Goal: Transaction & Acquisition: Purchase product/service

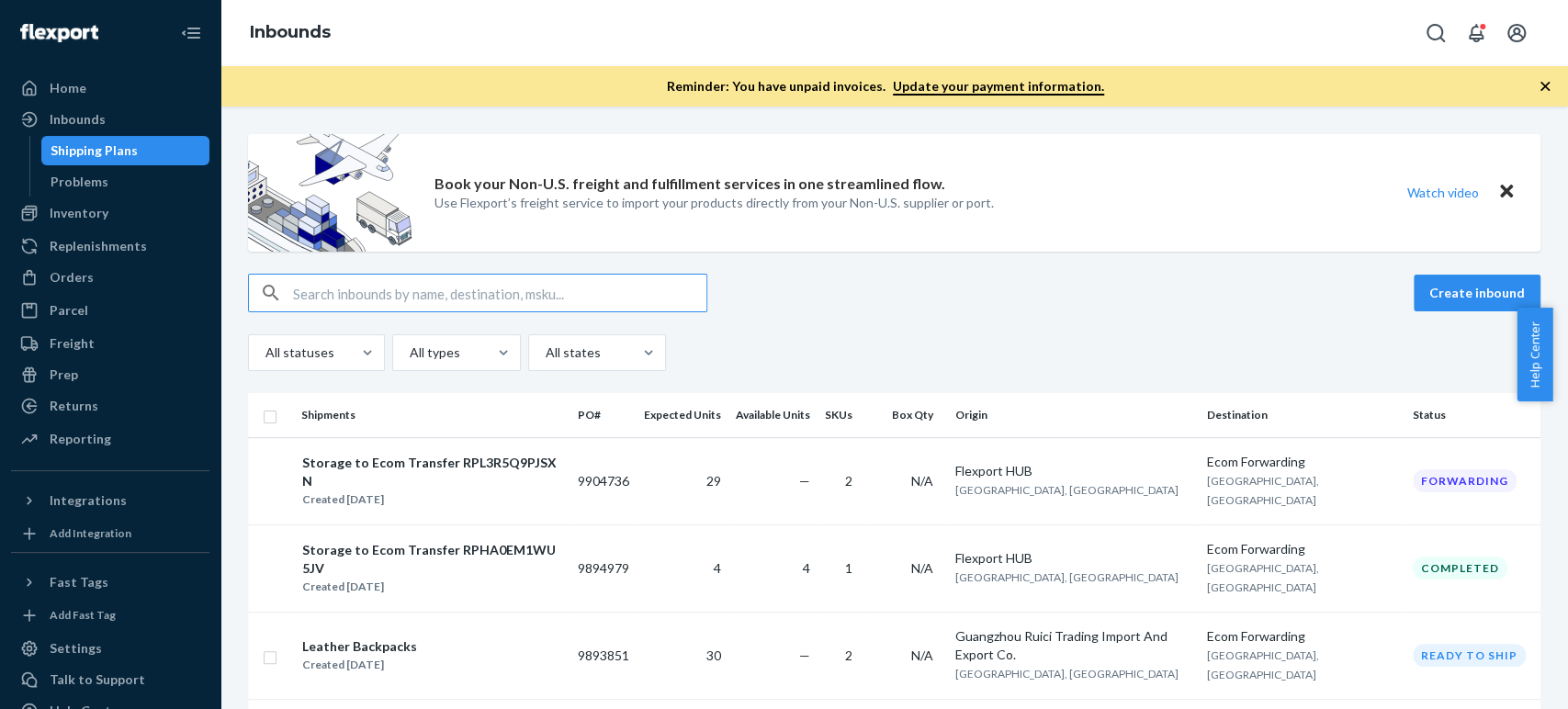
click at [1171, 316] on div "Create inbound All statuses All types All states" at bounding box center [893, 322] width 1292 height 97
click at [85, 275] on div "Orders" at bounding box center [71, 277] width 44 height 19
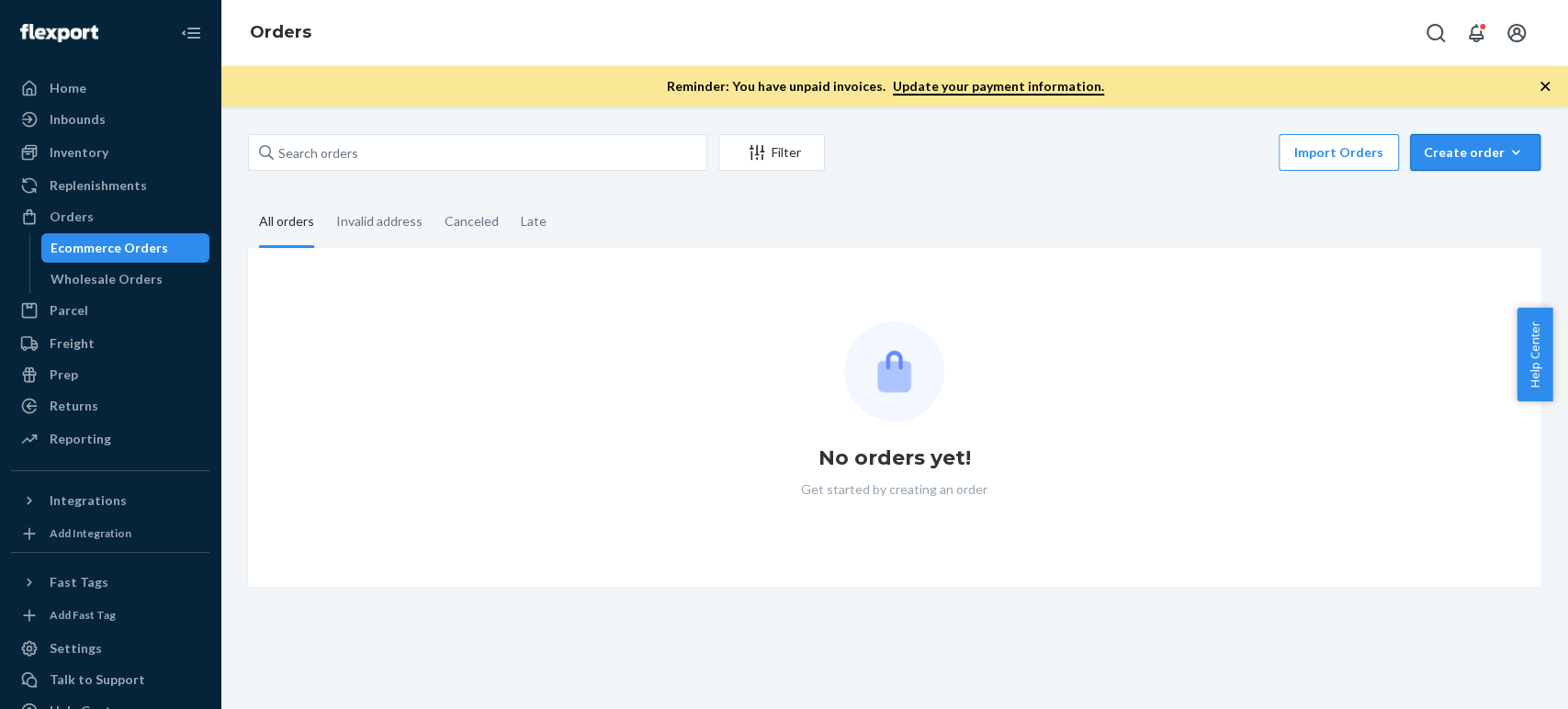
click at [1424, 159] on div "Create order" at bounding box center [1475, 152] width 103 height 19
click at [1430, 203] on span "Ecommerce order" at bounding box center [1487, 197] width 114 height 13
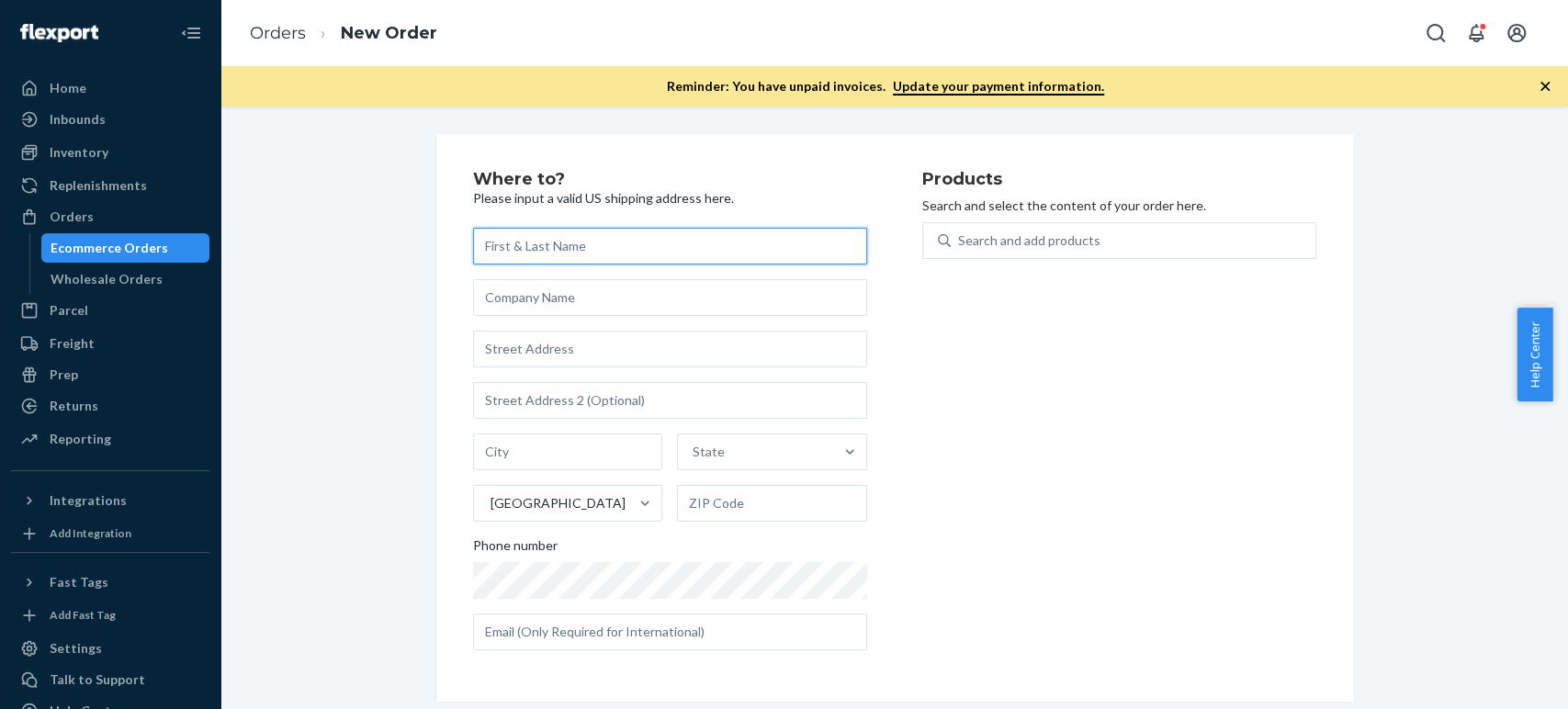
click at [560, 247] on input "text" at bounding box center [670, 246] width 394 height 36
paste input "[PERSON_NAME]"
type input "[PERSON_NAME]"
click at [526, 344] on input "text" at bounding box center [670, 348] width 394 height 36
paste input "485 West MacArthur Boulevard 202 Oakland CA 94609 United States"
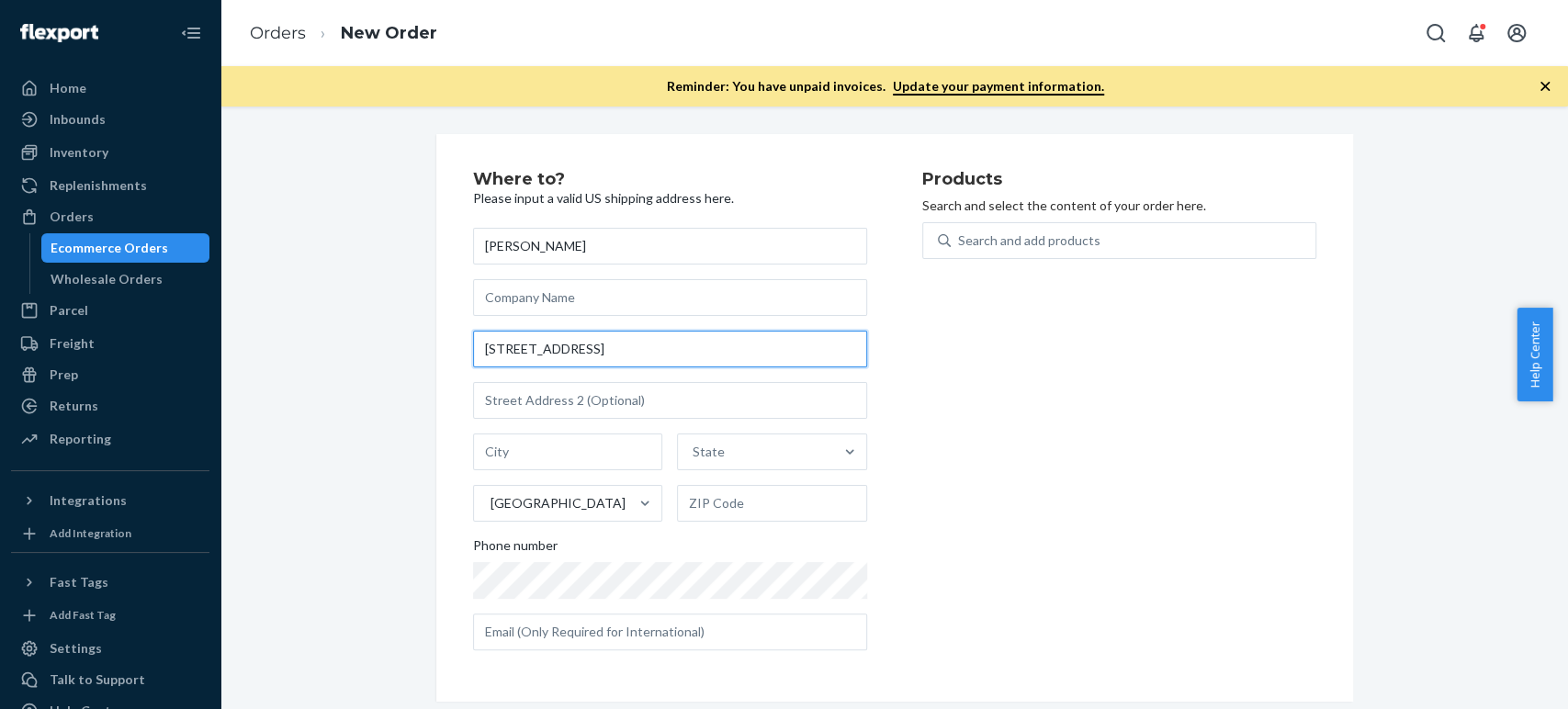
scroll to position [0, 49]
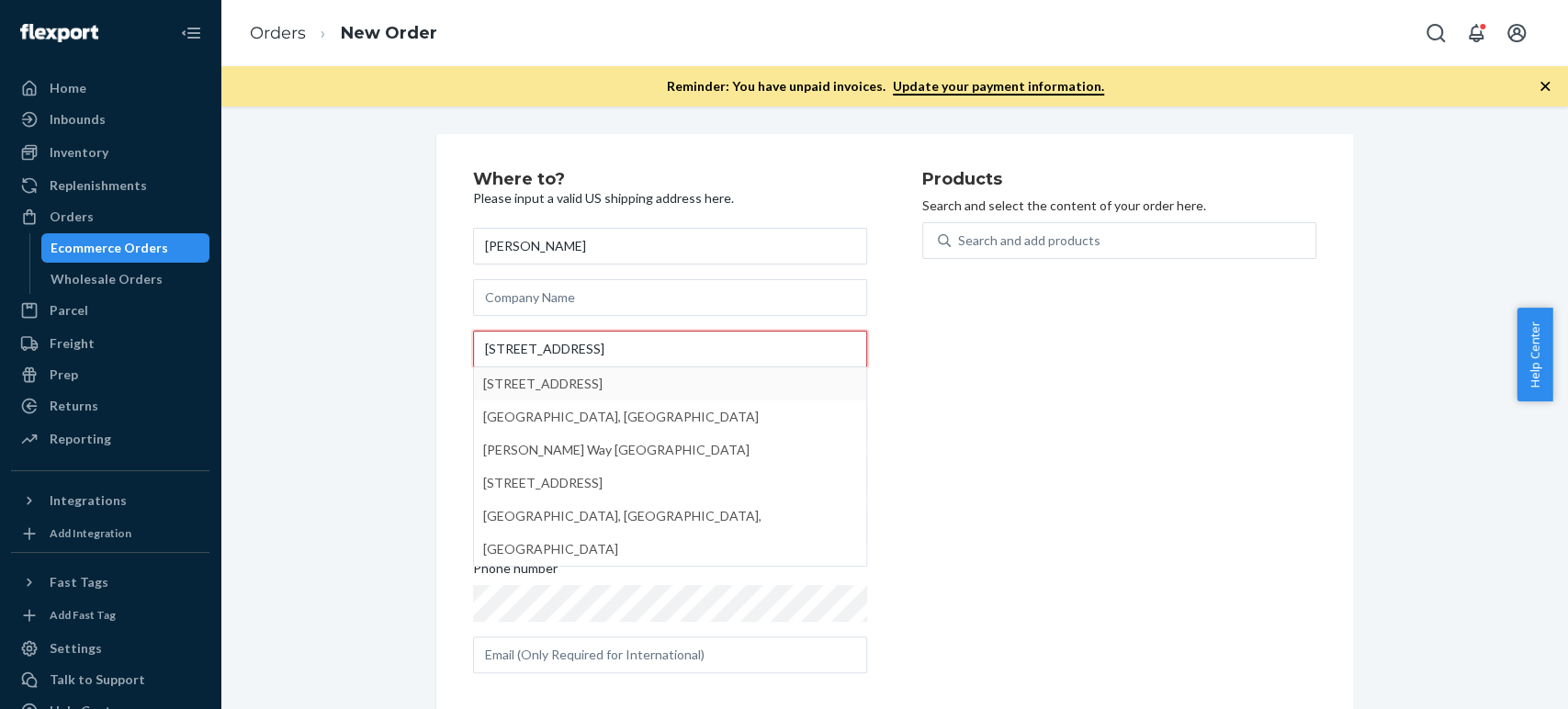
type input "485 West MacArthur Boulevard 202 Oakland CA 94609 United States"
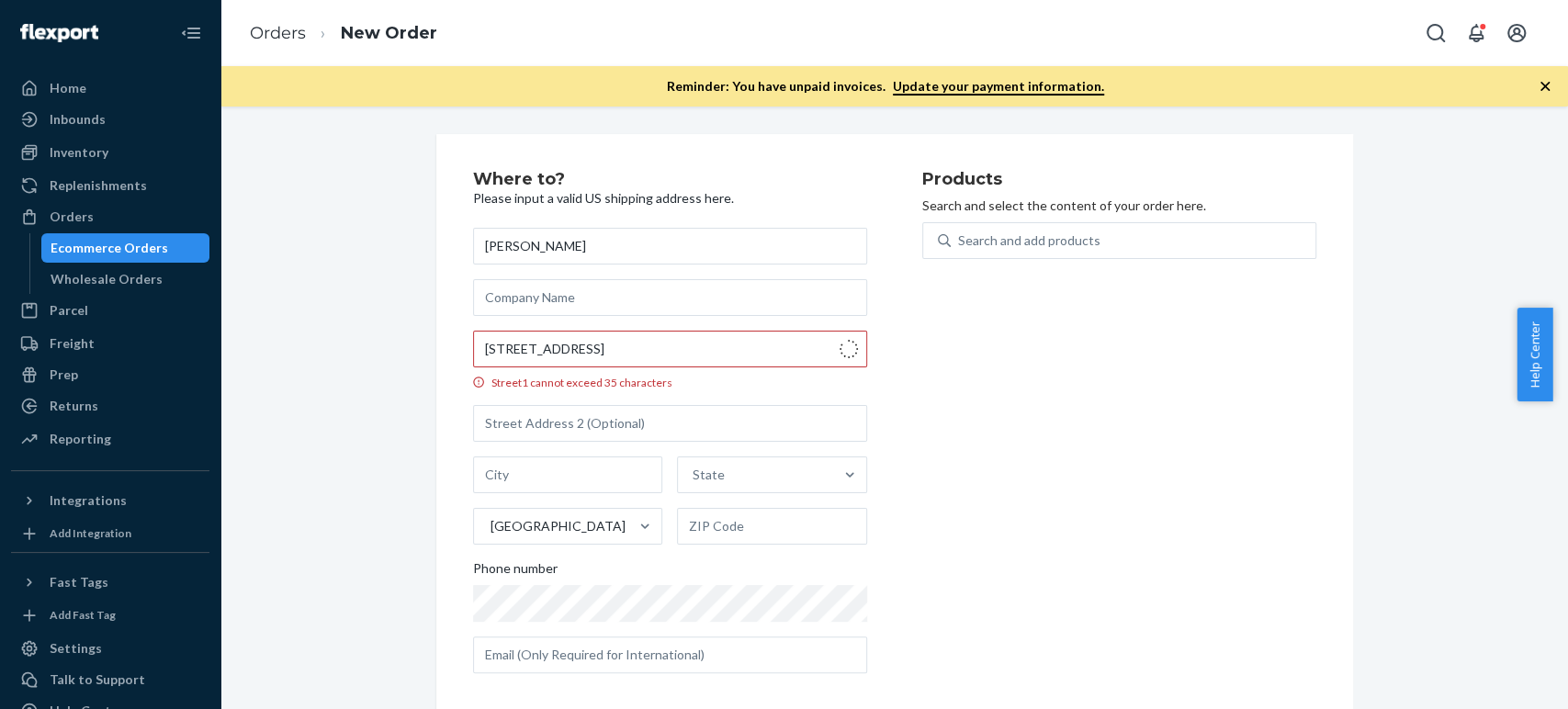
type input "UNIT 202"
type input "Oakland"
type input "94609"
type input "485 W MacArthur Blvd"
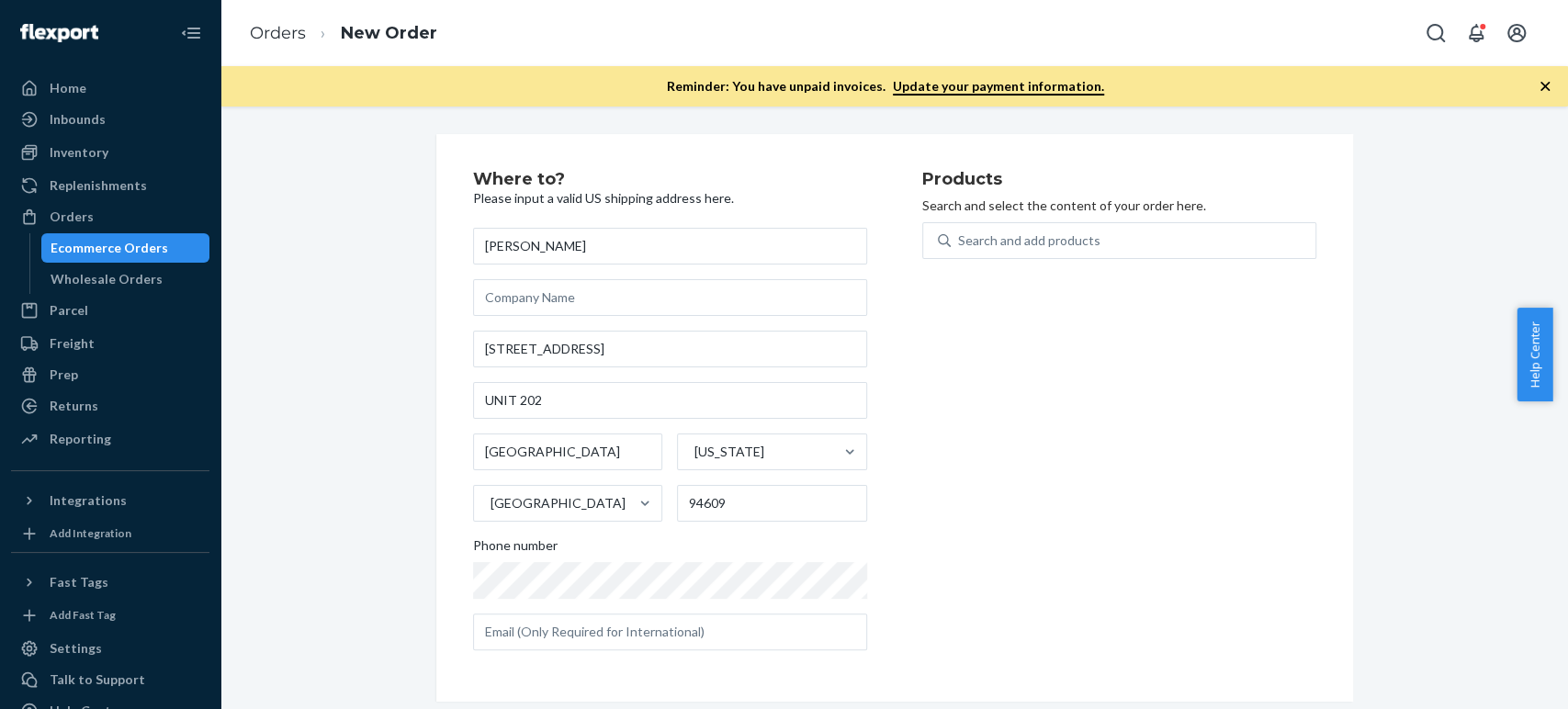
click at [1019, 524] on div "Products Search and select the content of your order here. Search and add produ…" at bounding box center [1119, 418] width 394 height 494
click at [955, 229] on div "Search and add products" at bounding box center [1133, 240] width 364 height 33
click at [958, 232] on input "0 results available. Use Up and Down to choose options, press Enter to select t…" at bounding box center [959, 241] width 2 height 19
paste input "cold brew caramels"
type input "cold brew caramels"
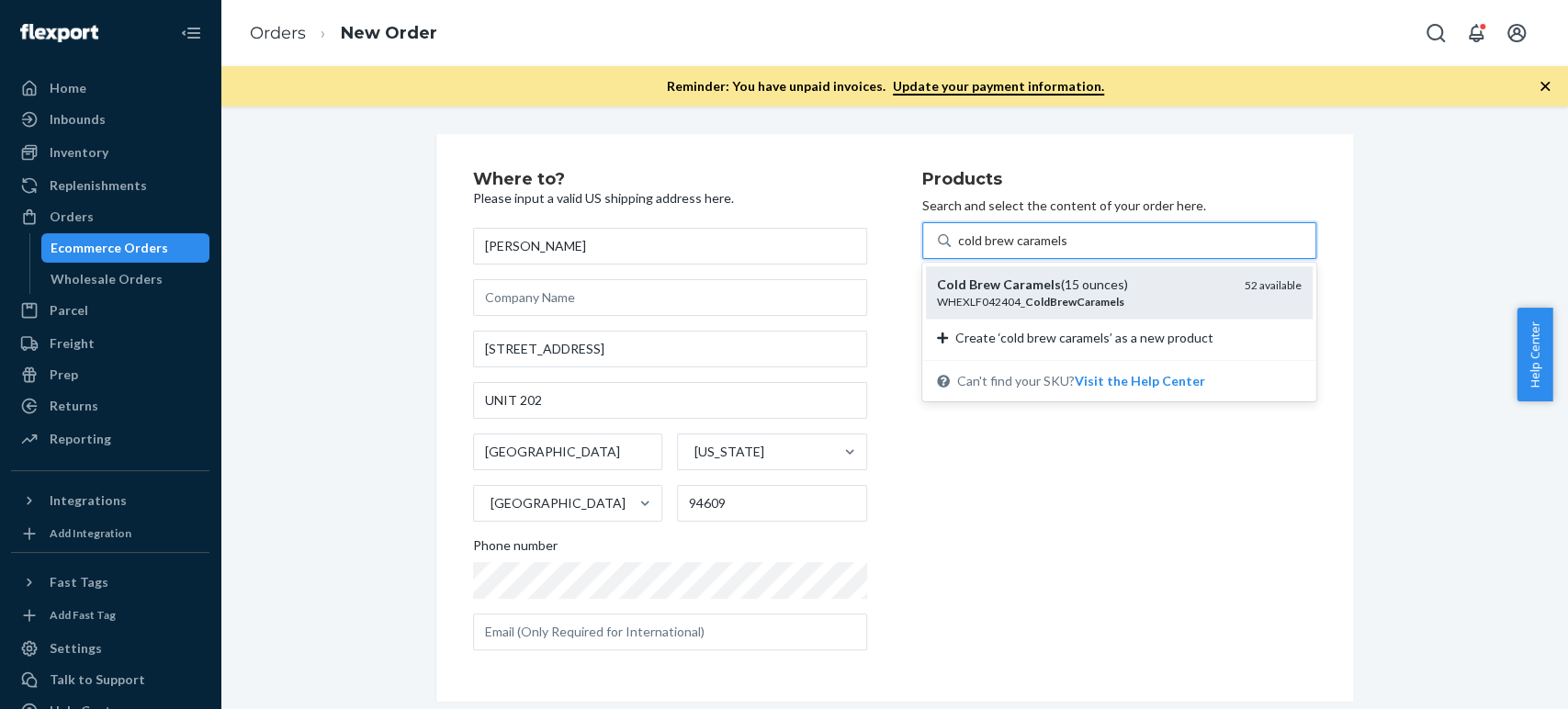
click at [978, 298] on div "WHEXLF042404_ ColdBrewCaramels" at bounding box center [1084, 302] width 293 height 16
click at [978, 249] on input "cold brew caramels" at bounding box center [1012, 241] width 109 height 19
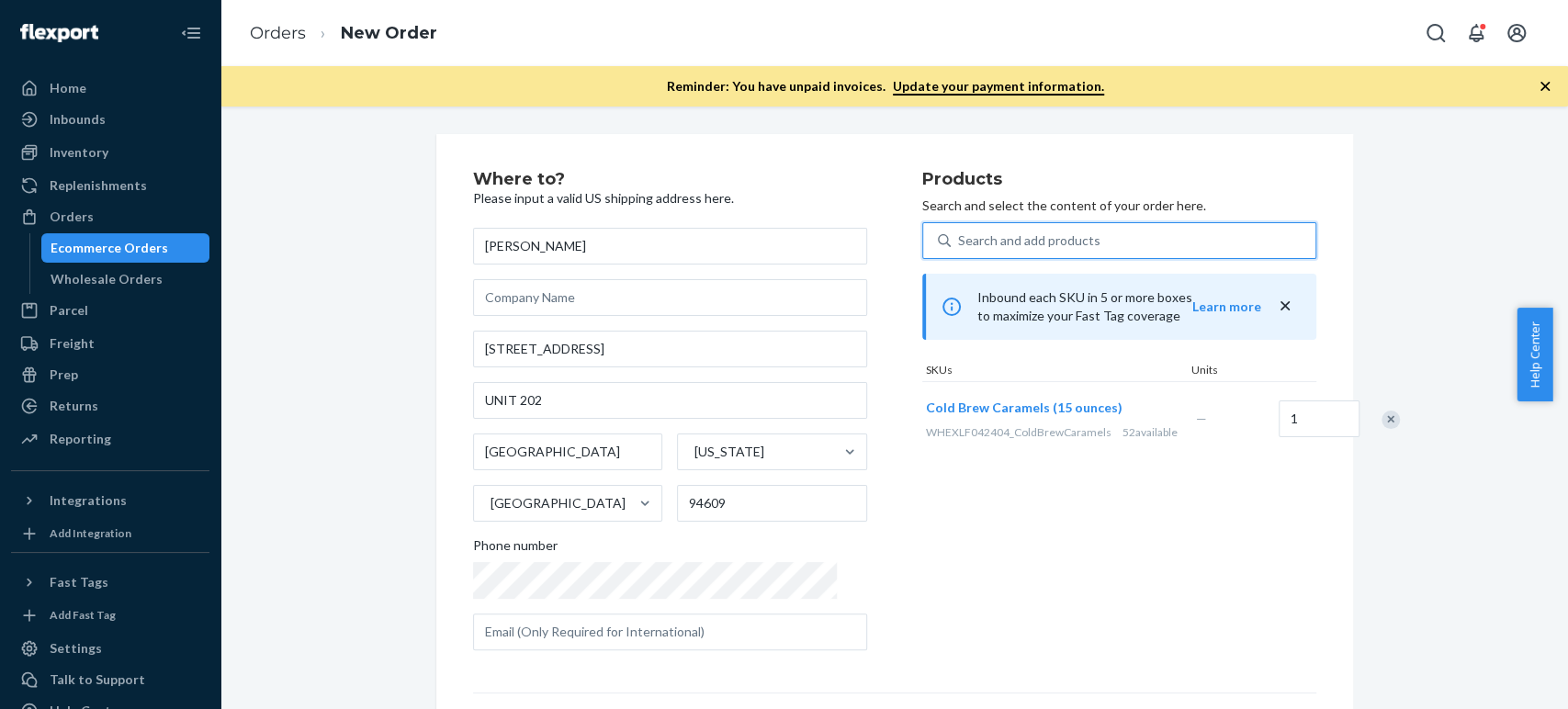
click at [1033, 242] on div "Search and add products" at bounding box center [1029, 241] width 142 height 19
click at [960, 242] on input "0 results available. Use Up and Down to choose options, press Enter to select t…" at bounding box center [959, 241] width 2 height 19
paste input "thai oolong tea"
type input "thai oolong tea"
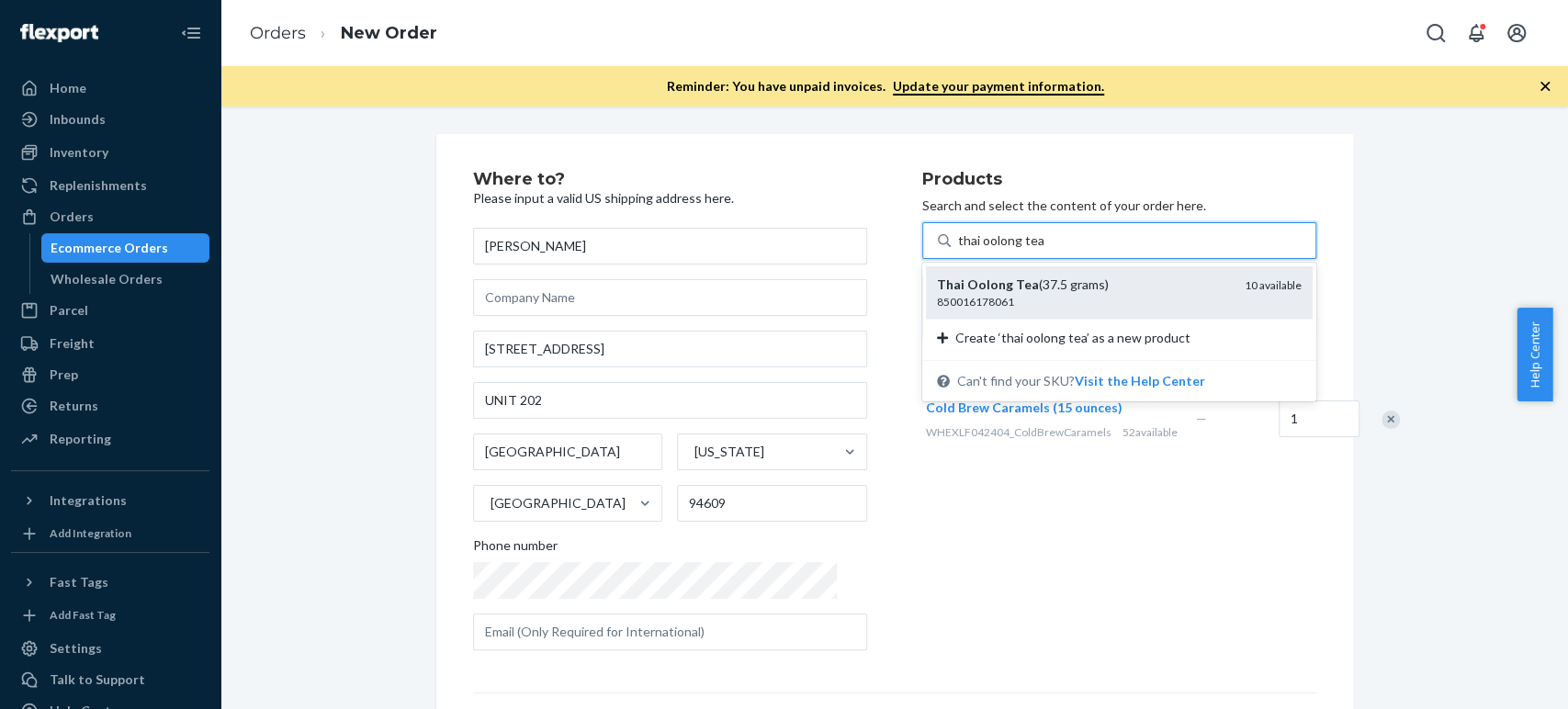
click at [967, 281] on em "Oolong" at bounding box center [990, 284] width 46 height 16
click at [958, 249] on input "thai oolong tea" at bounding box center [1000, 241] width 85 height 19
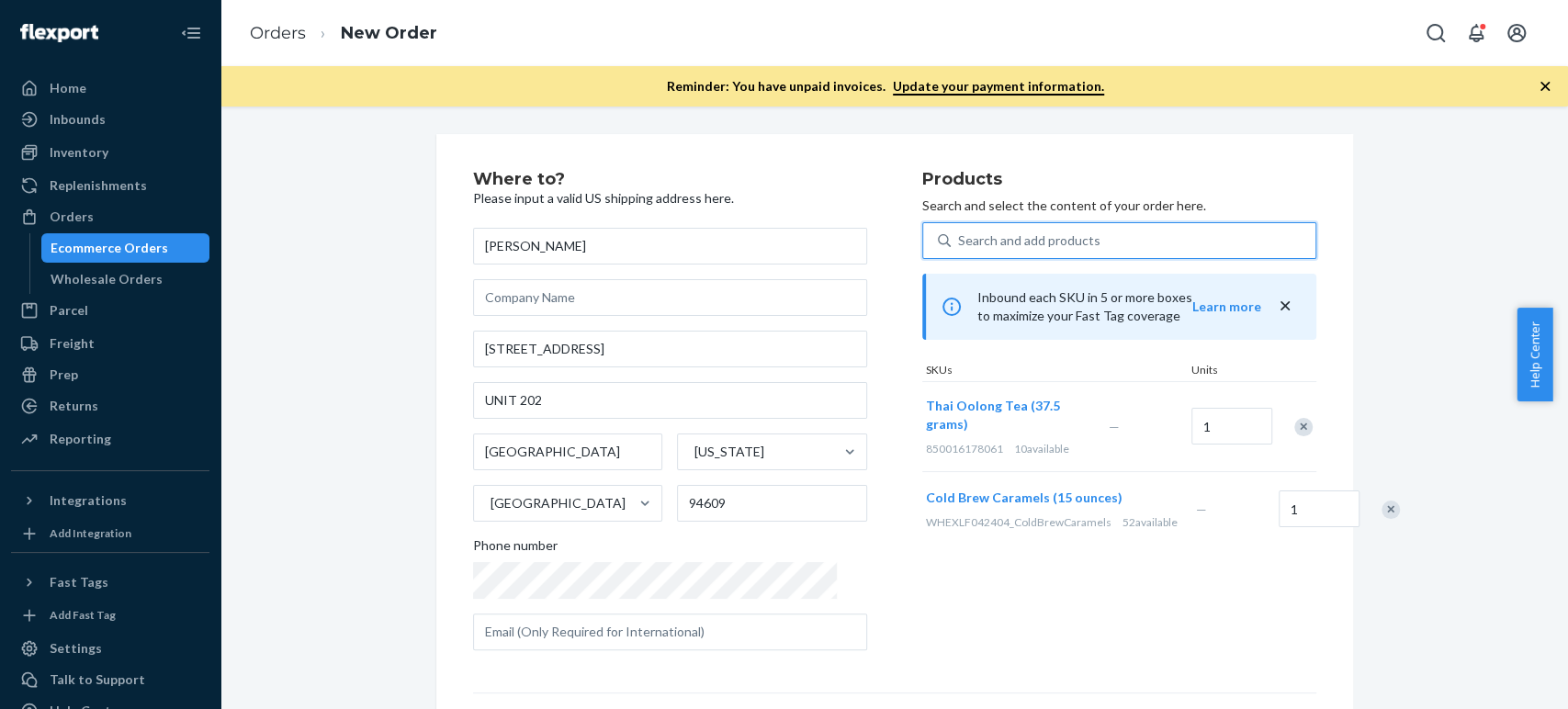
click at [978, 228] on div "Search and add products" at bounding box center [1133, 240] width 364 height 33
click at [960, 232] on input "0 results available. Use Up and Down to choose options, press Enter to select t…" at bounding box center [959, 241] width 2 height 19
paste input "hot toddy coctail"
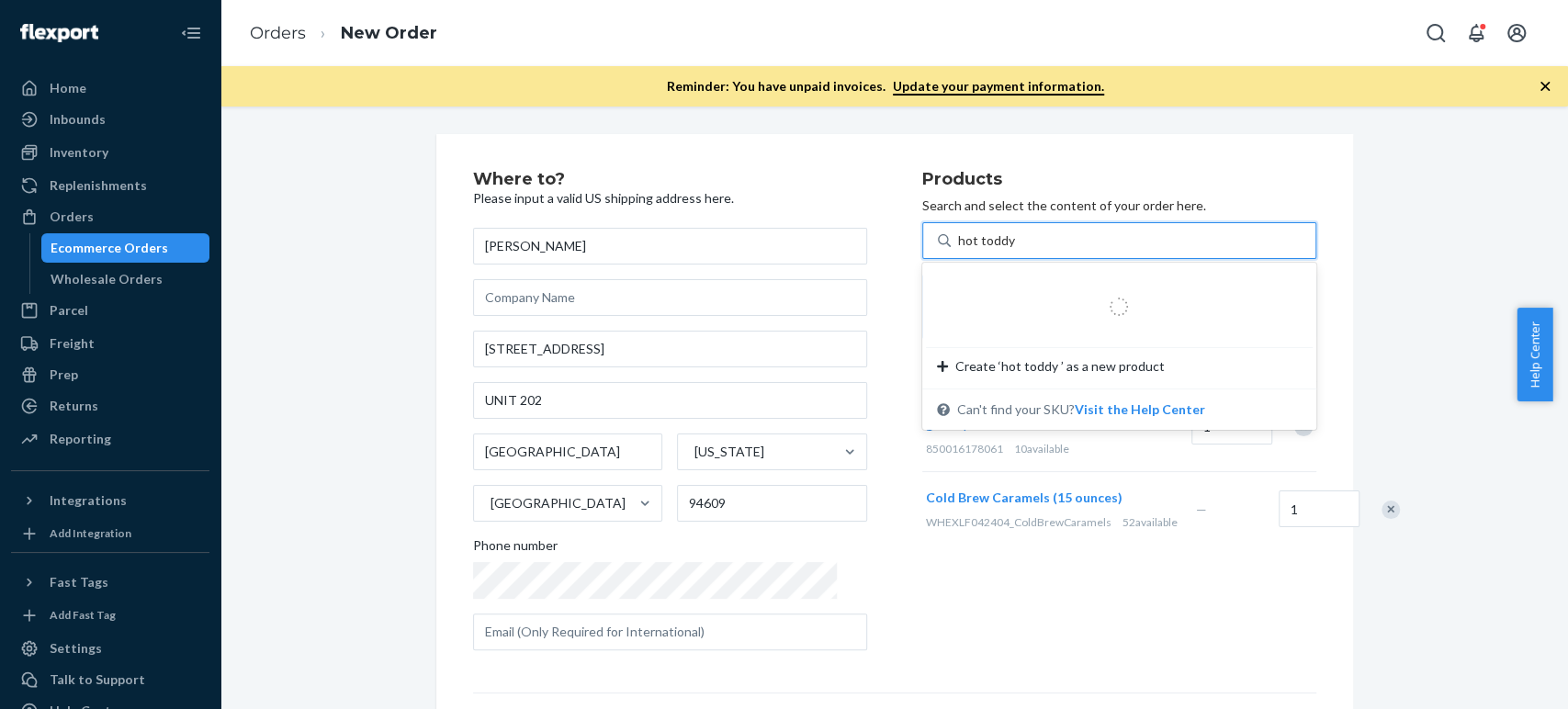
type input "hot toddy"
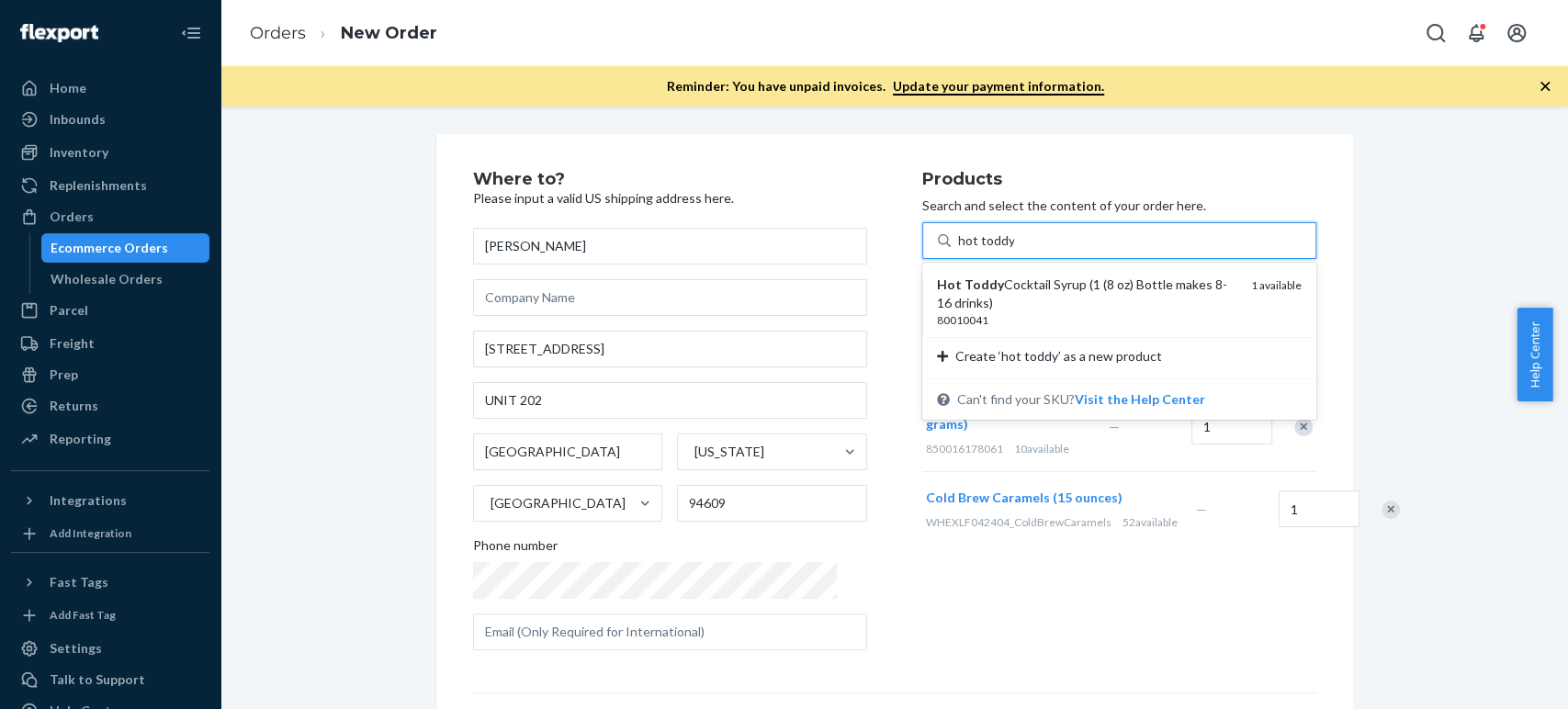
click at [953, 322] on div "80010041" at bounding box center [1087, 319] width 300 height 16
click at [958, 249] on input "hot toddy" at bounding box center [986, 241] width 56 height 19
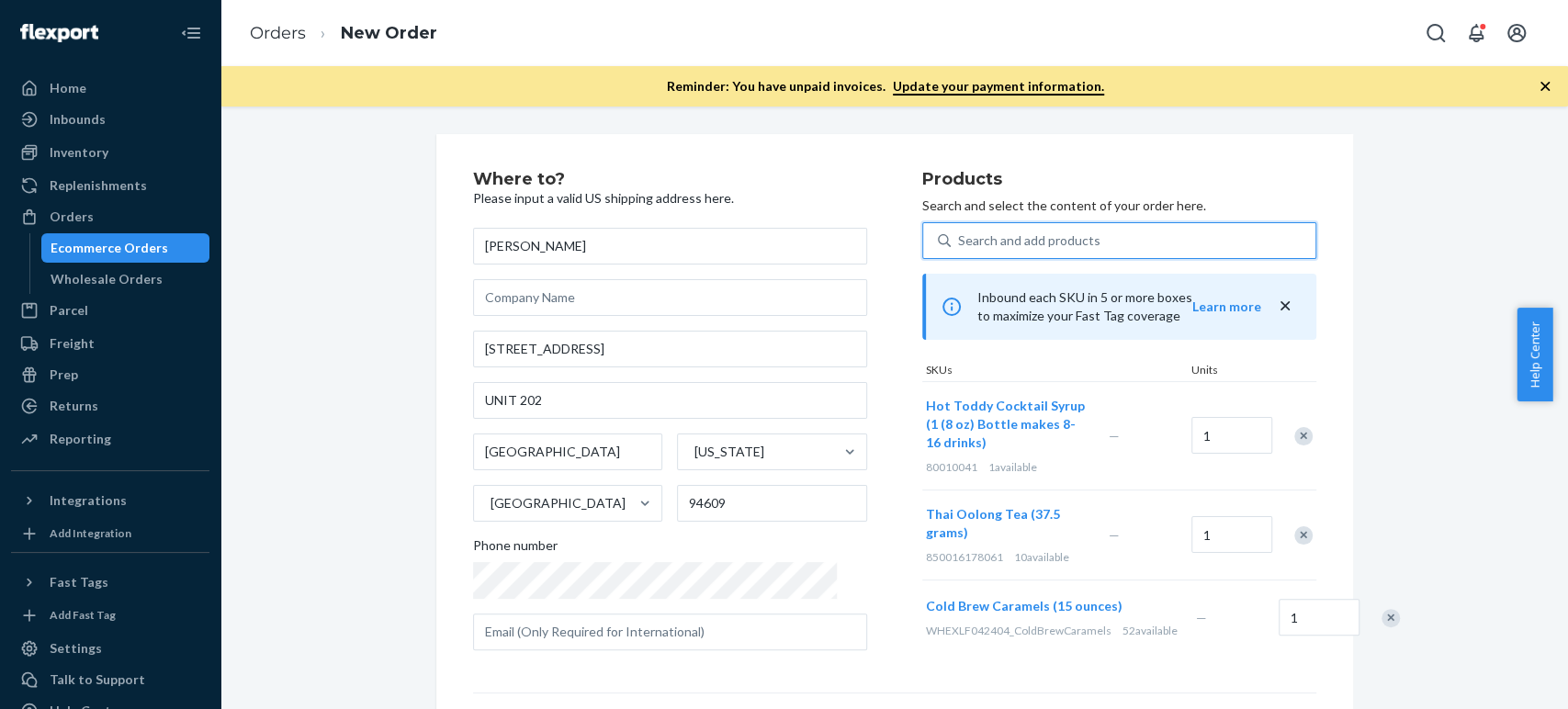
click at [951, 230] on div "Search and add products" at bounding box center [1133, 240] width 364 height 33
click at [958, 232] on input "0 results available. Select is focused ,type to refine list, press Down to open…" at bounding box center [959, 241] width 2 height 19
paste input "sugar plum cocktail"
type input "sugar plum cocktail"
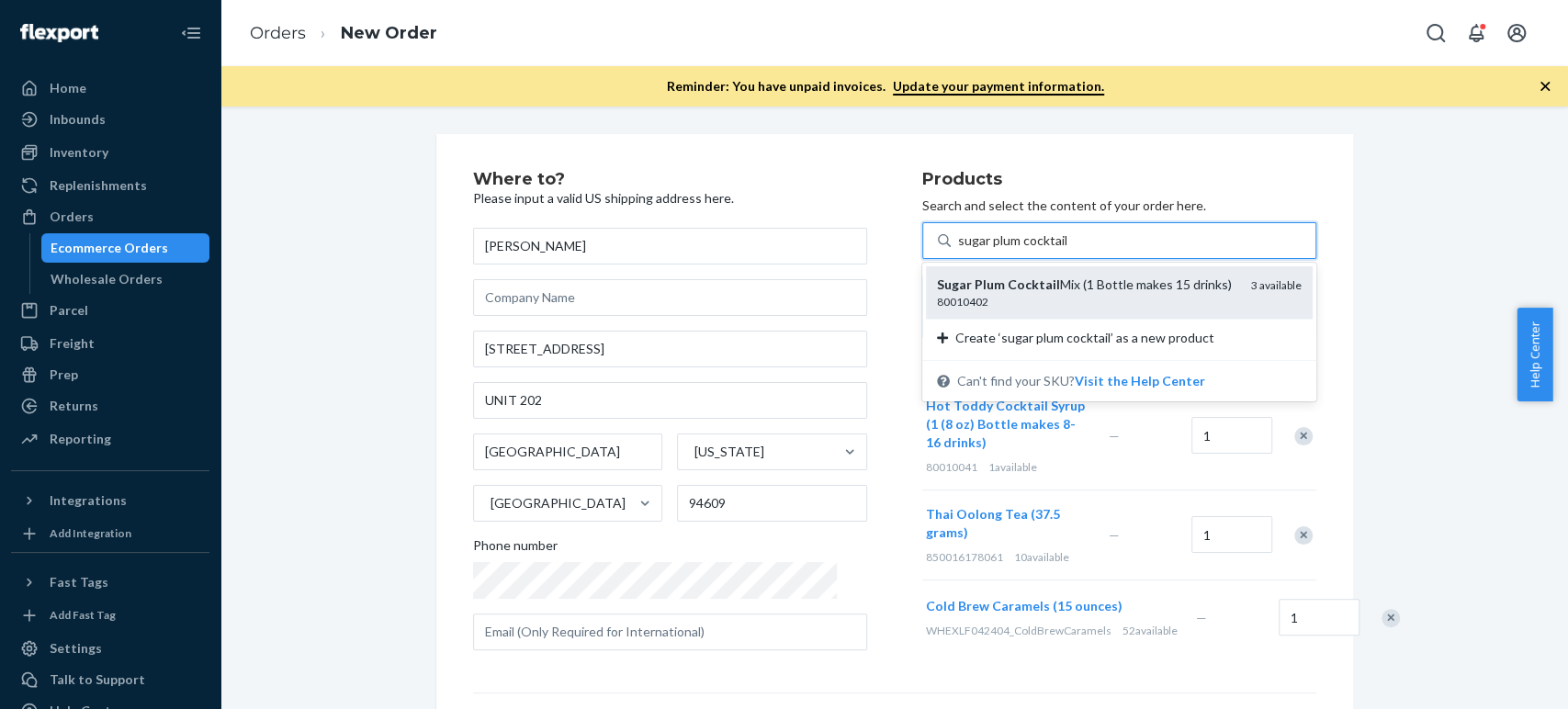
click at [975, 285] on em "Plum" at bounding box center [990, 284] width 30 height 16
click at [958, 249] on input "sugar plum cocktail" at bounding box center [1012, 241] width 109 height 19
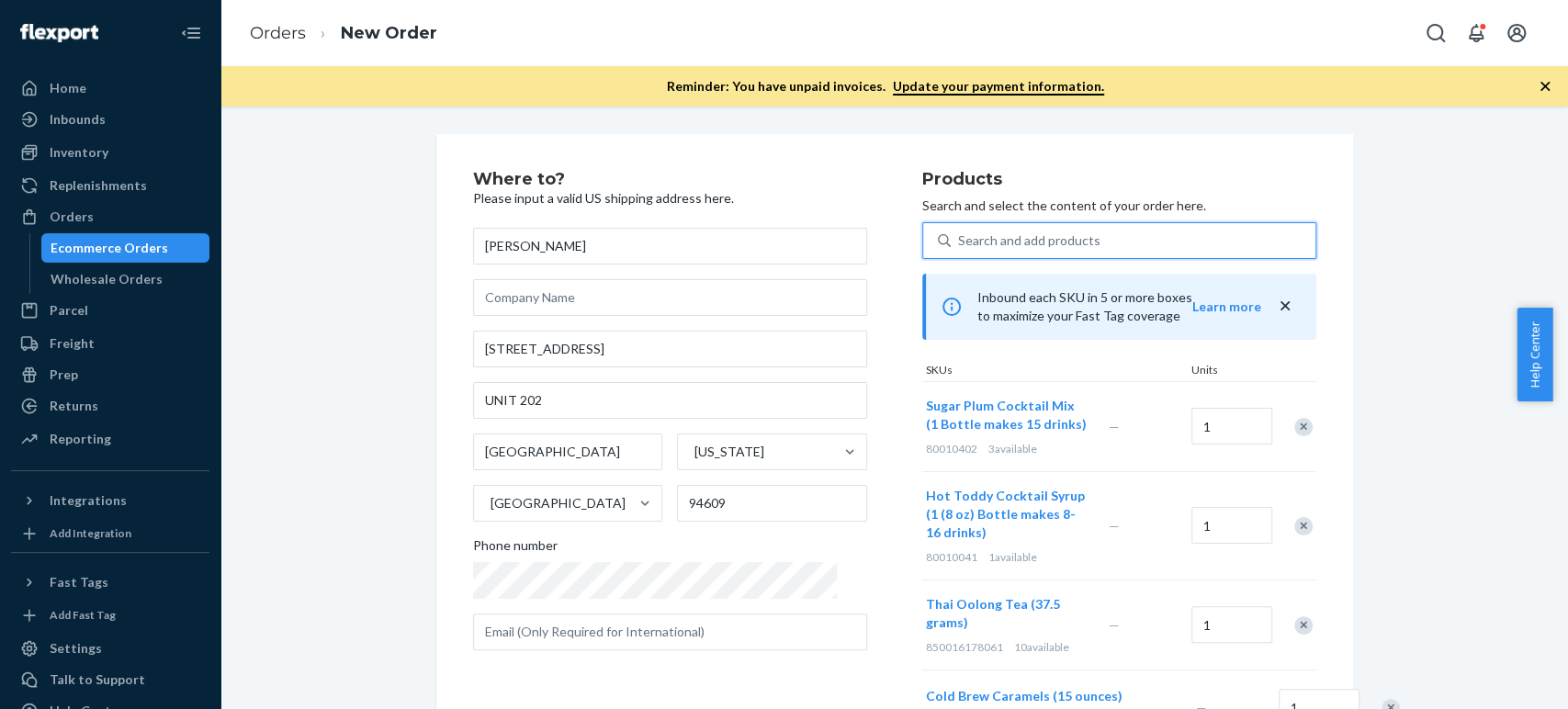
click at [1014, 241] on div "Search and add products" at bounding box center [1029, 241] width 142 height 19
click at [960, 241] on input "0 results available. Select is focused ,type to refine list, press Down to open…" at bounding box center [959, 241] width 2 height 19
paste input "Cranberry spice cocktail"
type input "Cranberry spice cocktail"
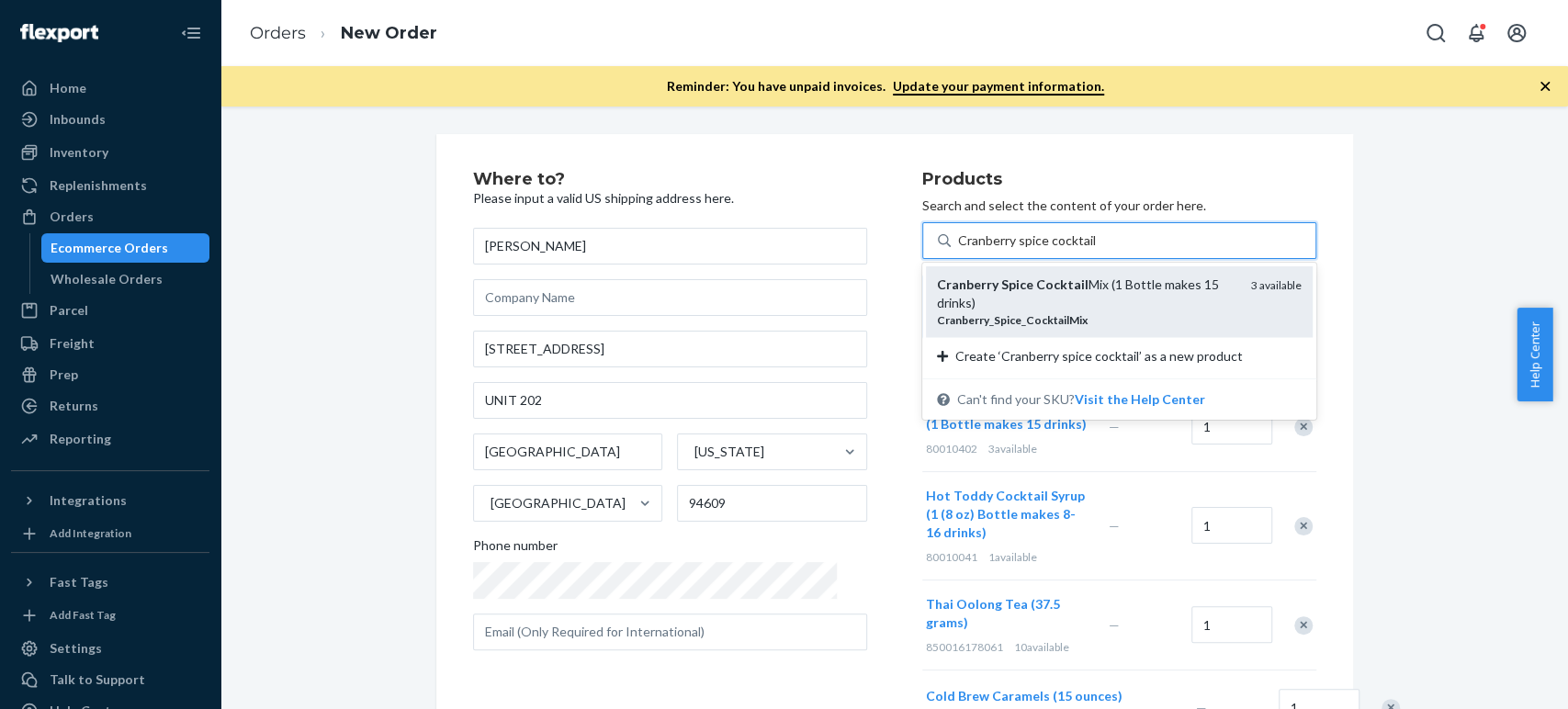
click at [1002, 284] on em "Spice" at bounding box center [1018, 284] width 32 height 16
click at [975, 249] on input "Cranberry spice cocktail" at bounding box center [1026, 241] width 137 height 19
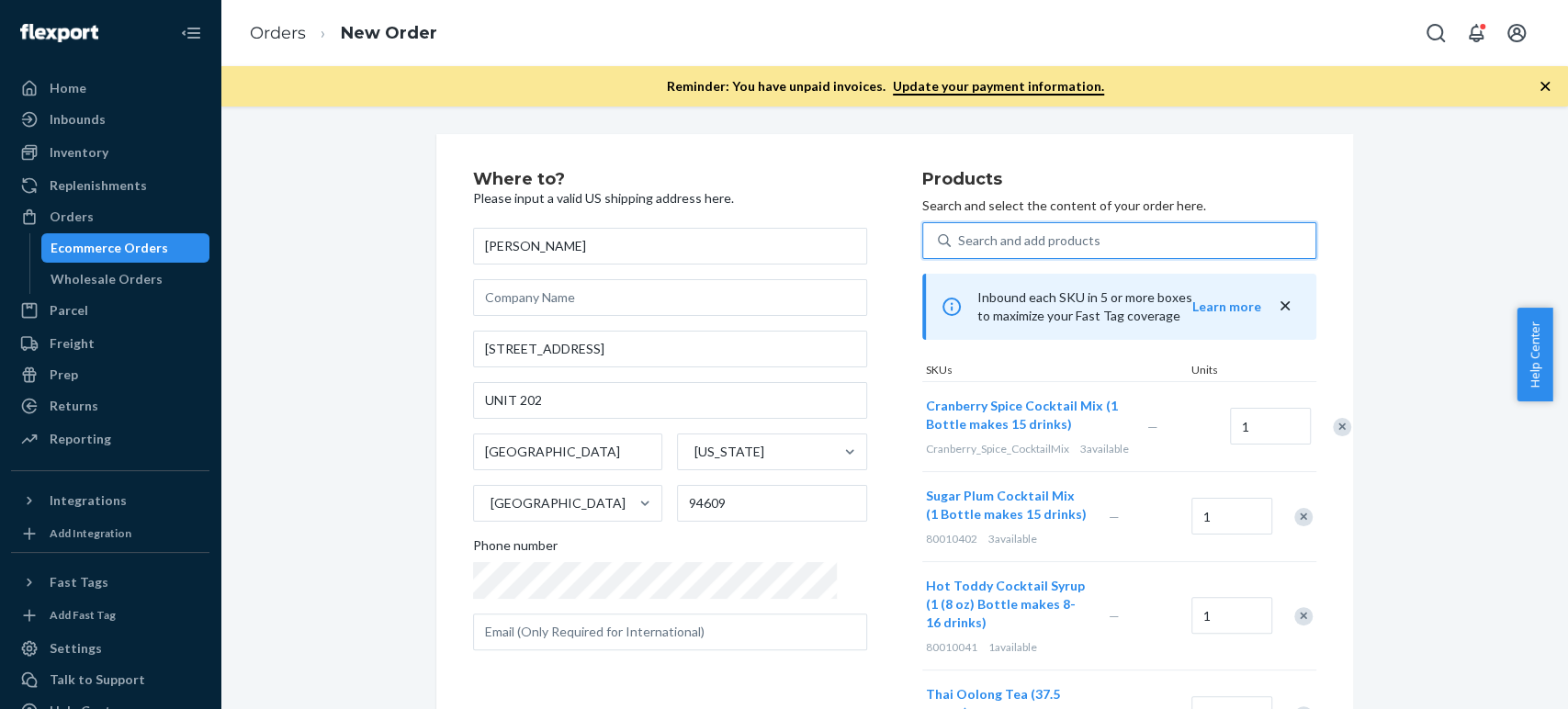
click at [958, 238] on div "Search and add products" at bounding box center [1029, 241] width 142 height 19
click at [958, 238] on input "0 results available. Select is focused ,type to refine list, press Down to open…" at bounding box center [959, 241] width 2 height 19
paste input "[US_STATE] Almond Flour (16 ounces)"
type input "[US_STATE] Almond Flour (16 ounces)"
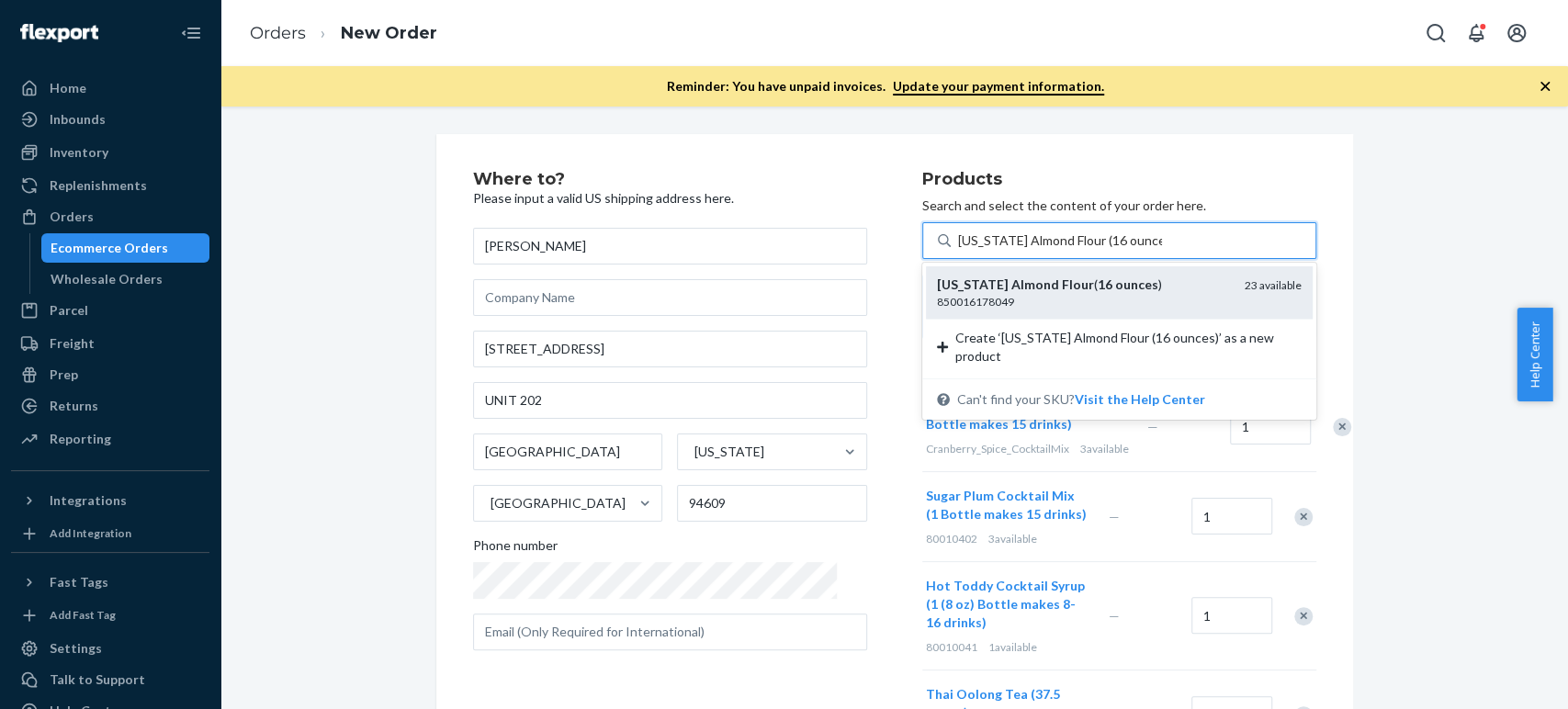
click at [952, 292] on div "California Almond Flour ( 16 ounces )" at bounding box center [1084, 285] width 293 height 19
click at [958, 249] on input "[US_STATE] Almond Flour (16 ounces)" at bounding box center [1060, 241] width 204 height 19
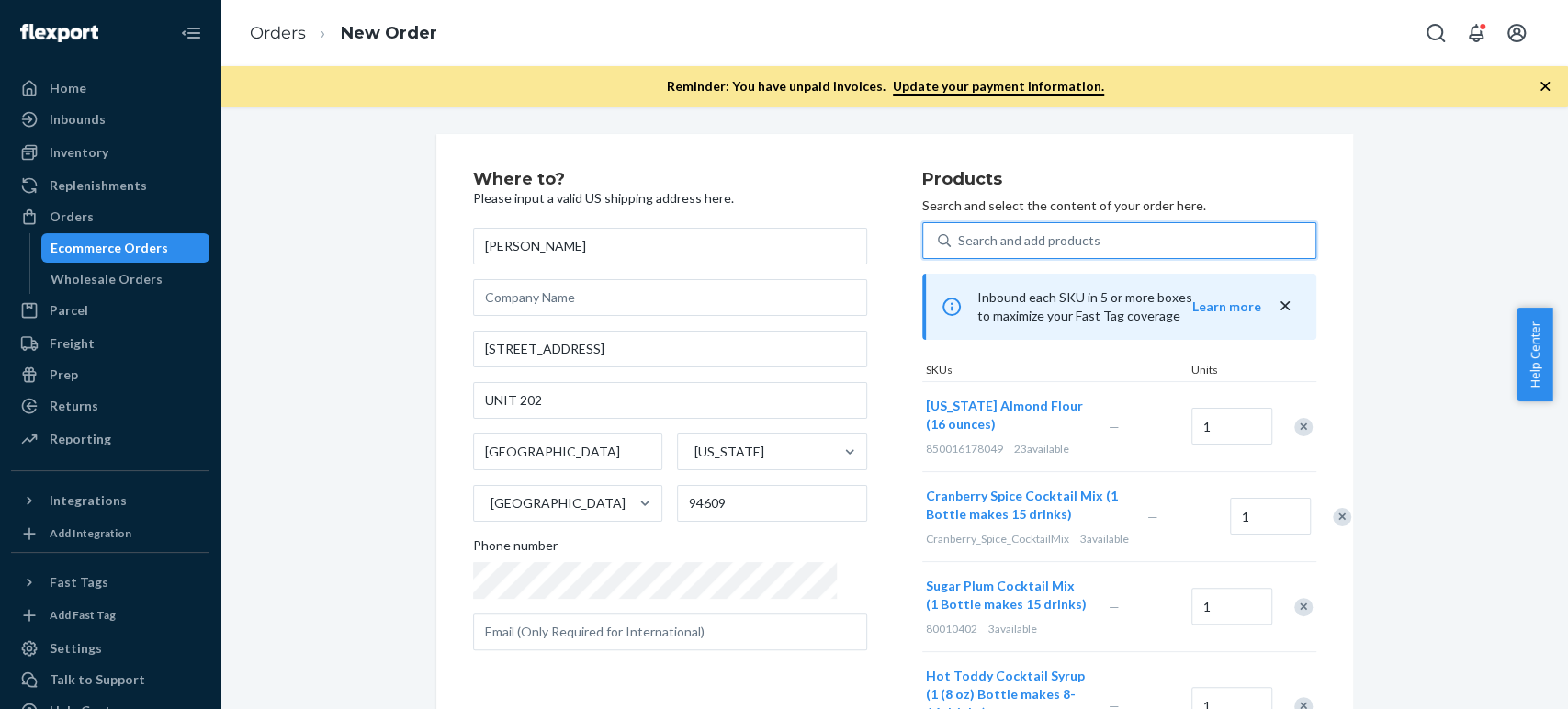
click at [1000, 235] on div "Search and add products" at bounding box center [1029, 241] width 142 height 19
click at [960, 235] on input "0 results available. Use Up and Down to choose options, press Enter to select t…" at bounding box center [959, 241] width 2 height 19
paste input "water bottle"
type input "water bottle"
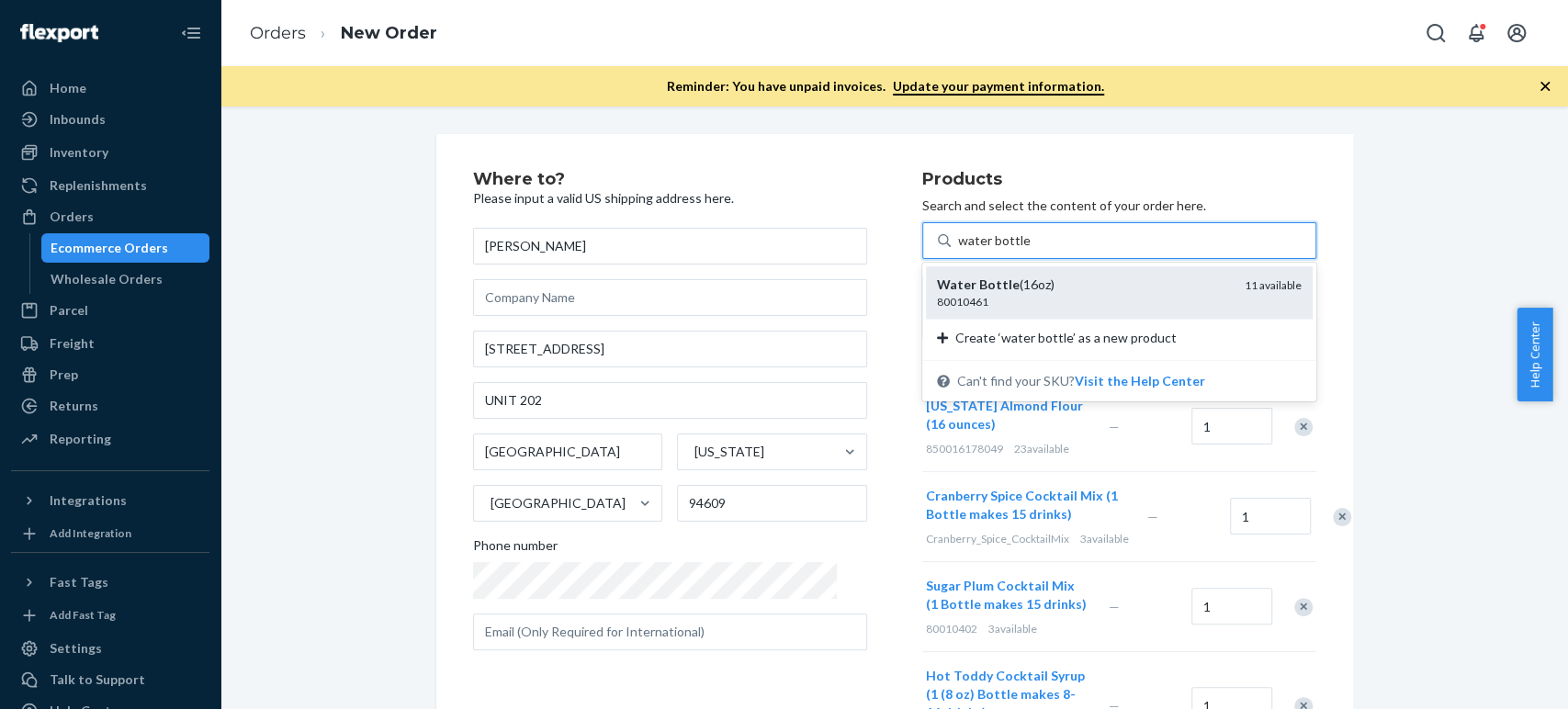
click at [979, 285] on em "Bottle" at bounding box center [999, 284] width 40 height 16
click at [969, 249] on input "water bottle" at bounding box center [993, 241] width 72 height 19
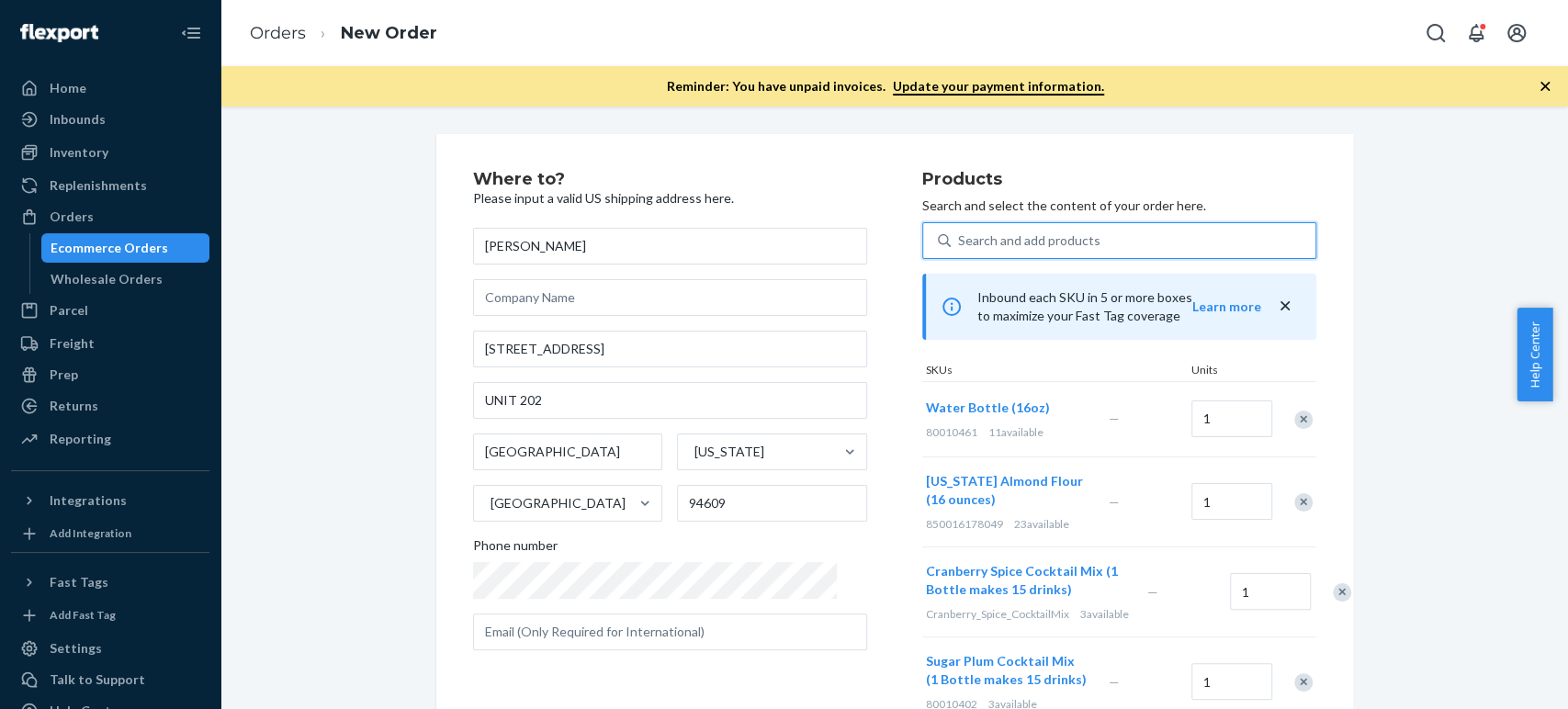
click at [958, 240] on div "Search and add products" at bounding box center [1029, 241] width 142 height 19
click at [958, 240] on input "0 results available. Use Up and Down to choose options, press Enter to select t…" at bounding box center [959, 241] width 2 height 19
paste input "portable grill"
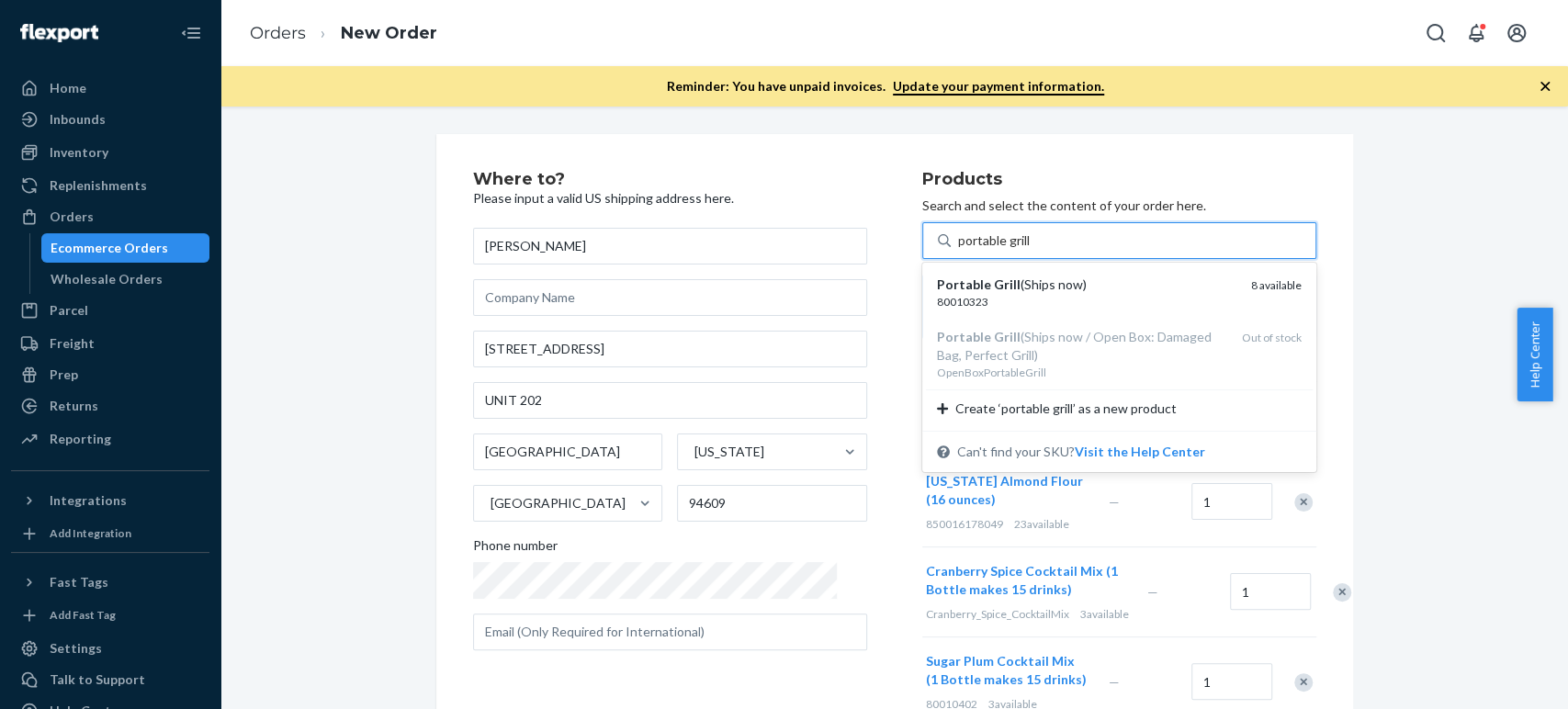
type input "portable grill"
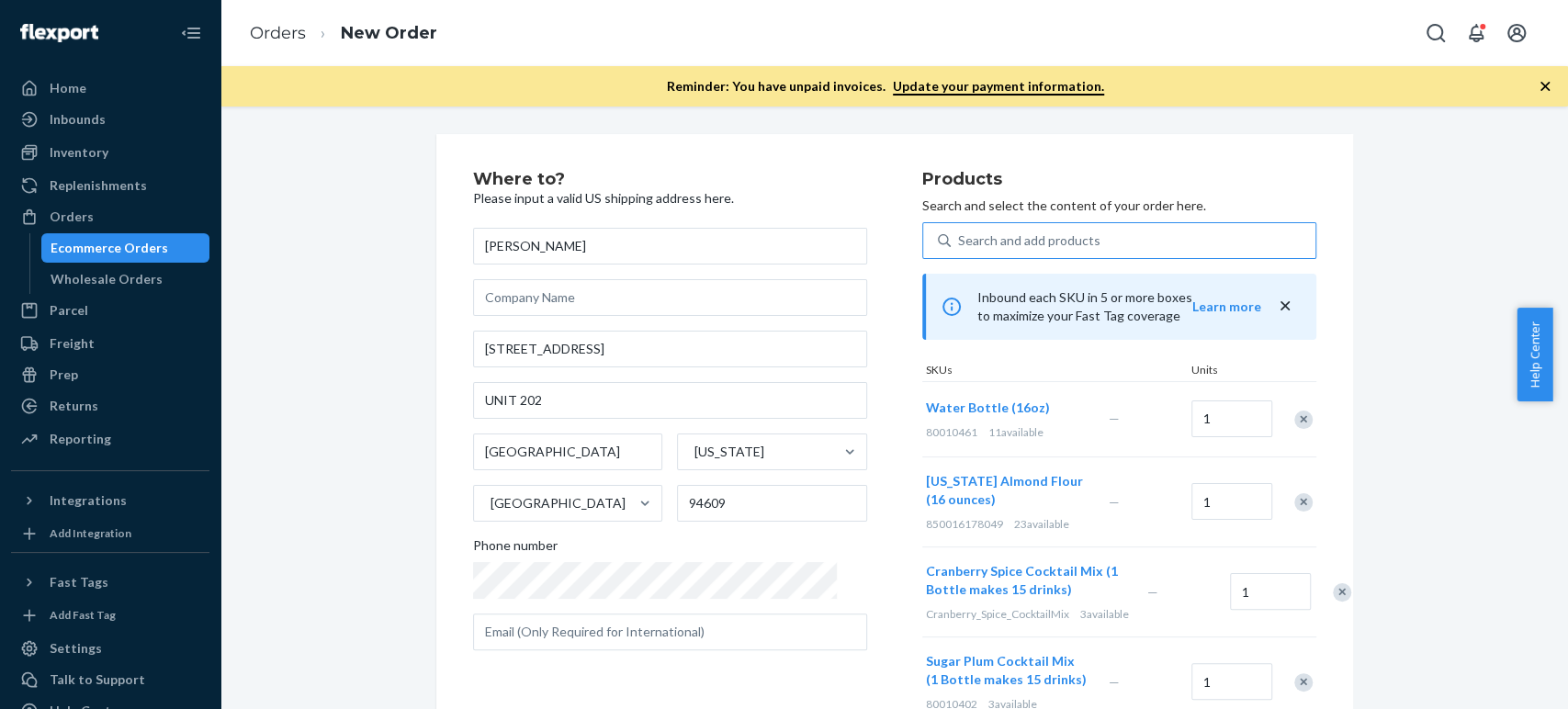
click at [1384, 260] on div "Where to? Please input a valid US shipping address here. Jaime Martinez 485 W M…" at bounding box center [894, 719] width 1320 height 1170
click at [951, 251] on div "Search and add products" at bounding box center [1133, 240] width 364 height 33
click at [958, 249] on input "Search and add products" at bounding box center [959, 241] width 2 height 19
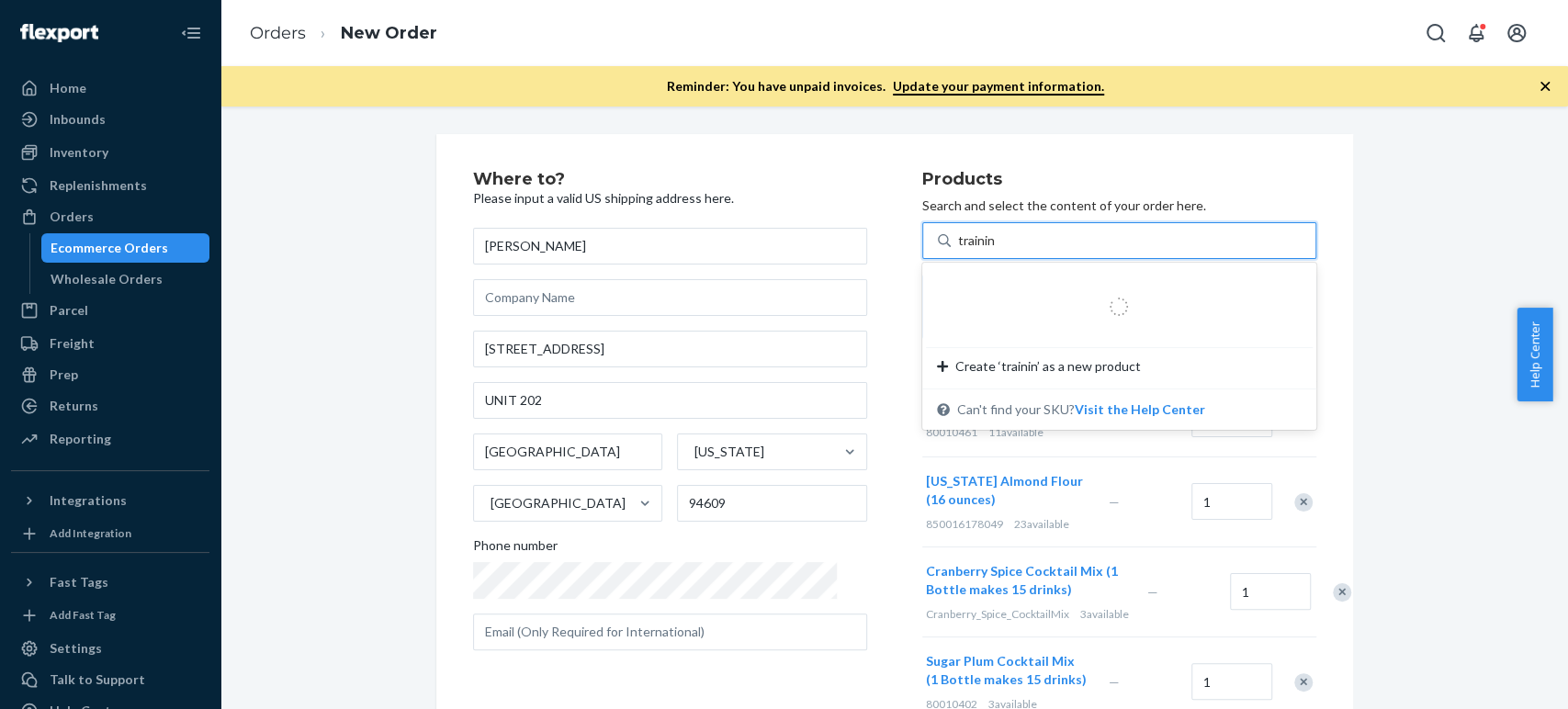
type input "training"
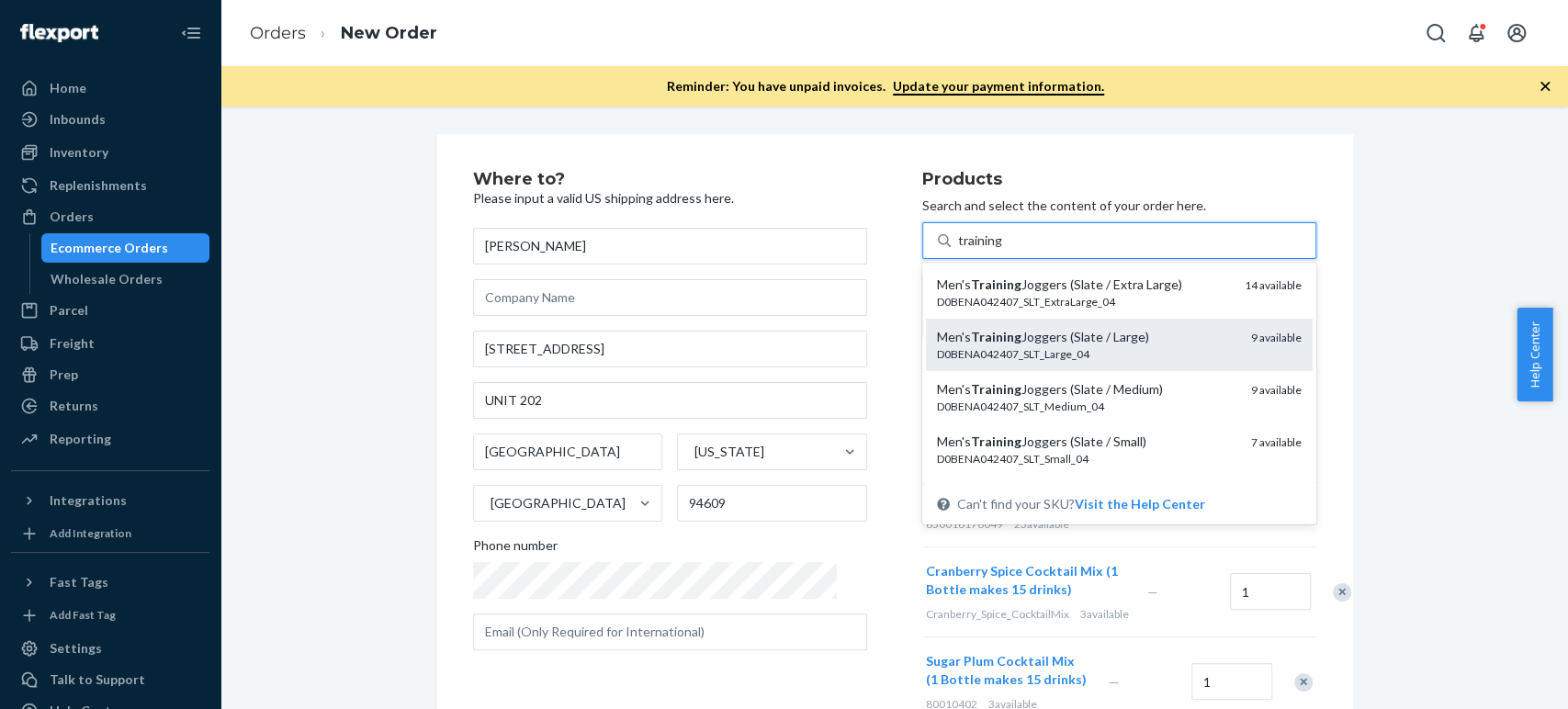
click at [937, 334] on div "Men's Training Joggers (Slate / Large)" at bounding box center [1087, 337] width 300 height 19
click at [958, 249] on input "training" at bounding box center [980, 241] width 46 height 19
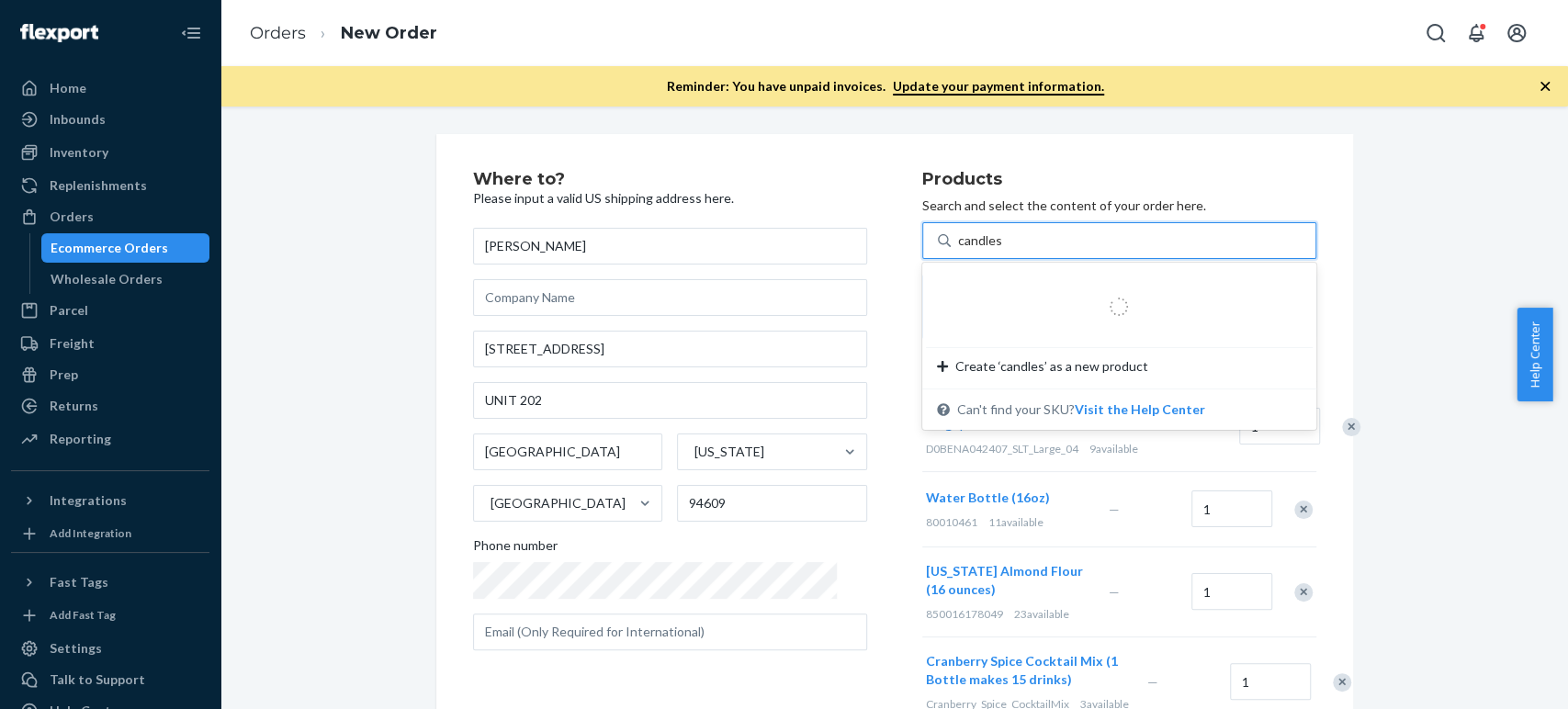
type input "candle"
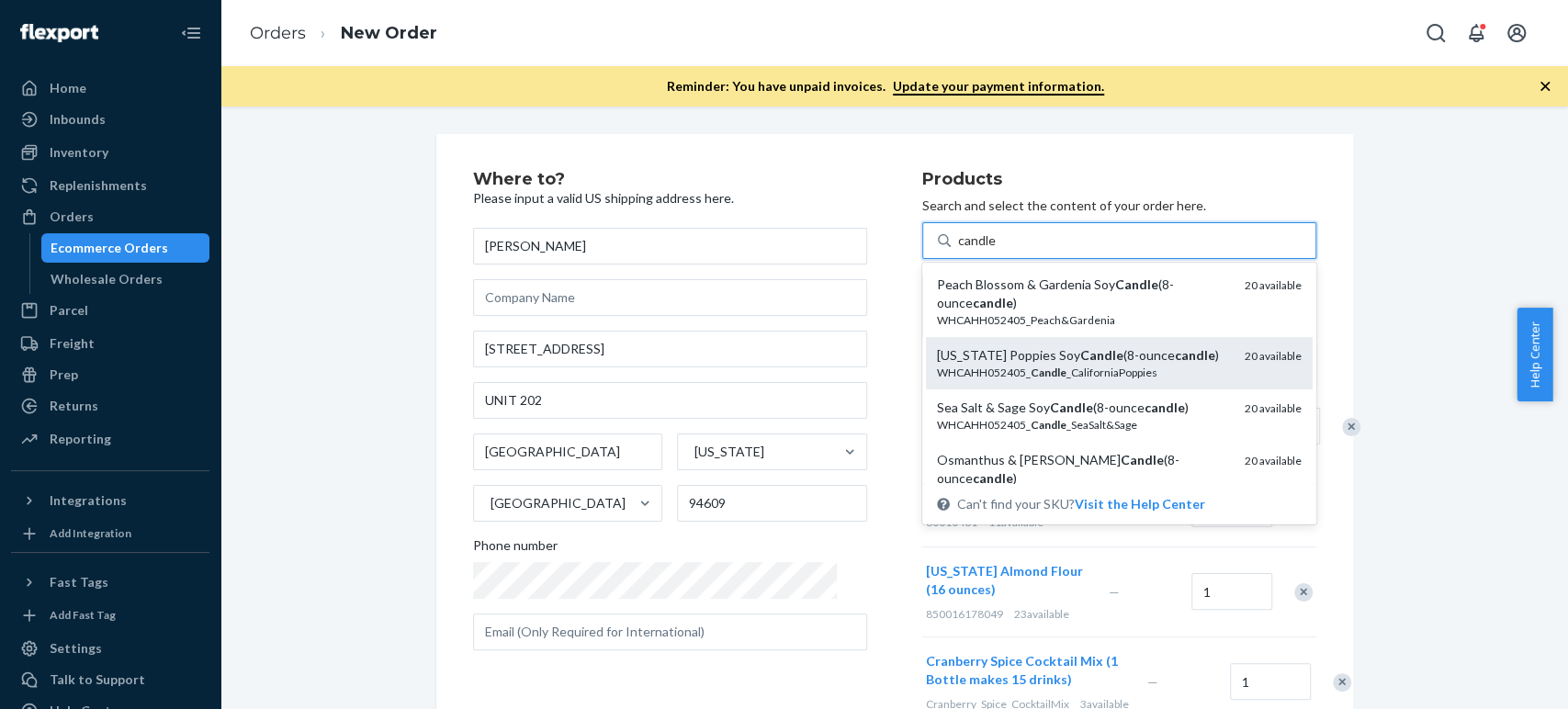
click at [951, 376] on div "WHCAHH052405_ Candle _CaliforniaPoppies" at bounding box center [1084, 372] width 293 height 16
click at [958, 249] on input "candle" at bounding box center [976, 241] width 38 height 19
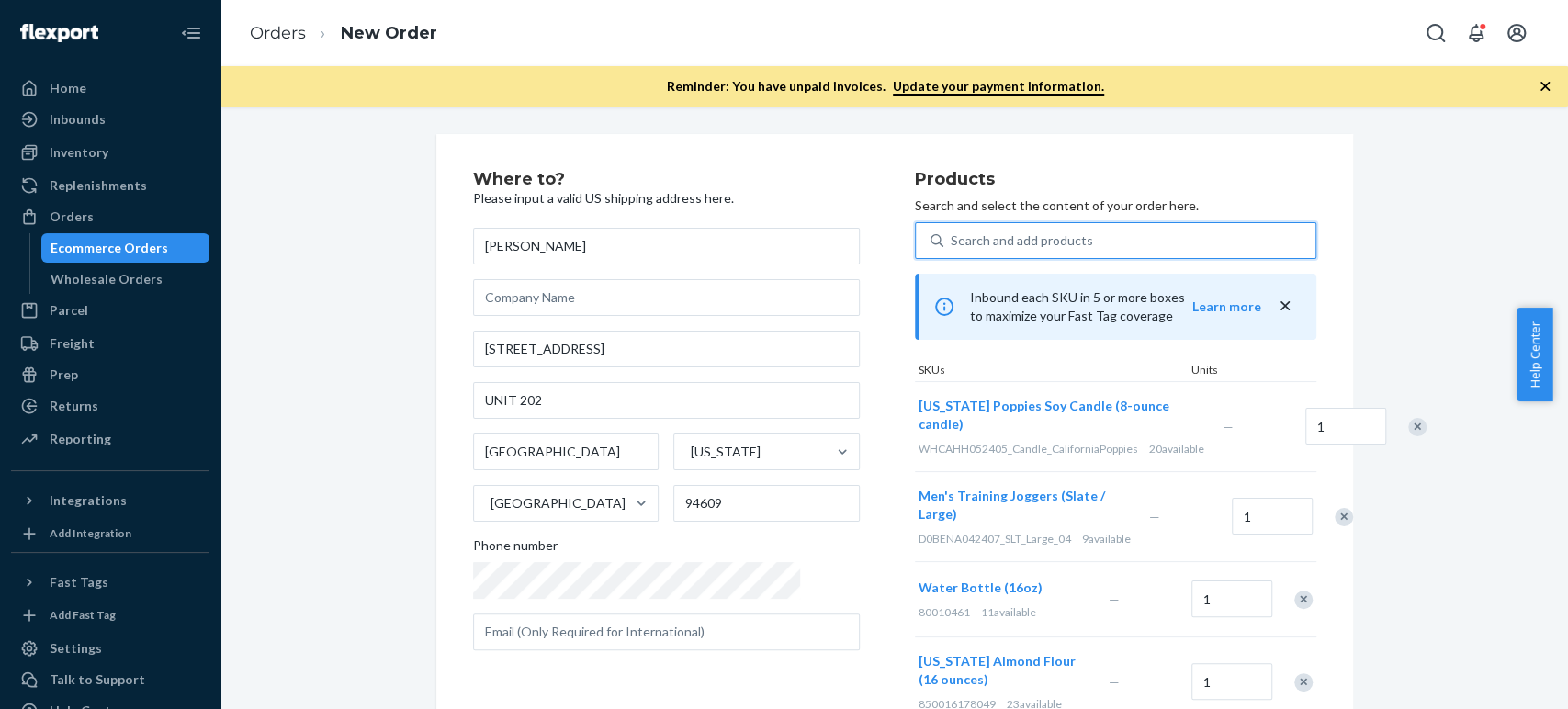
click at [944, 241] on div "Search and add products" at bounding box center [1130, 240] width 372 height 33
click at [951, 241] on input "0 results available. Use Up and Down to choose options, press Enter to select t…" at bounding box center [952, 241] width 2 height 19
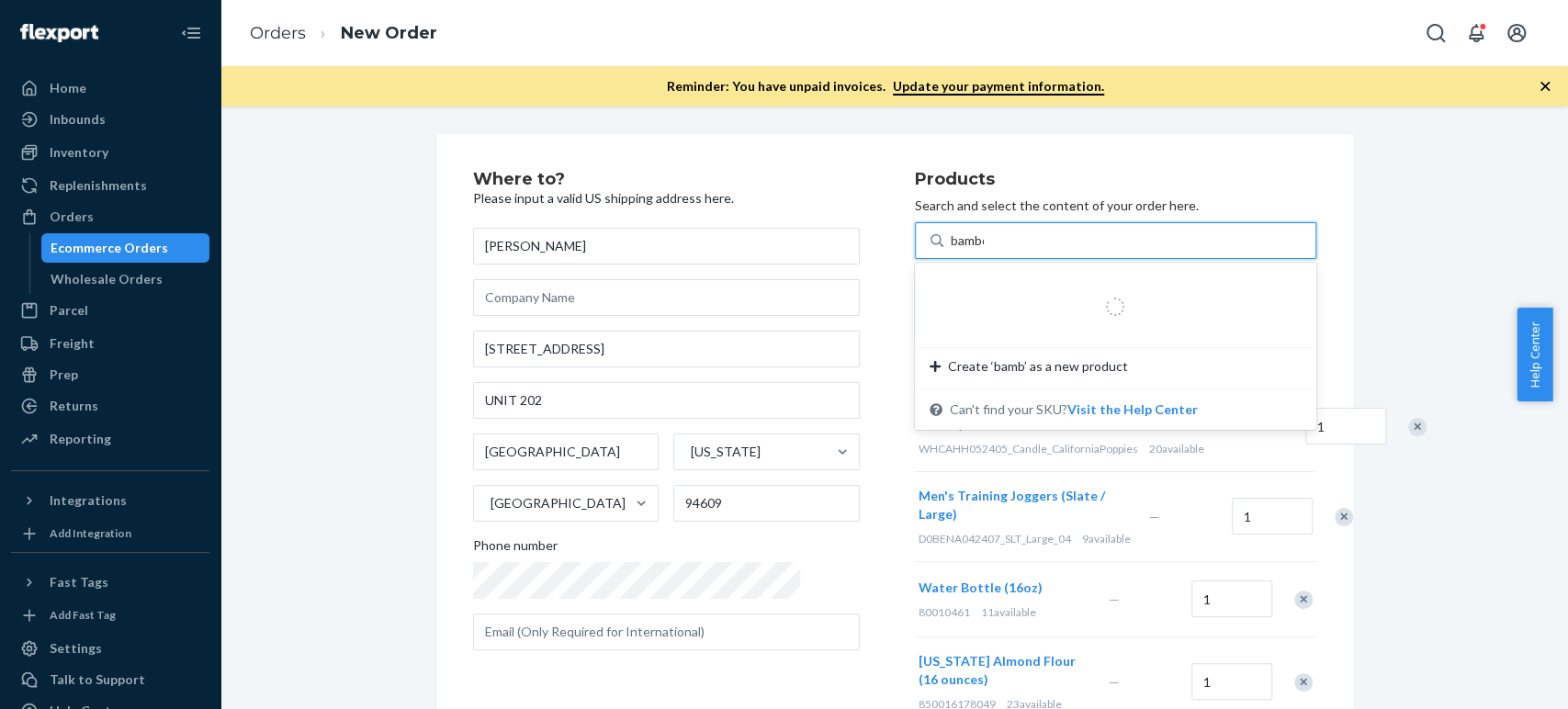
type input "bamboo"
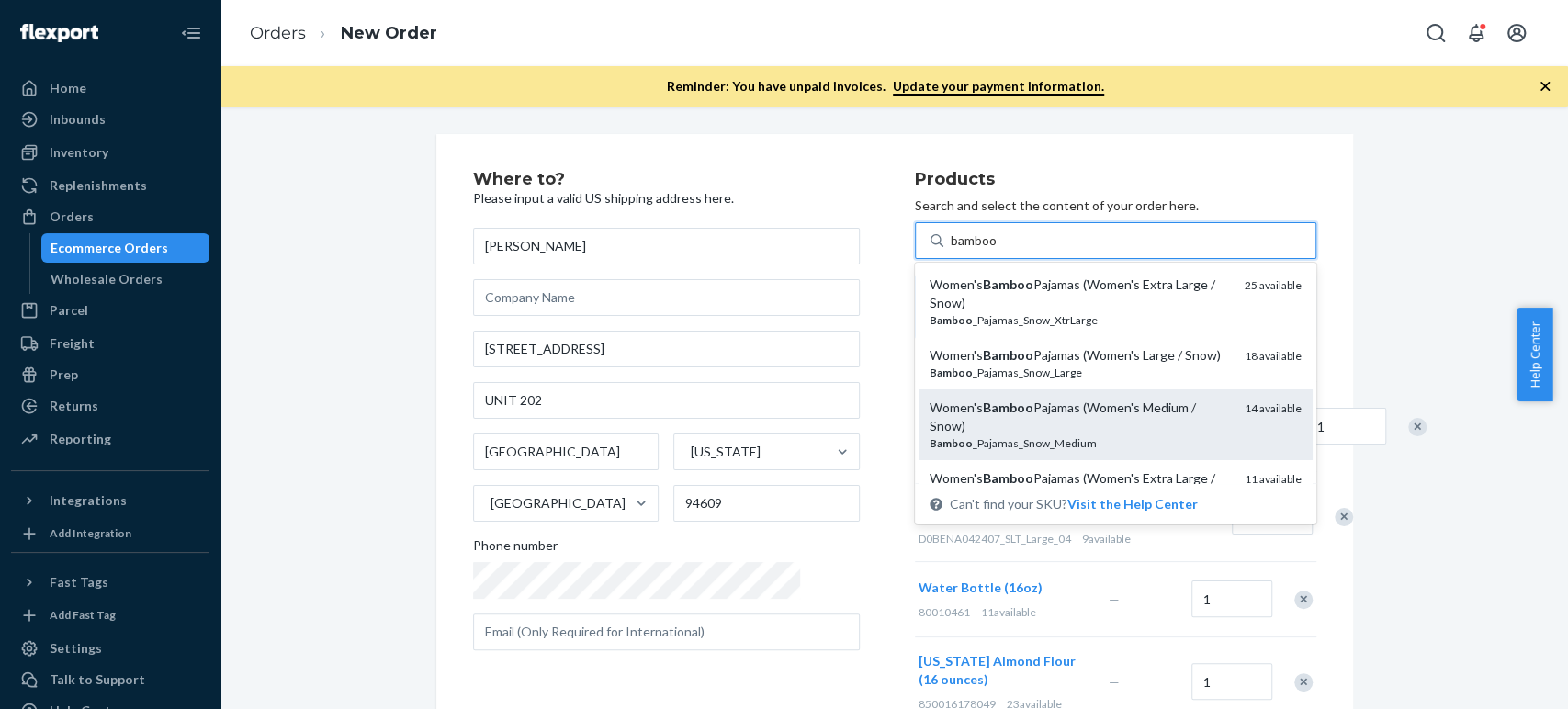
click at [1028, 399] on div "Women's Bamboo Pajamas (Women's Medium / Snow)" at bounding box center [1079, 417] width 300 height 36
click at [999, 249] on input "bamboo" at bounding box center [975, 241] width 48 height 19
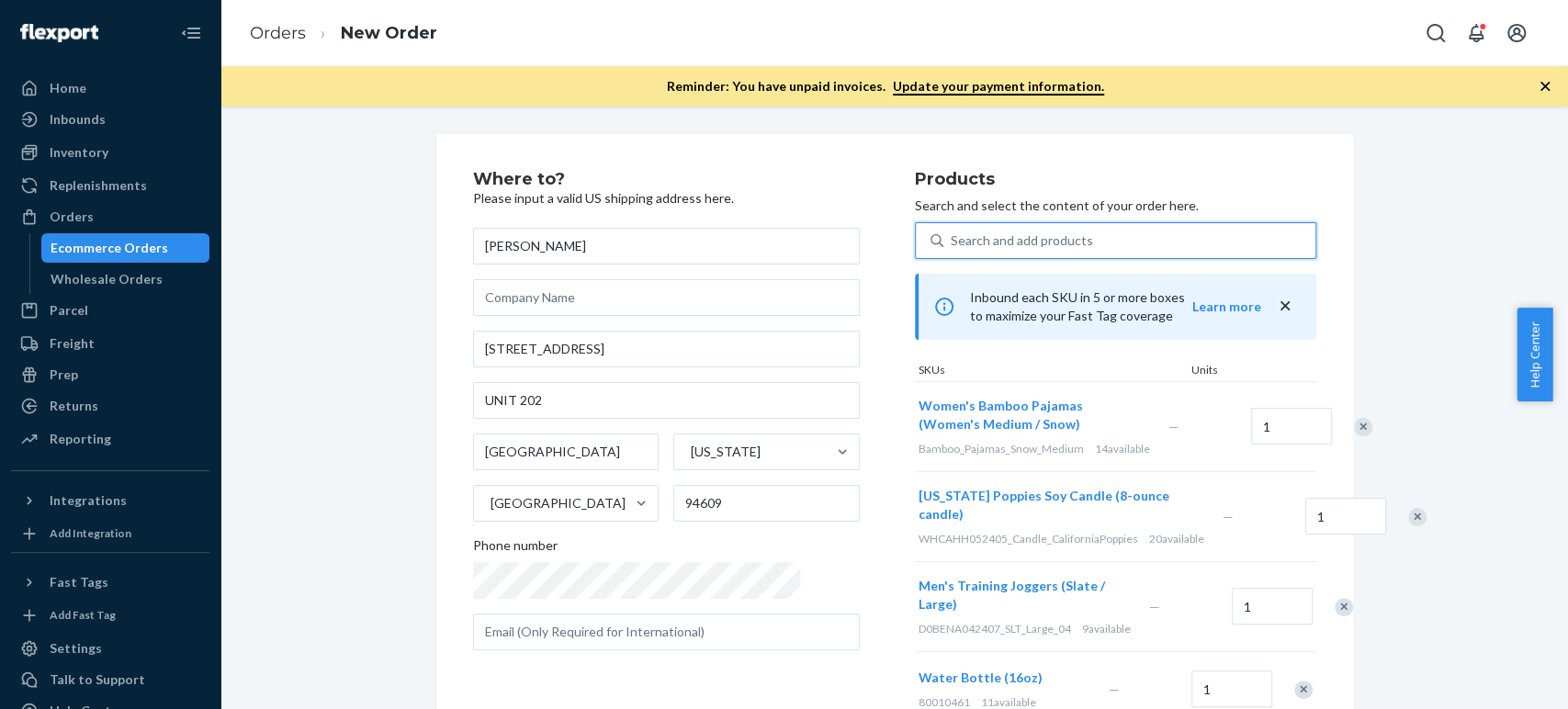
click at [951, 245] on div "Search and add products" at bounding box center [1022, 241] width 142 height 19
click at [951, 245] on input "0 results available. Use Up and Down to choose options, press Enter to select t…" at bounding box center [952, 241] width 2 height 19
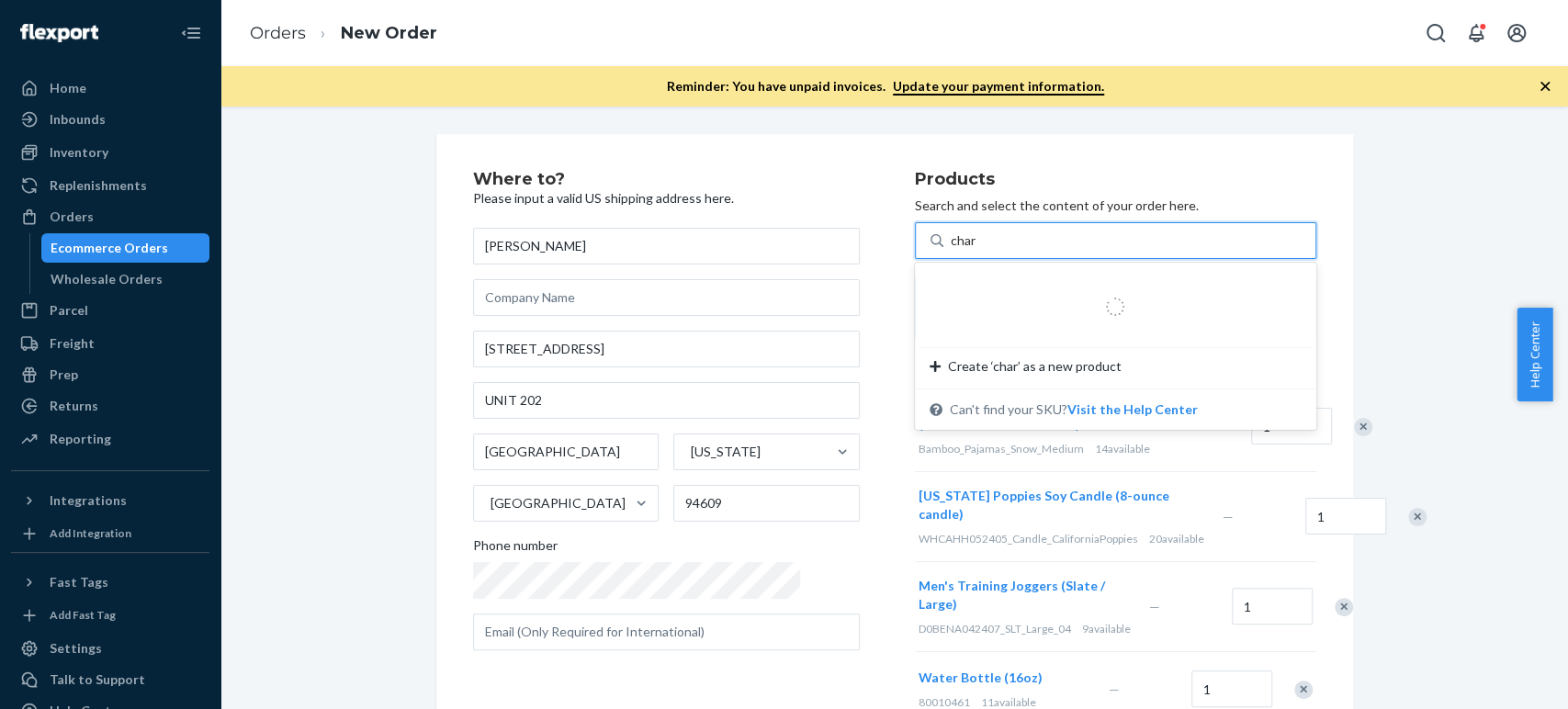
type input "charg"
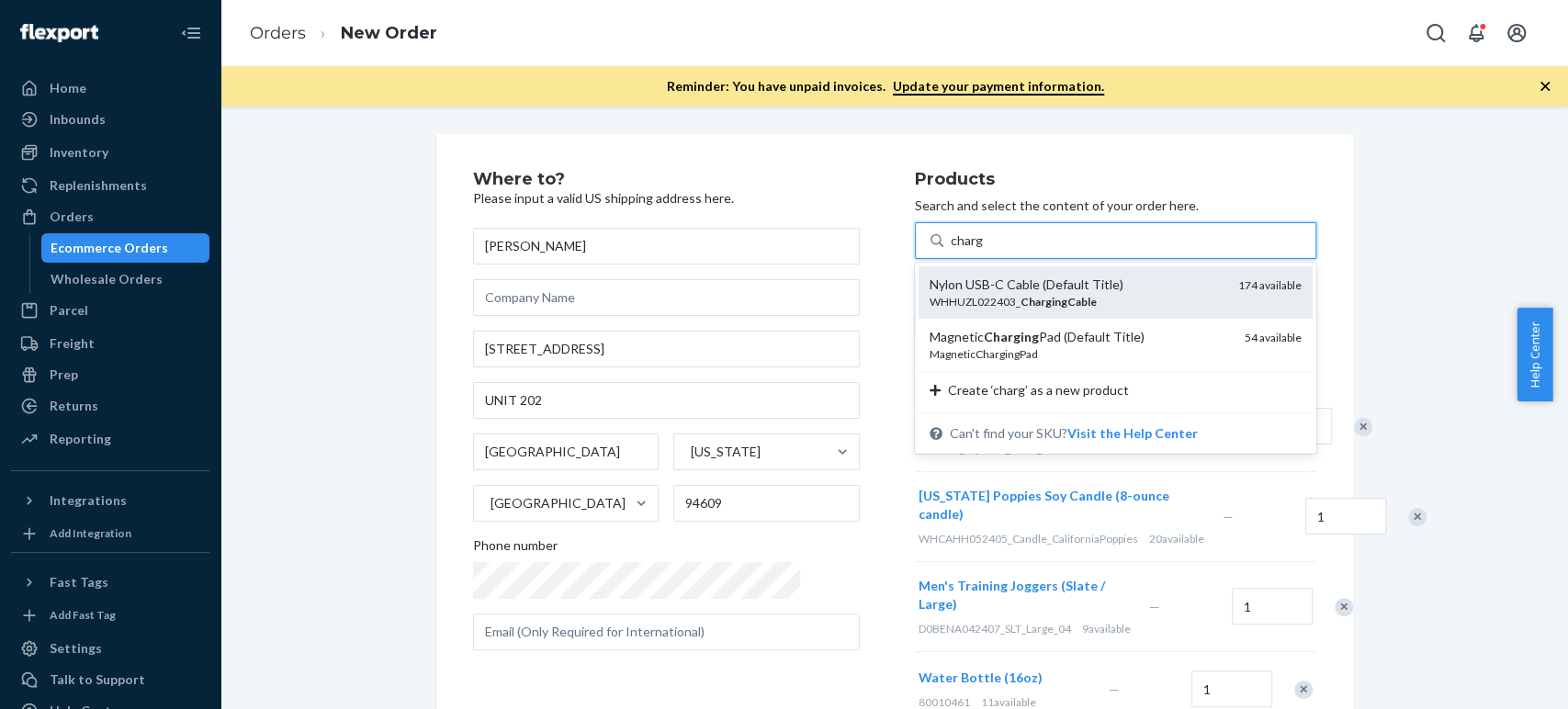
click at [930, 289] on div "Nylon USB-C Cable (Default Title)" at bounding box center [1076, 285] width 294 height 19
click at [951, 249] on input "charg" at bounding box center [967, 241] width 33 height 19
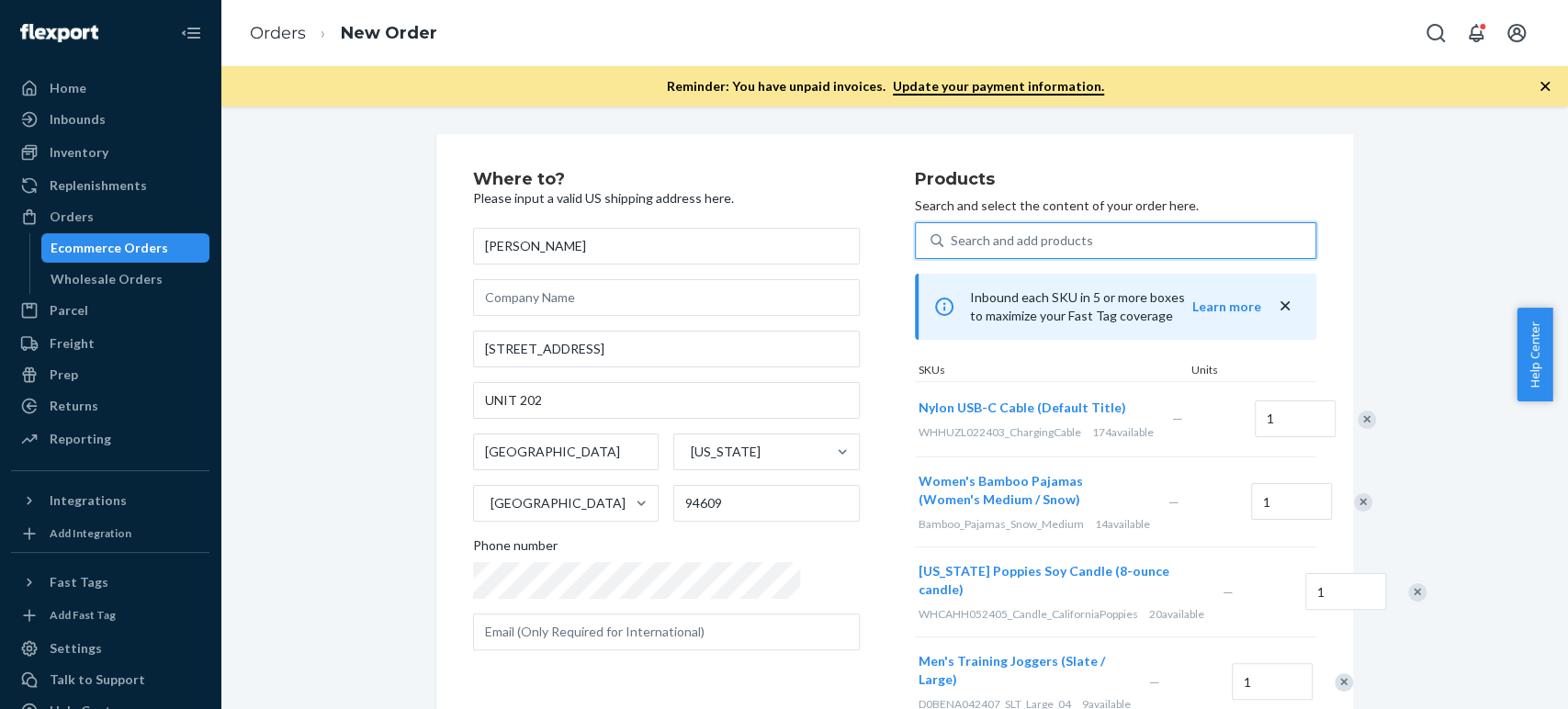
click at [951, 238] on div "Search and add products" at bounding box center [1022, 241] width 142 height 19
click at [951, 238] on input "0 results available. Use Up and Down to choose options, press Enter to select t…" at bounding box center [952, 241] width 2 height 19
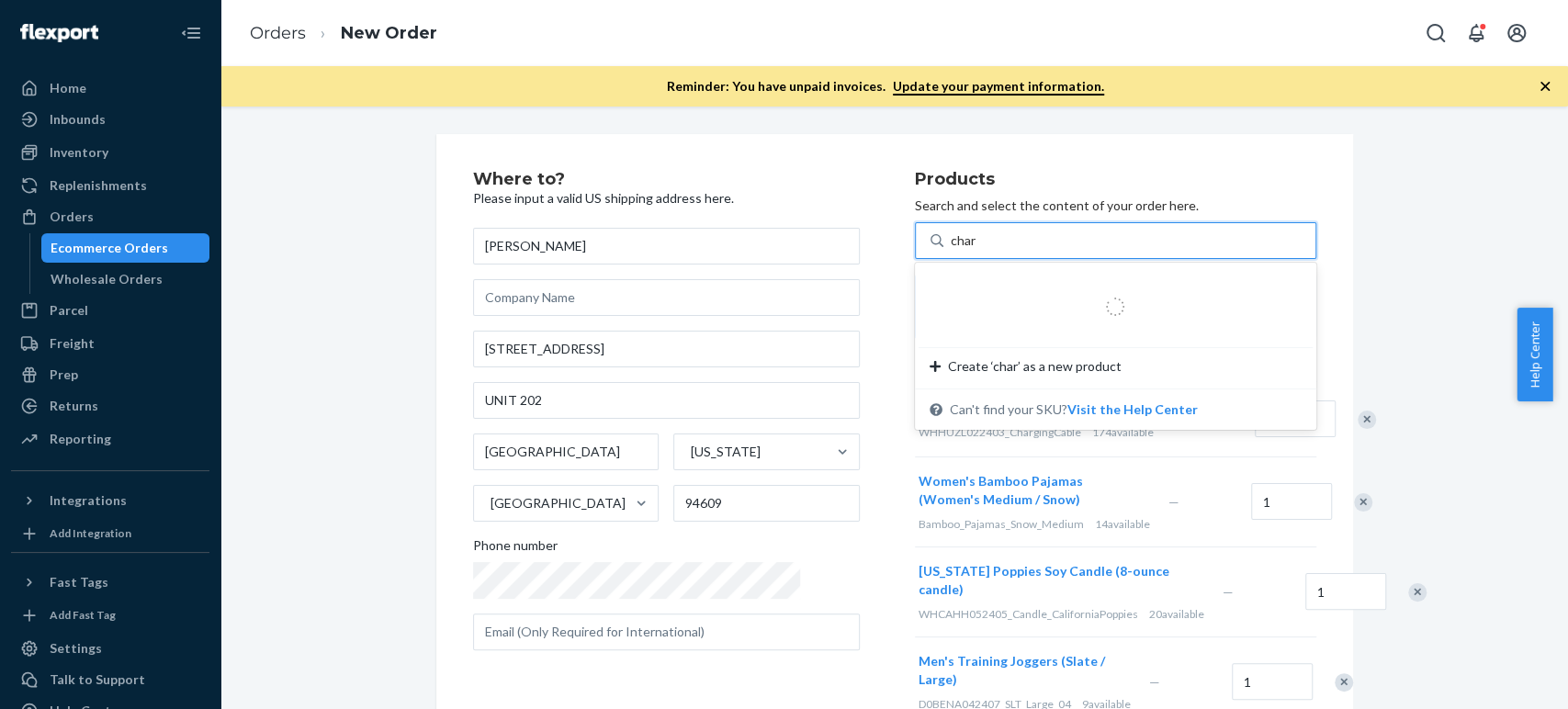
type input "charg"
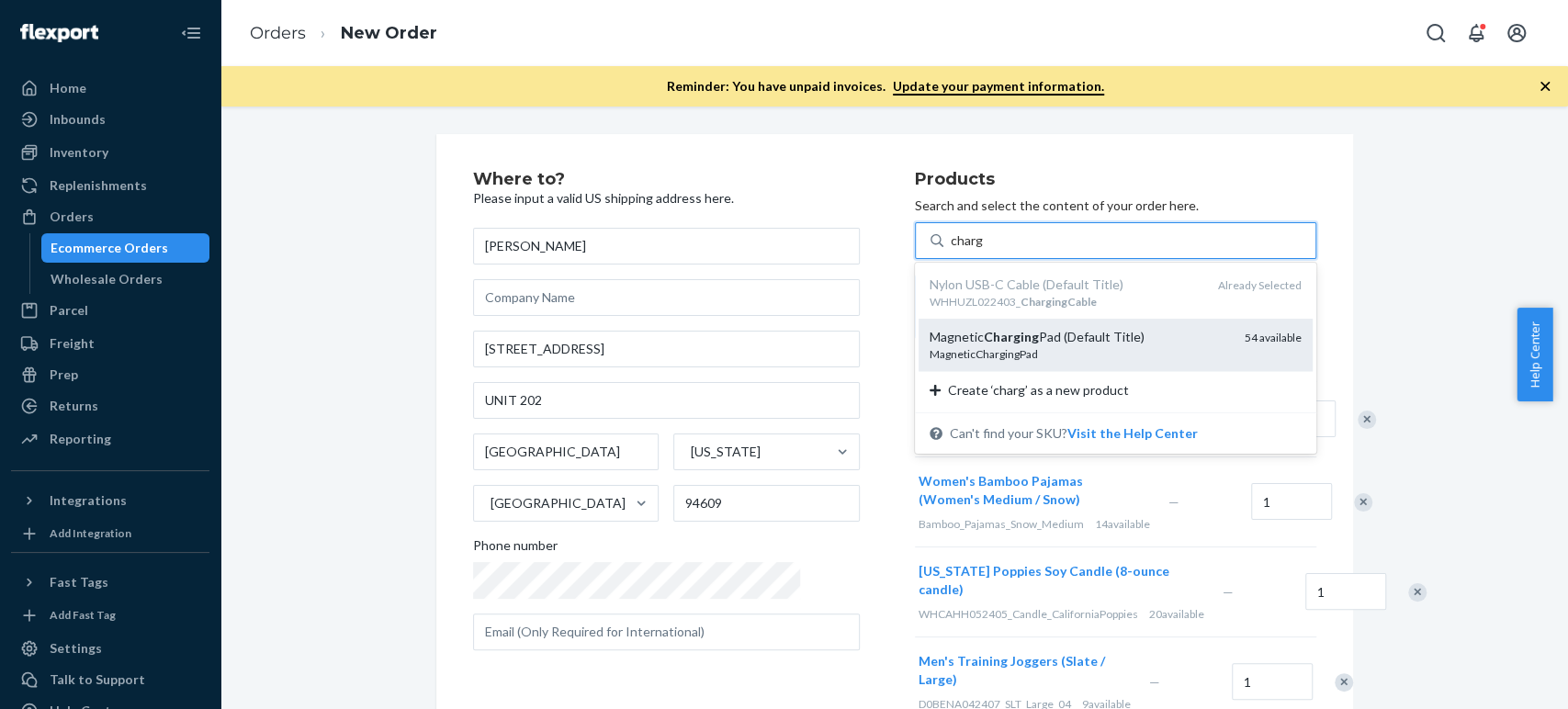
click at [930, 345] on div "Magnetic Charging Pad (Default Title)" at bounding box center [1079, 337] width 300 height 19
click at [951, 249] on input "charg" at bounding box center [967, 241] width 33 height 19
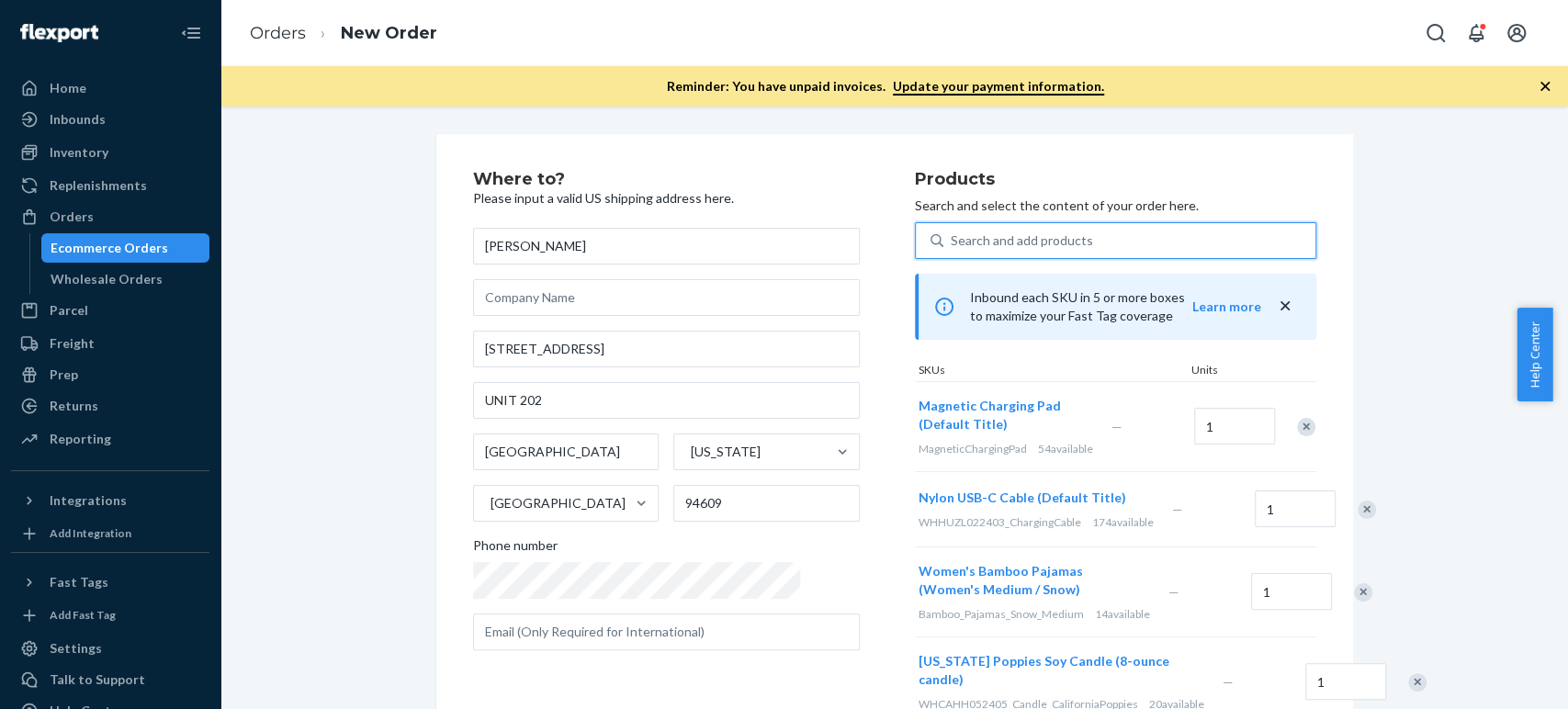
click at [951, 234] on div "Search and add products" at bounding box center [1022, 241] width 142 height 19
click at [951, 234] on input "0 results available. Use Up and Down to choose options, press Enter to select t…" at bounding box center [952, 241] width 2 height 19
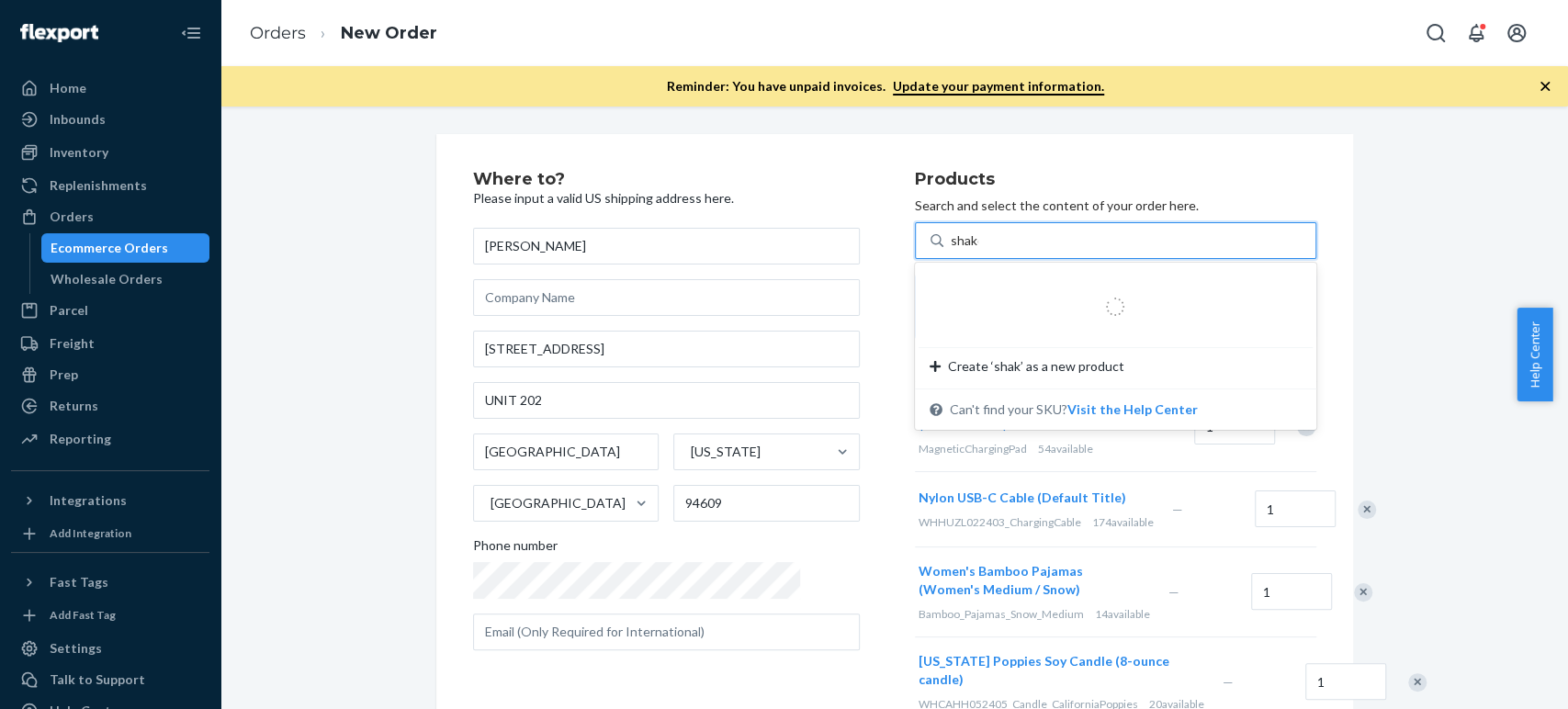
type input "shaker"
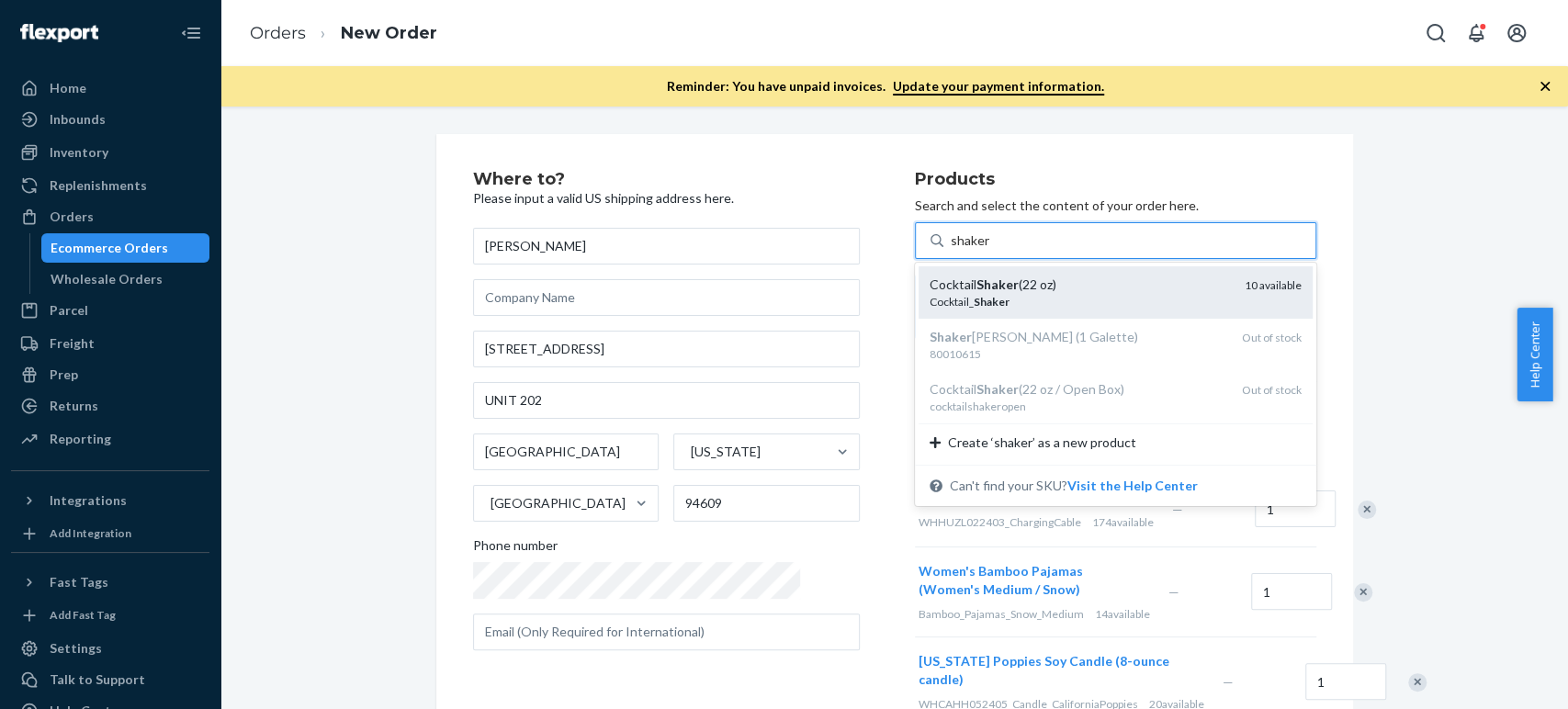
click at [930, 286] on div "Cocktail Shaker (22 oz)" at bounding box center [1079, 285] width 300 height 19
click at [951, 249] on input "shaker" at bounding box center [971, 241] width 39 height 19
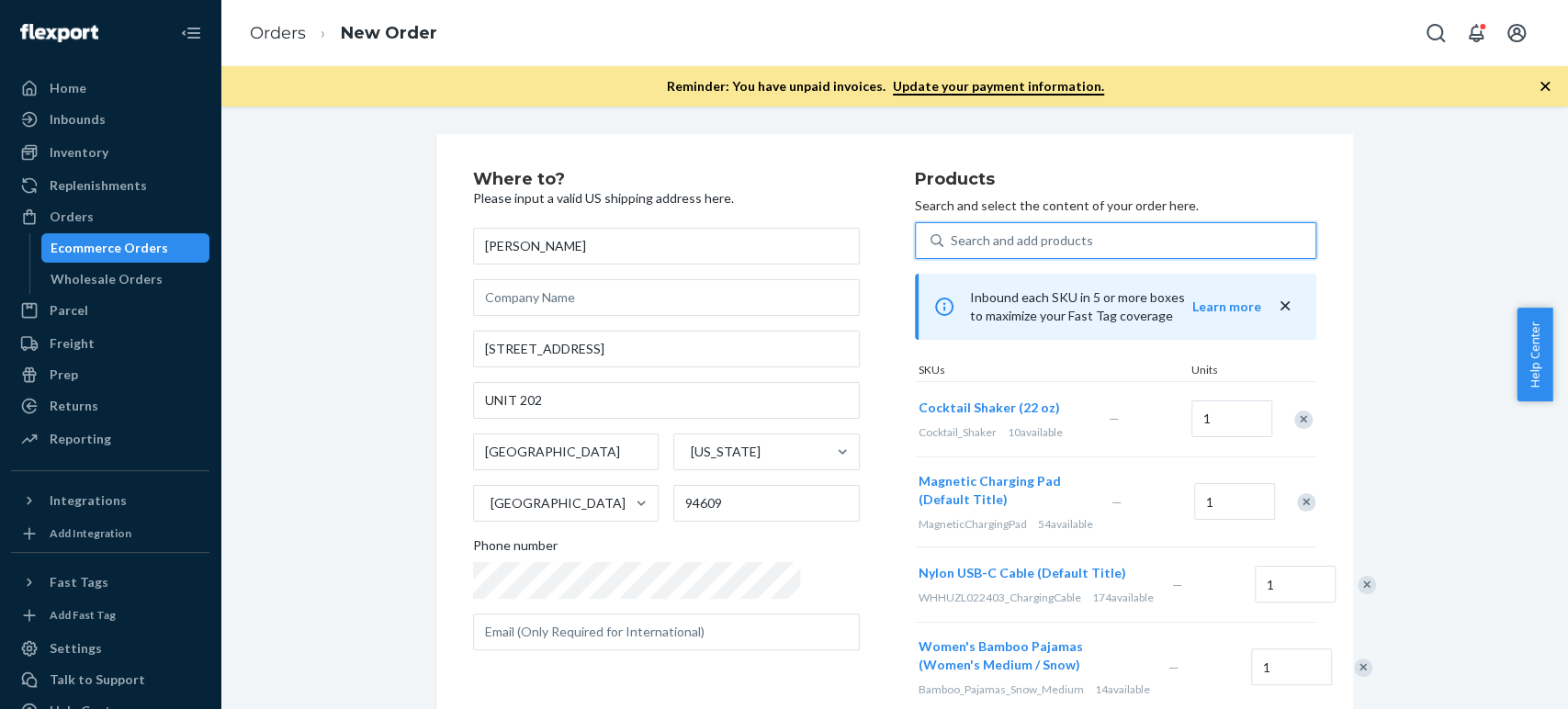
click at [951, 245] on div "Search and add products" at bounding box center [1022, 241] width 142 height 19
click at [951, 245] on input "0 results available. Use Up and Down to choose options, press Enter to select t…" at bounding box center [952, 241] width 2 height 19
paste input "bangle weight"
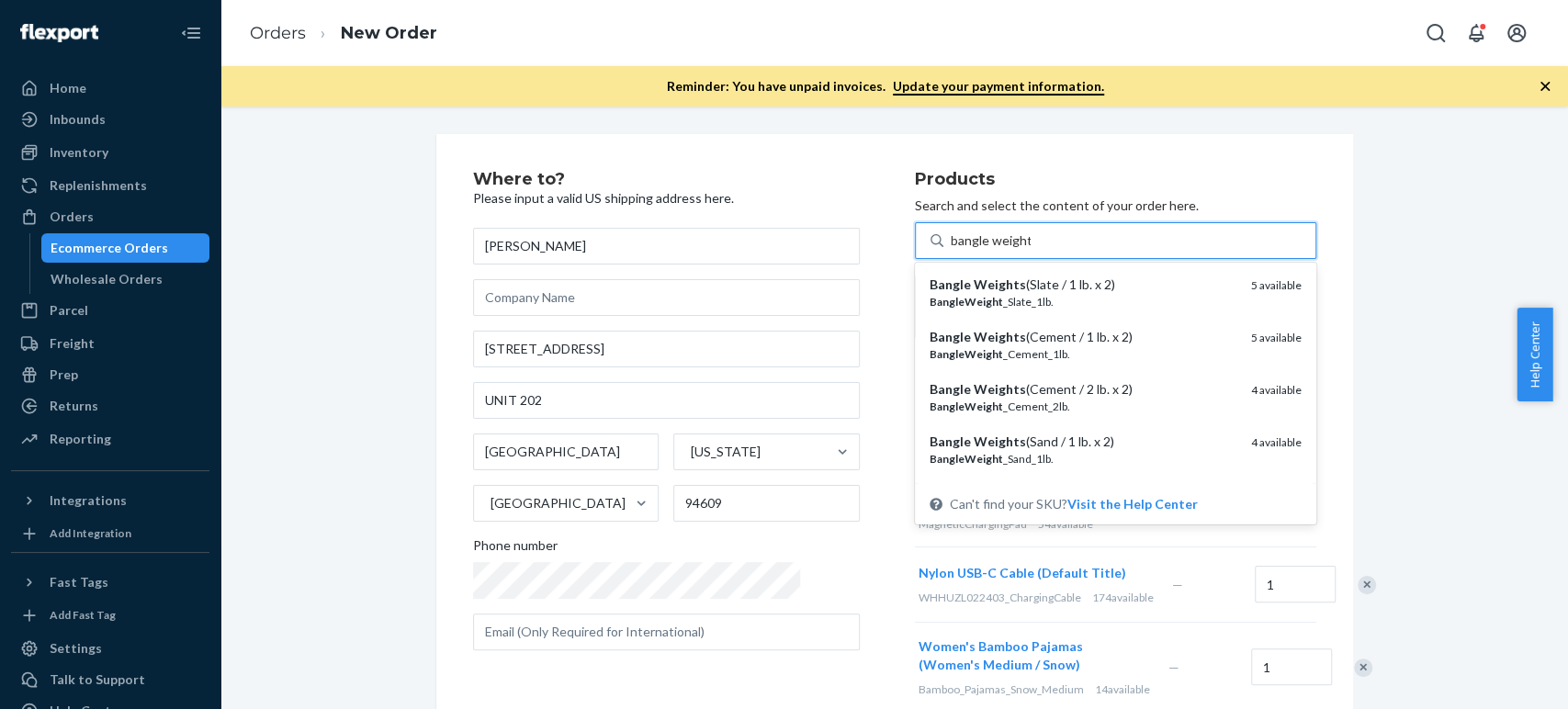
type input "bangle weight"
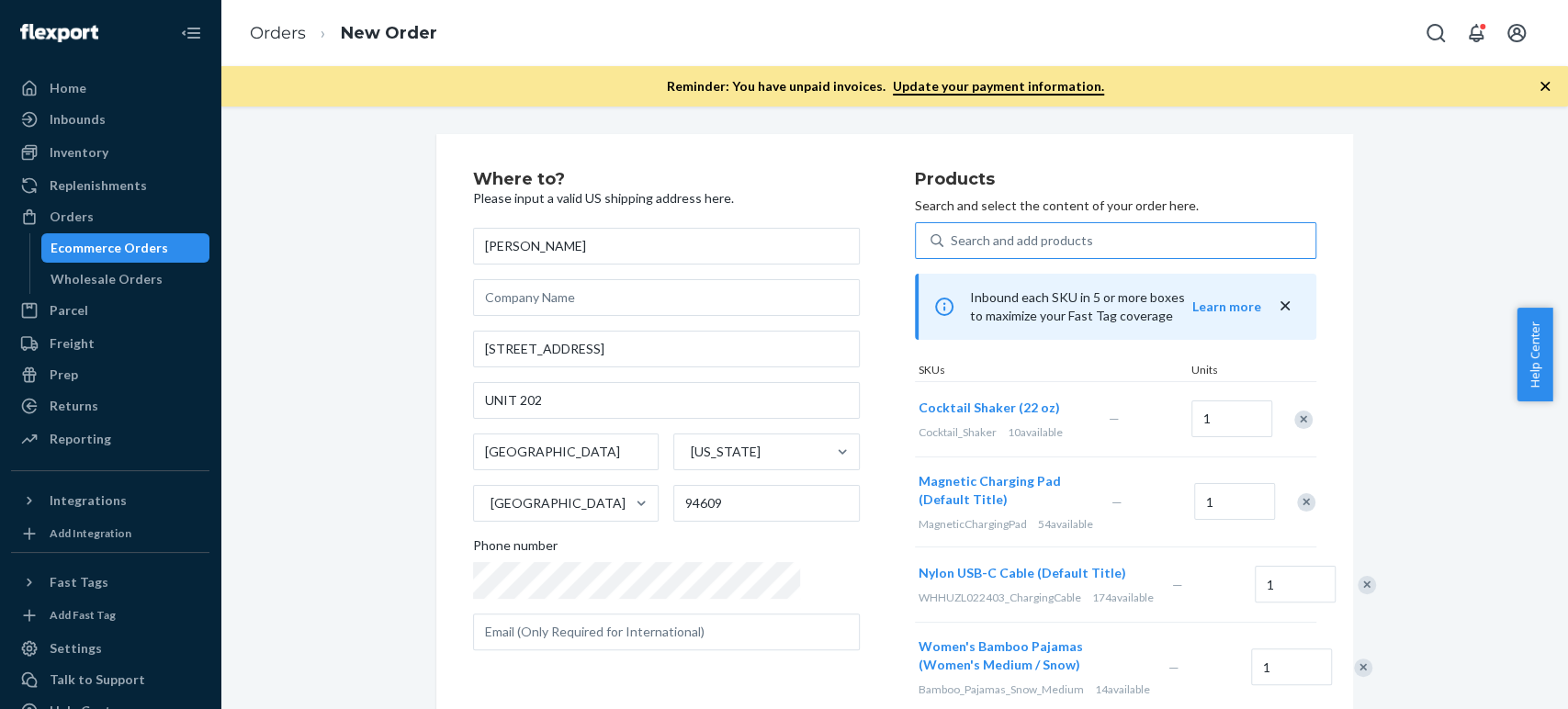
click at [968, 245] on div "Search and add products" at bounding box center [1022, 241] width 142 height 19
click at [953, 245] on input "0 results available. Use Up and Down to choose options, press Enter to select t…" at bounding box center [952, 241] width 2 height 19
paste input "rose vinegar"
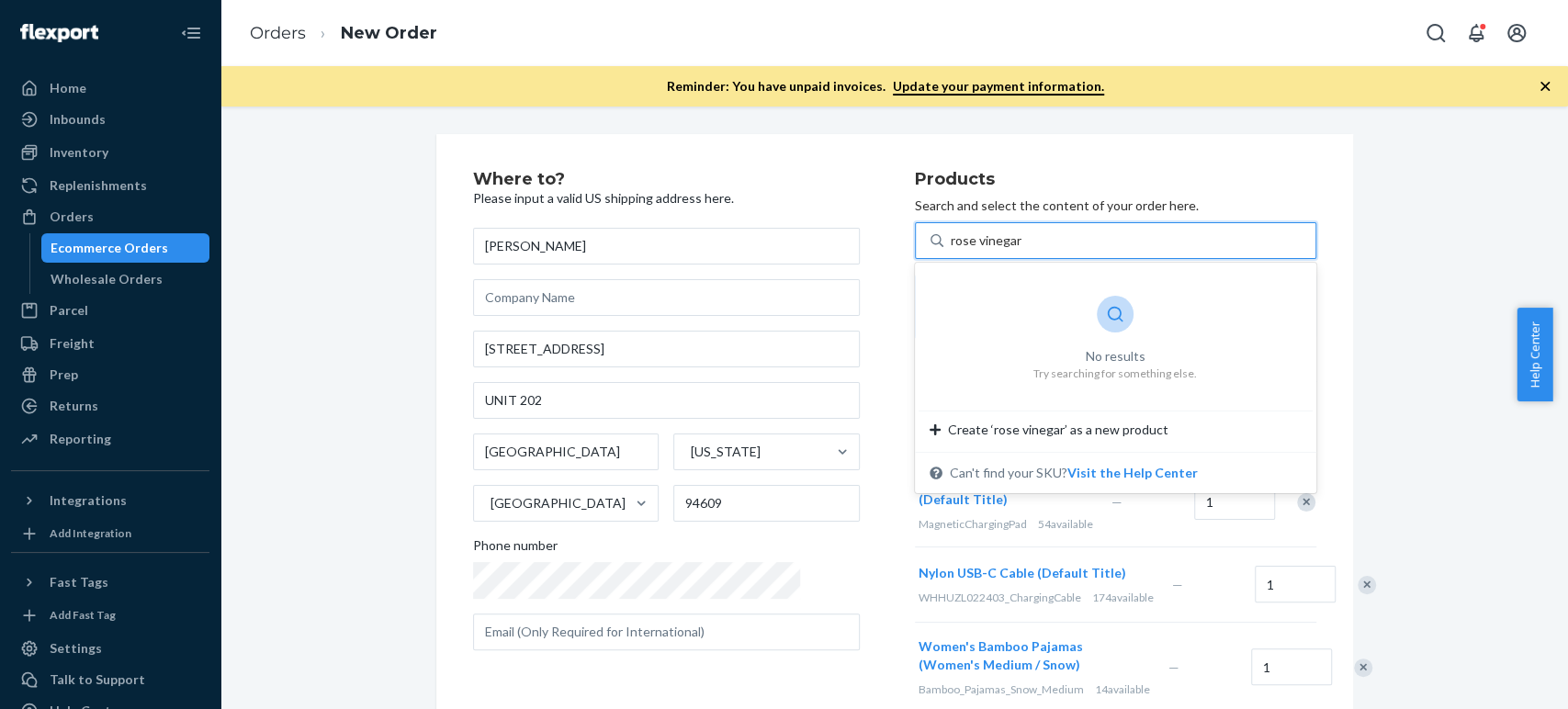
drag, startPoint x: 911, startPoint y: 246, endPoint x: 882, endPoint y: 245, distance: 29.0
click at [951, 245] on input "rose vinegar" at bounding box center [987, 241] width 71 height 19
type input "vinegar"
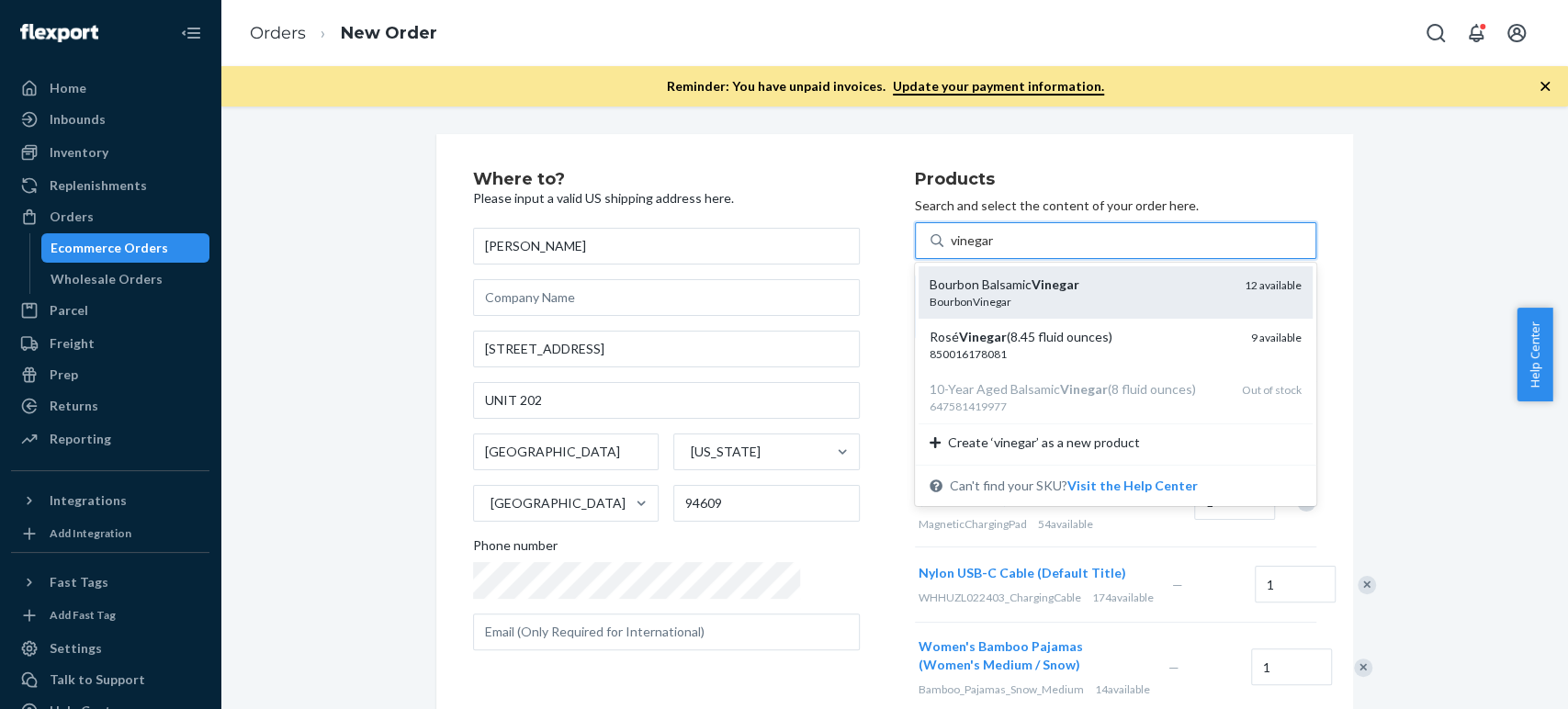
click at [930, 290] on div "Bourbon Balsamic Vinegar" at bounding box center [1079, 285] width 300 height 19
click at [951, 249] on input "vinegar" at bounding box center [973, 241] width 44 height 19
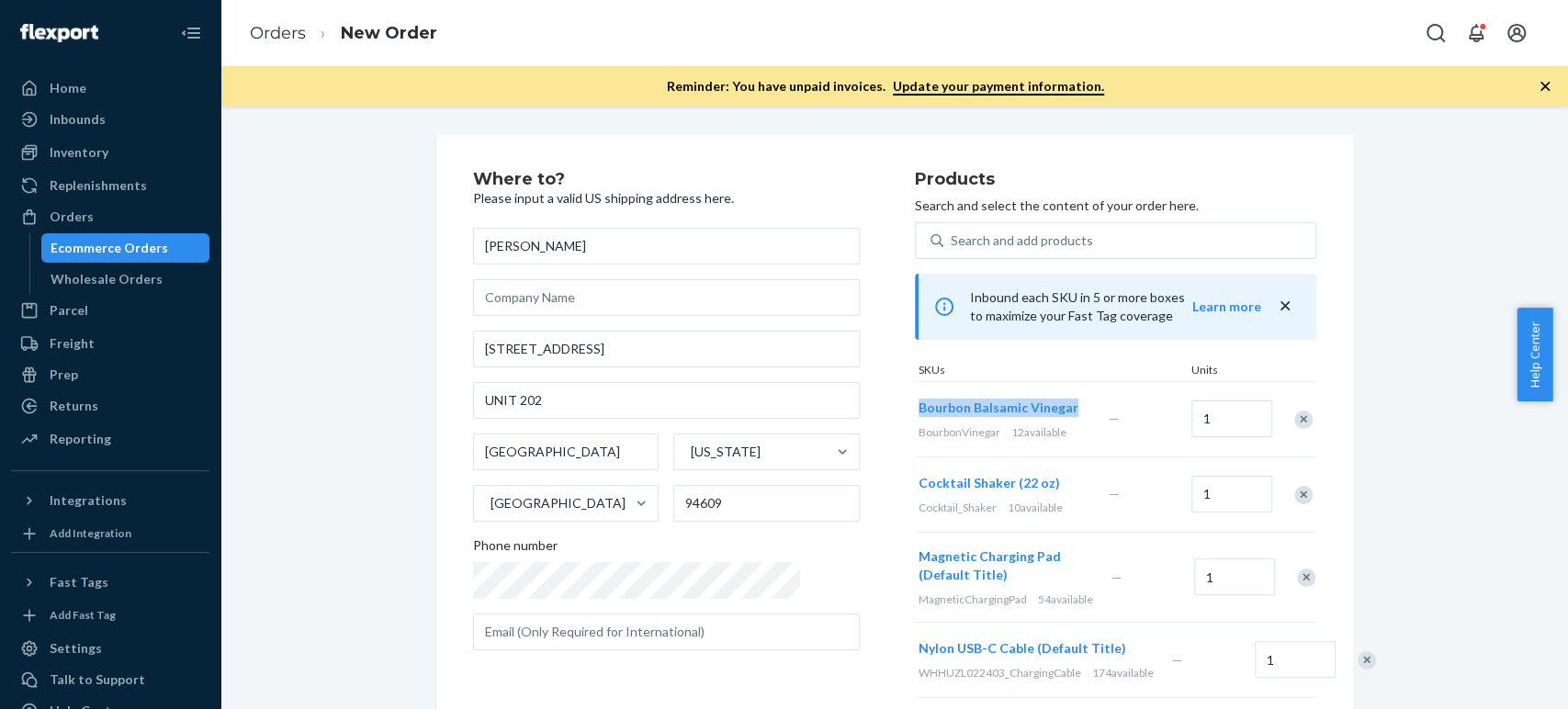
copy span "Bourbon Balsamic Vinegar"
drag, startPoint x: 1042, startPoint y: 401, endPoint x: 769, endPoint y: 182, distance: 350.0
click at [919, 409] on div "Bourbon Balsamic Vinegar" at bounding box center [1010, 408] width 183 height 19
drag, startPoint x: 1293, startPoint y: 417, endPoint x: 1279, endPoint y: 404, distance: 19.1
click at [1294, 417] on div "Remove Item" at bounding box center [1304, 419] width 19 height 19
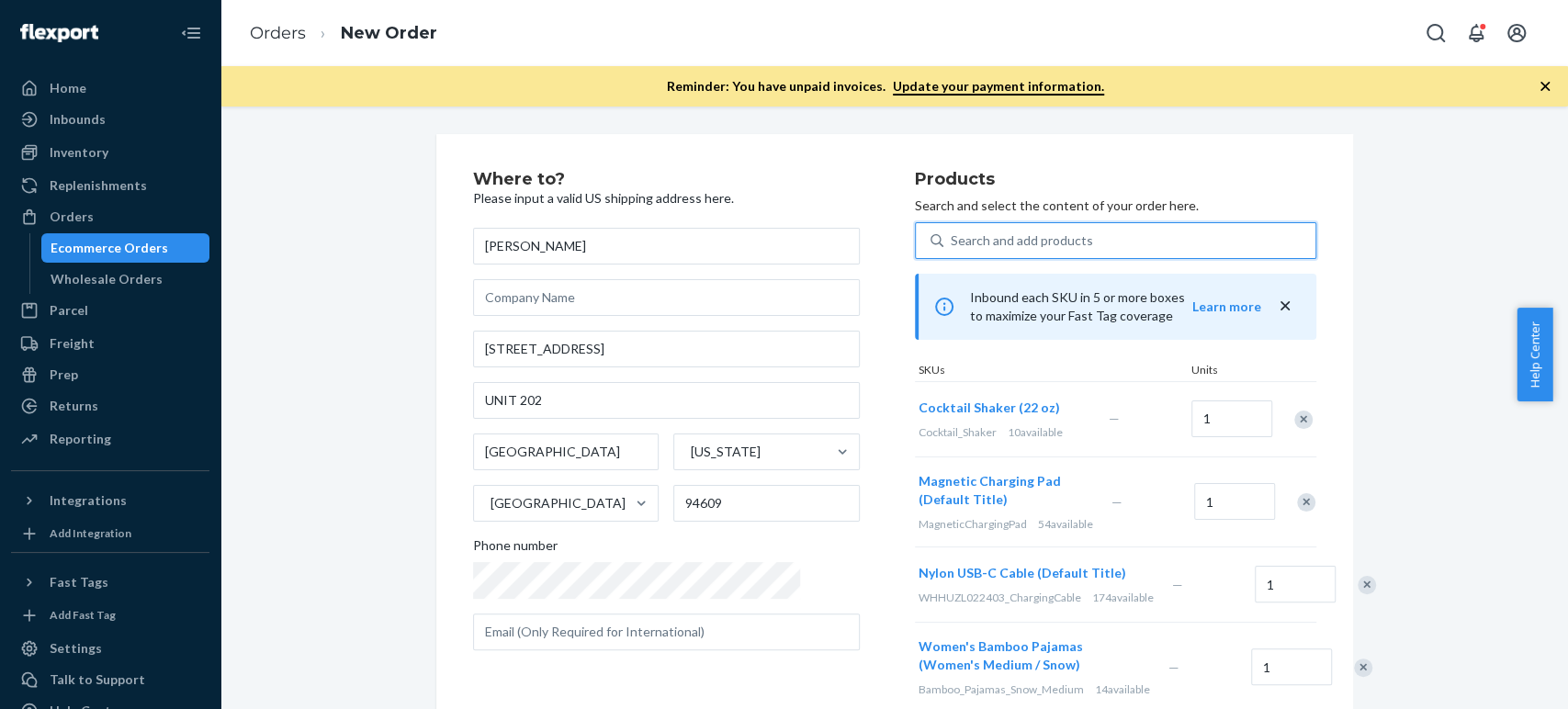
click at [951, 239] on div "Search and add products" at bounding box center [1022, 241] width 142 height 19
click at [951, 239] on input "0 results available. Use Up and Down to choose options, press Enter to select t…" at bounding box center [952, 241] width 2 height 19
paste input "Bourbon Balsamic Vinegar"
type input "Bourbon Balsamic Vinegar"
click at [951, 238] on div "Search and add products" at bounding box center [1022, 241] width 142 height 19
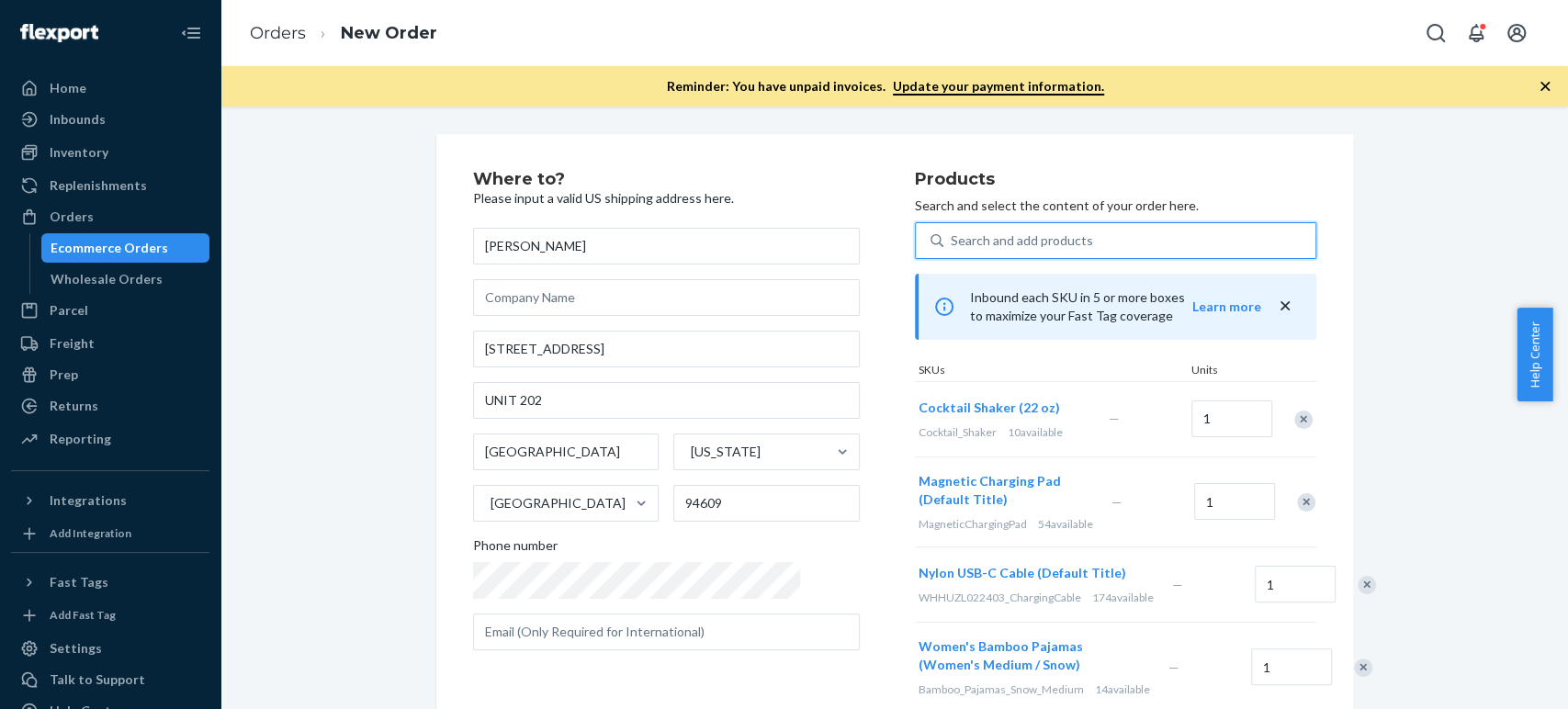
click at [951, 238] on input "0 results available. Use Up and Down to choose options, press Enter to select t…" at bounding box center [952, 241] width 2 height 19
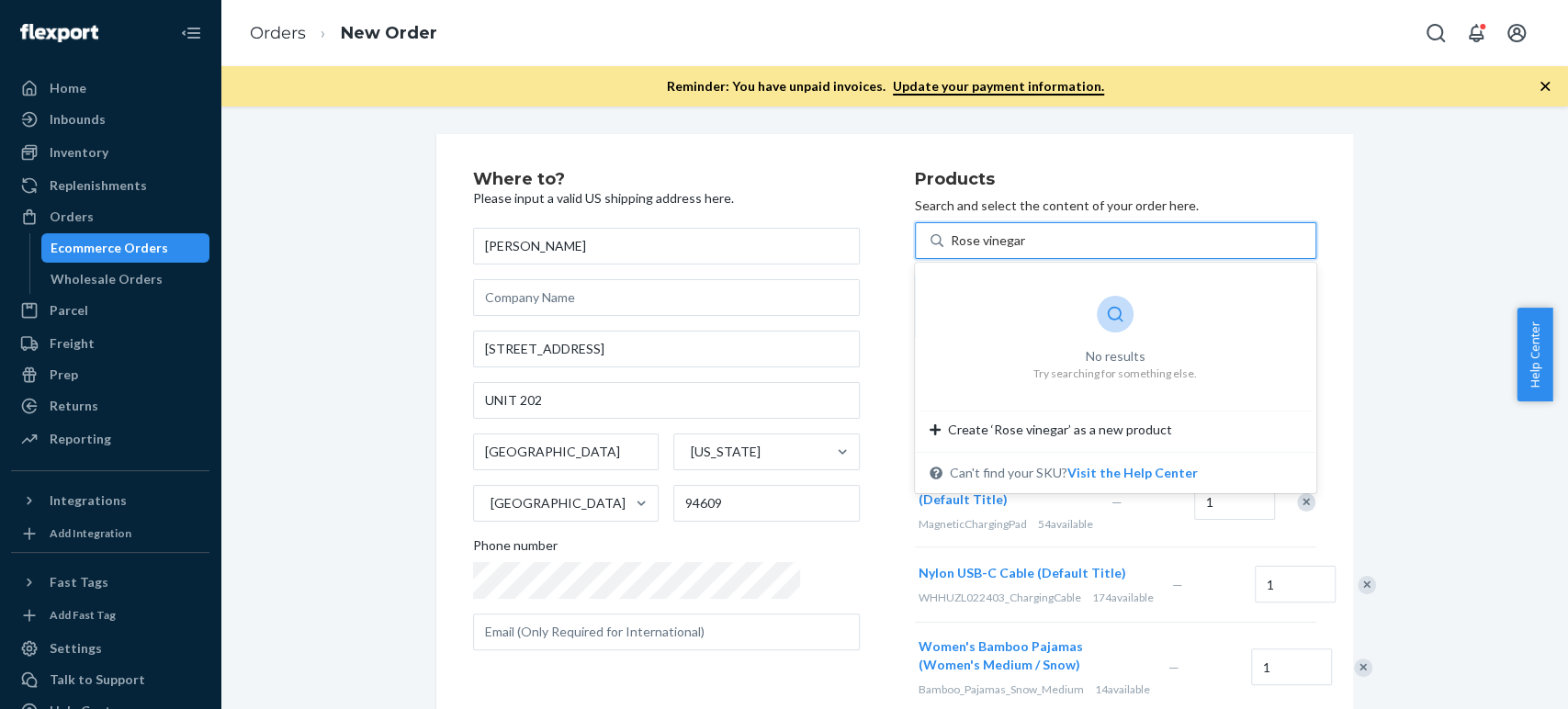
drag, startPoint x: 913, startPoint y: 244, endPoint x: 874, endPoint y: 241, distance: 39.1
click at [915, 241] on div "Rose vinegar Rose vinegar" at bounding box center [1116, 240] width 402 height 36
type input "vinegar"
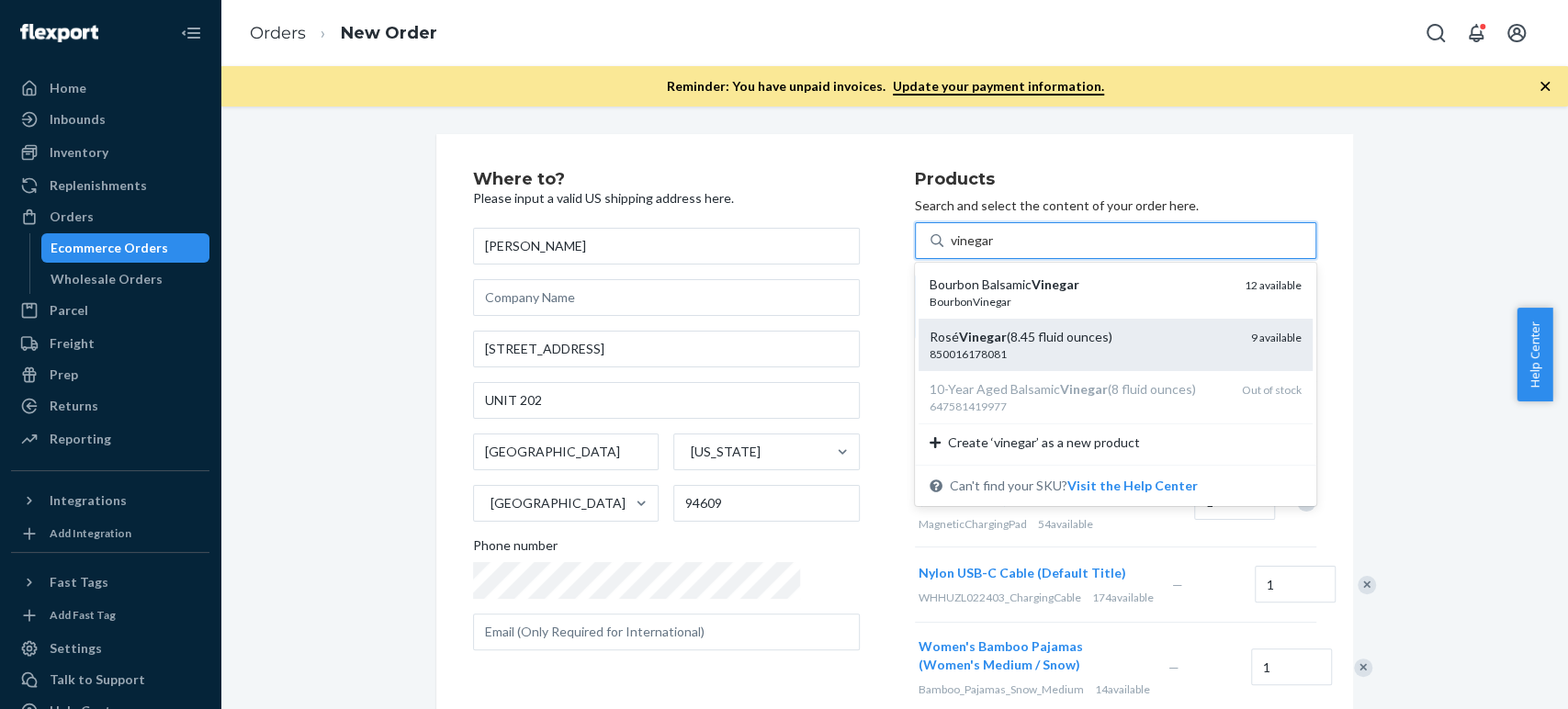
click at [930, 357] on div "850016178081" at bounding box center [1083, 354] width 306 height 16
click at [951, 249] on input "vinegar" at bounding box center [973, 241] width 44 height 19
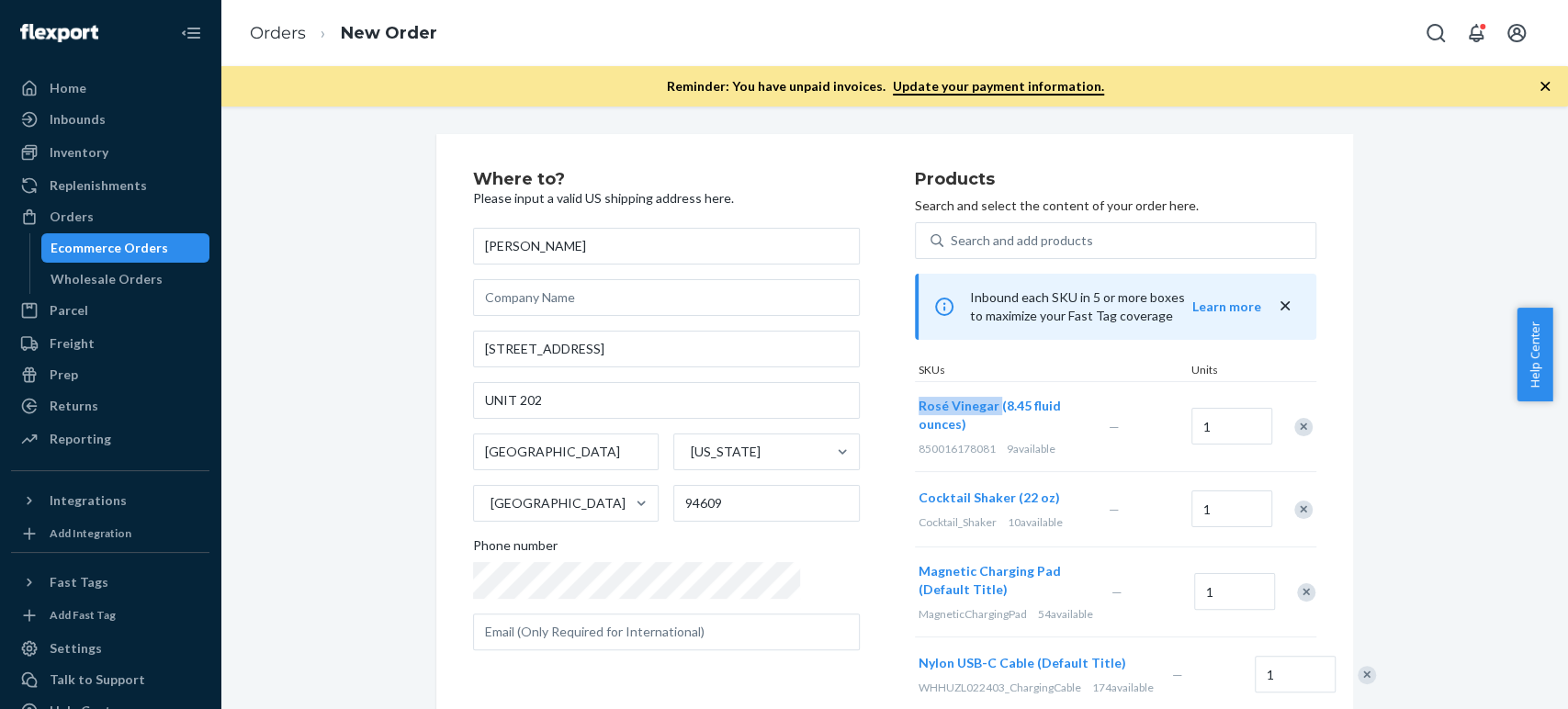
copy span "Rosé Vinegar"
drag, startPoint x: 846, startPoint y: 404, endPoint x: 930, endPoint y: 408, distance: 84.1
click at [930, 408] on div "Rosé Vinegar (8.45 fluid ounces) 850016178081 9 available" at bounding box center [1010, 426] width 191 height 89
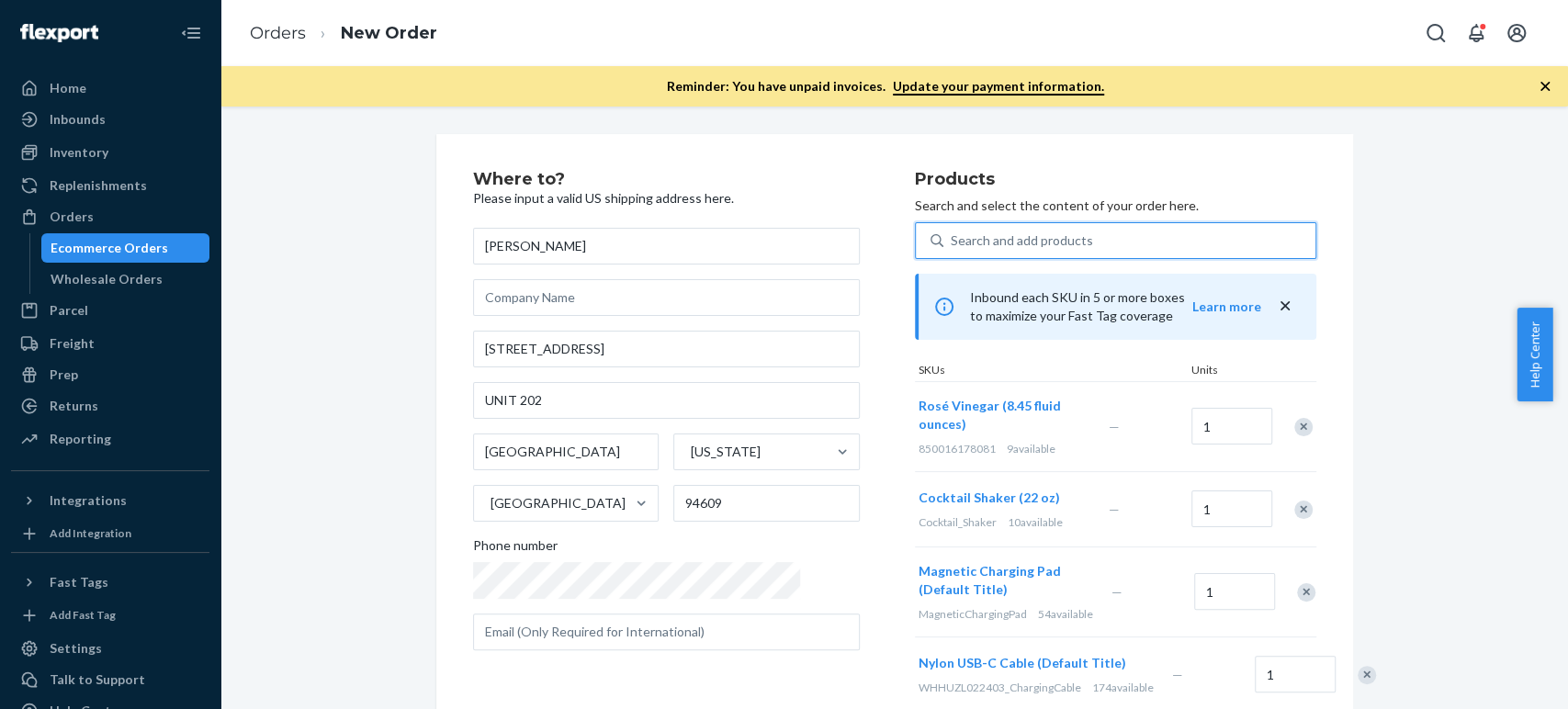
click at [951, 241] on div "Search and add products" at bounding box center [1022, 241] width 142 height 19
click at [951, 241] on input "0 results available. Use Up and Down to choose options, press Enter to select t…" at bounding box center [952, 241] width 2 height 19
paste input "peppermint sugar"
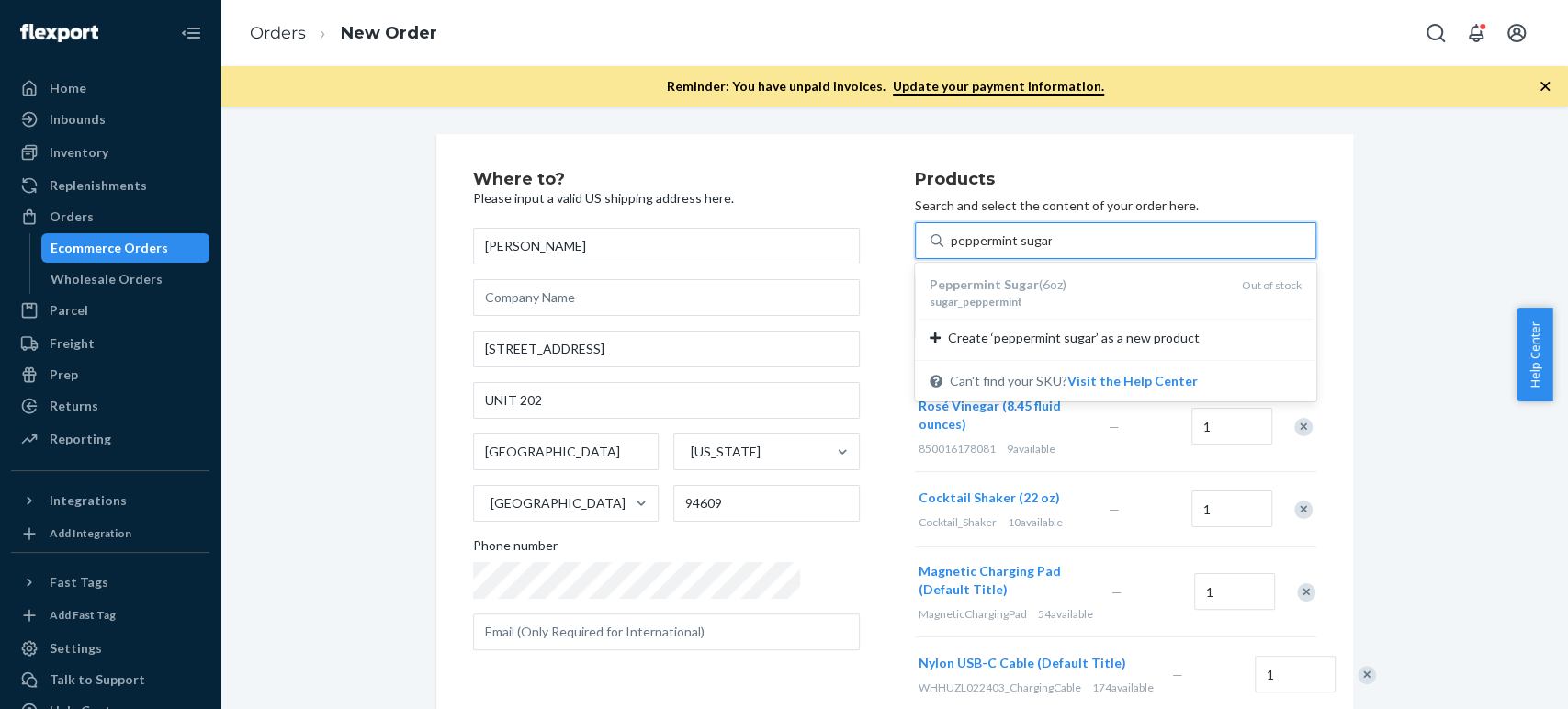
type input "peppermint sugar"
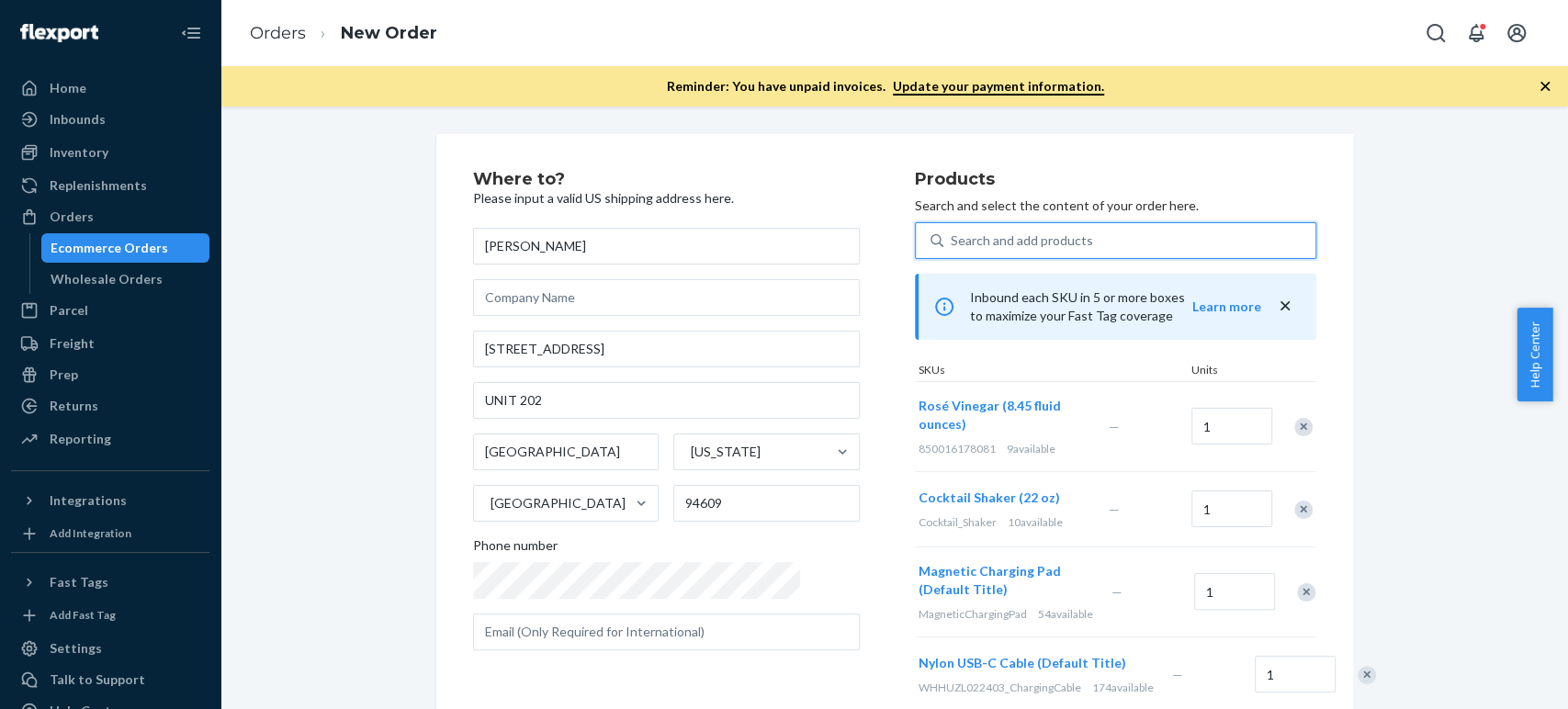
paste input "black truffle salami"
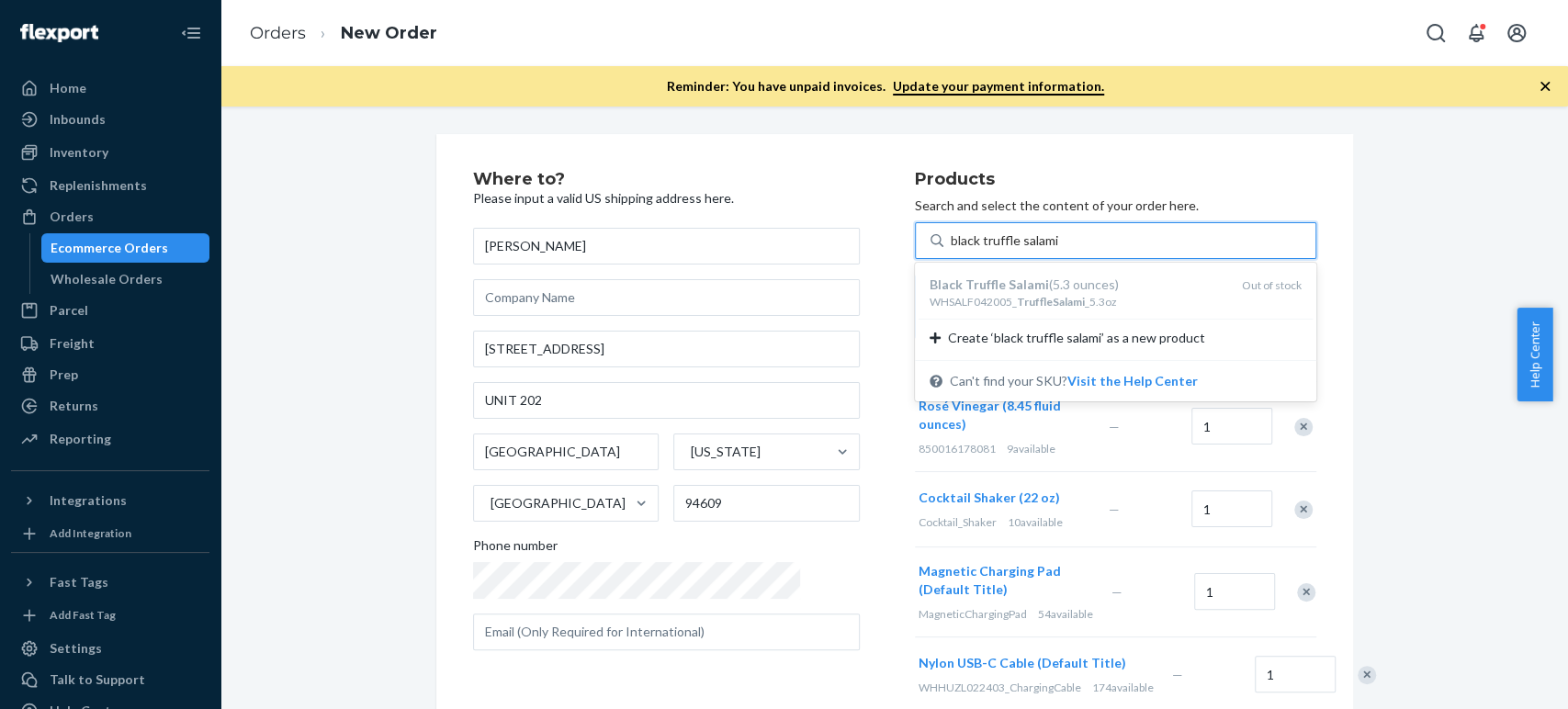
type input "black truffle salami"
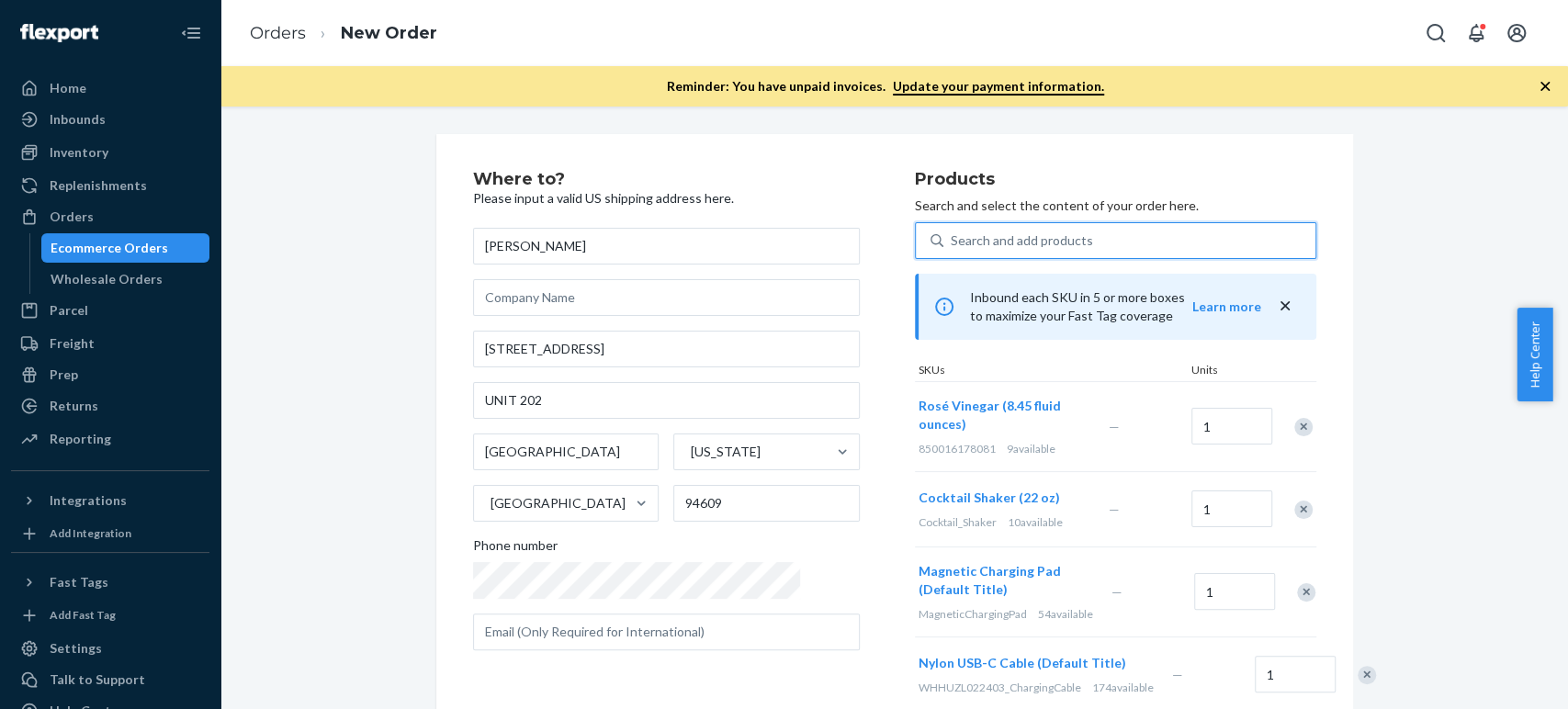
paste input "red wine soppressata"
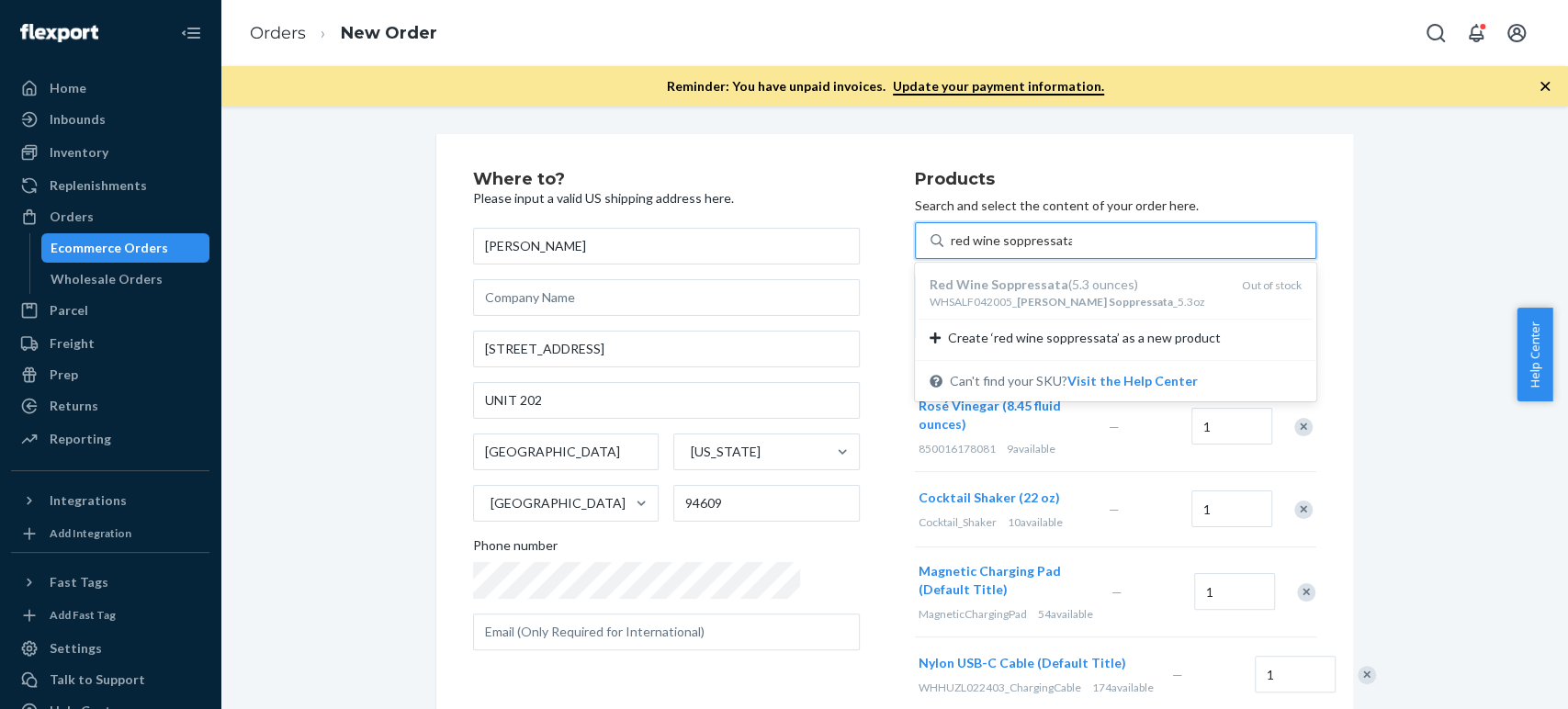
type input "red wine soppressata"
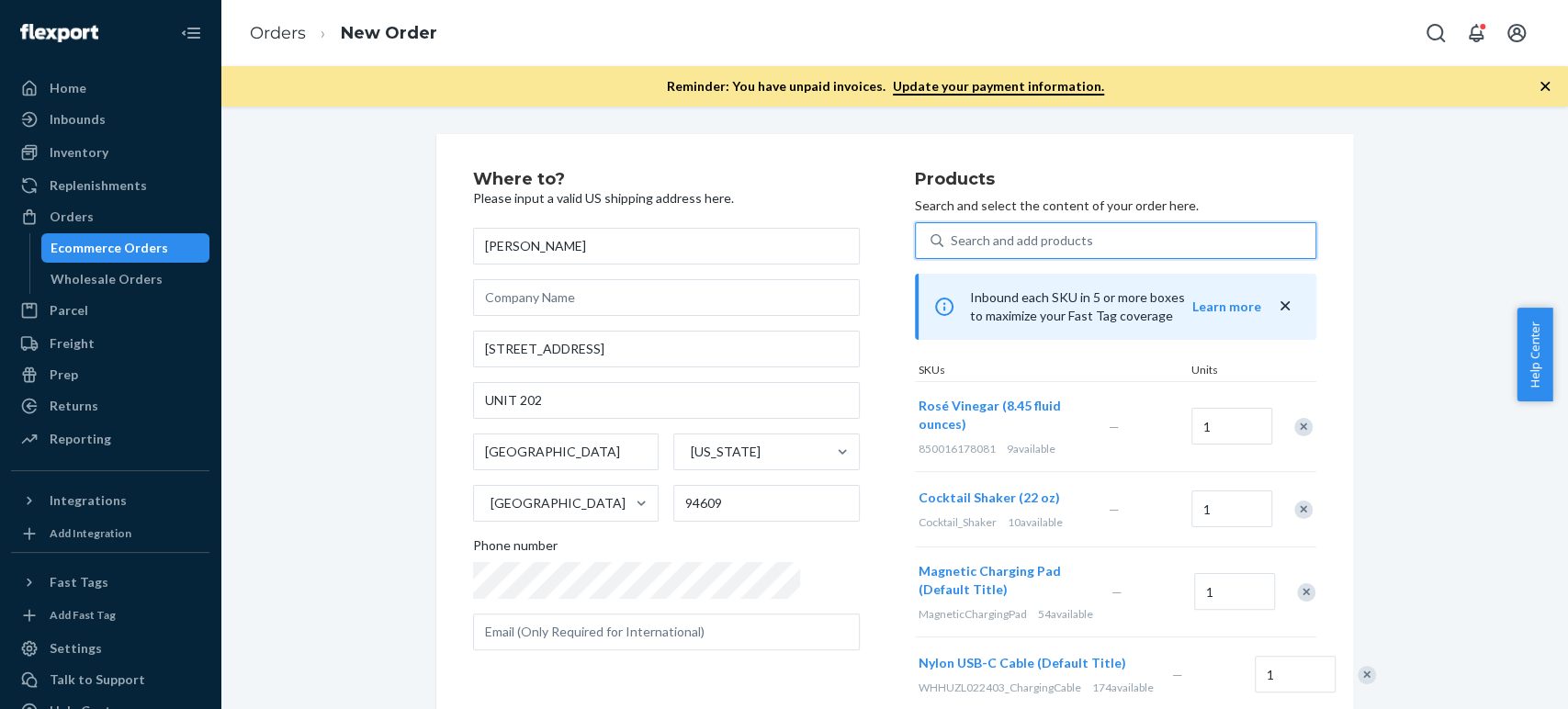
click at [951, 235] on div "Search and add products" at bounding box center [1022, 241] width 142 height 19
click at [951, 235] on input "0 results available. Select is focused ,type to refine list, press Down to open…" at bounding box center [952, 241] width 2 height 19
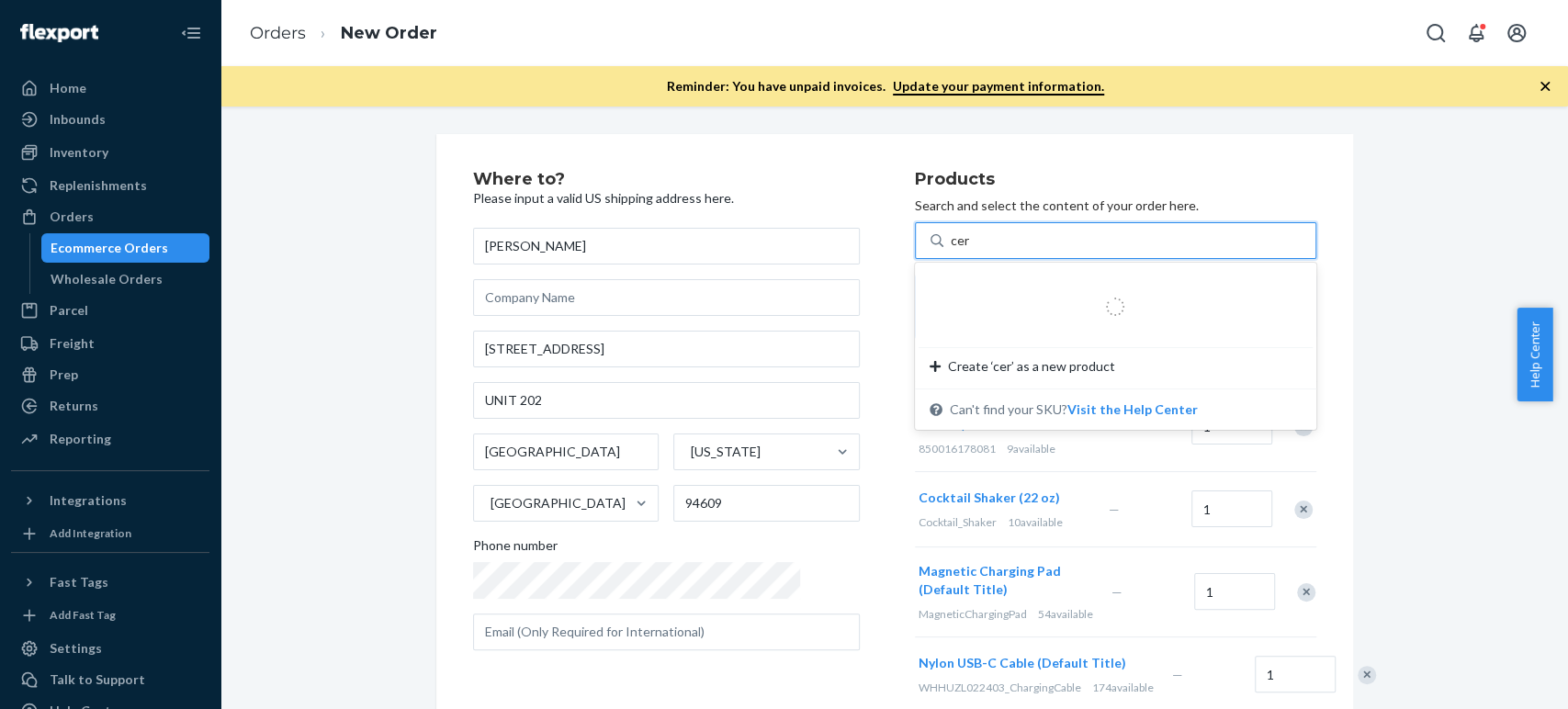
type input "cera"
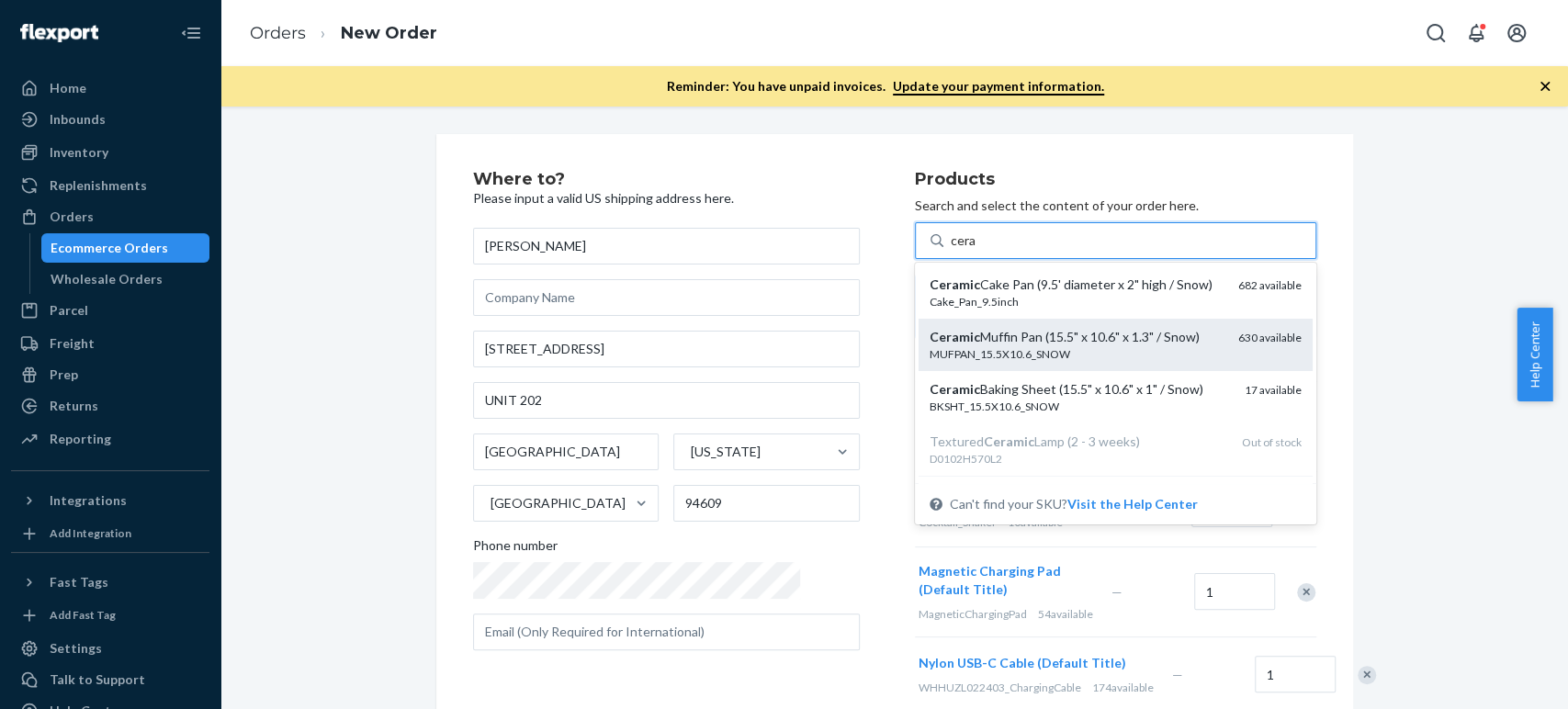
click at [930, 347] on div "MUFPAN_15.5X10.6_SNOW" at bounding box center [1076, 354] width 294 height 16
click at [951, 249] on input "cera" at bounding box center [964, 241] width 26 height 19
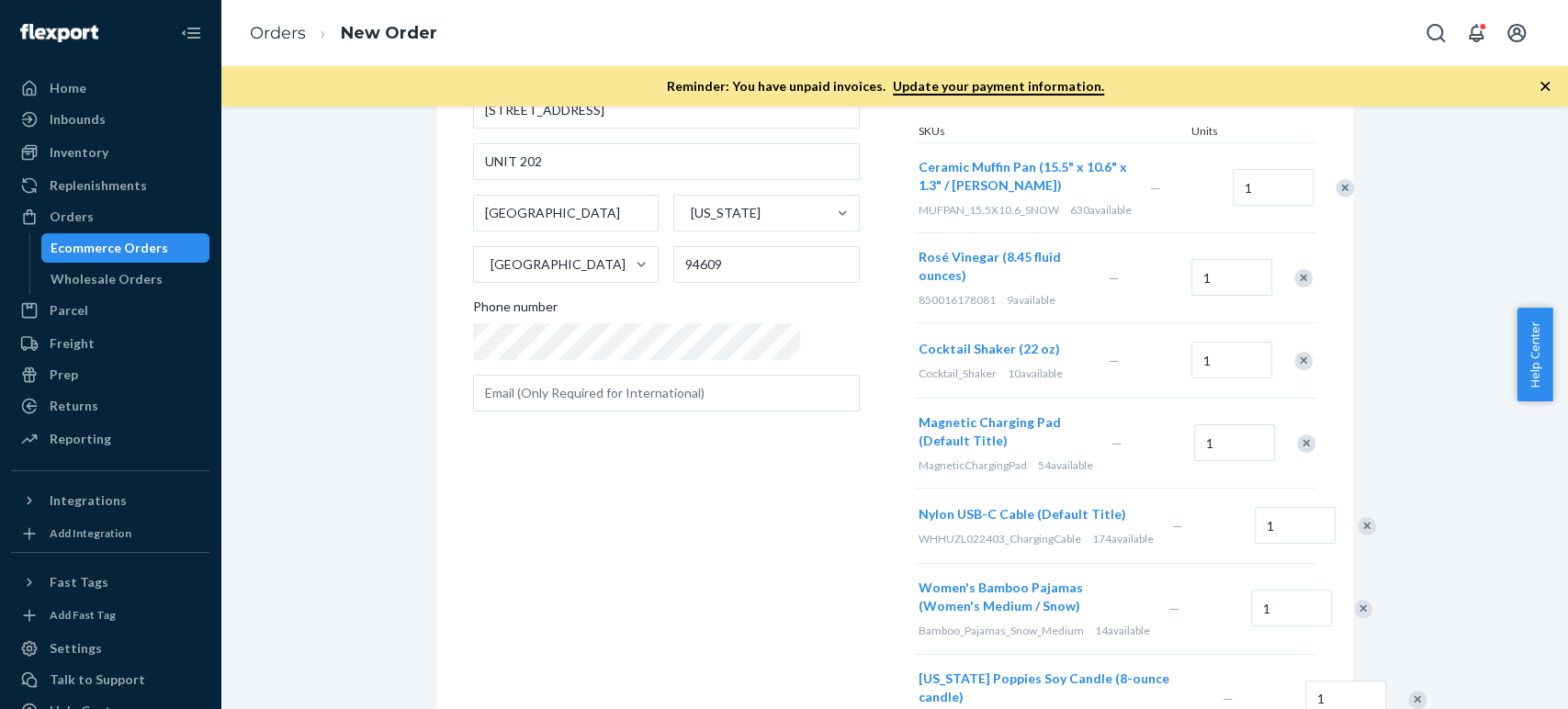
scroll to position [204, 0]
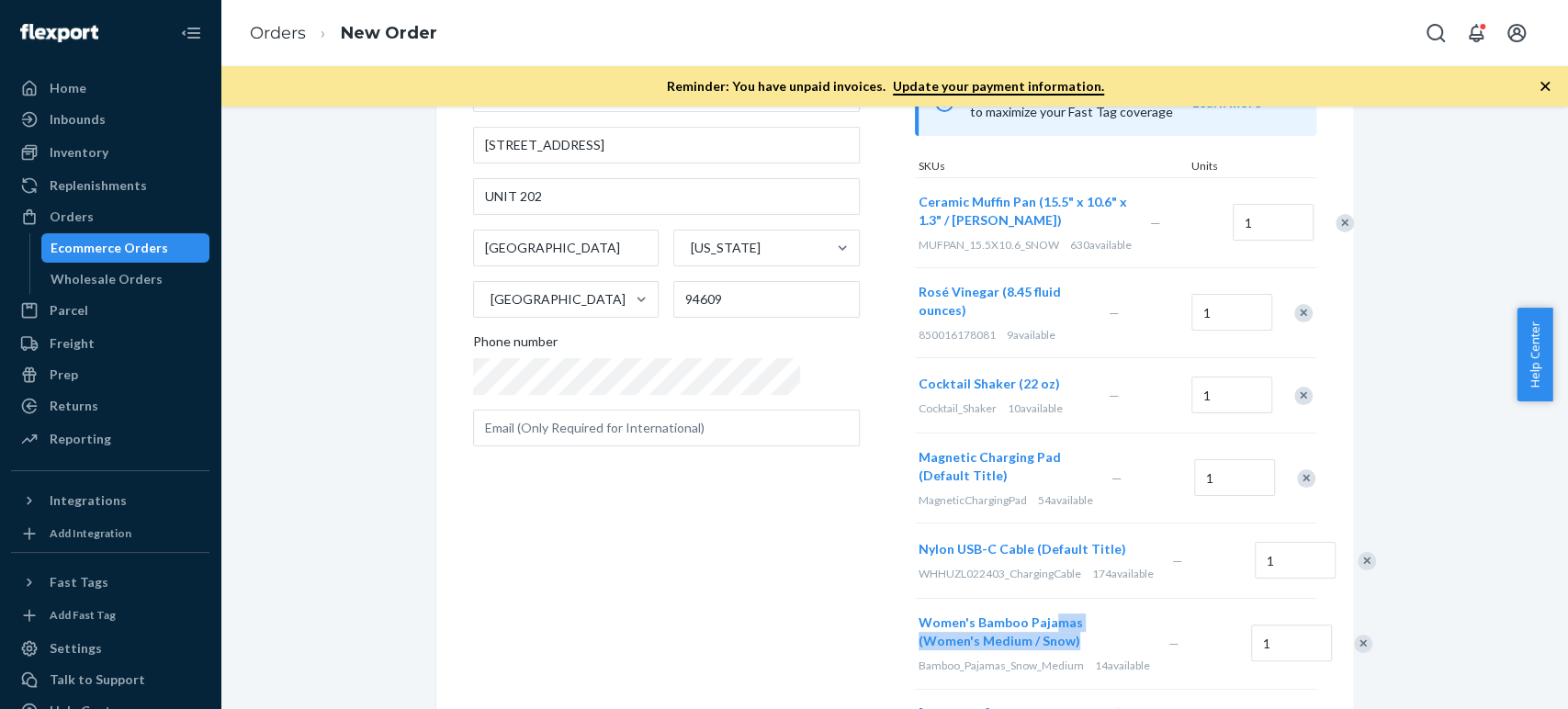
drag, startPoint x: 1081, startPoint y: 610, endPoint x: 983, endPoint y: 605, distance: 98.1
click at [983, 614] on div "Women's Bamboo Pajamas (Women's Medium / Snow)" at bounding box center [1040, 631] width 243 height 36
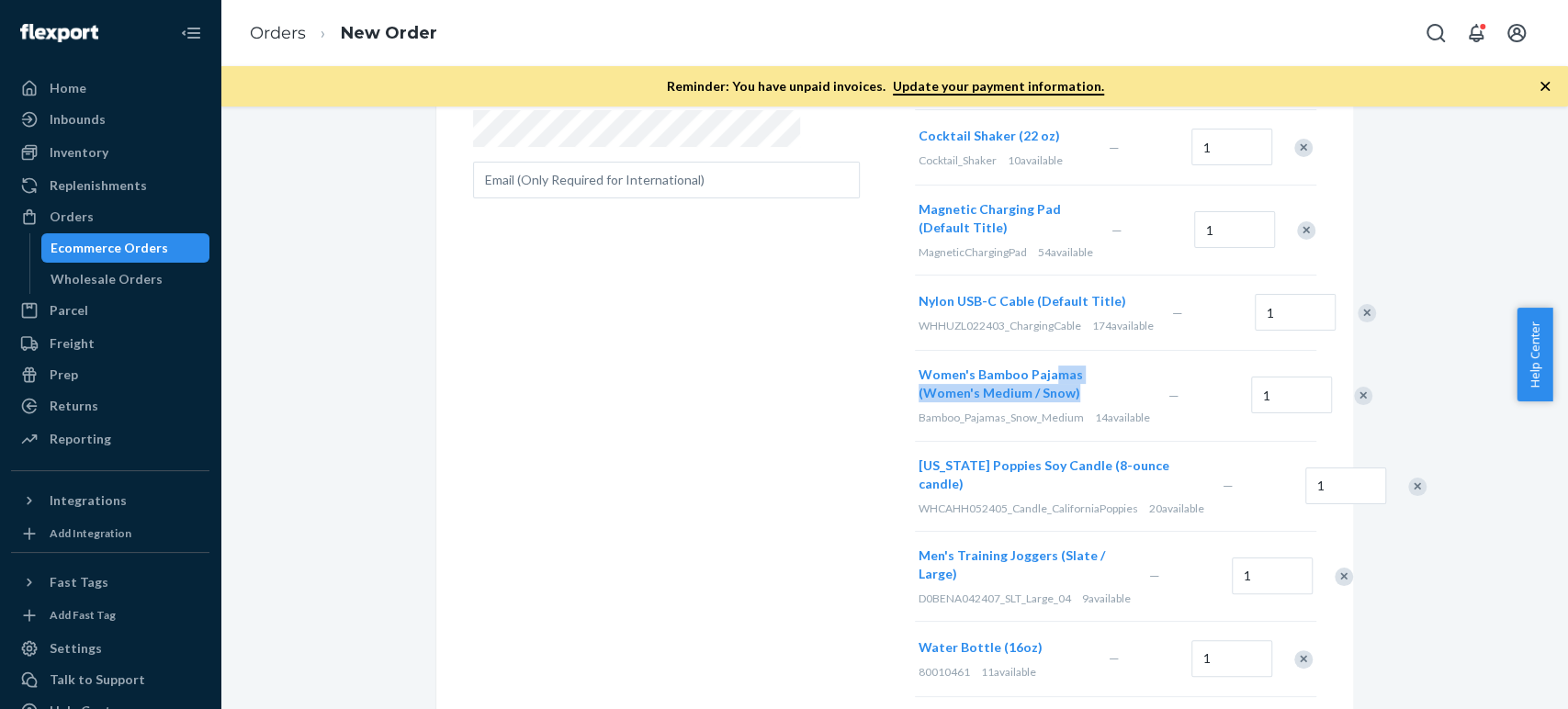
scroll to position [510, 0]
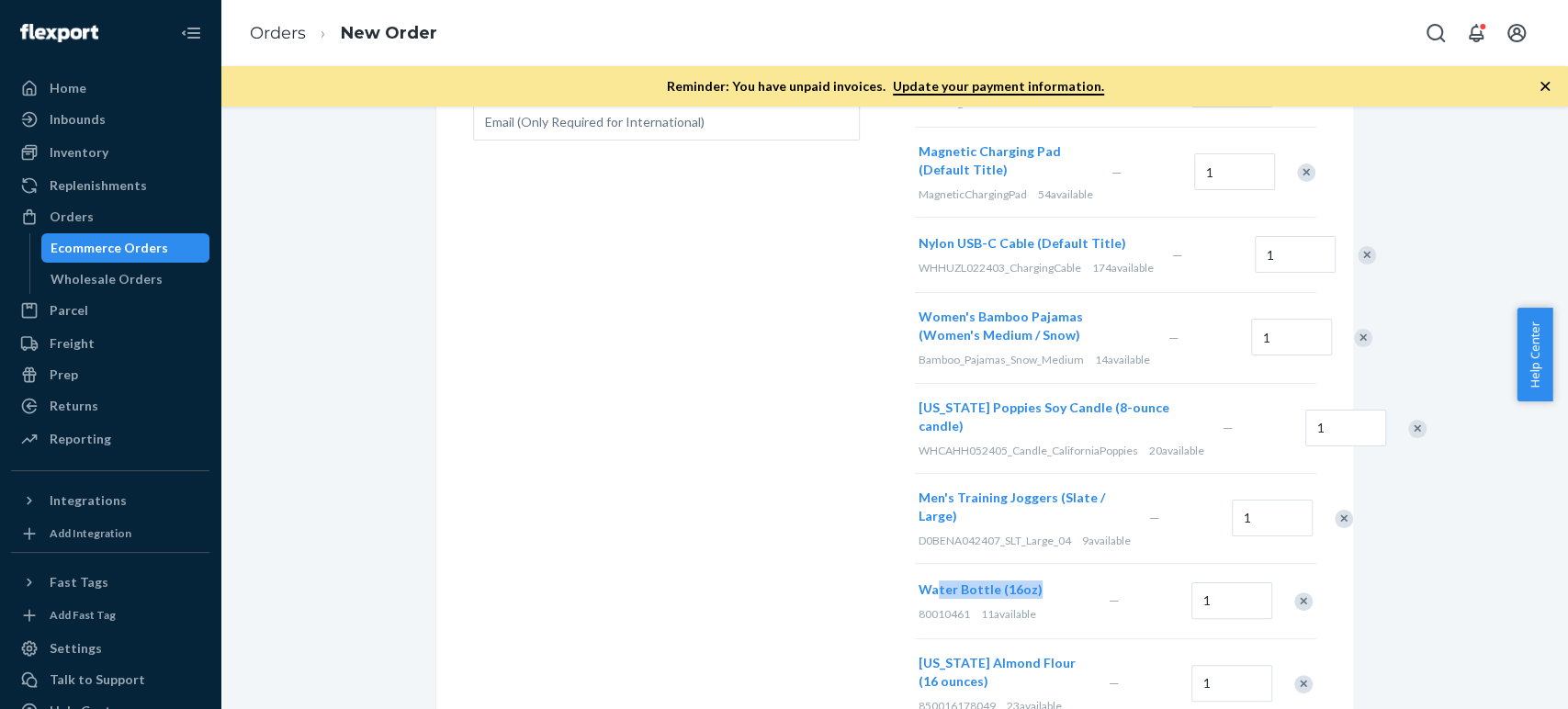
drag, startPoint x: 985, startPoint y: 575, endPoint x: 873, endPoint y: 573, distance: 112.0
click at [919, 580] on div "Water Bottle (16oz)" at bounding box center [1010, 589] width 183 height 19
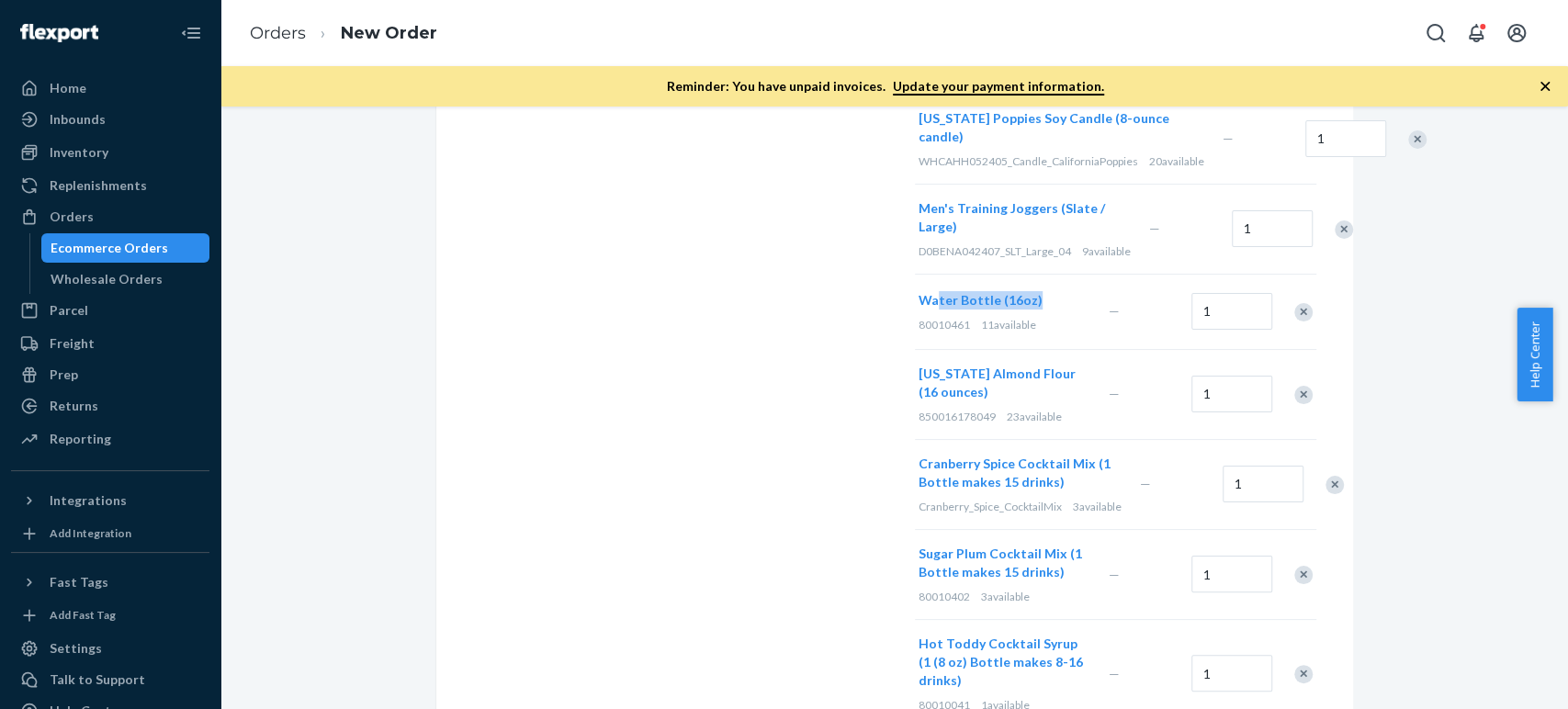
scroll to position [815, 0]
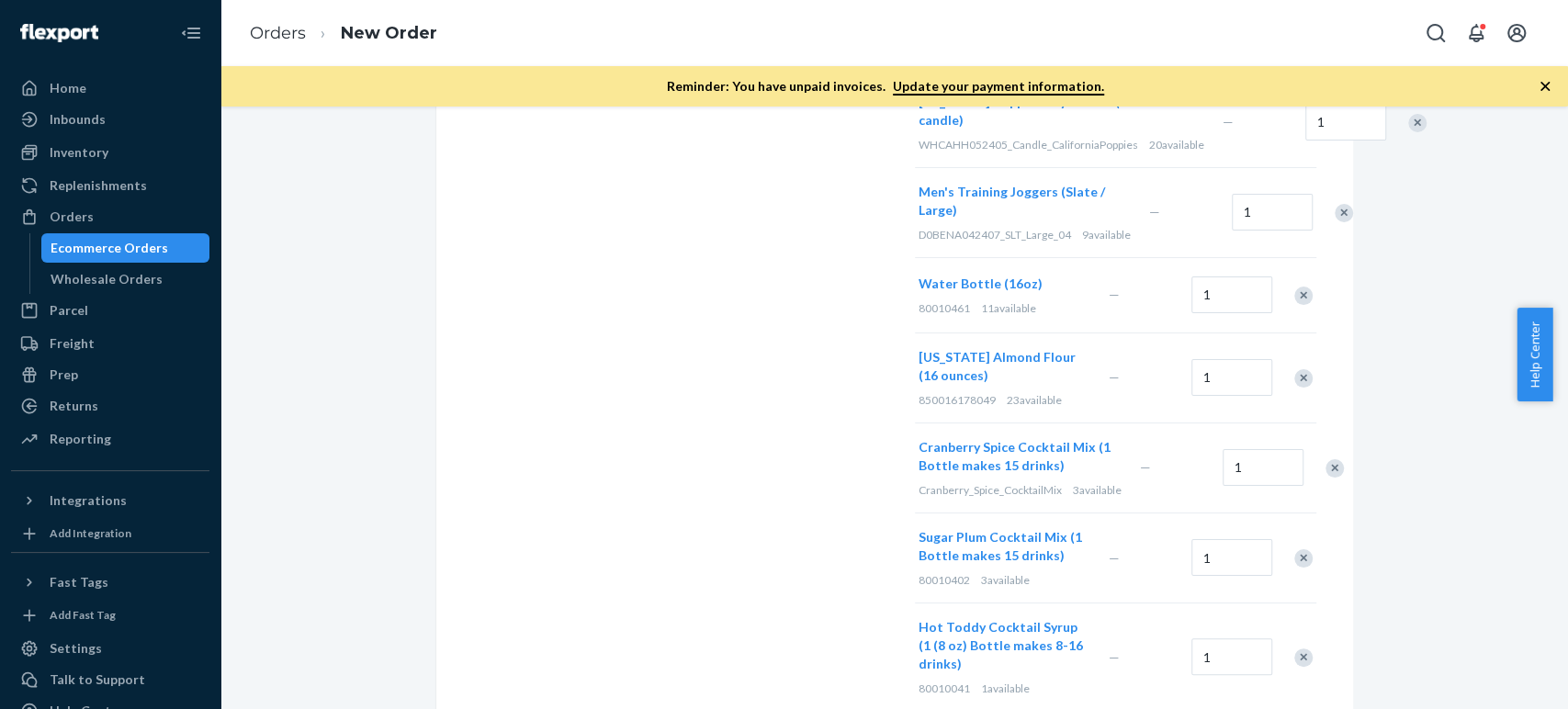
drag, startPoint x: 1054, startPoint y: 682, endPoint x: 960, endPoint y: 671, distance: 94.6
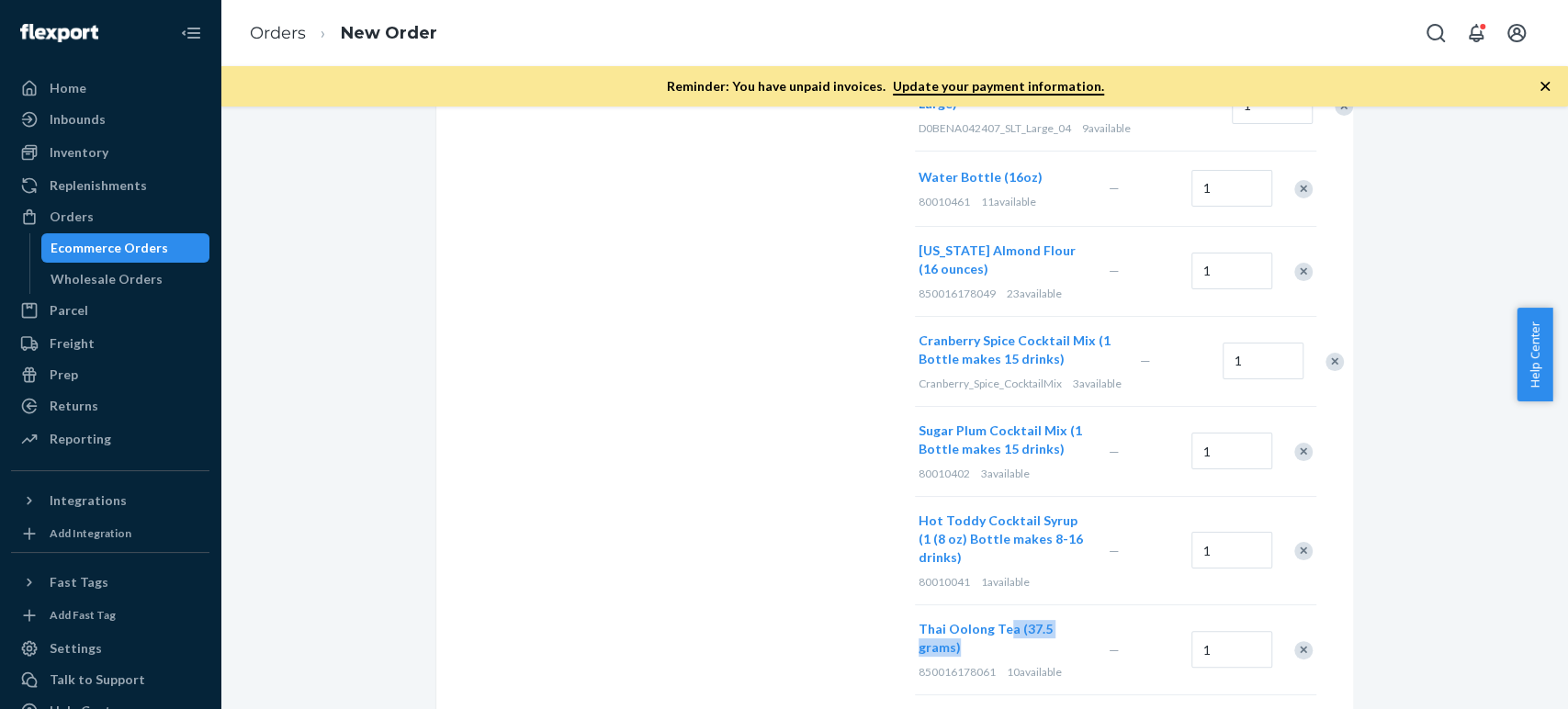
scroll to position [1020, 0]
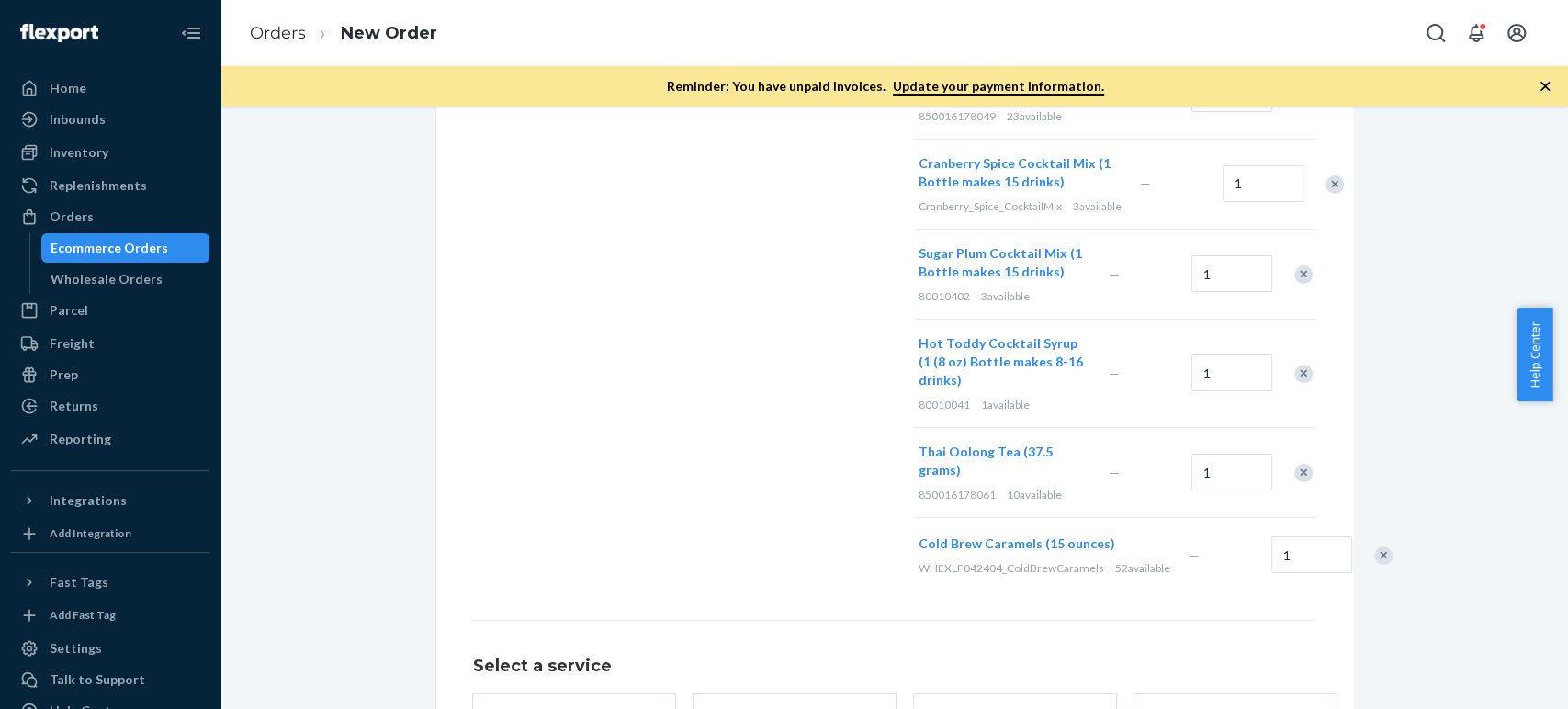
scroll to position [1231, 0]
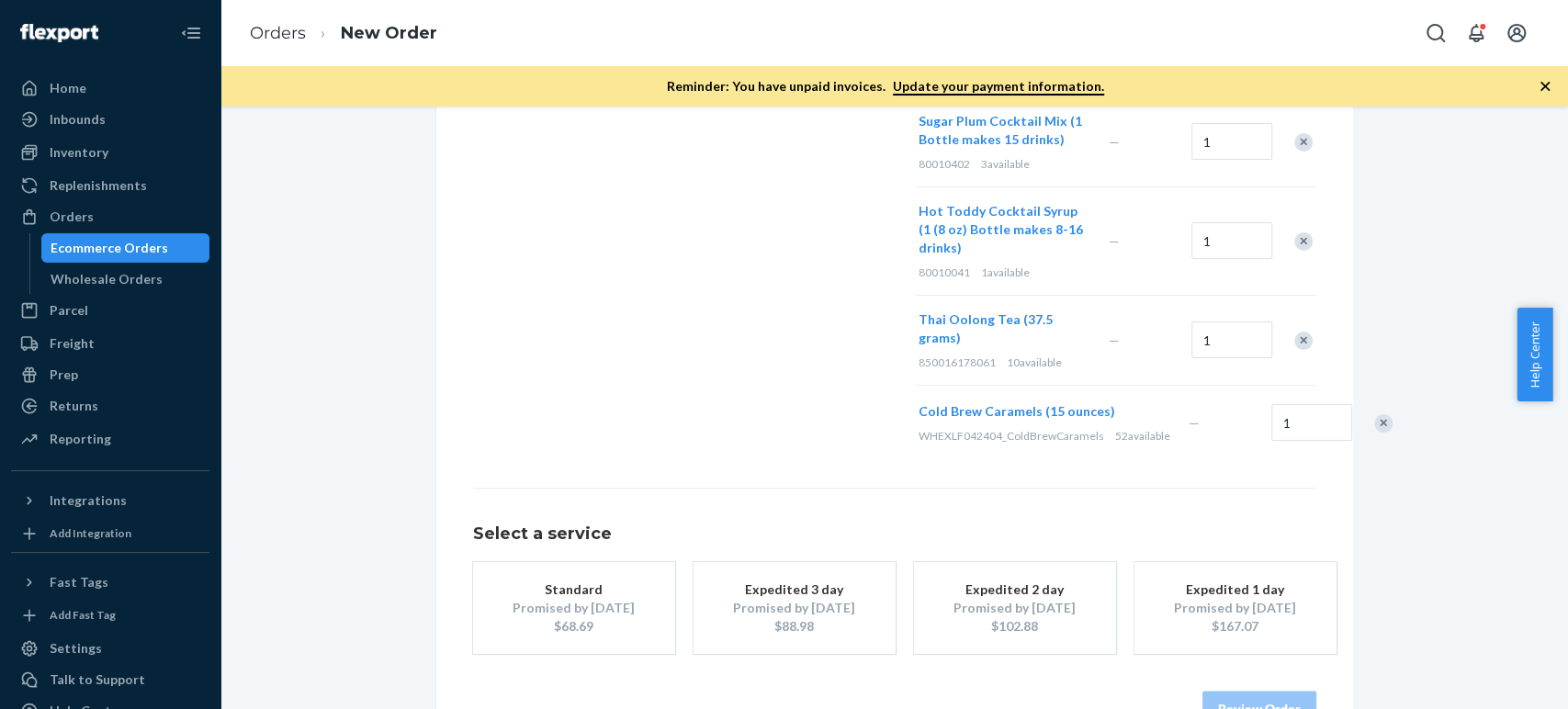
click at [565, 599] on div "Promised by [DATE]" at bounding box center [574, 608] width 147 height 19
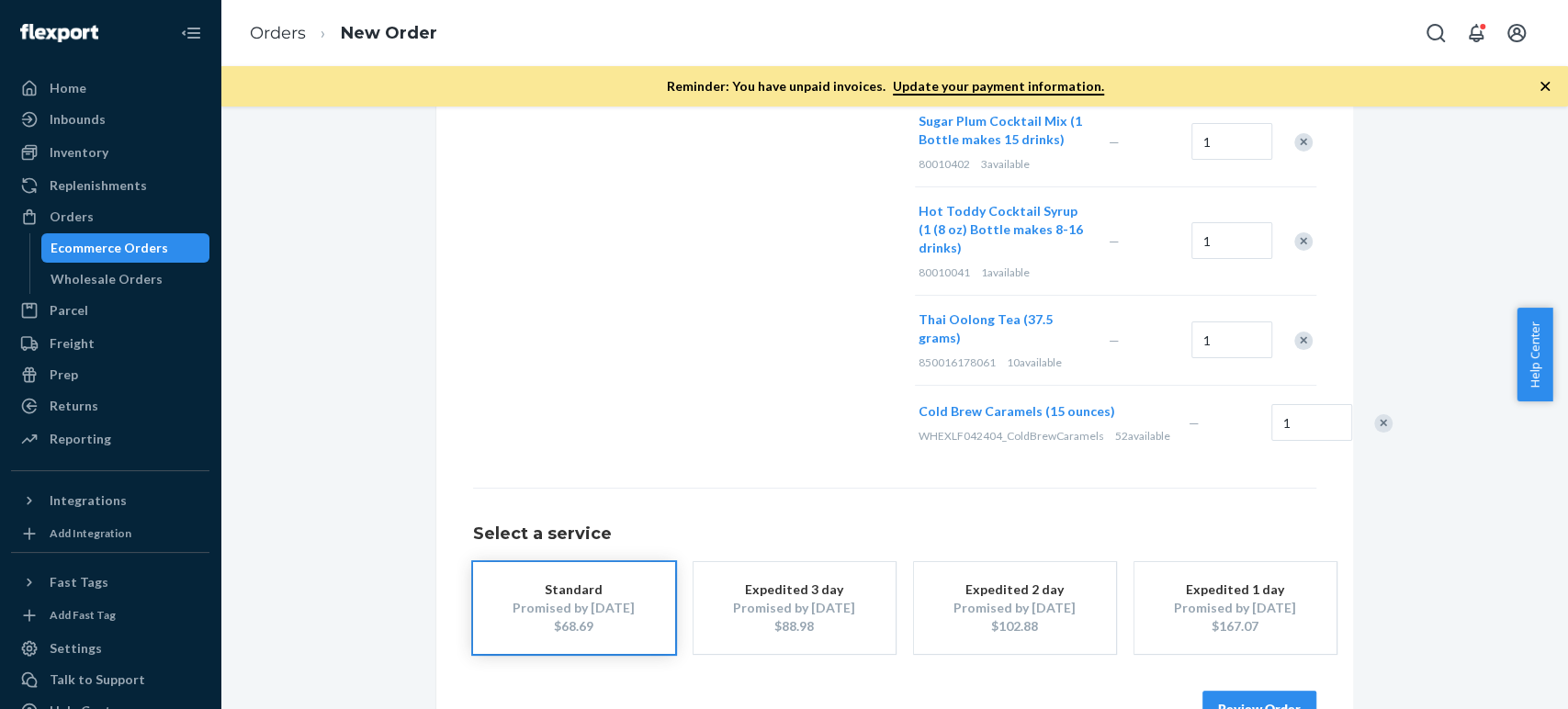
click at [1272, 690] on button "Review Order" at bounding box center [1260, 708] width 114 height 36
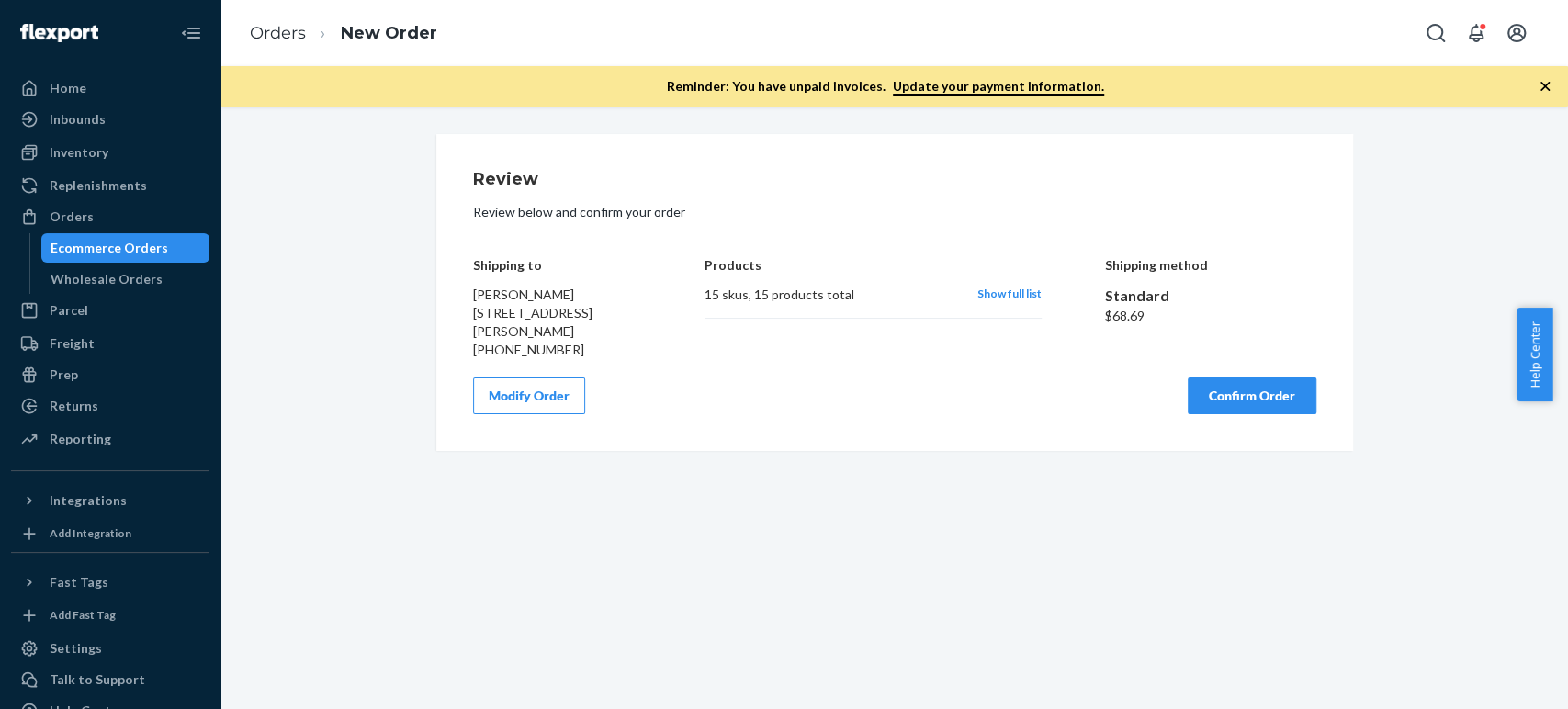
click at [938, 406] on div "Modify Order Confirm Order" at bounding box center [894, 395] width 844 height 36
click at [1230, 414] on button "Confirm Order" at bounding box center [1252, 395] width 129 height 36
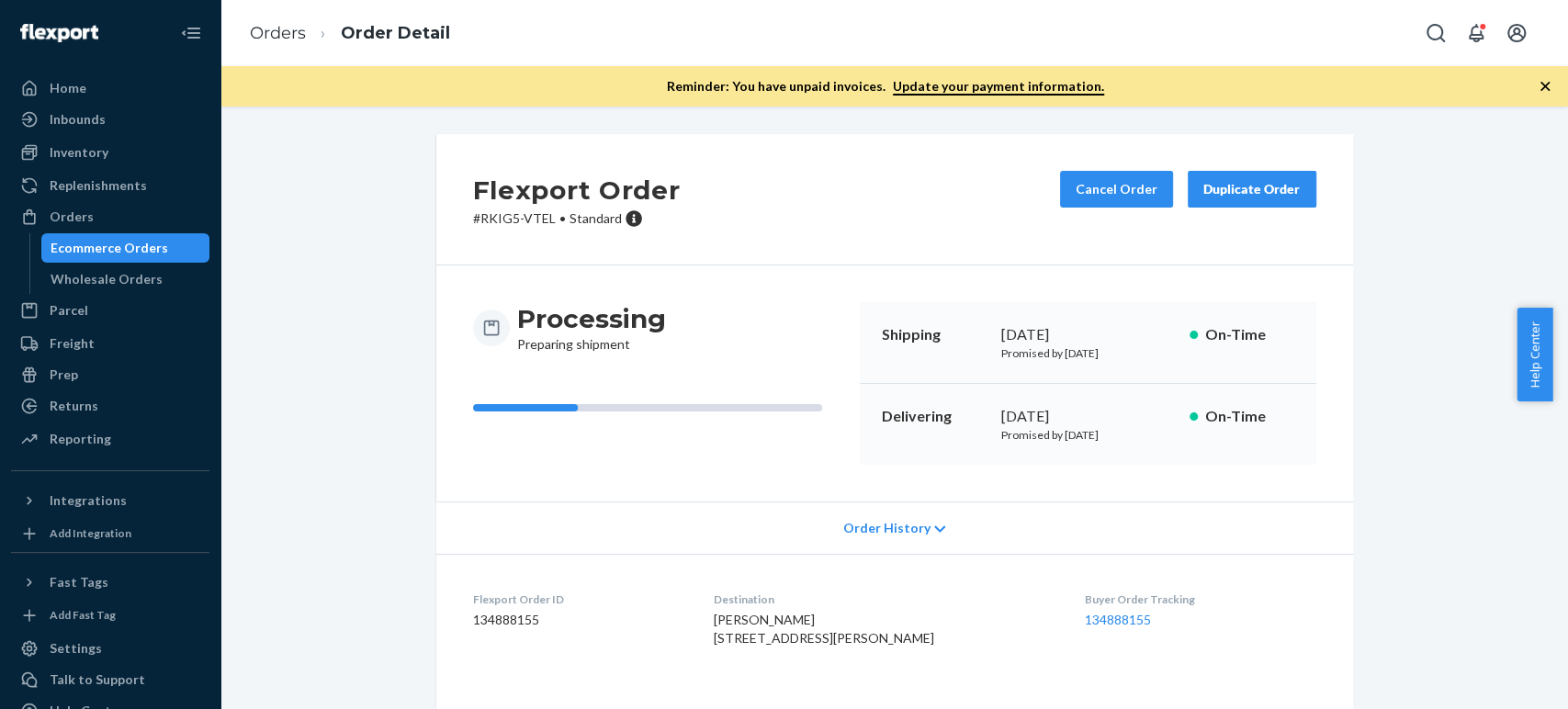
click at [473, 220] on p "# RKIG5-VTEL • Standard" at bounding box center [577, 219] width 207 height 19
click at [477, 216] on p "# RKIG5-VTEL • Standard" at bounding box center [577, 219] width 207 height 19
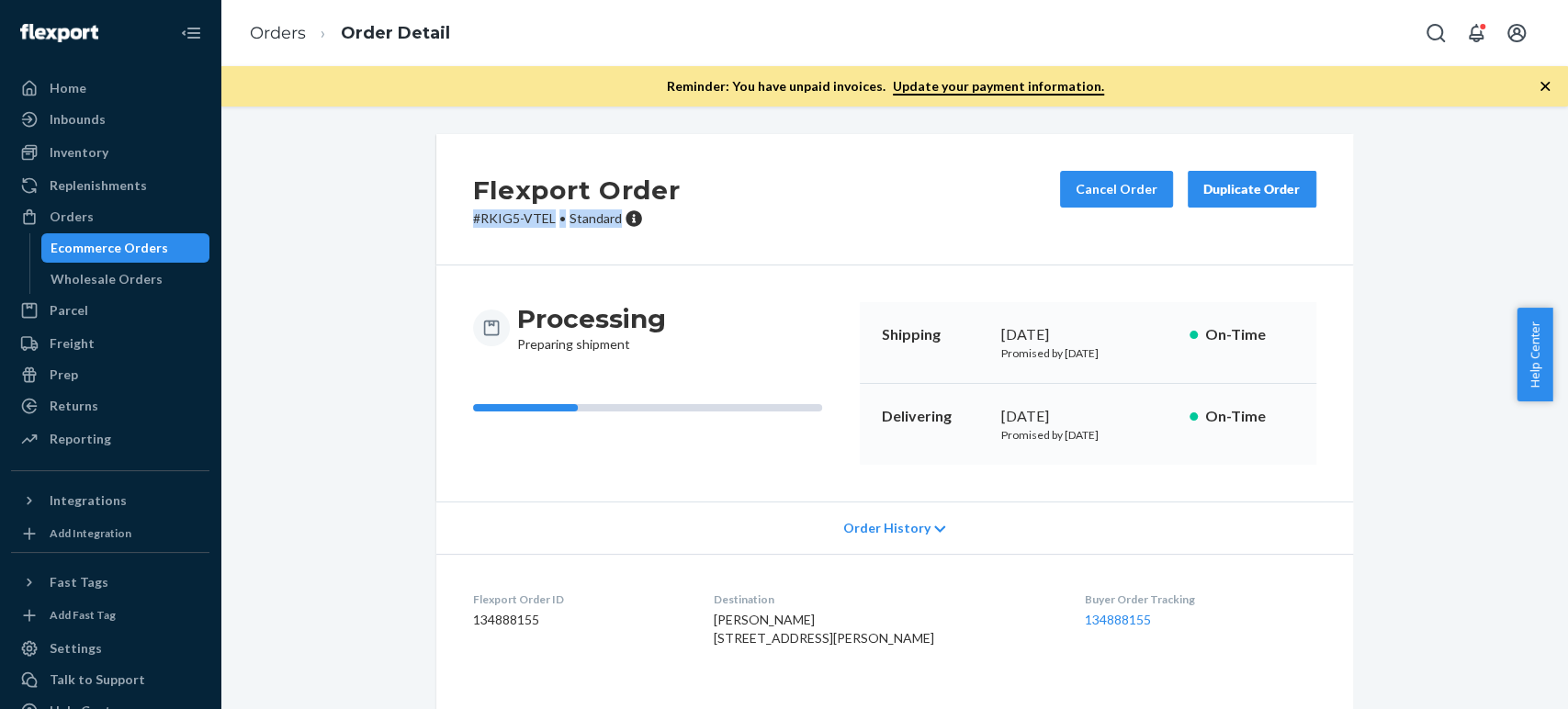
click at [477, 216] on p "# RKIG5-VTEL • Standard" at bounding box center [577, 219] width 207 height 19
drag, startPoint x: 470, startPoint y: 219, endPoint x: 546, endPoint y: 220, distance: 76.0
click at [546, 220] on p "# RKIG5-VTEL • Standard" at bounding box center [577, 219] width 207 height 19
copy p "RKIG5-VTEL"
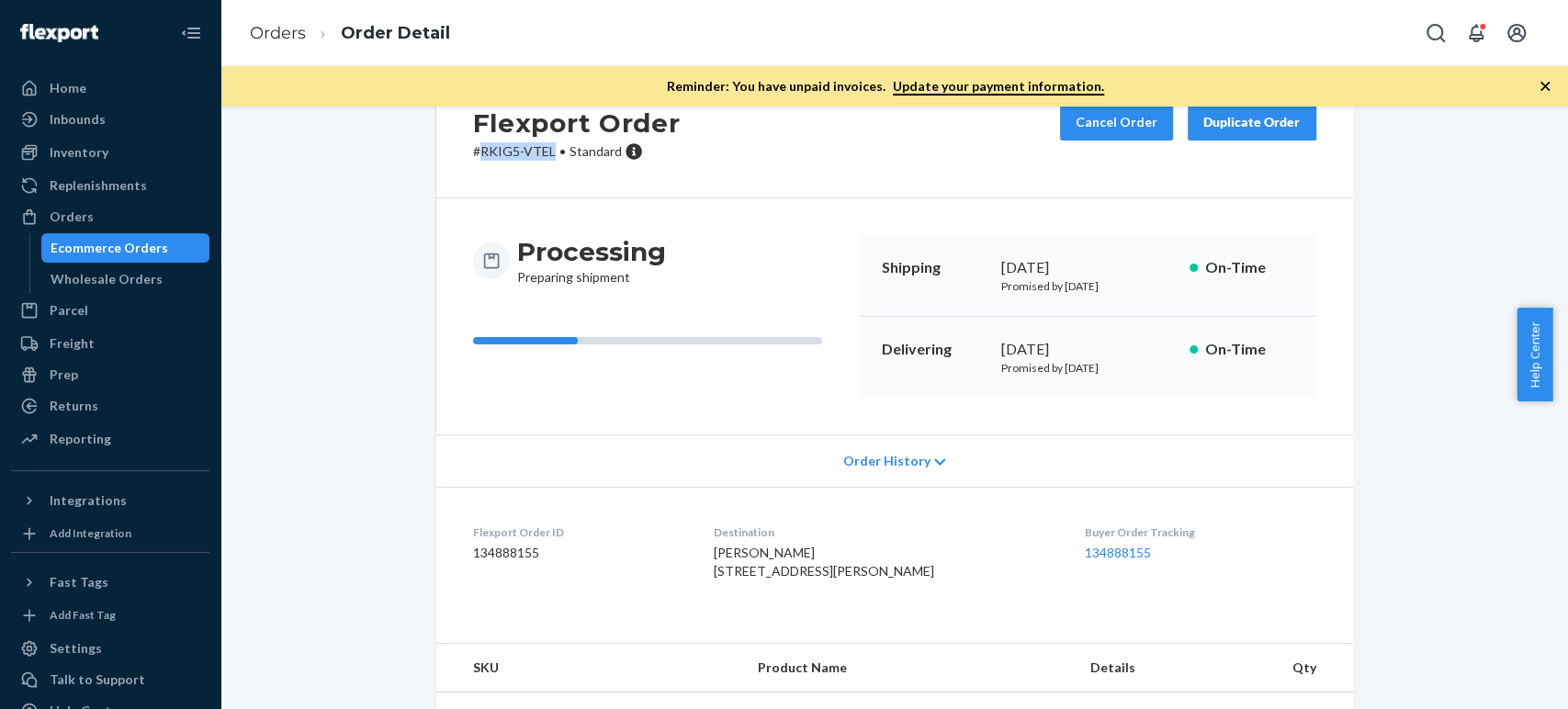
scroll to position [102, 0]
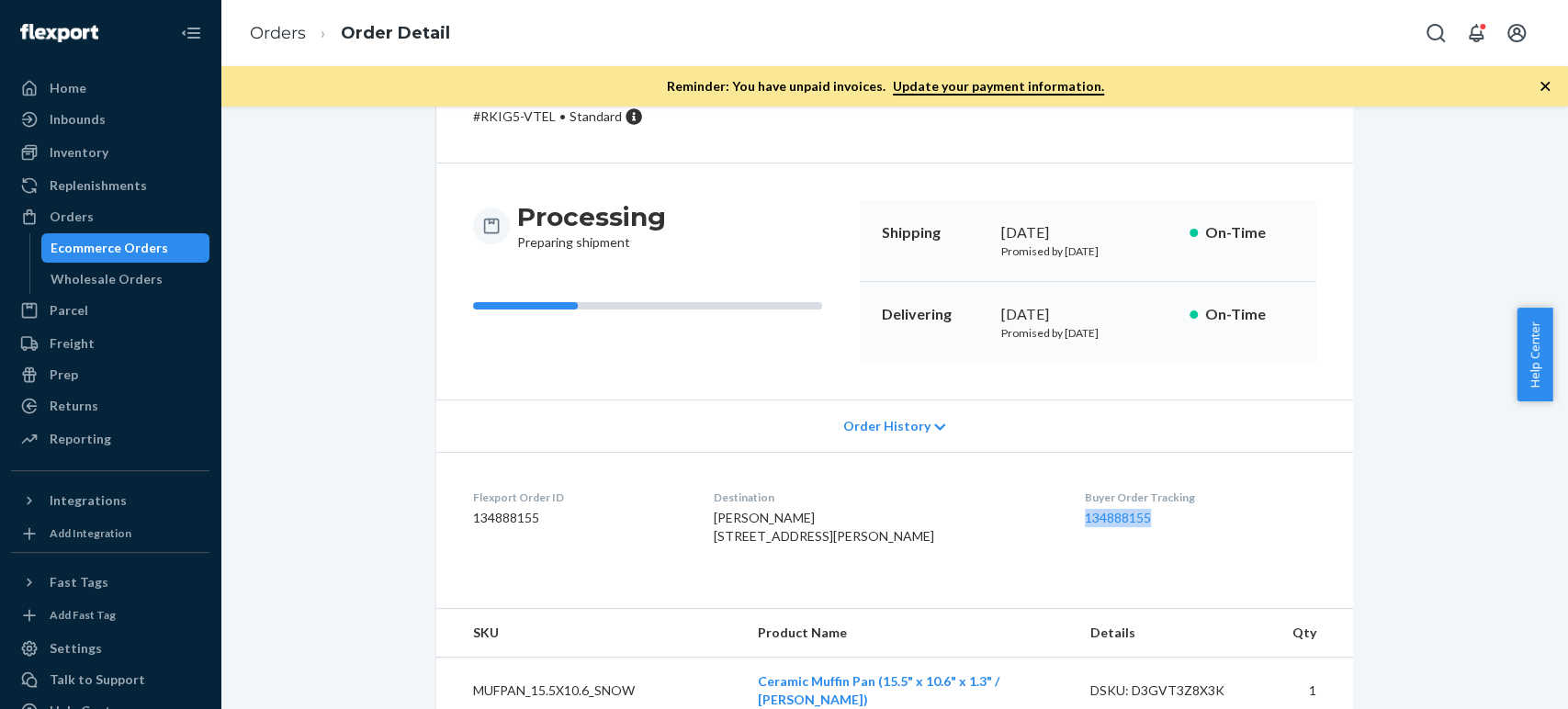
drag, startPoint x: 1141, startPoint y: 520, endPoint x: 1060, endPoint y: 513, distance: 81.3
click at [1060, 513] on dl "Flexport Order ID 134888155 Destination Jaime Martinez 485 W MacArthur Blvd Uni…" at bounding box center [894, 520] width 917 height 137
copy link "134888155"
click at [1085, 518] on link "134888155" at bounding box center [1118, 518] width 66 height 16
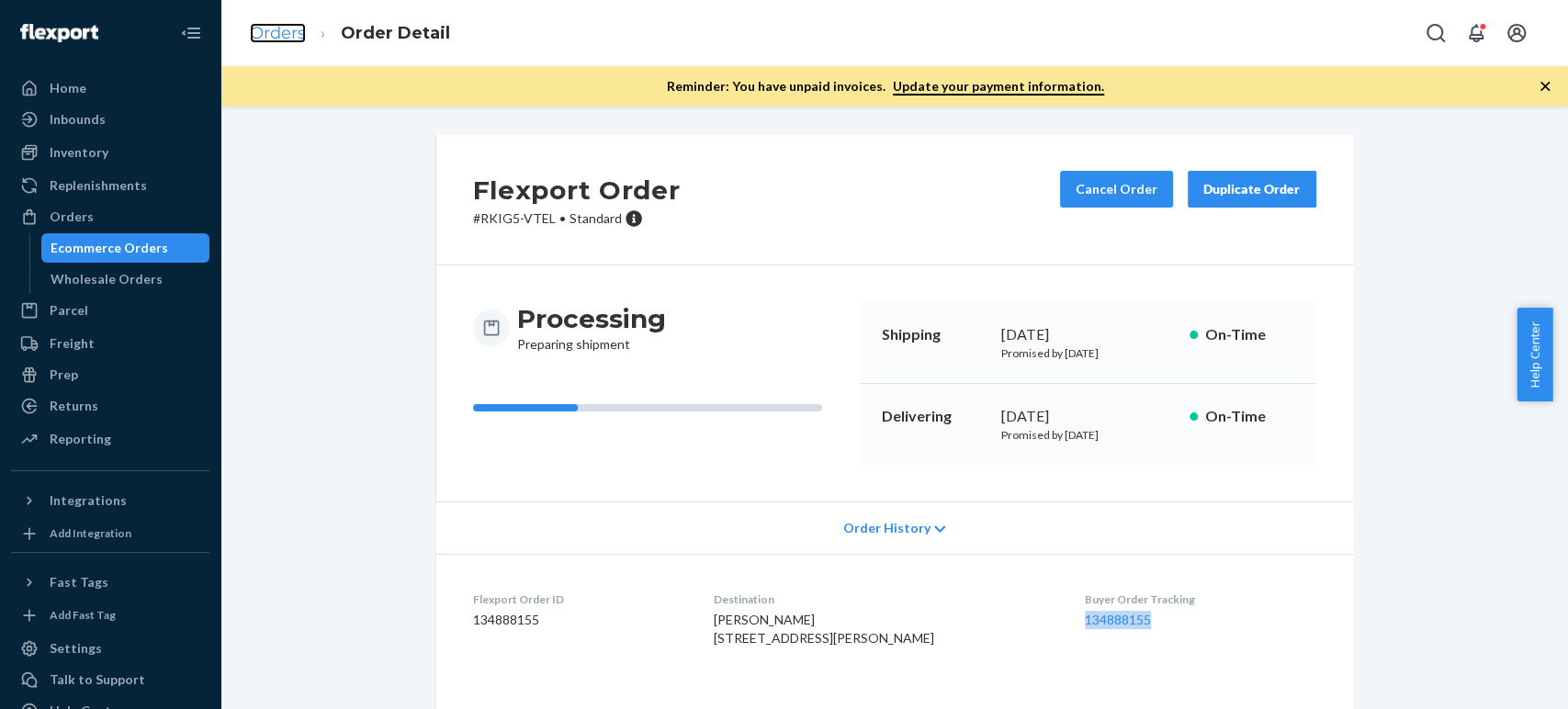
click at [304, 42] on link "Orders" at bounding box center [278, 34] width 56 height 21
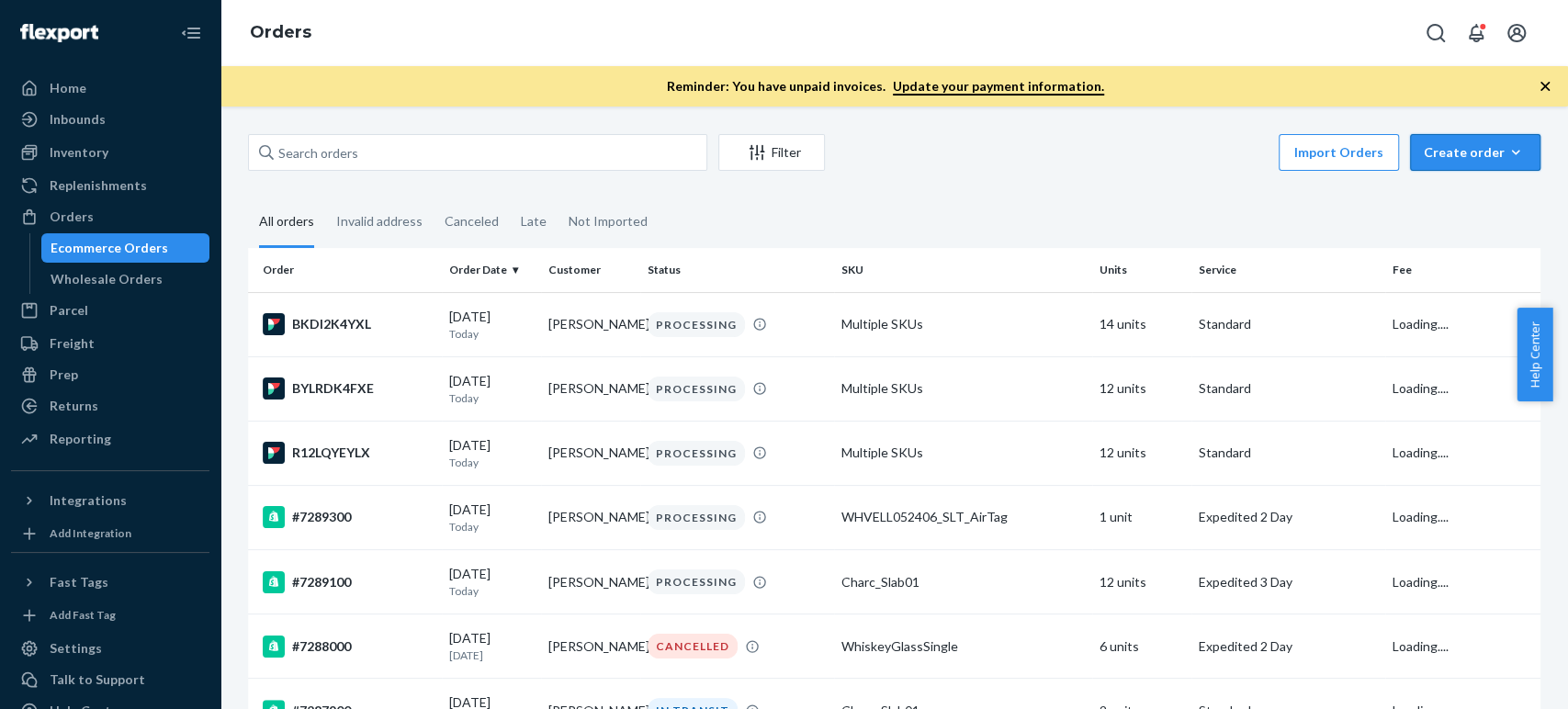
click at [1456, 152] on div "Create order" at bounding box center [1475, 152] width 103 height 19
click at [1444, 195] on span "Ecommerce order" at bounding box center [1487, 197] width 114 height 13
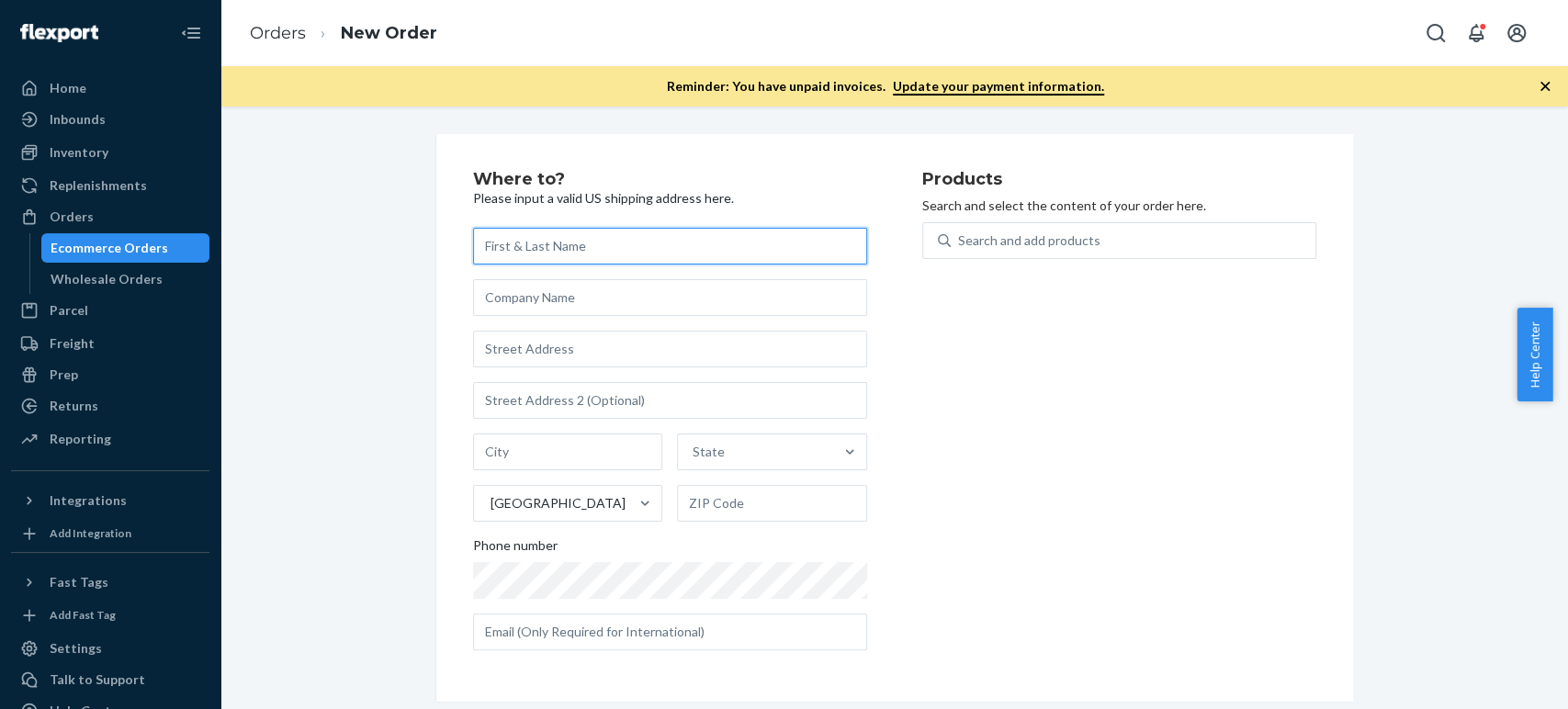
click at [624, 248] on input "text" at bounding box center [670, 246] width 394 height 36
paste input "[PERSON_NAME]"
type input "[PERSON_NAME]"
click at [525, 347] on input "text" at bounding box center [670, 348] width 394 height 36
paste input "413 1/2 South Laurel Street Richmond VA 23220 United States"
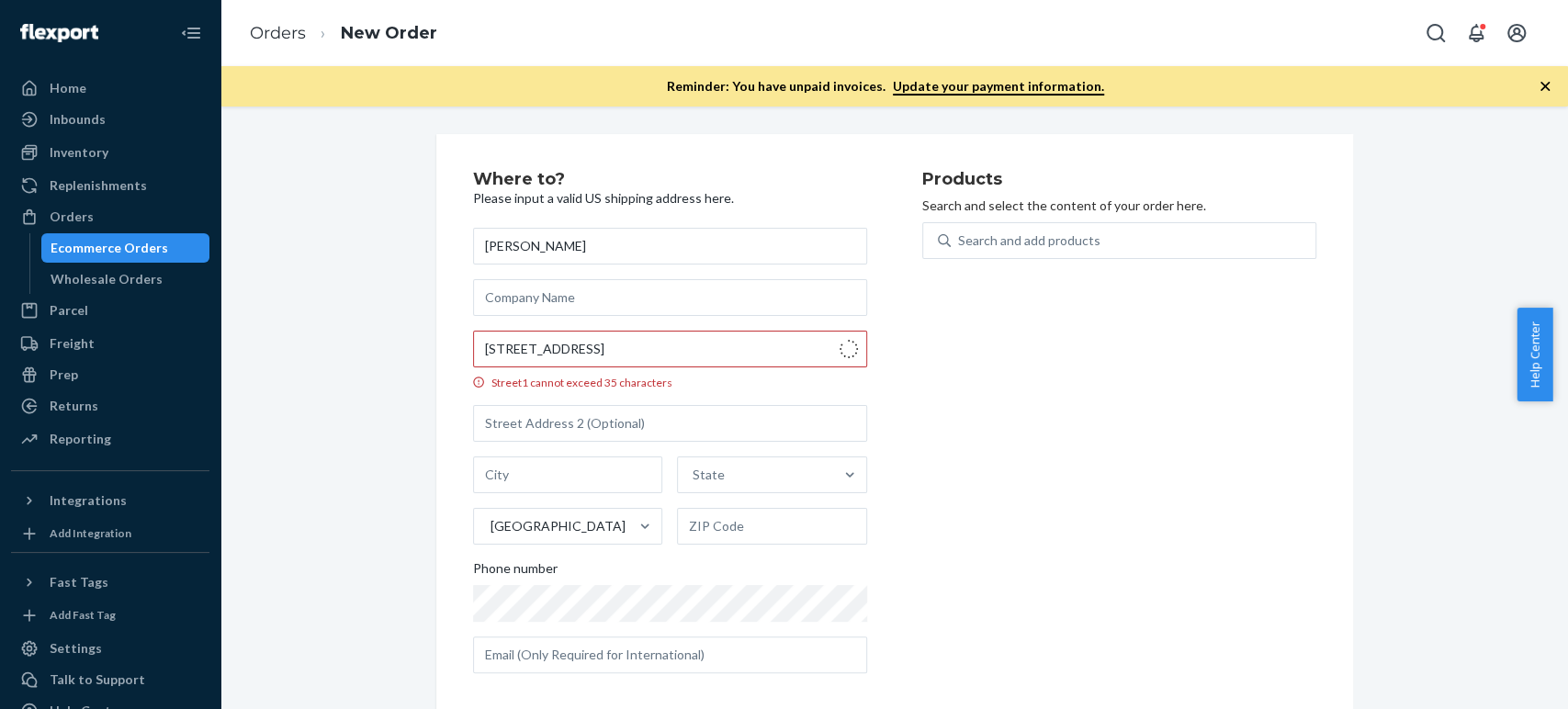
type input "413 1/2 S Laurel St"
type input "Richmond"
type input "23220"
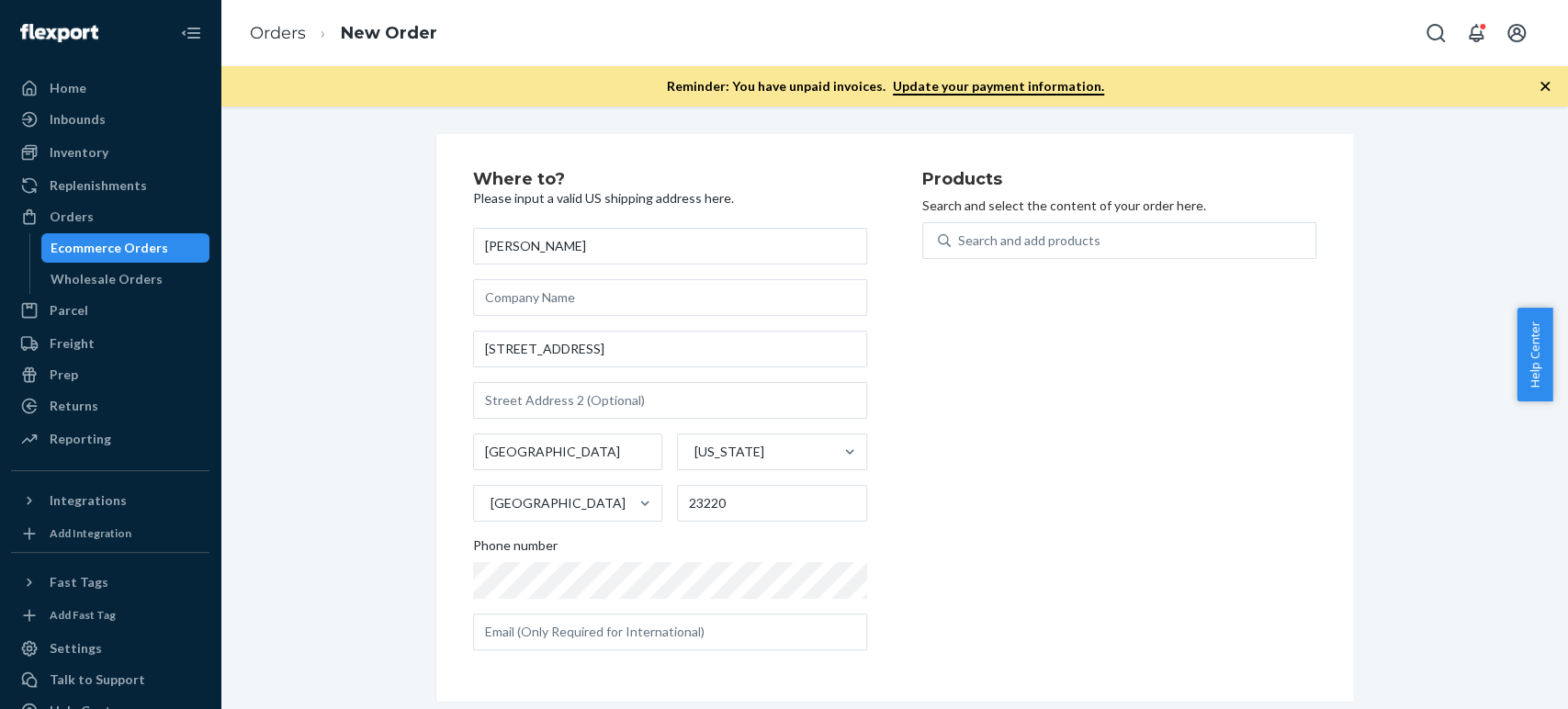
click at [962, 461] on div "Products Search and select the content of your order here. Search and add produ…" at bounding box center [1119, 418] width 394 height 494
click at [986, 234] on div "Search and add products" at bounding box center [1029, 241] width 142 height 19
click at [960, 234] on input "0 results available. Use Up and Down to choose options, press Enter to select t…" at bounding box center [959, 241] width 2 height 19
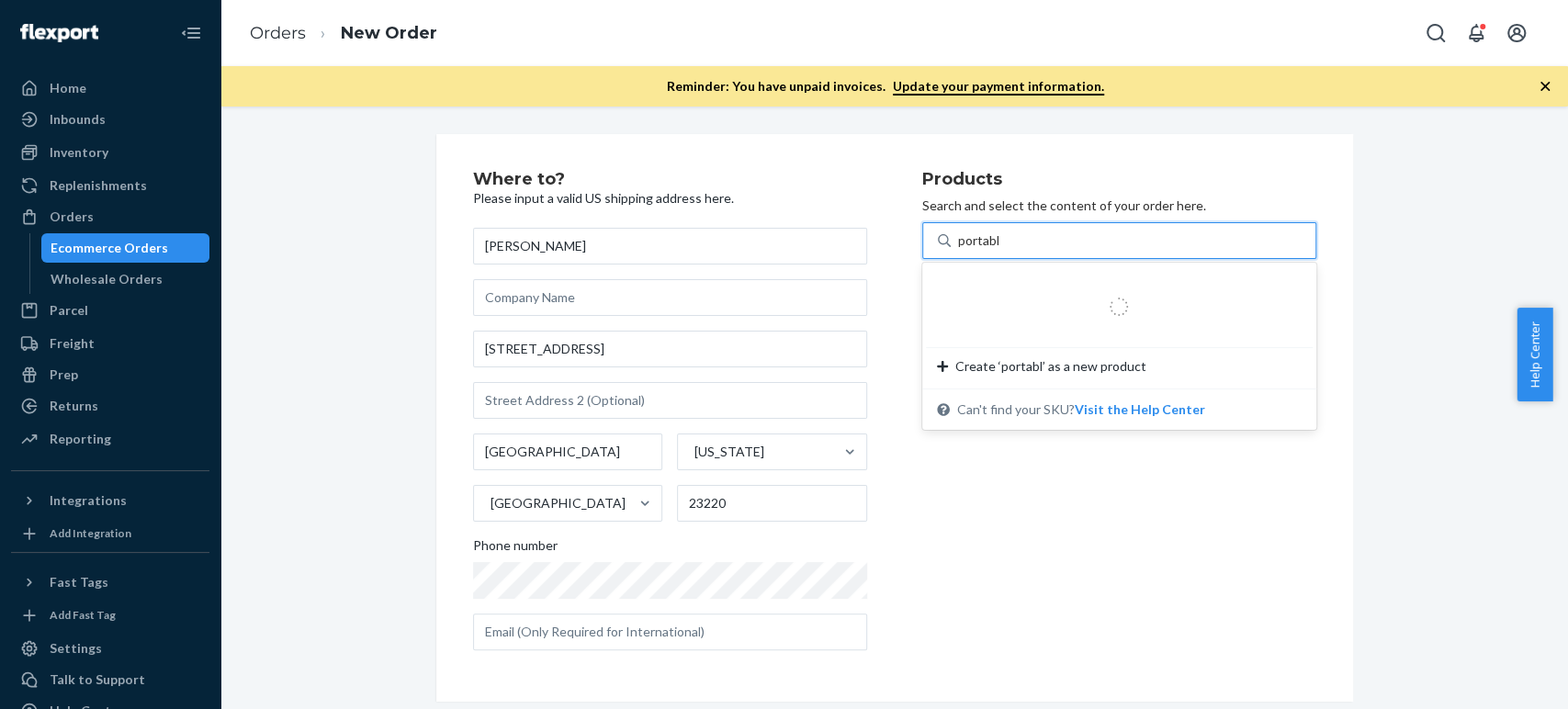
type input "portable"
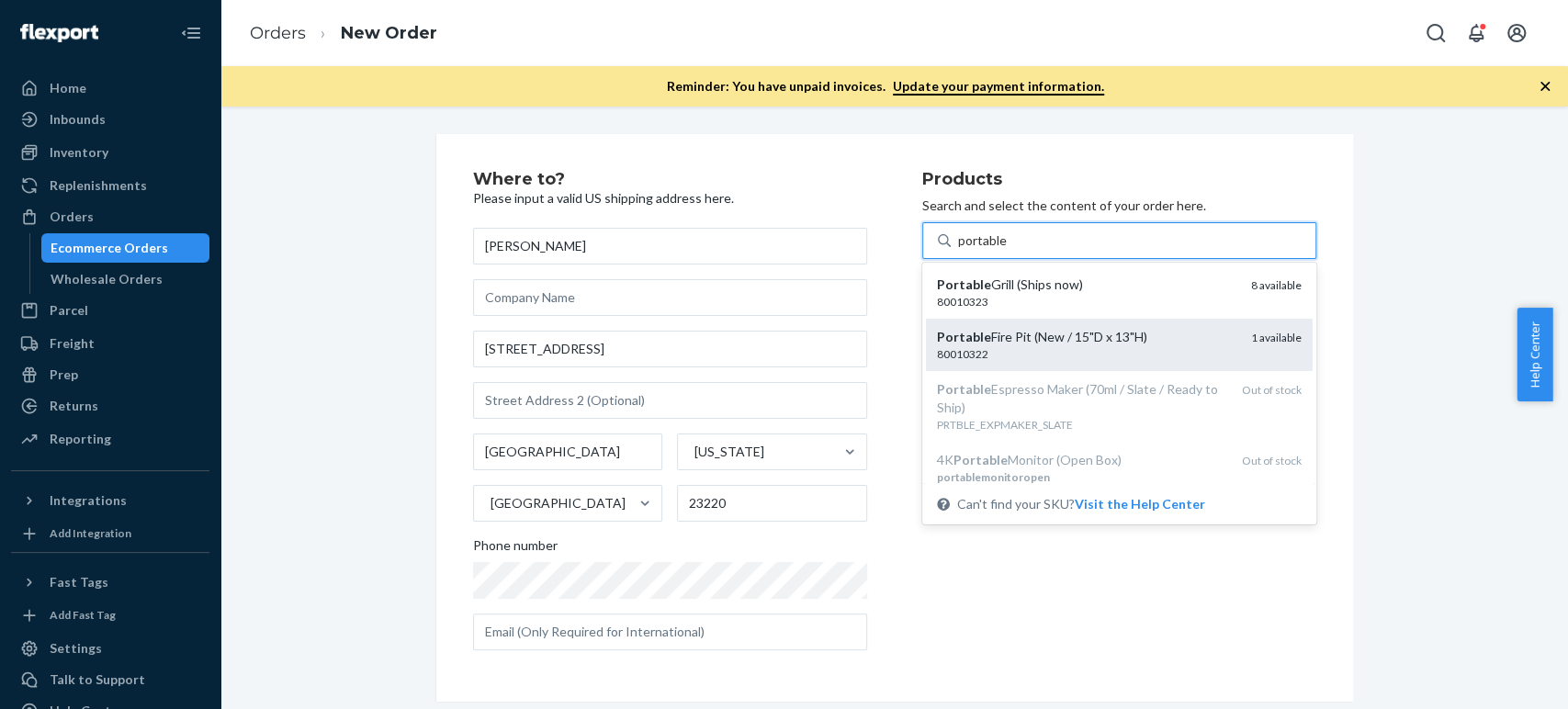
click at [970, 362] on div "Portable Fire Pit (New / 15"D x 13"H) 80010322 1 available" at bounding box center [1119, 345] width 387 height 52
click at [970, 249] on input "portable" at bounding box center [982, 241] width 50 height 19
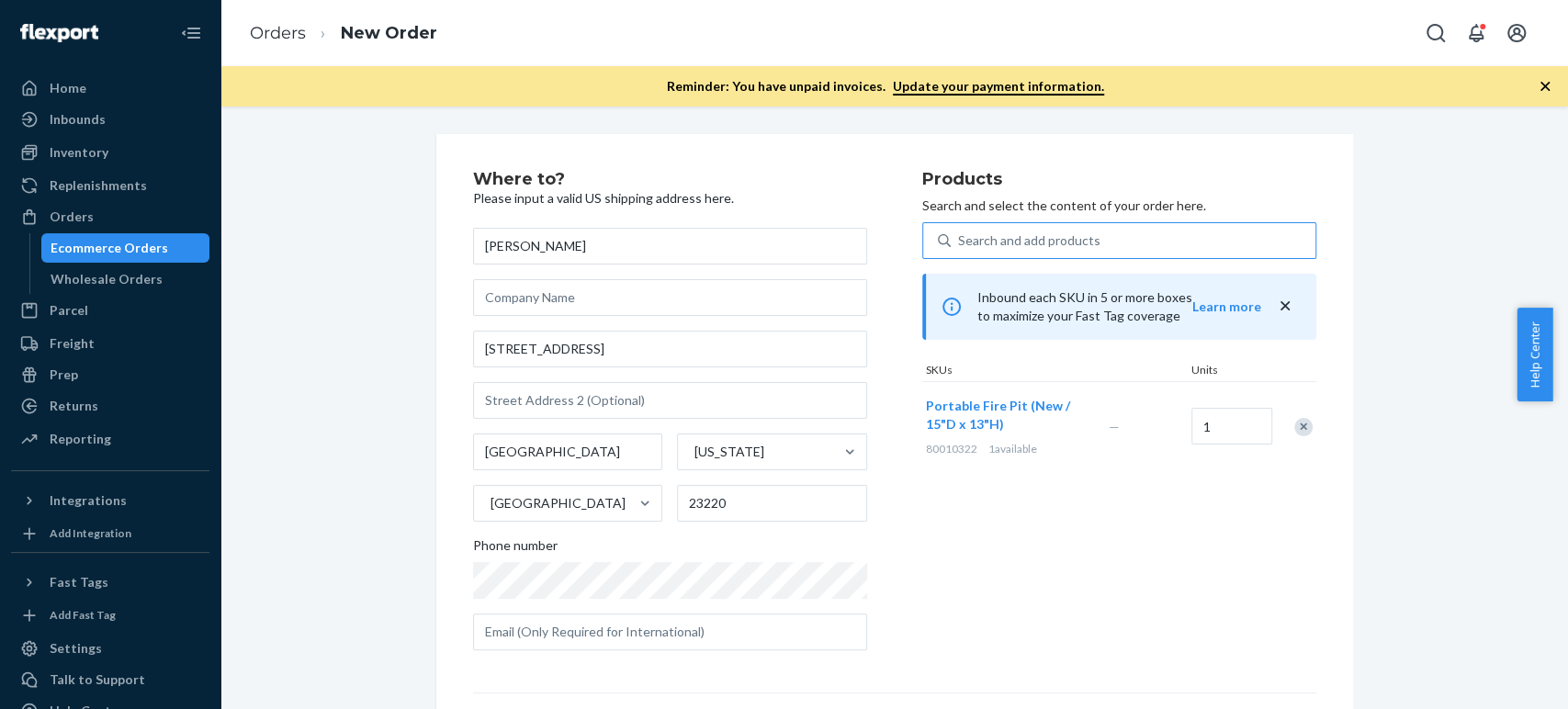
drag, startPoint x: 911, startPoint y: 399, endPoint x: 1044, endPoint y: 535, distance: 190.2
click at [1042, 508] on div "Where to? Please input a valid US shipping address here. Mikhail Veselov 413 1/…" at bounding box center [894, 418] width 844 height 494
click at [1048, 556] on div "Products Search and select the content of your order here. Search and add produ…" at bounding box center [1119, 418] width 394 height 494
click at [1413, 442] on div "Where to? Please input a valid US shipping address here. Mikhail Veselov 413 1/…" at bounding box center [894, 552] width 1320 height 835
click at [982, 242] on div "Search and add products" at bounding box center [1029, 241] width 142 height 19
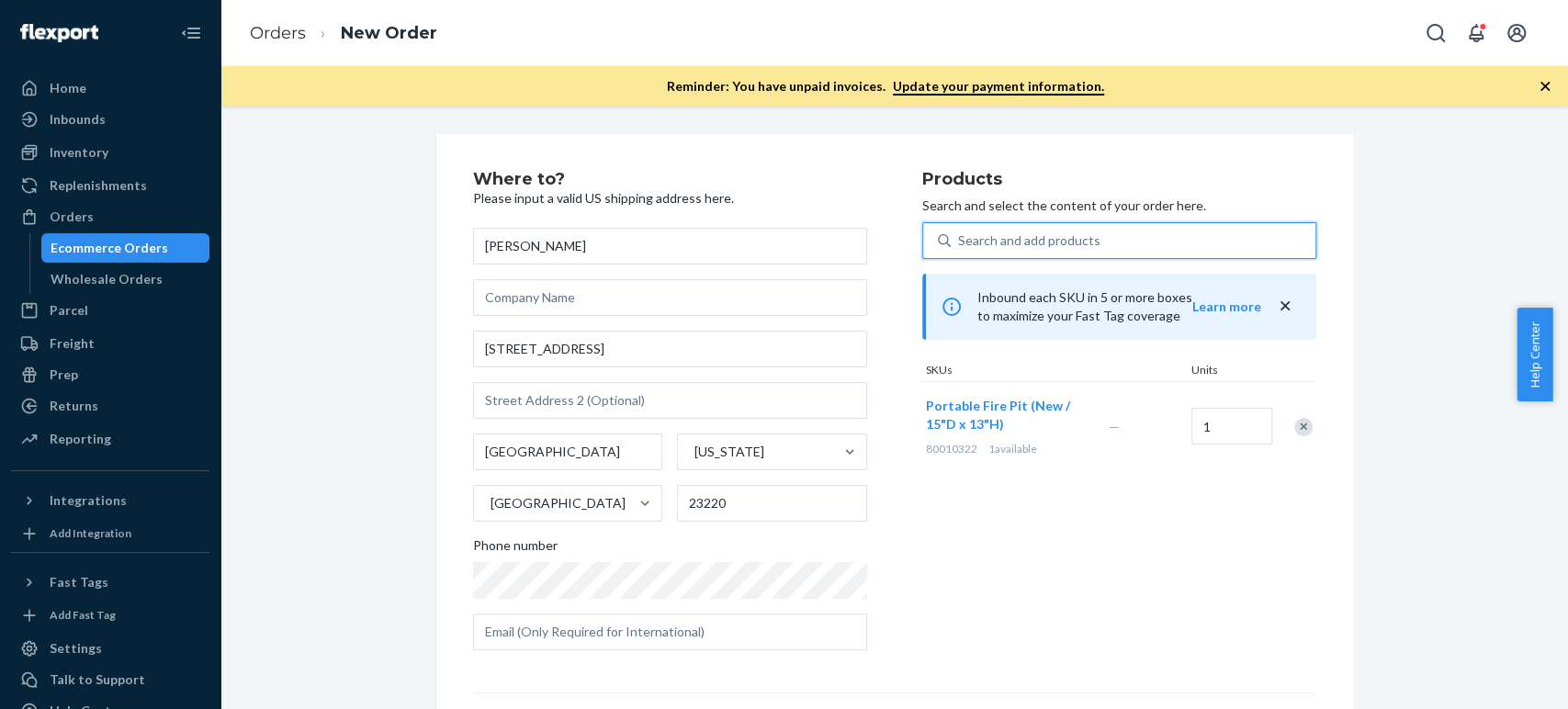
click at [960, 242] on input "0 results available. Use Up and Down to choose options, press Enter to select t…" at bounding box center [959, 241] width 2 height 19
paste input "water bottle"
type input "water bottle"
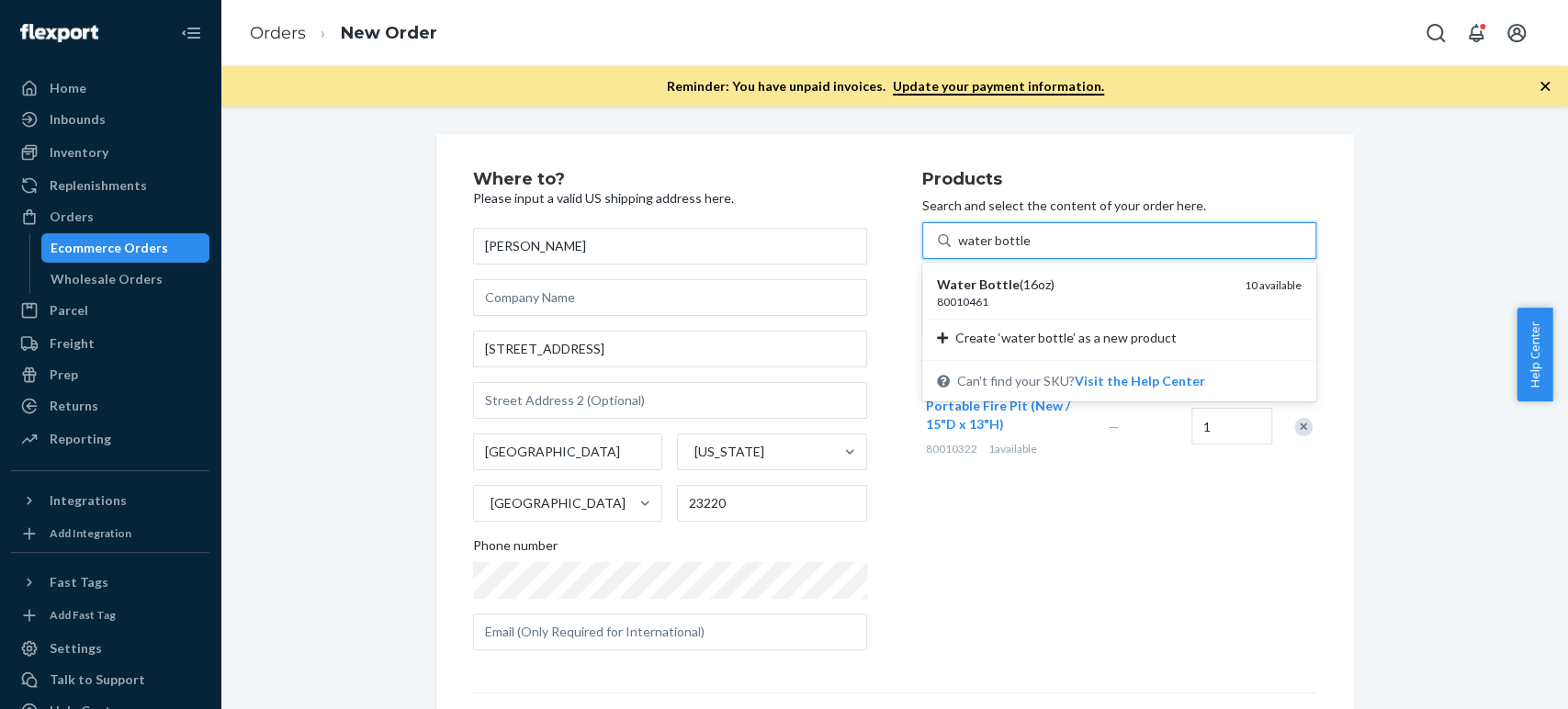
click at [974, 301] on div "80010461" at bounding box center [1084, 302] width 293 height 16
click at [974, 249] on input "water bottle" at bounding box center [993, 241] width 72 height 19
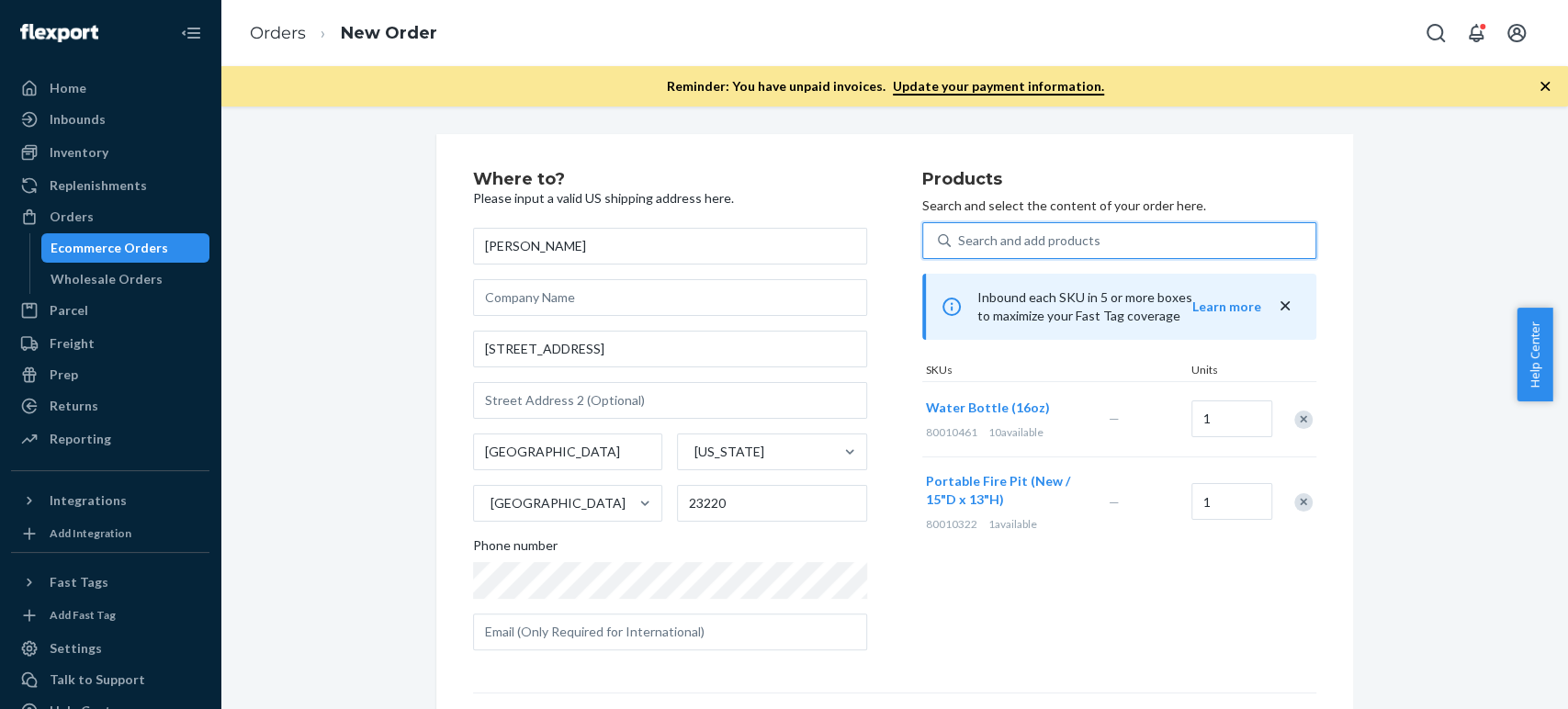
click at [962, 234] on div "Search and add products" at bounding box center [1029, 241] width 142 height 19
click at [960, 234] on input "0 results available. Use Up and Down to choose options, press Enter to select t…" at bounding box center [959, 241] width 2 height 19
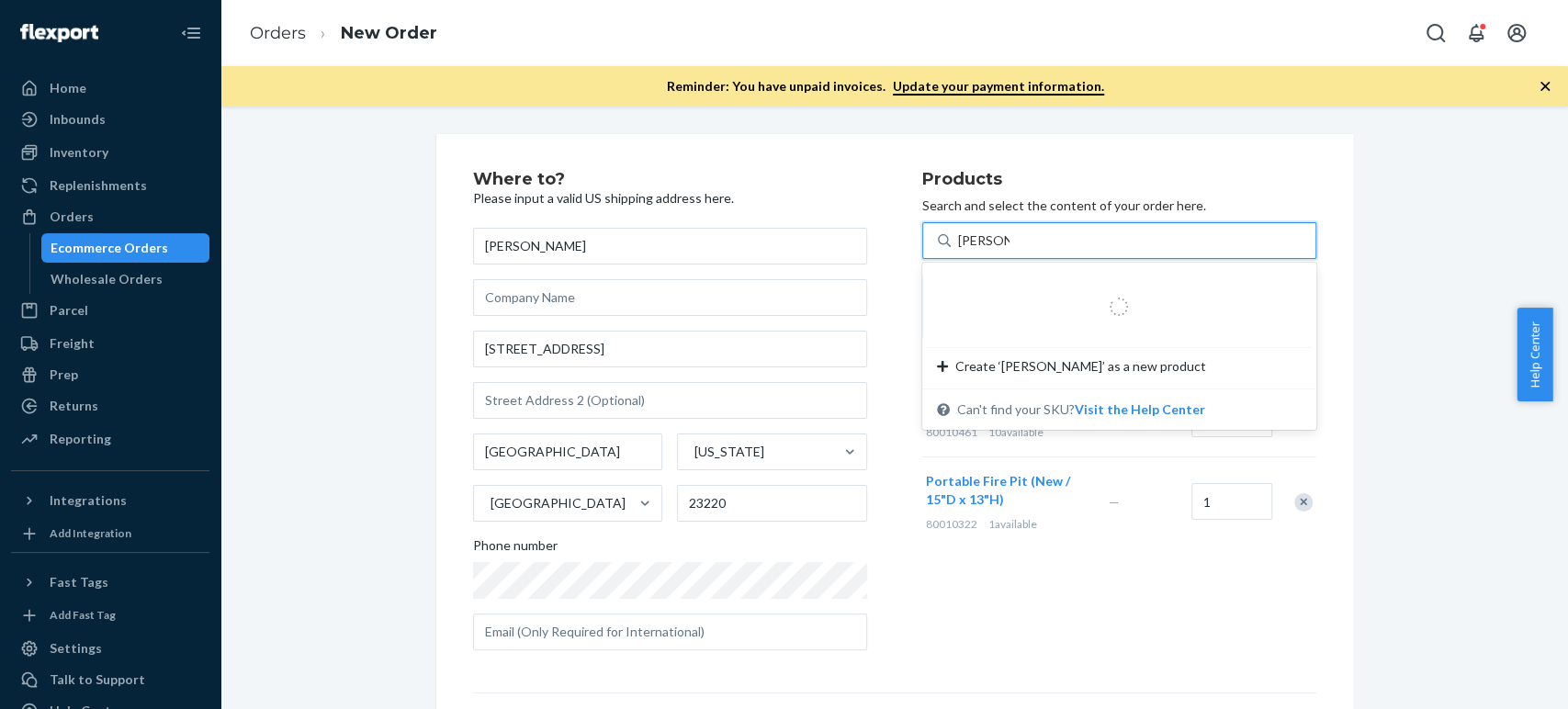
type input "bento box"
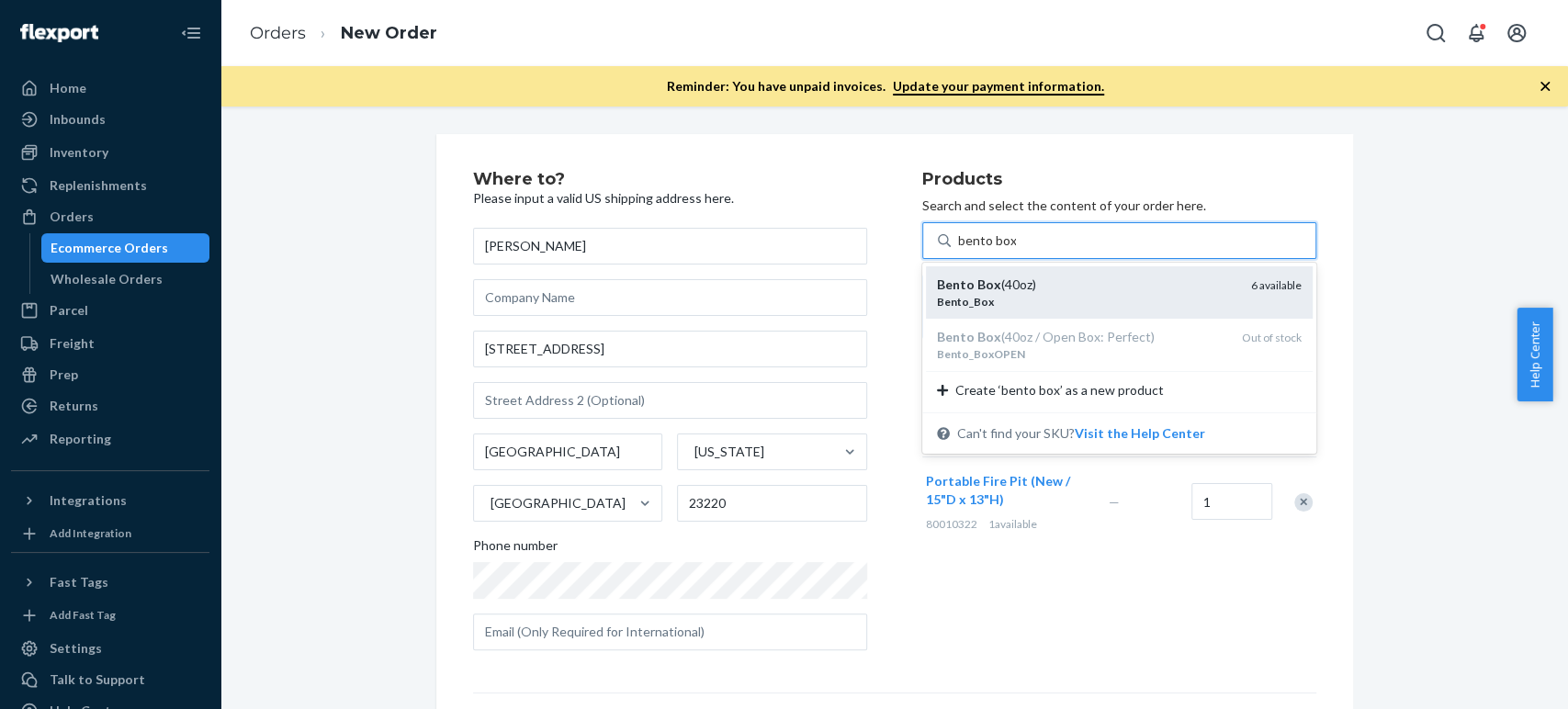
click at [958, 285] on em "Bento" at bounding box center [956, 284] width 37 height 16
click at [958, 249] on input "bento box" at bounding box center [987, 241] width 58 height 19
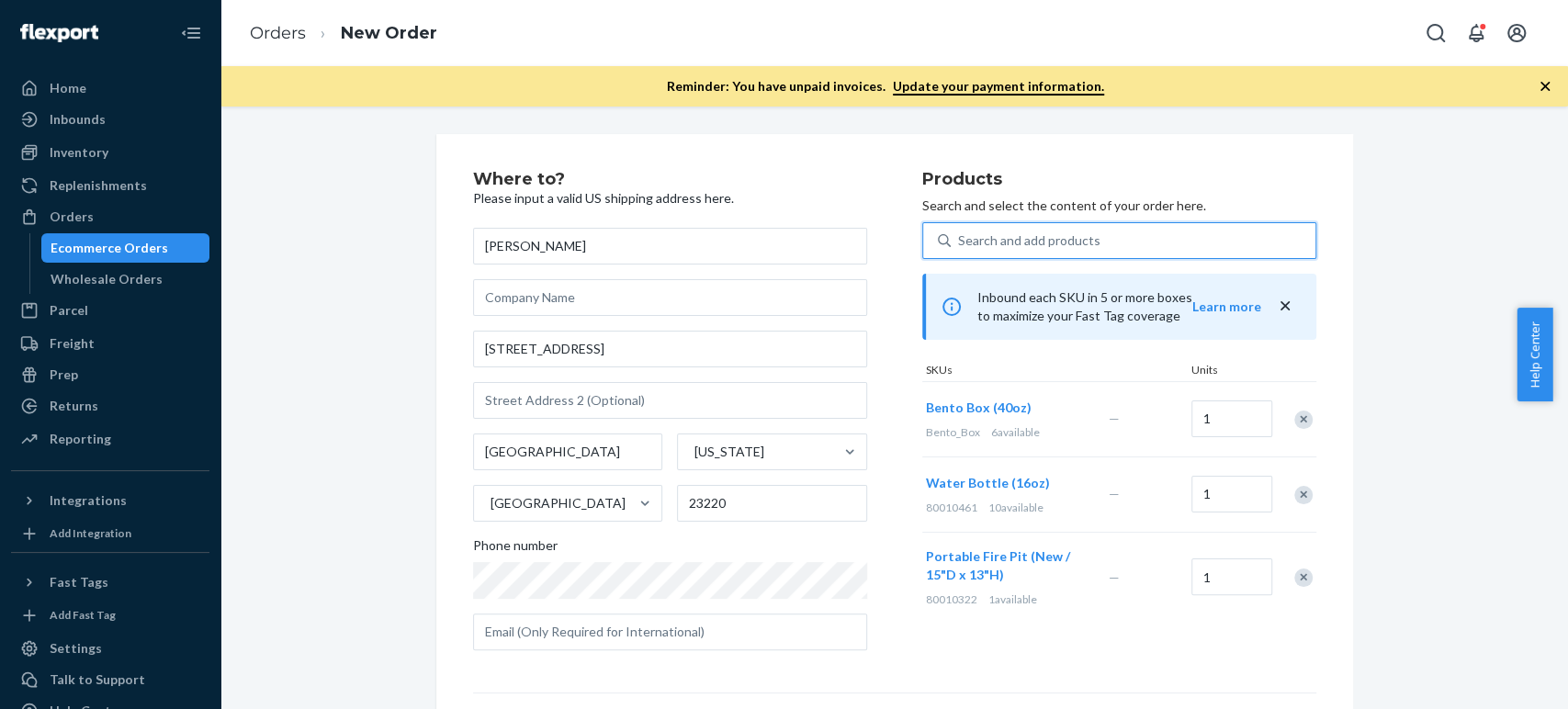
click at [1023, 244] on div "Search and add products" at bounding box center [1029, 241] width 142 height 19
click at [960, 244] on input "0 results available. Select is focused ,type to refine list, press Down to open…" at bounding box center [959, 241] width 2 height 19
paste input "titanium"
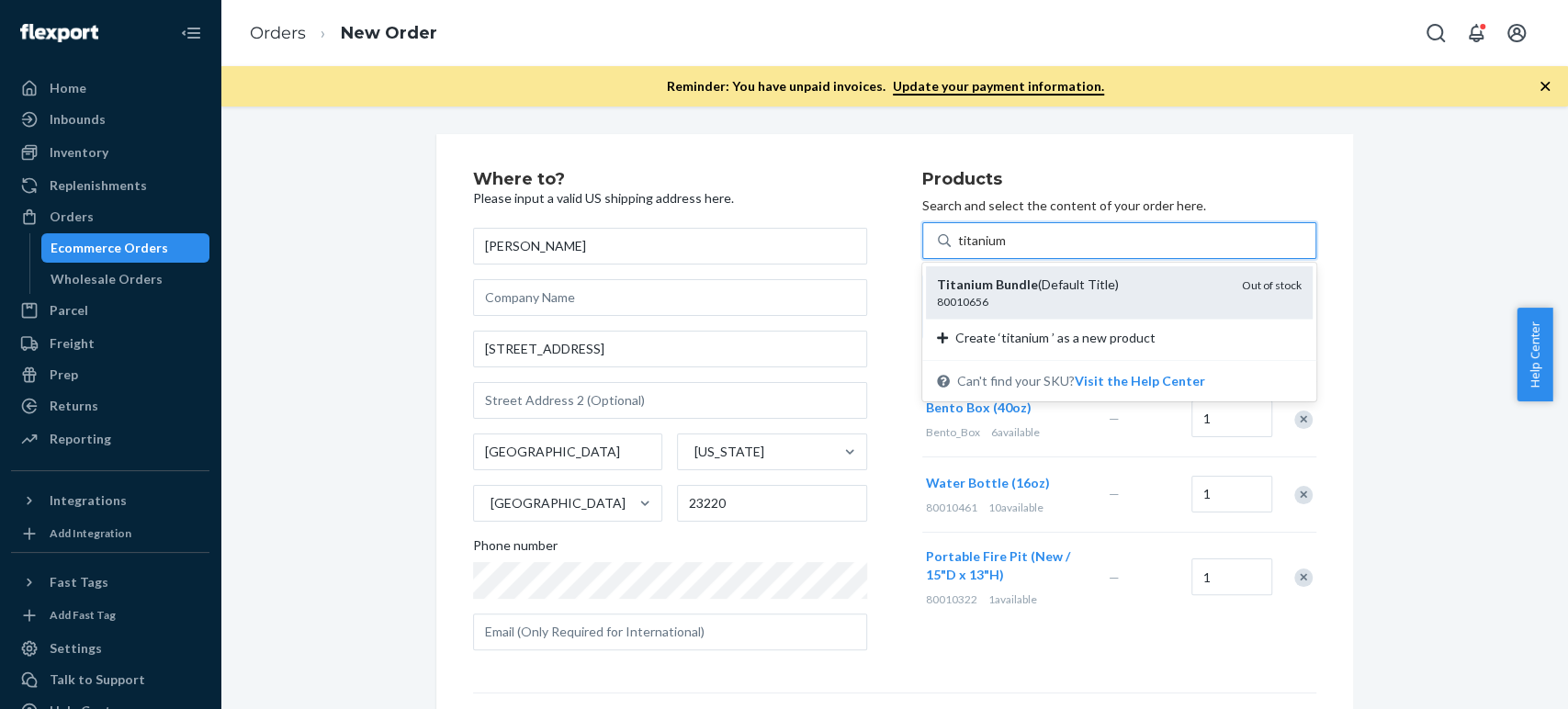
type input "titanium"
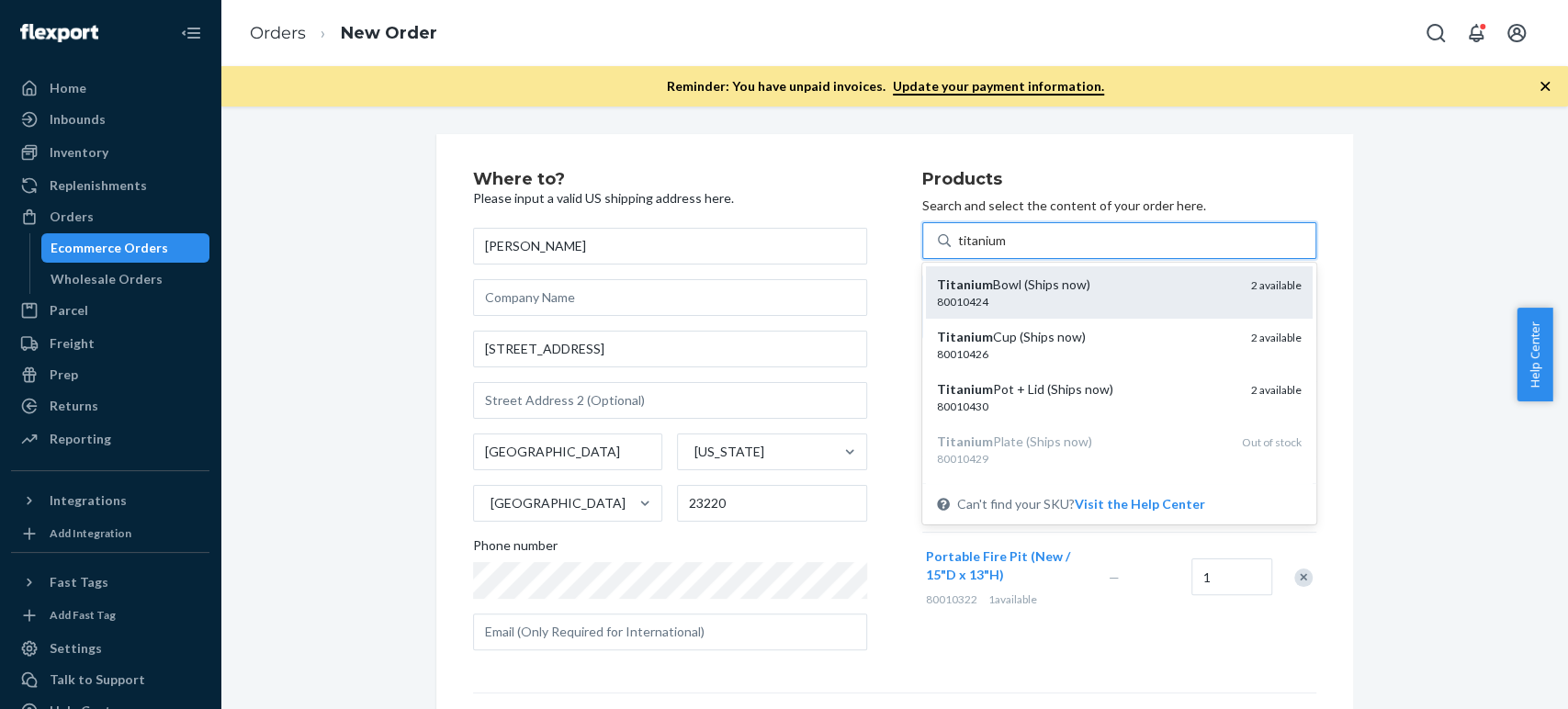
click at [1008, 296] on div "80010424" at bounding box center [1087, 302] width 300 height 16
click at [1008, 249] on input "titanium" at bounding box center [982, 241] width 50 height 19
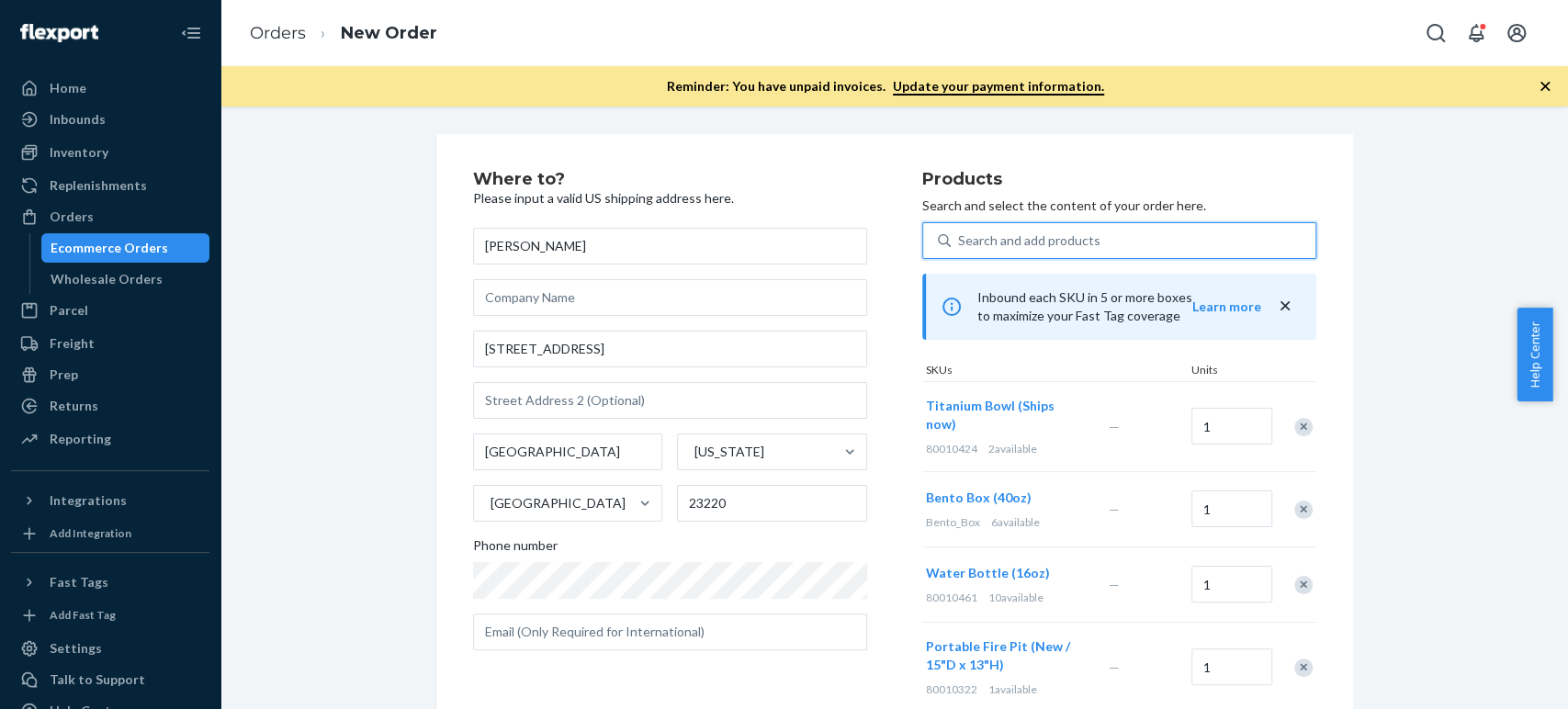
click at [1013, 251] on div "Search and add products" at bounding box center [1133, 240] width 364 height 33
click at [960, 249] on input "0 results available. Use Up and Down to choose options, press Enter to select t…" at bounding box center [959, 241] width 2 height 19
paste input "titanium"
type input "titanium"
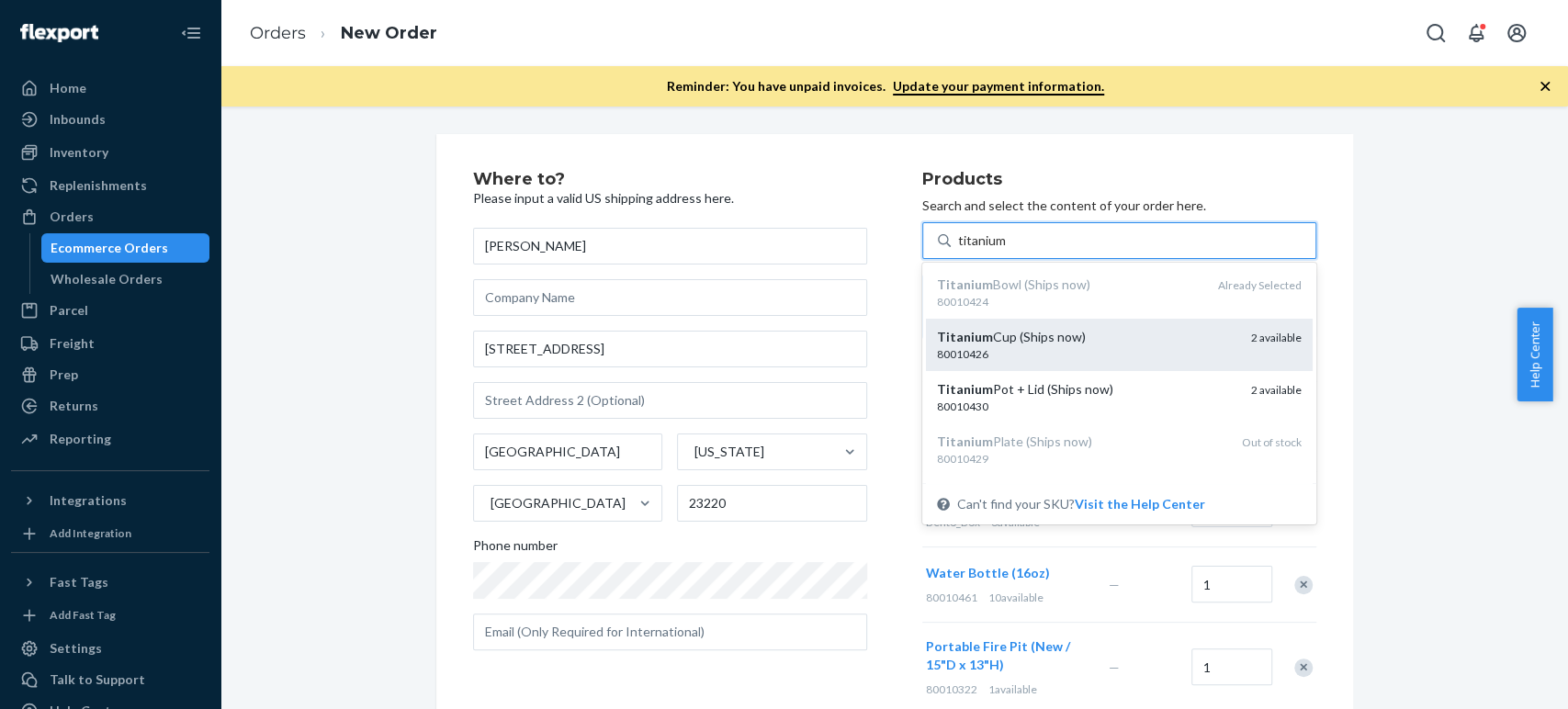
click at [997, 357] on div "80010426" at bounding box center [1087, 354] width 300 height 16
click at [997, 249] on input "titanium" at bounding box center [983, 241] width 51 height 19
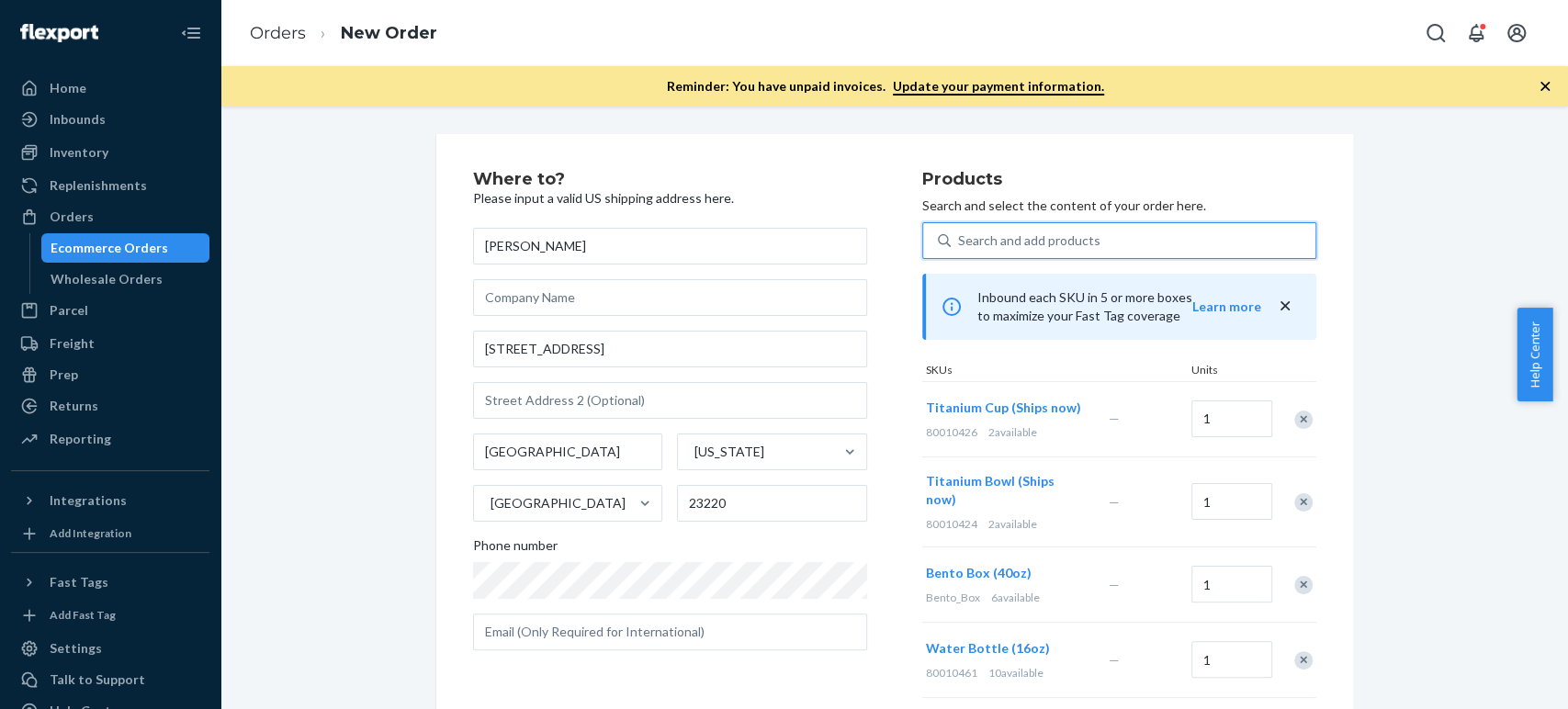
click at [982, 251] on div "Search and add products" at bounding box center [1133, 240] width 364 height 33
click at [960, 249] on input "0 results available. Select is focused ,type to refine list, press Down to open…" at bounding box center [959, 241] width 2 height 19
paste input "titanium"
type input "titanium"
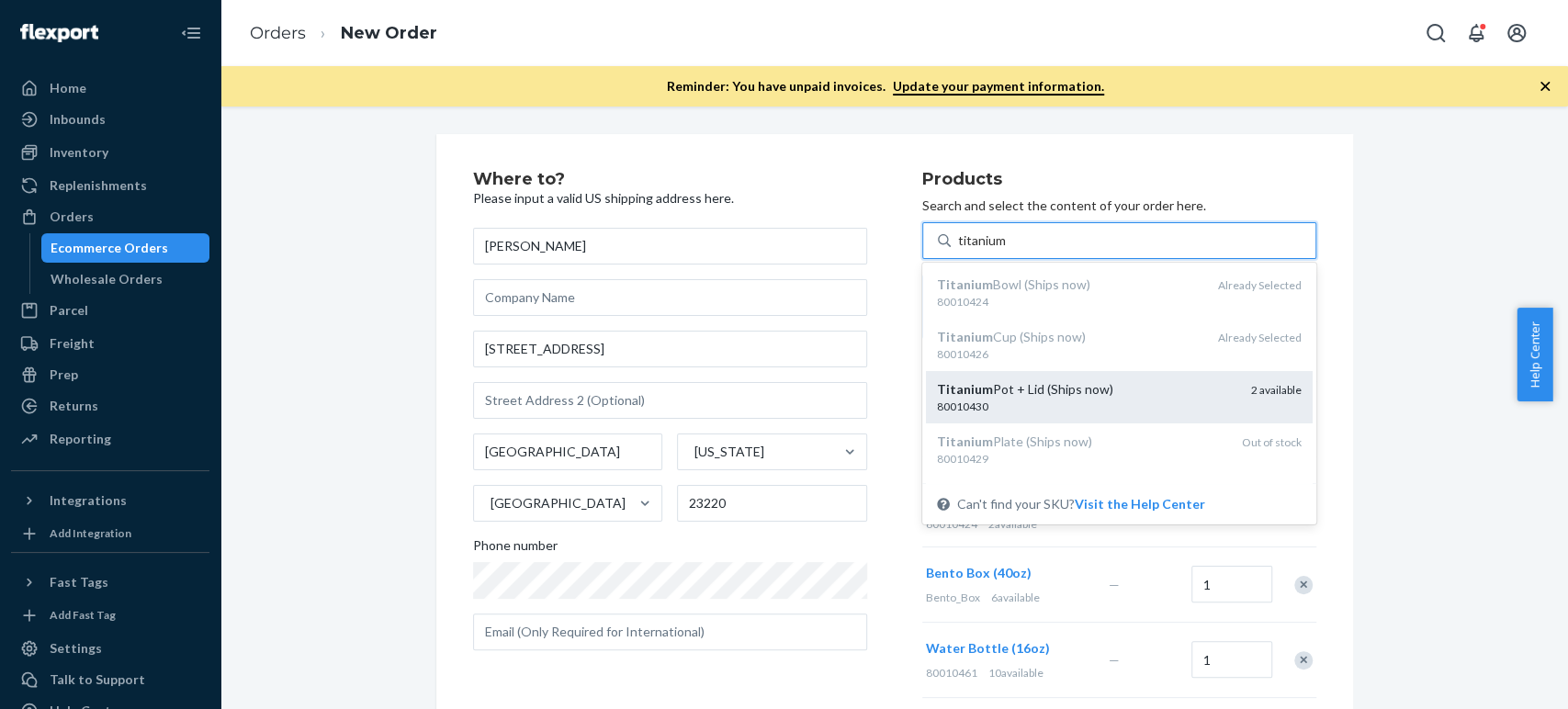
click at [970, 388] on em "Titanium" at bounding box center [965, 389] width 56 height 16
click at [970, 249] on input "titanium" at bounding box center [983, 241] width 51 height 19
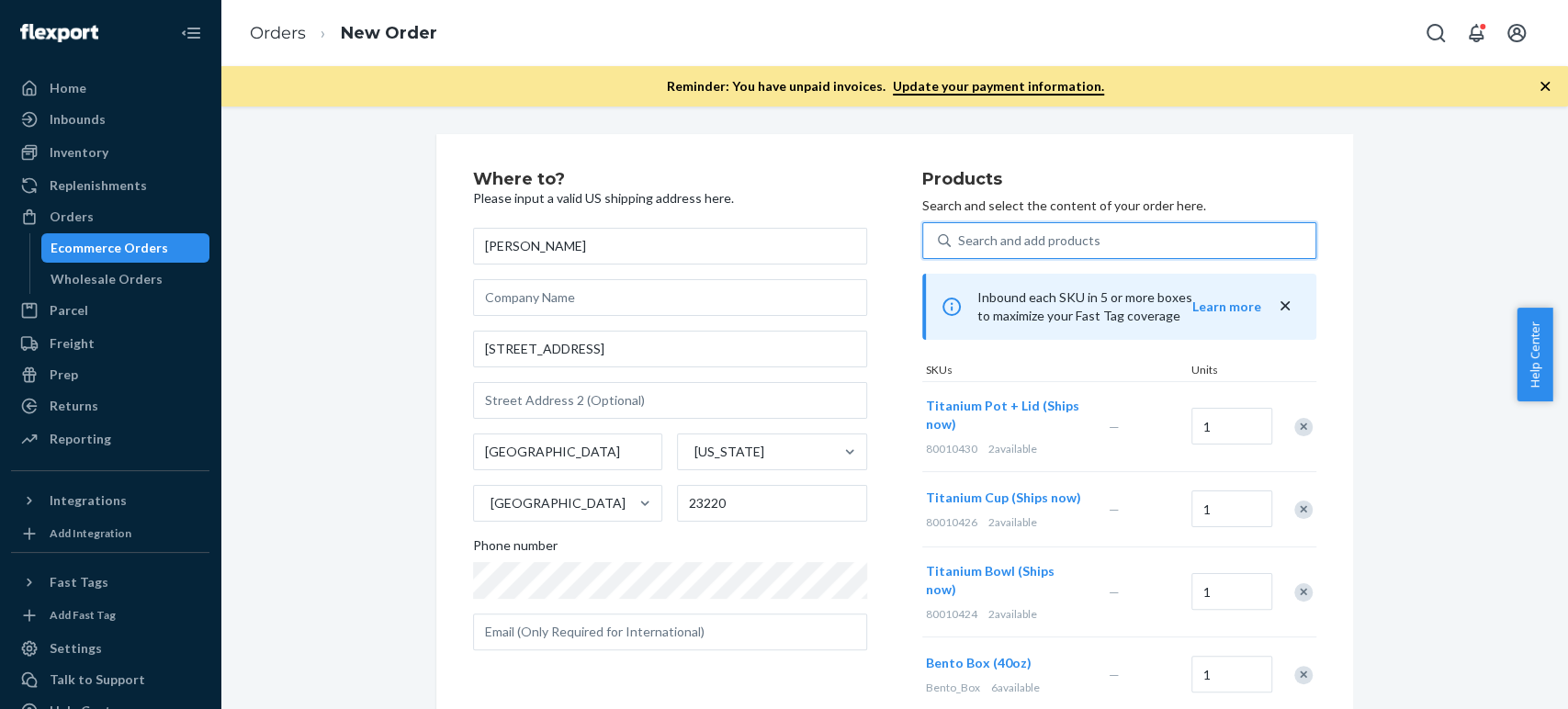
paste input "turkish bath rug"
type input "turkish bath rug"
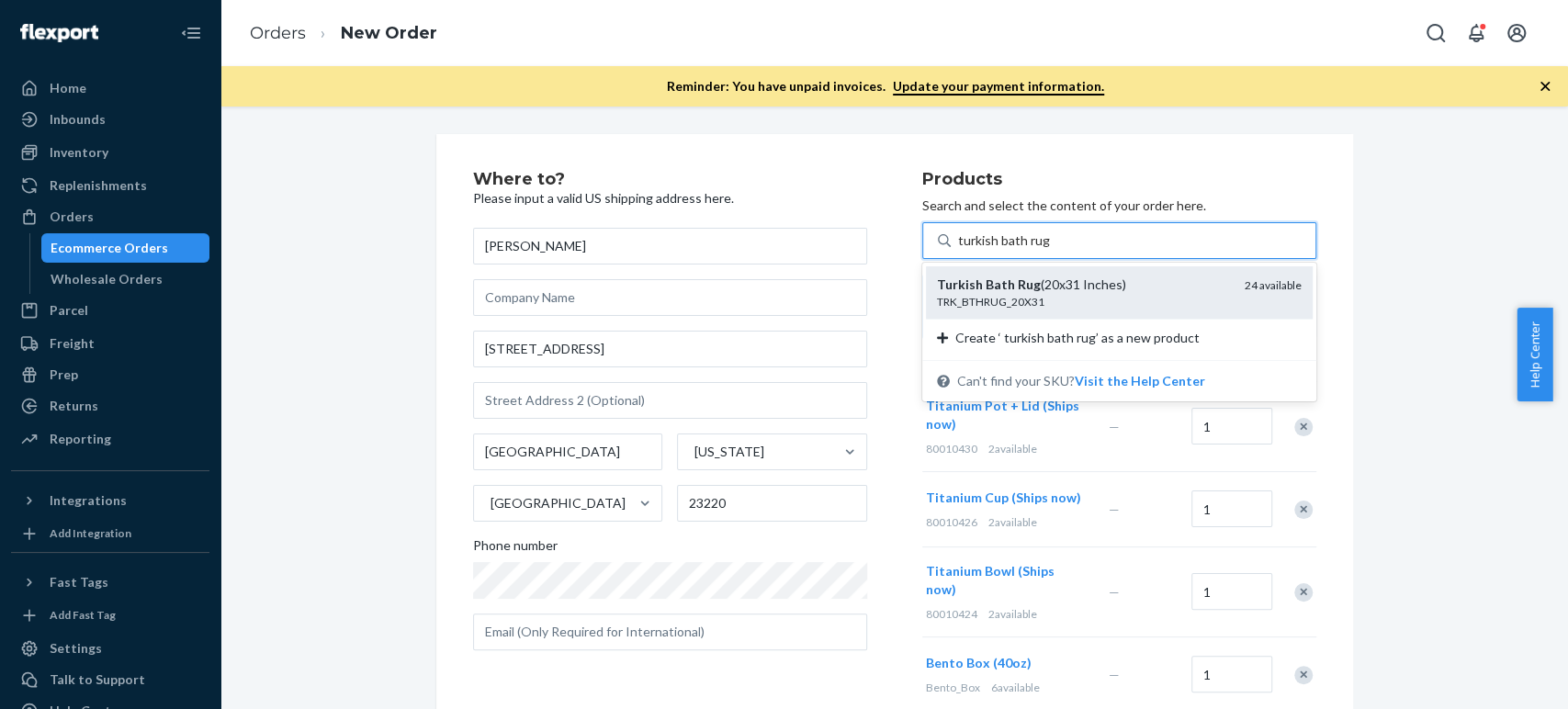
click at [976, 294] on div "TRK_BTHRUG_20X31" at bounding box center [1084, 302] width 293 height 16
click at [976, 249] on input "turkish bath rug" at bounding box center [1005, 241] width 93 height 19
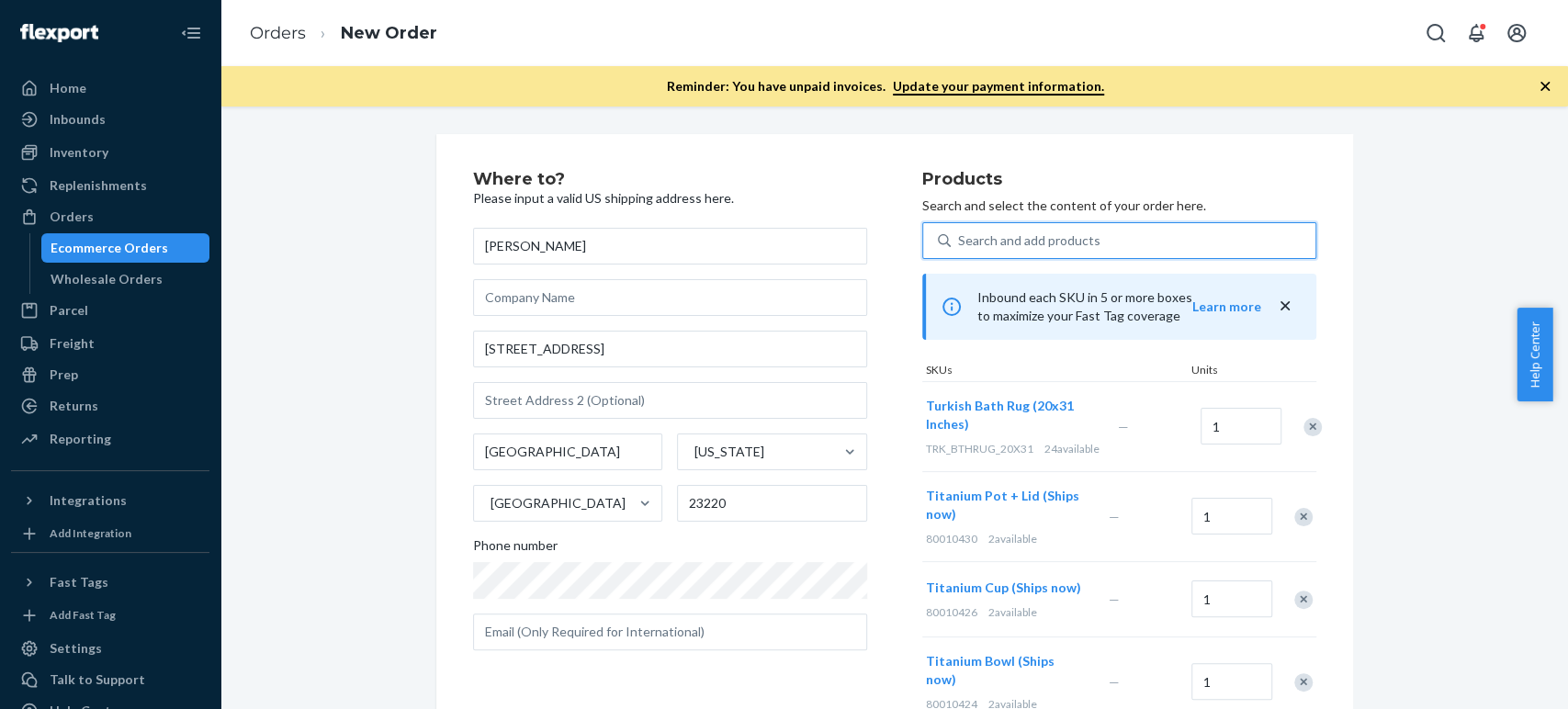
paste input "thai oolong tea"
type input "thai oolong tea"
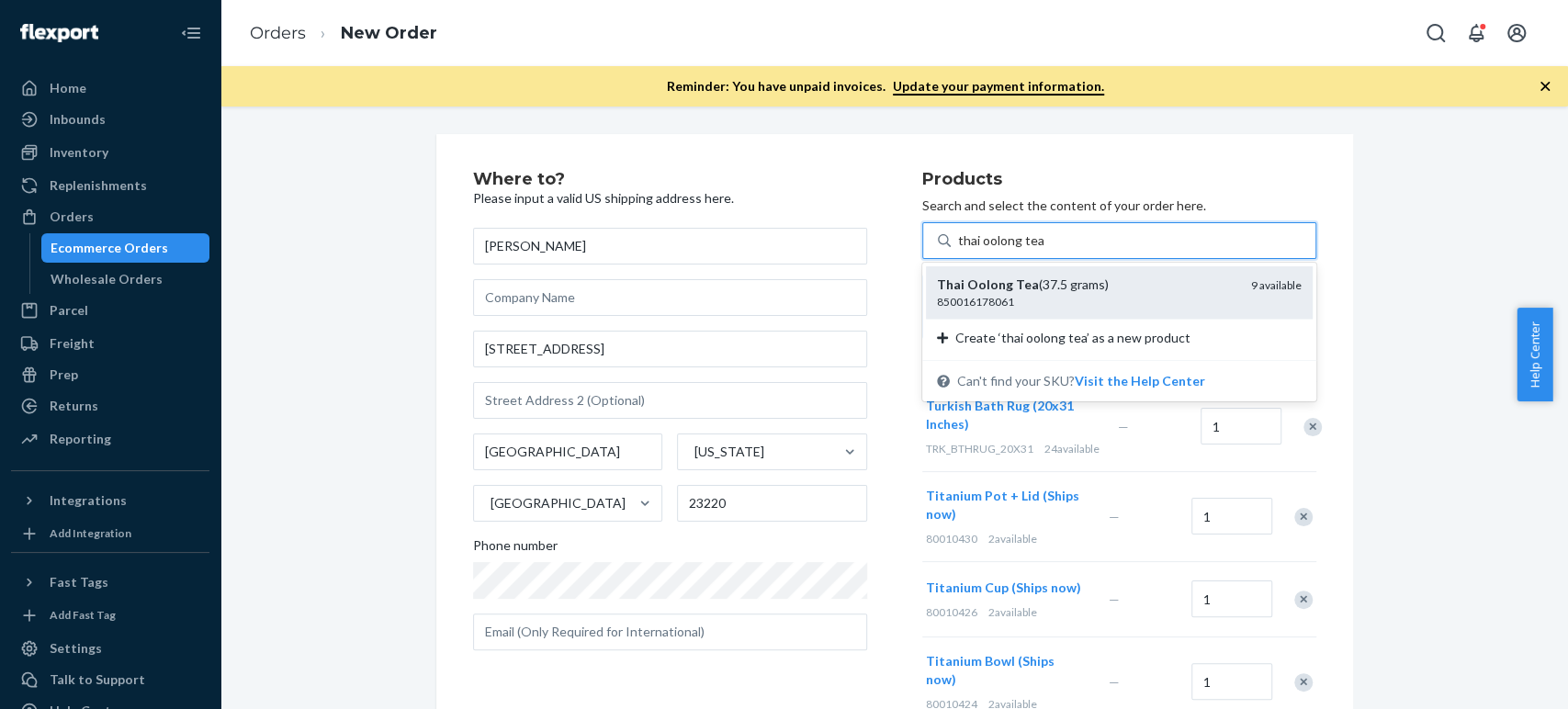
click at [982, 284] on em "Oolong" at bounding box center [990, 284] width 46 height 16
click at [982, 249] on input "thai oolong tea" at bounding box center [1000, 241] width 85 height 19
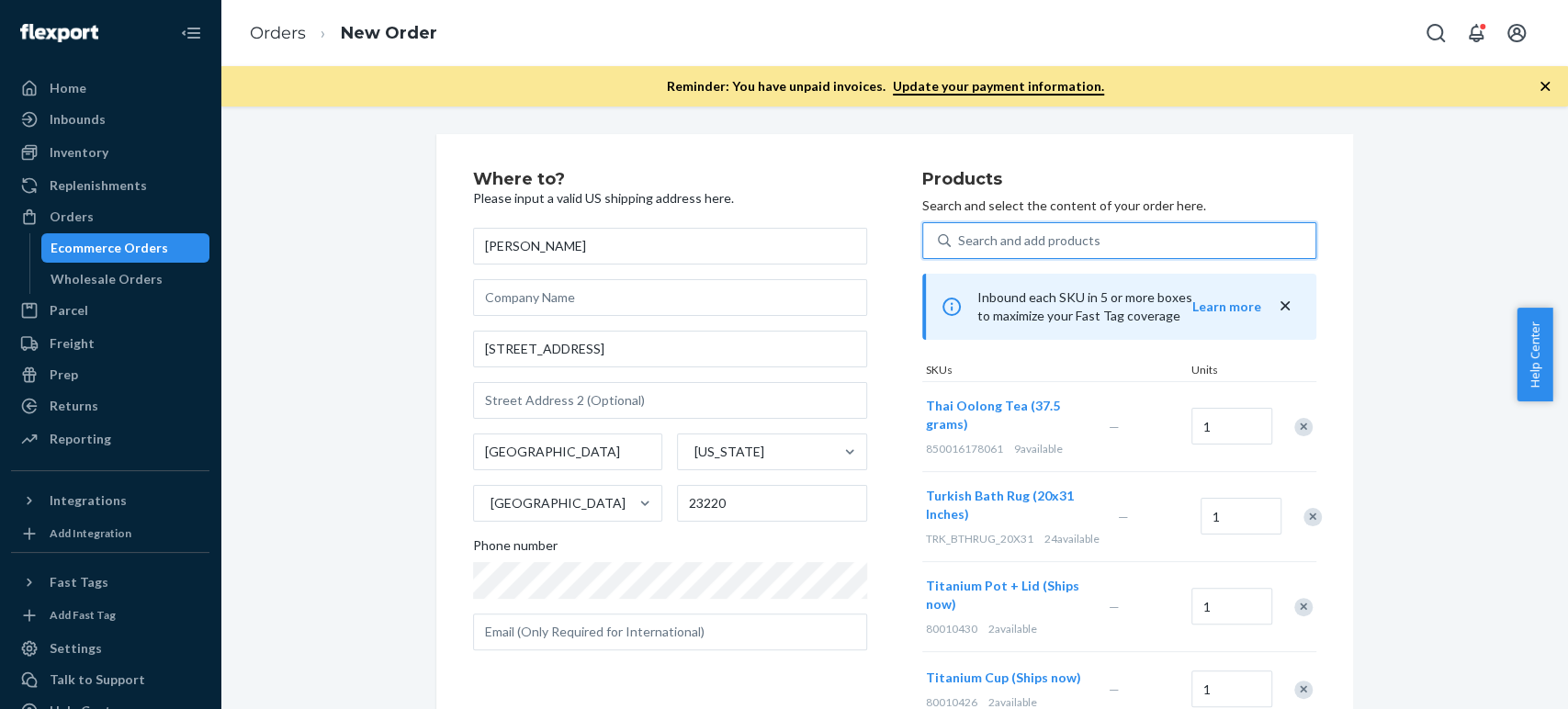
click at [997, 232] on div "Search and add products" at bounding box center [1029, 241] width 142 height 19
click at [960, 232] on input "0 results available. Select is focused ,type to refine list, press Down to open…" at bounding box center [959, 241] width 2 height 19
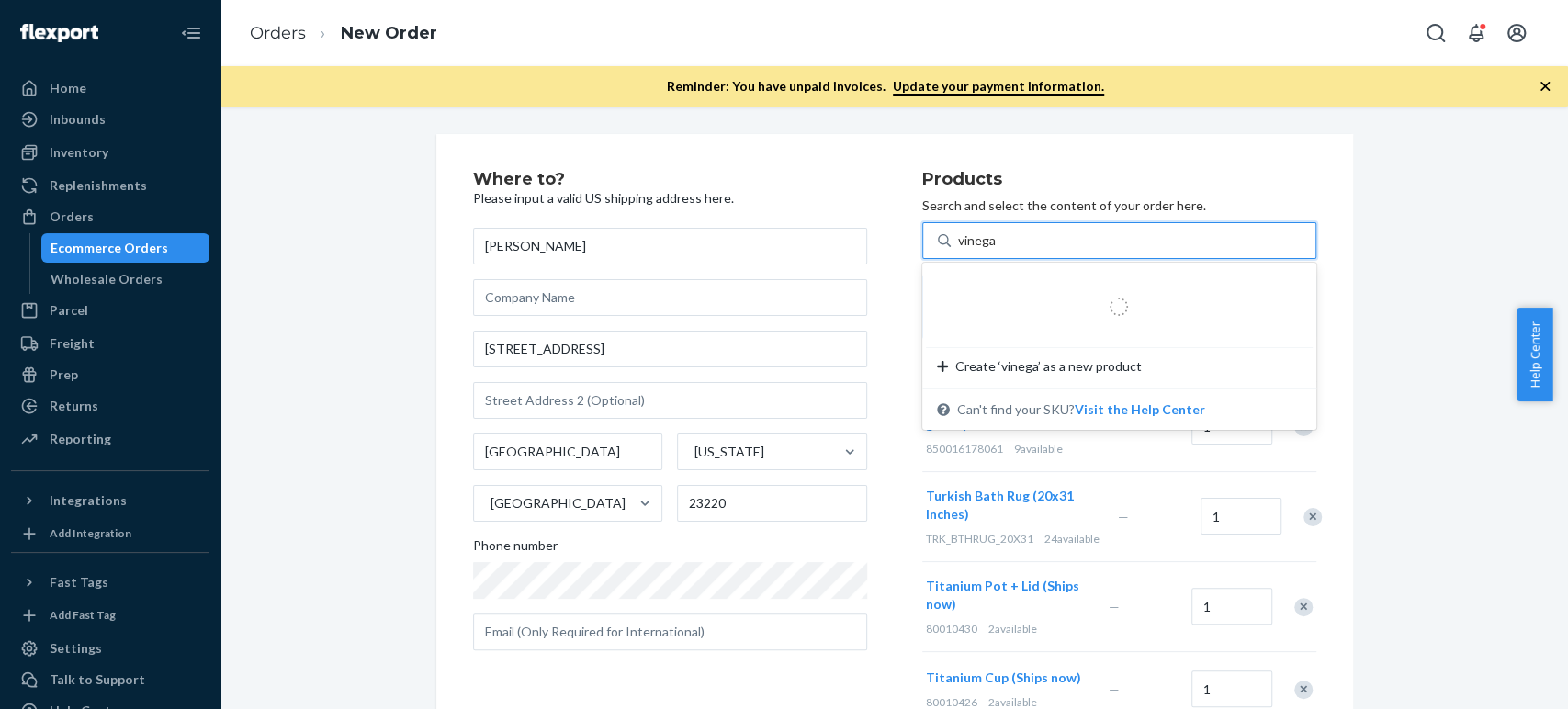
type input "vinegar"
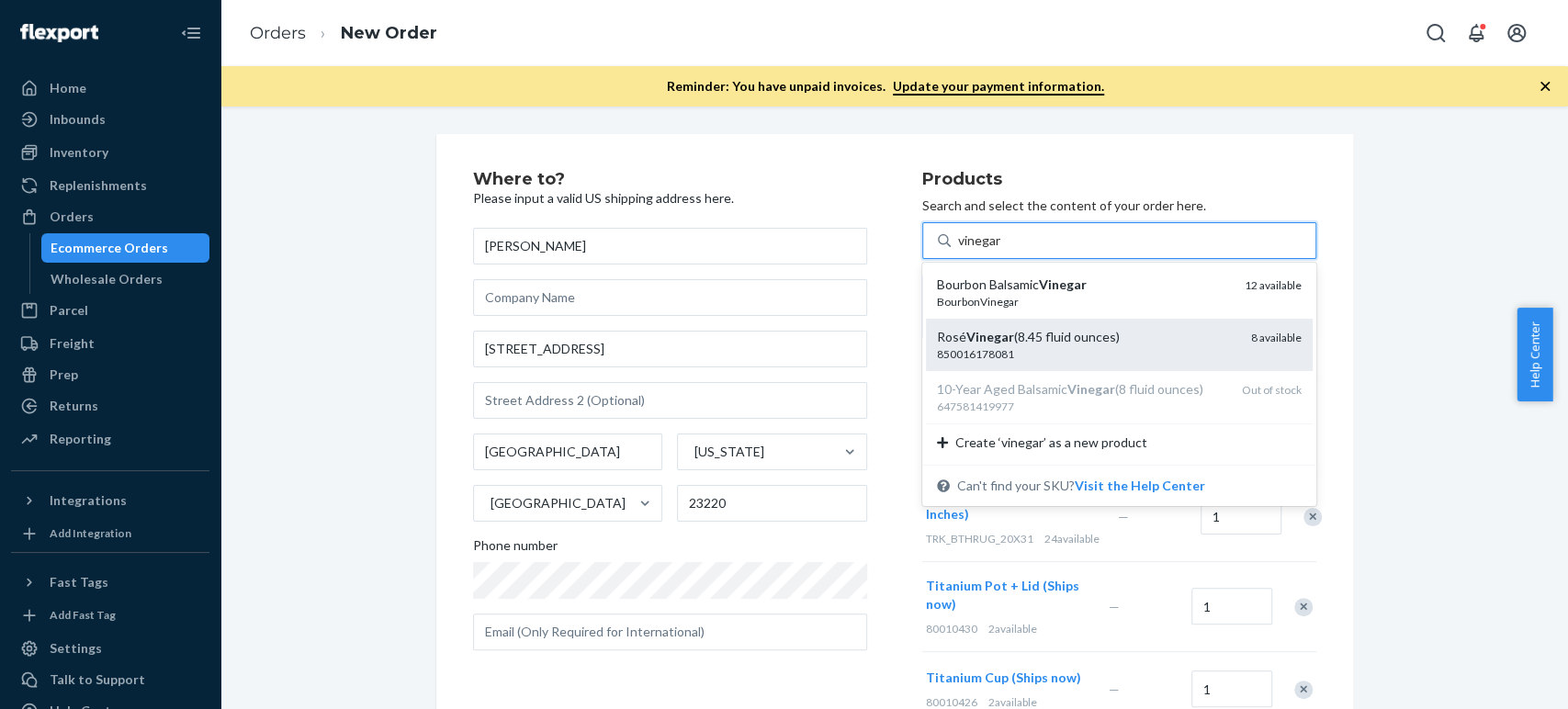
click at [962, 358] on div "850016178081" at bounding box center [1087, 354] width 300 height 16
click at [962, 249] on input "vinegar" at bounding box center [979, 241] width 44 height 19
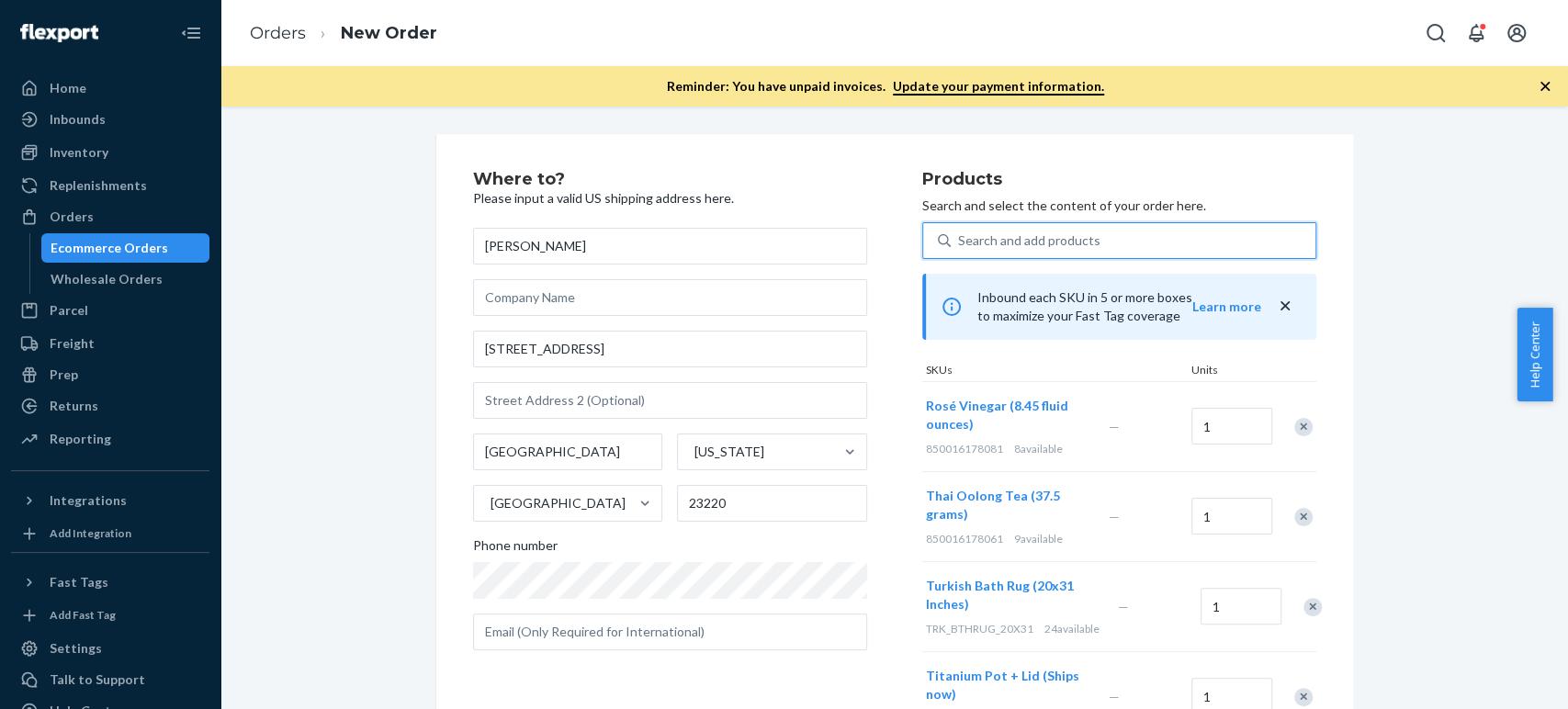
click at [973, 229] on div "Search and add products" at bounding box center [1133, 240] width 364 height 33
click at [960, 232] on input "0 results available. Use Up and Down to choose options, press Enter to select t…" at bounding box center [959, 241] width 2 height 19
paste input "[US_STATE] Almond Flour (16 ounces)"
type input "[US_STATE] Almond Flour (16 ounces)"
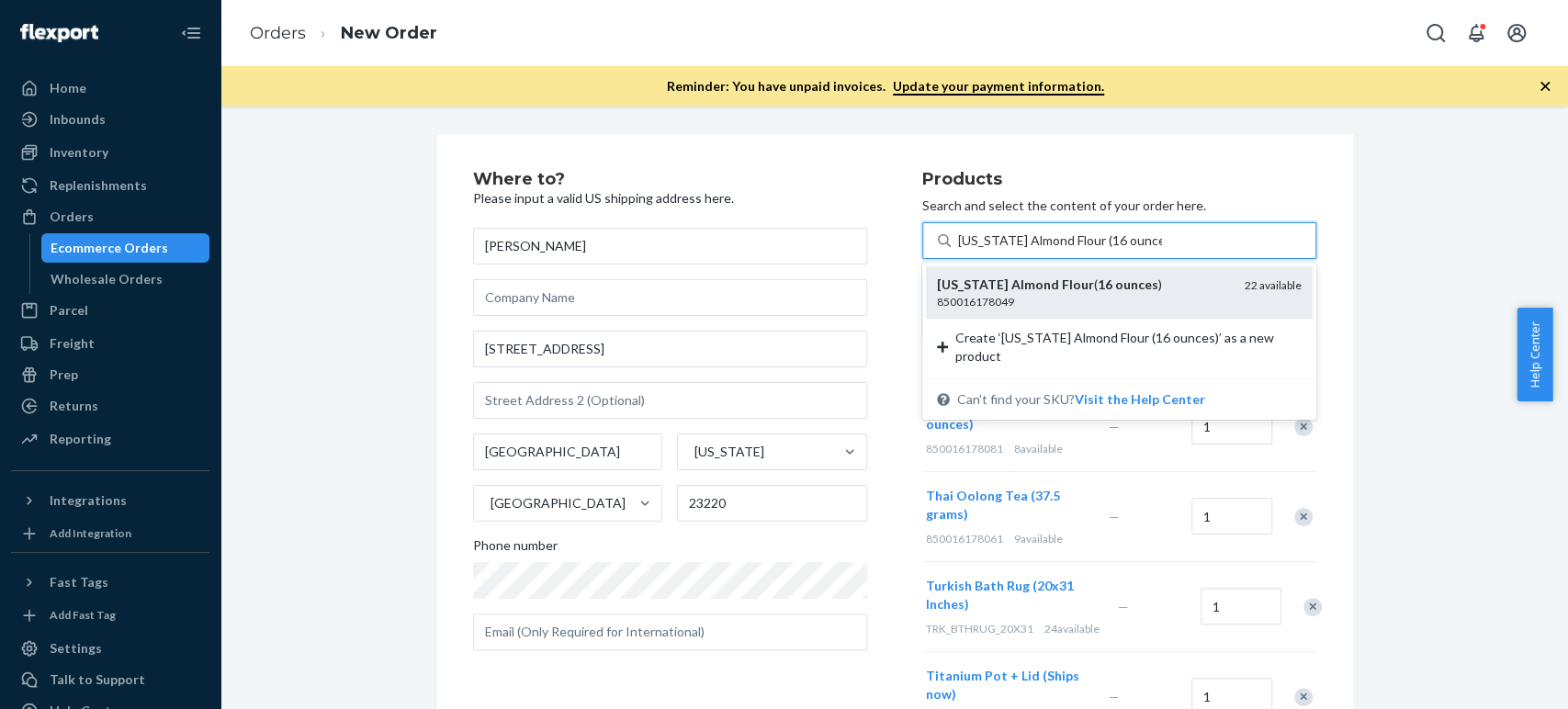
click at [971, 292] on div "California Almond Flour ( 16 ounces )" at bounding box center [1084, 285] width 293 height 19
click at [971, 249] on input "[US_STATE] Almond Flour (16 ounces)" at bounding box center [1060, 241] width 204 height 19
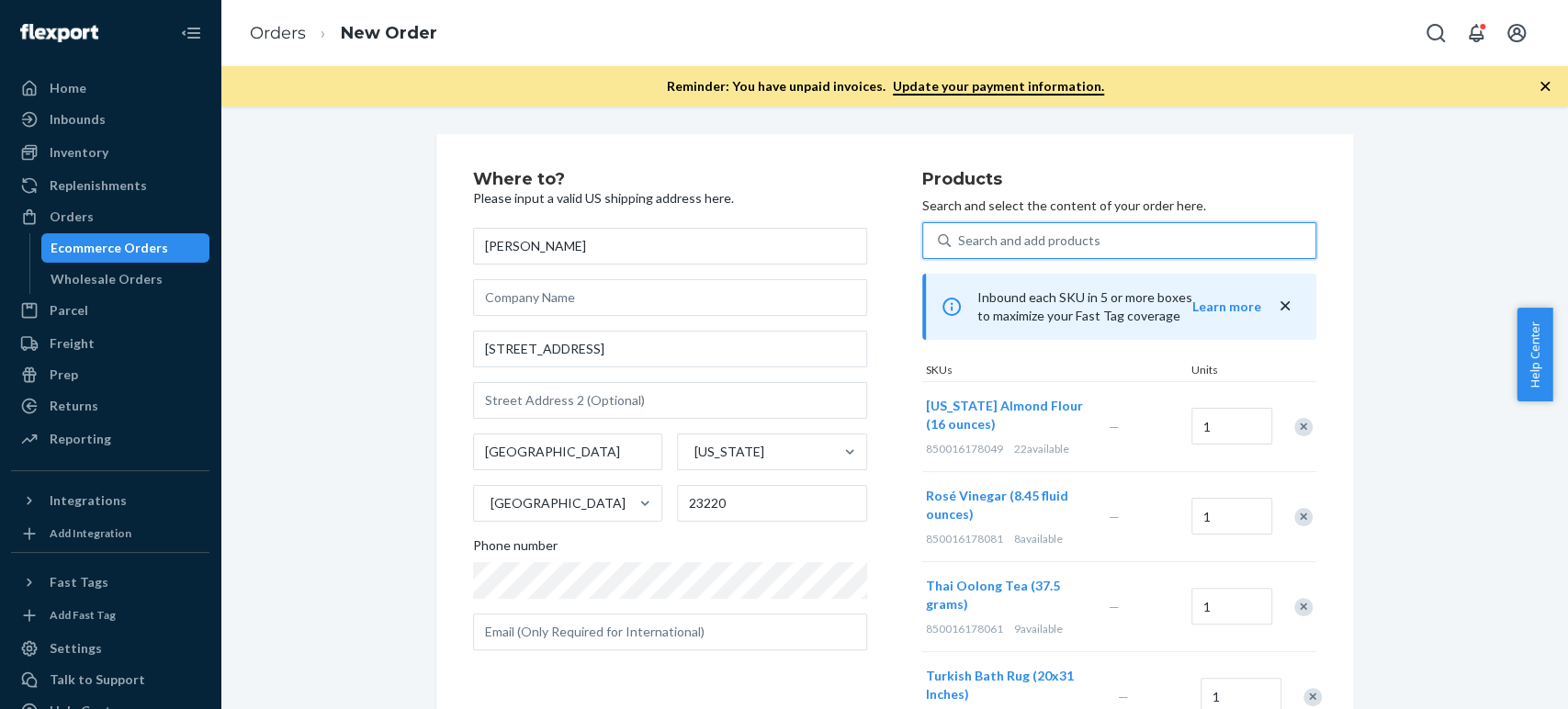
click at [968, 227] on div "Search and add products" at bounding box center [1133, 240] width 364 height 33
click at [960, 232] on input "0 results available. Select is focused ,type to refine list, press Down to open…" at bounding box center [959, 241] width 2 height 19
paste input "Cranberry spice cocktail"
type input "Cranberry spice cocktail"
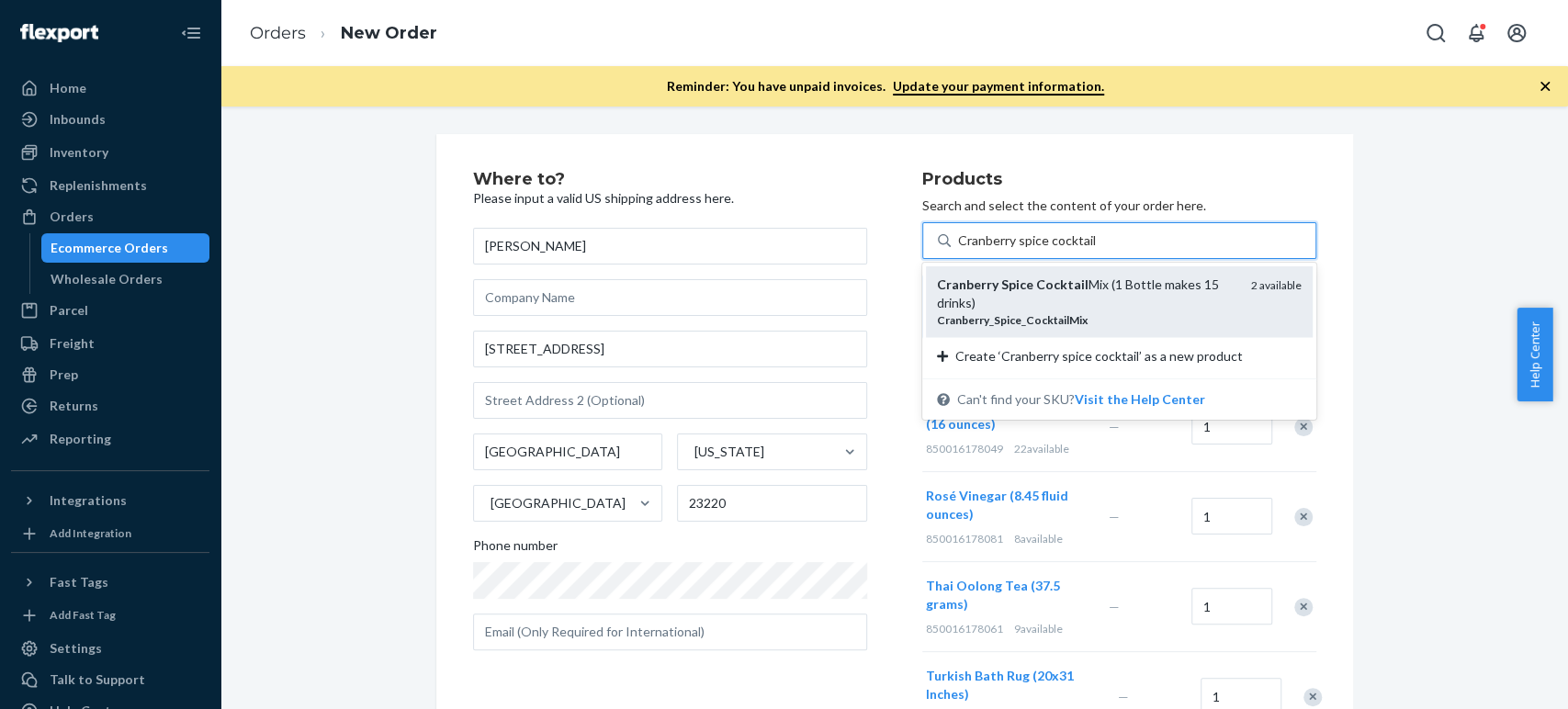
click at [962, 288] on em "Cranberry" at bounding box center [968, 284] width 62 height 16
click at [962, 249] on input "Cranberry spice cocktail" at bounding box center [1026, 241] width 137 height 19
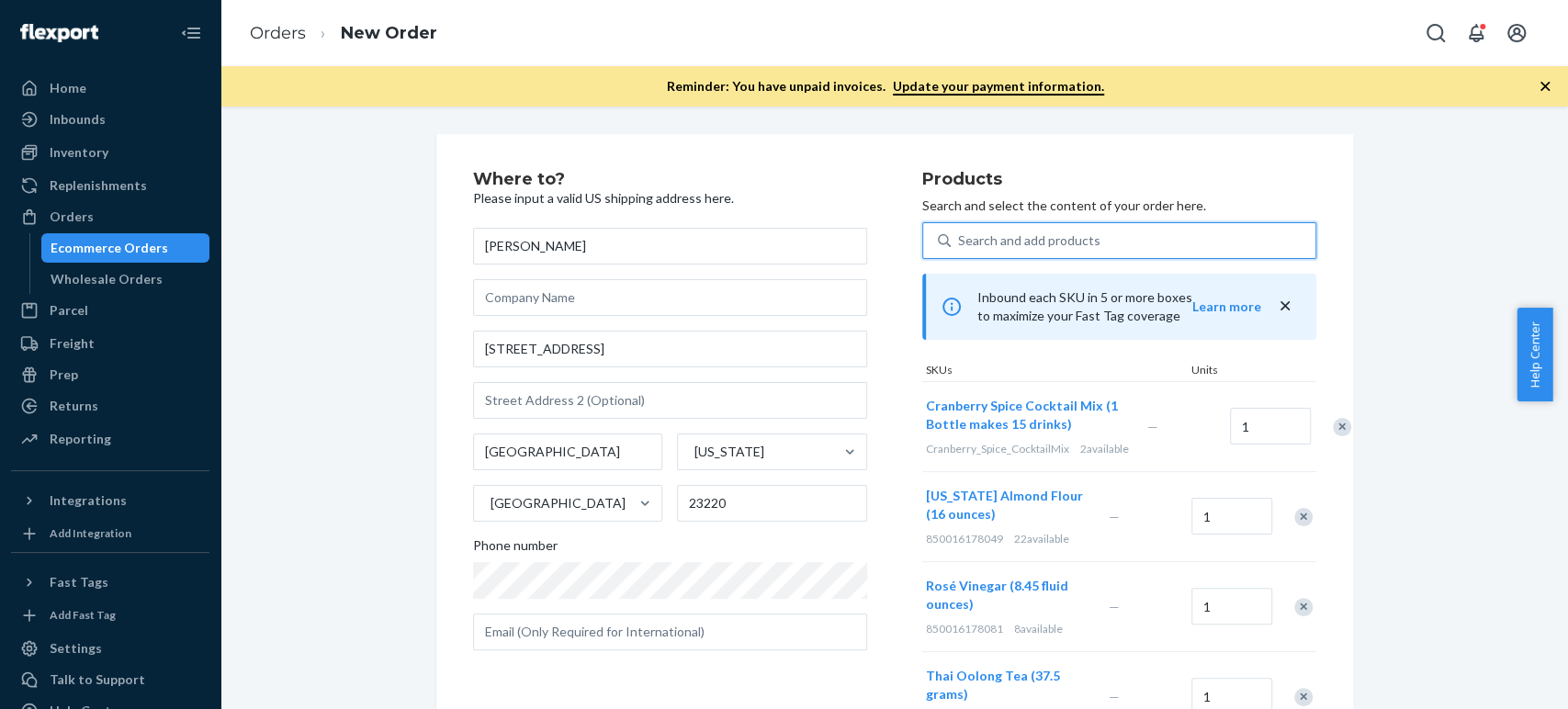
click at [970, 234] on div "Search and add products" at bounding box center [1029, 241] width 142 height 19
click at [960, 234] on input "0 results available. Use Up and Down to choose options, press Enter to select t…" at bounding box center [959, 241] width 2 height 19
paste input "sugar plum cocktail"
type input "sugar plum cocktail"
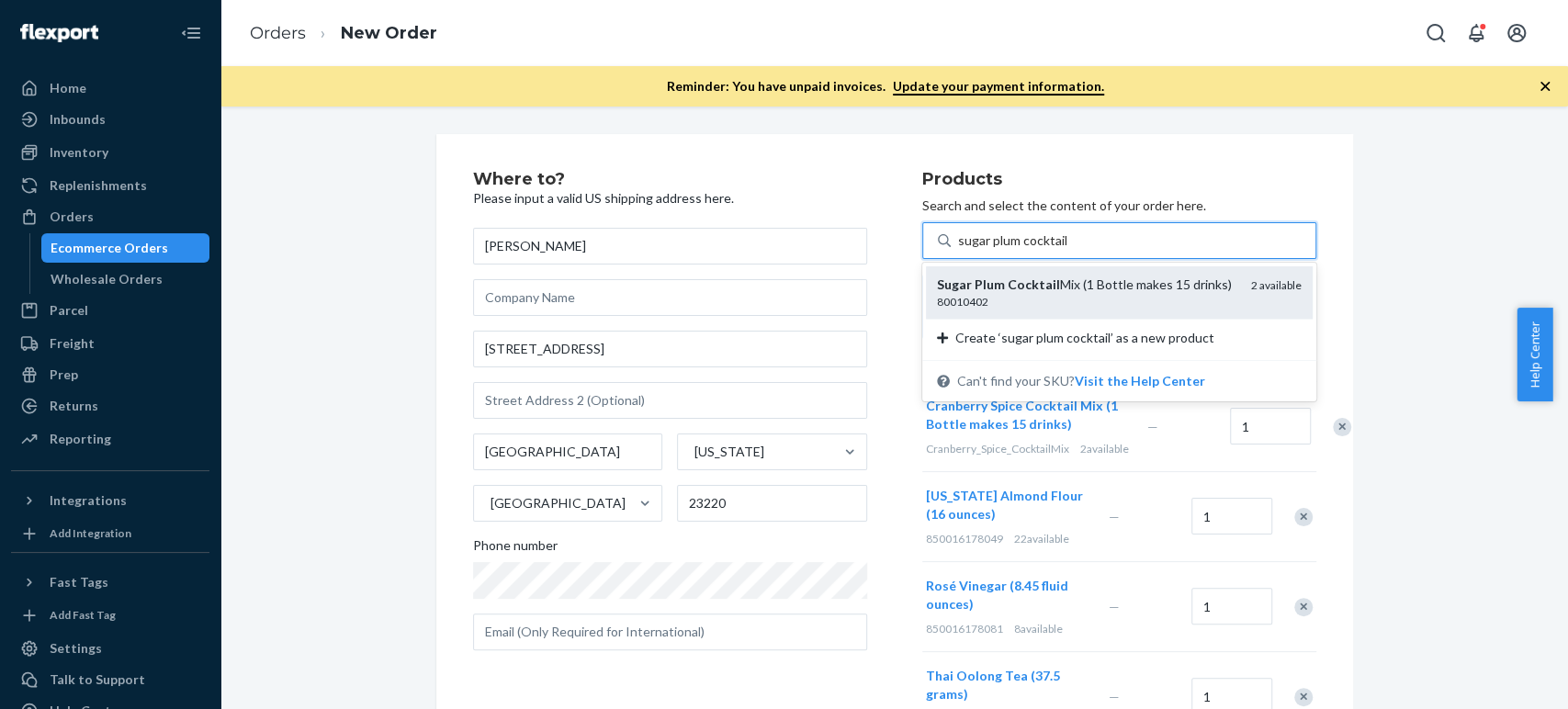
click at [955, 286] on em "Sugar" at bounding box center [954, 284] width 35 height 16
click at [958, 249] on input "sugar plum cocktail" at bounding box center [1012, 241] width 109 height 19
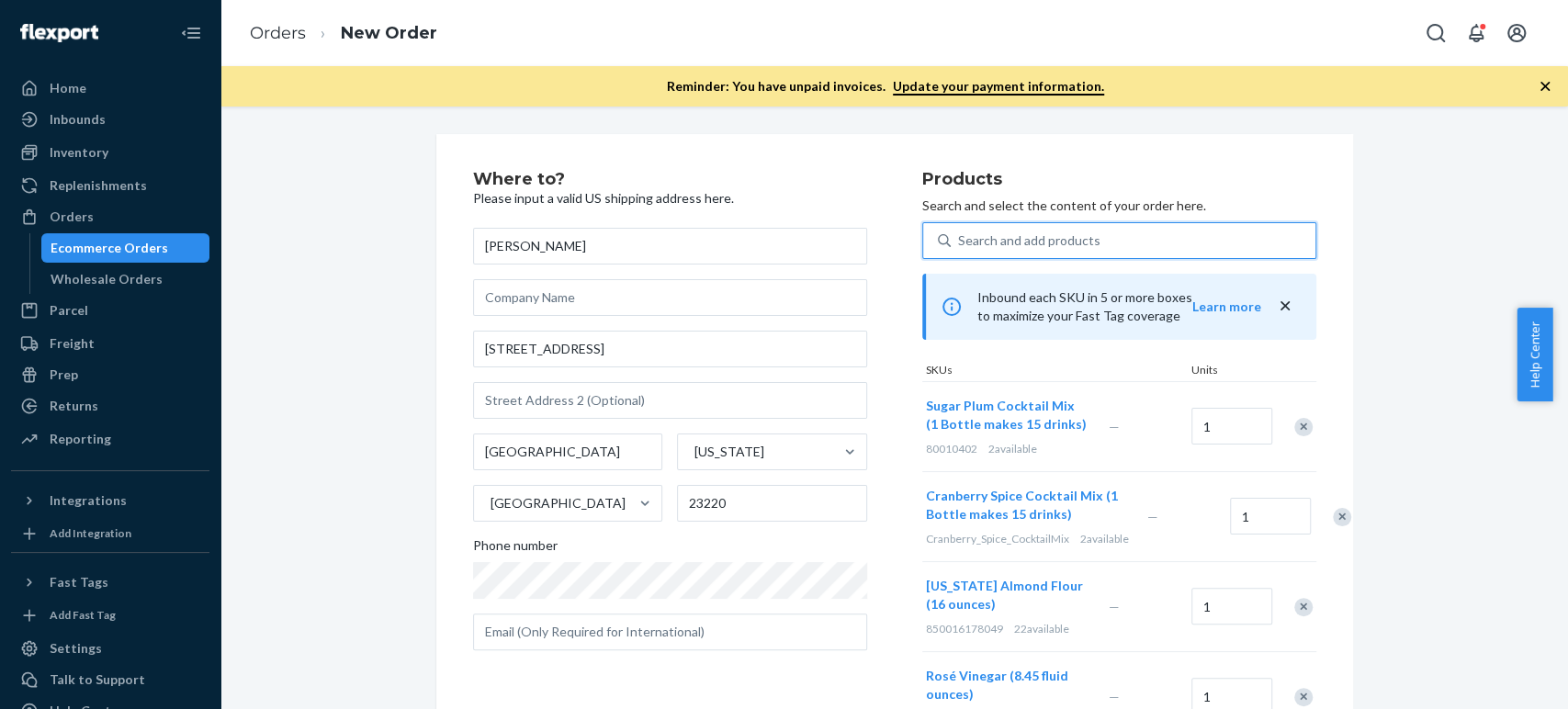
click at [1008, 245] on div "Search and add products" at bounding box center [1029, 241] width 142 height 19
click at [960, 245] on input "0 results available. Select is focused ,type to refine list, press Down to open…" at bounding box center [959, 241] width 2 height 19
paste input "hot toddy coctail"
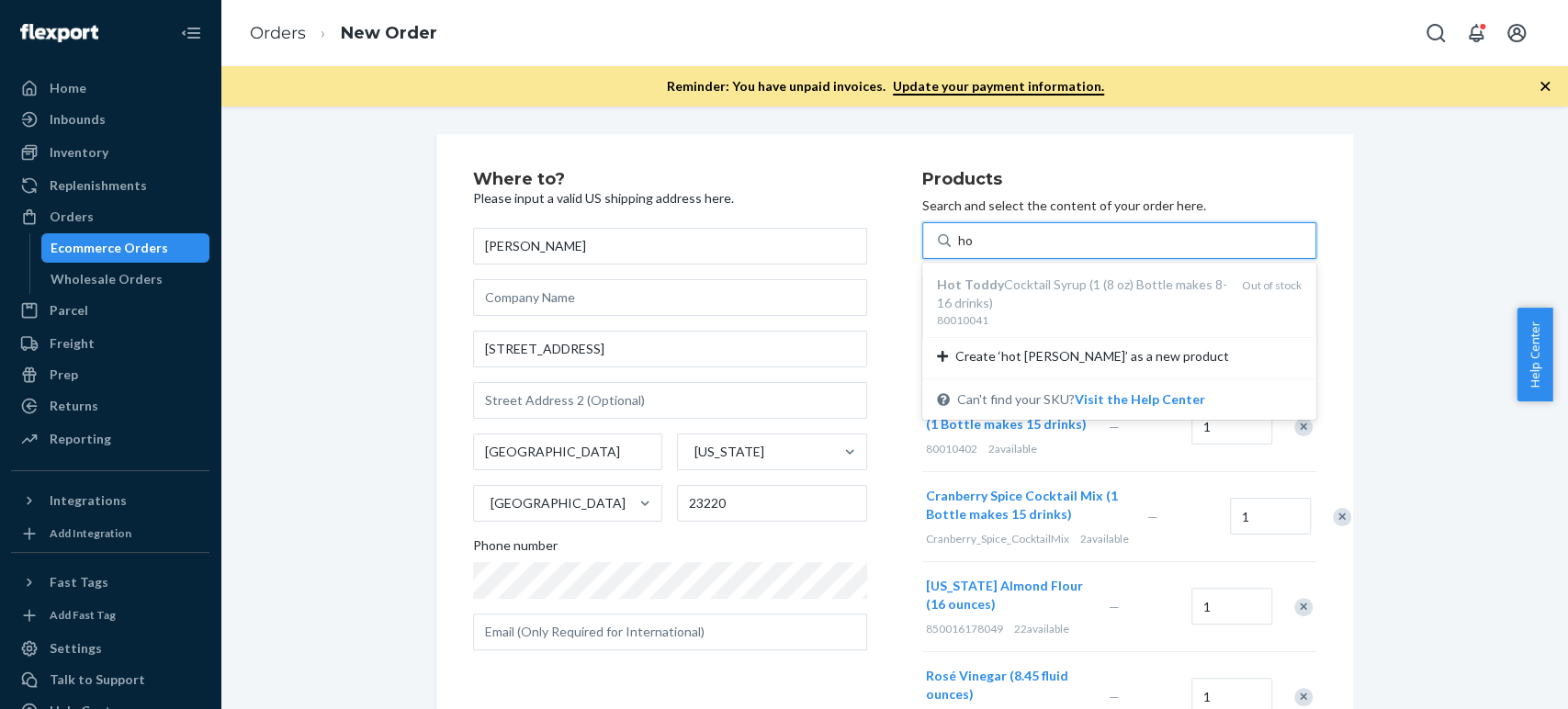
type input "h"
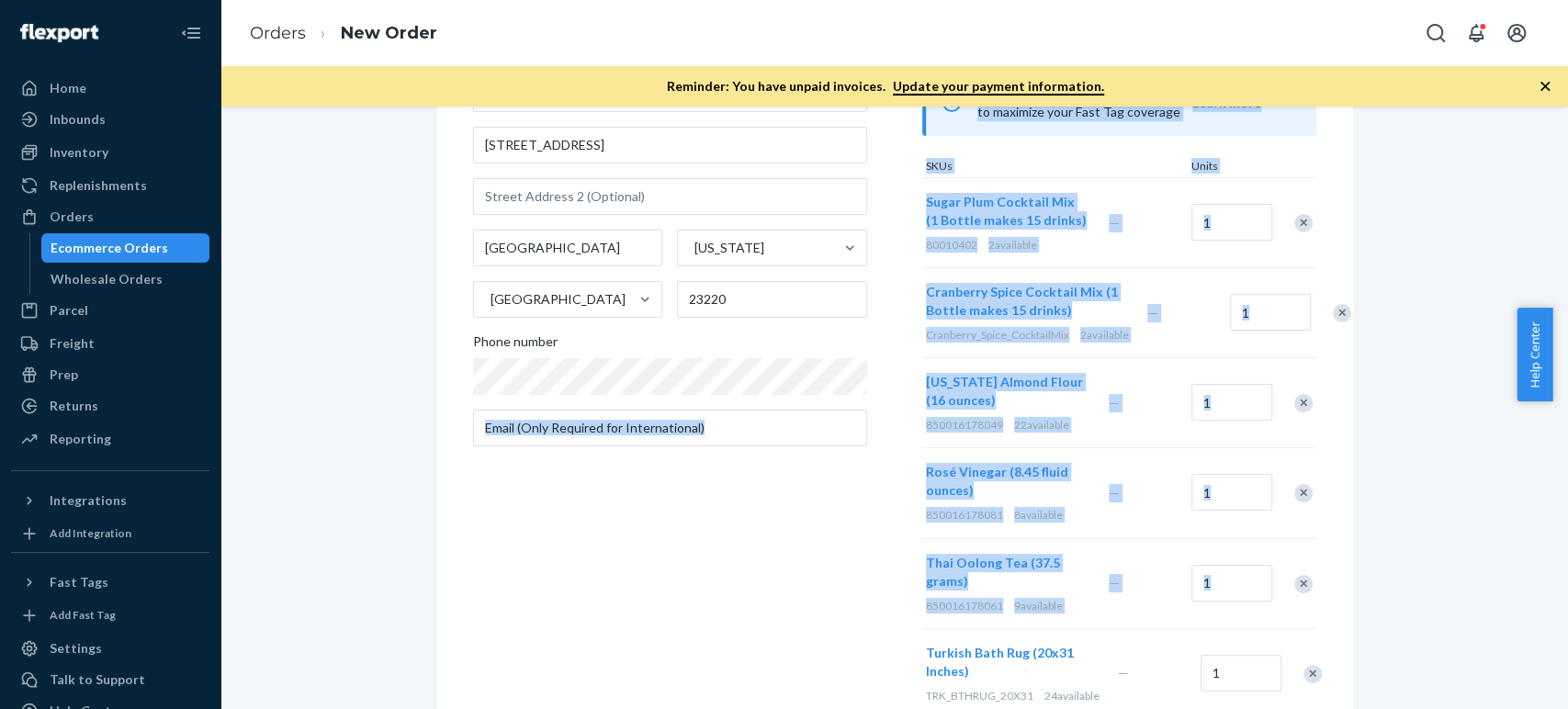
drag, startPoint x: 896, startPoint y: 674, endPoint x: 953, endPoint y: 674, distance: 57.0
click at [953, 674] on div "Where to? Please input a valid US shipping address here. Mikhail Veselov 413 1/…" at bounding box center [894, 590] width 844 height 1247
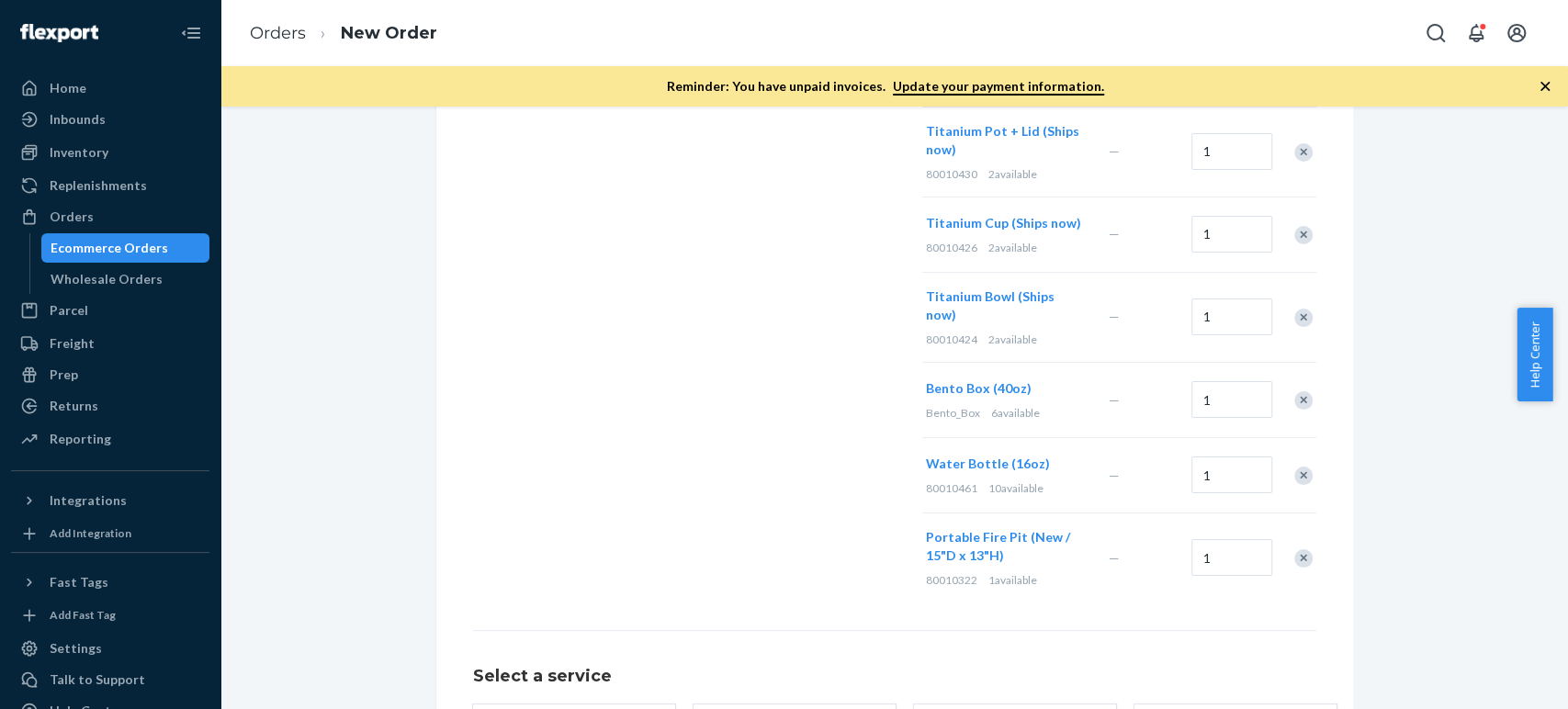
scroll to position [918, 0]
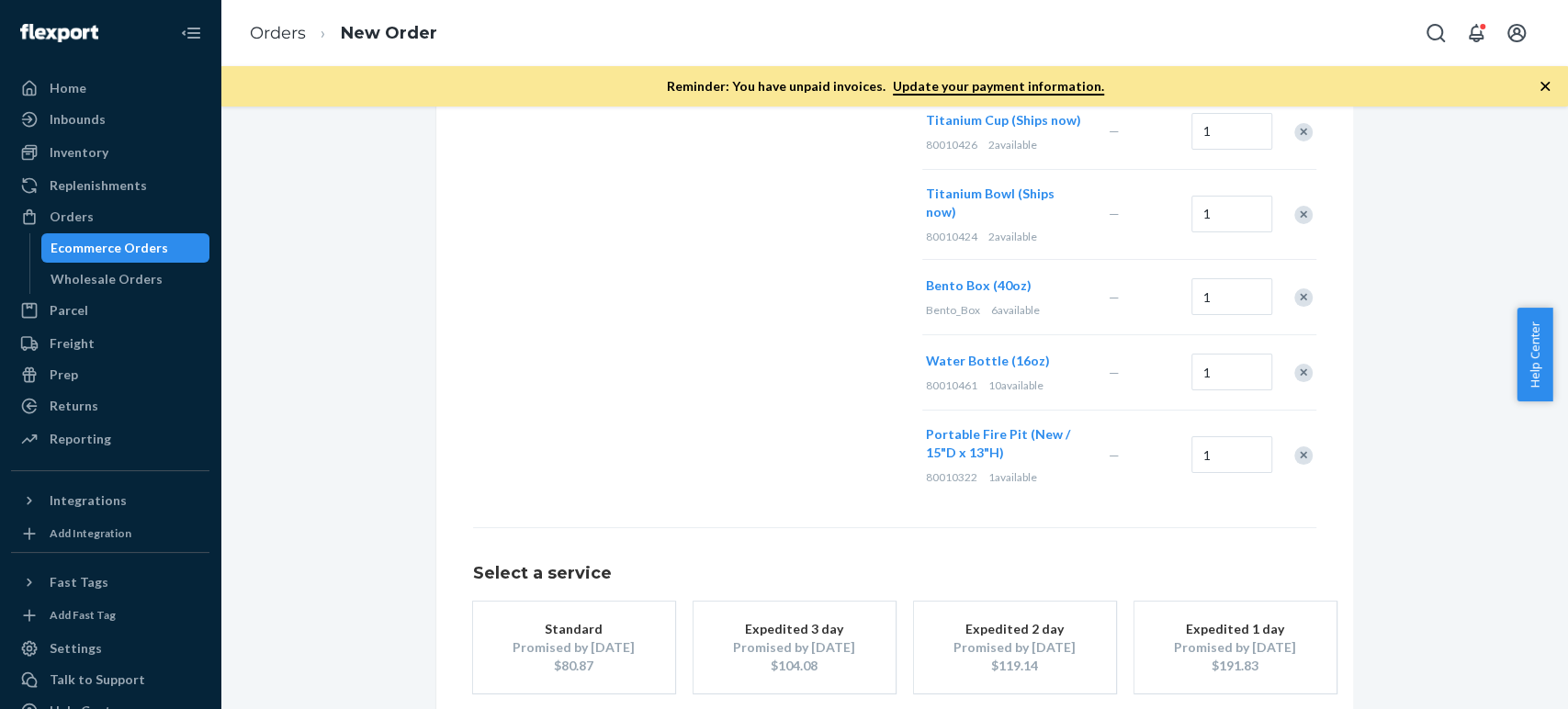
click at [1396, 468] on div "Where to? Please input a valid US shipping address here. Mikhail Veselov 413 1/…" at bounding box center [894, 9] width 1320 height 1588
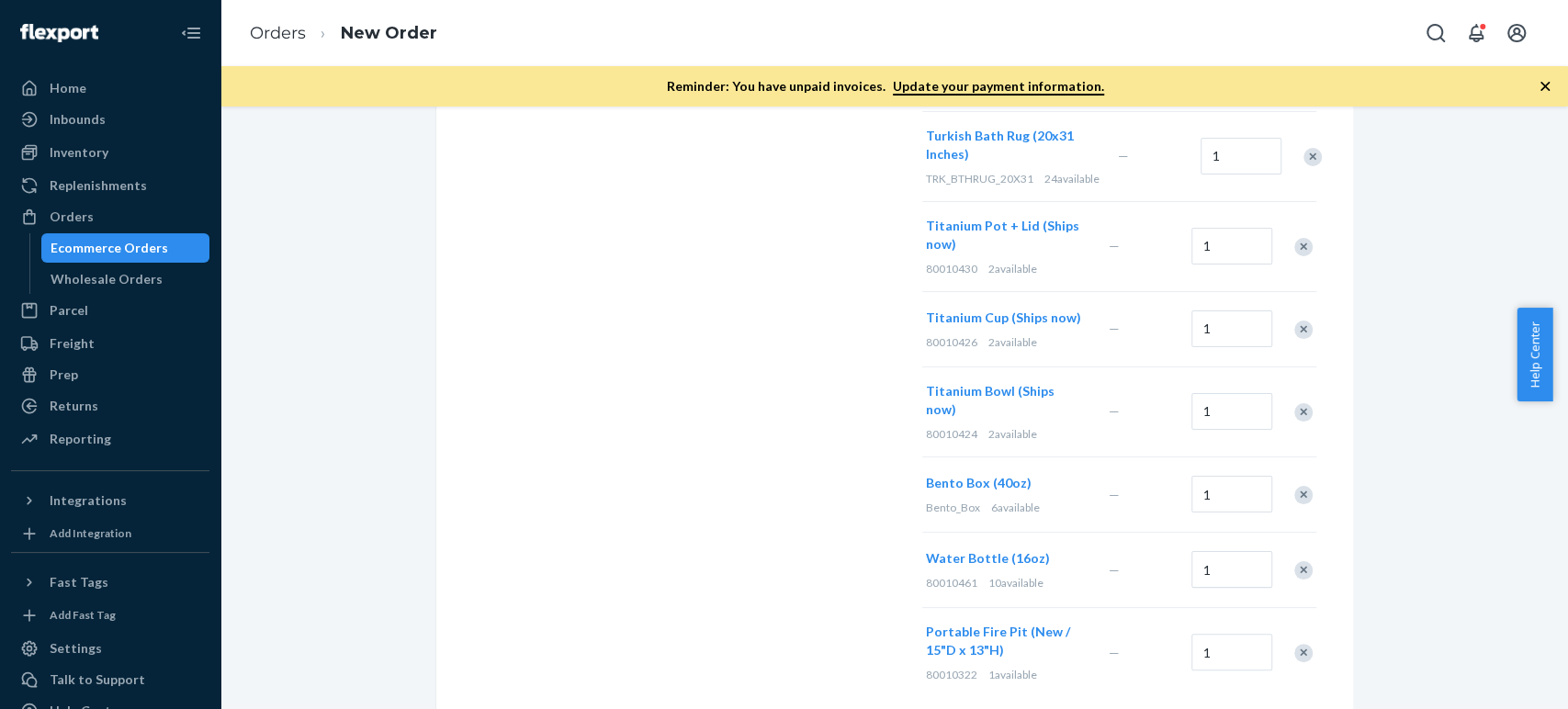
scroll to position [1045, 0]
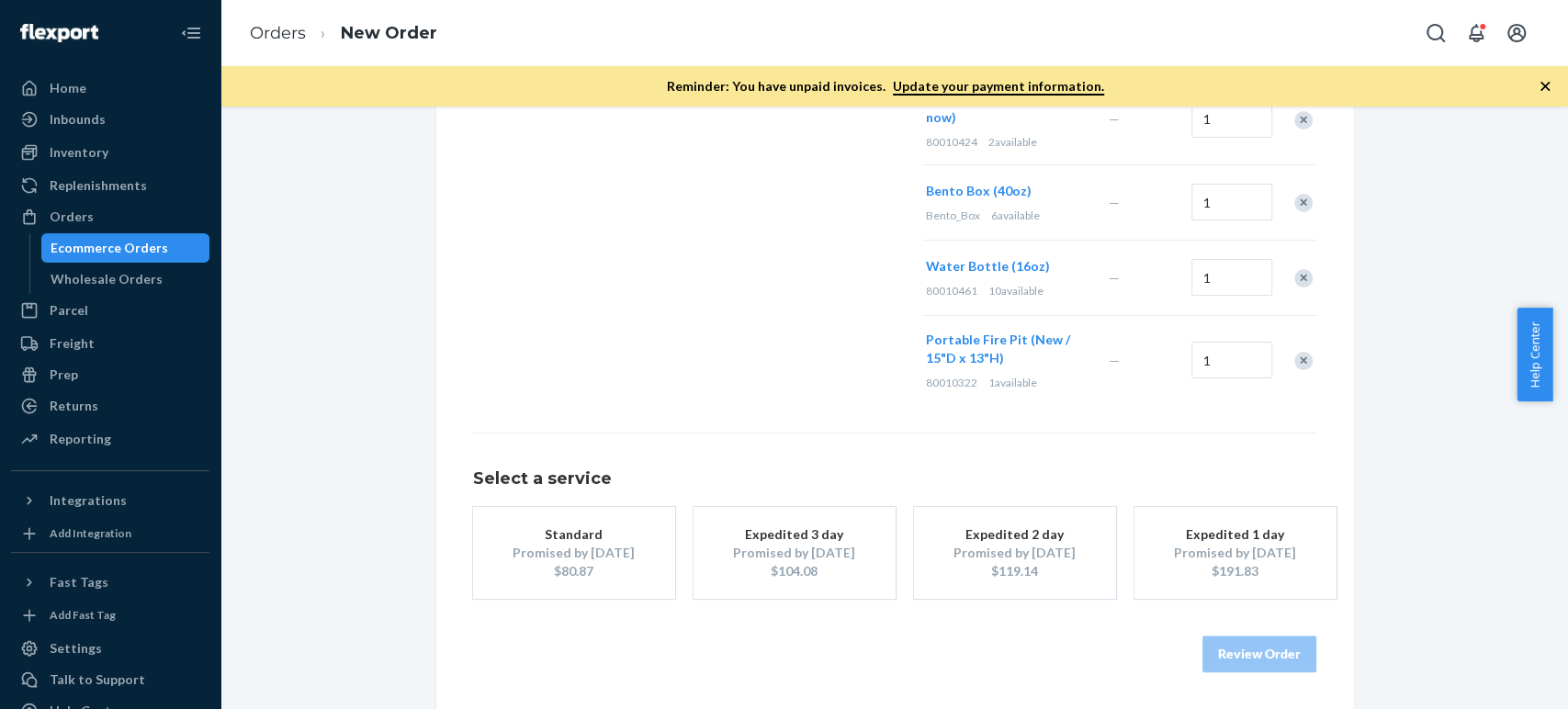
click at [587, 553] on div "Promised by [DATE]" at bounding box center [574, 553] width 147 height 19
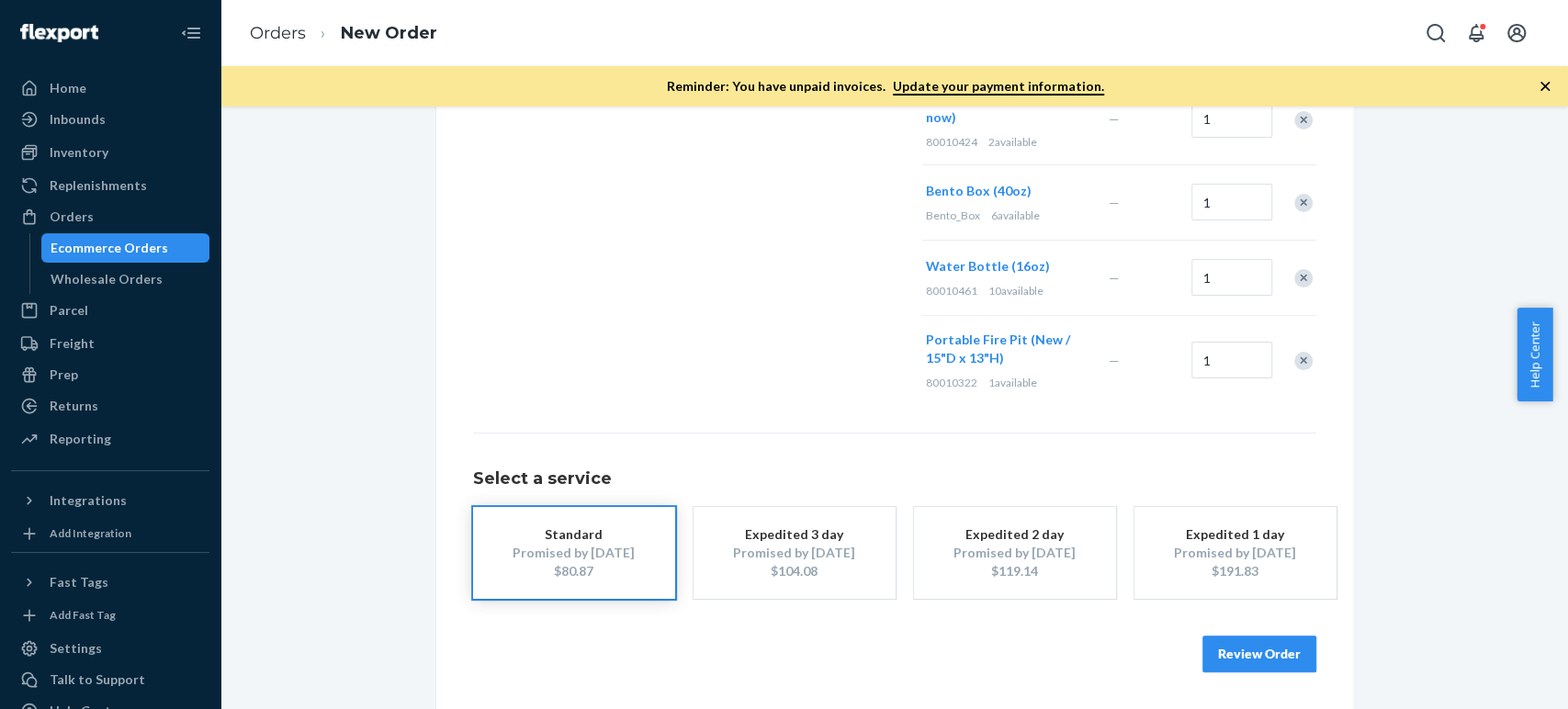
click at [1252, 651] on button "Review Order" at bounding box center [1260, 653] width 114 height 36
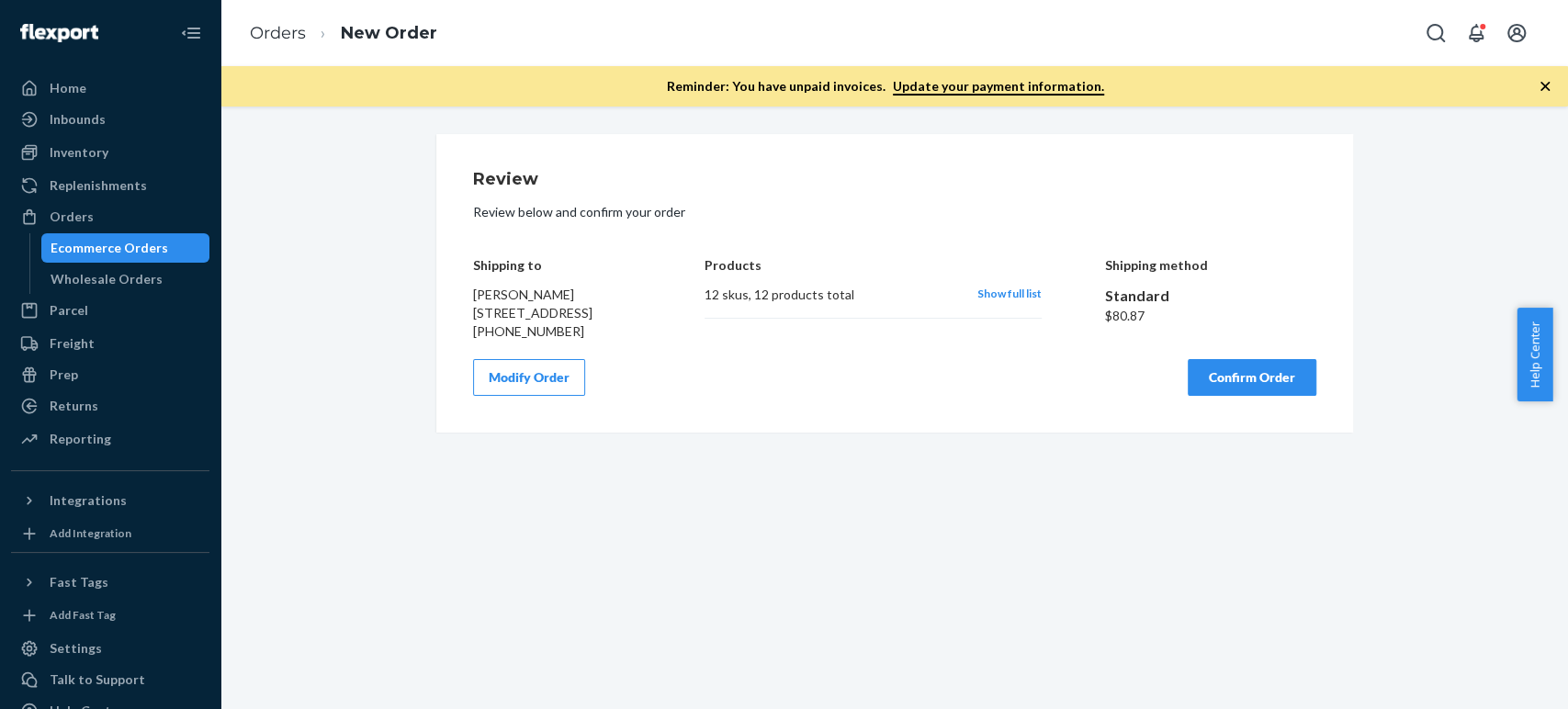
scroll to position [0, 0]
click at [875, 374] on div "Review Review below and confirm your order Shipping to Mikhail Veselov 413 1/2 …" at bounding box center [894, 283] width 844 height 225
click at [1249, 396] on button "Confirm Order" at bounding box center [1252, 376] width 129 height 36
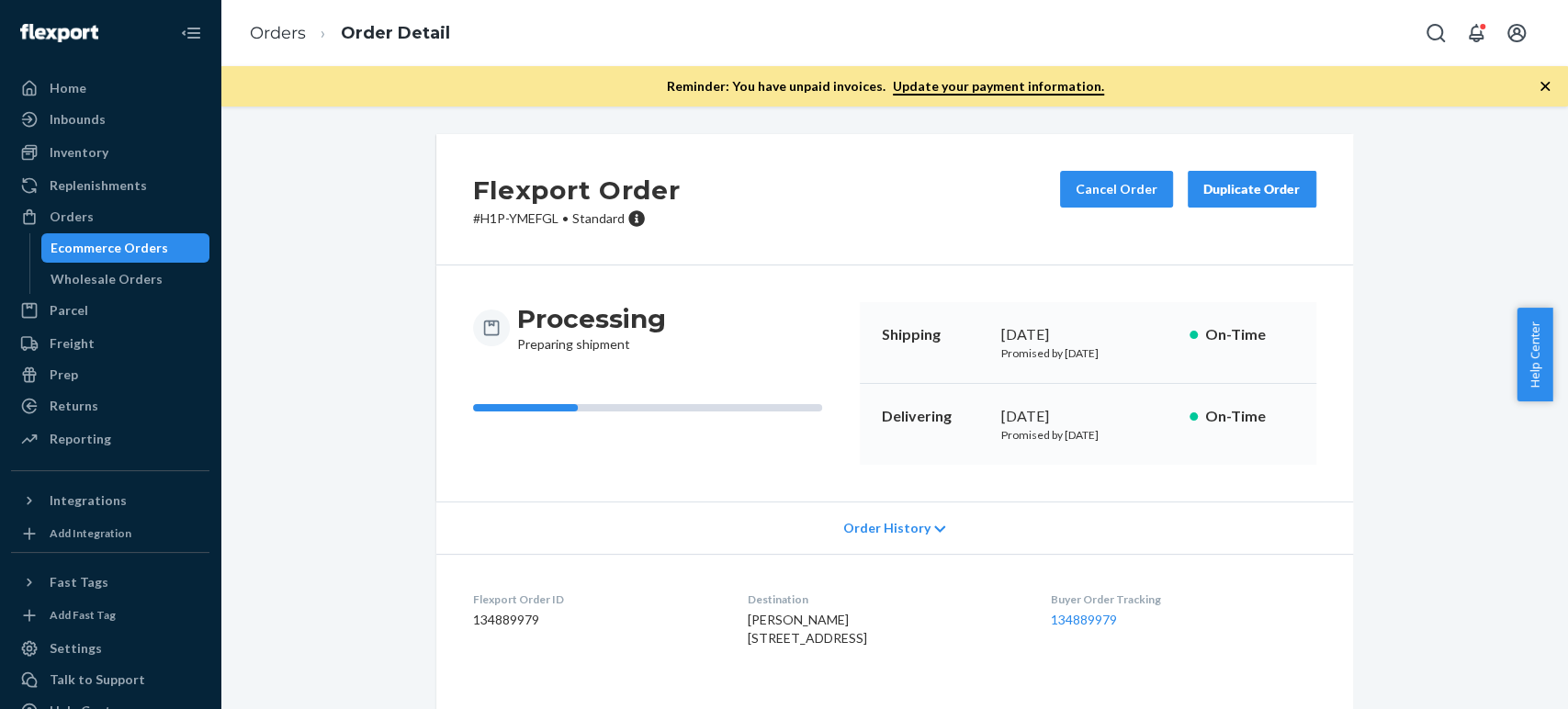
click at [498, 222] on p "# H1P-YMEFGL • Standard" at bounding box center [577, 219] width 207 height 19
click at [488, 219] on p "# H1P-YMEFGL • Standard" at bounding box center [577, 219] width 207 height 19
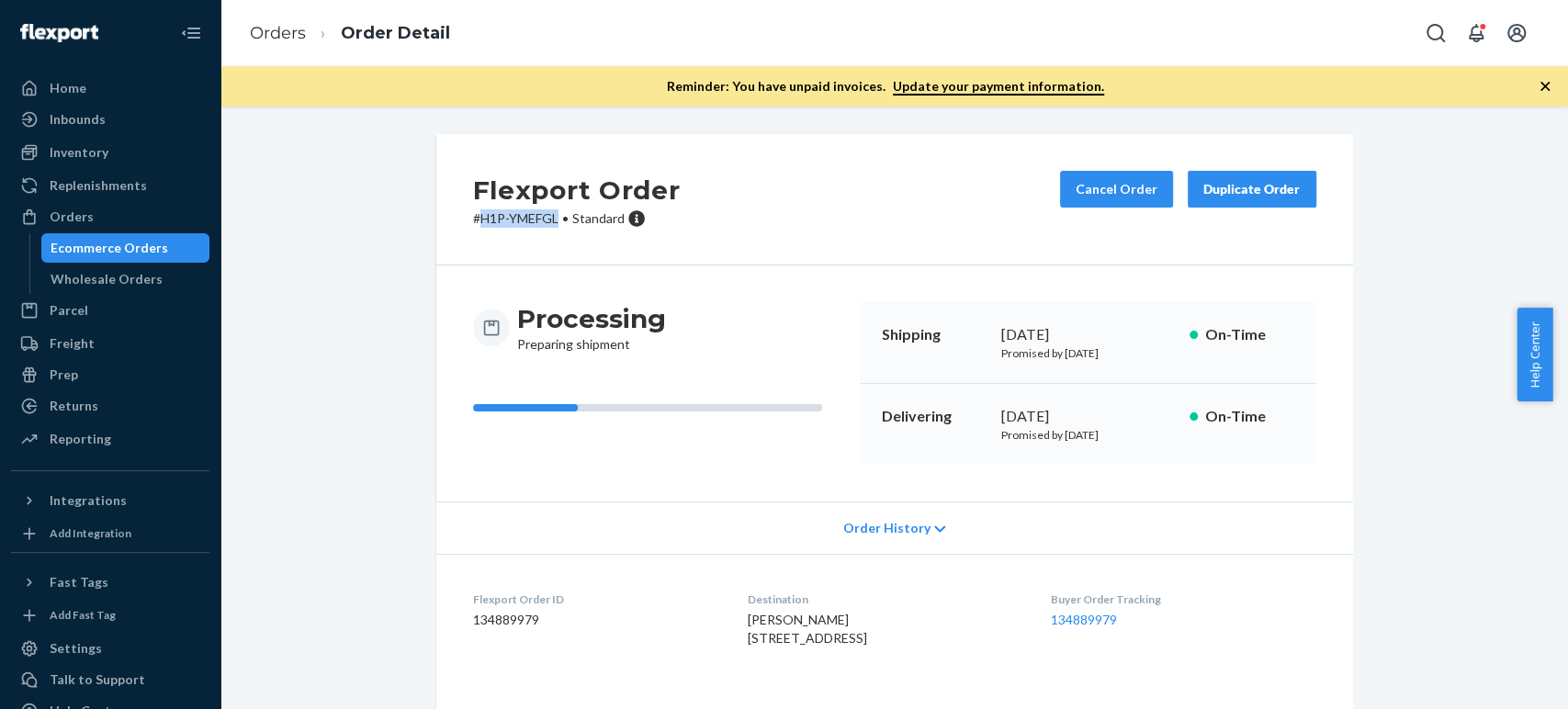
drag, startPoint x: 475, startPoint y: 220, endPoint x: 549, endPoint y: 215, distance: 74.2
click at [549, 215] on p "# H1P-YMEFGL • Standard" at bounding box center [577, 219] width 207 height 19
copy p "H1P-YMEFGL"
copy link "134889979"
drag, startPoint x: 1145, startPoint y: 627, endPoint x: 1027, endPoint y: 510, distance: 166.2
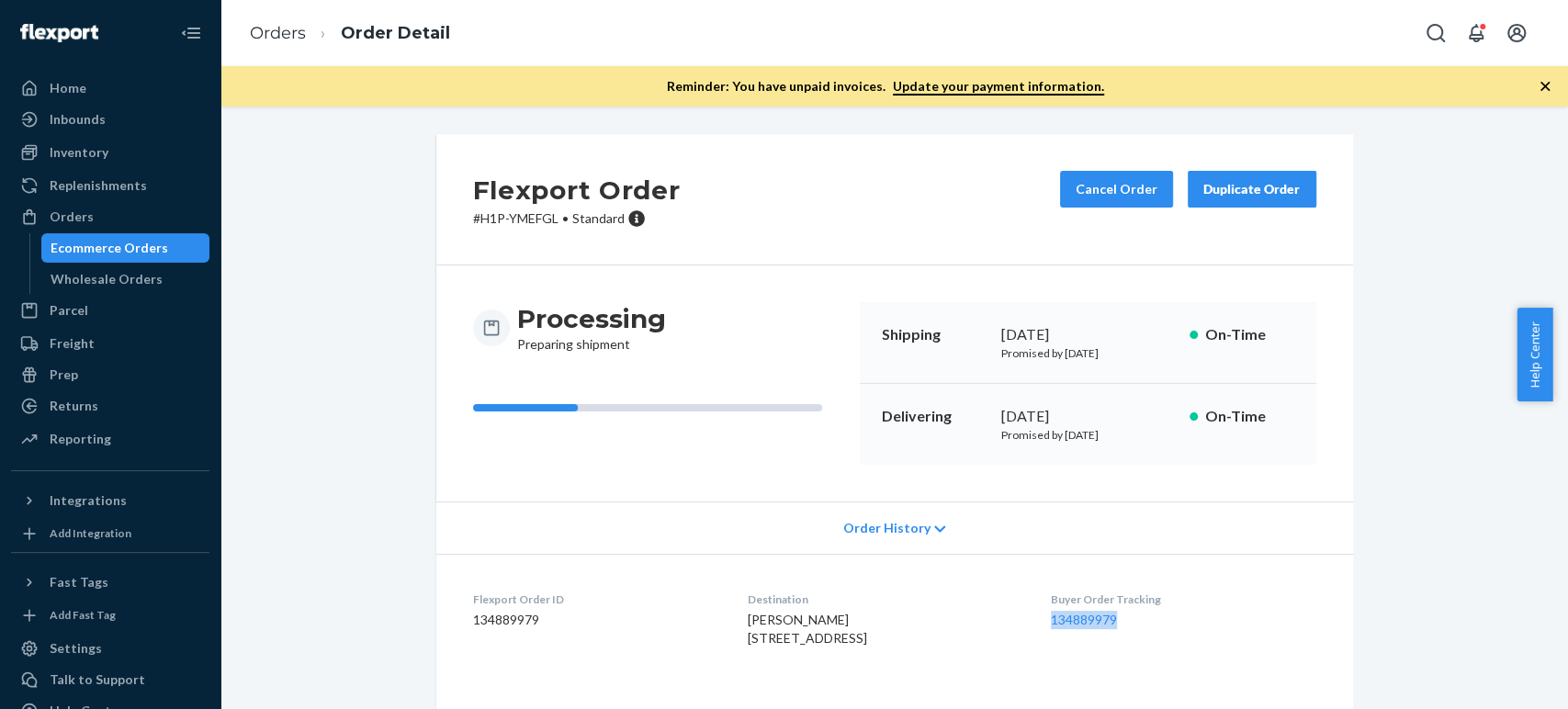
click at [1057, 623] on dd "134889979" at bounding box center [1183, 620] width 264 height 19
click at [1071, 621] on link "134889979" at bounding box center [1084, 619] width 66 height 16
click at [273, 45] on ol "Orders Order Detail" at bounding box center [350, 34] width 230 height 54
click at [274, 35] on link "Orders" at bounding box center [278, 34] width 56 height 21
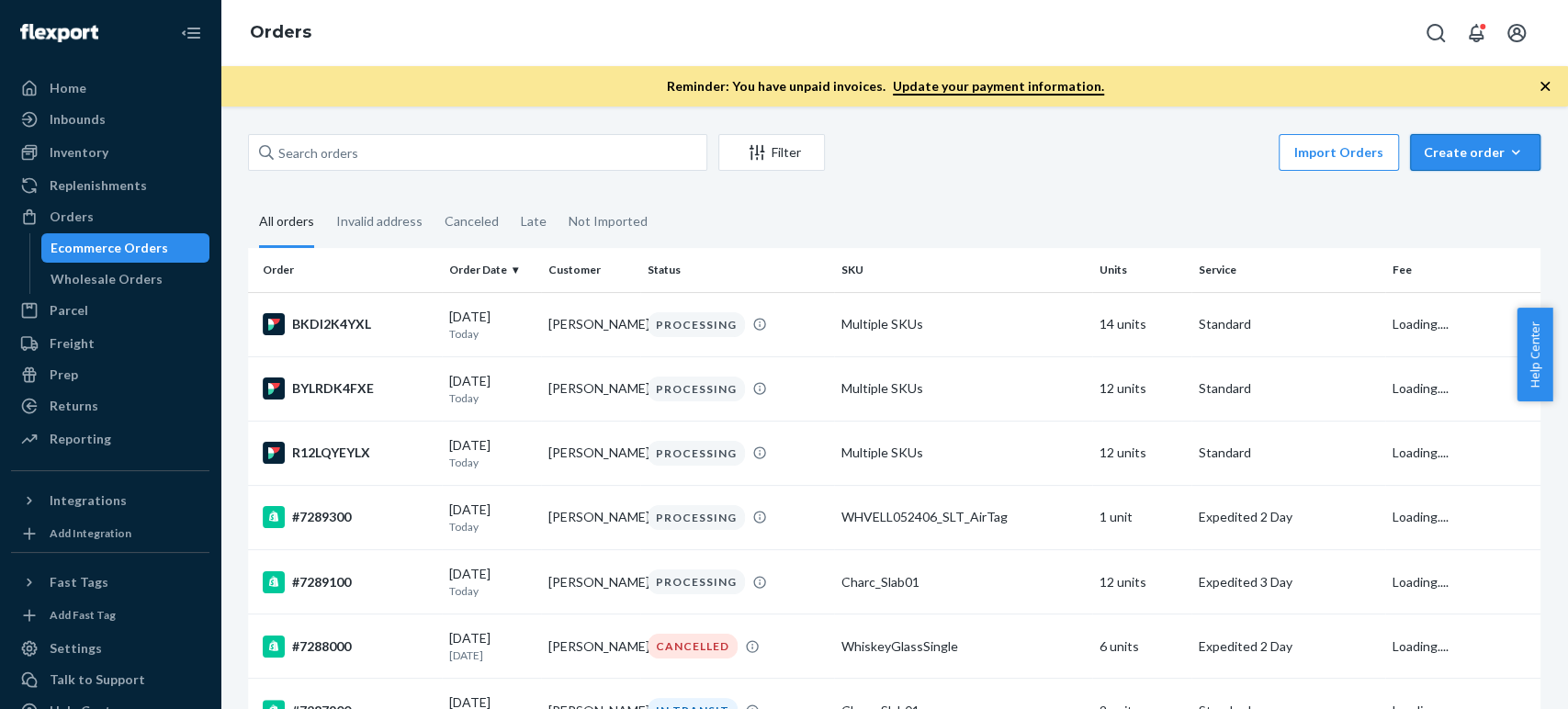
click at [1410, 148] on button "Create order Ecommerce order Removal order" at bounding box center [1475, 152] width 131 height 36
click at [1439, 201] on span "Ecommerce order" at bounding box center [1487, 197] width 114 height 13
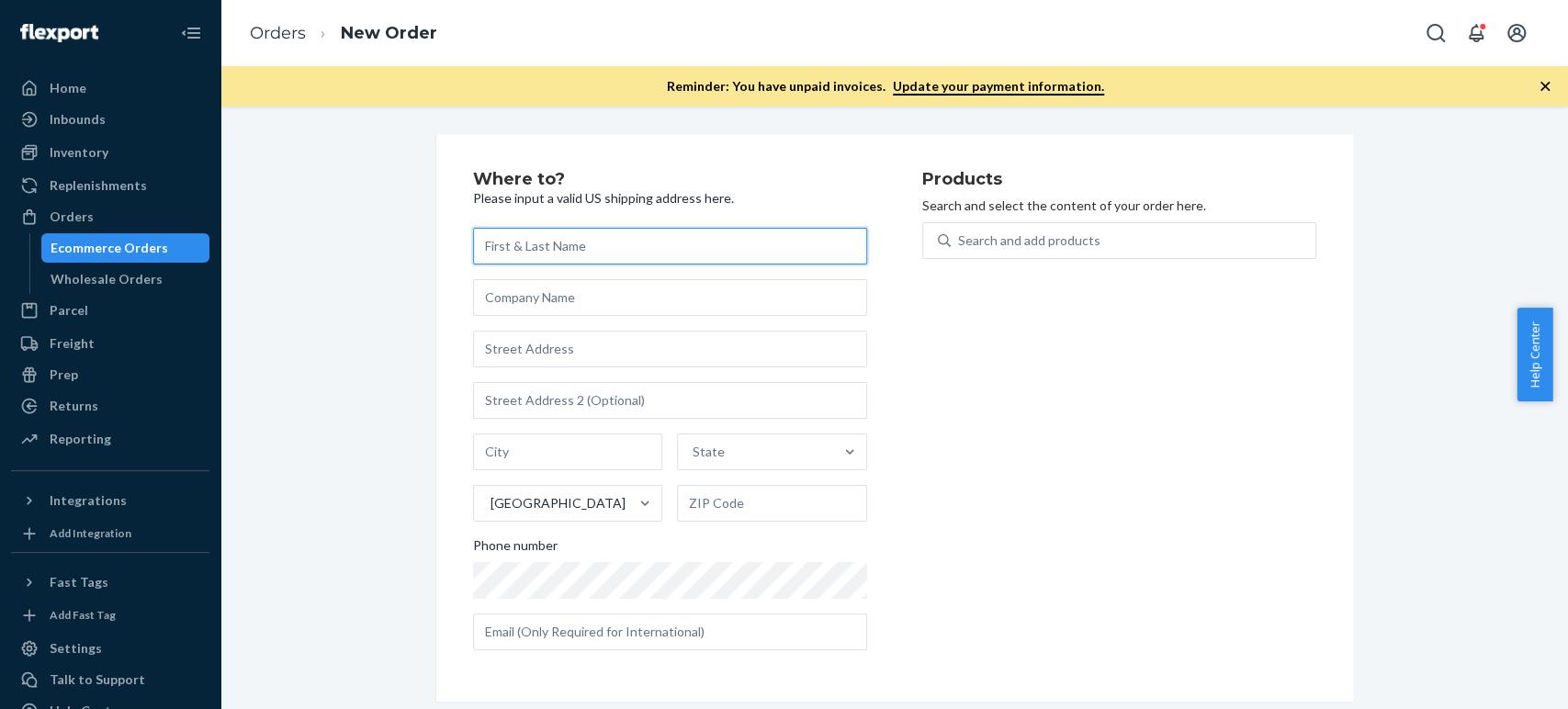
click at [539, 240] on input "text" at bounding box center [670, 246] width 394 height 36
paste input "[PERSON_NAME]"
type input "[PERSON_NAME]"
click at [572, 637] on input "text" at bounding box center [670, 631] width 394 height 36
paste input "864-633-7656"
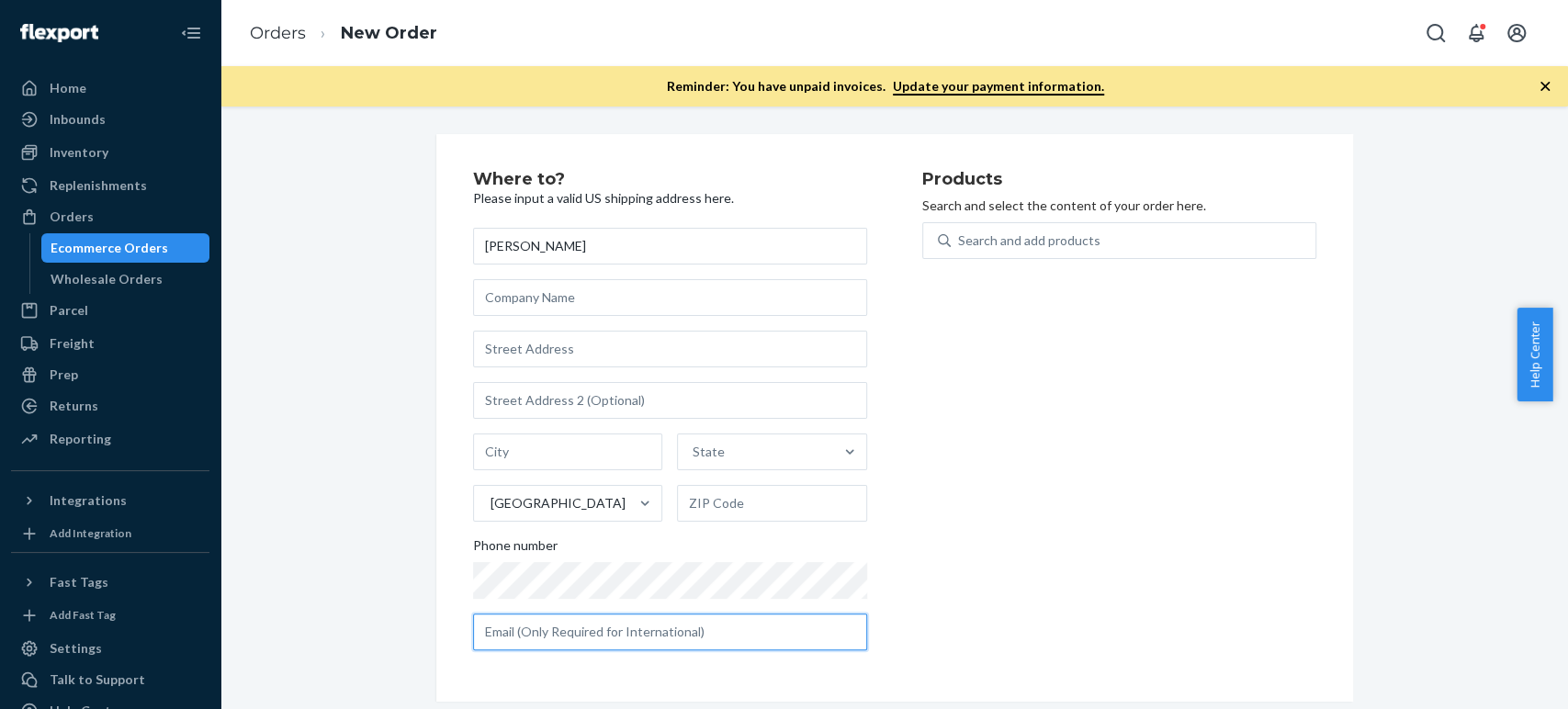
type input "864-633-7656"
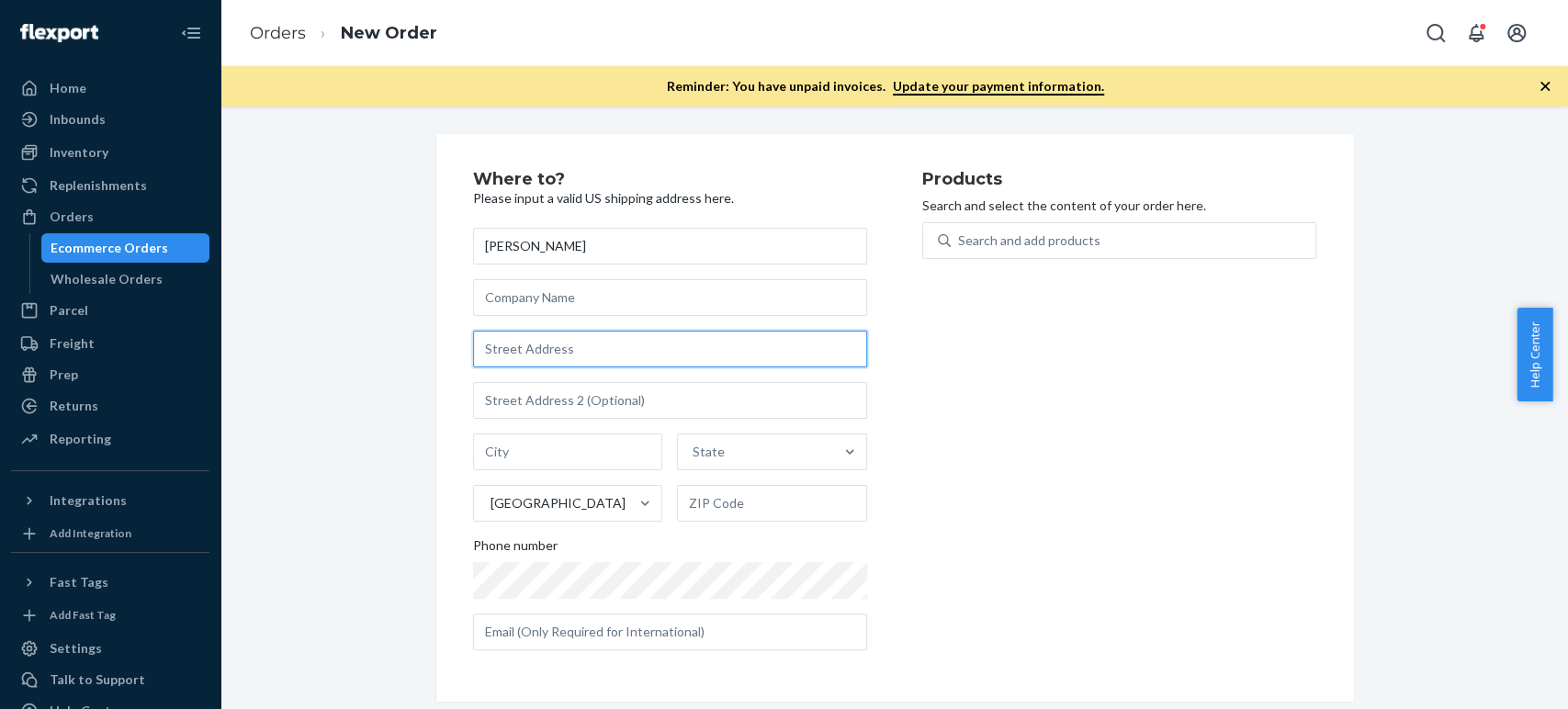
click at [534, 352] on input "text" at bounding box center [670, 348] width 394 height 36
paste input "2016 Rodney Drive #102 Los Angeles CA 90027 United States"
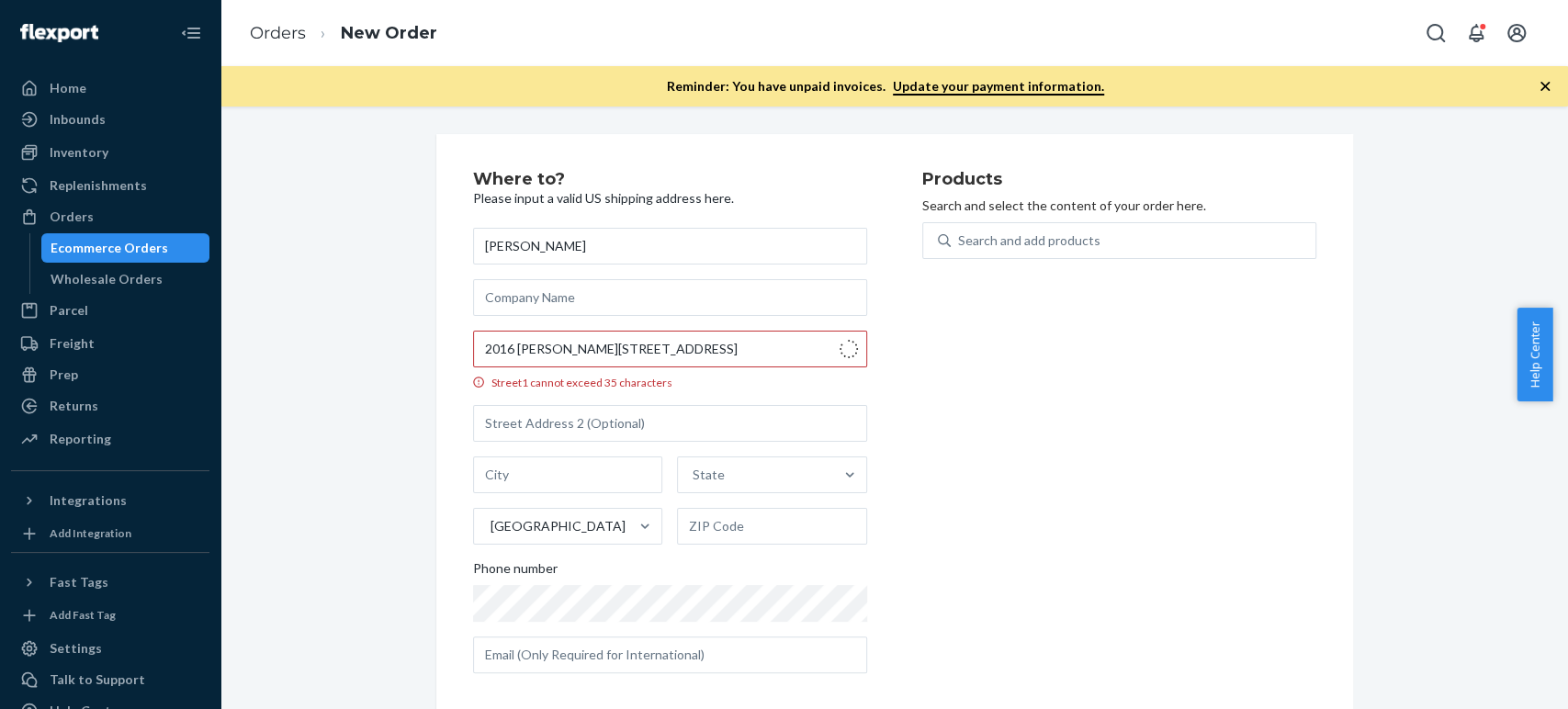
type input "2016 Rodney Dr"
type input "102"
type input "Los Angeles"
type input "90027"
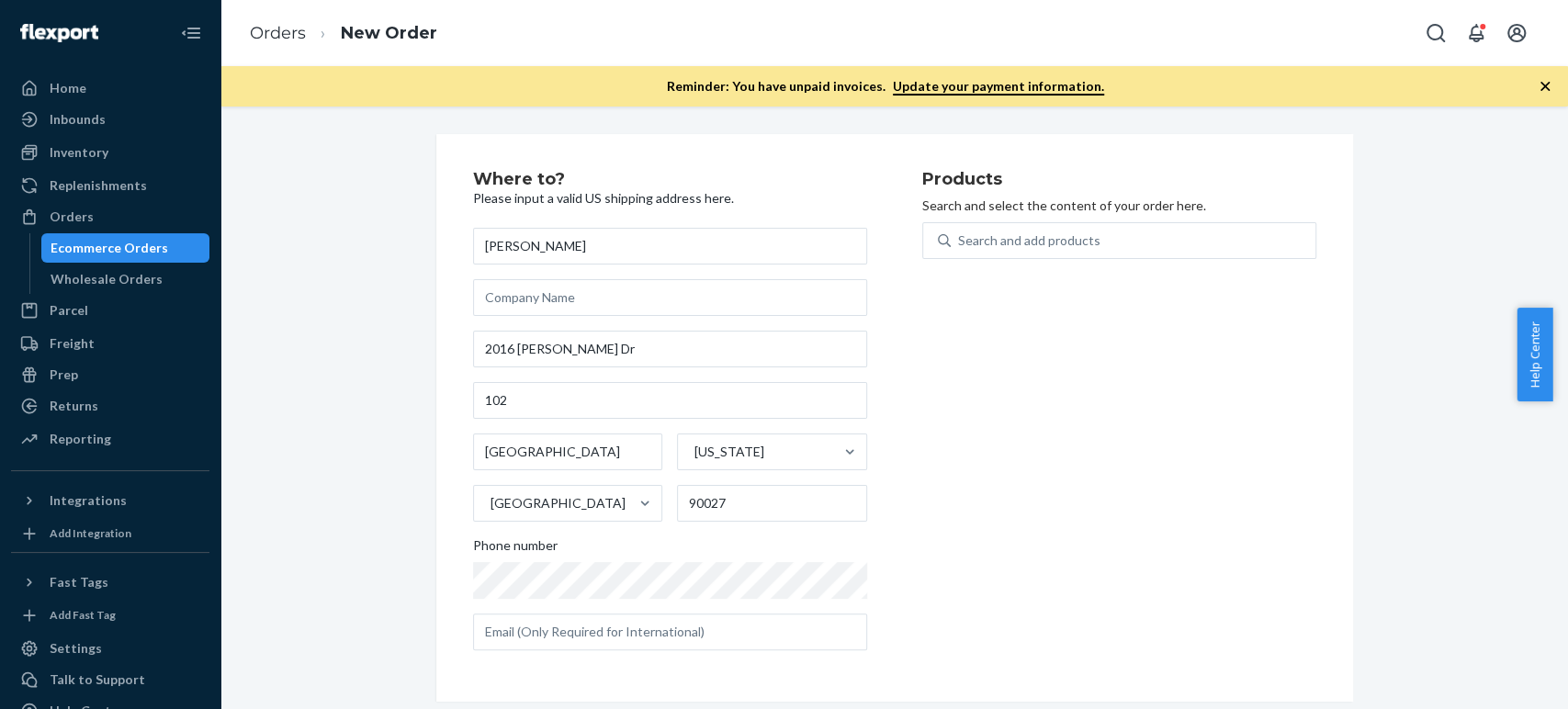
click at [967, 461] on div "Products Search and select the content of your order here. Search and add produ…" at bounding box center [1119, 418] width 394 height 494
click at [976, 236] on div "Search and add products" at bounding box center [1029, 241] width 142 height 19
click at [960, 236] on input "Search and add products" at bounding box center [959, 241] width 2 height 19
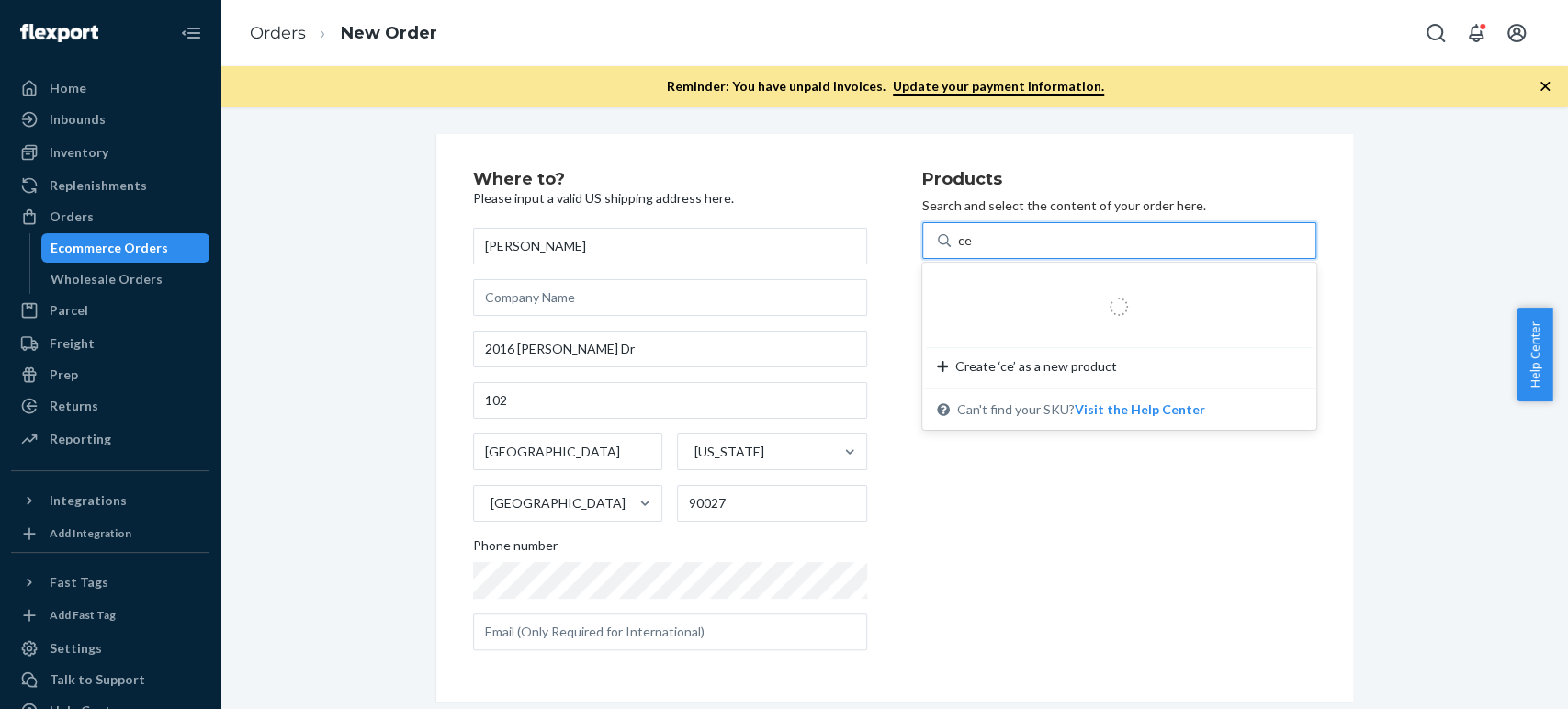
type input "cer"
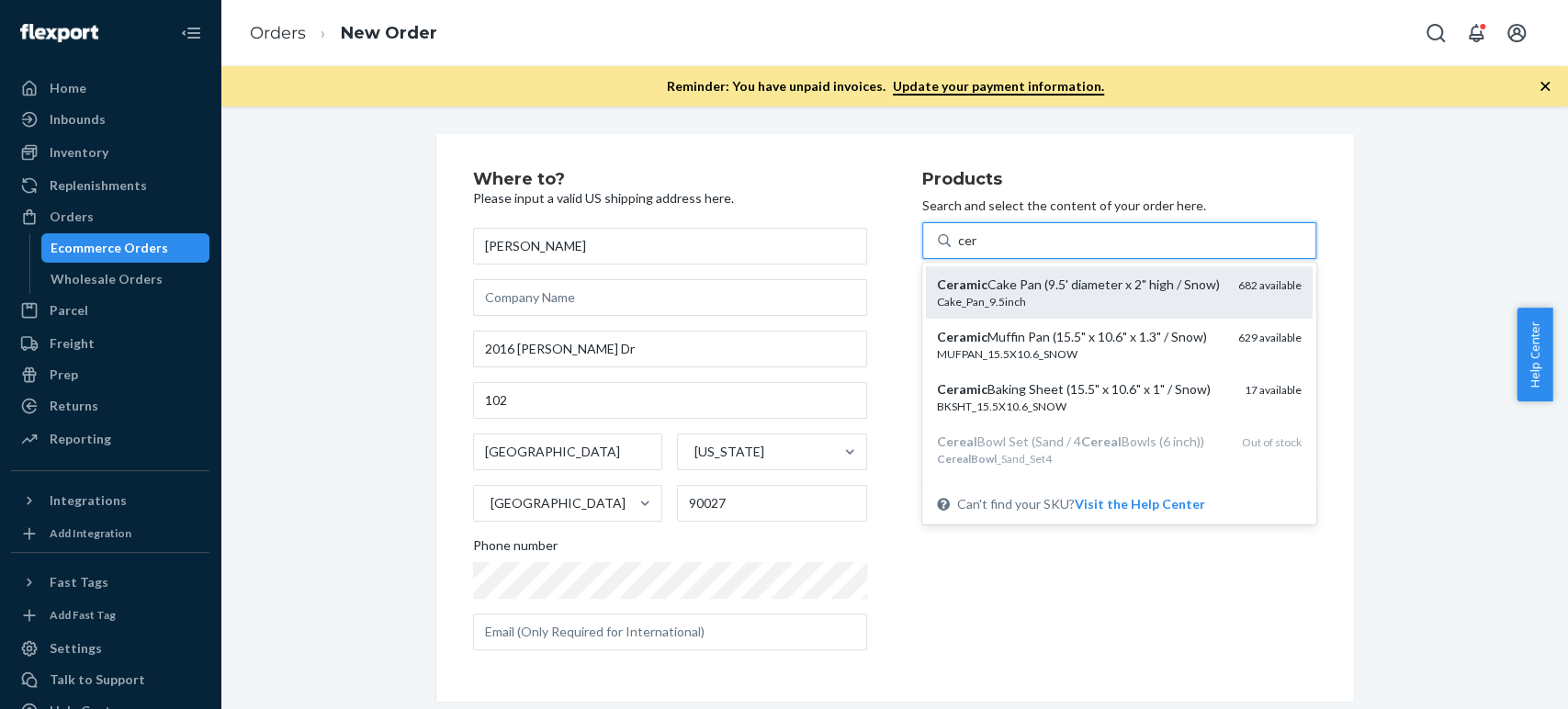
click at [977, 294] on div "Ceramic Cake Pan (9.5' diameter x 2" high / Snow)" at bounding box center [1080, 285] width 287 height 19
click at [977, 249] on input "cer" at bounding box center [968, 241] width 21 height 19
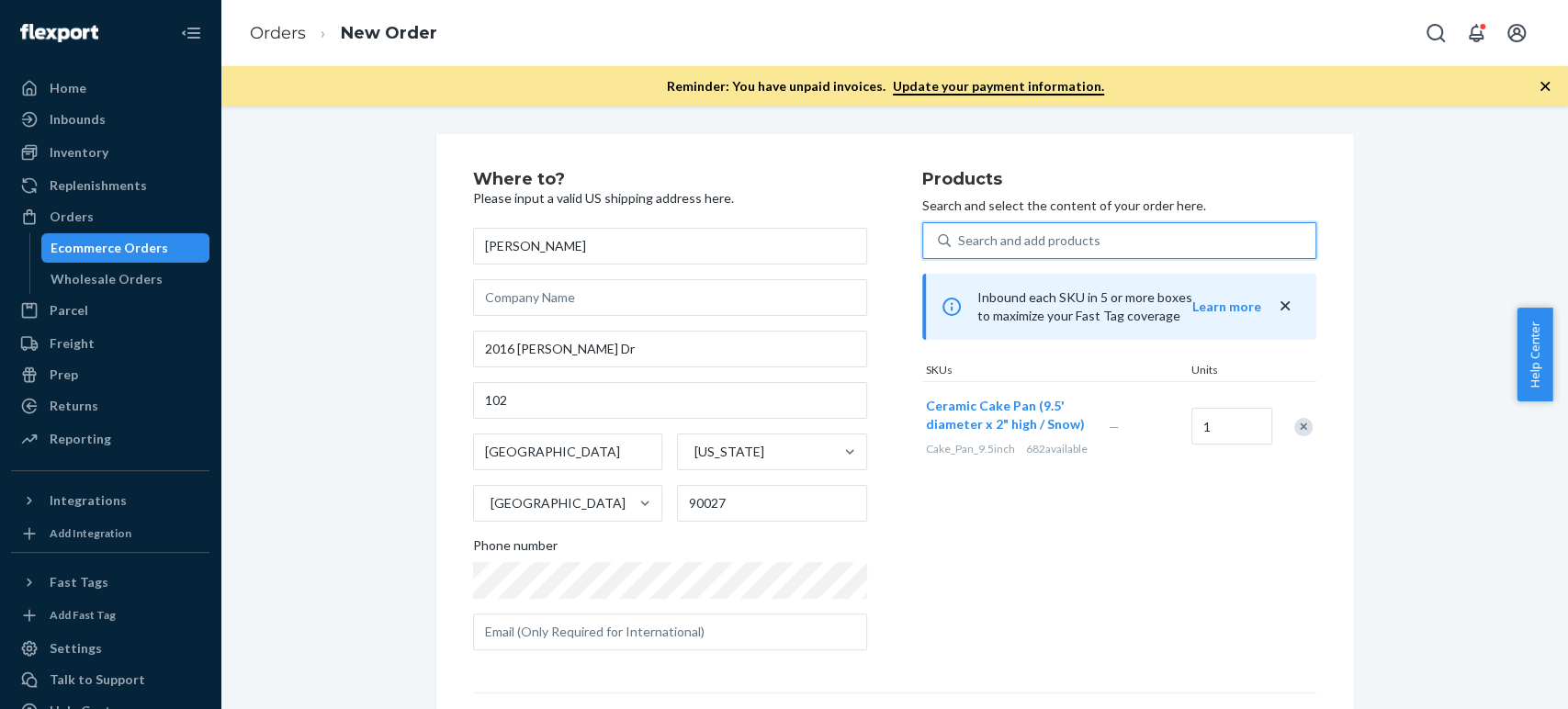
click at [958, 237] on div "Search and add products" at bounding box center [1029, 241] width 142 height 19
click at [958, 237] on input "0 results available. Select is focused ,type to refine list, press Down to open…" at bounding box center [959, 241] width 2 height 19
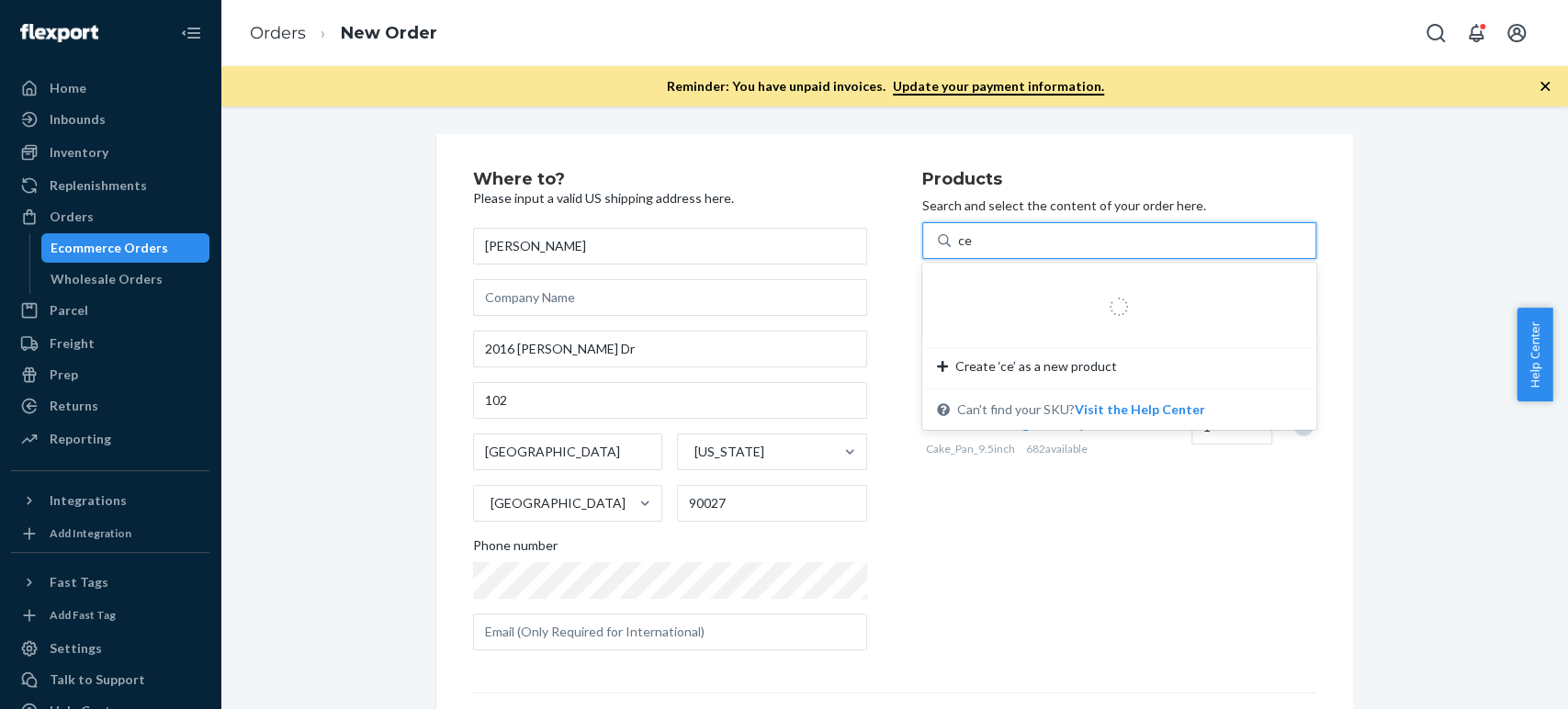
type input "cer"
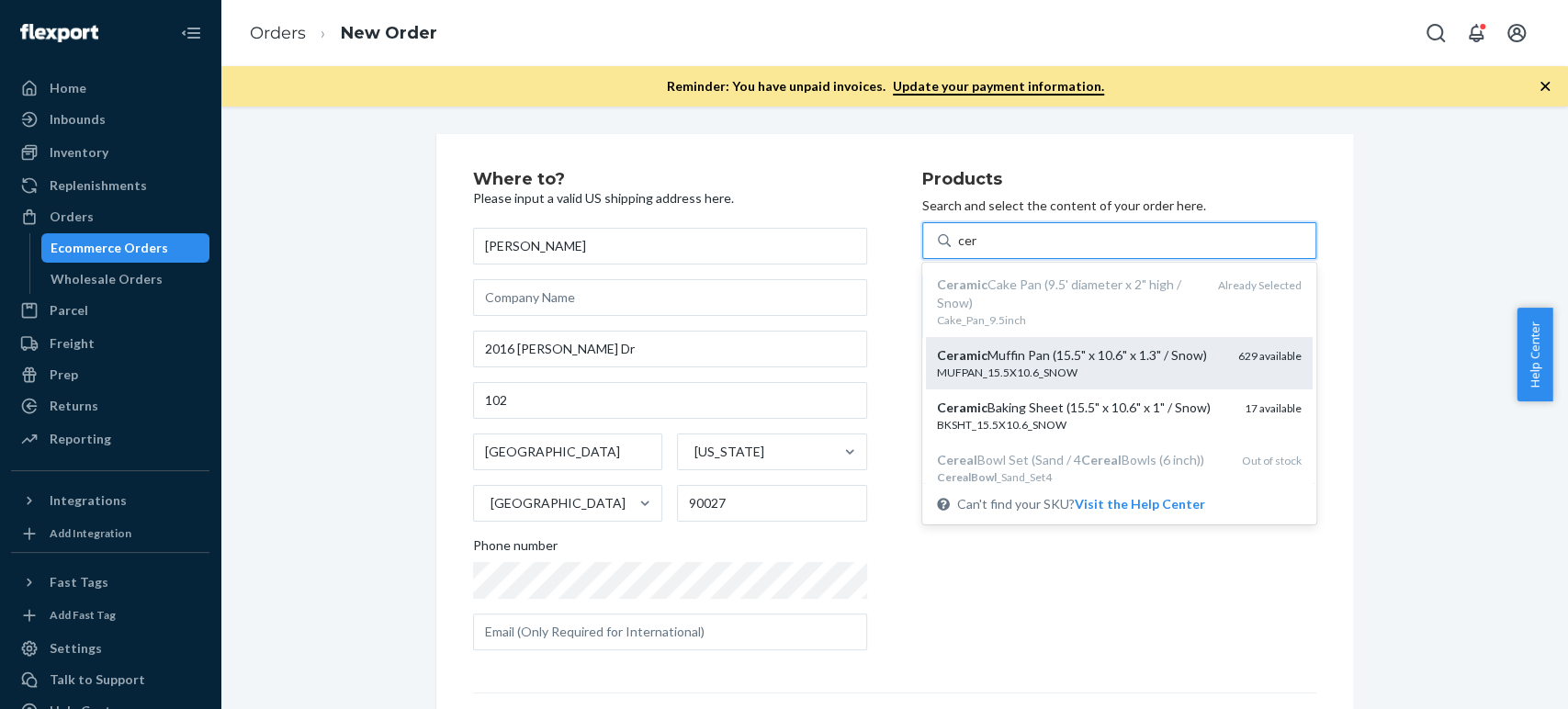
click at [956, 365] on div "MUFPAN_15.5X10.6_SNOW" at bounding box center [1080, 372] width 287 height 16
click at [958, 249] on input "cer" at bounding box center [968, 241] width 21 height 19
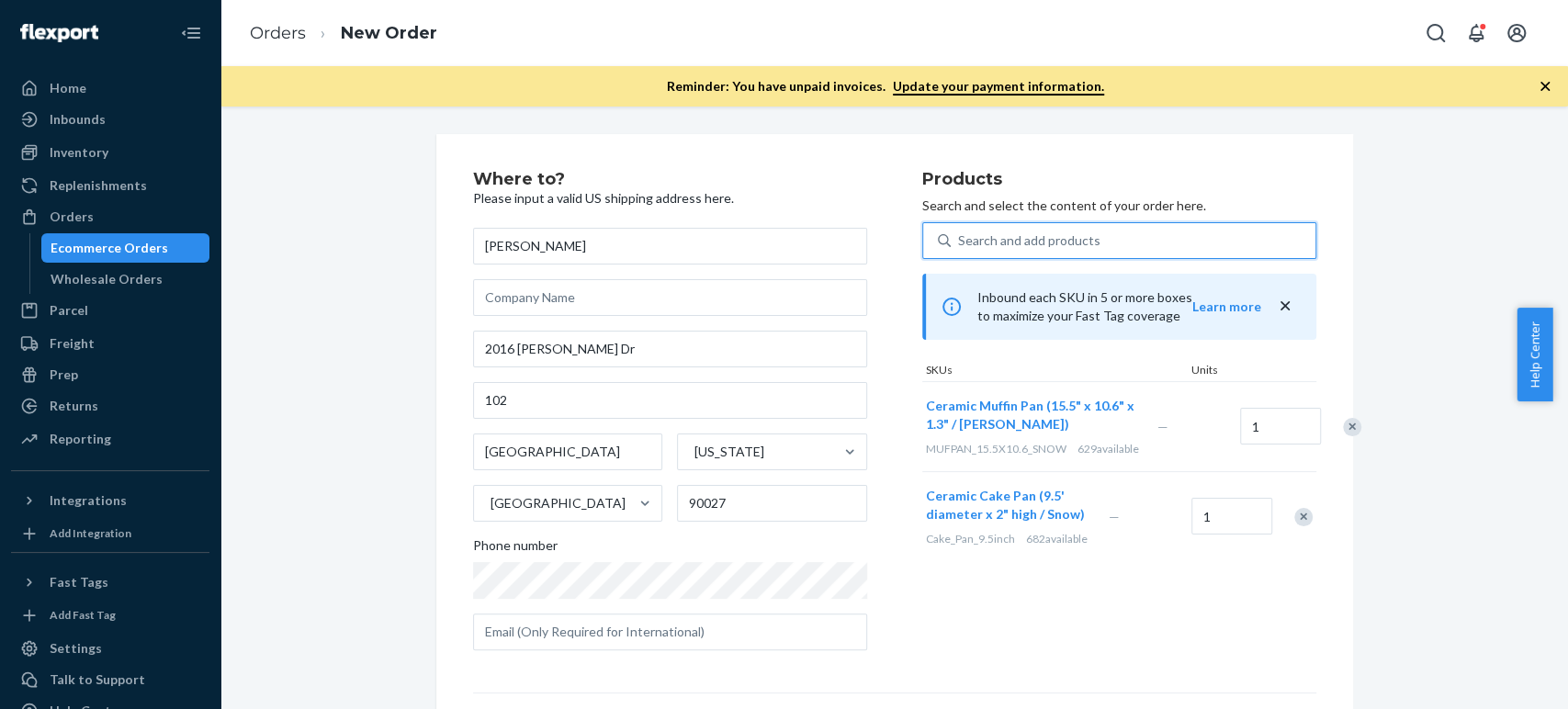
click at [984, 245] on div "Search and add products" at bounding box center [1029, 241] width 142 height 19
click at [960, 245] on input "0 results available. Select is focused ,type to refine list, press Down to open…" at bounding box center [959, 241] width 2 height 19
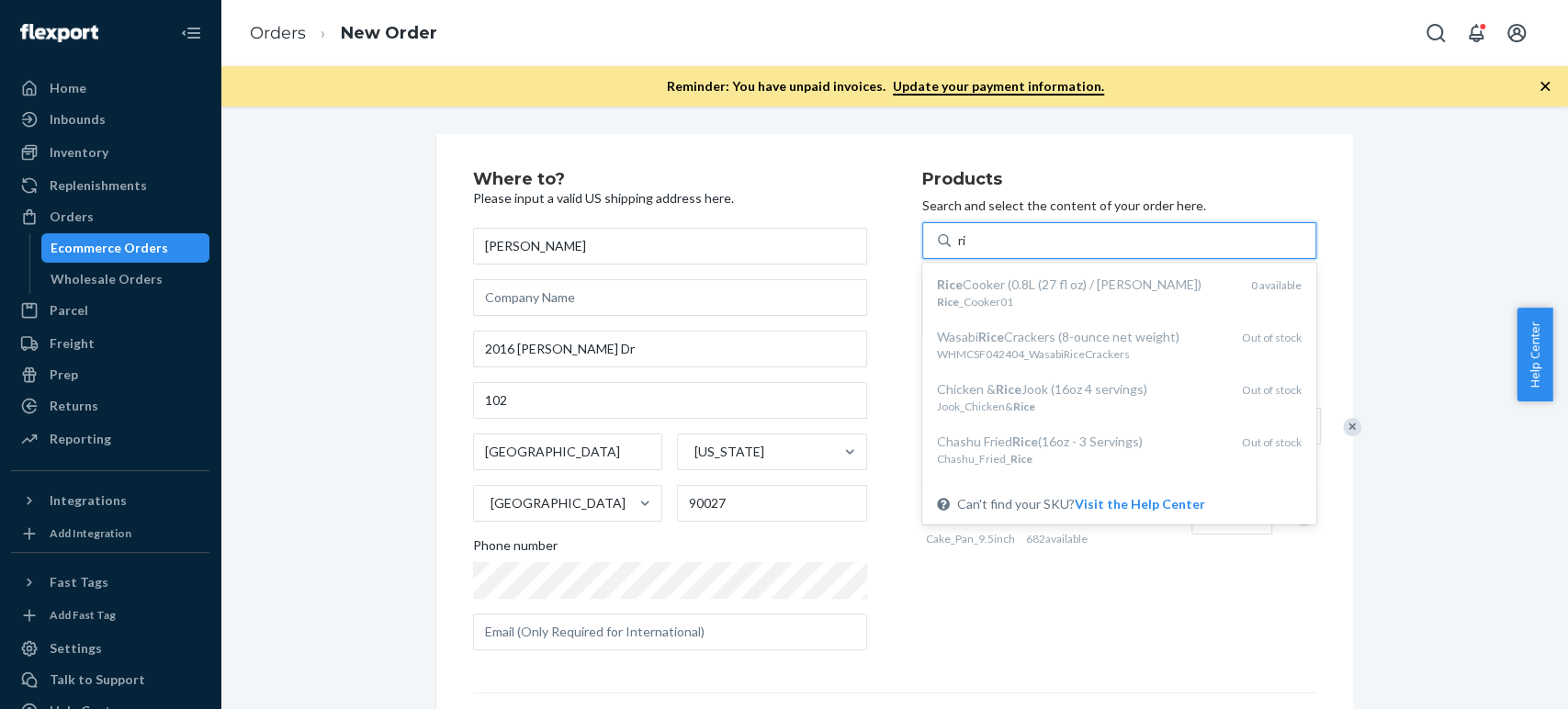
type input "r"
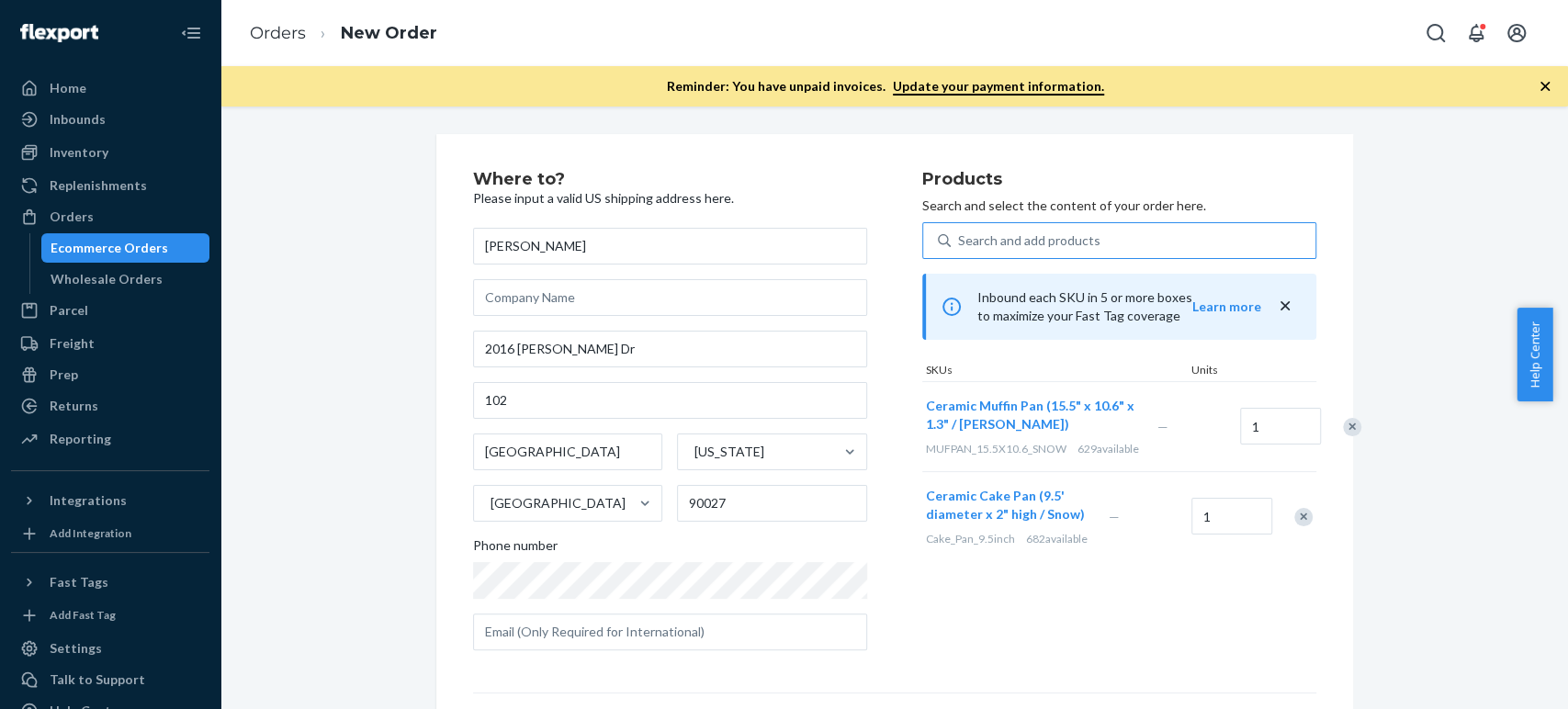
click at [1440, 358] on div "Where to? Please input a valid US shipping address here. Gerrit von Oehsen 2016…" at bounding box center [894, 552] width 1320 height 835
click at [1027, 246] on div "Search and add products" at bounding box center [1029, 241] width 142 height 19
click at [960, 246] on input "0 results available. Use Up and Down to choose options, press Enter to select t…" at bounding box center [959, 241] width 2 height 19
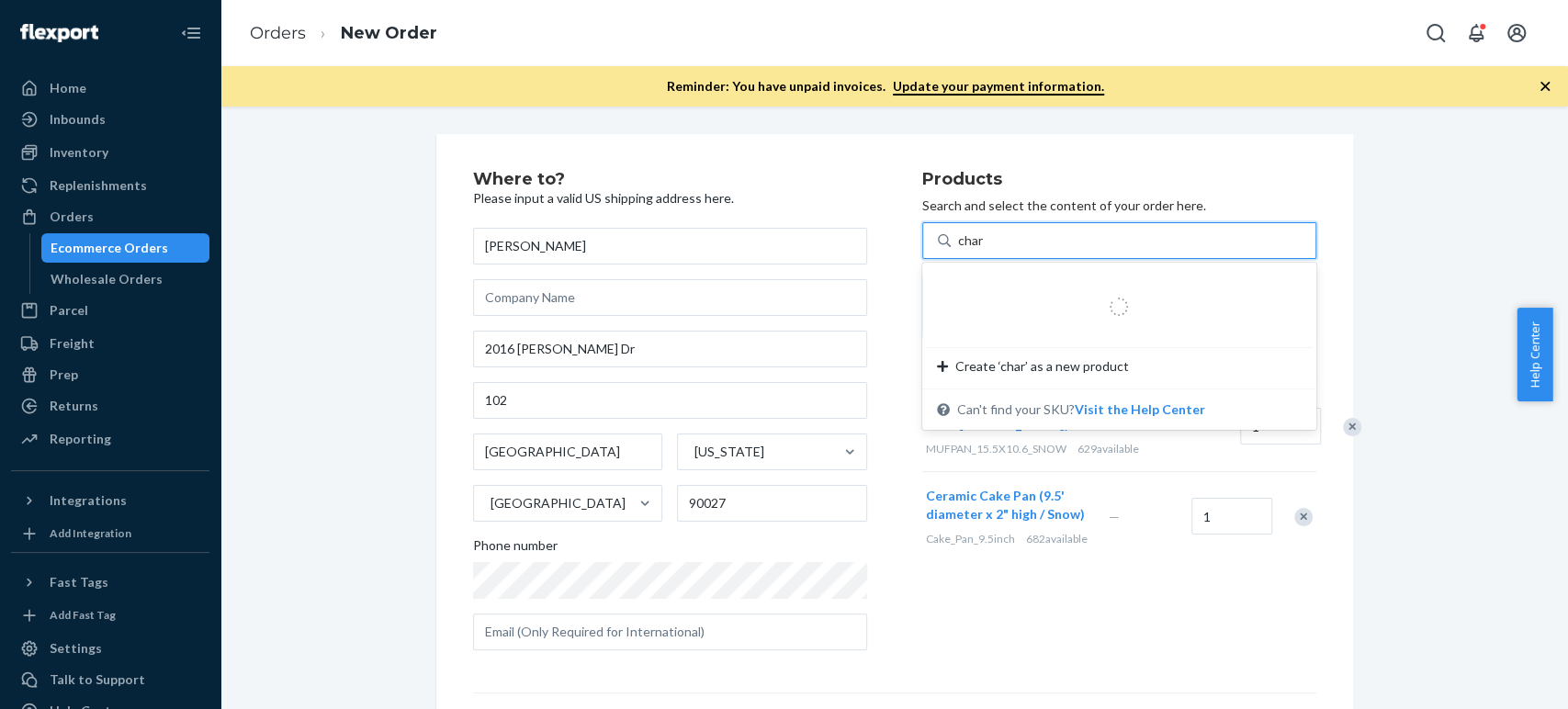
type input "charg"
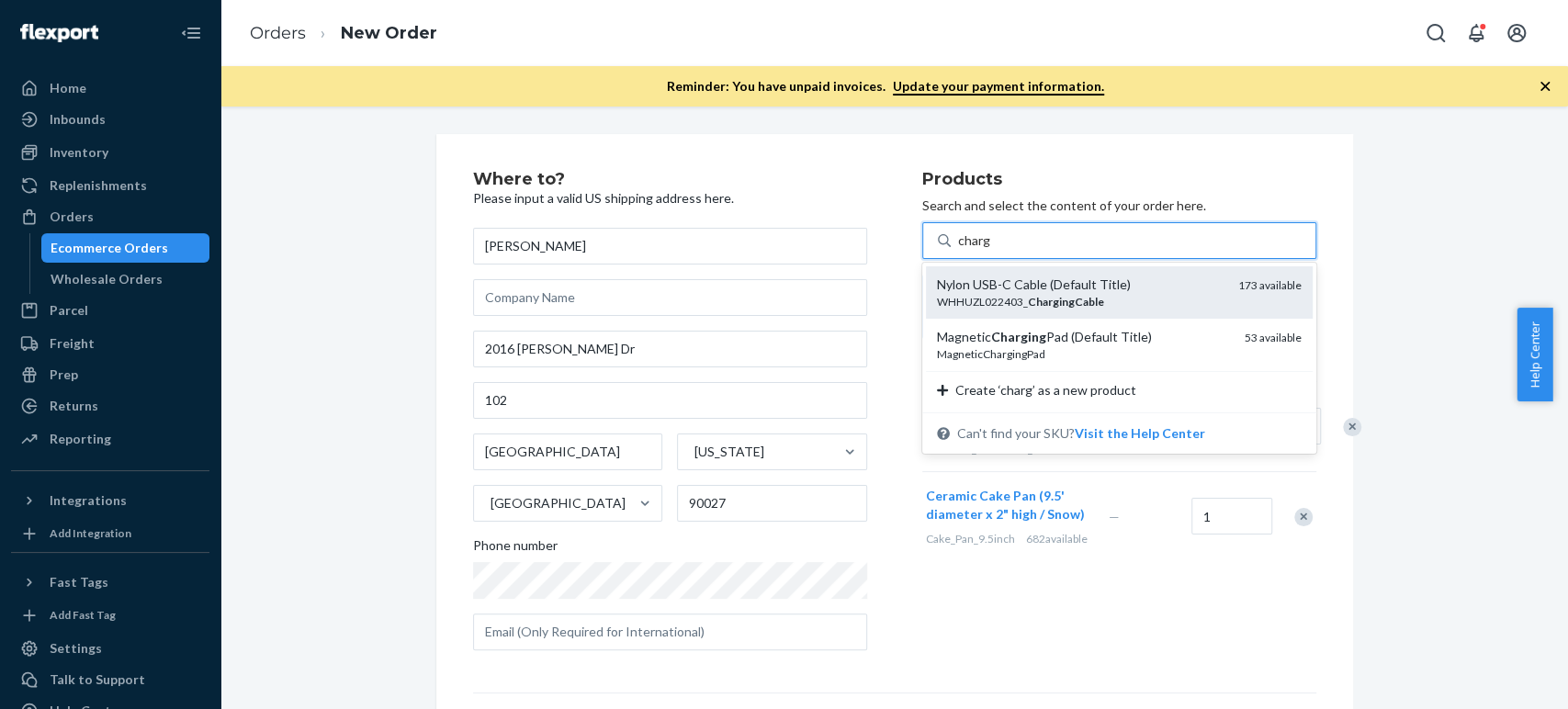
click at [1014, 277] on div "Nylon USB-C Cable (Default Title)" at bounding box center [1080, 285] width 287 height 19
click at [991, 249] on input "charg" at bounding box center [974, 241] width 33 height 19
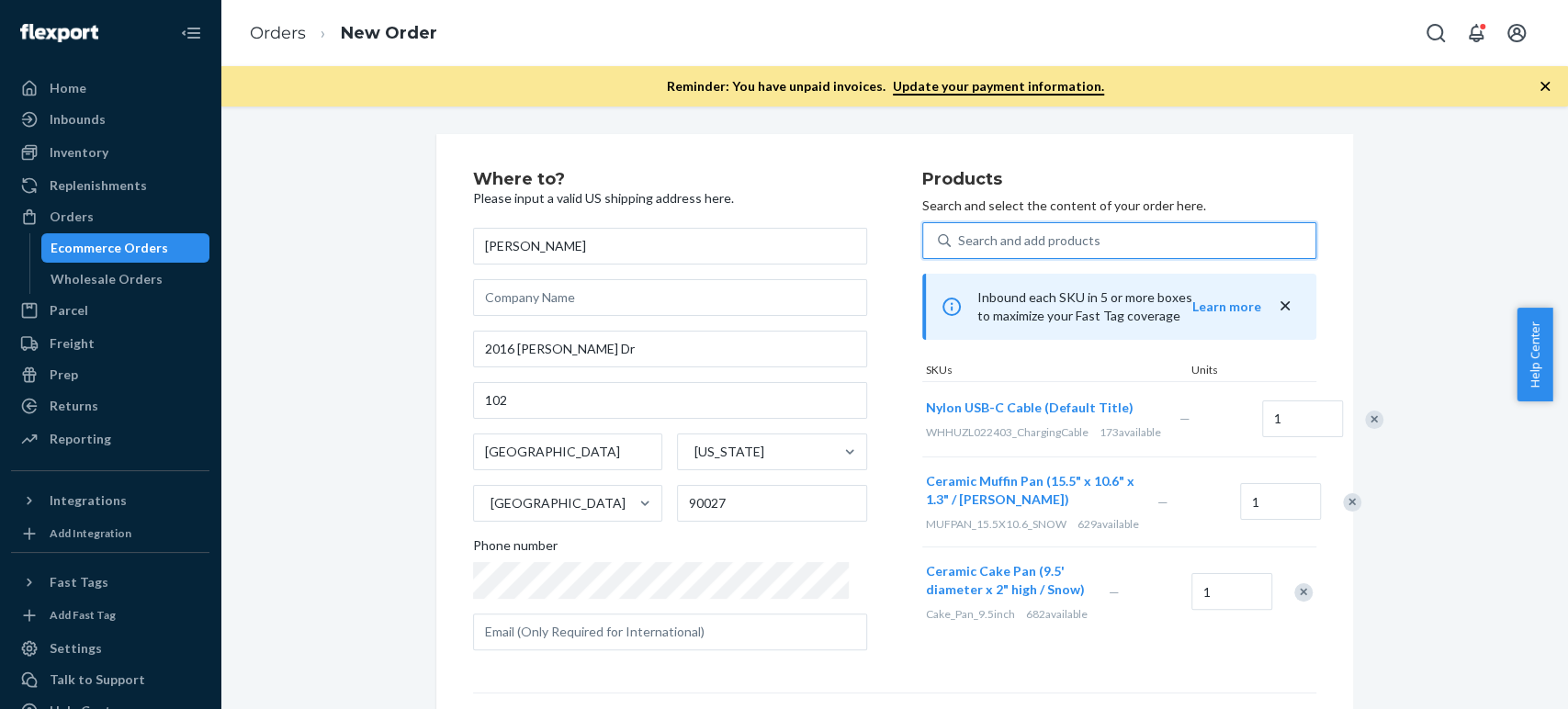
click at [1000, 241] on div "Search and add products" at bounding box center [1029, 241] width 142 height 19
click at [960, 241] on input "0 results available. Use Up and Down to choose options, press Enter to select t…" at bounding box center [959, 241] width 2 height 19
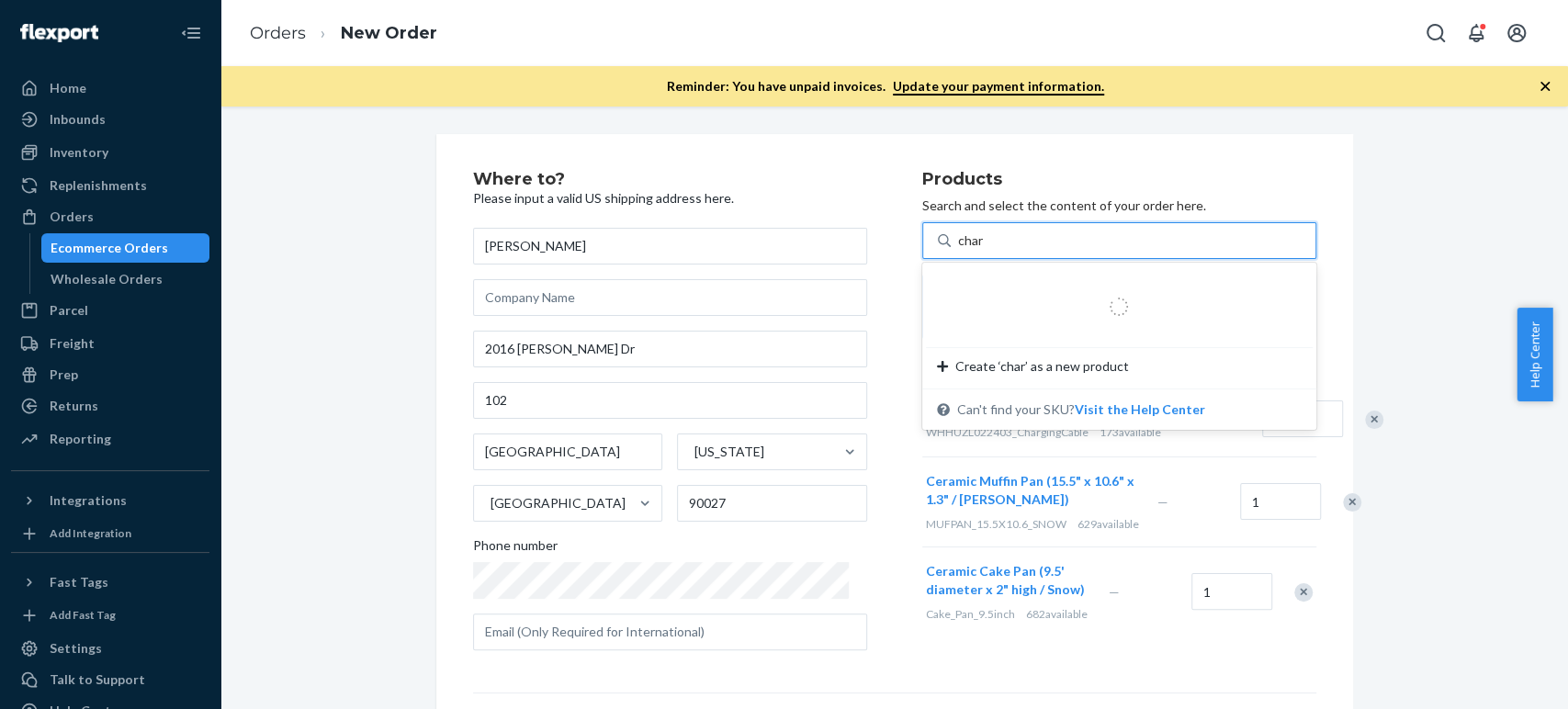
type input "charg"
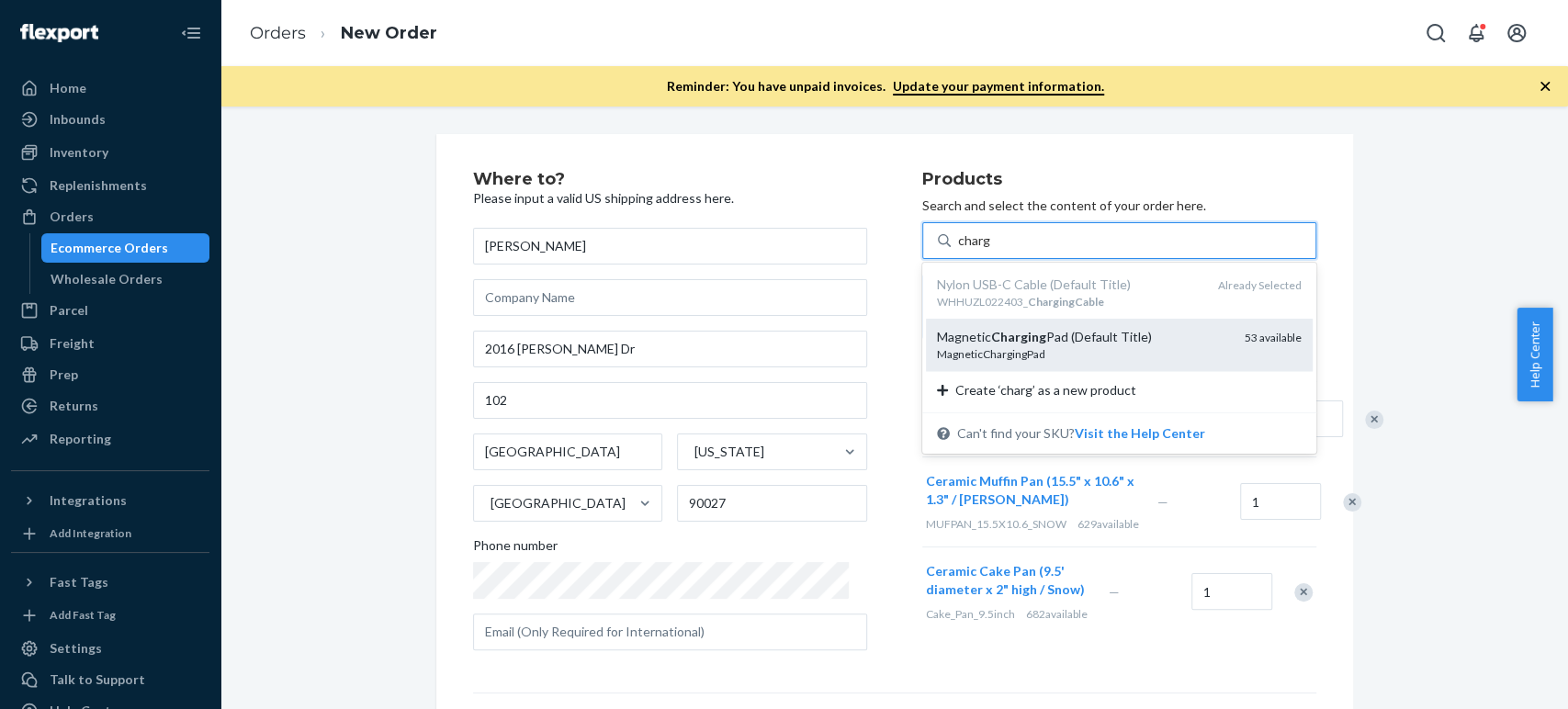
click at [964, 343] on div "Magnetic Charging Pad (Default Title)" at bounding box center [1084, 337] width 293 height 19
click at [964, 249] on input "charg" at bounding box center [974, 241] width 33 height 19
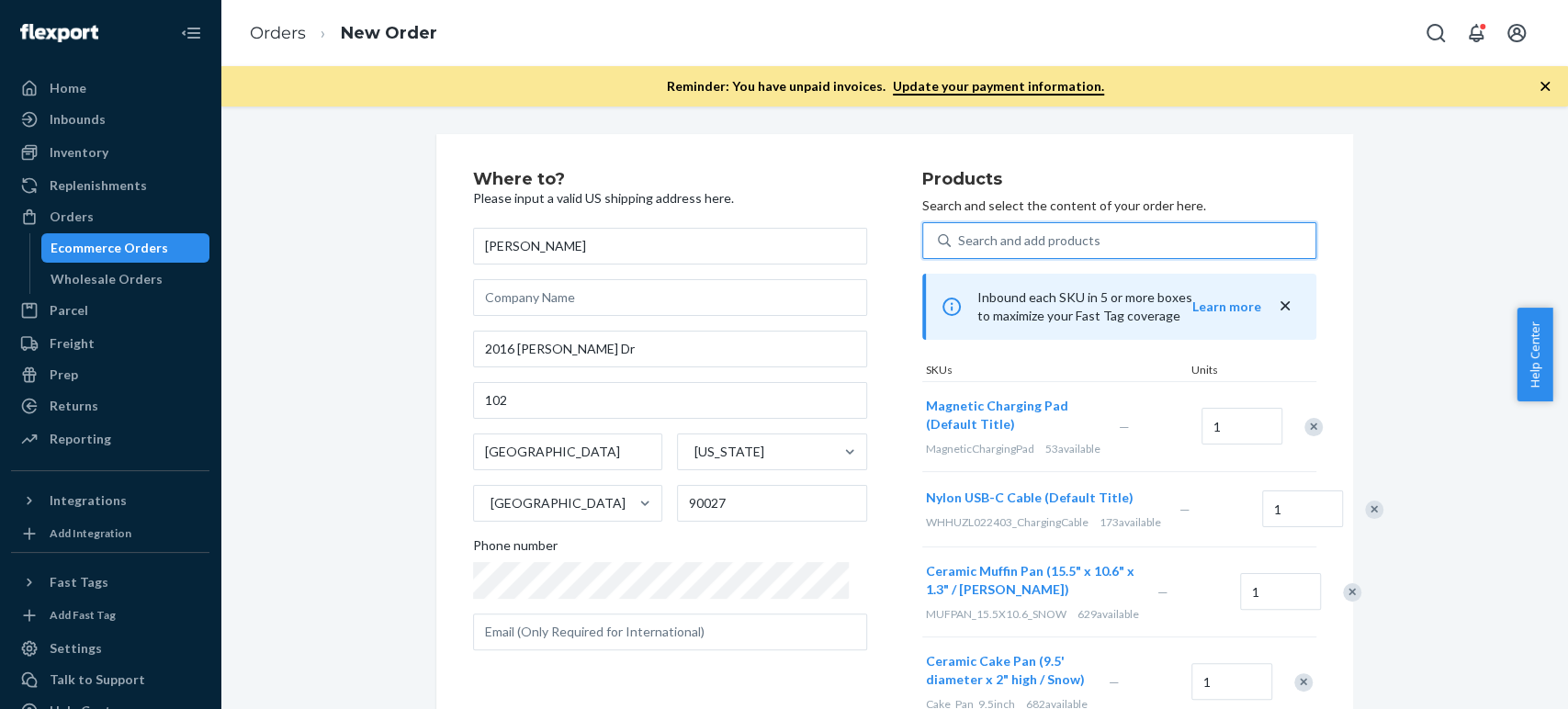
click at [958, 241] on div "Search and add products" at bounding box center [1029, 241] width 142 height 19
click at [958, 241] on input "0 results available. Select is focused ,type to refine list, press Down to open…" at bounding box center [959, 241] width 2 height 19
paste input "bento box"
type input "bento box"
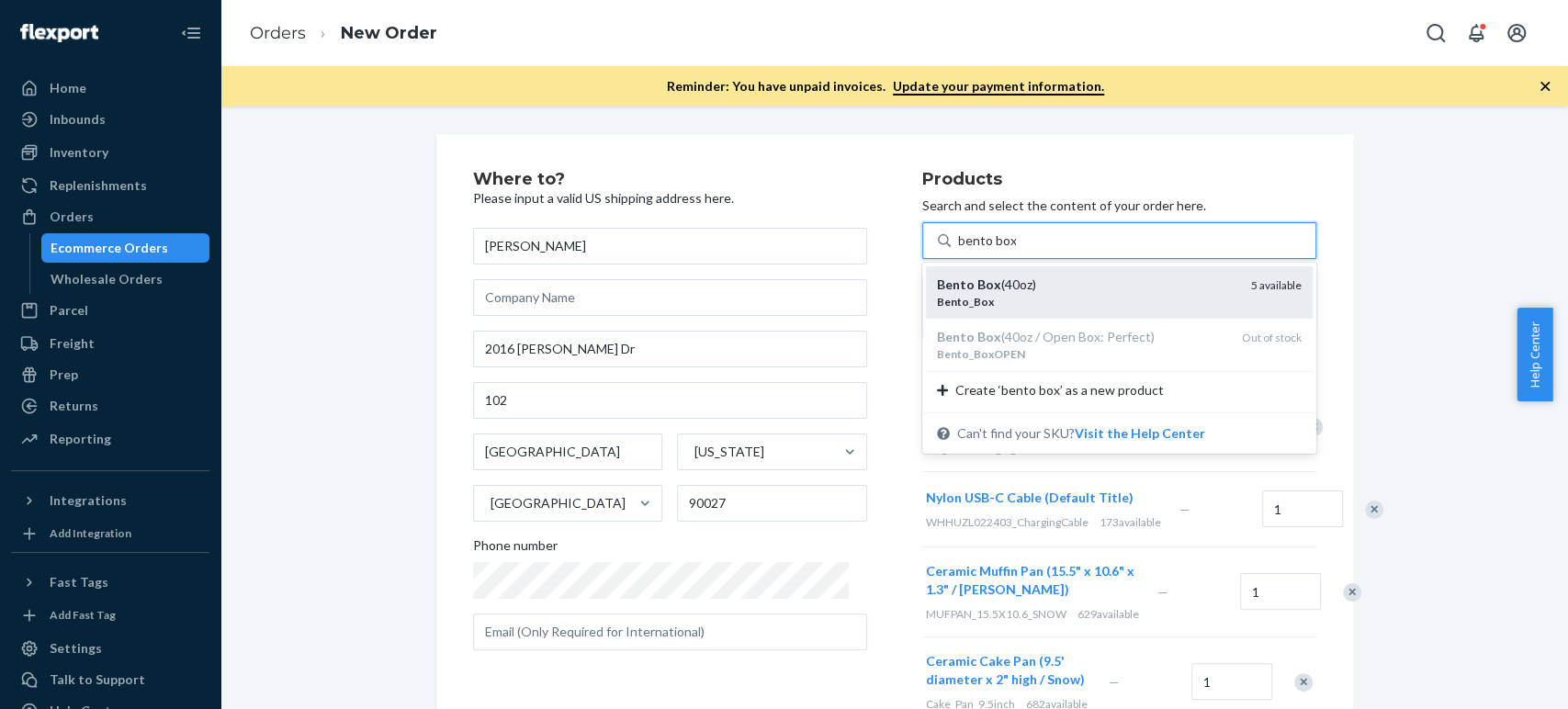
click at [943, 289] on em "Bento" at bounding box center [956, 284] width 37 height 16
click at [958, 249] on input "bento box" at bounding box center [987, 241] width 58 height 19
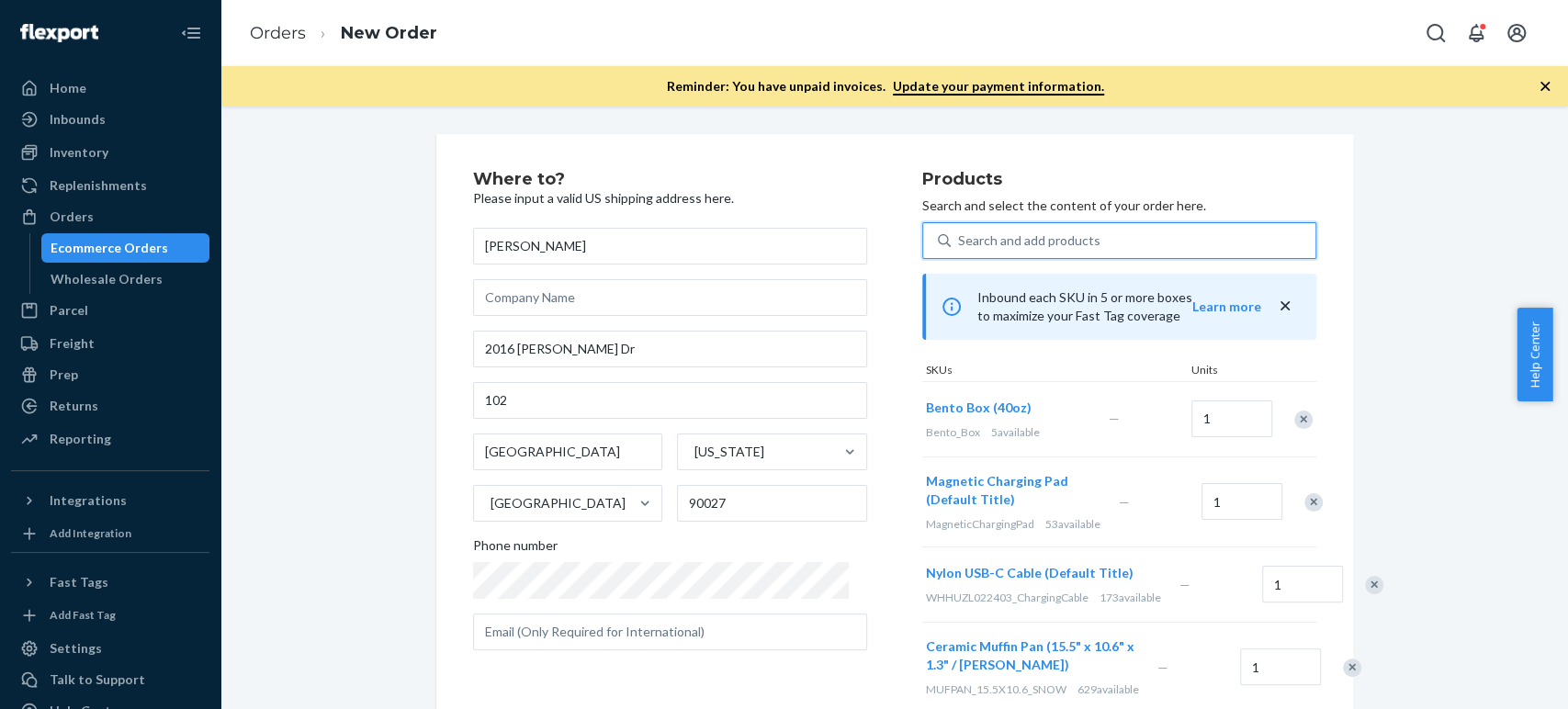
click at [955, 228] on div "Search and add products" at bounding box center [1133, 240] width 364 height 33
click at [958, 232] on input "0 results available. Use Up and Down to choose options, press Enter to select t…" at bounding box center [959, 241] width 2 height 19
paste input "thai oolong tea"
type input "thai oolong tea"
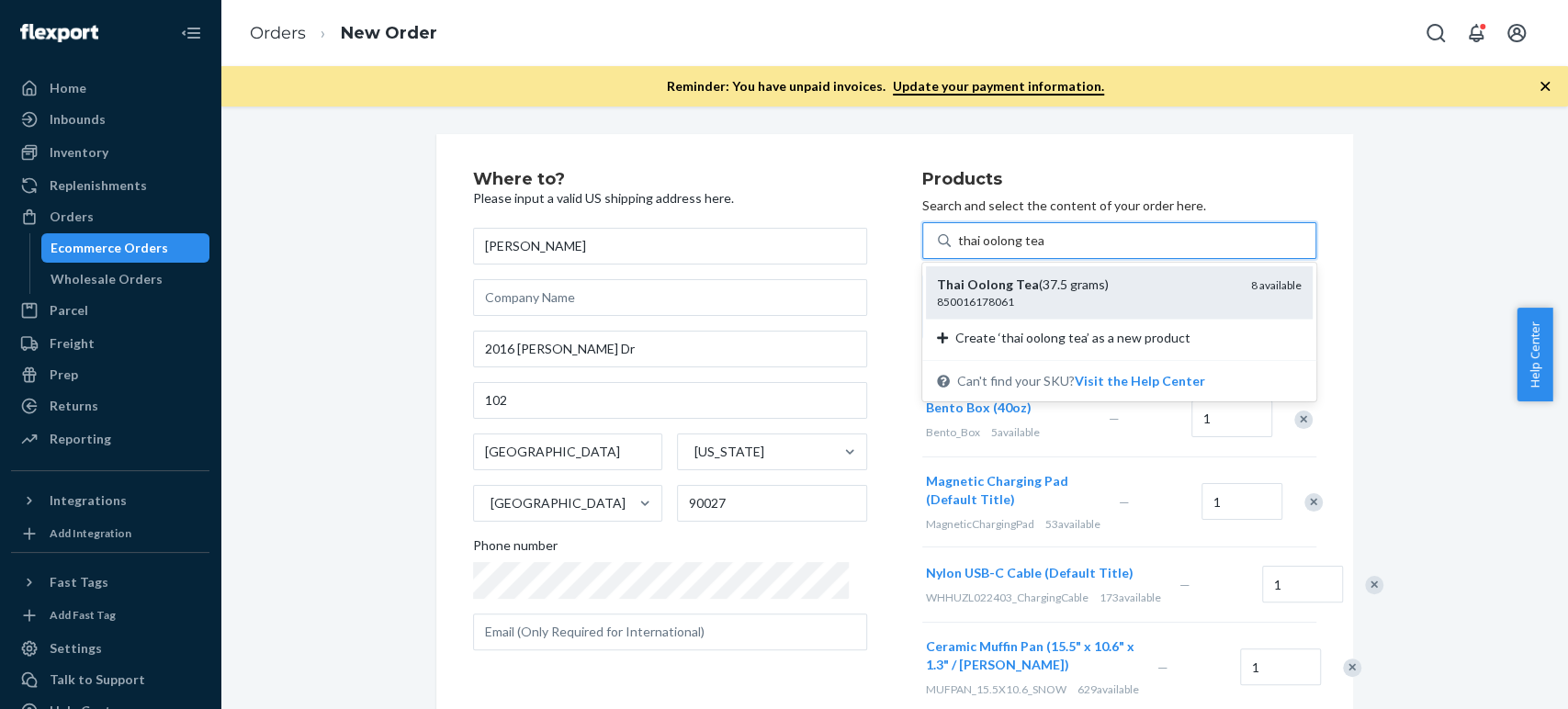
click at [975, 274] on div "Thai Oolong Tea (37.5 grams) 850016178061 8 available" at bounding box center [1119, 292] width 387 height 52
click at [975, 249] on input "thai oolong tea" at bounding box center [1000, 241] width 85 height 19
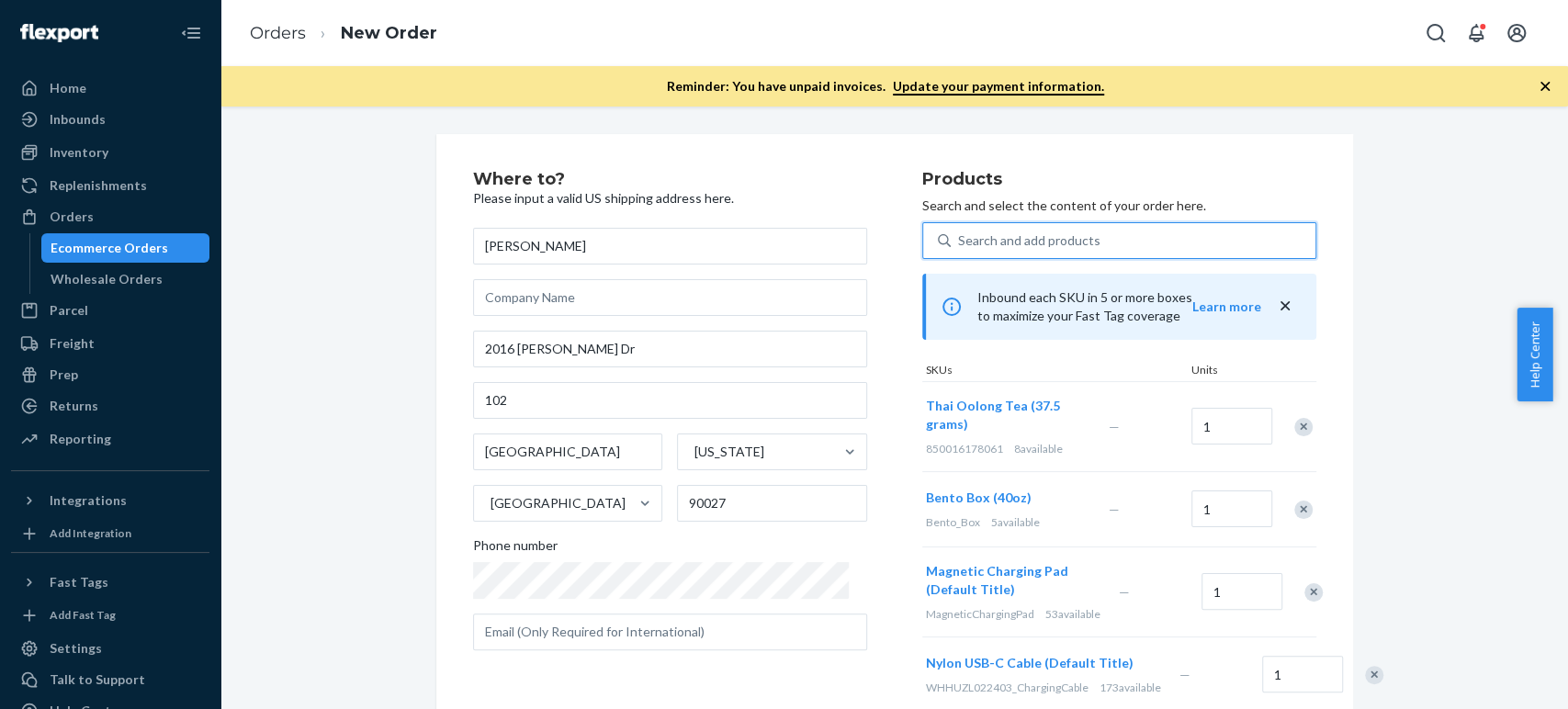
click at [965, 238] on div "Search and add products" at bounding box center [1029, 241] width 142 height 19
click at [960, 238] on input "0 results available. Select is focused ,type to refine list, press Down to open…" at bounding box center [959, 241] width 2 height 19
paste input "water bottle"
type input "water bottle"
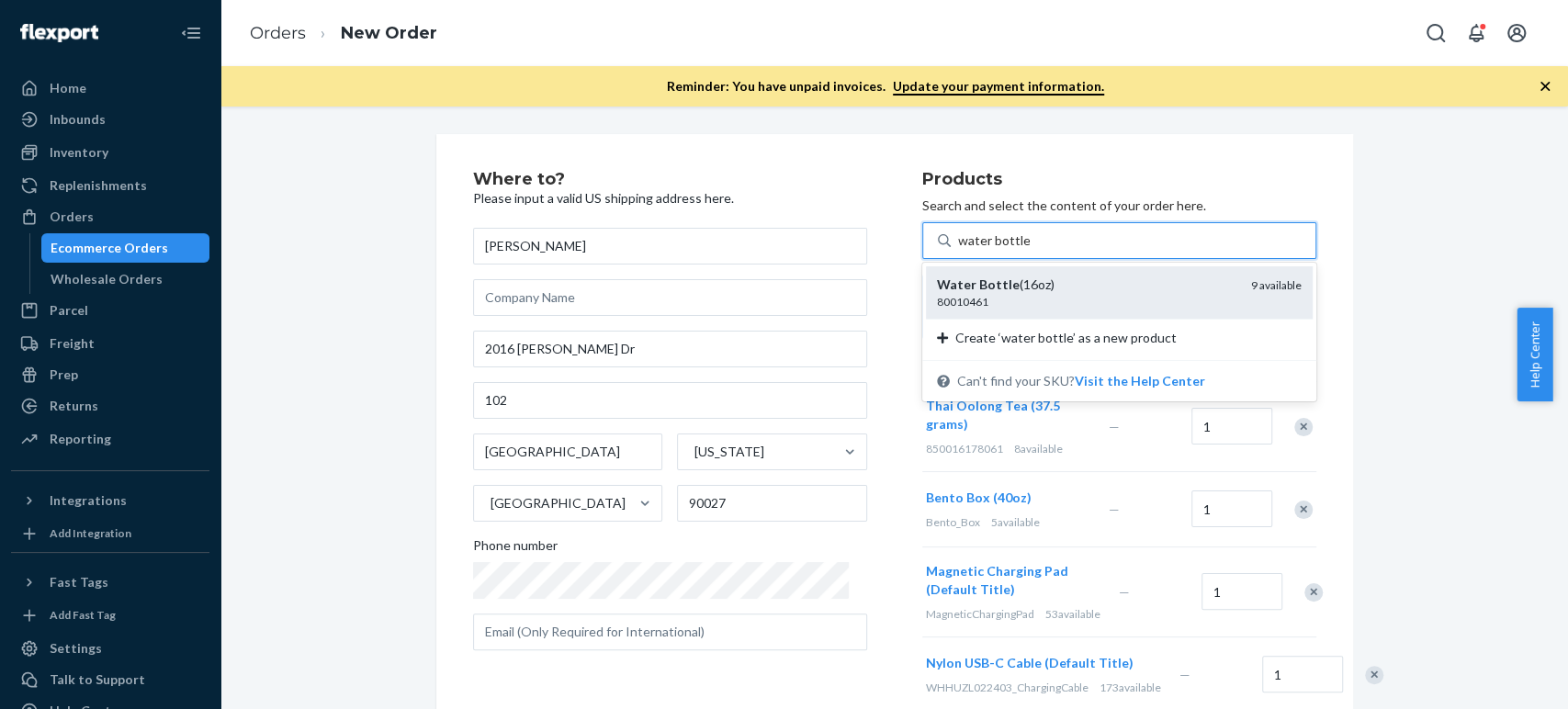
click at [962, 296] on div "80010461" at bounding box center [1087, 302] width 300 height 16
click at [962, 249] on input "water bottle" at bounding box center [993, 241] width 72 height 19
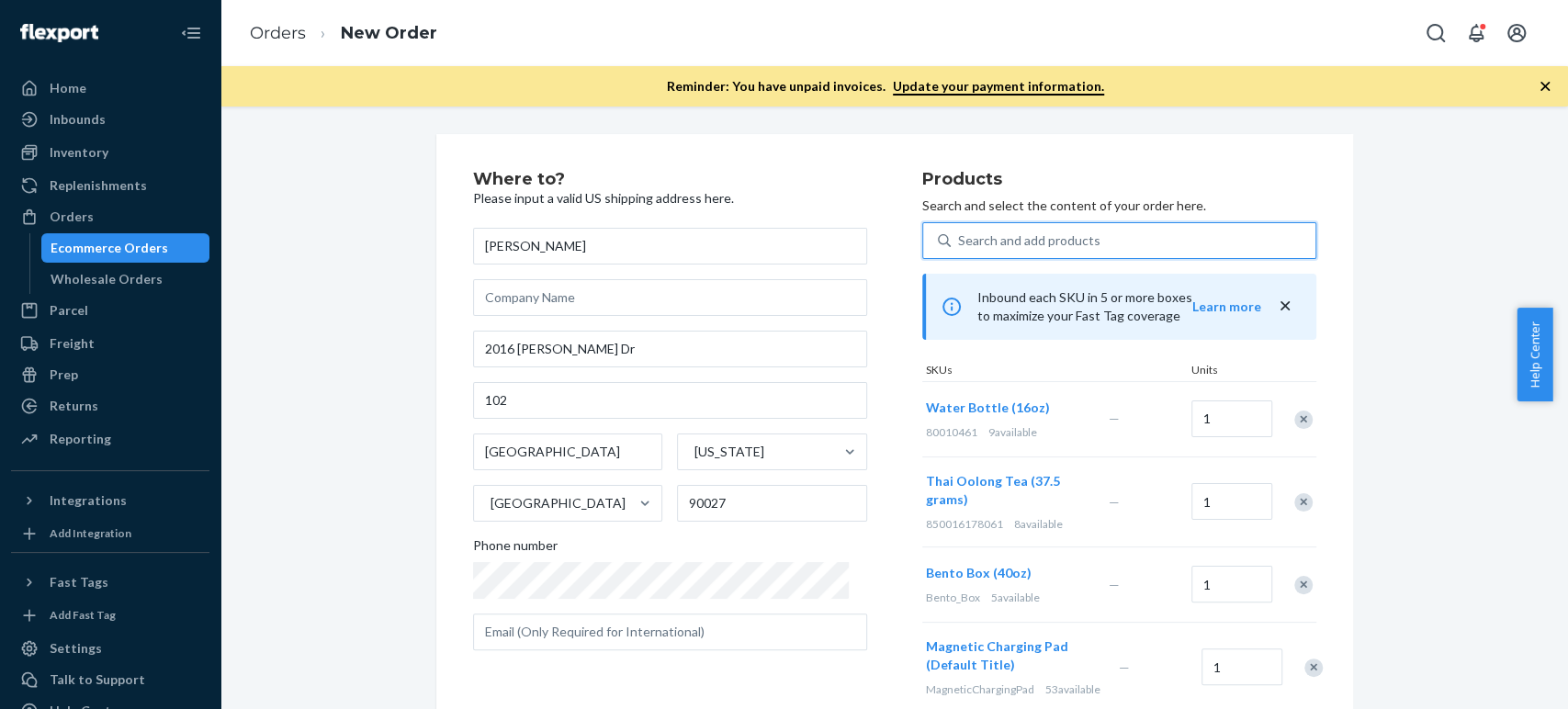
drag, startPoint x: 956, startPoint y: 245, endPoint x: 966, endPoint y: 235, distance: 14.1
click at [964, 240] on div "Search and add products" at bounding box center [1029, 241] width 142 height 19
click at [960, 240] on input "0 results available. Select is focused ,type to refine list, press Down to open…" at bounding box center [959, 241] width 2 height 19
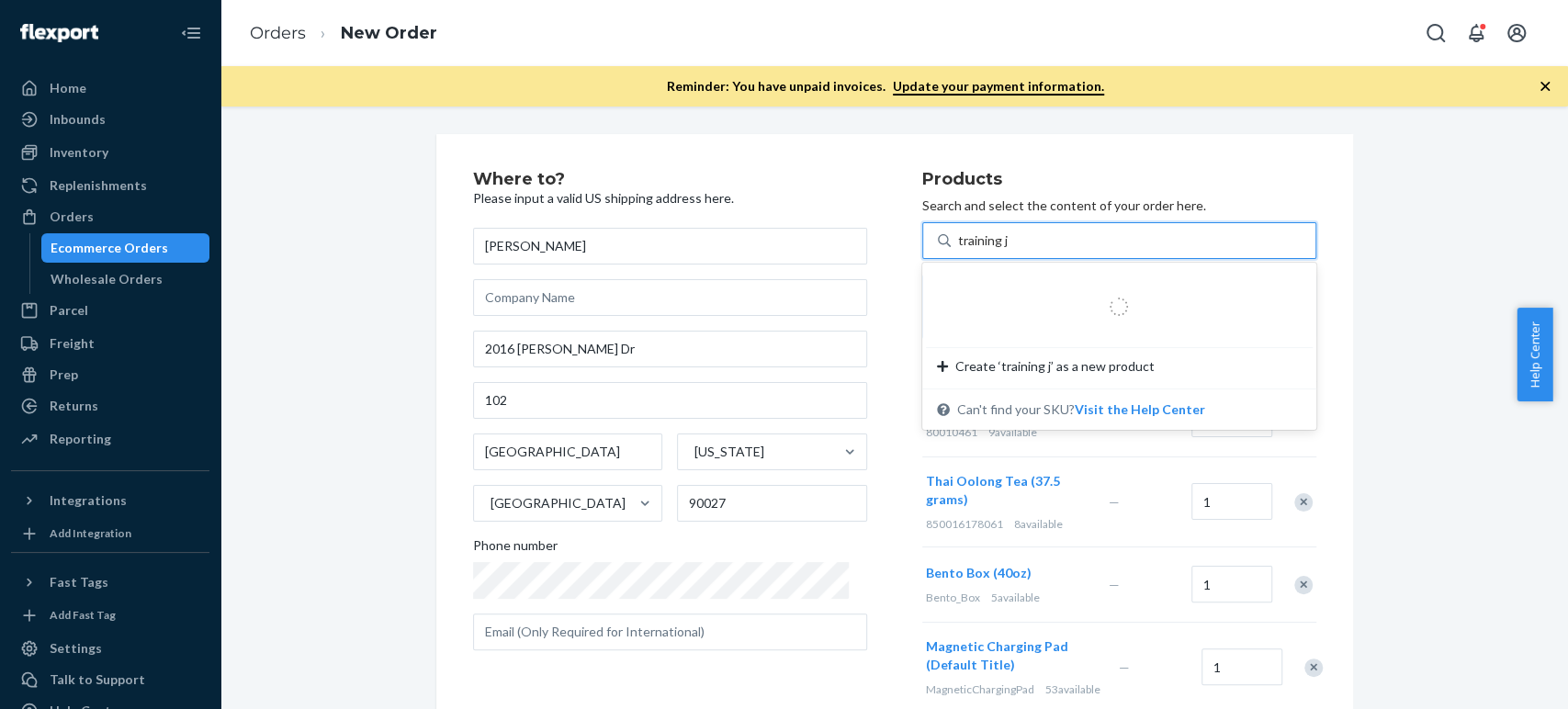
type input "training jo"
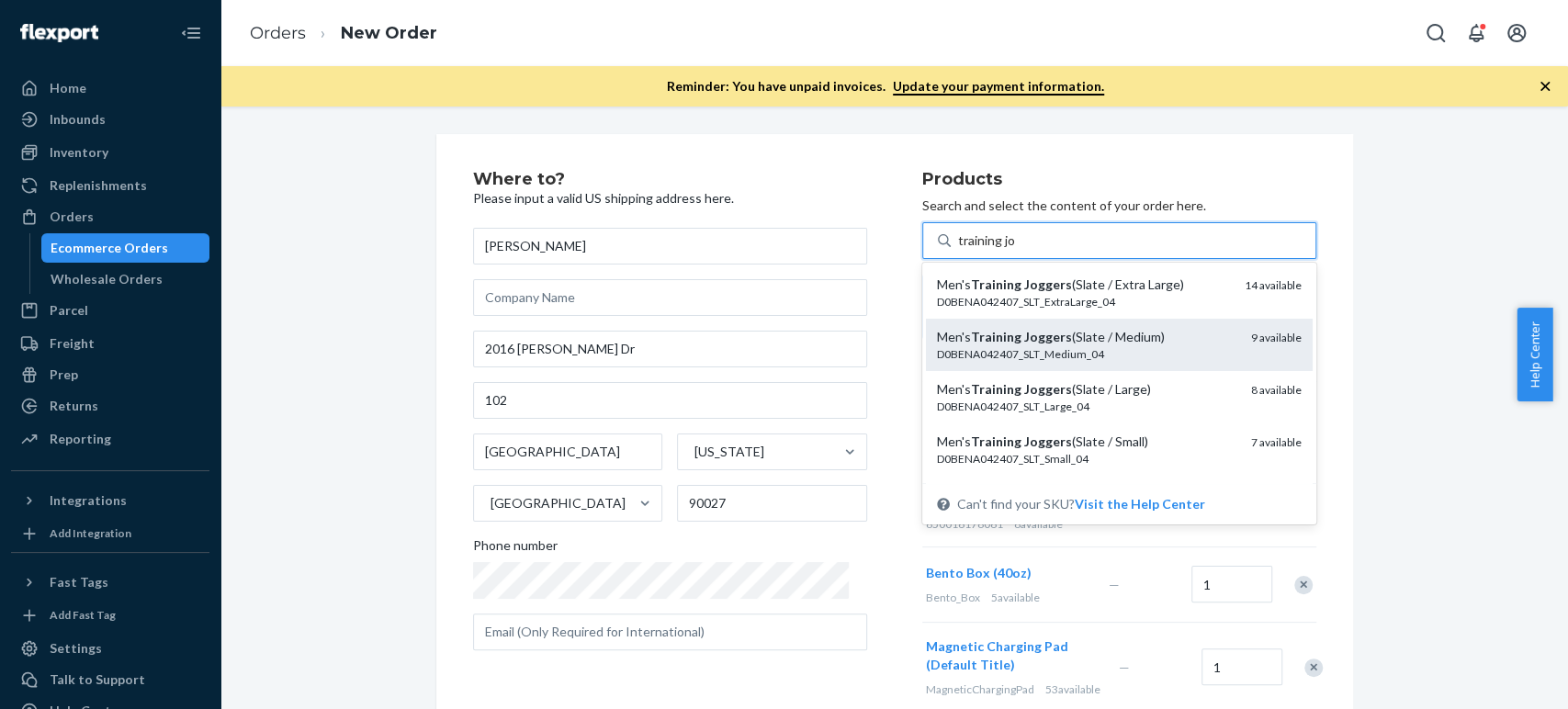
click at [1024, 339] on em "Joggers" at bounding box center [1048, 336] width 48 height 16
click at [1007, 249] on input "training jo" at bounding box center [987, 241] width 59 height 19
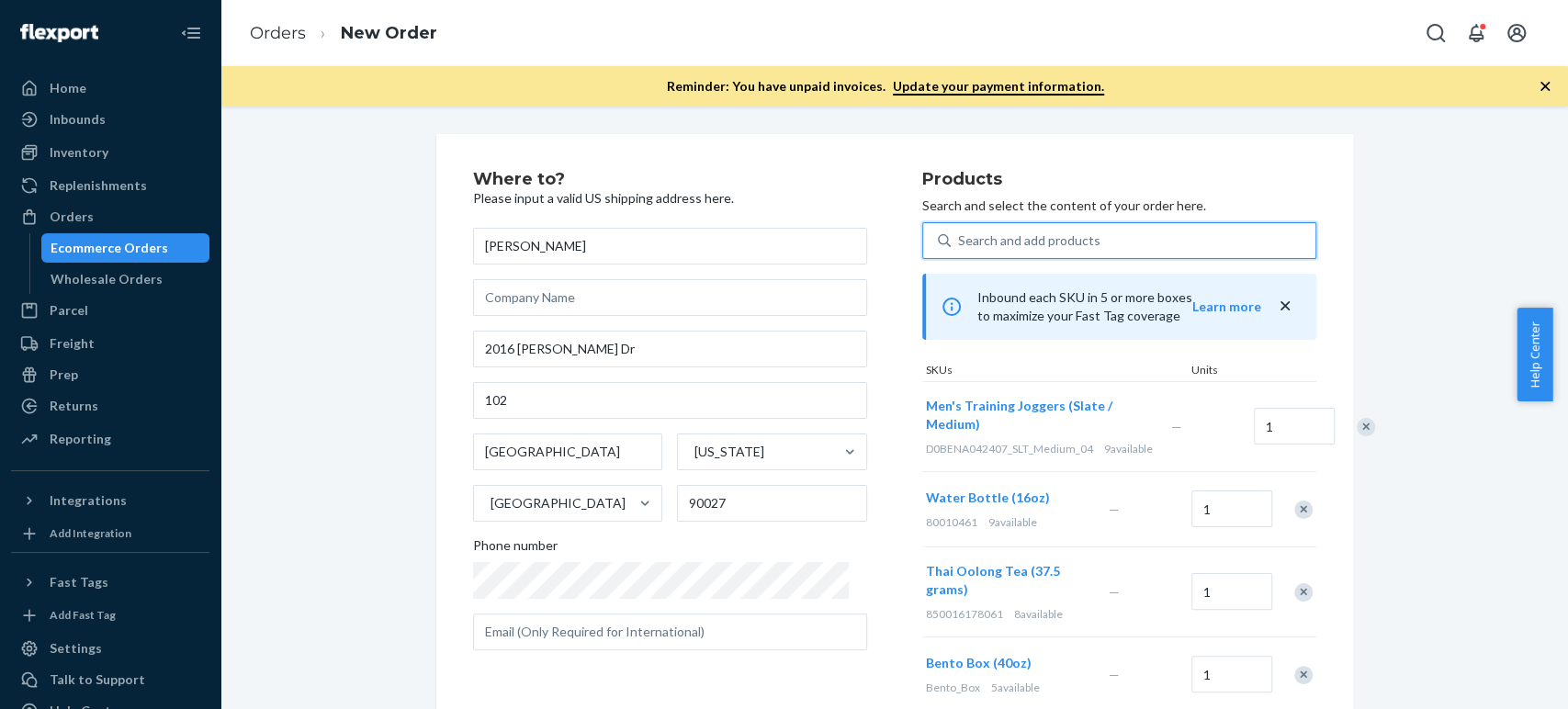
click at [1022, 247] on div "Search and add products" at bounding box center [1029, 241] width 142 height 19
click at [960, 247] on input "0 results available. Use Up and Down to choose options, press Enter to select t…" at bounding box center [959, 241] width 2 height 19
paste input "bamboo pajamas"
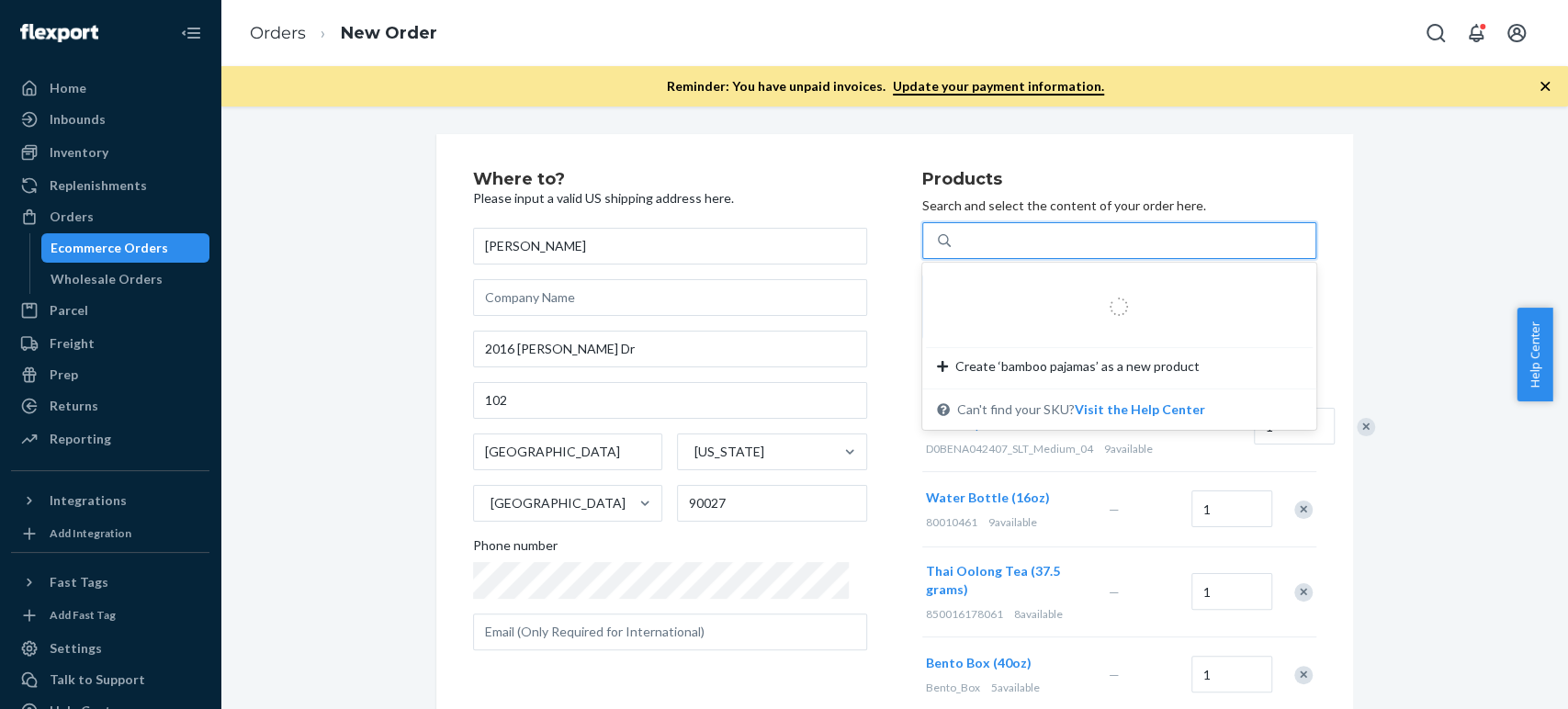
type input "bamboo pajamas"
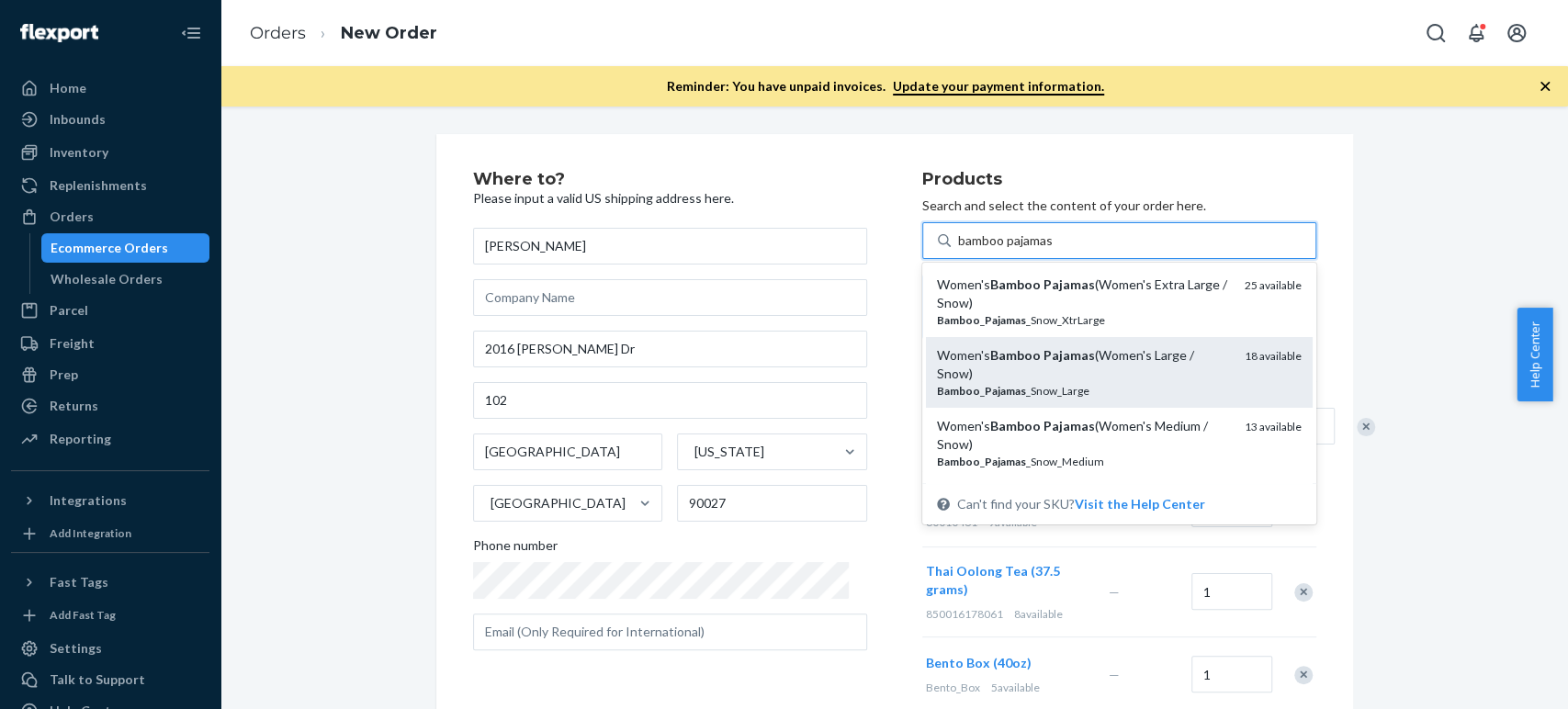
click at [1044, 358] on em "Pajamas" at bounding box center [1069, 355] width 51 height 16
click at [1026, 249] on input "bamboo pajamas" at bounding box center [1005, 241] width 96 height 19
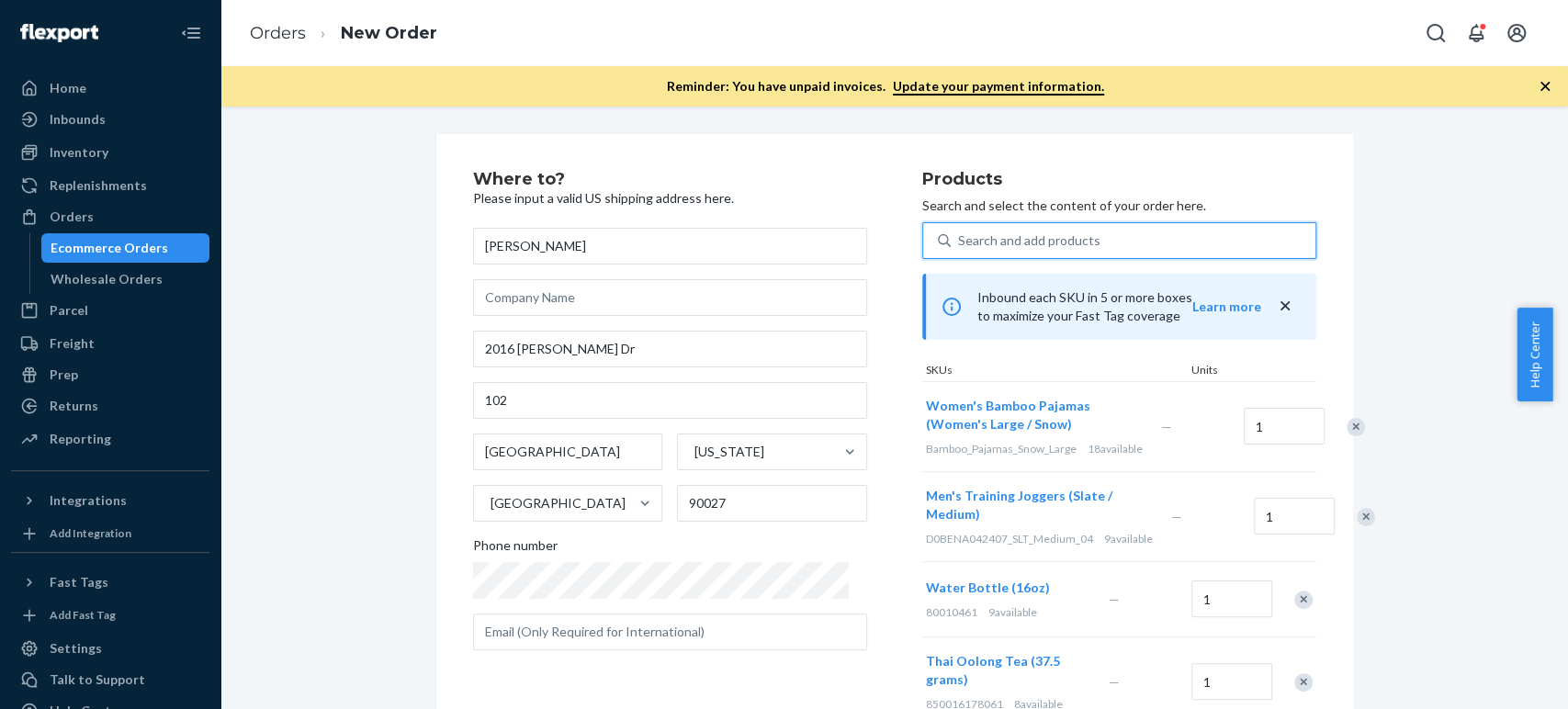
click at [958, 248] on div "Search and add products" at bounding box center [1029, 241] width 142 height 19
click at [958, 248] on input "0 results available. Use Up and Down to choose options, press Enter to select t…" at bounding box center [959, 241] width 2 height 19
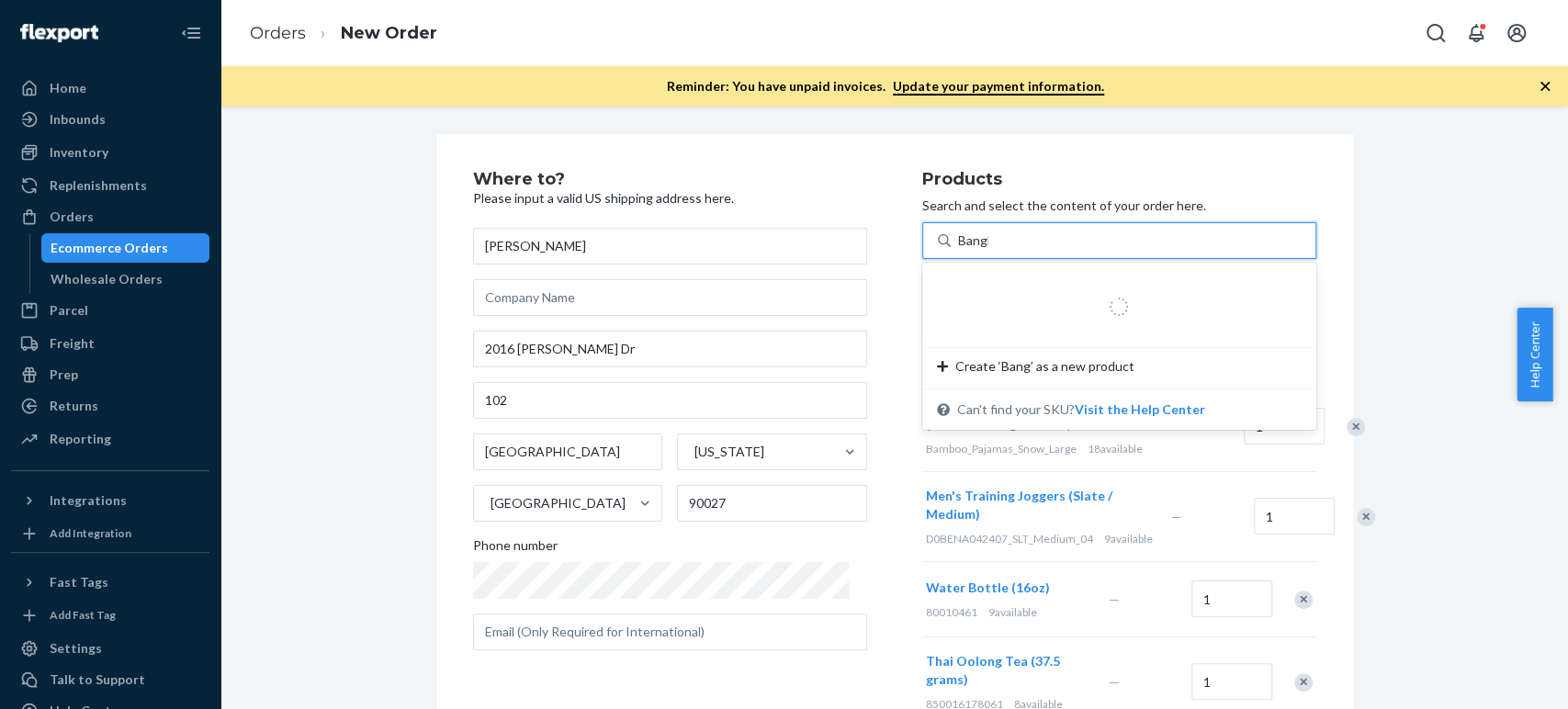
type input "Bangle"
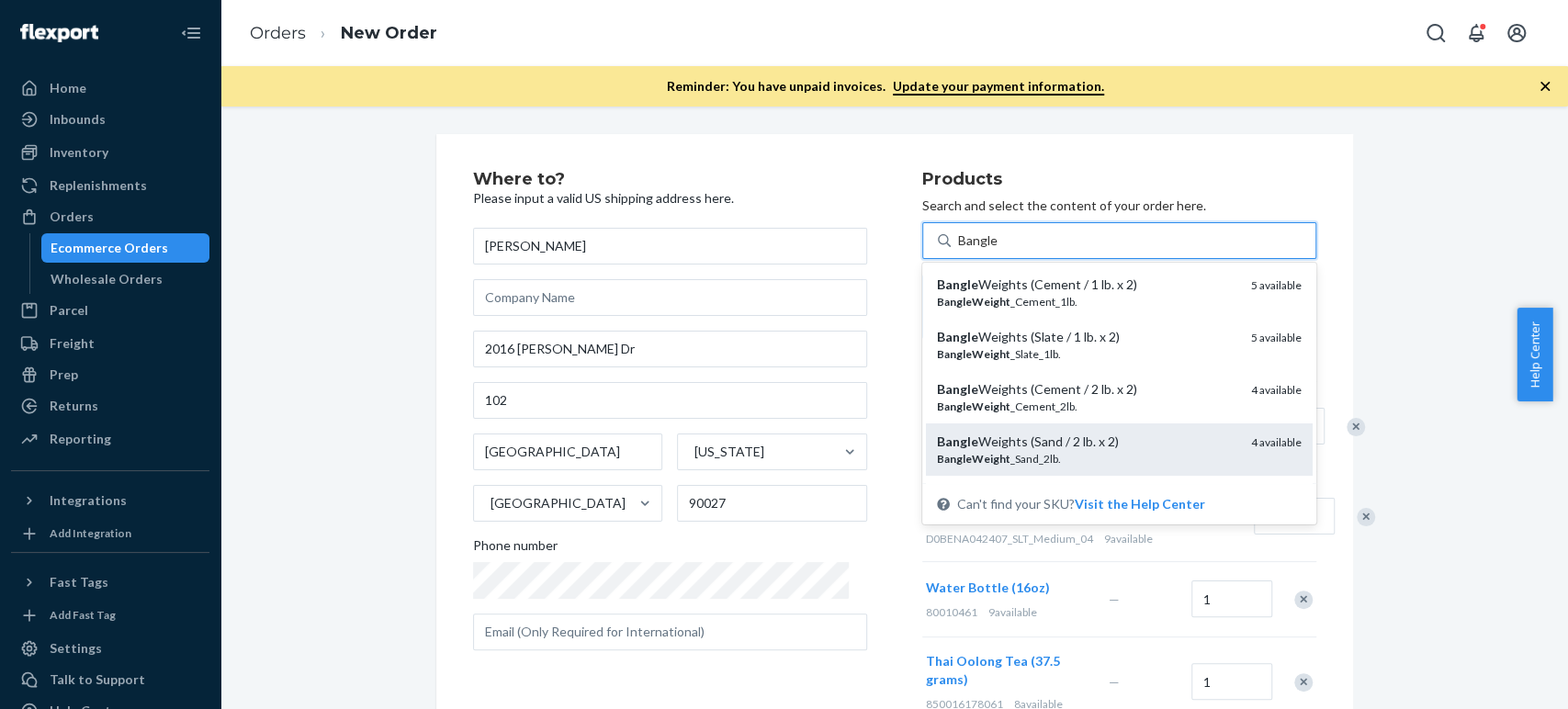
click at [948, 434] on em "Bangle" at bounding box center [958, 441] width 41 height 16
click at [958, 249] on input "Bangle" at bounding box center [977, 241] width 40 height 19
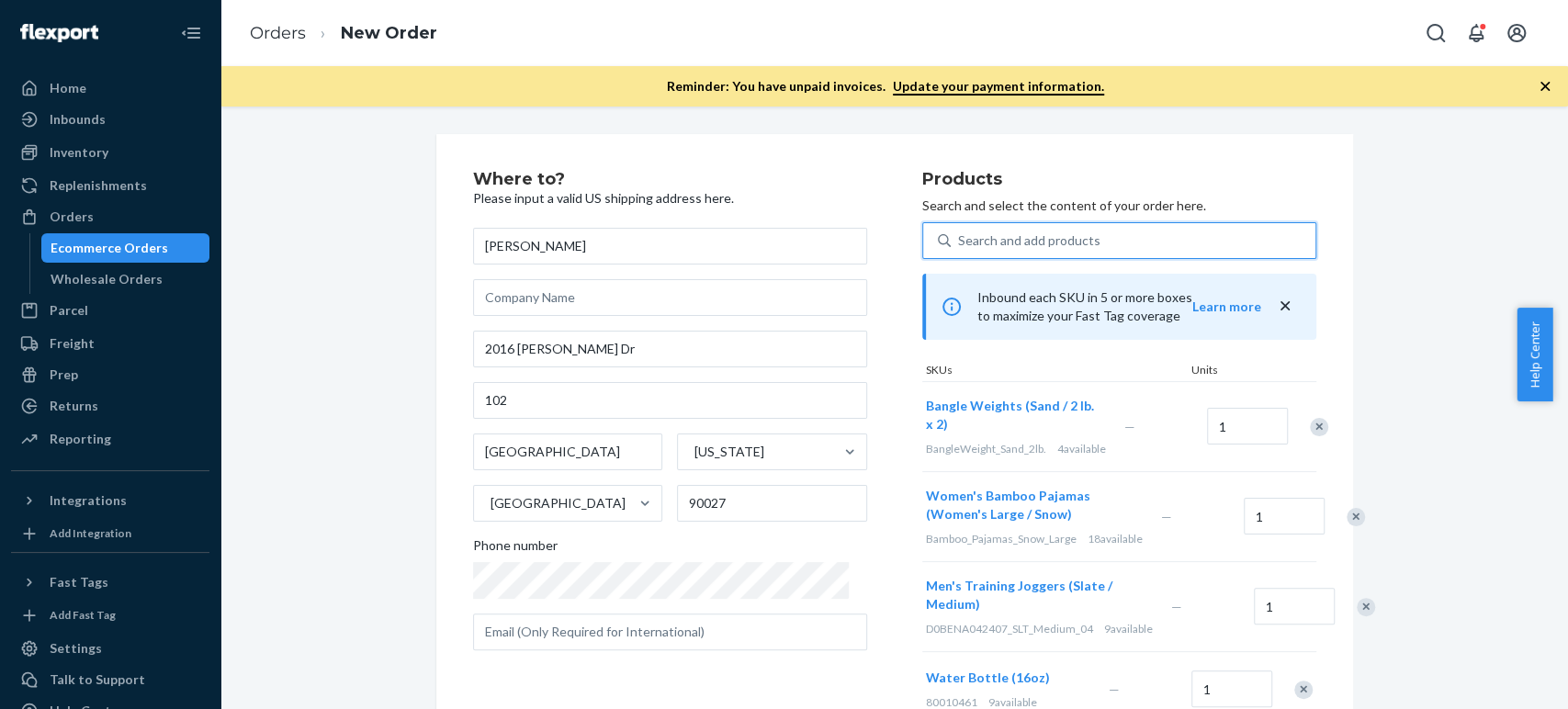
click at [958, 241] on div "Search and add products" at bounding box center [1029, 241] width 142 height 19
click at [958, 241] on input "0 results available. Use Up and Down to choose options, press Enter to select t…" at bounding box center [959, 241] width 2 height 19
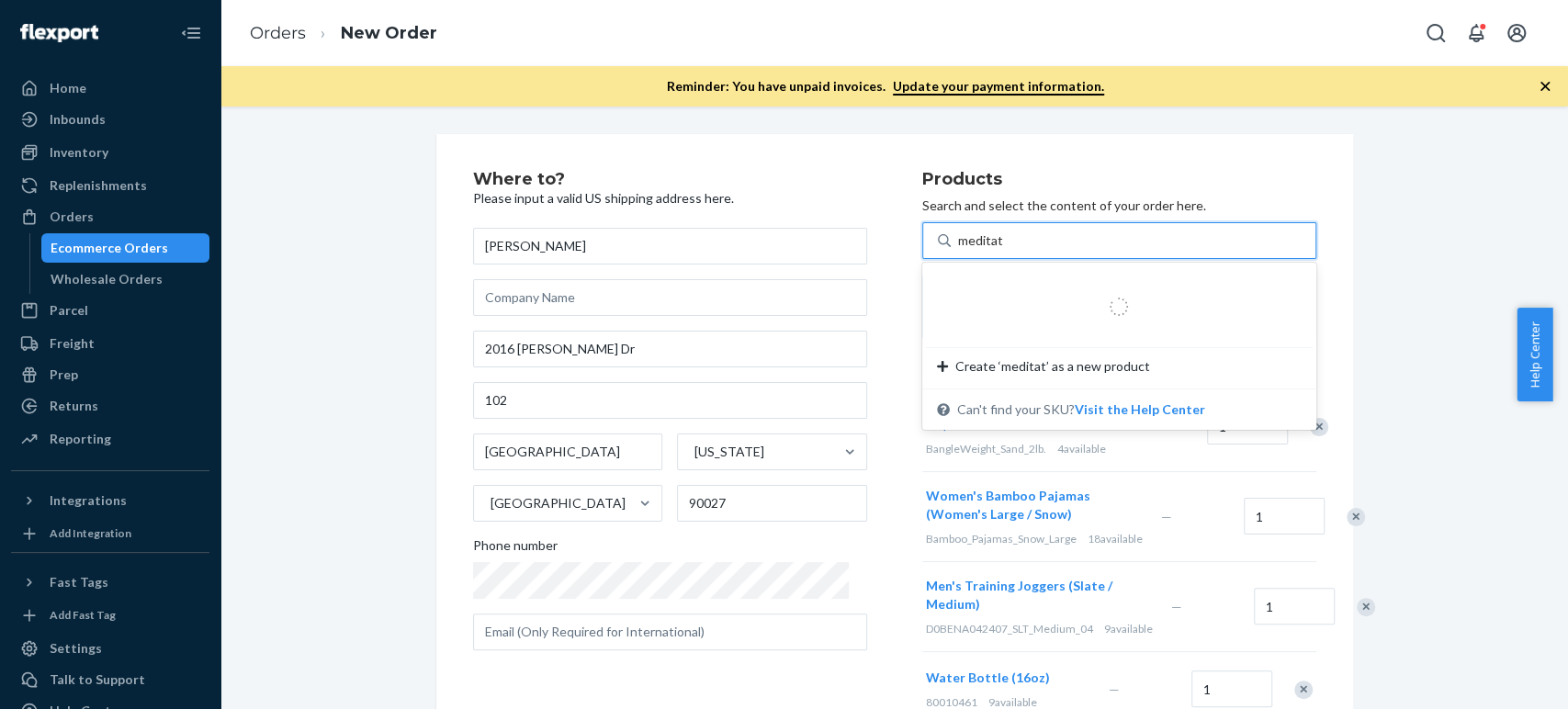
type input "meditati"
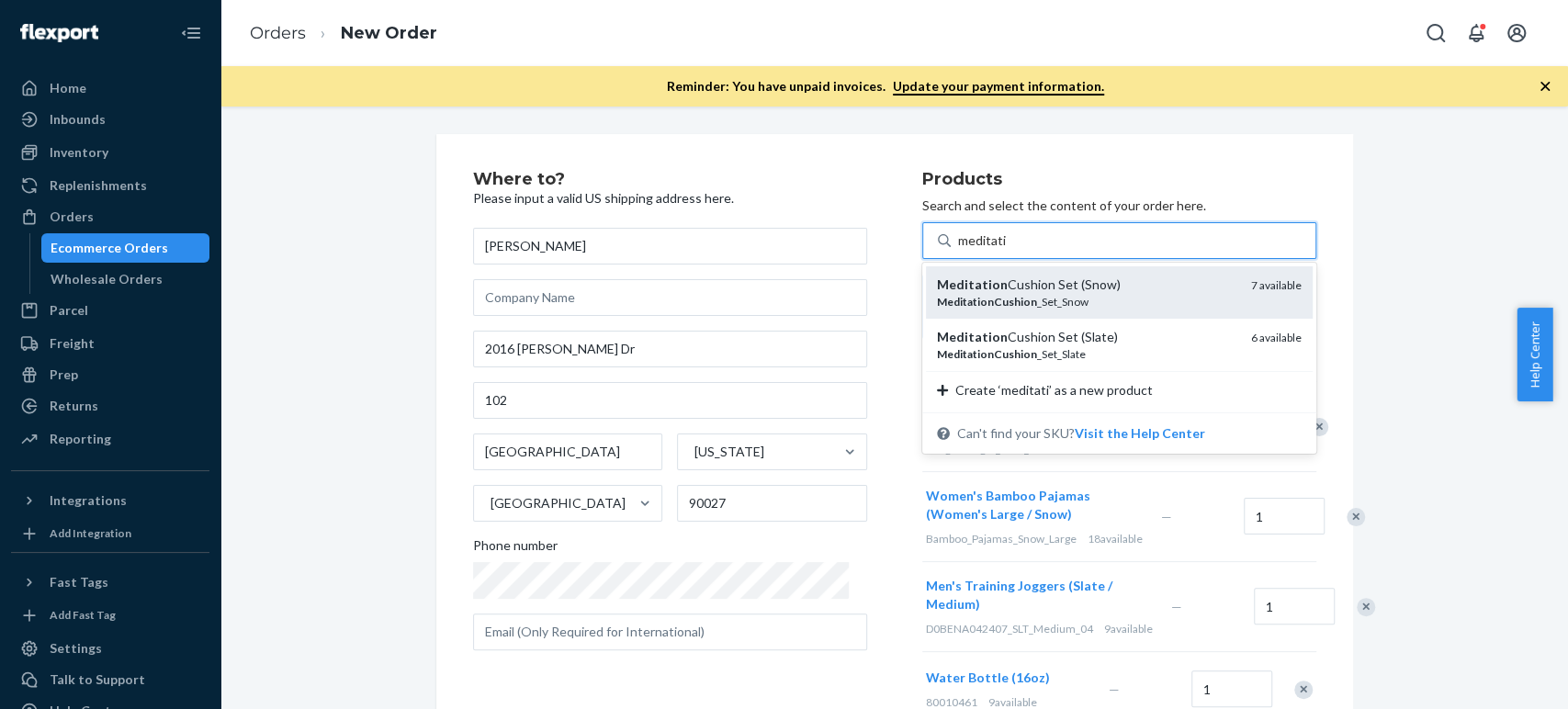
click at [1003, 300] on em "MeditationCushion" at bounding box center [987, 302] width 100 height 14
click at [1003, 249] on input "meditati" at bounding box center [982, 241] width 49 height 19
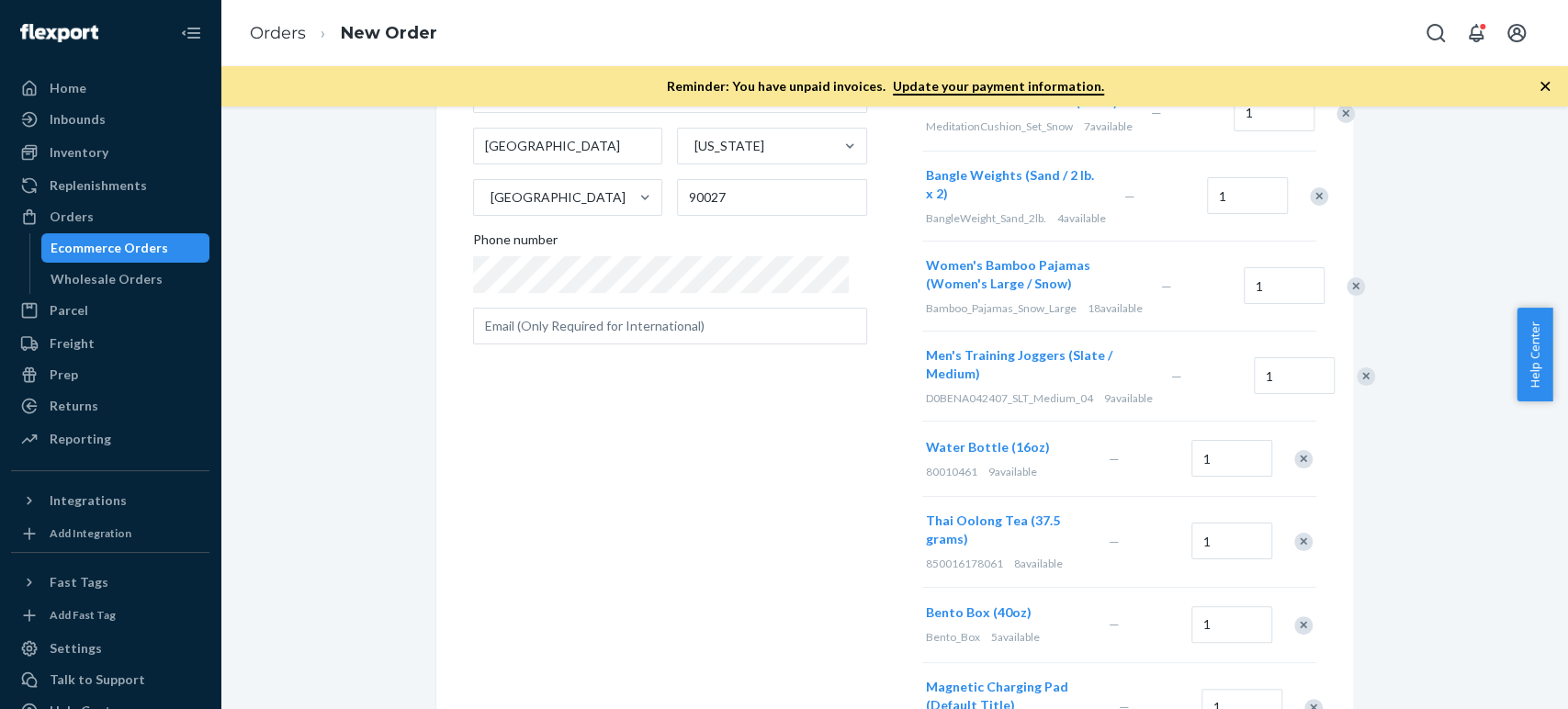
scroll to position [102, 0]
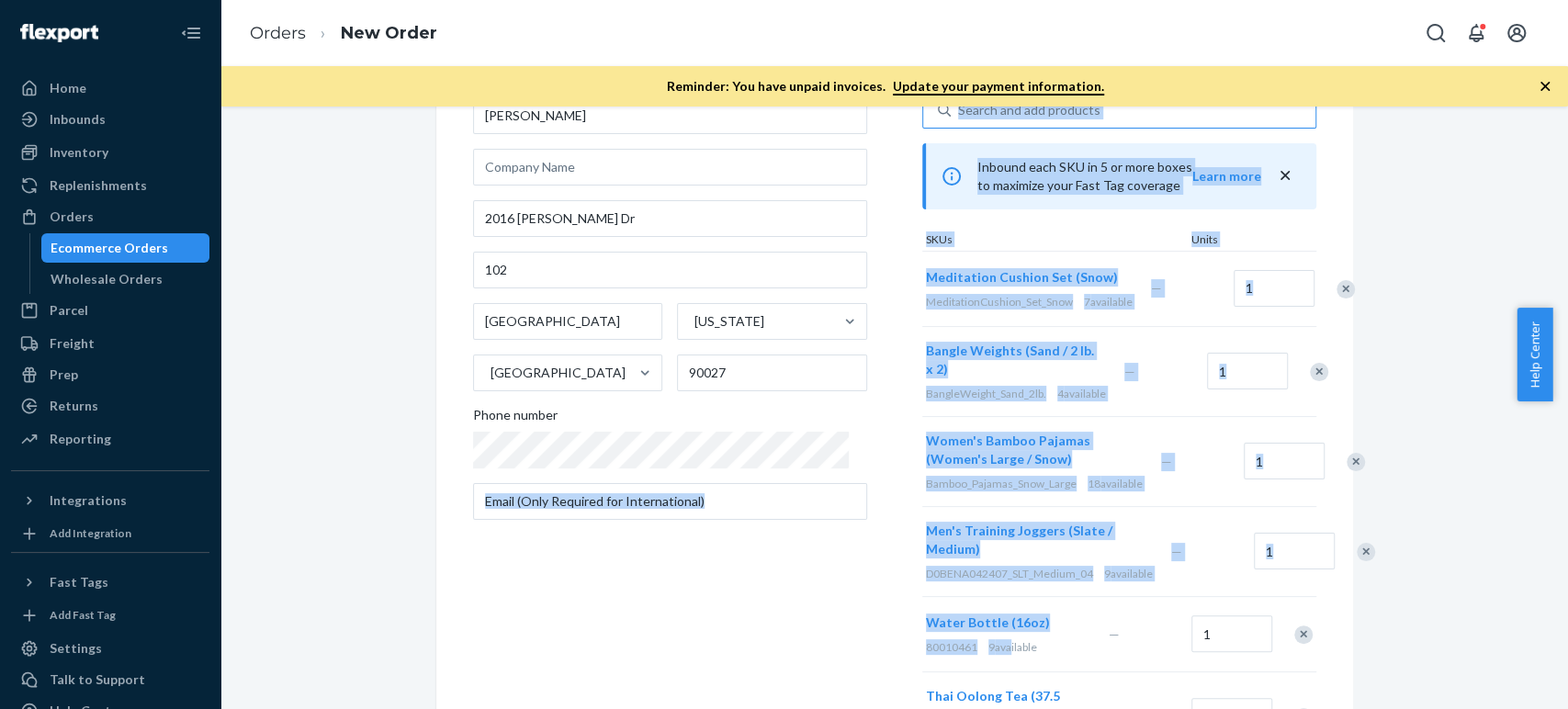
drag, startPoint x: 887, startPoint y: 694, endPoint x: 984, endPoint y: 699, distance: 97.1
click at [984, 699] on div "Where to? Please input a valid US shipping address here. Gerrit von Oehsen 2016…" at bounding box center [894, 611] width 844 height 1142
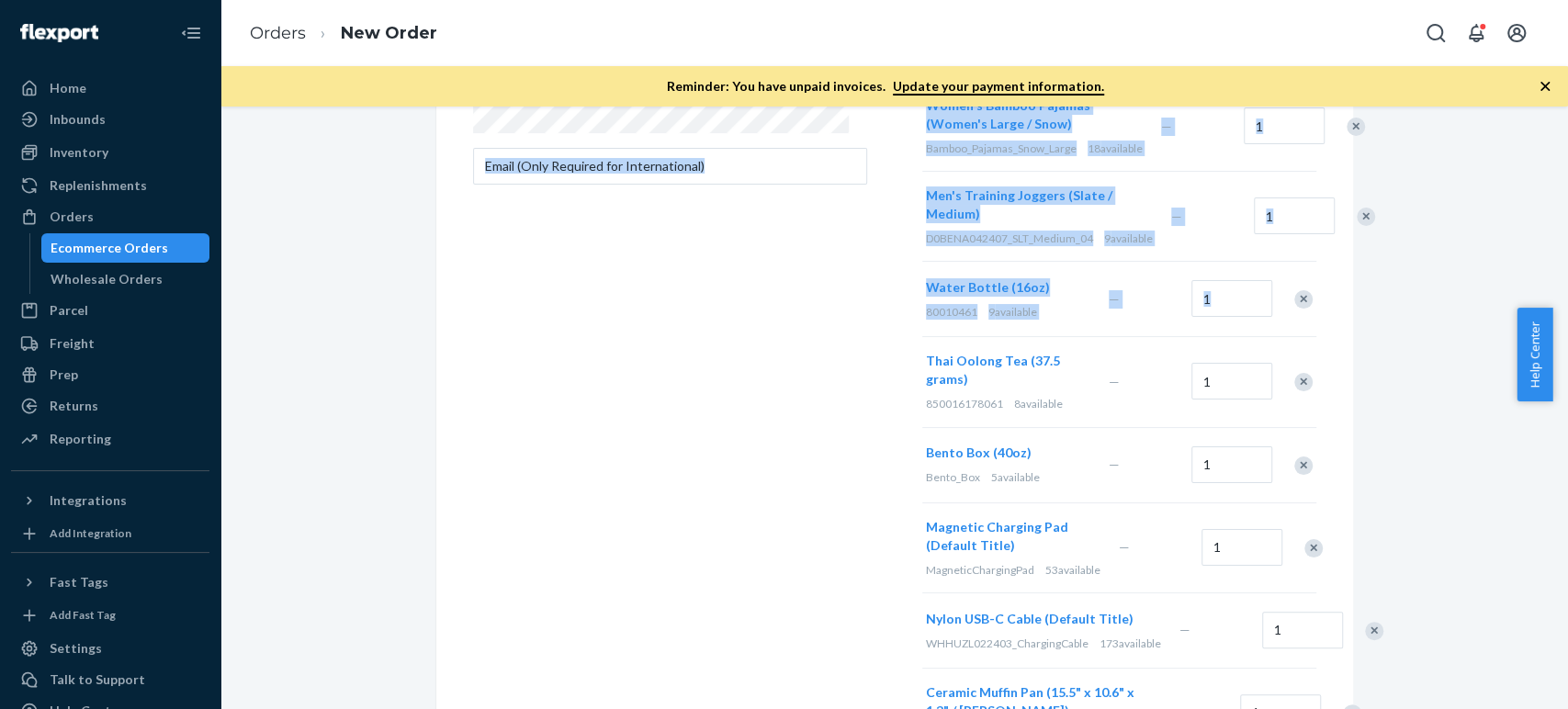
scroll to position [58, 0]
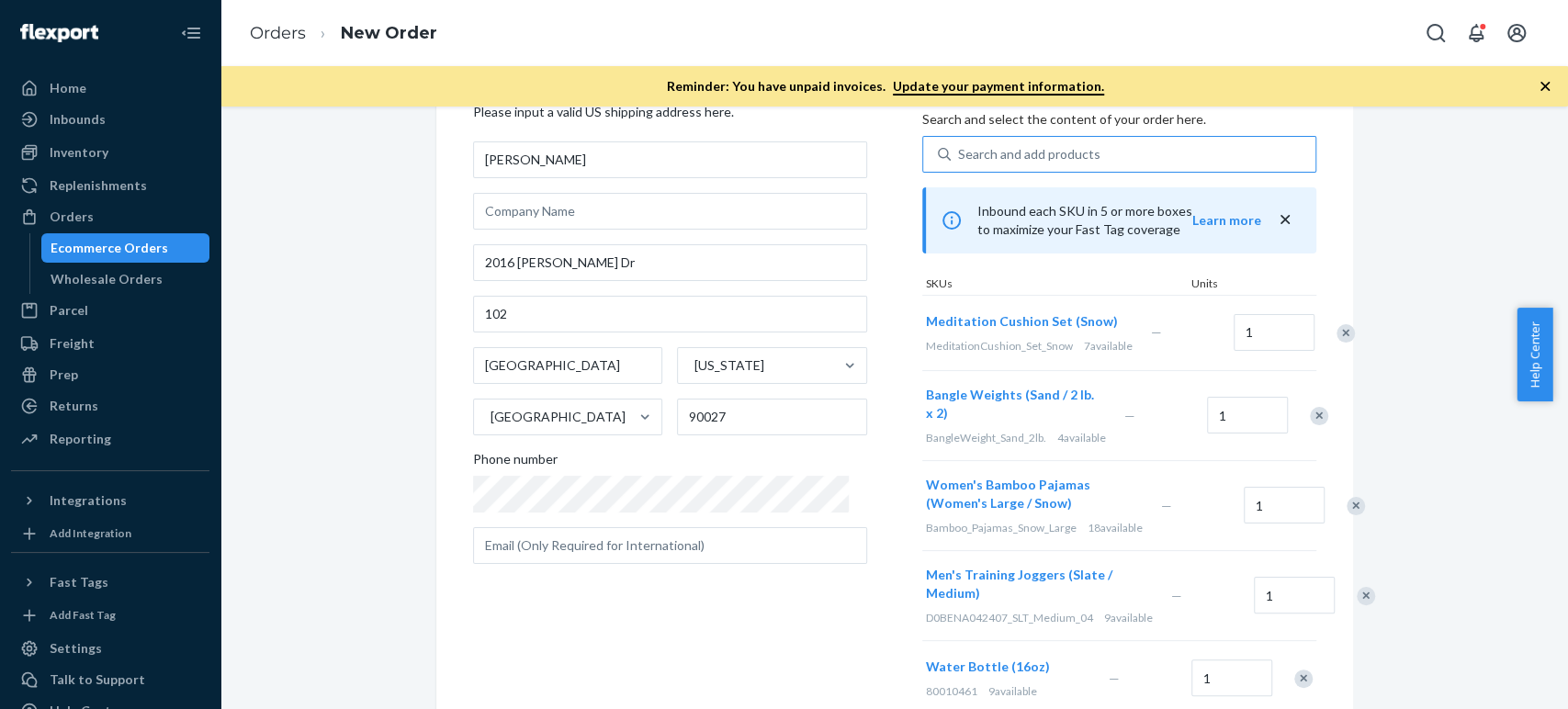
scroll to position [0, 0]
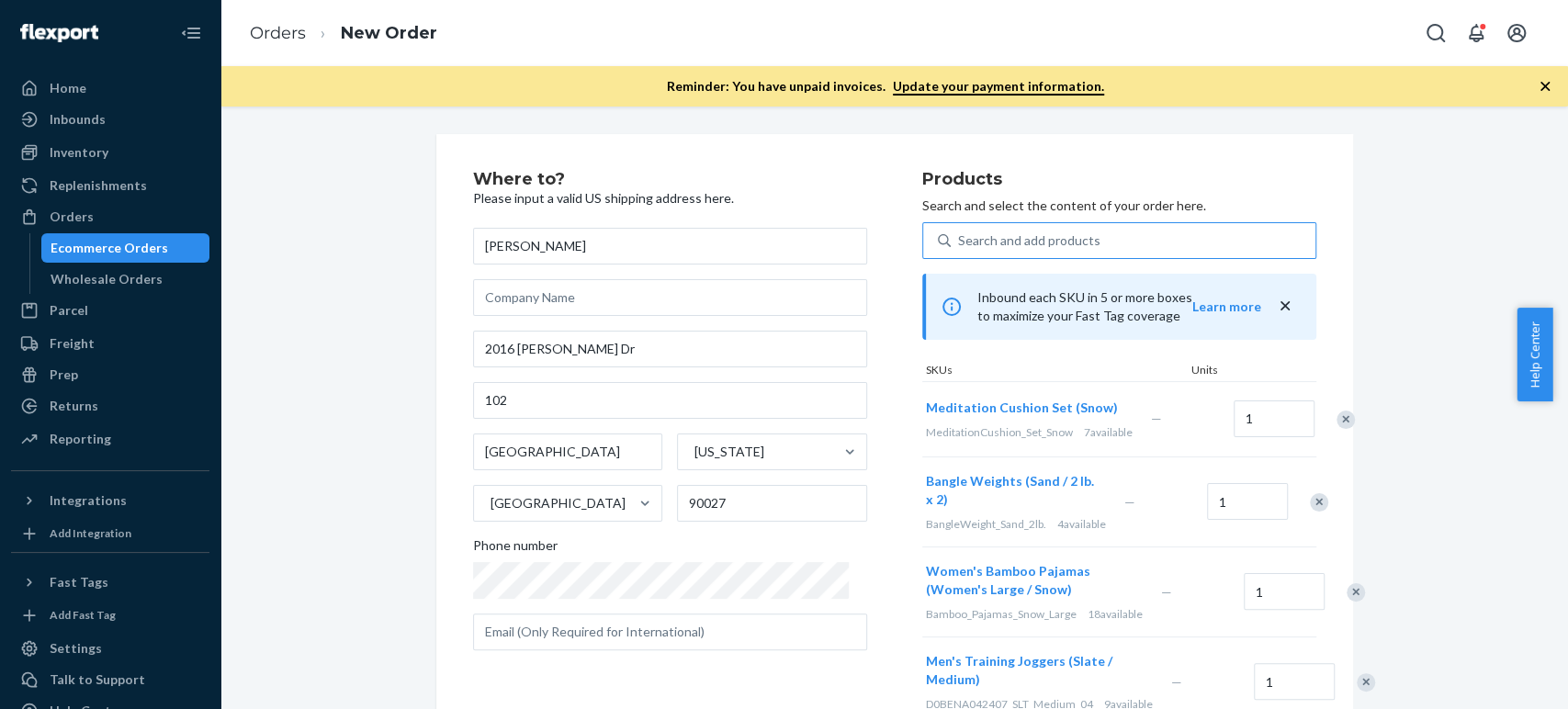
click at [967, 244] on div "Search and add products" at bounding box center [1029, 241] width 142 height 19
click at [960, 244] on input "Search and add products" at bounding box center [959, 241] width 2 height 19
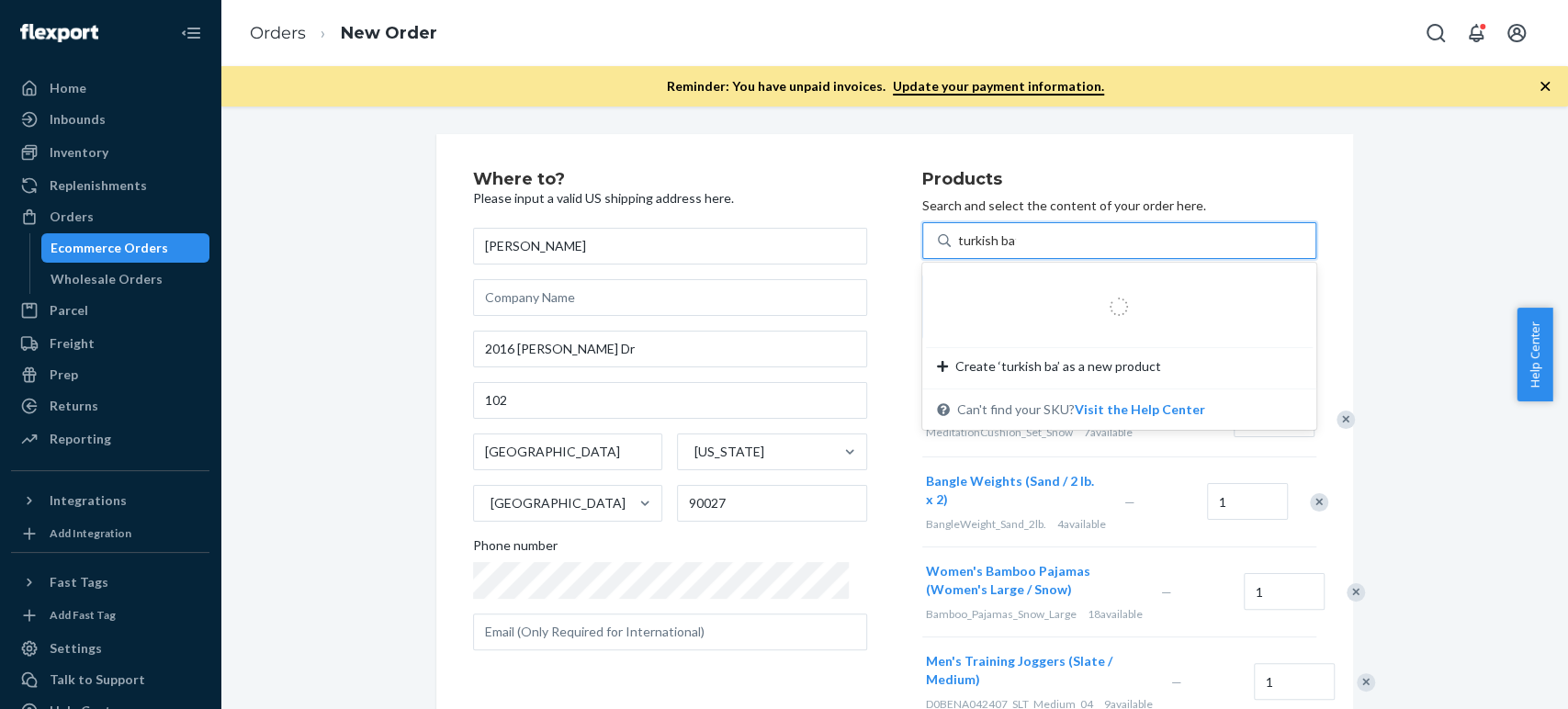
type input "turkish bath"
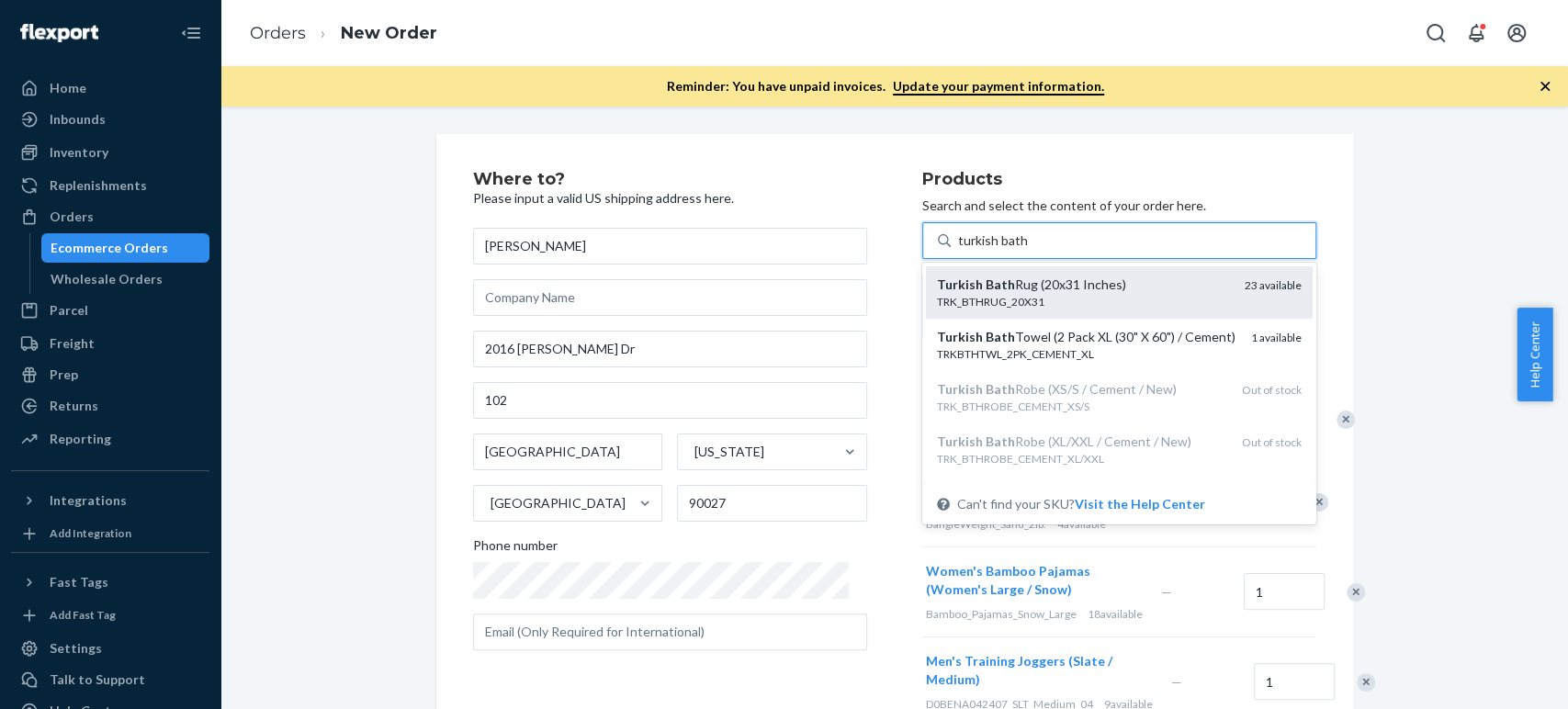
click at [986, 290] on em "Bath" at bounding box center [1000, 284] width 29 height 16
click at [958, 249] on input "turkish bath" at bounding box center [992, 241] width 70 height 19
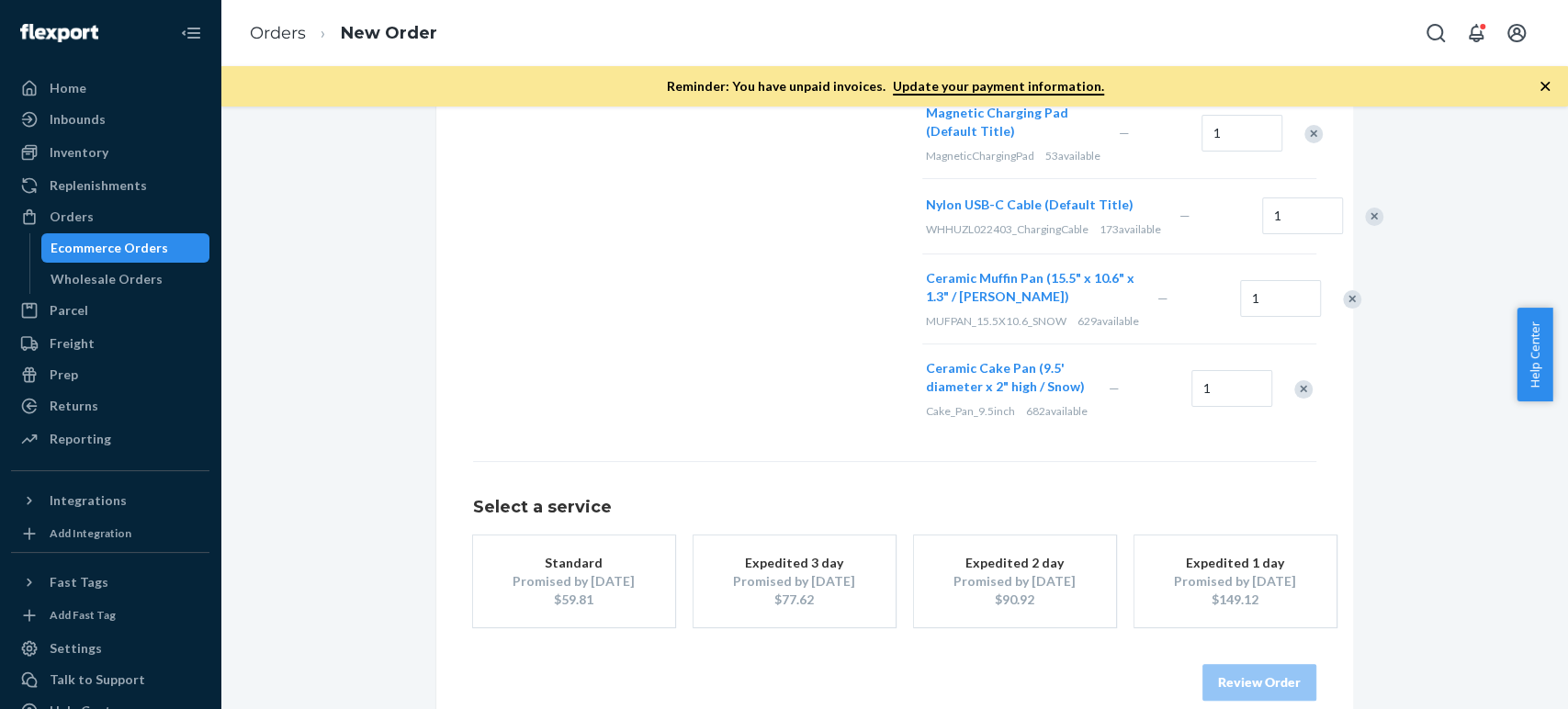
scroll to position [1071, 0]
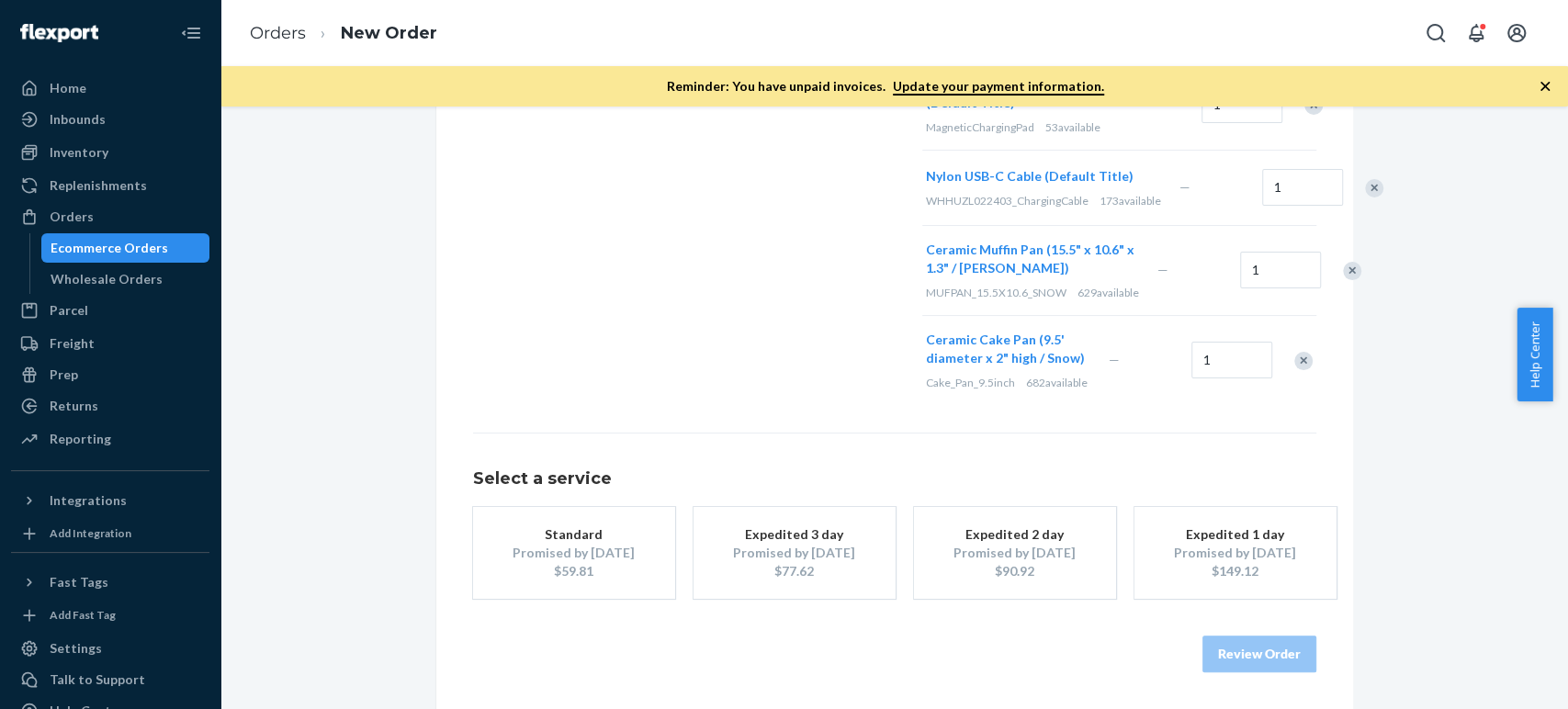
click at [605, 525] on div "Standard" at bounding box center [574, 534] width 147 height 19
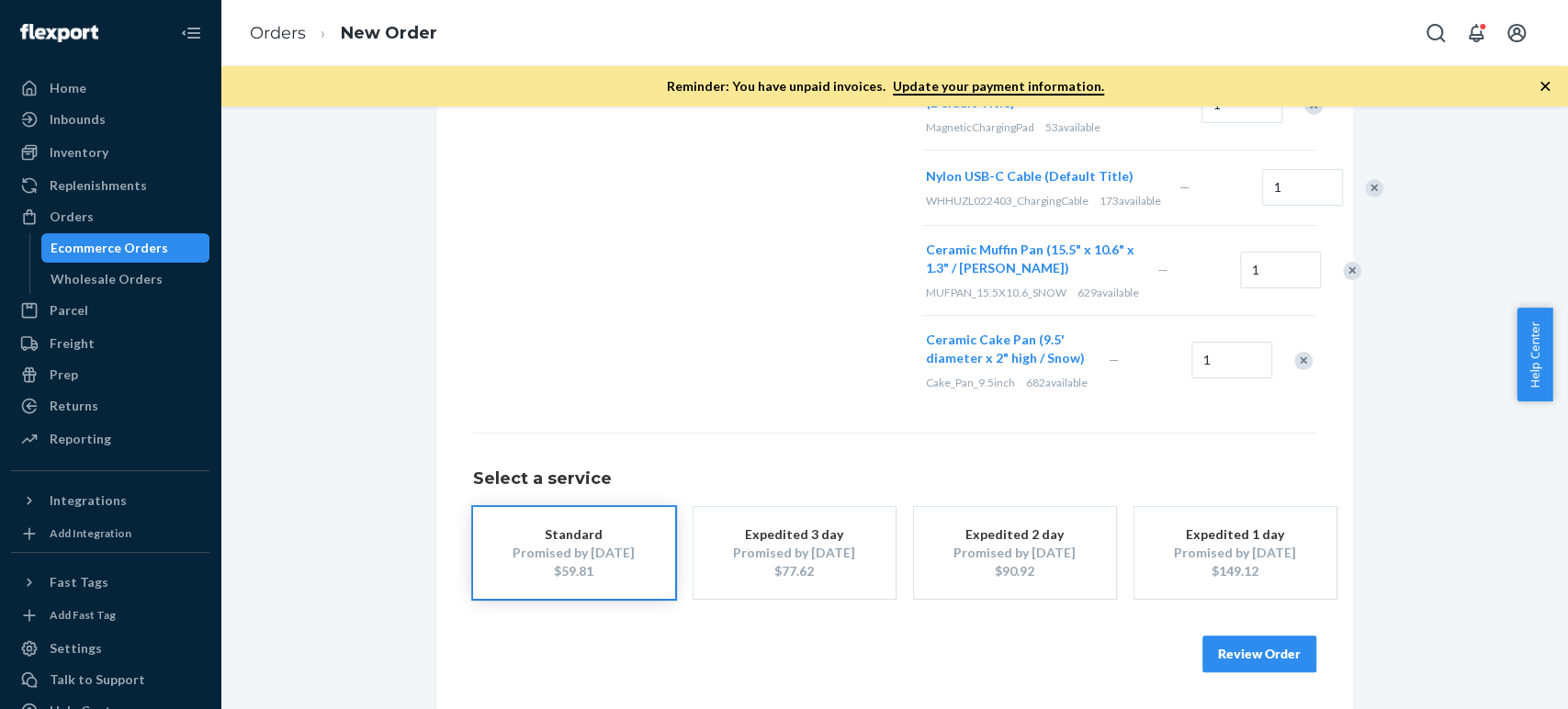
click at [1264, 659] on button "Review Order" at bounding box center [1260, 653] width 114 height 36
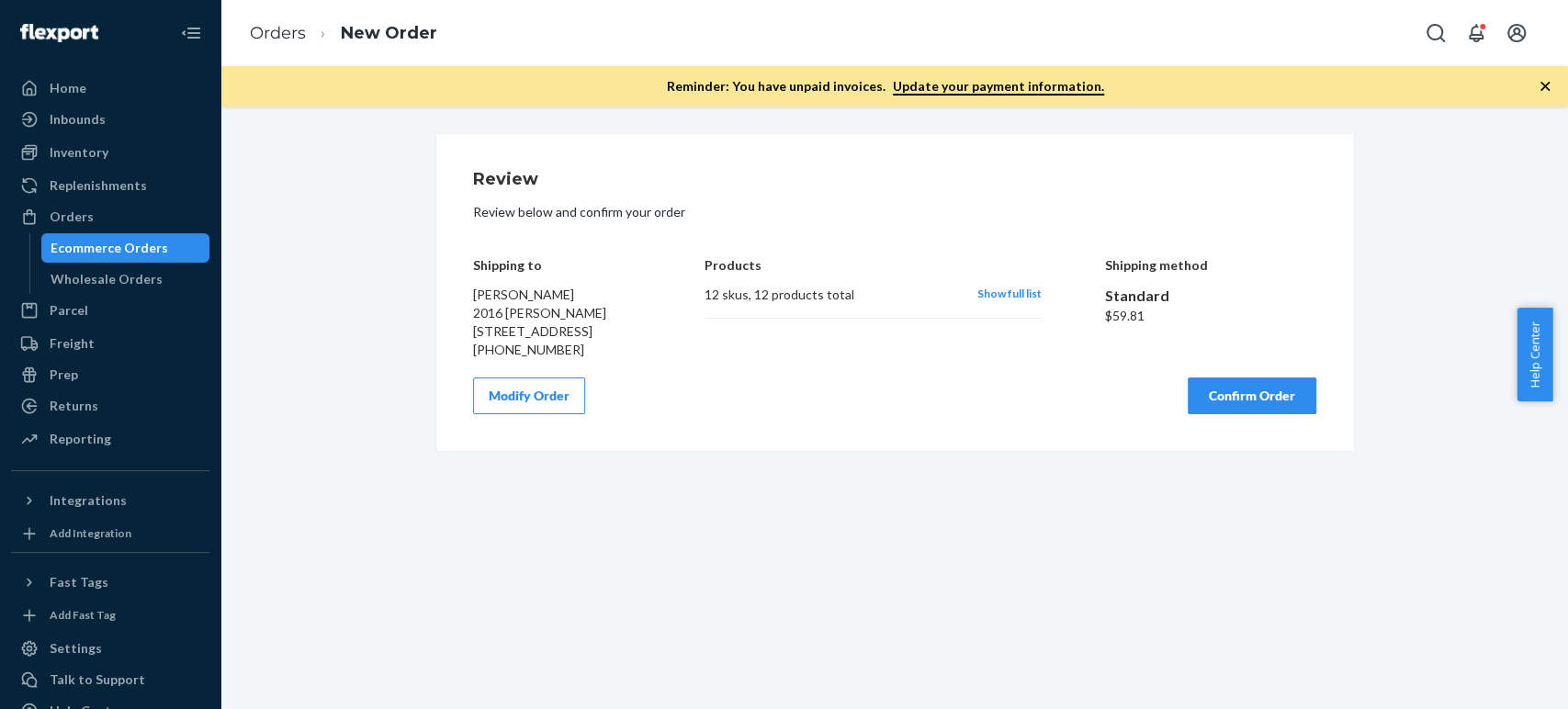
scroll to position [0, 0]
click at [841, 414] on div "Modify Order Confirm Order" at bounding box center [894, 395] width 844 height 36
click at [1195, 414] on button "Confirm Order" at bounding box center [1252, 395] width 129 height 36
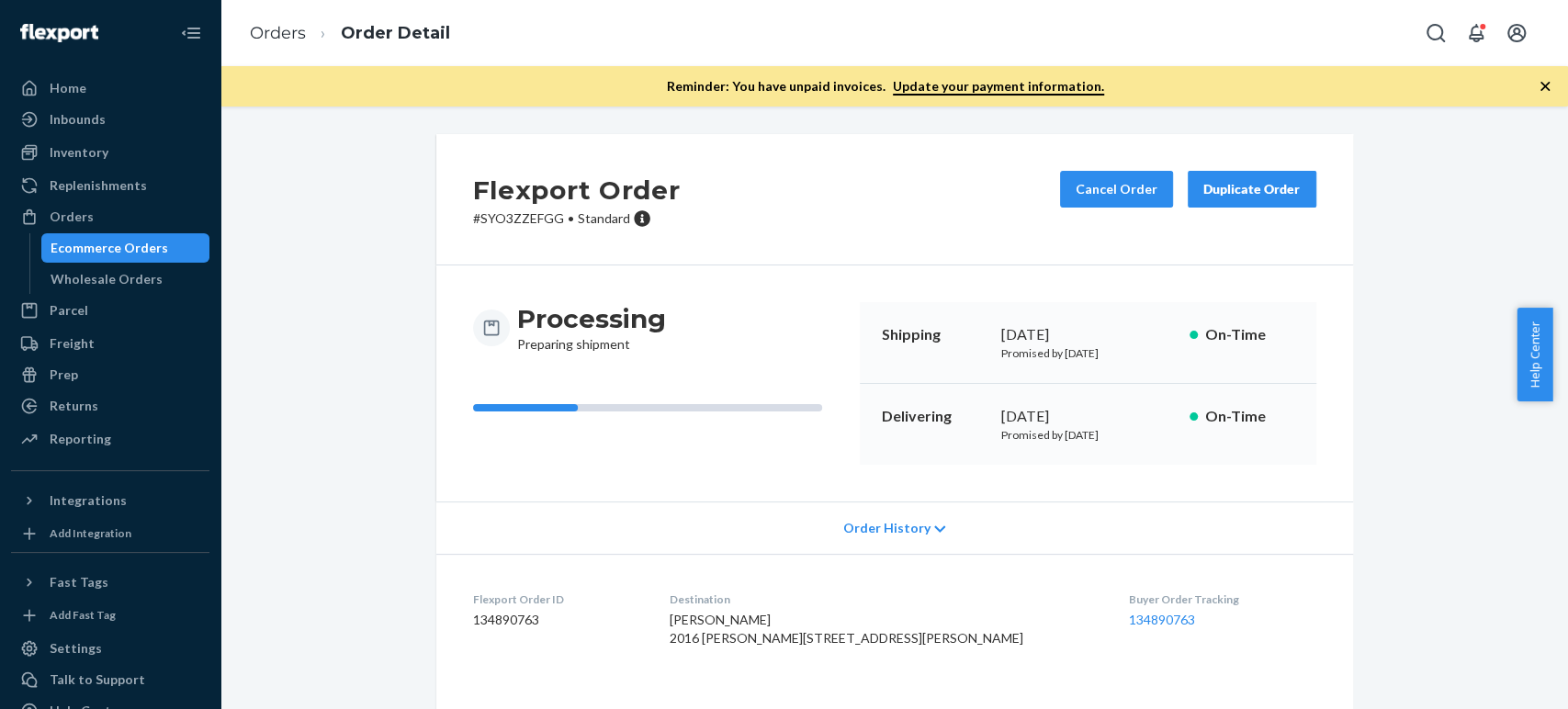
click at [509, 205] on h2 "Flexport Order" at bounding box center [577, 190] width 207 height 38
click at [510, 205] on h2 "Flexport Order" at bounding box center [577, 190] width 207 height 38
click at [512, 213] on p "# SYO3ZZEFGG • Standard" at bounding box center [577, 219] width 207 height 19
copy p "SYO3ZZEFGG"
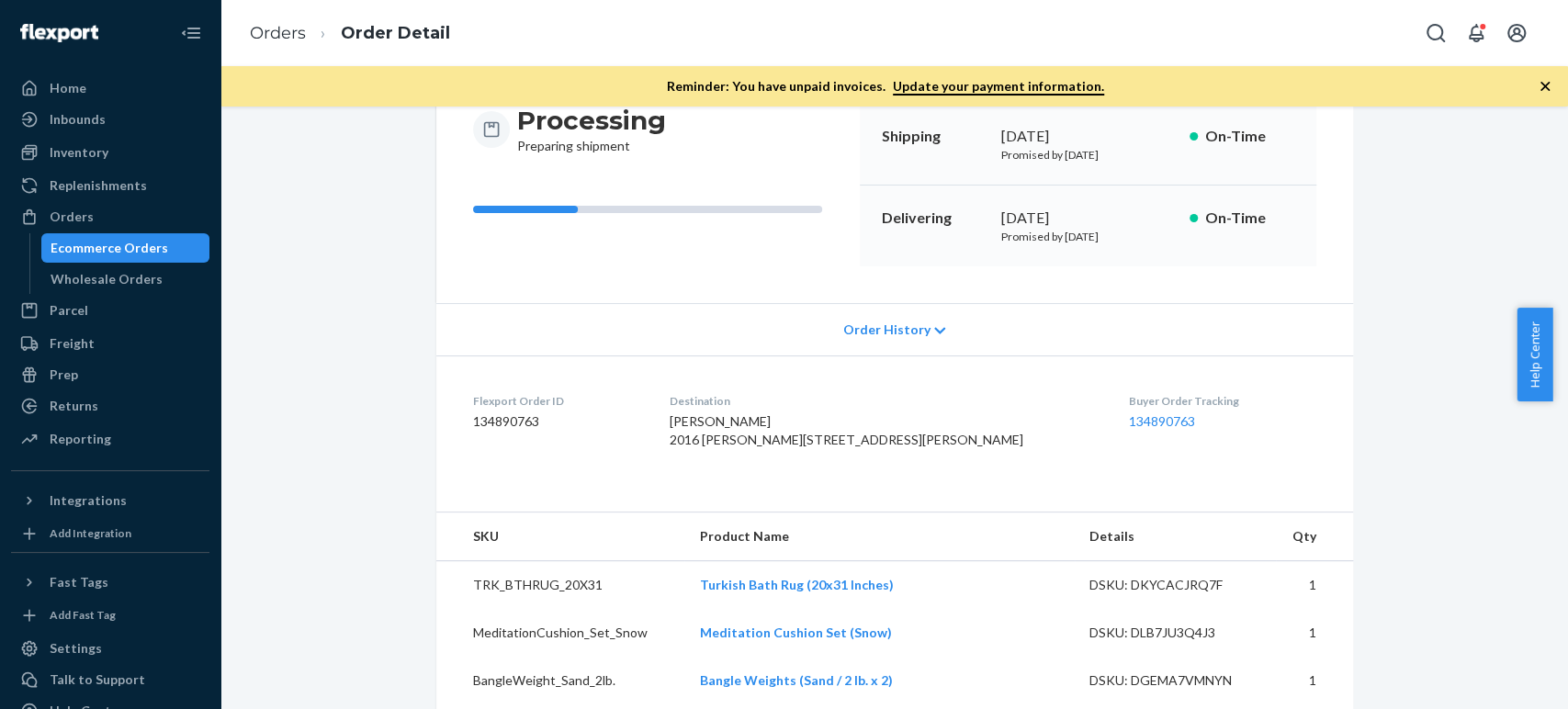
scroll to position [204, 0]
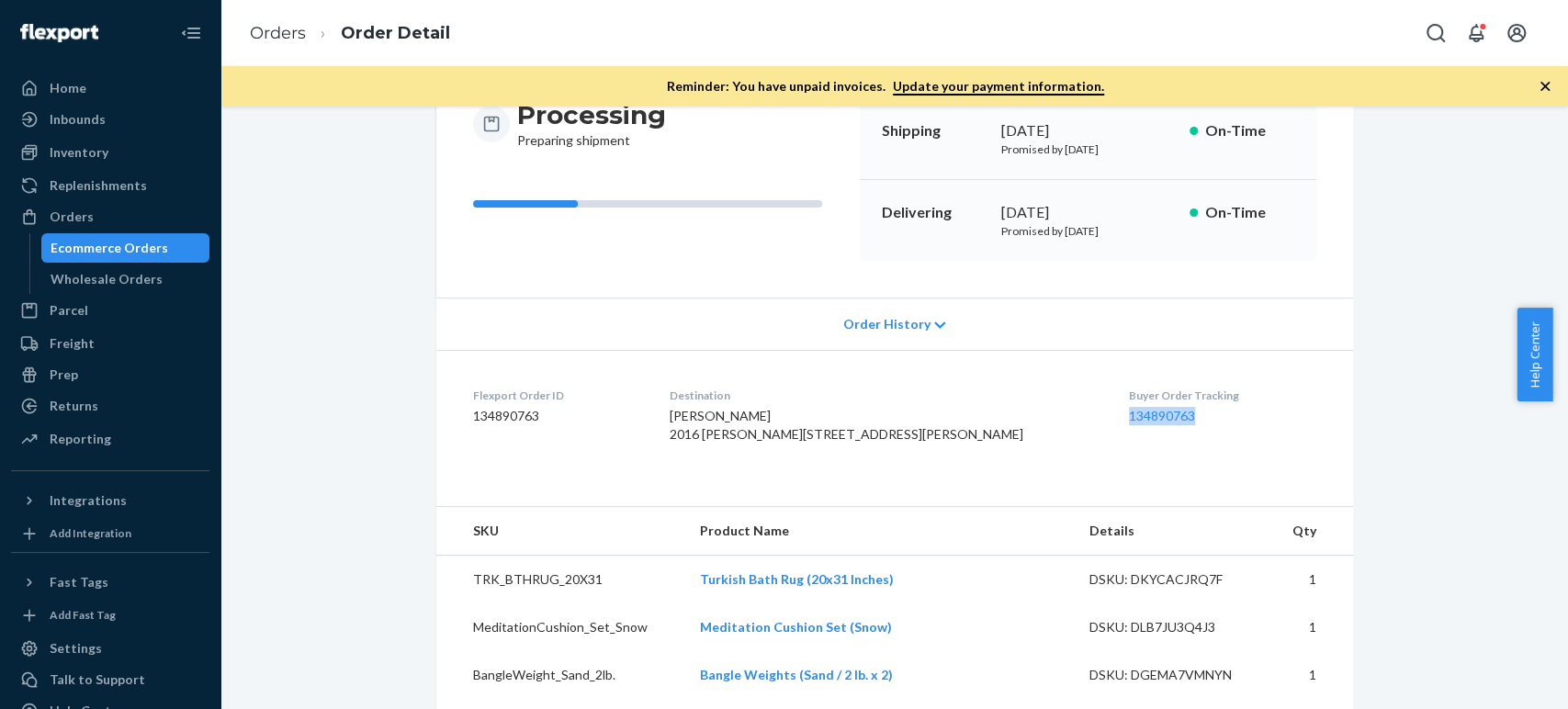
drag, startPoint x: 1143, startPoint y: 414, endPoint x: 1048, endPoint y: 409, distance: 95.1
click at [1048, 409] on dl "Flexport Order ID 134890763 Destination Gerrit von Oehsen 2016 Rodney Dr Apt 10…" at bounding box center [894, 418] width 917 height 137
copy link "134890763"
click at [1129, 410] on link "134890763" at bounding box center [1162, 416] width 66 height 16
click at [267, 35] on link "Orders" at bounding box center [278, 34] width 56 height 21
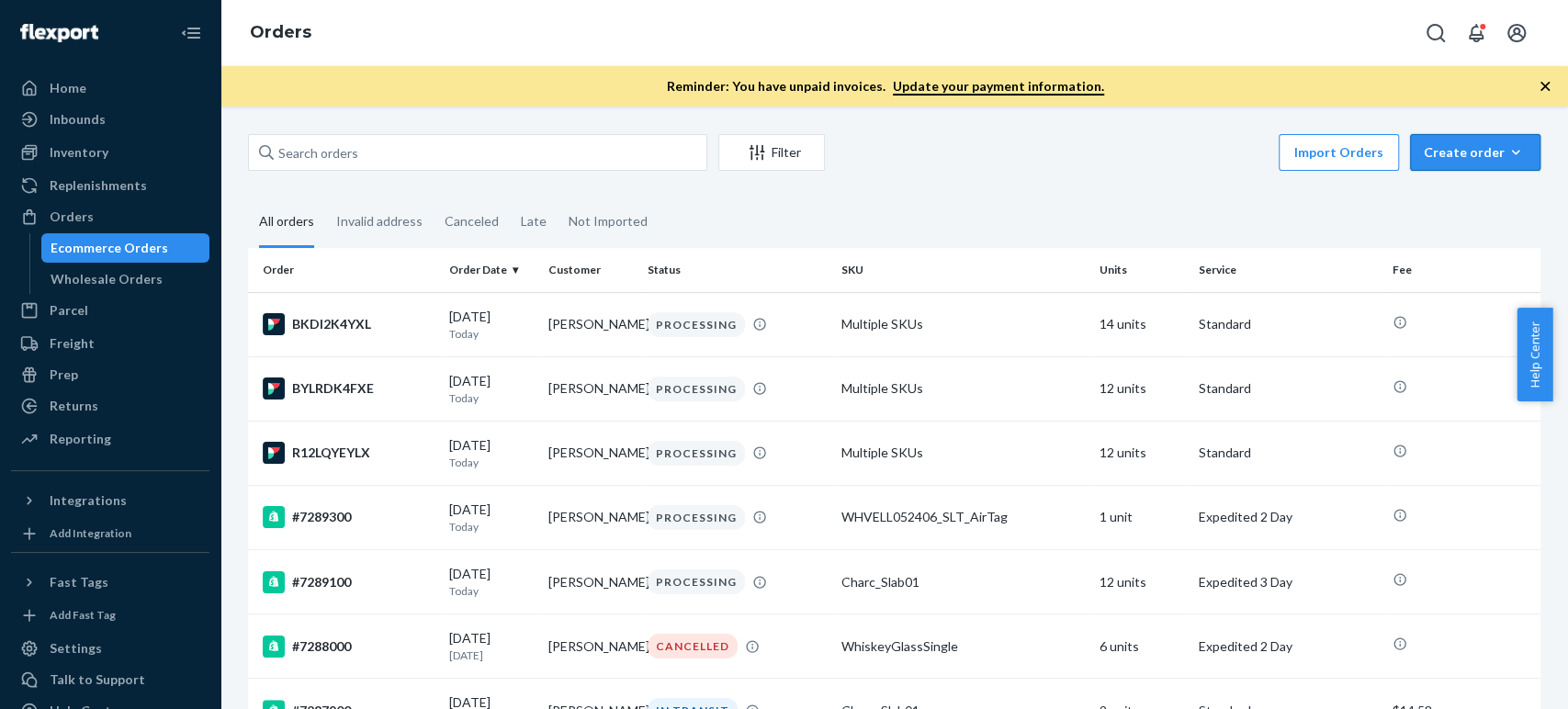
click at [1466, 152] on div "Create order" at bounding box center [1475, 152] width 103 height 19
click at [1436, 194] on span "Ecommerce order" at bounding box center [1487, 197] width 114 height 13
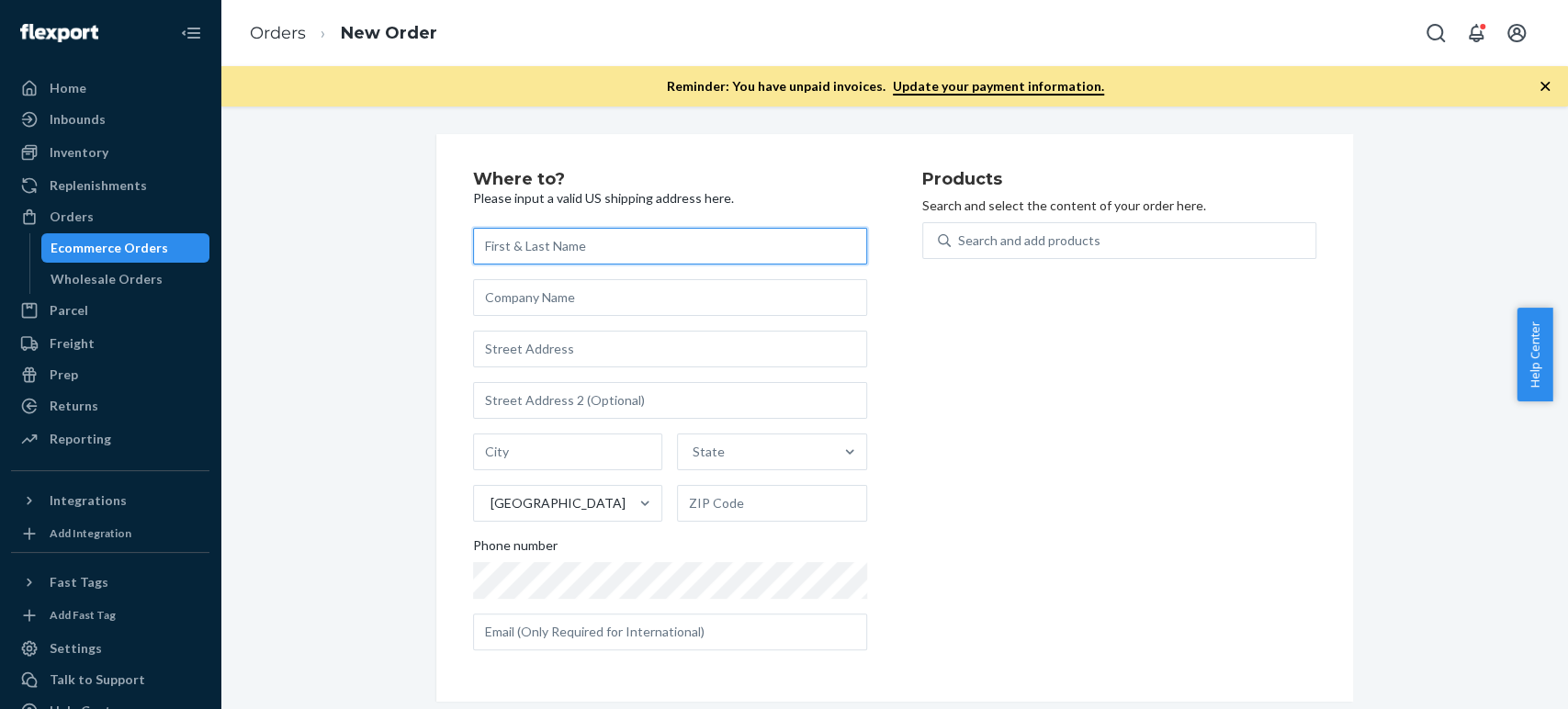
paste input "[PERSON_NAME]"
type input "[PERSON_NAME]"
click at [969, 570] on div "Products Search and select the content of your order here. Search and add produ…" at bounding box center [1119, 418] width 394 height 494
click at [570, 354] on input "text" at bounding box center [670, 348] width 394 height 36
paste input "18029 East Bellewood Drive Aurora CO 80015 United States"
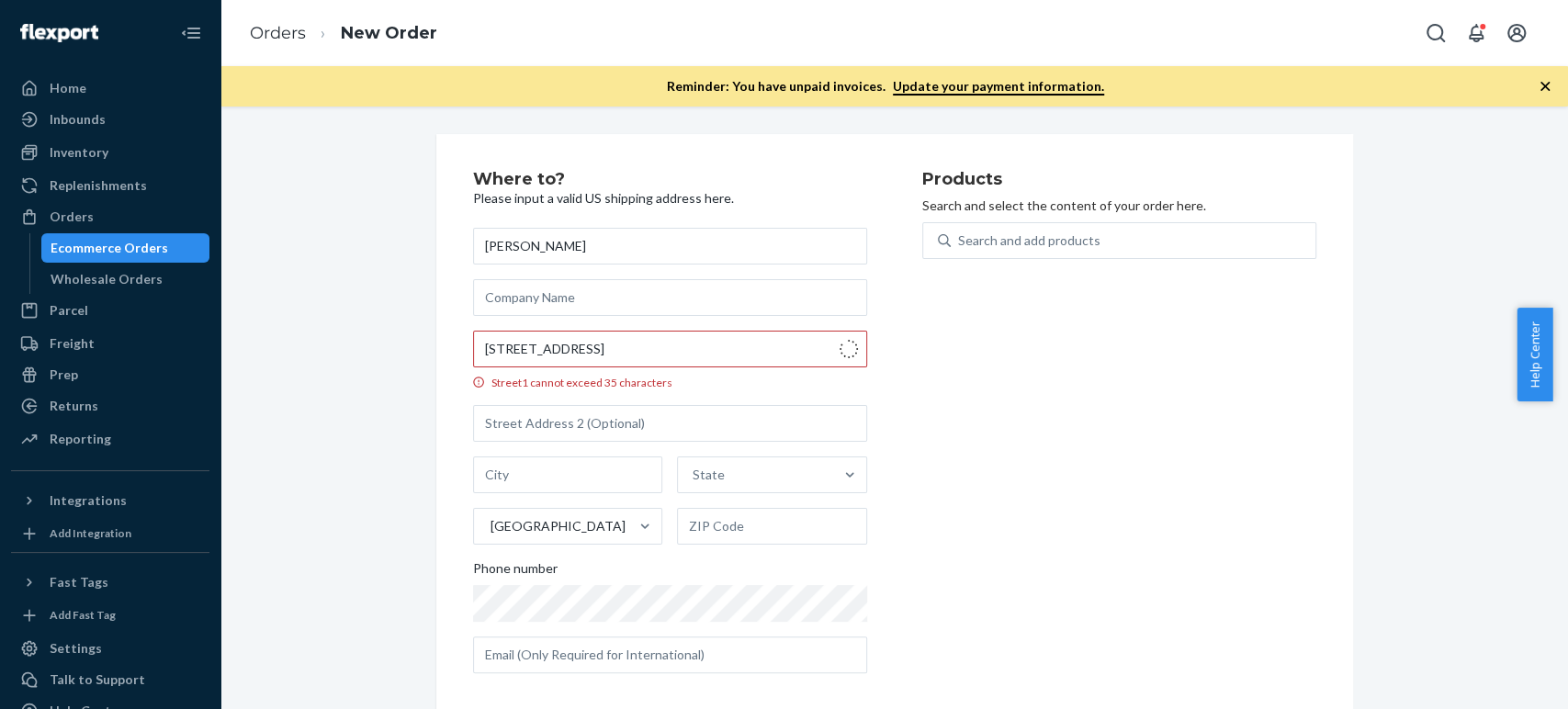
type input "18029 E Bellewood Dr"
type input "Aurora"
type input "80015"
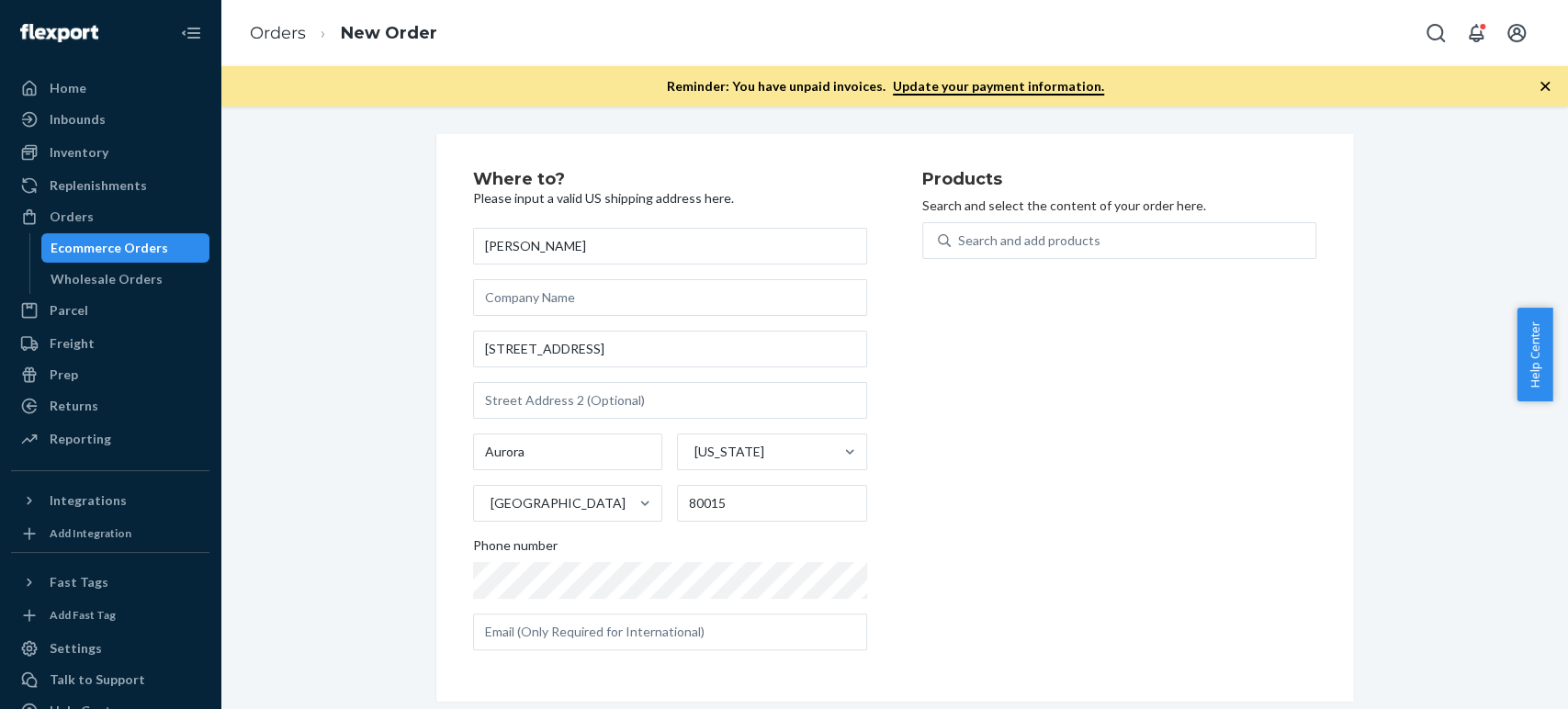
click at [1016, 544] on div "Products Search and select the content of your order here. Search and add produ…" at bounding box center [1119, 418] width 394 height 494
click at [995, 248] on div "Search and add products" at bounding box center [1029, 241] width 142 height 19
click at [960, 248] on input "0 results available. Use Up and Down to choose options, press Enter to select t…" at bounding box center [959, 241] width 2 height 19
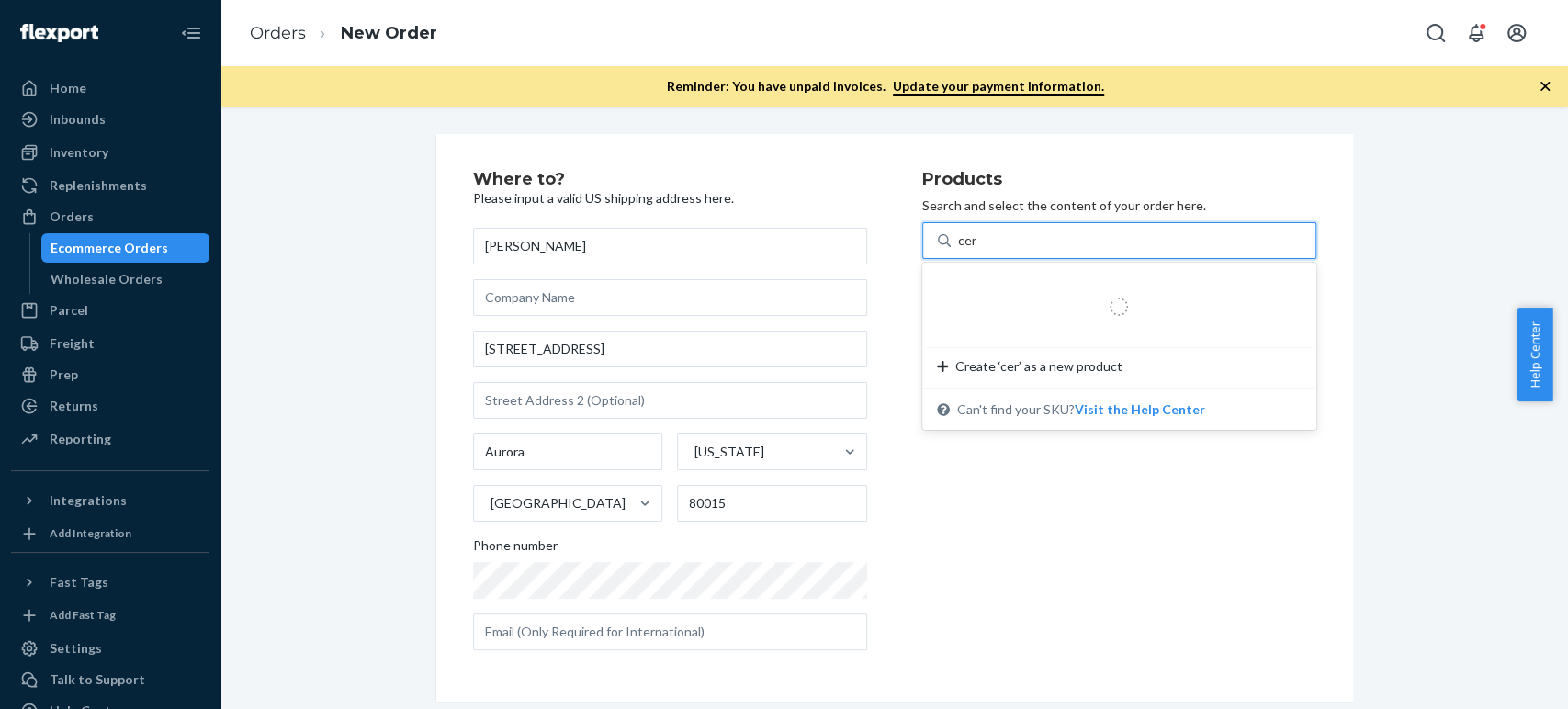
type input "cera"
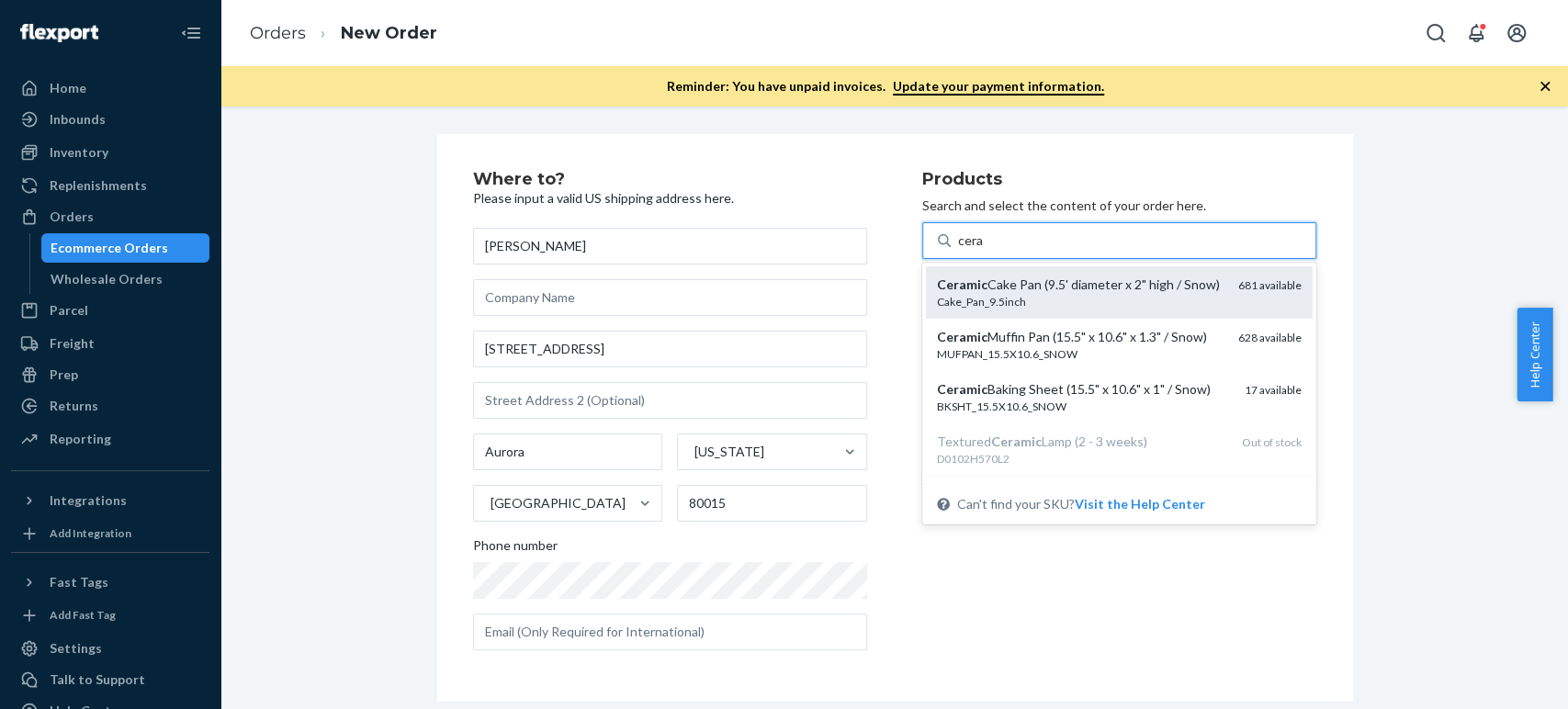
click at [995, 290] on div "Ceramic Cake Pan (9.5' diameter x 2" high / Snow)" at bounding box center [1080, 285] width 287 height 19
click at [984, 249] on input "cera" at bounding box center [971, 241] width 26 height 19
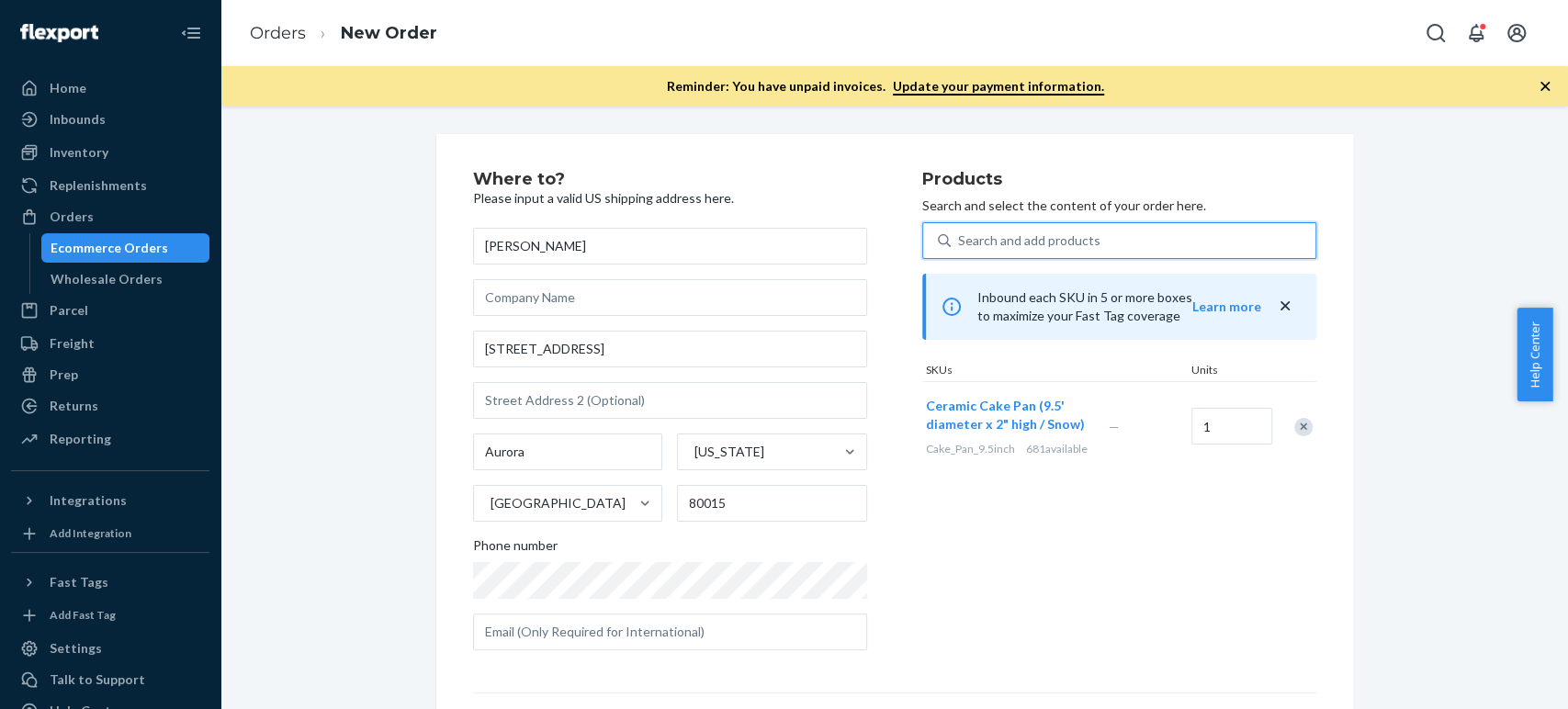
click at [977, 243] on div "Search and add products" at bounding box center [1029, 241] width 142 height 19
click at [960, 243] on input "0 results available. Use Up and Down to choose options, press Enter to select t…" at bounding box center [959, 241] width 2 height 19
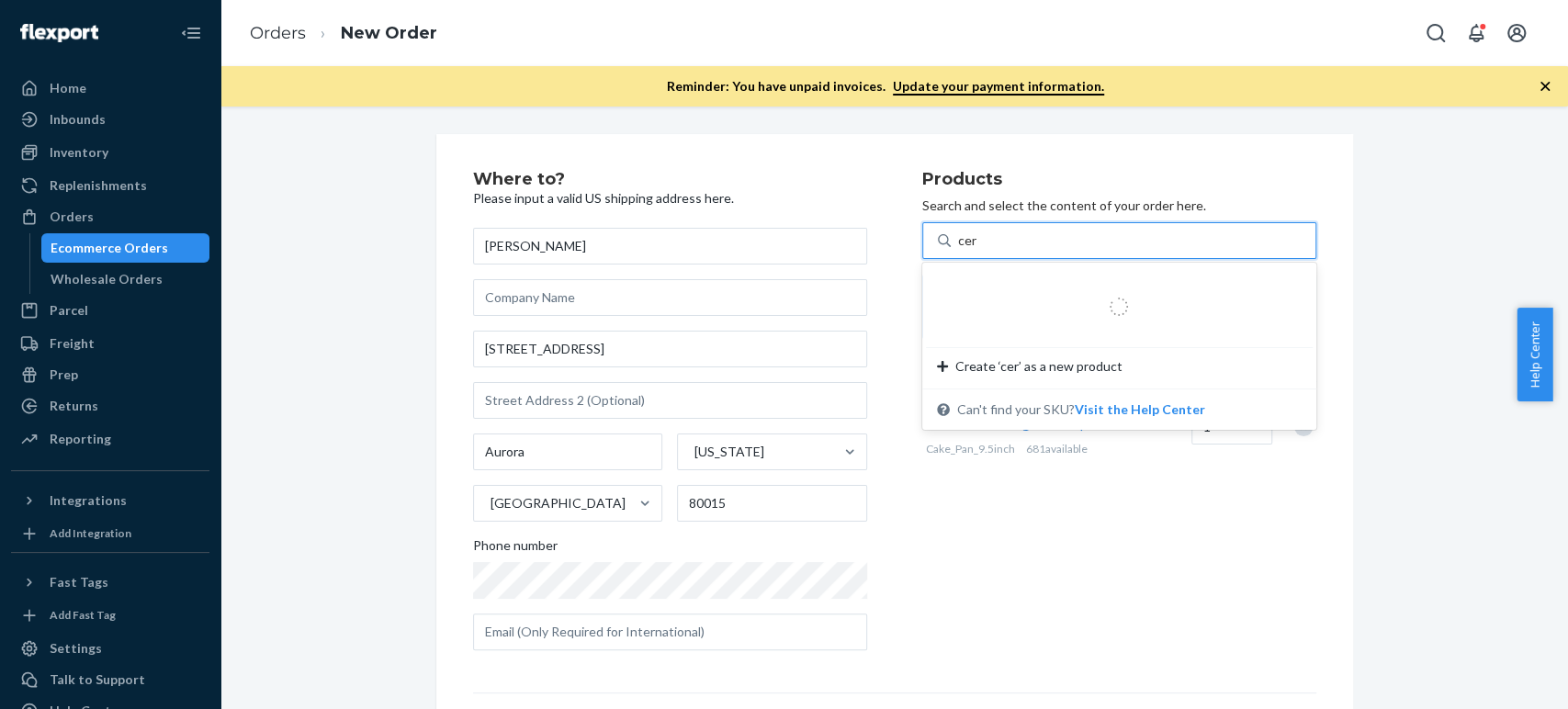
type input "cera"
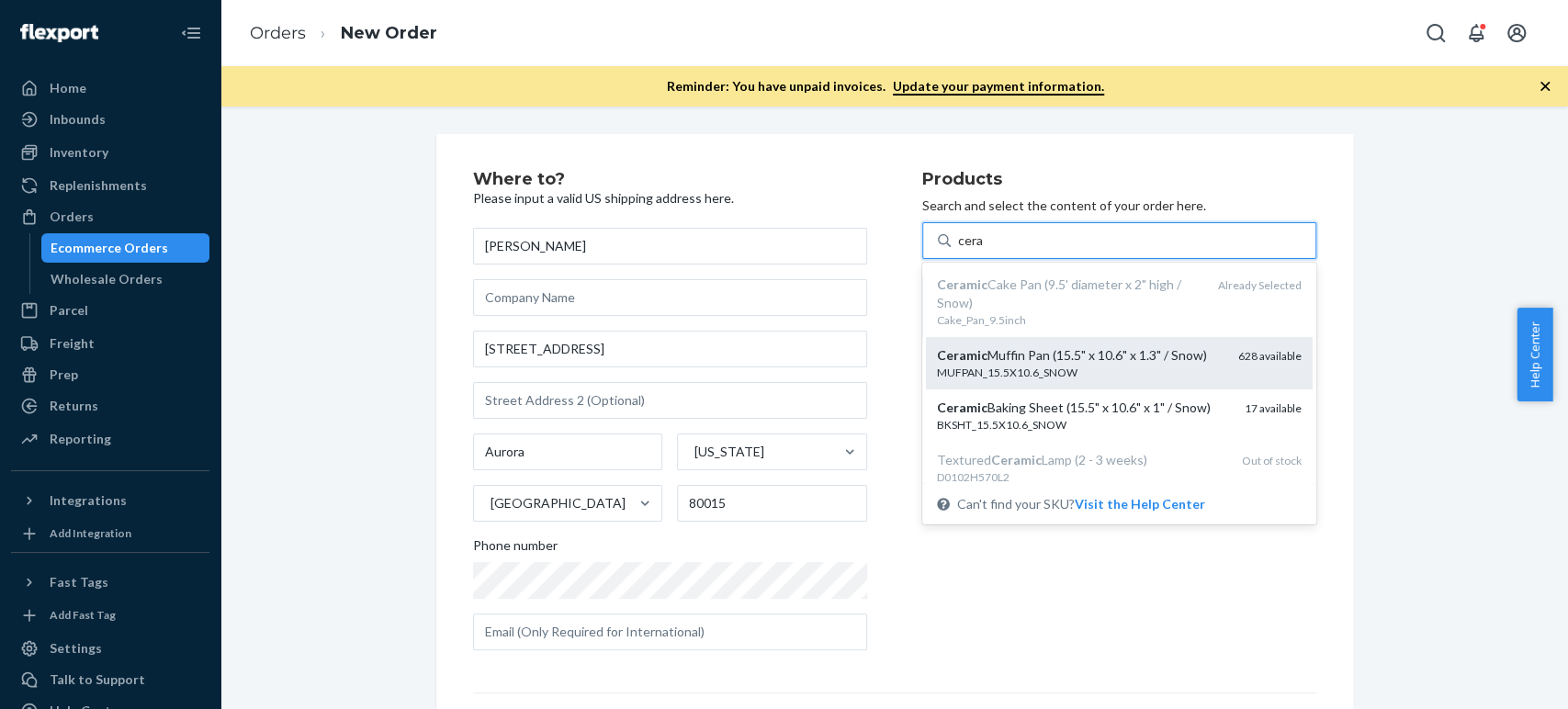
click at [959, 369] on div "MUFPAN_15.5X10.6_SNOW" at bounding box center [1080, 372] width 287 height 16
click at [959, 249] on input "cera" at bounding box center [971, 241] width 26 height 19
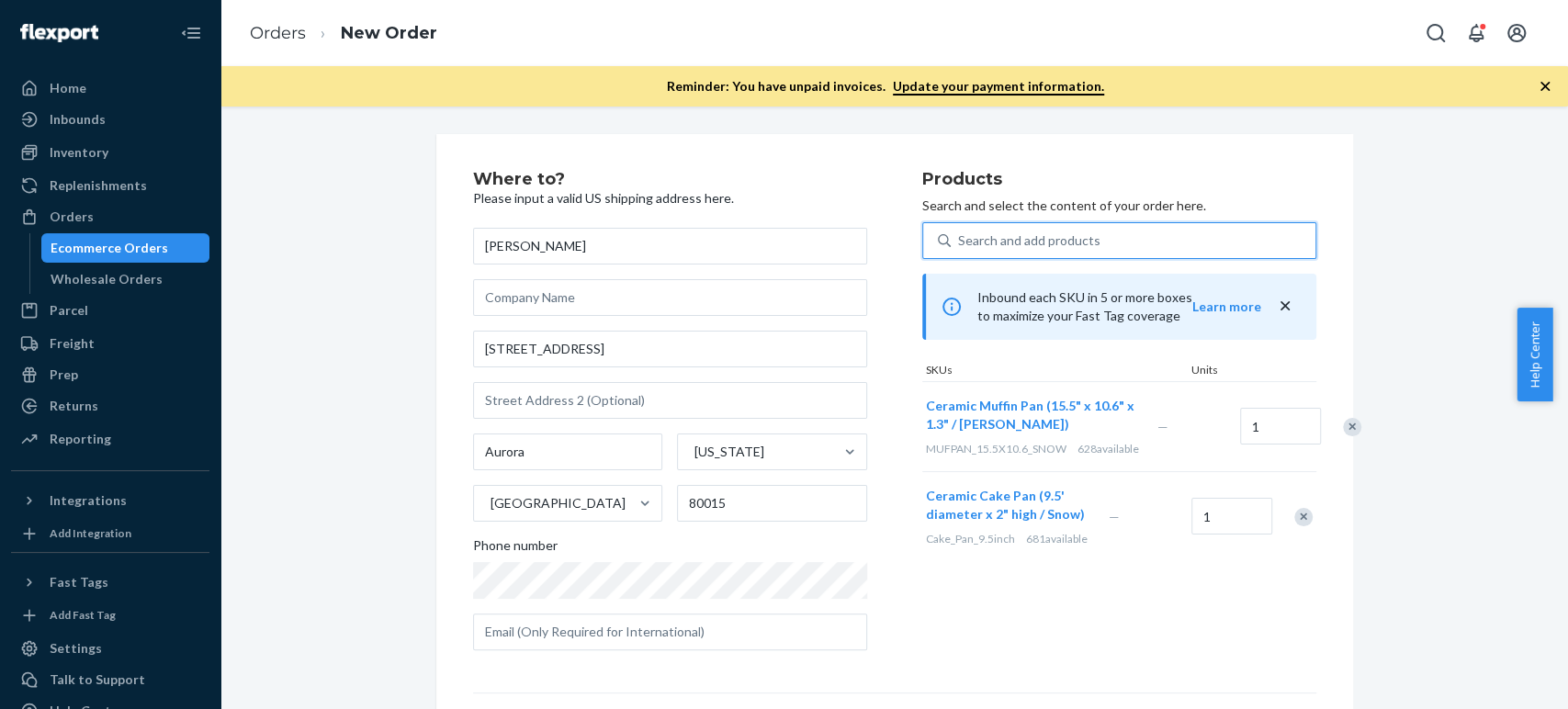
click at [1000, 245] on div "Search and add products" at bounding box center [1029, 241] width 142 height 19
click at [960, 245] on input "0 results available. Use Up and Down to choose options, press Enter to select t…" at bounding box center [959, 241] width 2 height 19
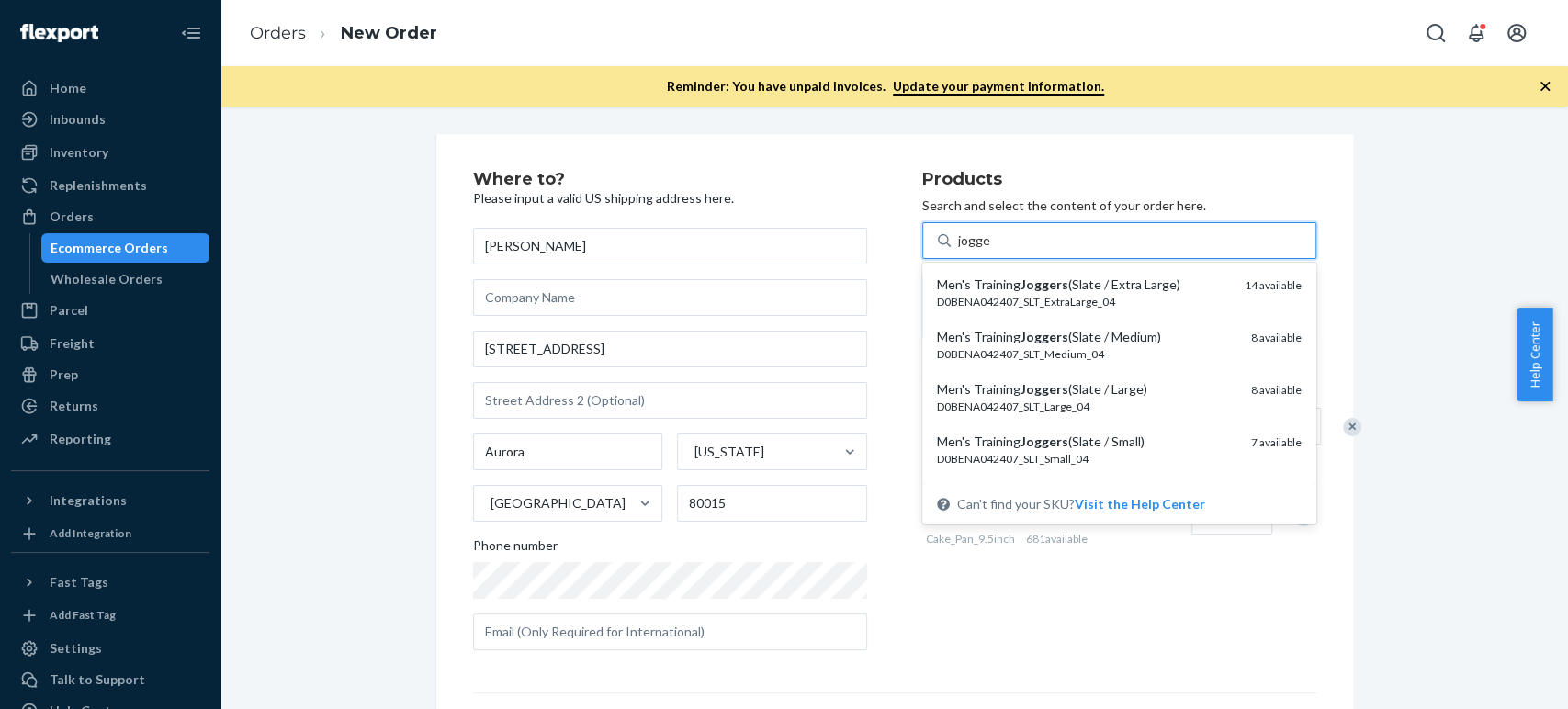
type input "jogge"
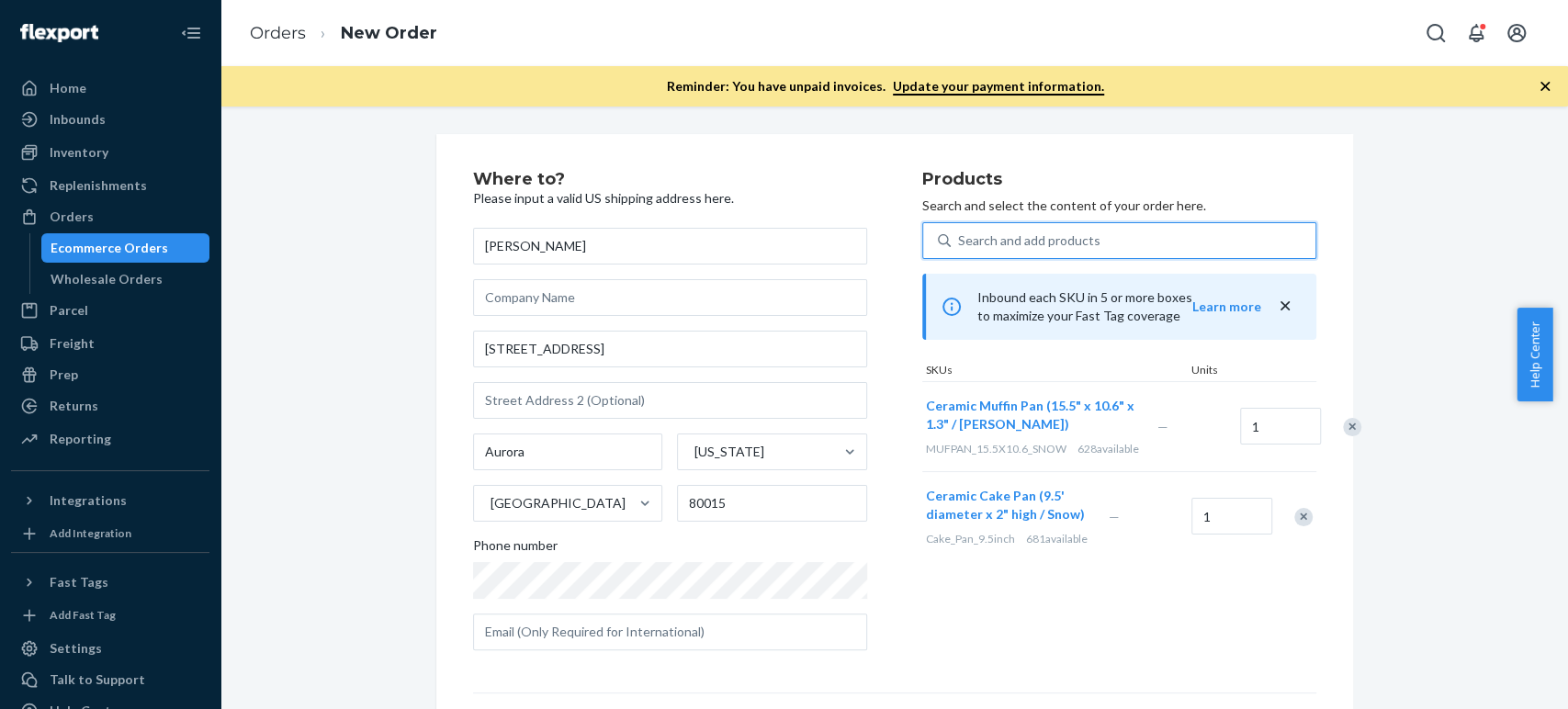
click at [962, 235] on div "Search and add products" at bounding box center [1029, 241] width 142 height 19
click at [960, 235] on input "0 results available. Select is focused ,type to refine list, press Down to open…" at bounding box center [959, 241] width 2 height 19
click at [963, 244] on div "Search and add products" at bounding box center [1029, 241] width 142 height 19
click at [960, 244] on input "0 results available. Use Up and Down to choose options, press Enter to select t…" at bounding box center [959, 241] width 2 height 19
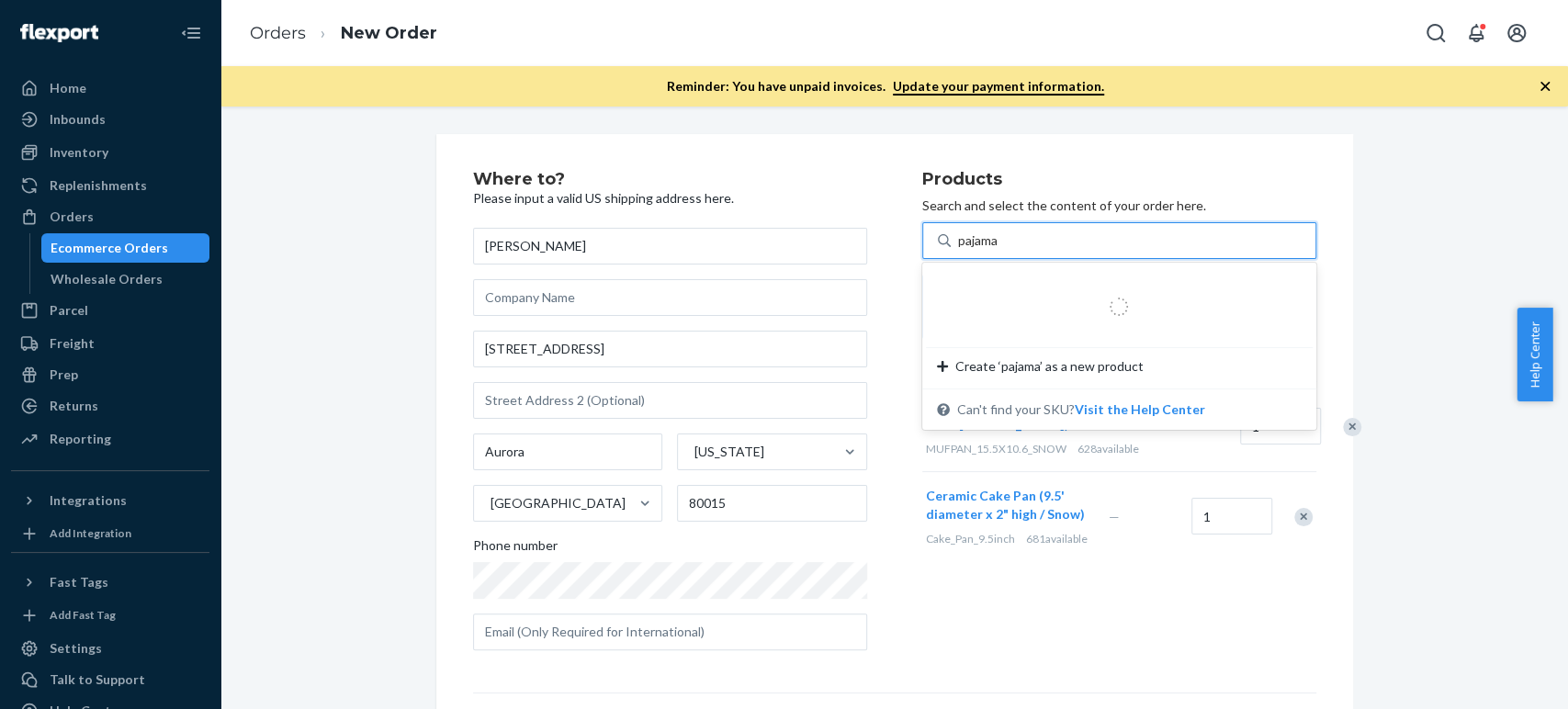
type input "pajamas"
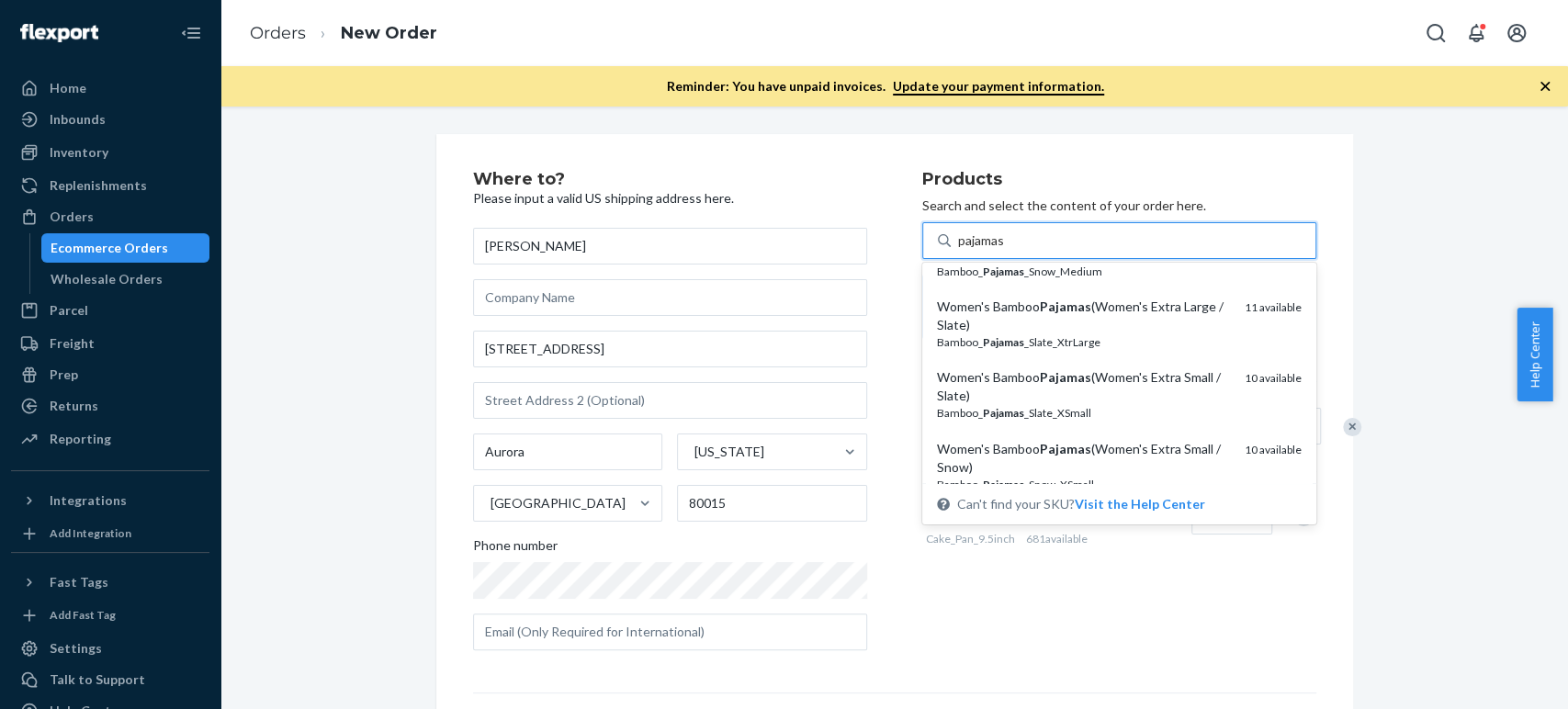
scroll to position [204, 0]
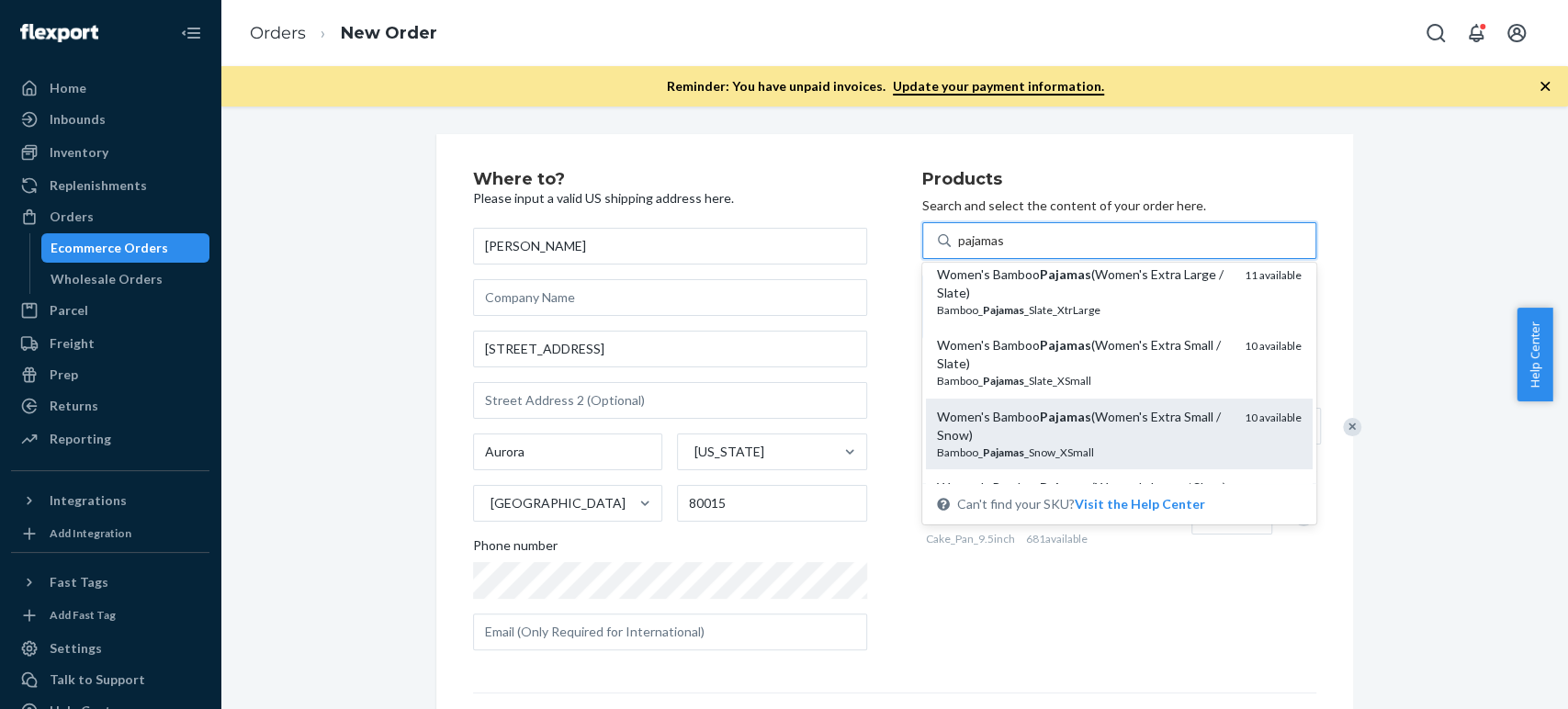
click at [1059, 424] on em "Pajamas" at bounding box center [1065, 416] width 51 height 16
click at [1006, 249] on input "pajamas" at bounding box center [981, 241] width 48 height 19
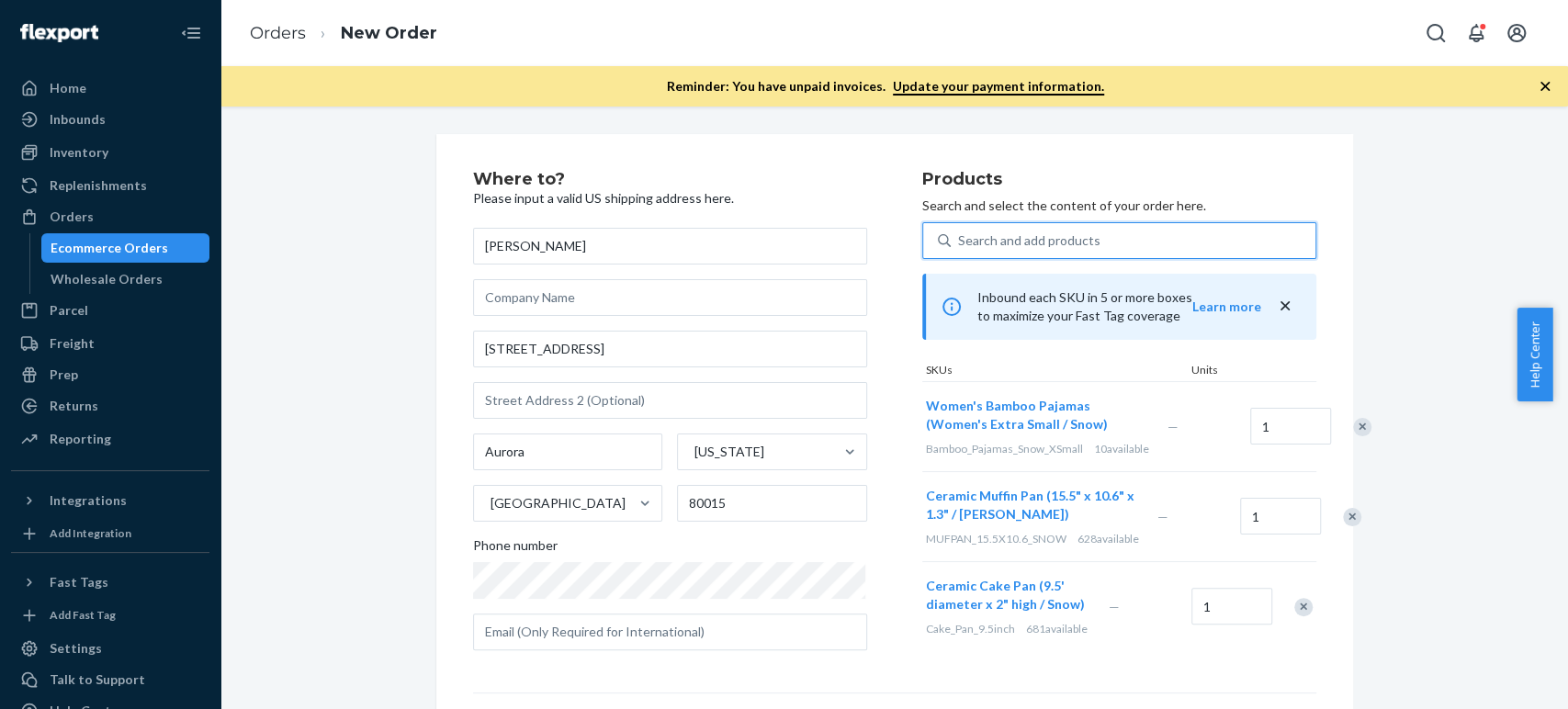
click at [992, 248] on div "Search and add products" at bounding box center [1029, 241] width 142 height 19
click at [960, 248] on input "0 results available. Use Up and Down to choose options, press Enter to select t…" at bounding box center [959, 241] width 2 height 19
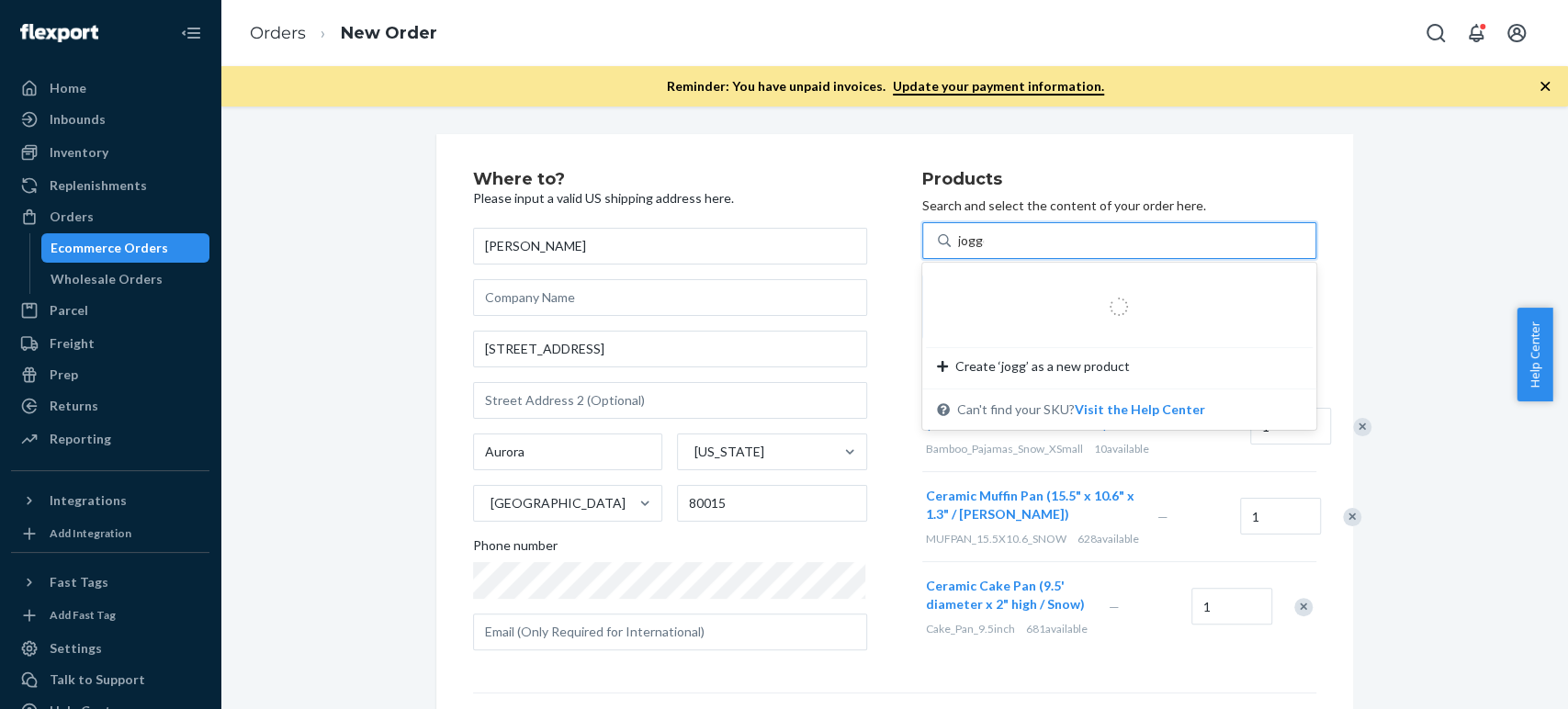
type input "jogger"
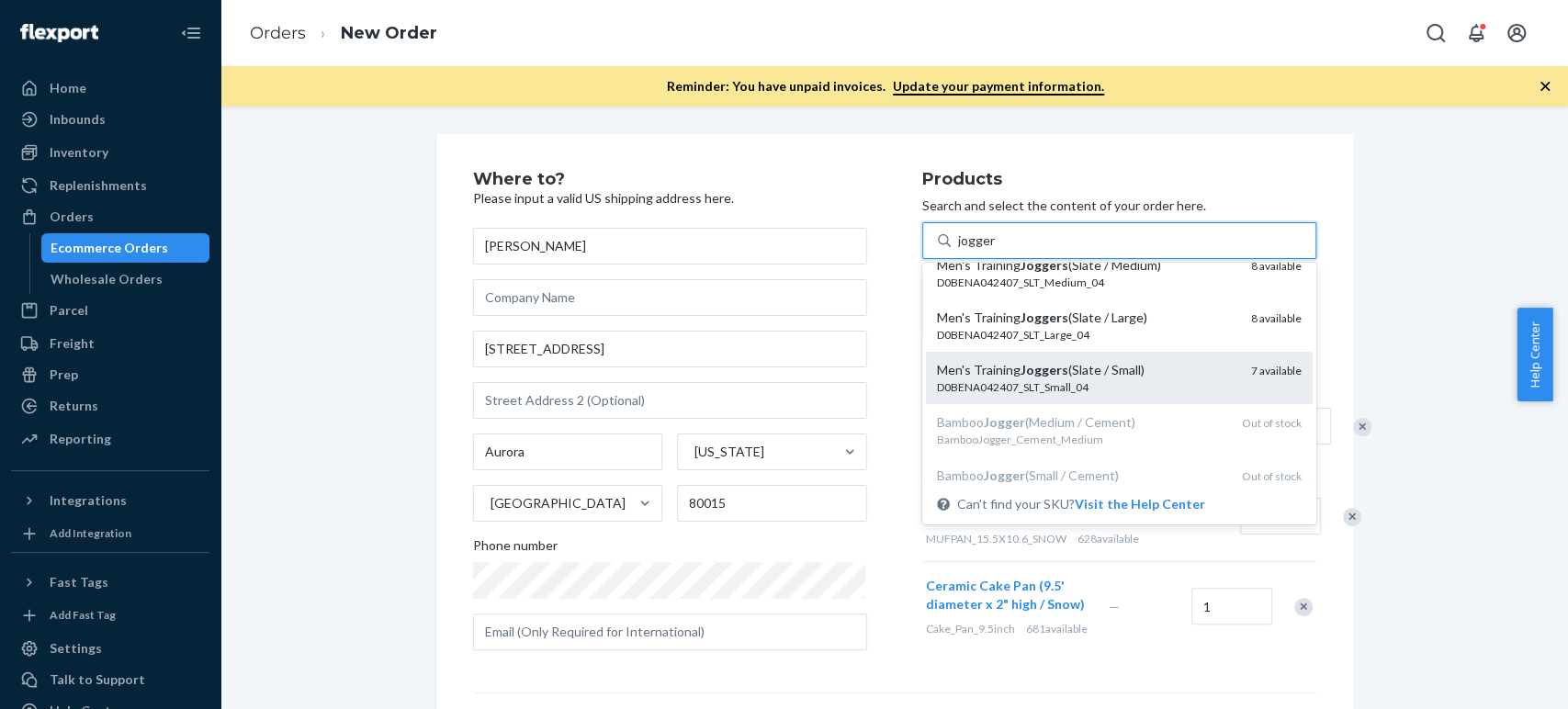
scroll to position [102, 0]
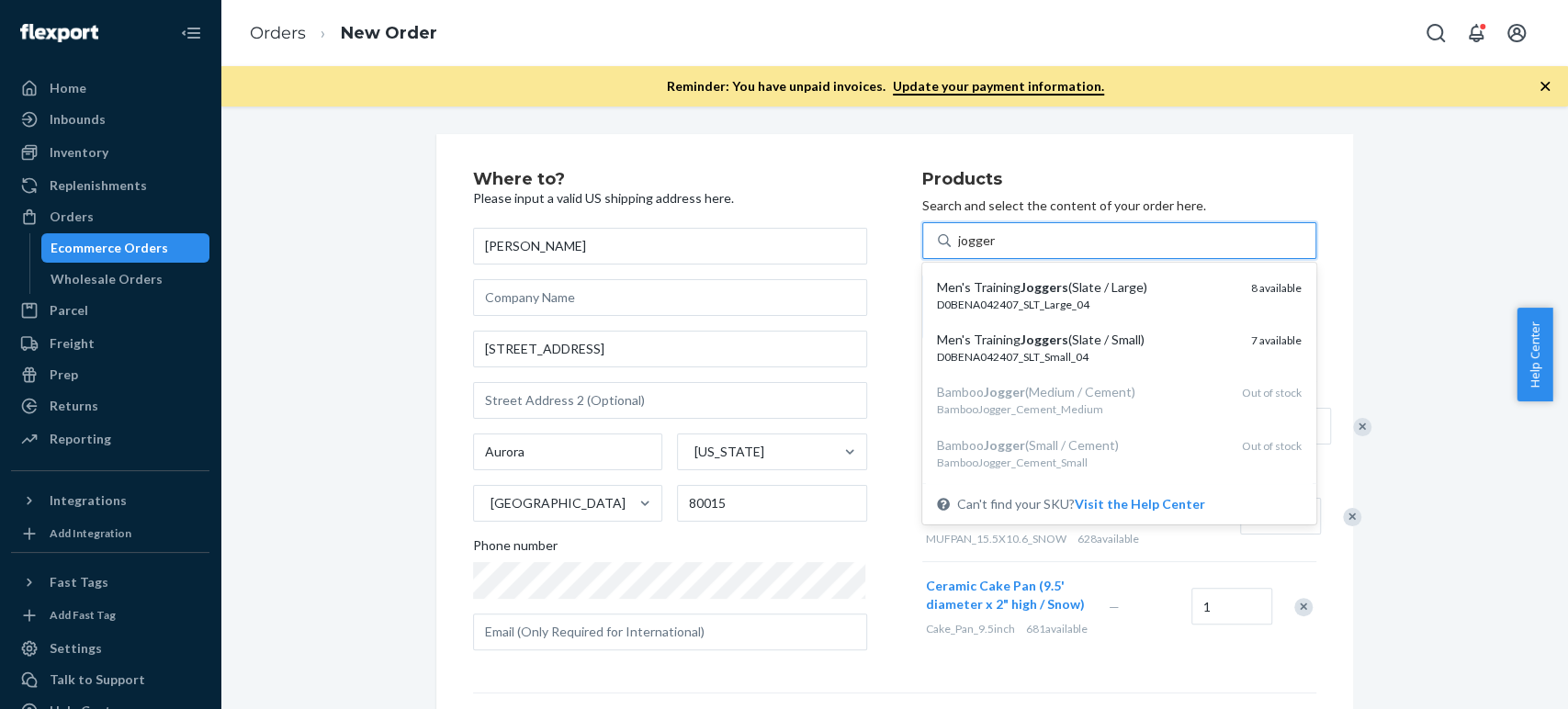
drag, startPoint x: 1014, startPoint y: 351, endPoint x: 1015, endPoint y: 336, distance: 15.0
click at [1014, 348] on div "Men's Training Joggers (Slate / Small) D0BENA042407_SLT_Small_04" at bounding box center [1087, 347] width 300 height 34
click at [996, 249] on input "jogger" at bounding box center [976, 241] width 37 height 19
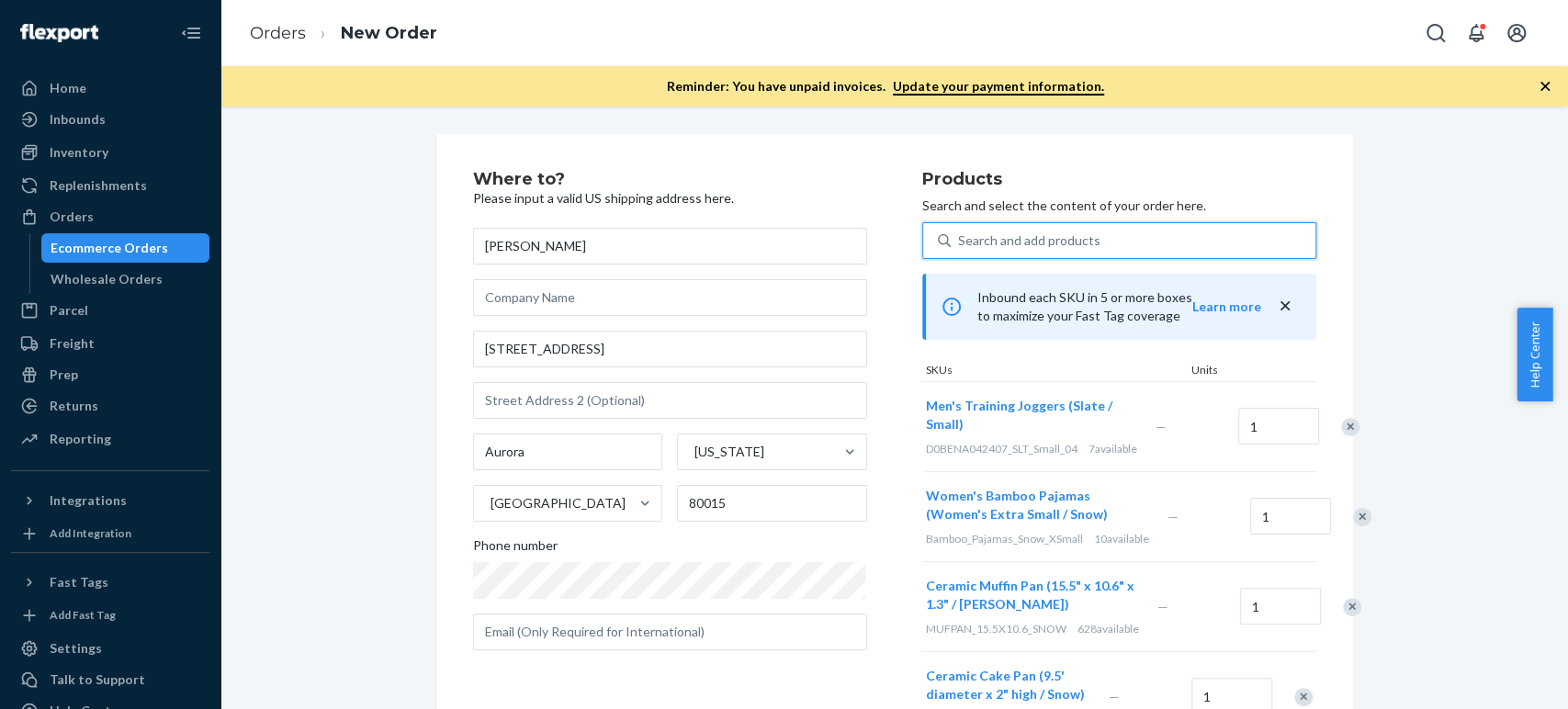
click at [1002, 245] on div "Search and add products" at bounding box center [1029, 241] width 142 height 19
click at [960, 245] on input "0 results available. Use Up and Down to choose options, press Enter to select t…" at bounding box center [959, 241] width 2 height 19
paste input "turkish bath rug"
type input "turkish bath rug"
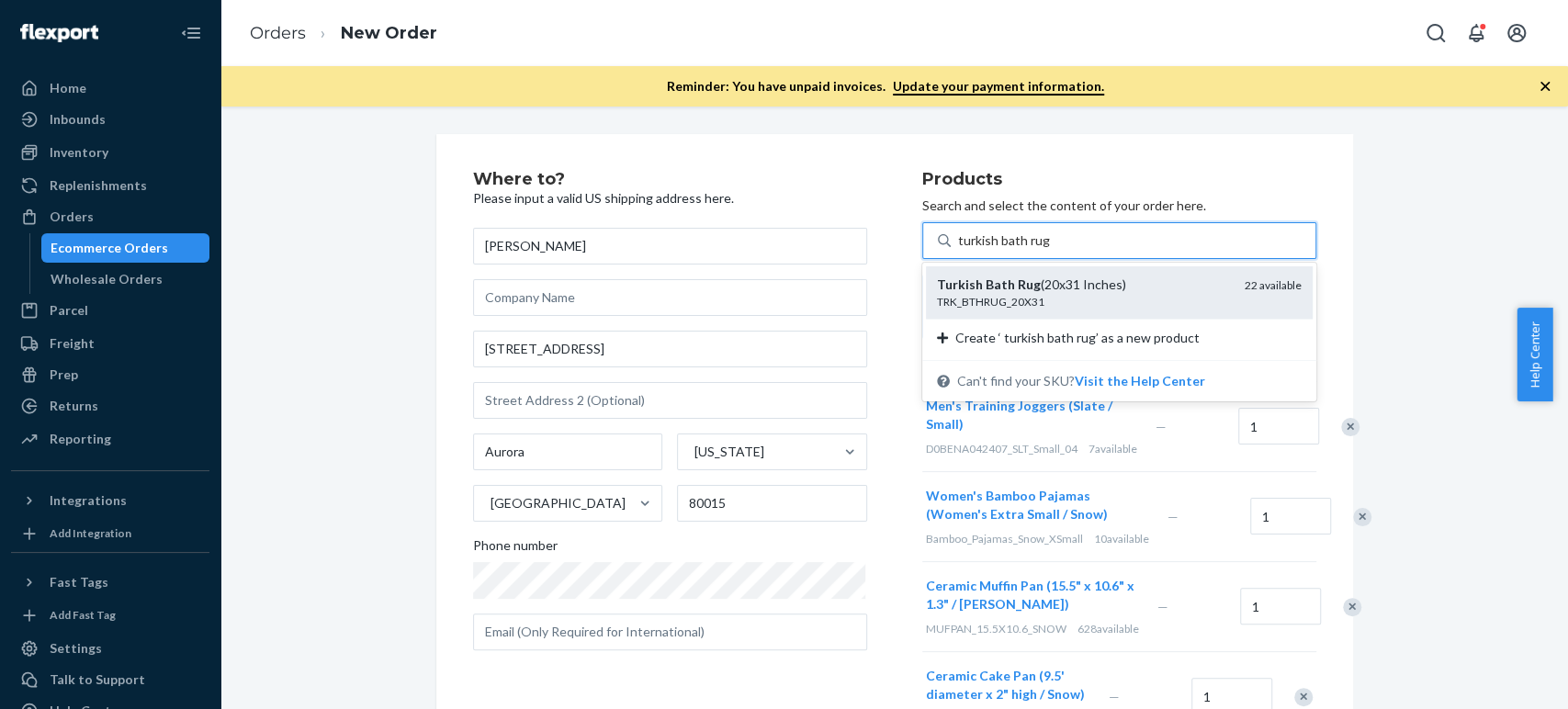
click at [990, 288] on em "Bath" at bounding box center [1000, 284] width 29 height 16
click at [990, 249] on input "turkish bath rug" at bounding box center [1005, 241] width 93 height 19
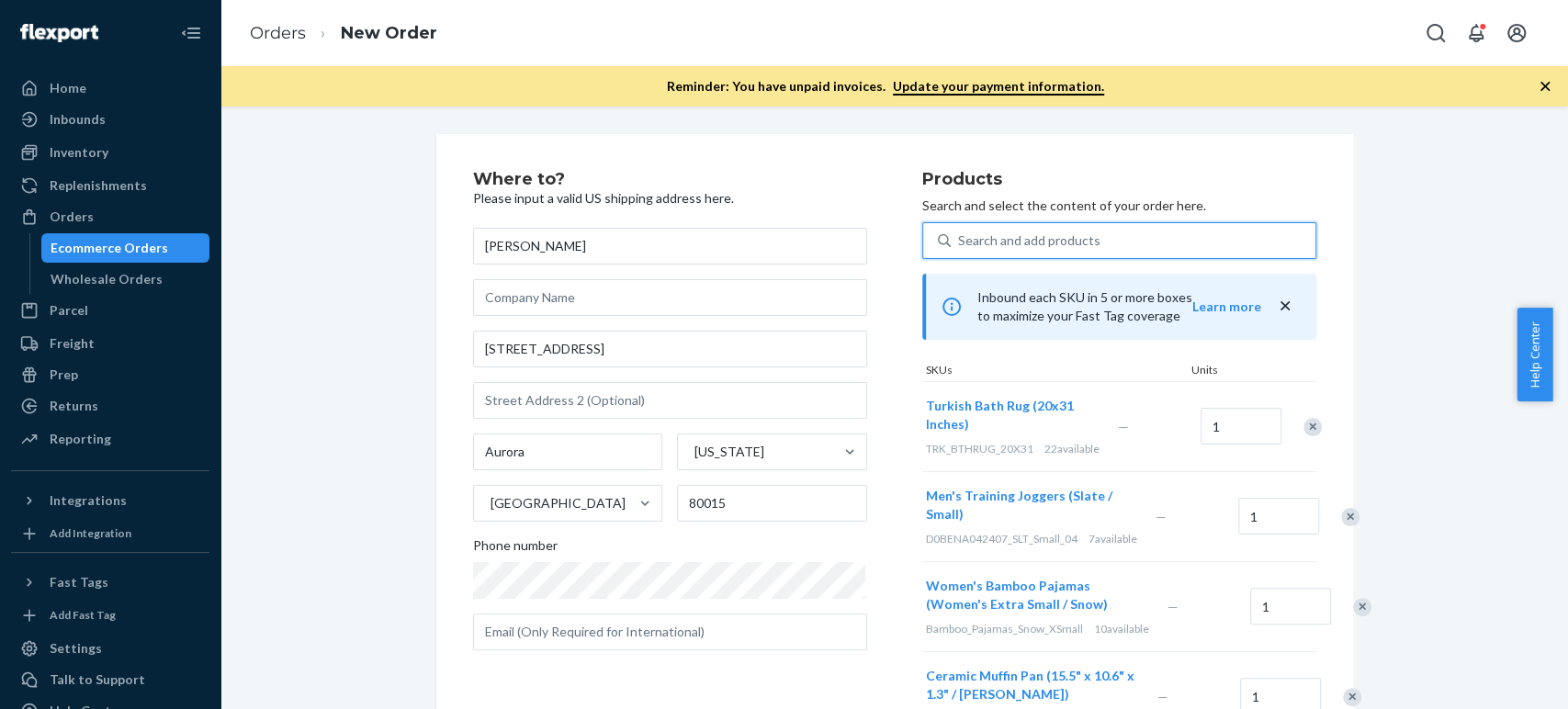
click at [959, 234] on div "Search and add products" at bounding box center [1029, 241] width 142 height 19
click at [959, 234] on input "0 results available. Select is focused ,type to refine list, press Down to open…" at bounding box center [959, 241] width 2 height 19
paste input "titanium"
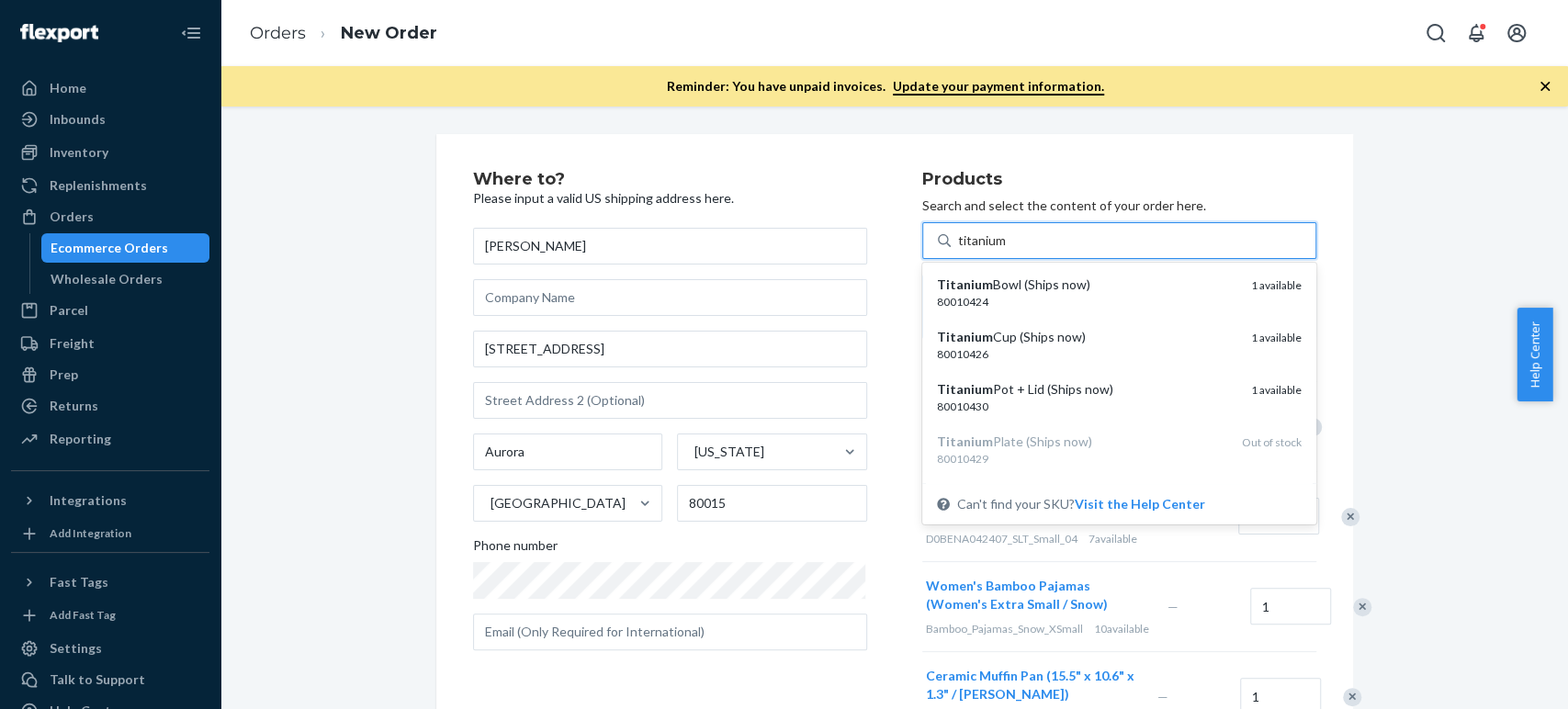
type input "titanium"
click at [1458, 393] on div "Where to? Please input a valid US shipping address here. Sandra Carrillo 18029 …" at bounding box center [894, 635] width 1320 height 1001
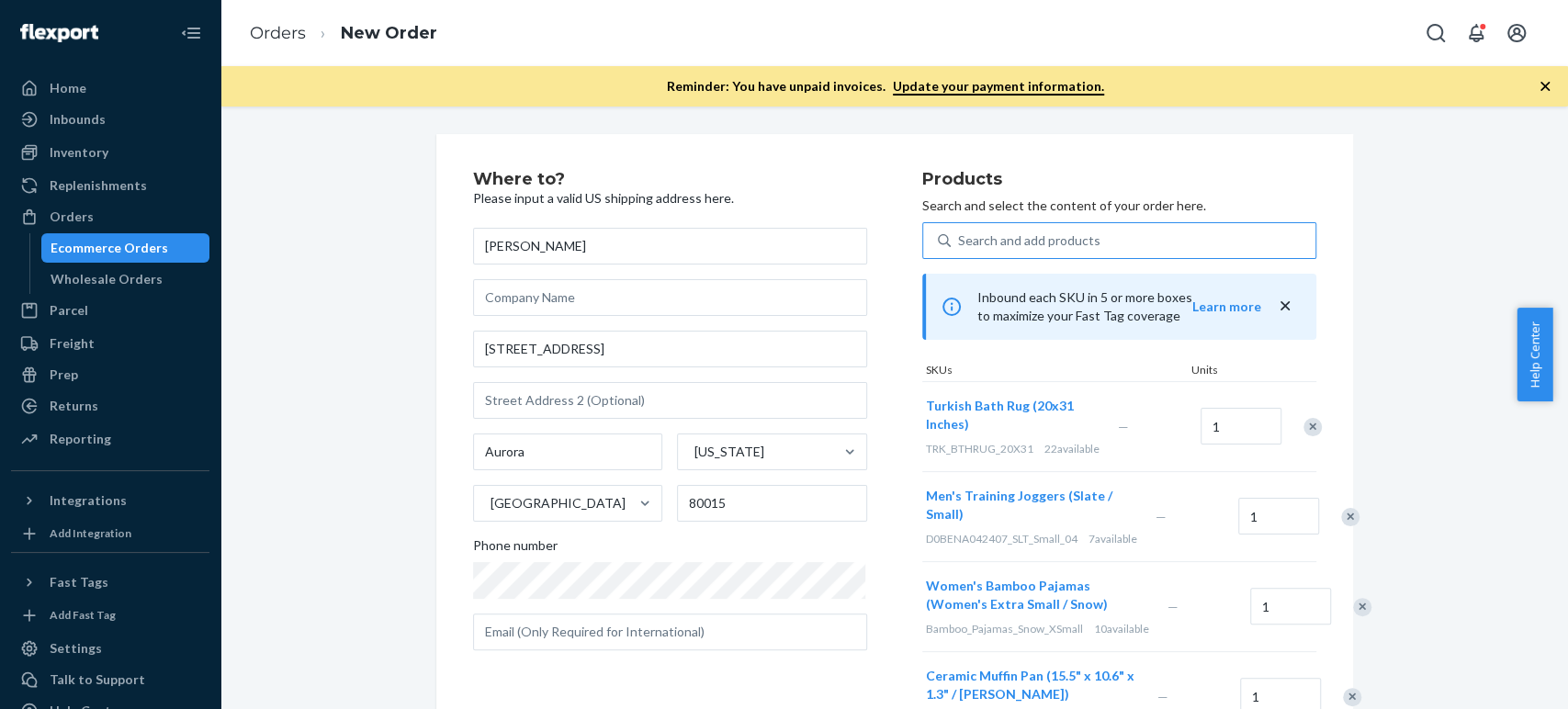
click at [1048, 234] on div "Search and add products" at bounding box center [1029, 241] width 142 height 19
click at [960, 234] on input "Search and add products" at bounding box center [959, 241] width 2 height 19
paste input "bento box"
type input "bento box"
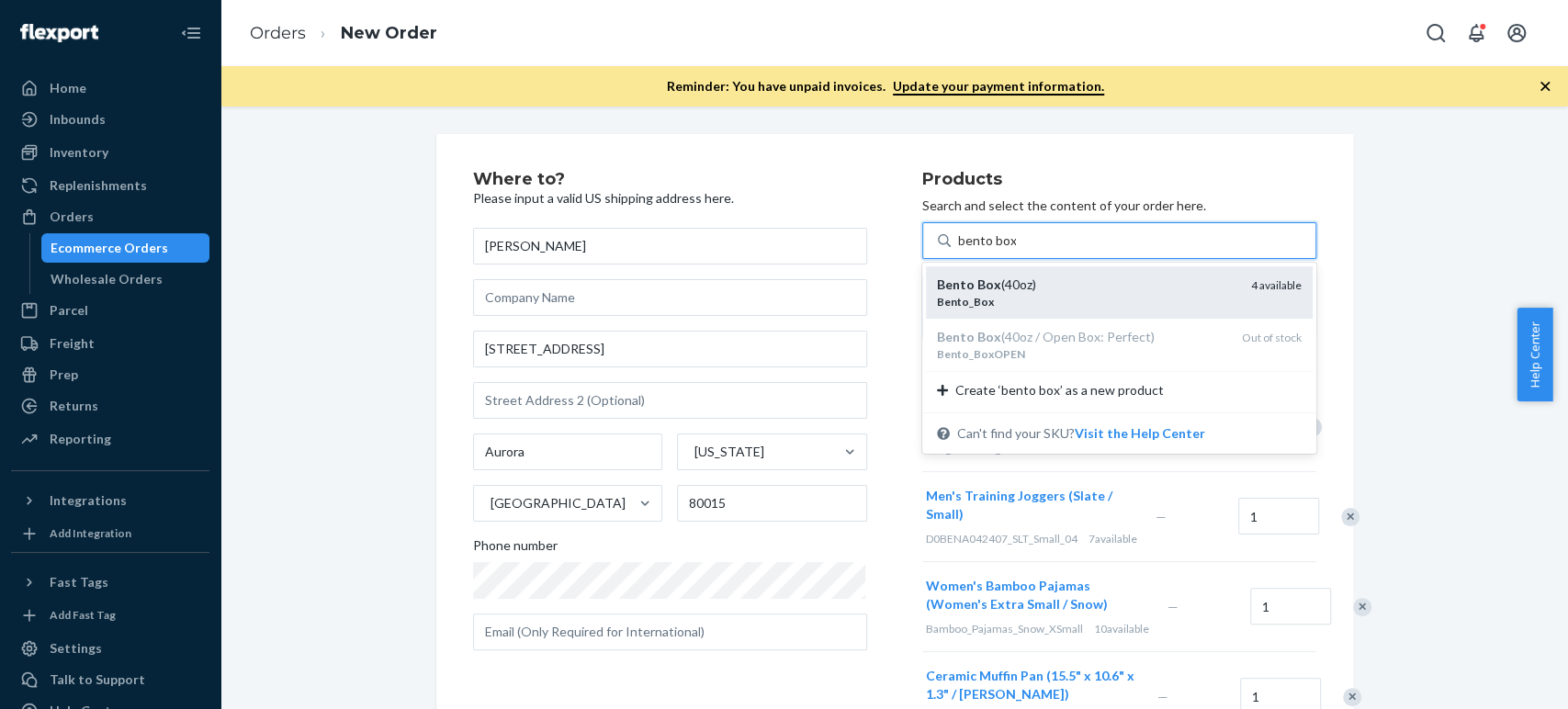
click at [1011, 282] on div "Bento Box (40oz)" at bounding box center [1087, 285] width 300 height 19
click at [1011, 249] on input "bento box" at bounding box center [987, 241] width 58 height 19
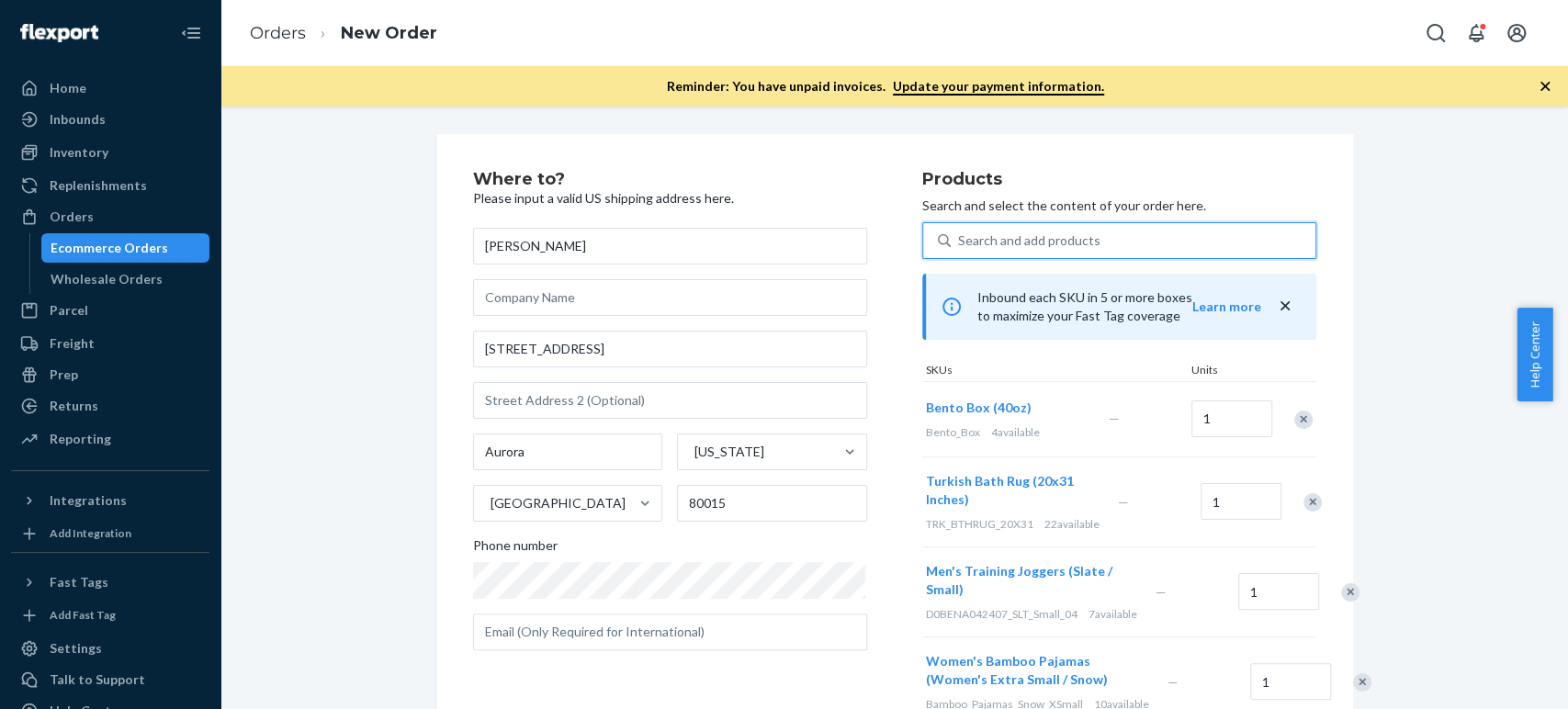
click at [962, 236] on div "Search and add products" at bounding box center [1133, 240] width 364 height 33
click at [960, 236] on input "0 results available. Use Up and Down to choose options, press Enter to select t…" at bounding box center [959, 241] width 2 height 19
click at [962, 236] on div "Search and add products" at bounding box center [1029, 241] width 142 height 19
click at [960, 236] on input "0 results available. Use Up and Down to choose options, press Enter to select t…" at bounding box center [959, 241] width 2 height 19
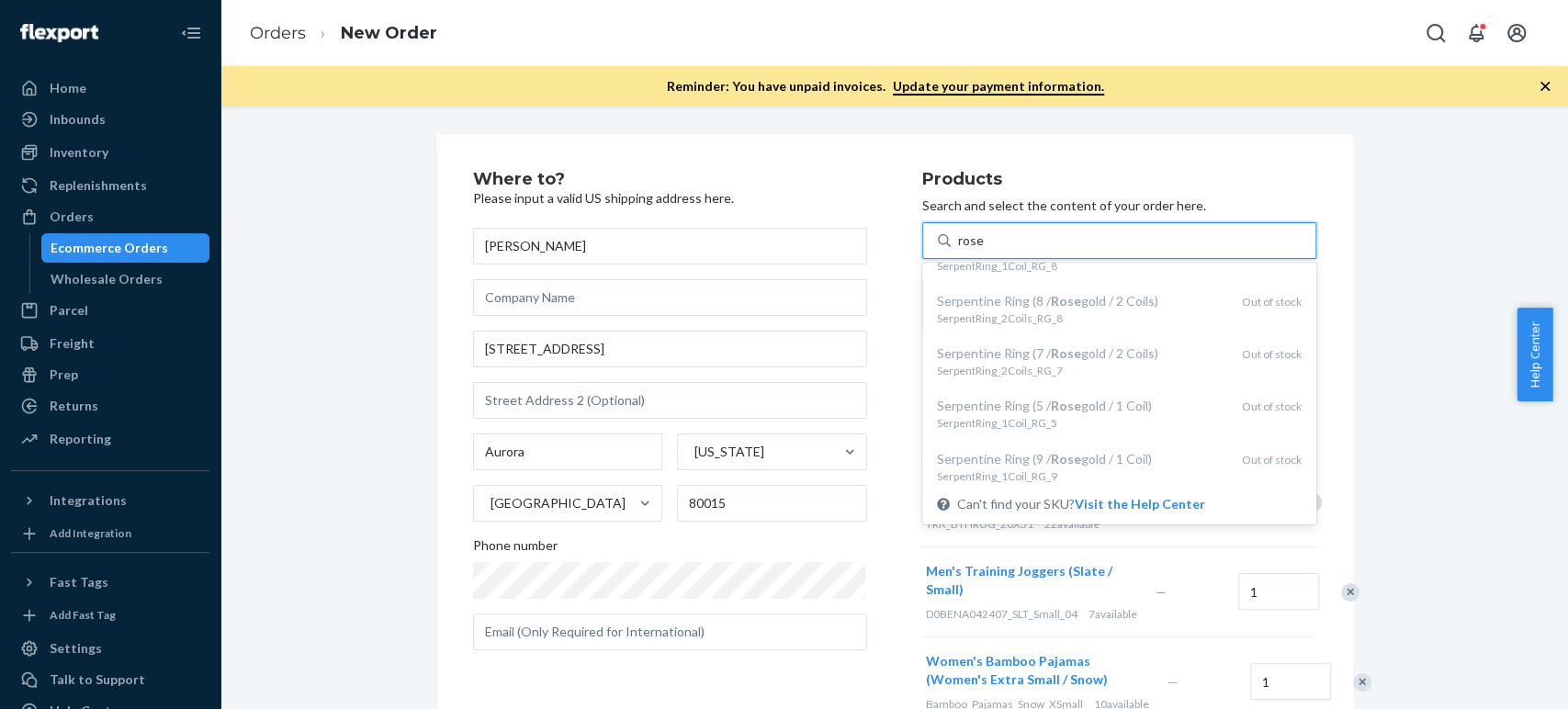
scroll to position [0, 0]
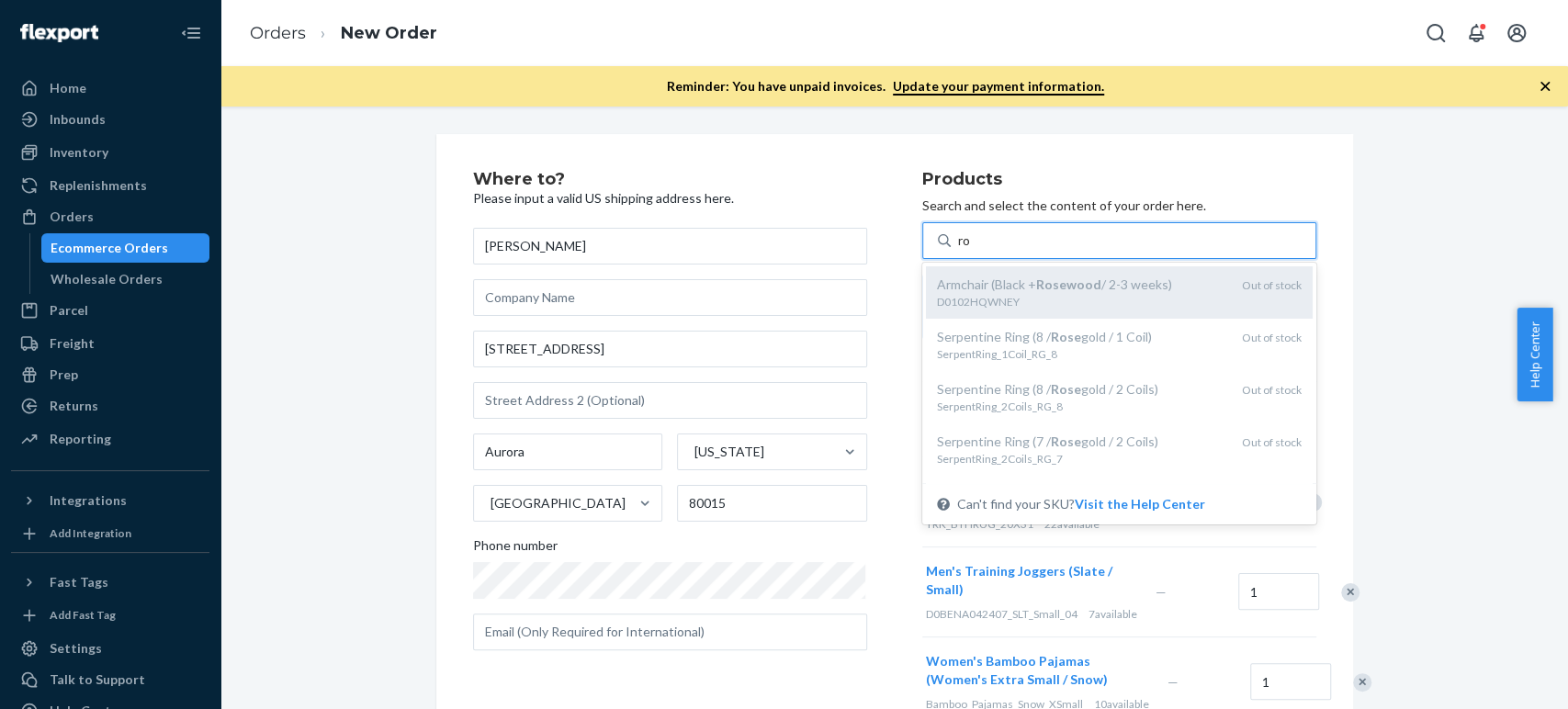
type input "r"
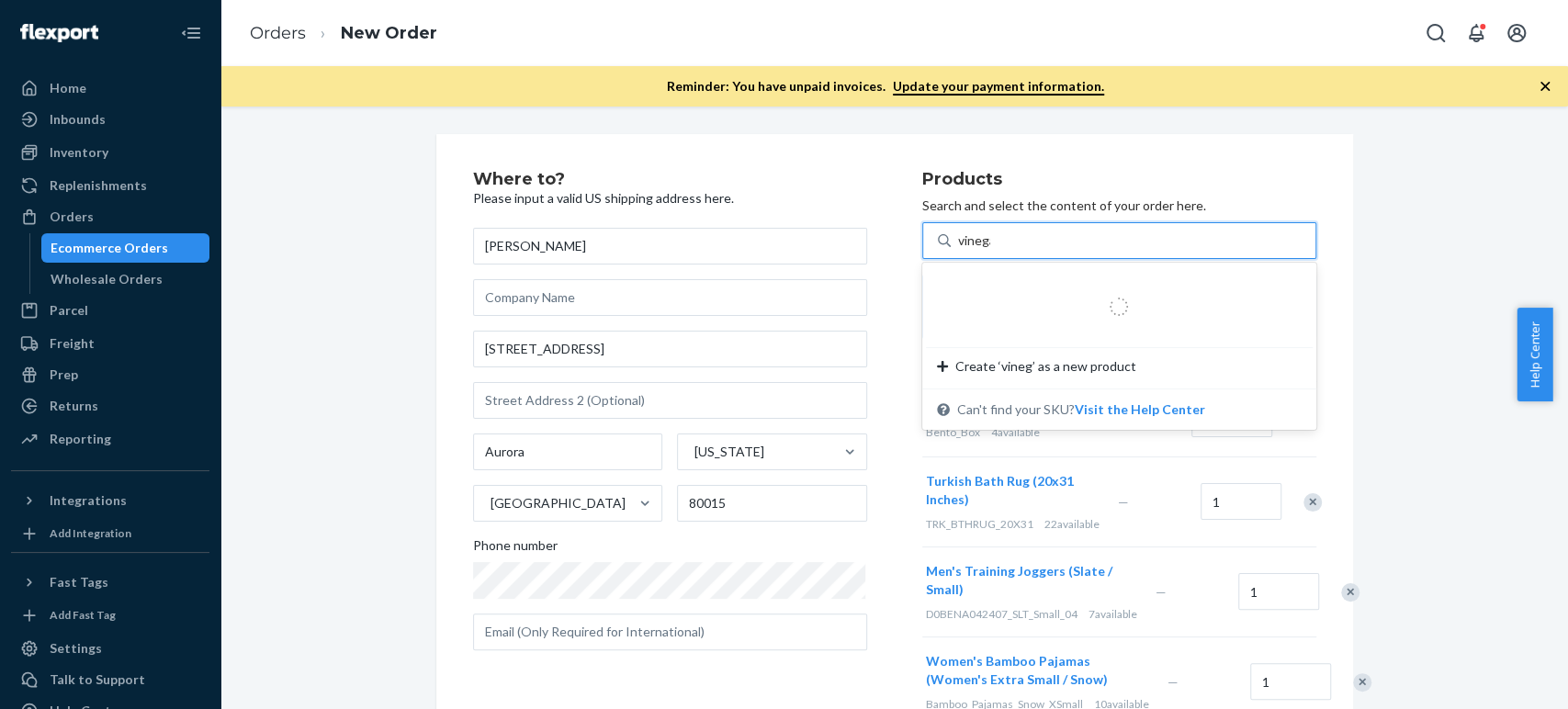
type input "vinegar"
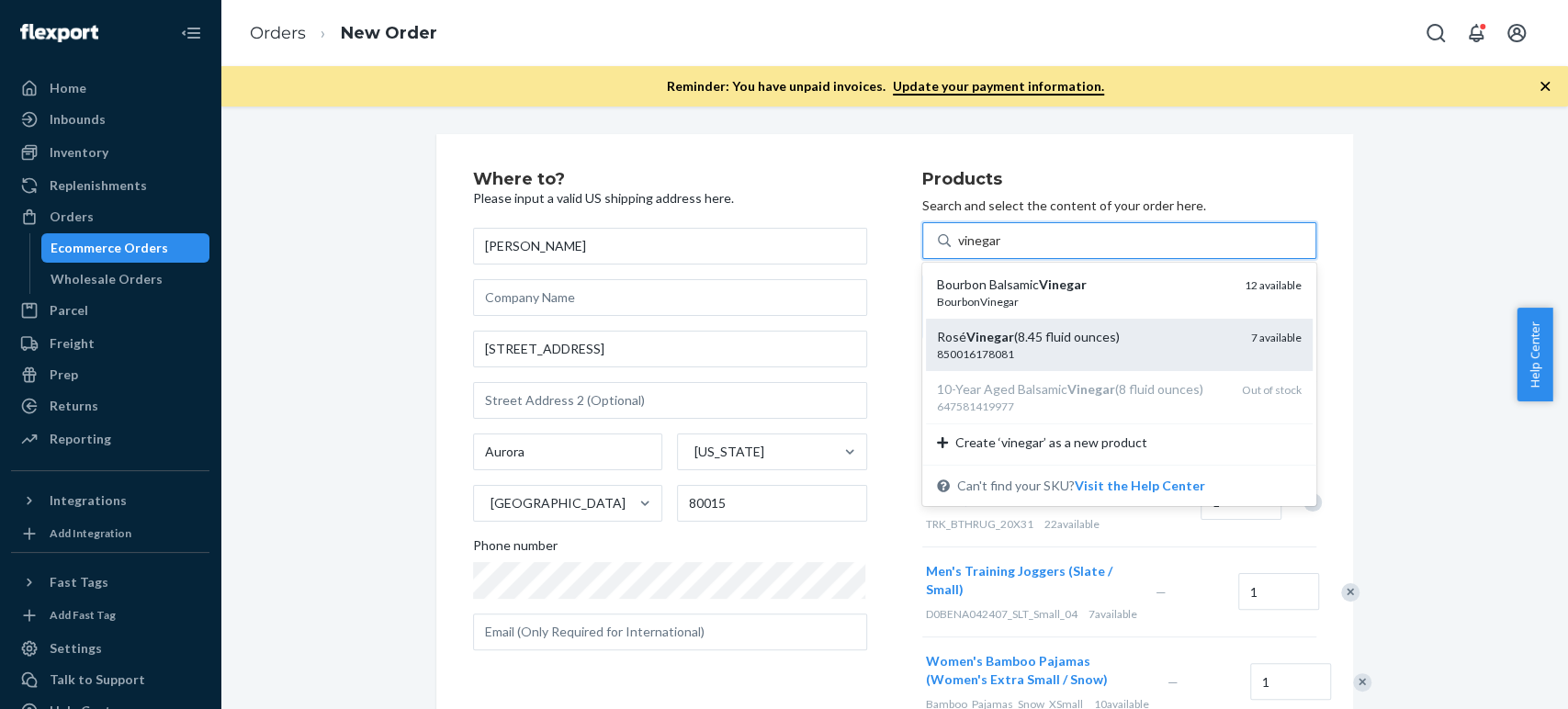
click at [994, 333] on em "Vinegar" at bounding box center [990, 336] width 48 height 16
click at [994, 249] on input "vinegar" at bounding box center [979, 241] width 44 height 19
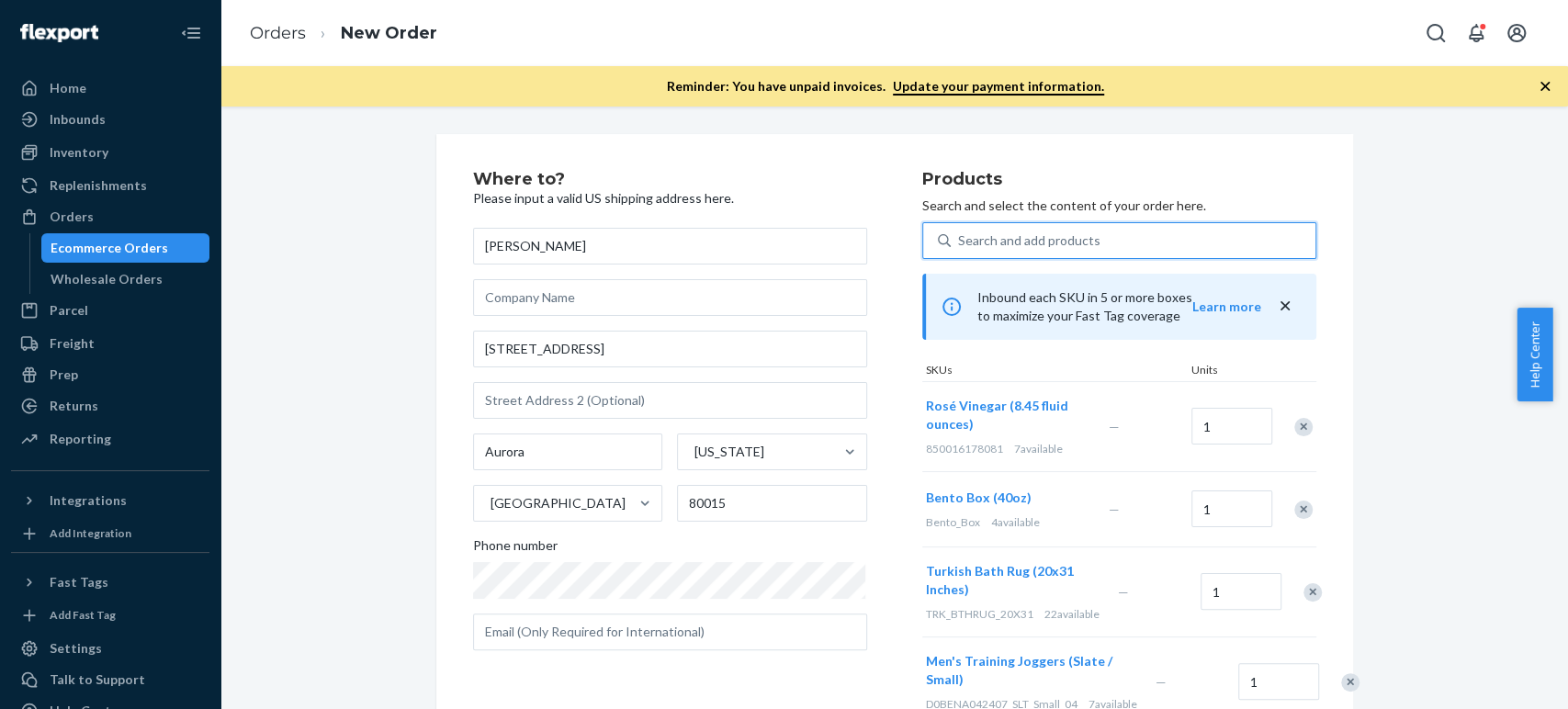
click at [962, 245] on div "Search and add products" at bounding box center [1029, 241] width 142 height 19
click at [960, 245] on input "0 results available. Use Up and Down to choose options, press Enter to select t…" at bounding box center [959, 241] width 2 height 19
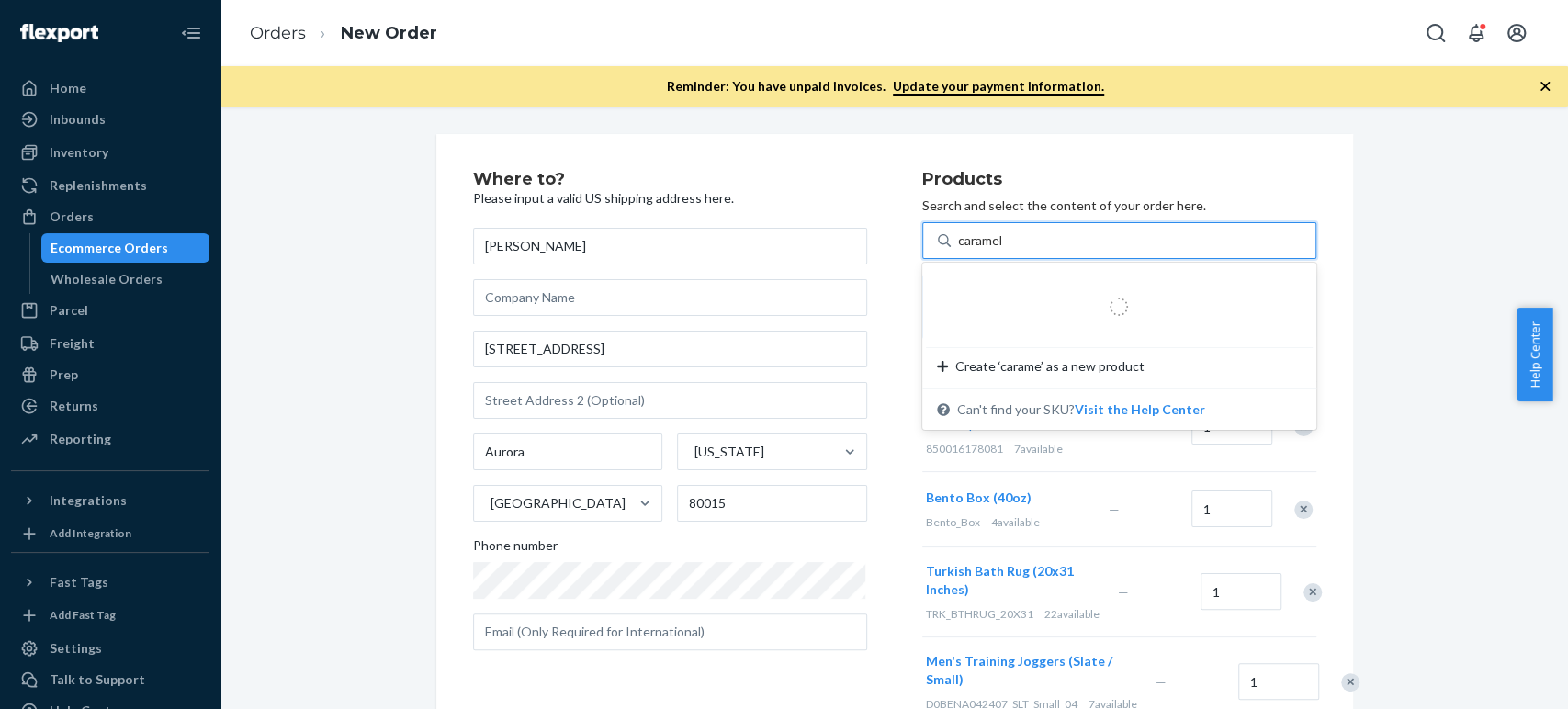
type input "caramels"
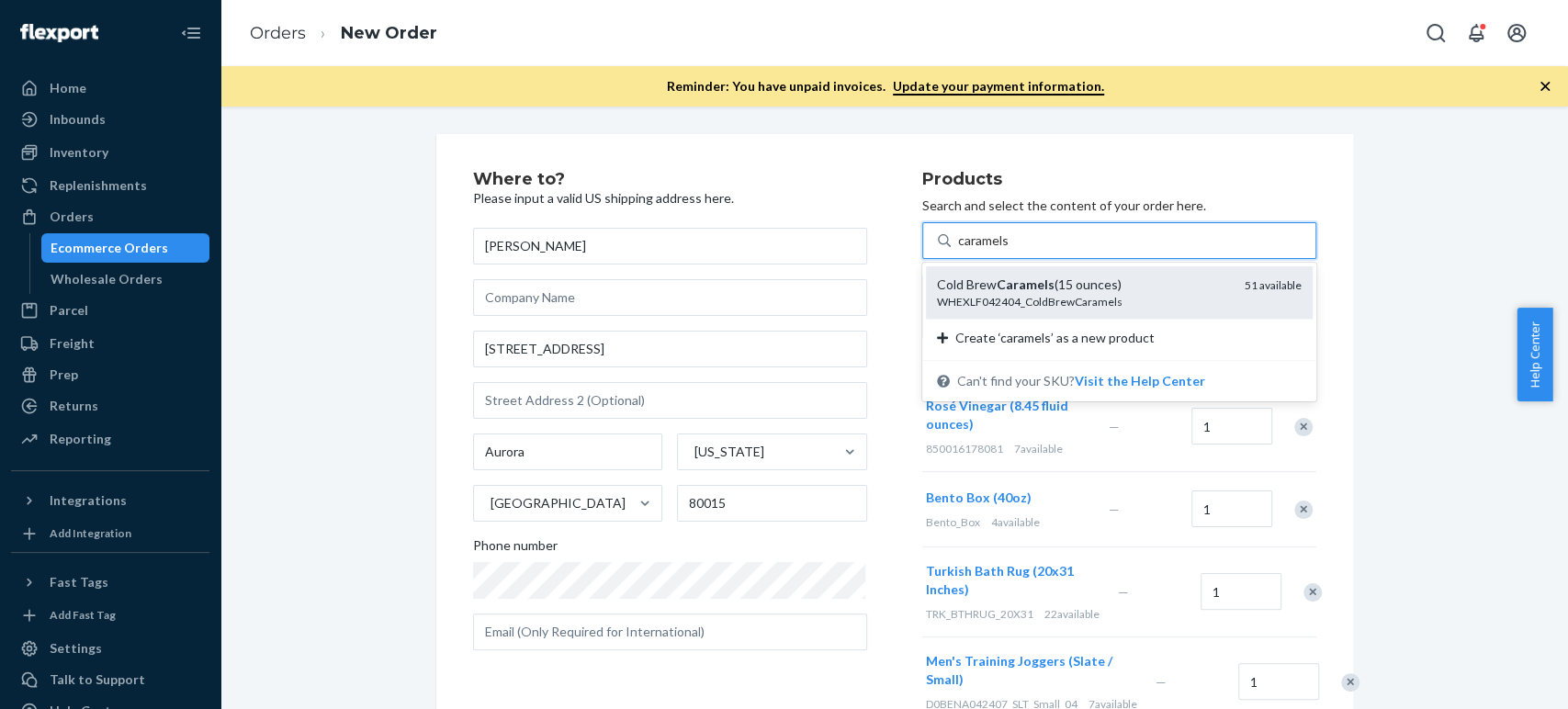
click at [949, 299] on div "WHEXLF042404_ColdBrewCaramels" at bounding box center [1084, 302] width 293 height 16
click at [958, 249] on input "caramels" at bounding box center [984, 241] width 52 height 19
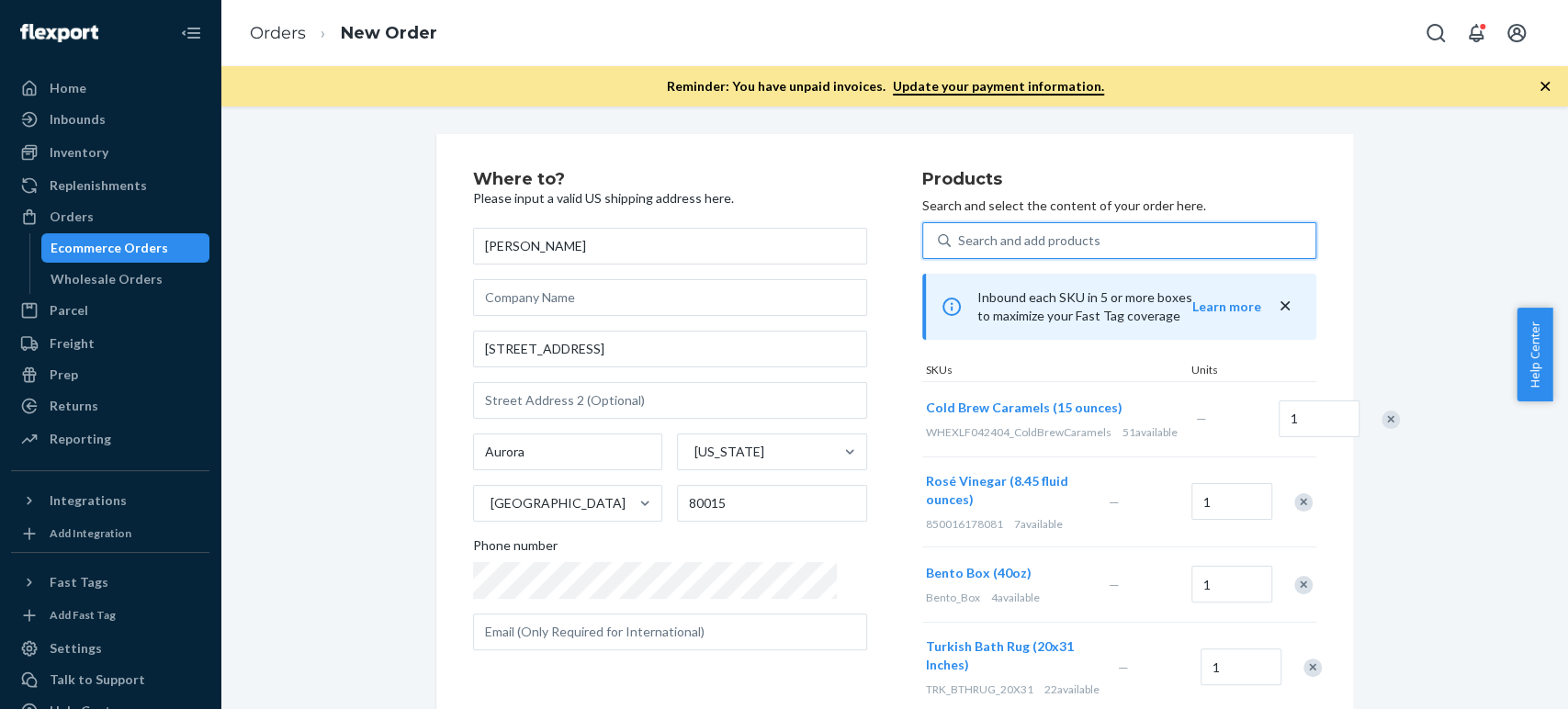
click at [1090, 245] on div "Search and add products" at bounding box center [1133, 240] width 364 height 33
click at [960, 245] on input "0 results available. Select is focused ,type to refine list, press Down to open…" at bounding box center [959, 241] width 2 height 19
paste input "thai oolong tea"
type input "thai oolong tea"
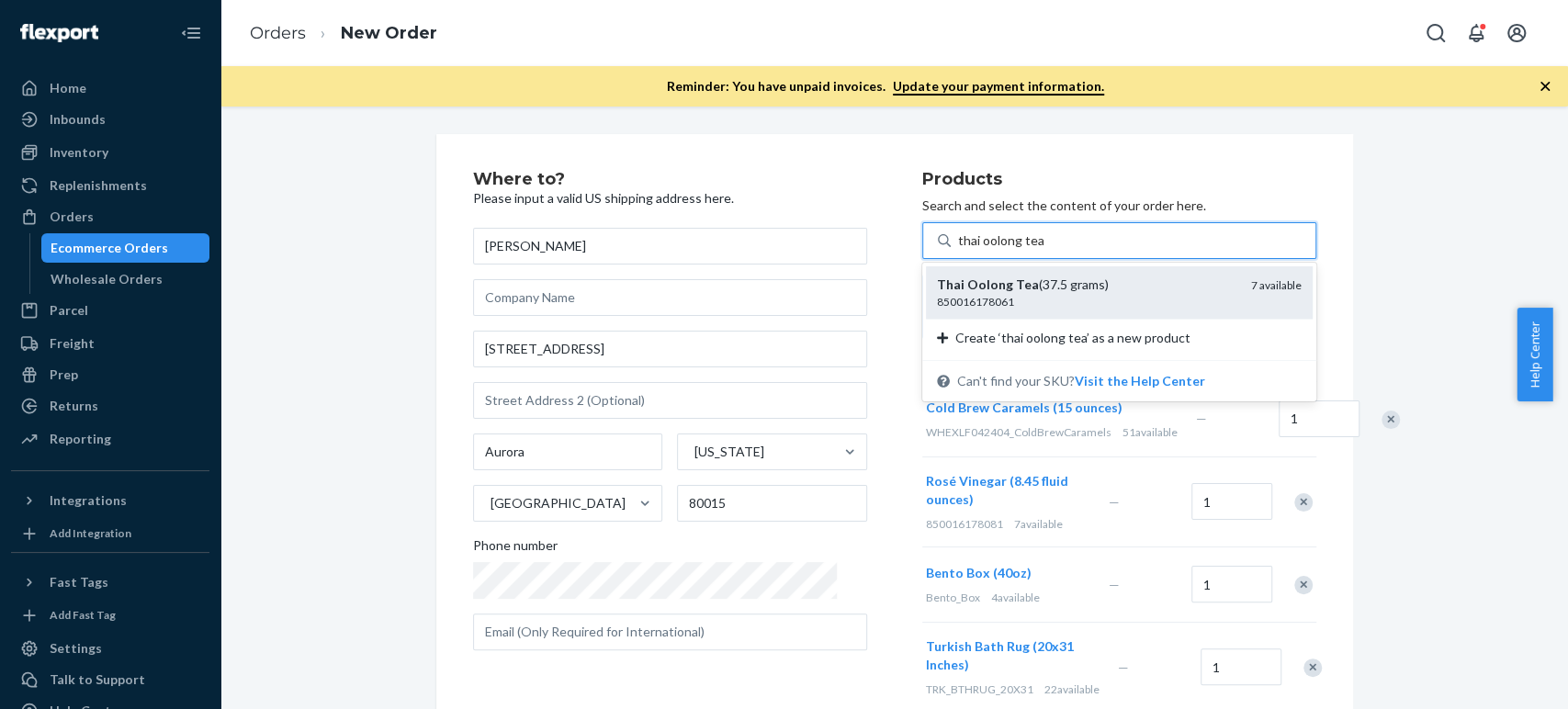
click at [1003, 287] on div "Thai Oolong Tea (37.5 grams)" at bounding box center [1087, 285] width 300 height 19
click at [1003, 249] on input "thai oolong tea" at bounding box center [1000, 241] width 85 height 19
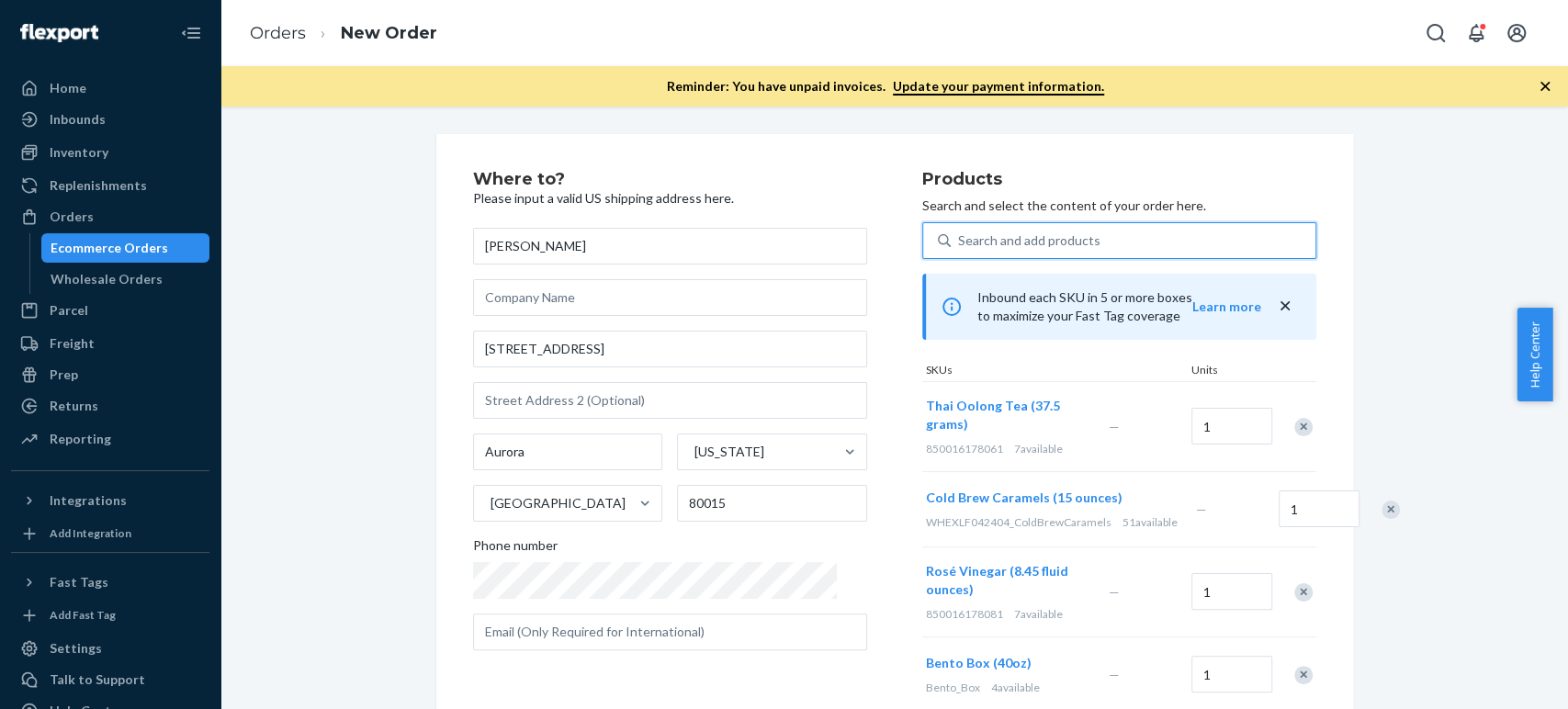
click at [965, 238] on div "Search and add products" at bounding box center [1029, 241] width 142 height 19
click at [960, 238] on input "0 results available. Use Up and Down to choose options, press Enter to select t…" at bounding box center [959, 241] width 2 height 19
paste input "meditation cushion set"
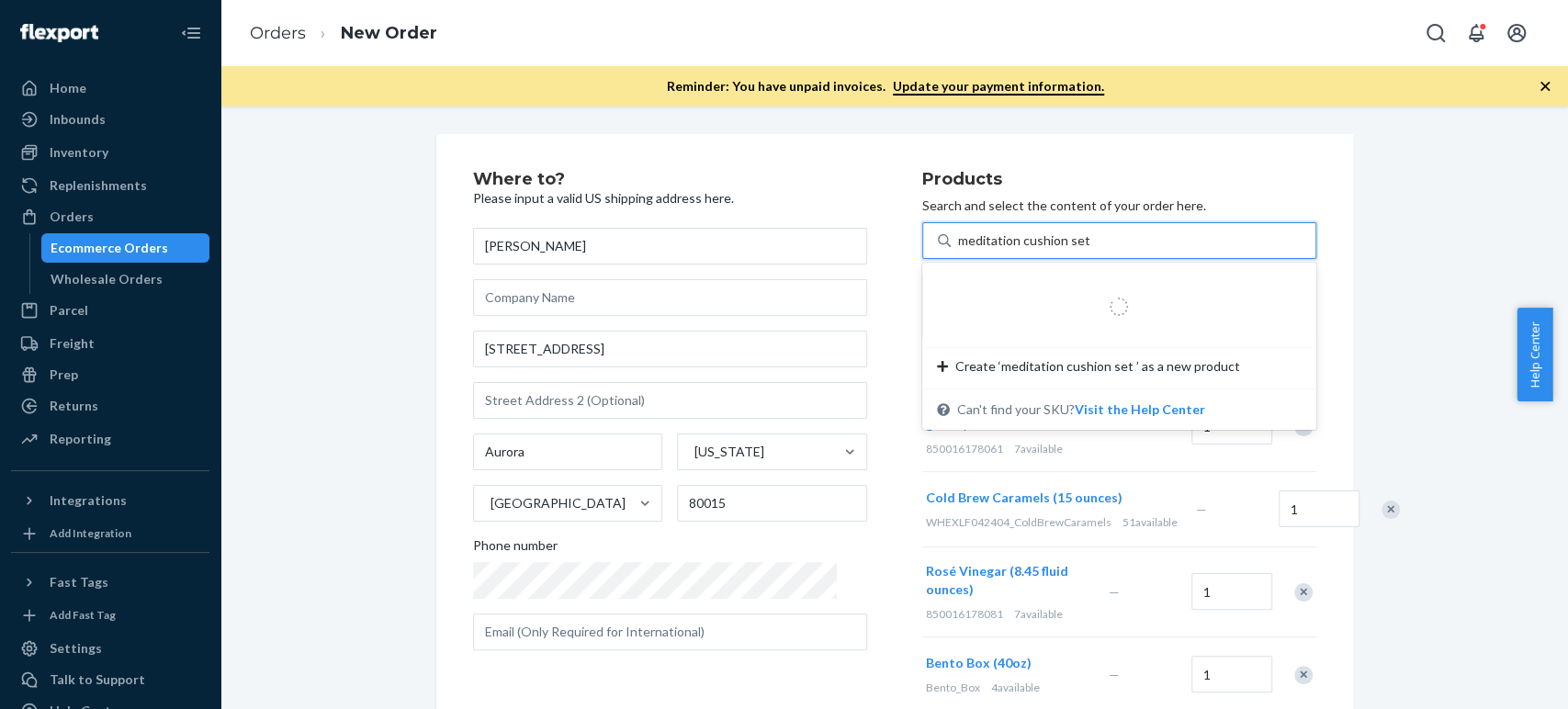
type input "meditation cushion set"
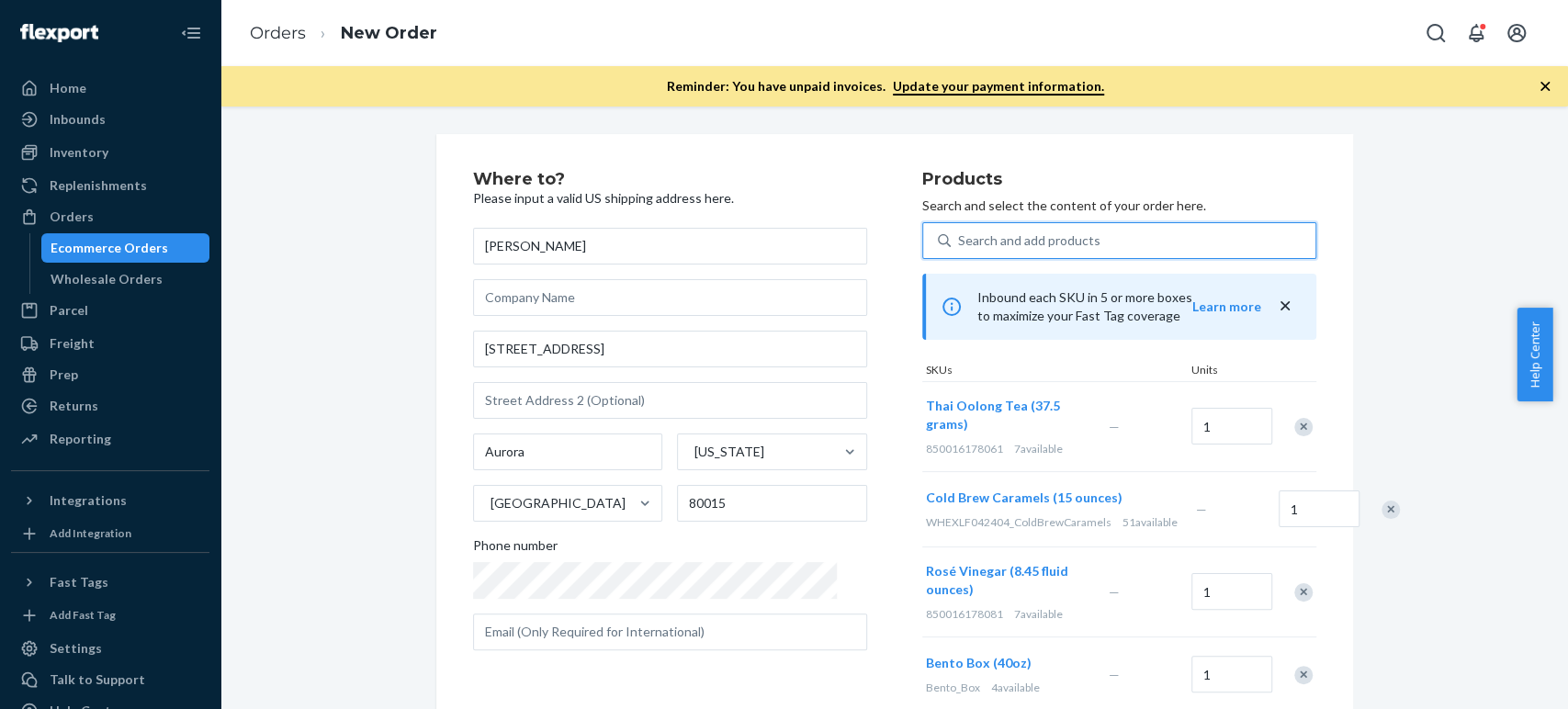
click at [958, 241] on div "Search and add products" at bounding box center [1029, 241] width 142 height 19
click at [958, 241] on input "0 results available. Select is focused ,type to refine list, press Down to open…" at bounding box center [959, 241] width 2 height 19
paste input "meditation cushion set"
type input "meditation cushion set"
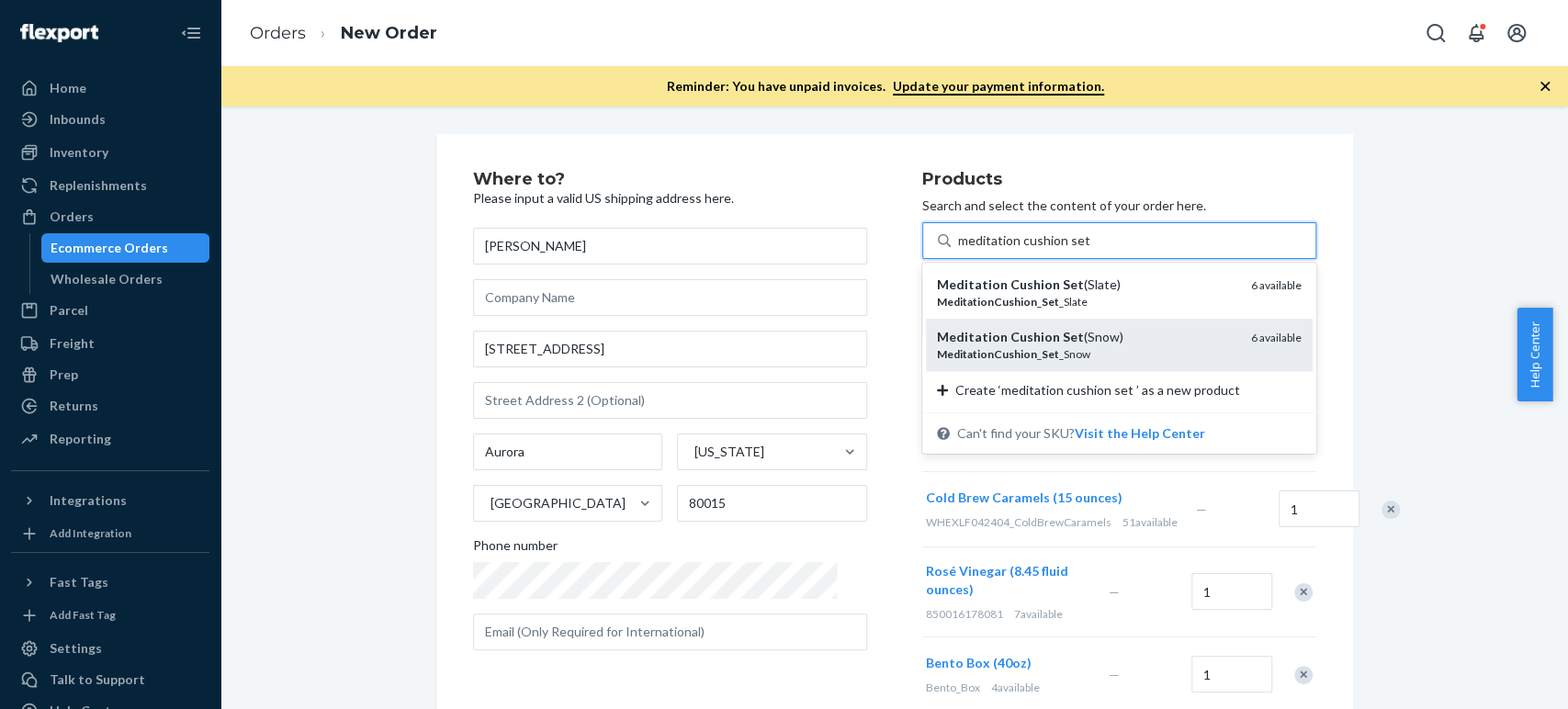
click at [941, 336] on em "Meditation" at bounding box center [973, 336] width 71 height 16
click at [958, 249] on input "meditation cushion set" at bounding box center [1023, 241] width 132 height 19
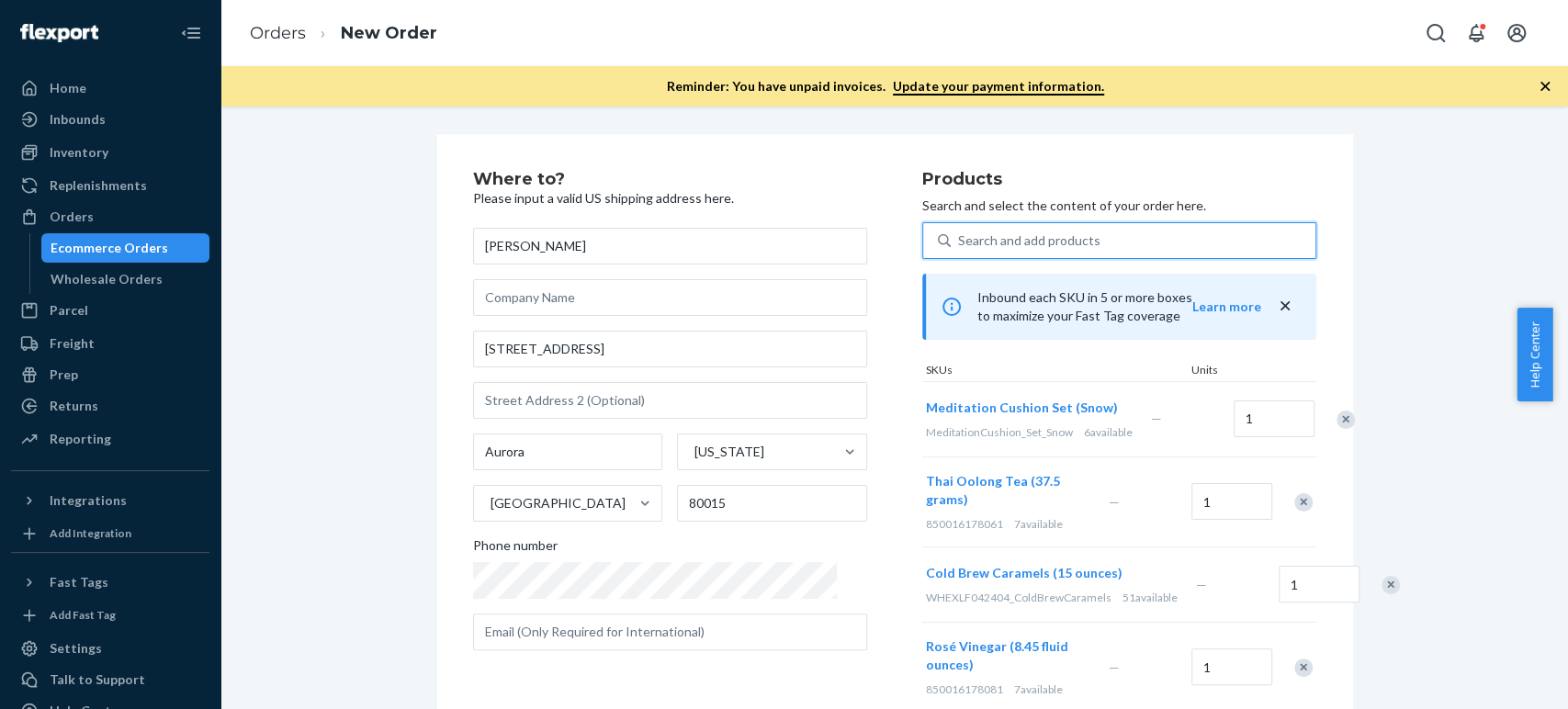
click at [1012, 241] on div "Search and add products" at bounding box center [1029, 241] width 142 height 19
click at [960, 241] on input "0 results available. Select is focused ,type to refine list, press Down to open…" at bounding box center [959, 241] width 2 height 19
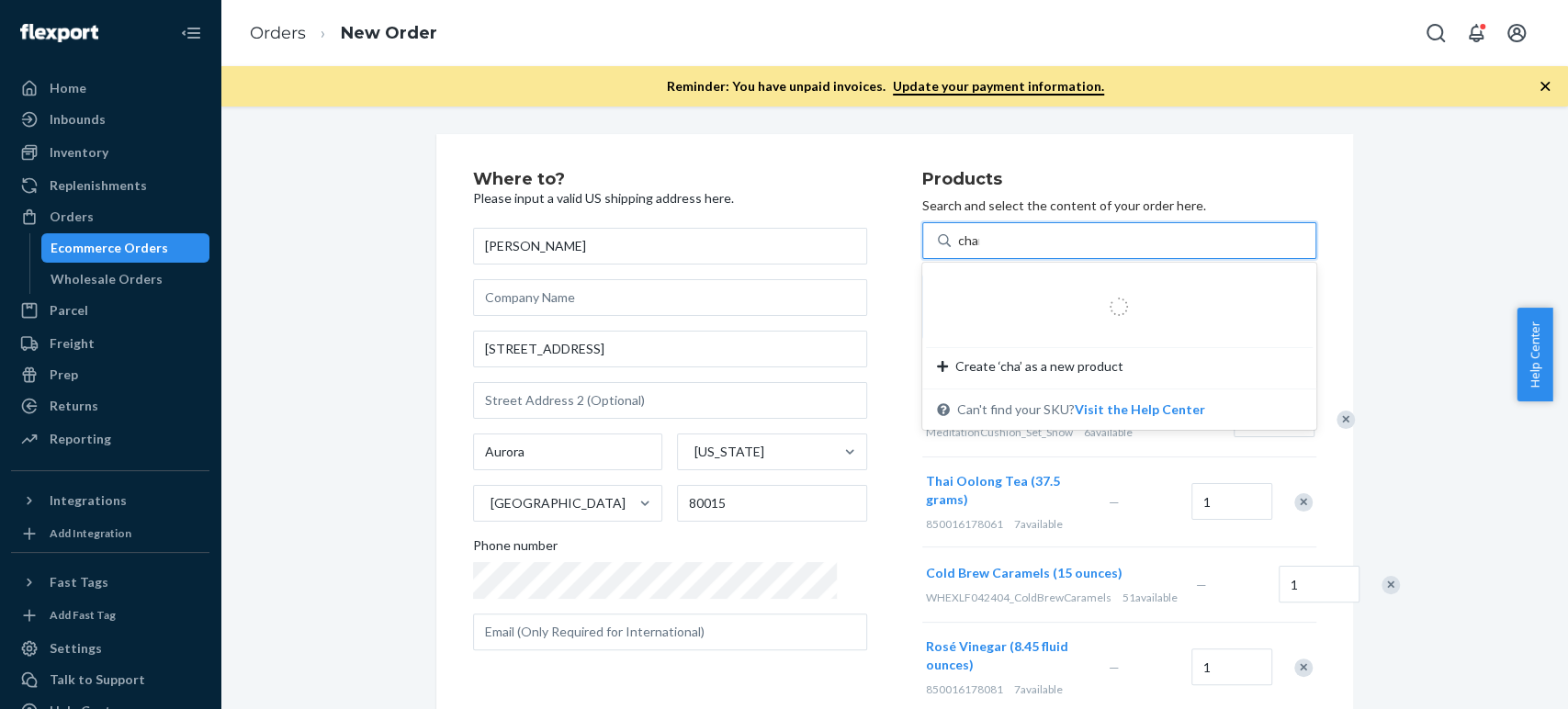
type input "charg"
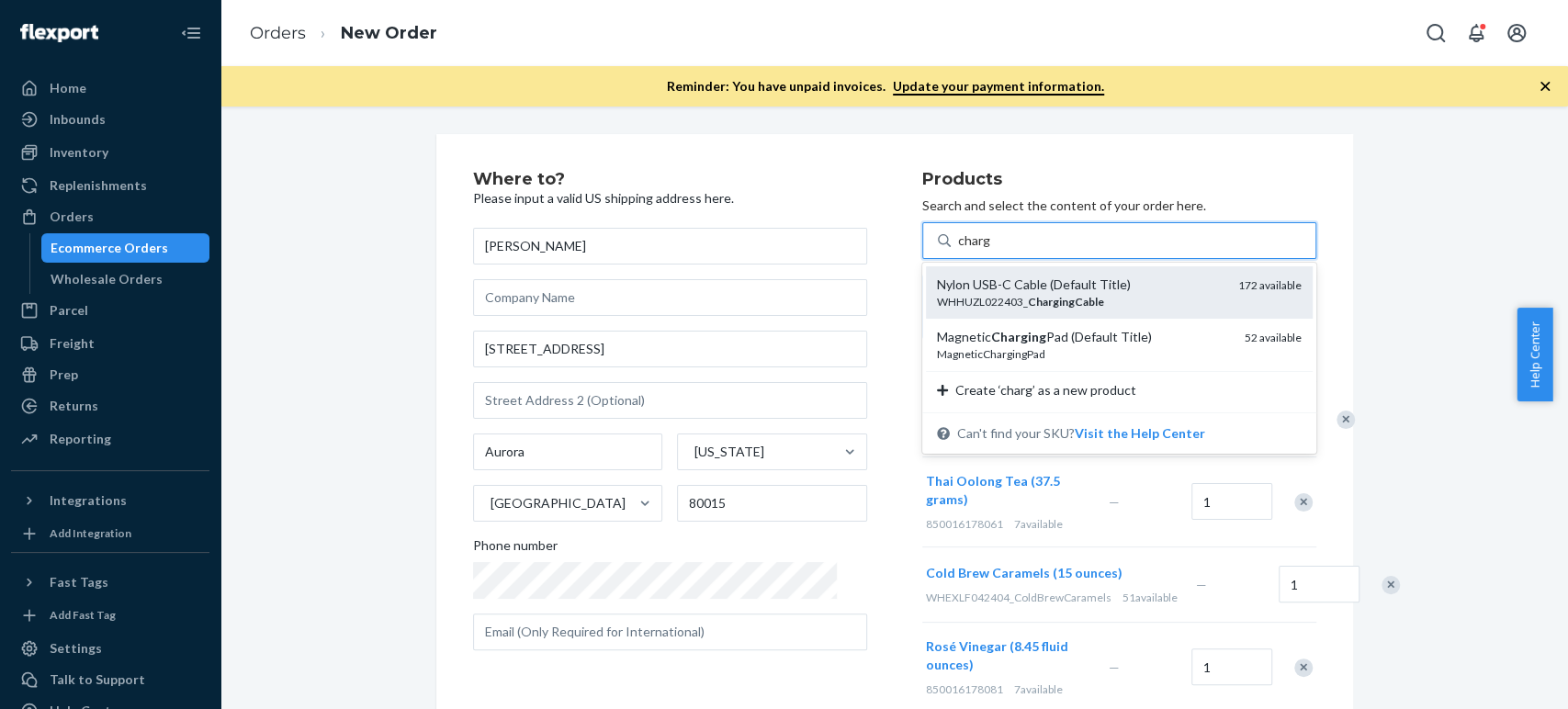
click at [987, 276] on div "Nylon USB-C Cable (Default Title)" at bounding box center [1080, 285] width 287 height 19
click at [987, 249] on input "charg" at bounding box center [974, 241] width 33 height 19
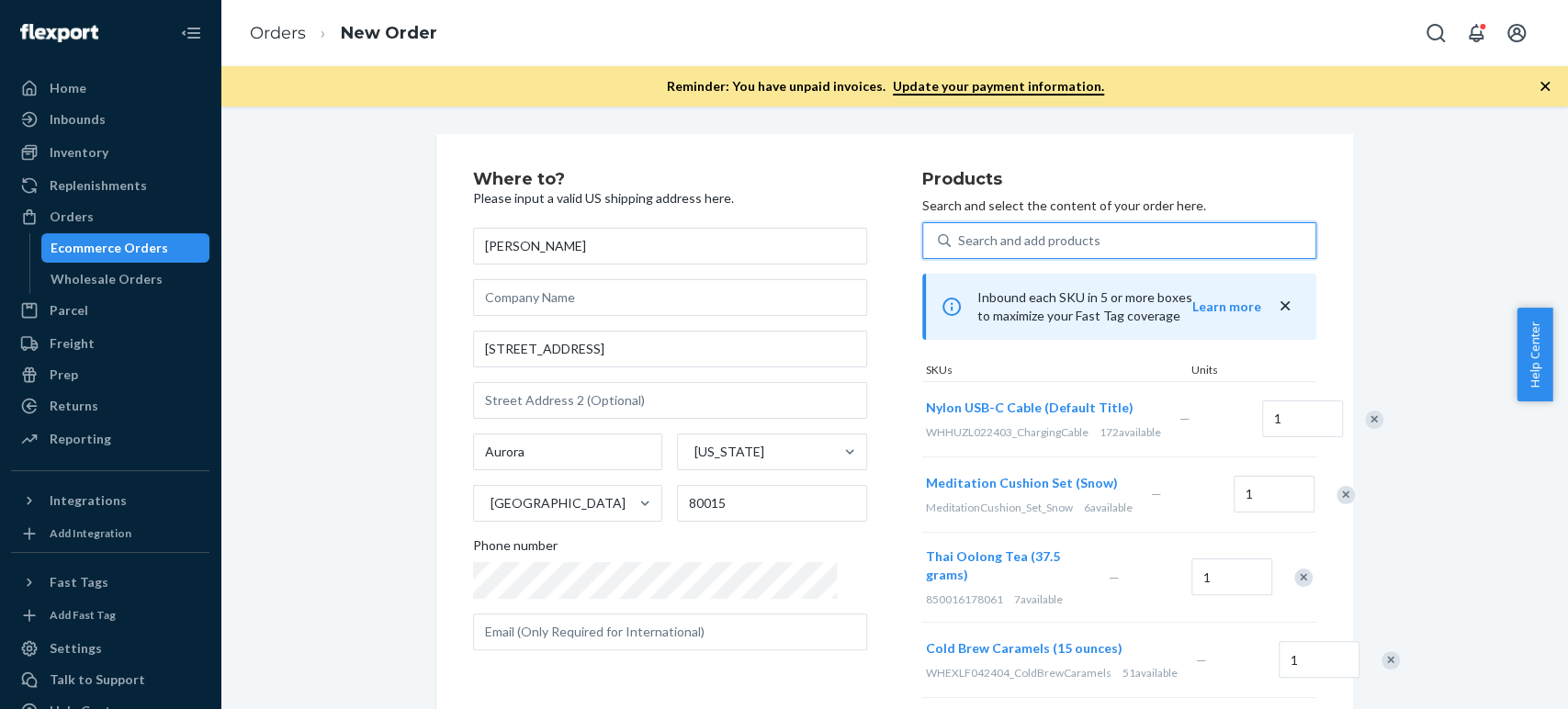
click at [974, 241] on div "Search and add products" at bounding box center [1029, 241] width 142 height 19
click at [960, 241] on input "0 results available. Use Up and Down to choose options, press Enter to select t…" at bounding box center [959, 241] width 2 height 19
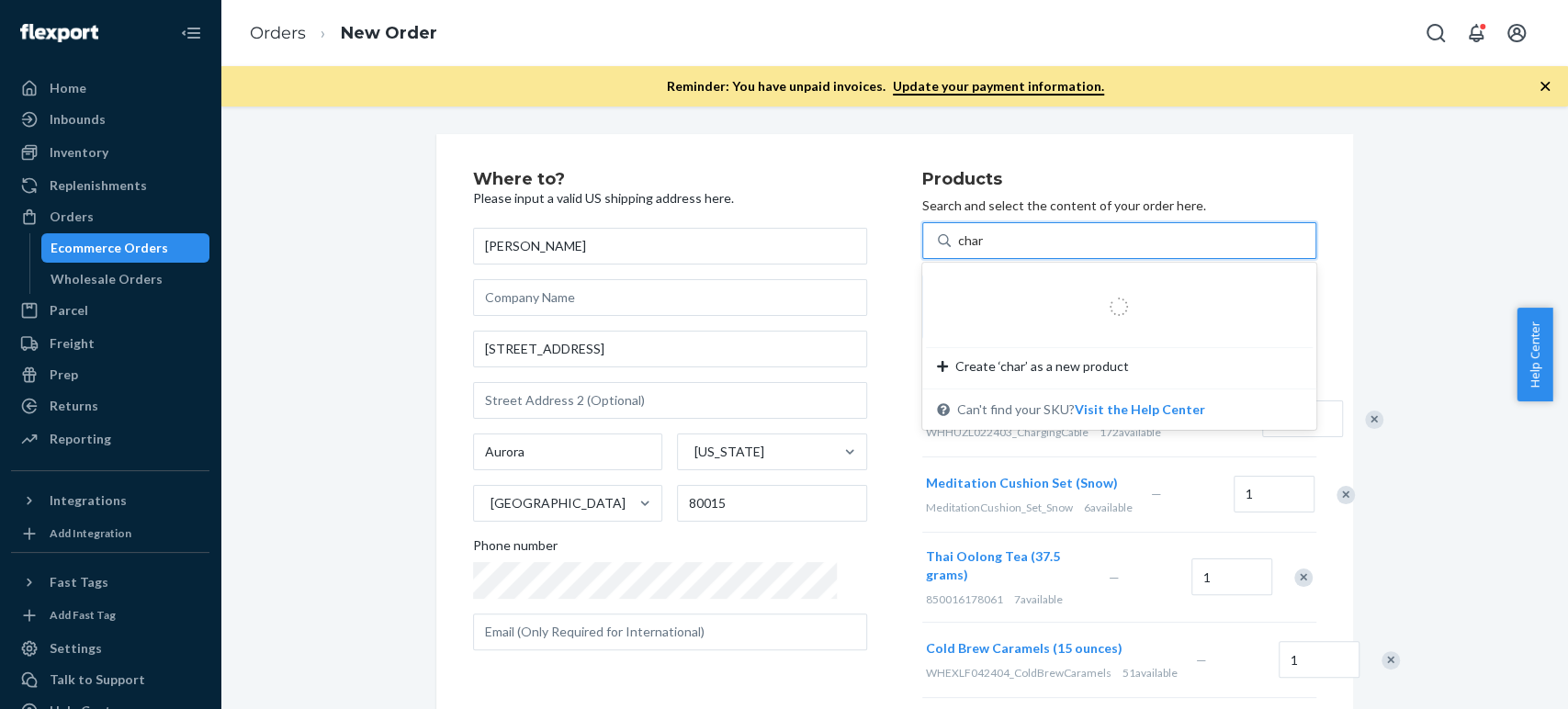
type input "charg"
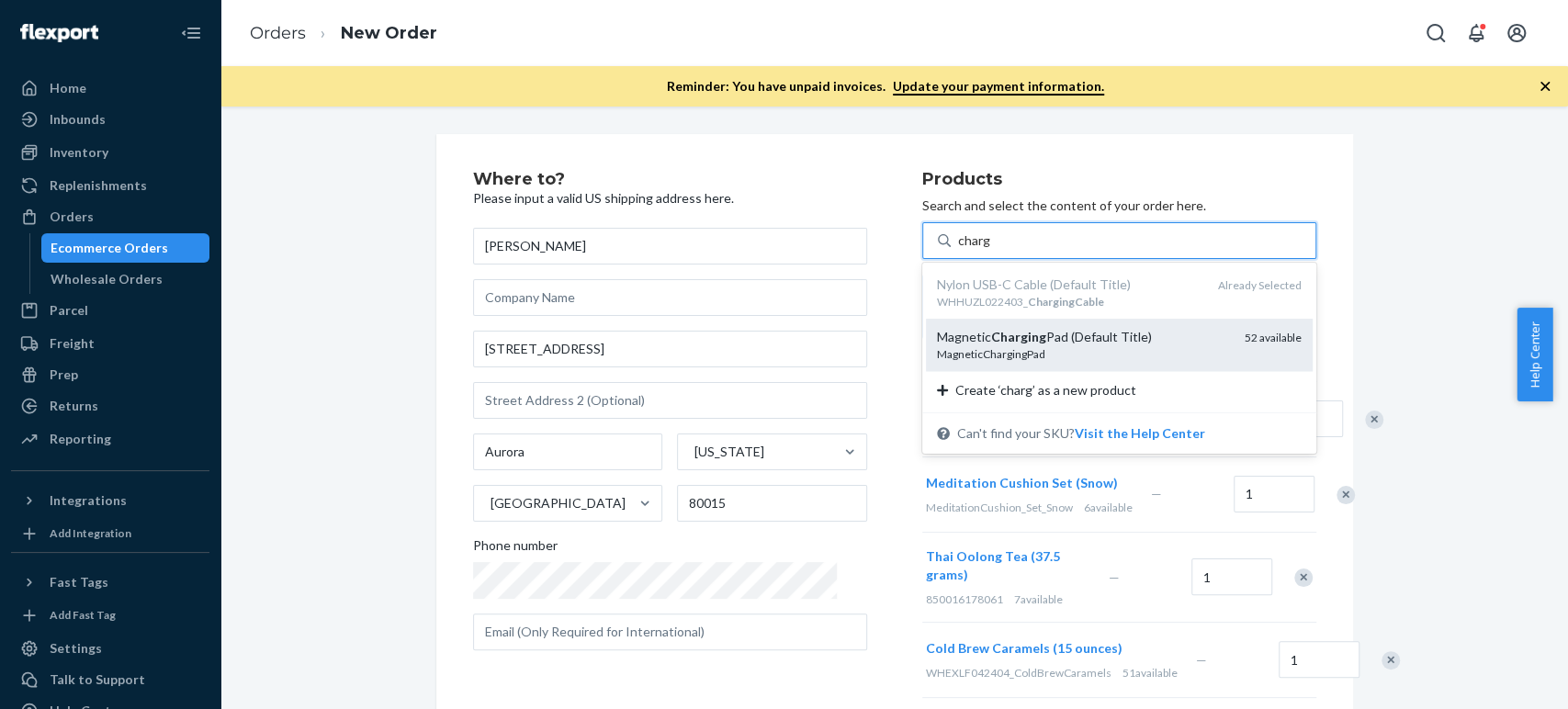
click at [948, 343] on div "Magnetic Charging Pad (Default Title)" at bounding box center [1084, 337] width 293 height 19
click at [958, 249] on input "charg" at bounding box center [974, 241] width 33 height 19
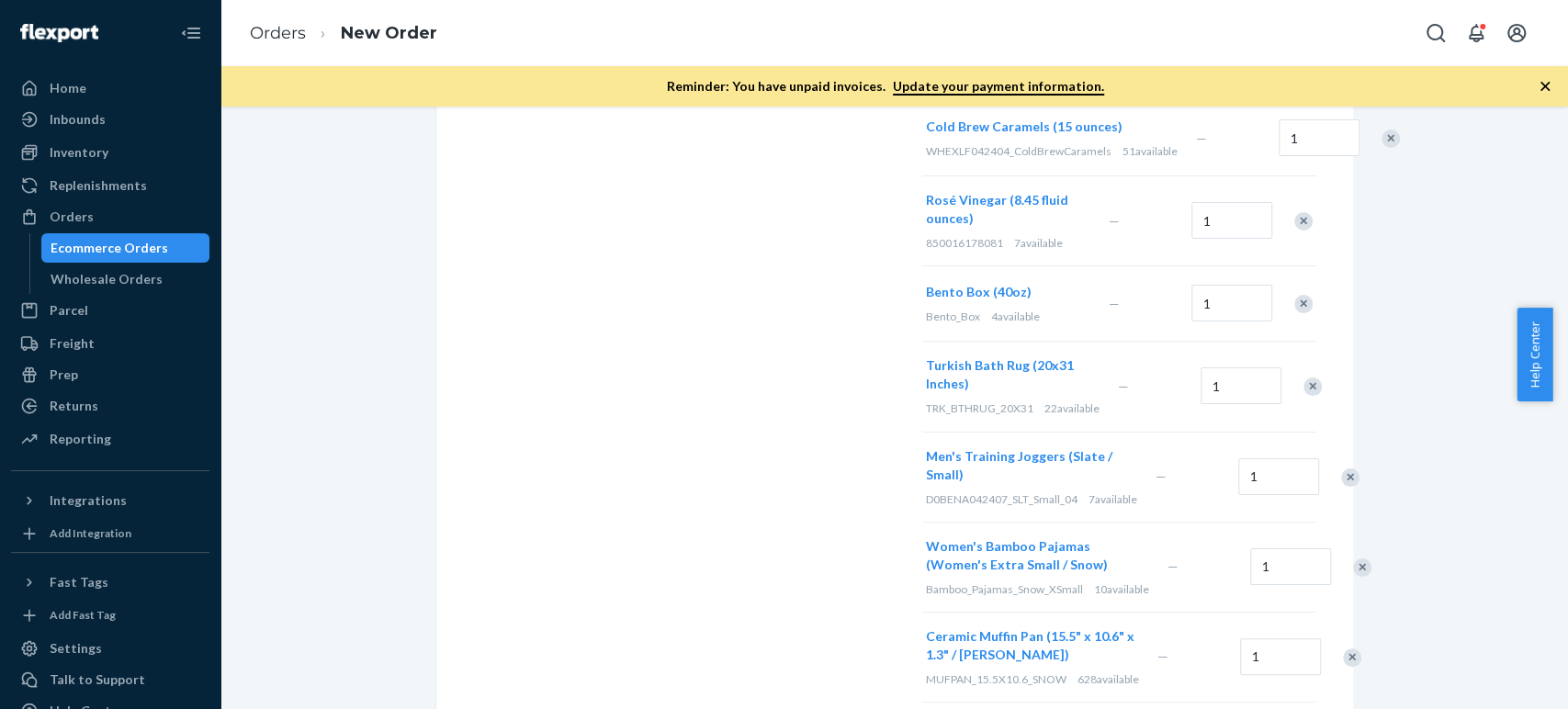
scroll to position [1020, 0]
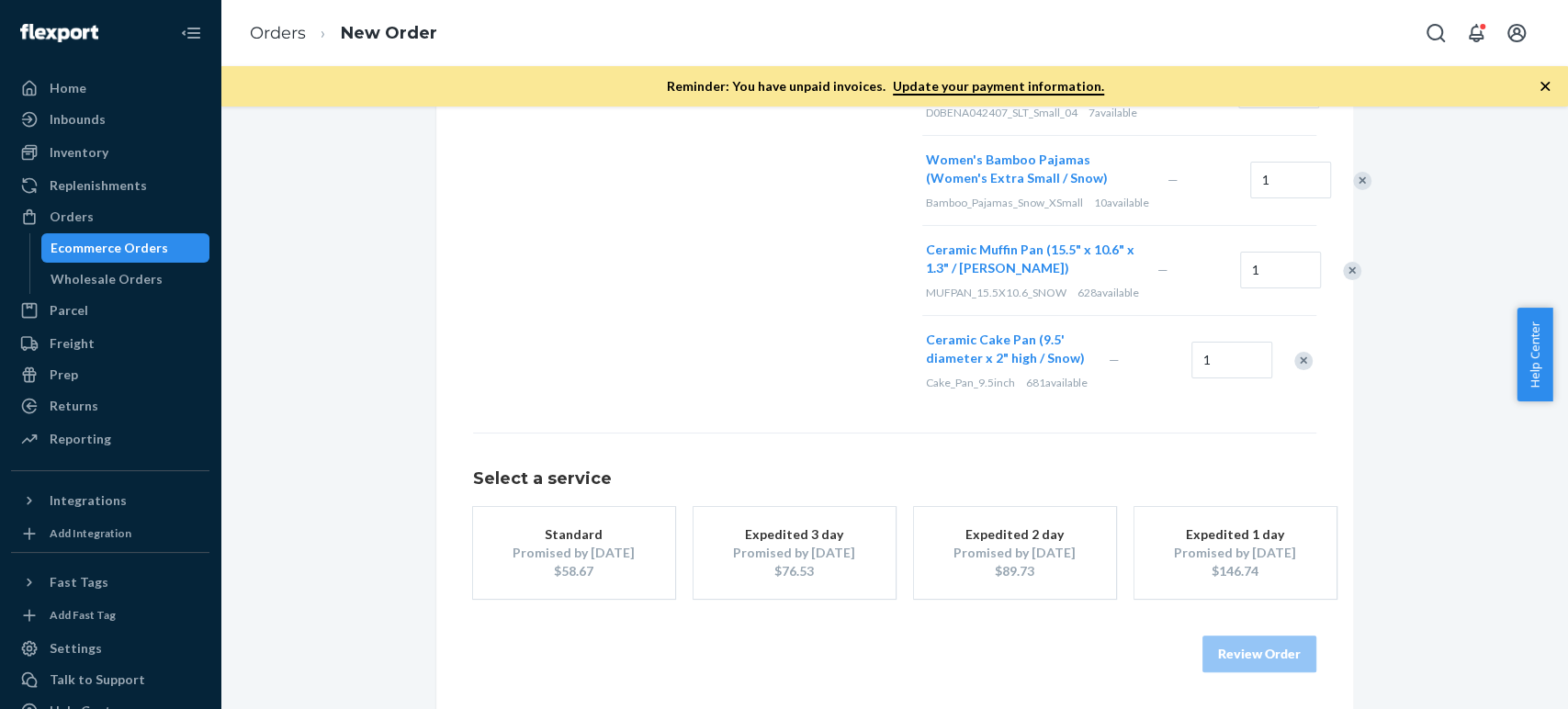
click at [580, 562] on div "Promised by [DATE]" at bounding box center [574, 553] width 147 height 19
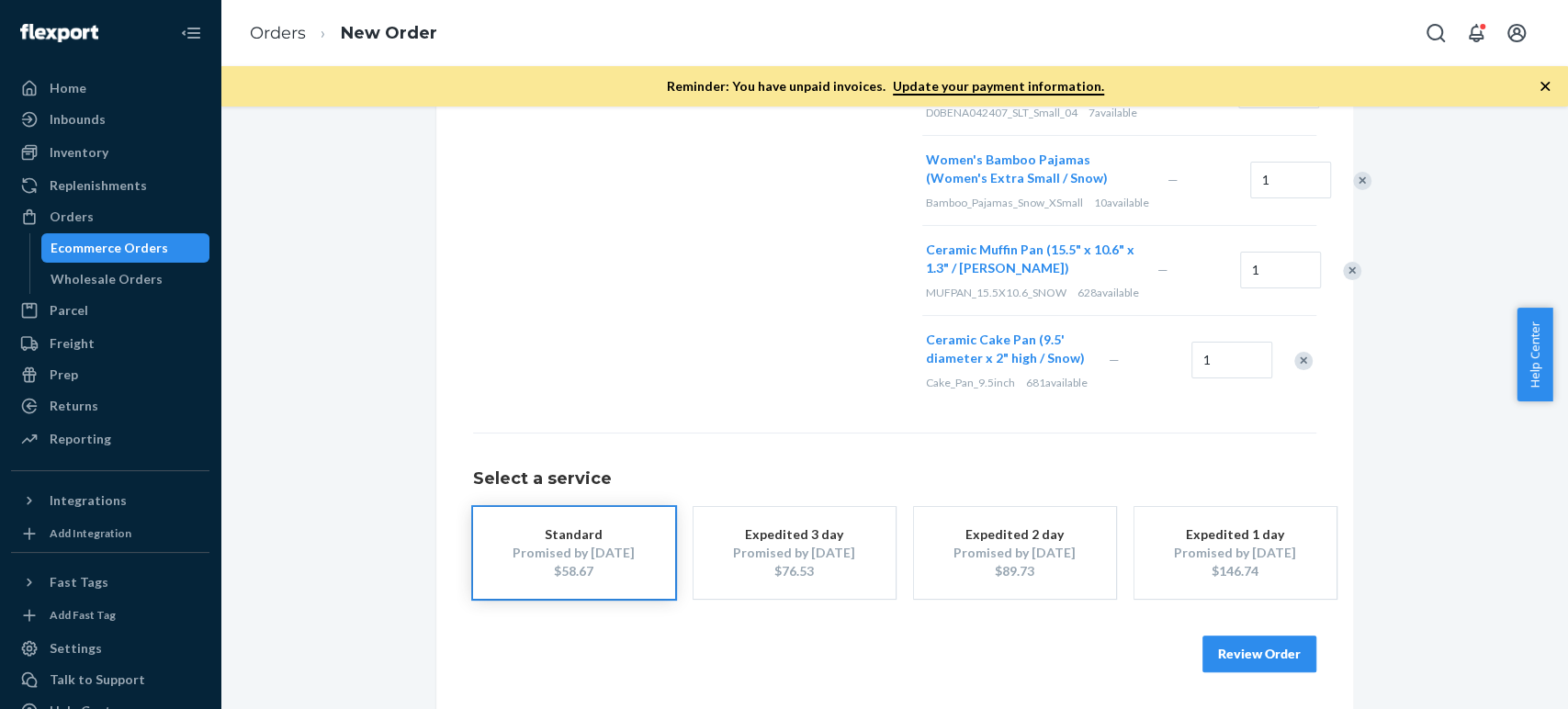
click at [1251, 673] on button "Review Order" at bounding box center [1260, 653] width 114 height 36
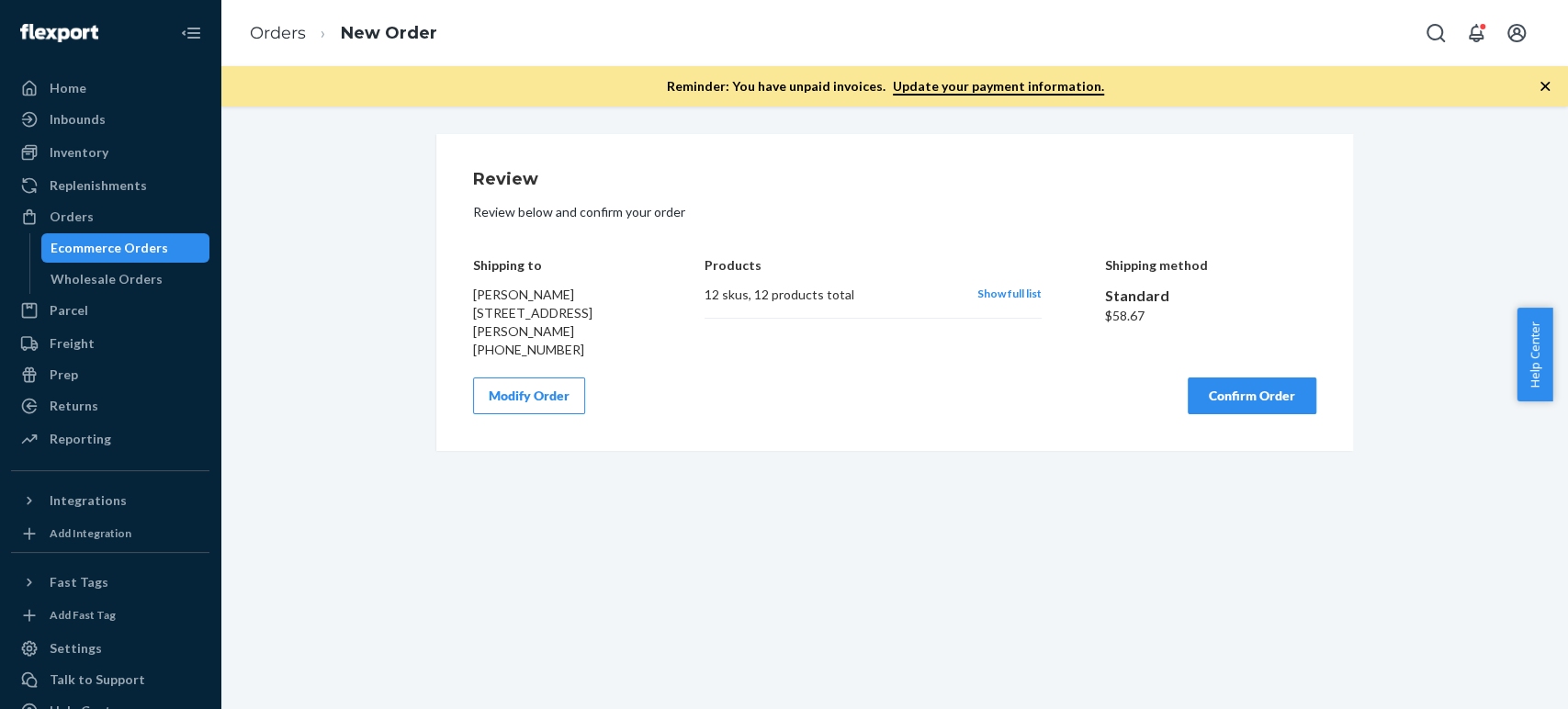
click at [965, 371] on div "Review Review below and confirm your order Shipping to Sandra Carrillo 18029 E …" at bounding box center [894, 292] width 844 height 244
click at [1221, 387] on button "Confirm Order" at bounding box center [1252, 395] width 129 height 36
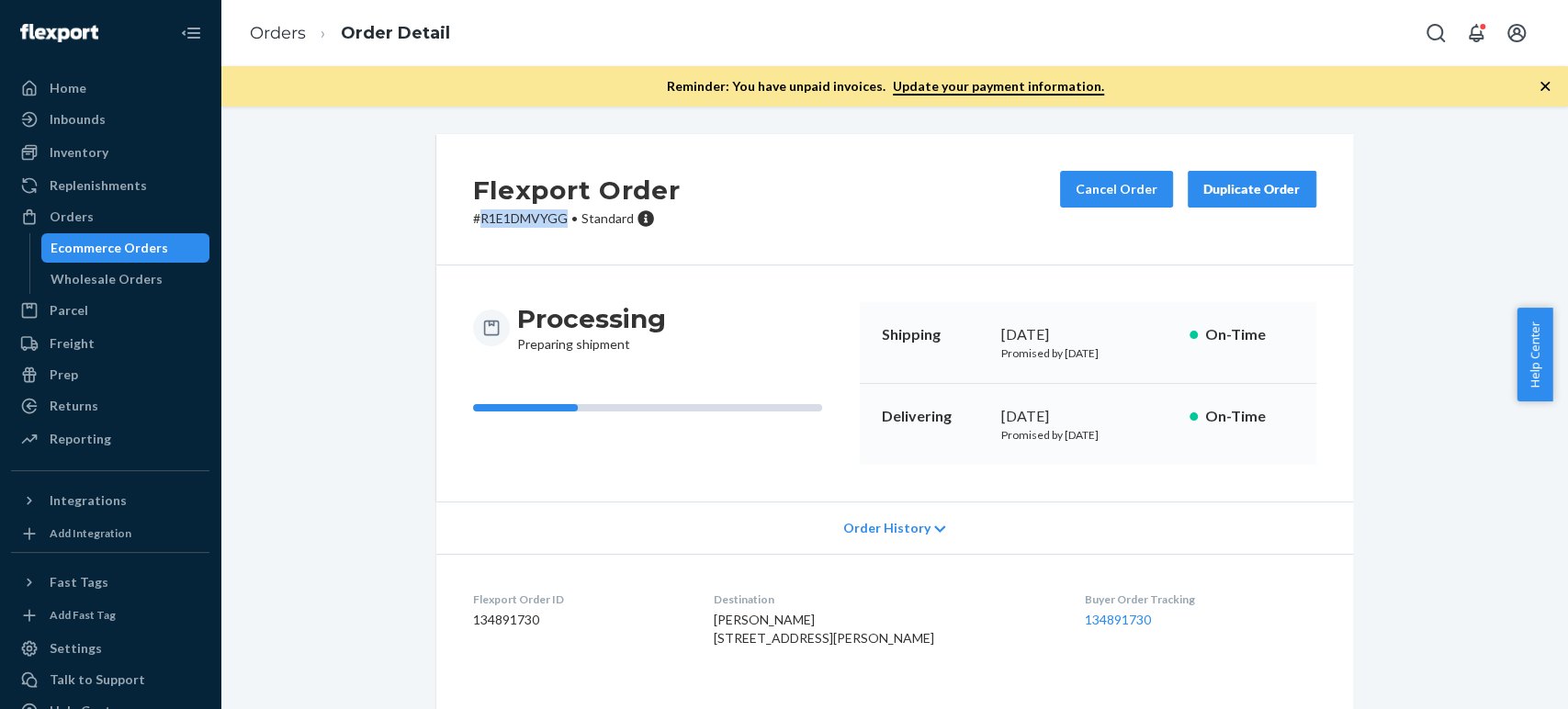
drag, startPoint x: 476, startPoint y: 221, endPoint x: 555, endPoint y: 220, distance: 79.0
click at [555, 220] on p "# R1E1DMVYGG • Standard" at bounding box center [577, 219] width 207 height 19
copy p "R1E1DMVYGG"
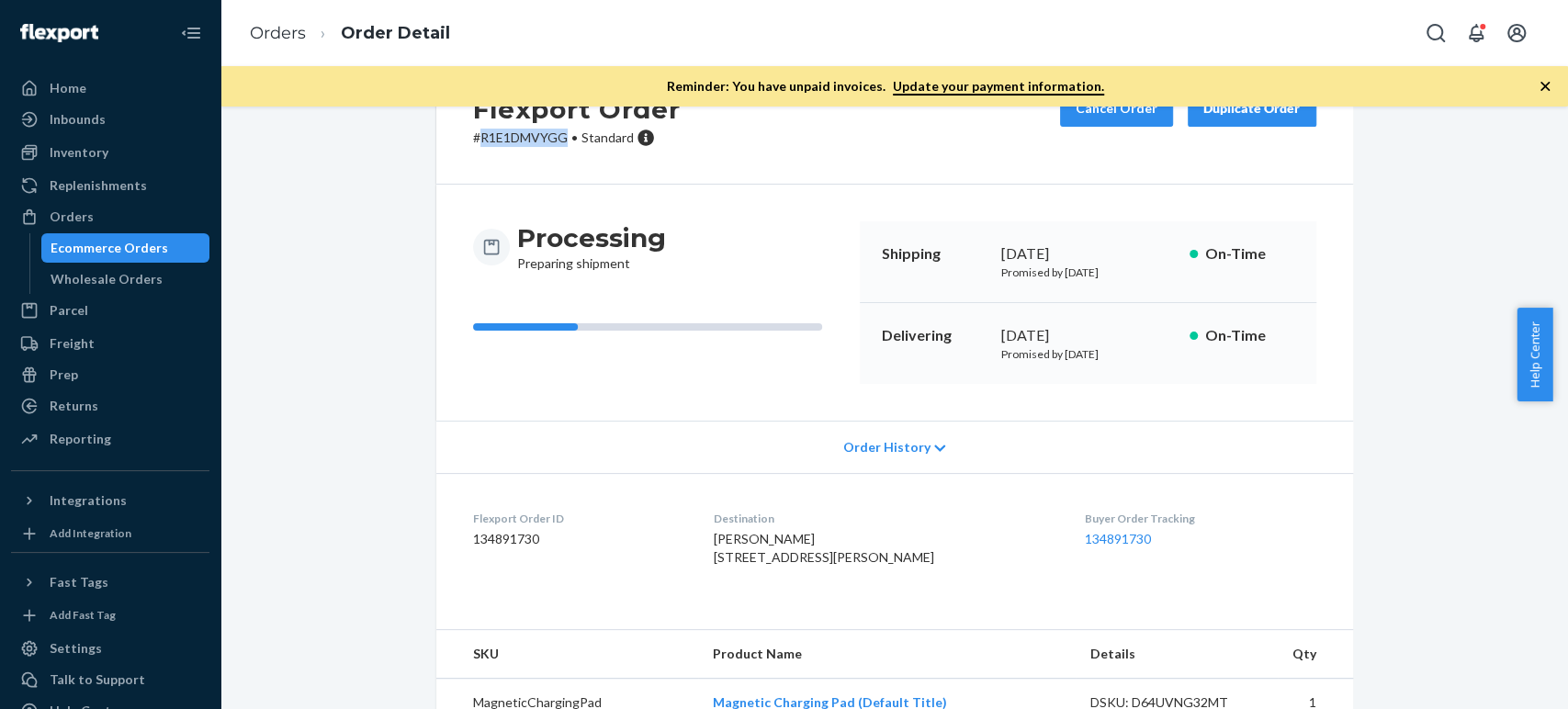
scroll to position [204, 0]
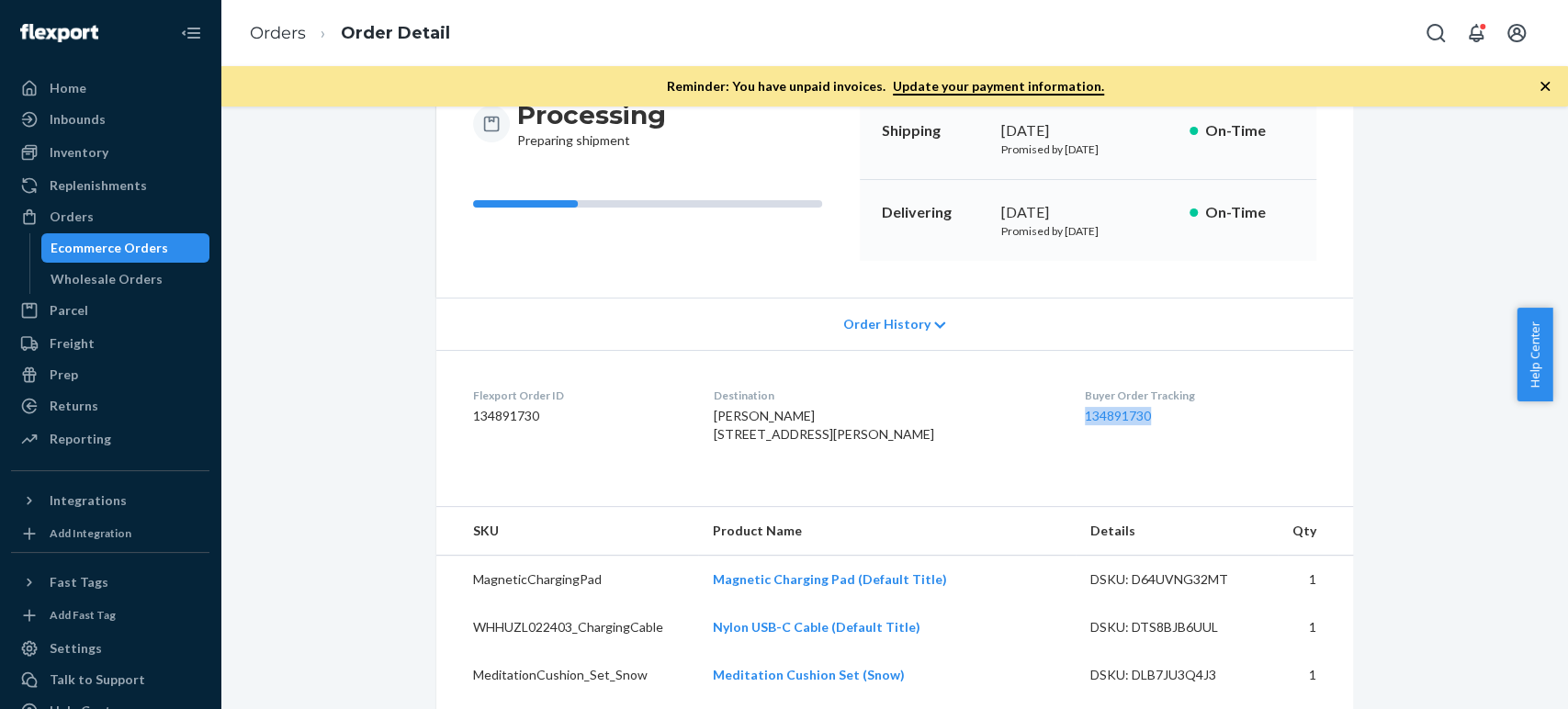
copy link "134891730"
drag, startPoint x: 1125, startPoint y: 408, endPoint x: 1048, endPoint y: 416, distance: 77.4
click at [1048, 416] on dl "Flexport Order ID 134891730 Destination Sandra Carrillo 18029 E Bellewood Dr Au…" at bounding box center [894, 418] width 917 height 137
click at [1085, 413] on link "134891730" at bounding box center [1118, 416] width 66 height 16
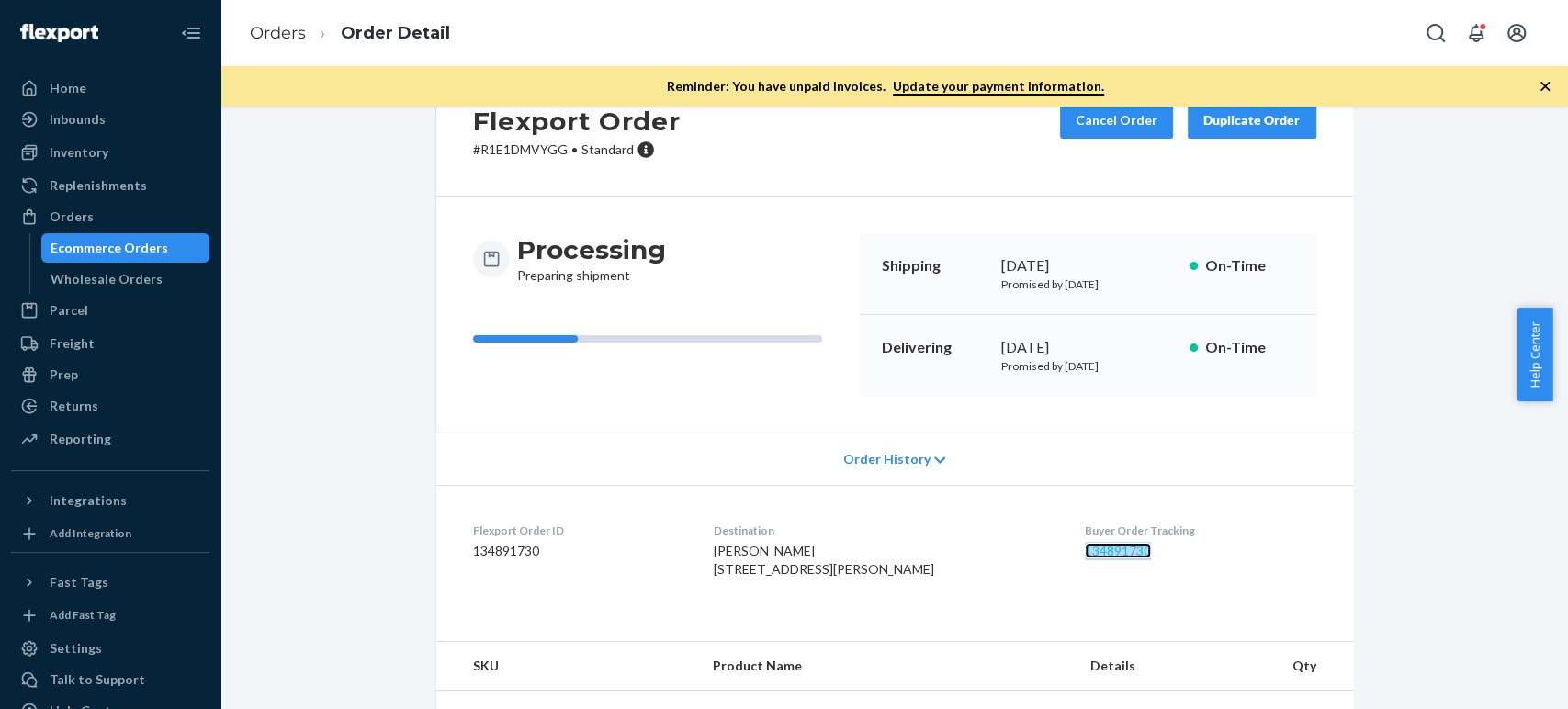
scroll to position [0, 0]
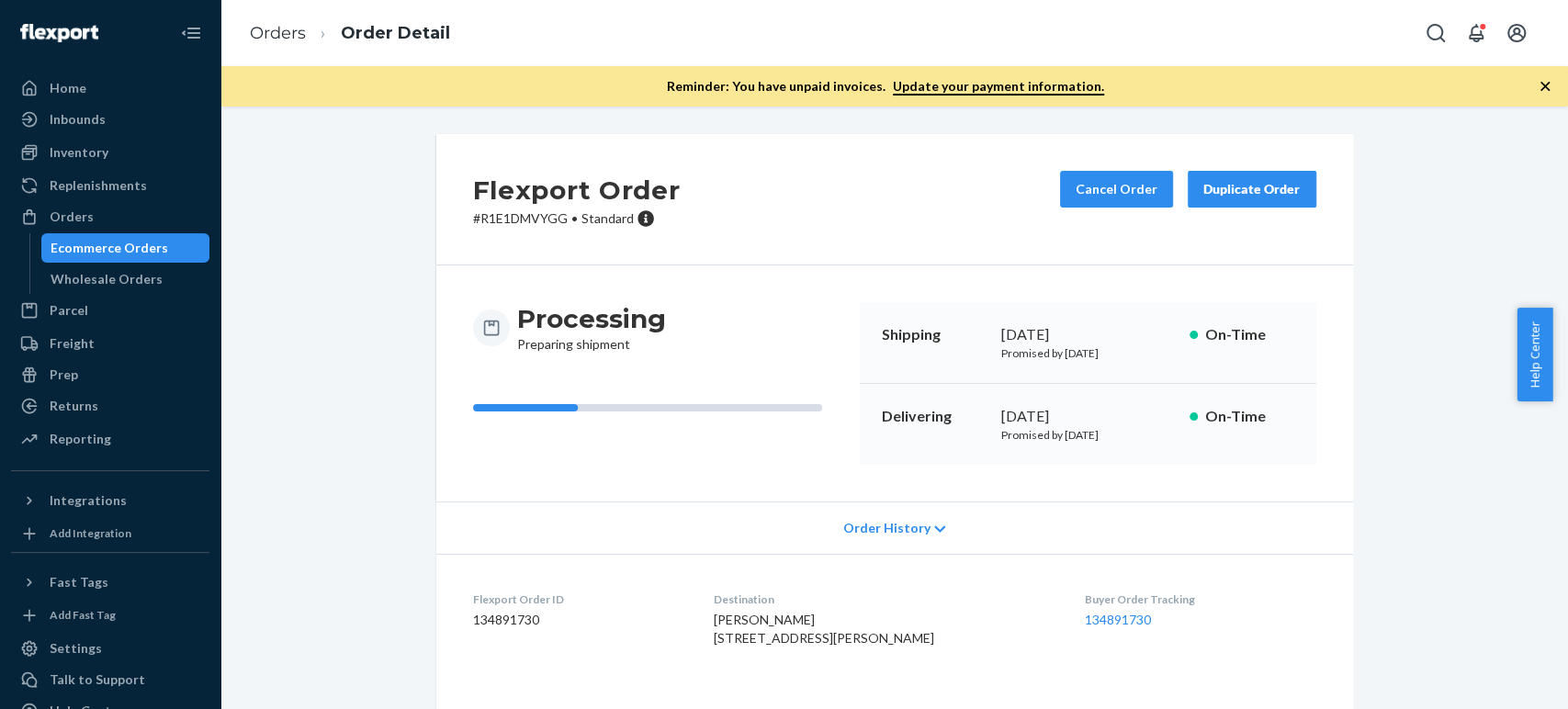
click at [300, 21] on ol "Orders Order Detail" at bounding box center [350, 34] width 230 height 54
click at [271, 32] on link "Orders" at bounding box center [278, 34] width 56 height 21
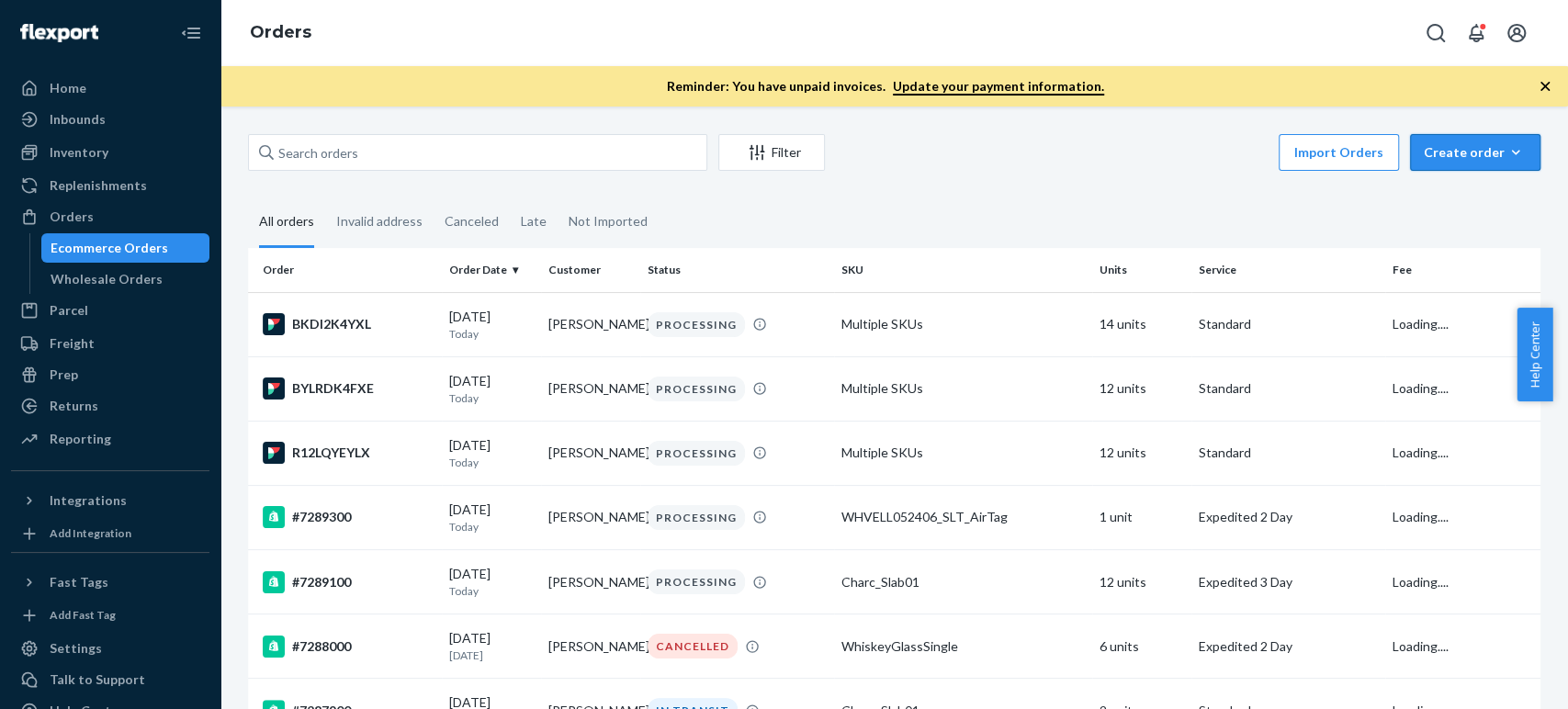
click at [1424, 160] on div "Create order" at bounding box center [1475, 152] width 103 height 19
click at [1430, 202] on span "Ecommerce order" at bounding box center [1487, 197] width 114 height 13
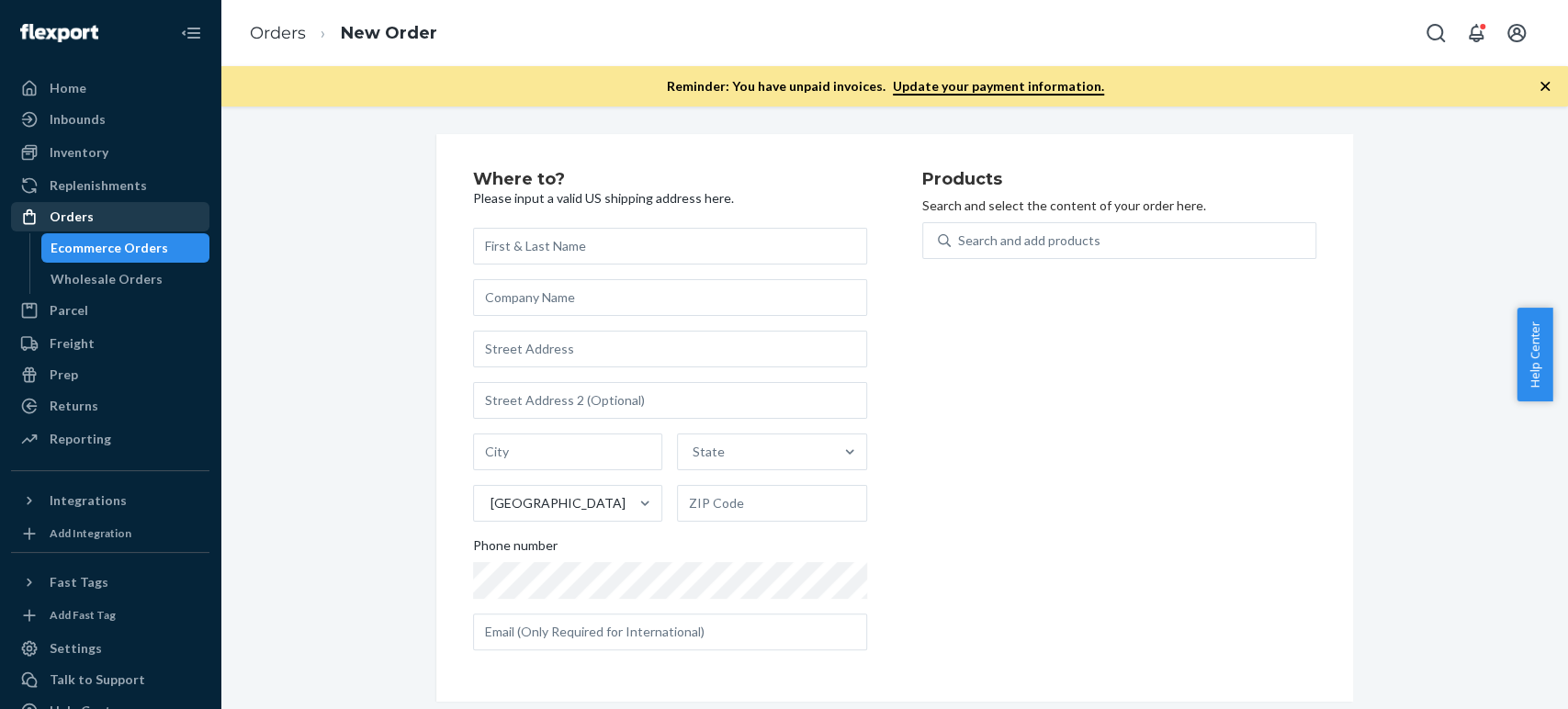
click at [76, 218] on div "Orders" at bounding box center [71, 217] width 44 height 19
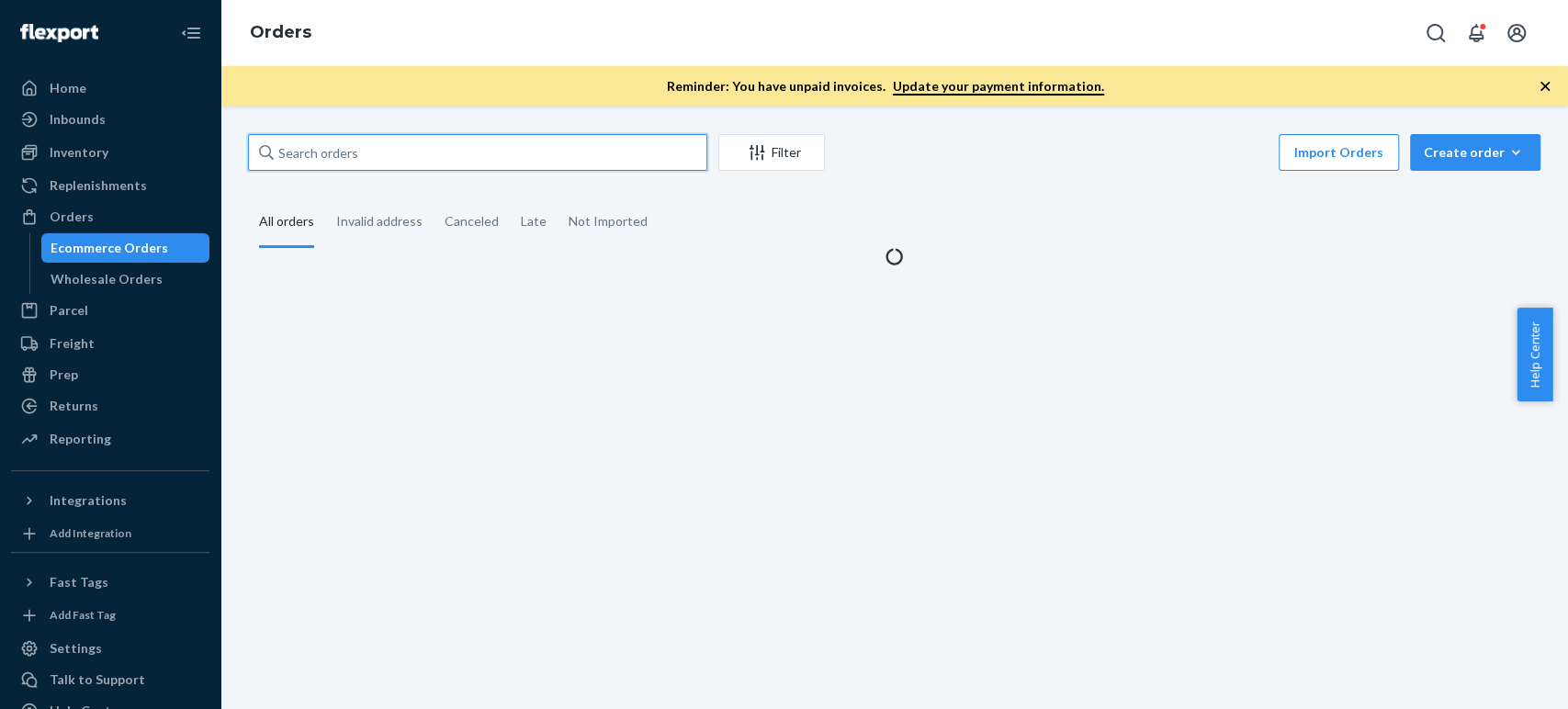
click at [441, 152] on input "text" at bounding box center [478, 152] width 460 height 36
paste input "[PERSON_NAME]"
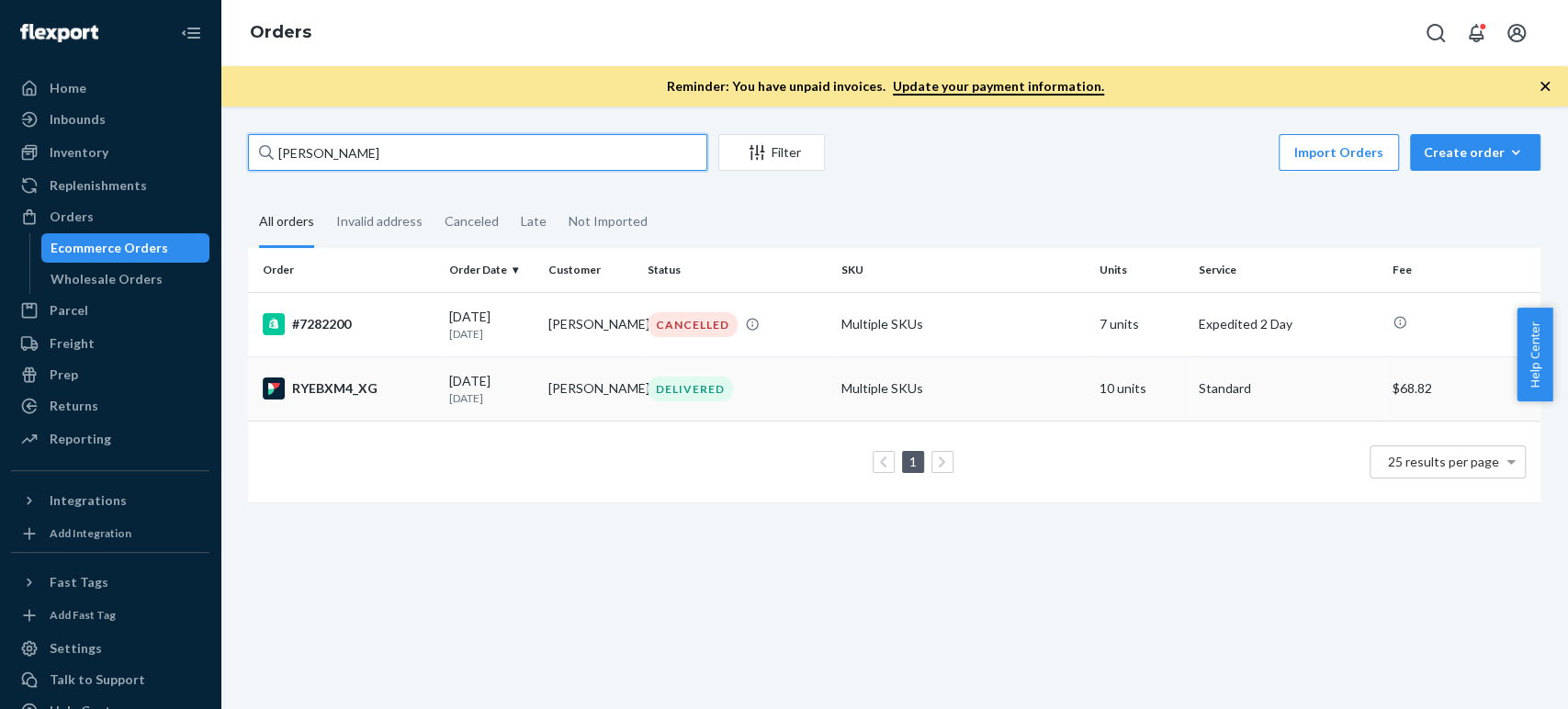
type input "[PERSON_NAME]"
click at [382, 392] on div "RYEBXM4_XG" at bounding box center [349, 389] width 172 height 22
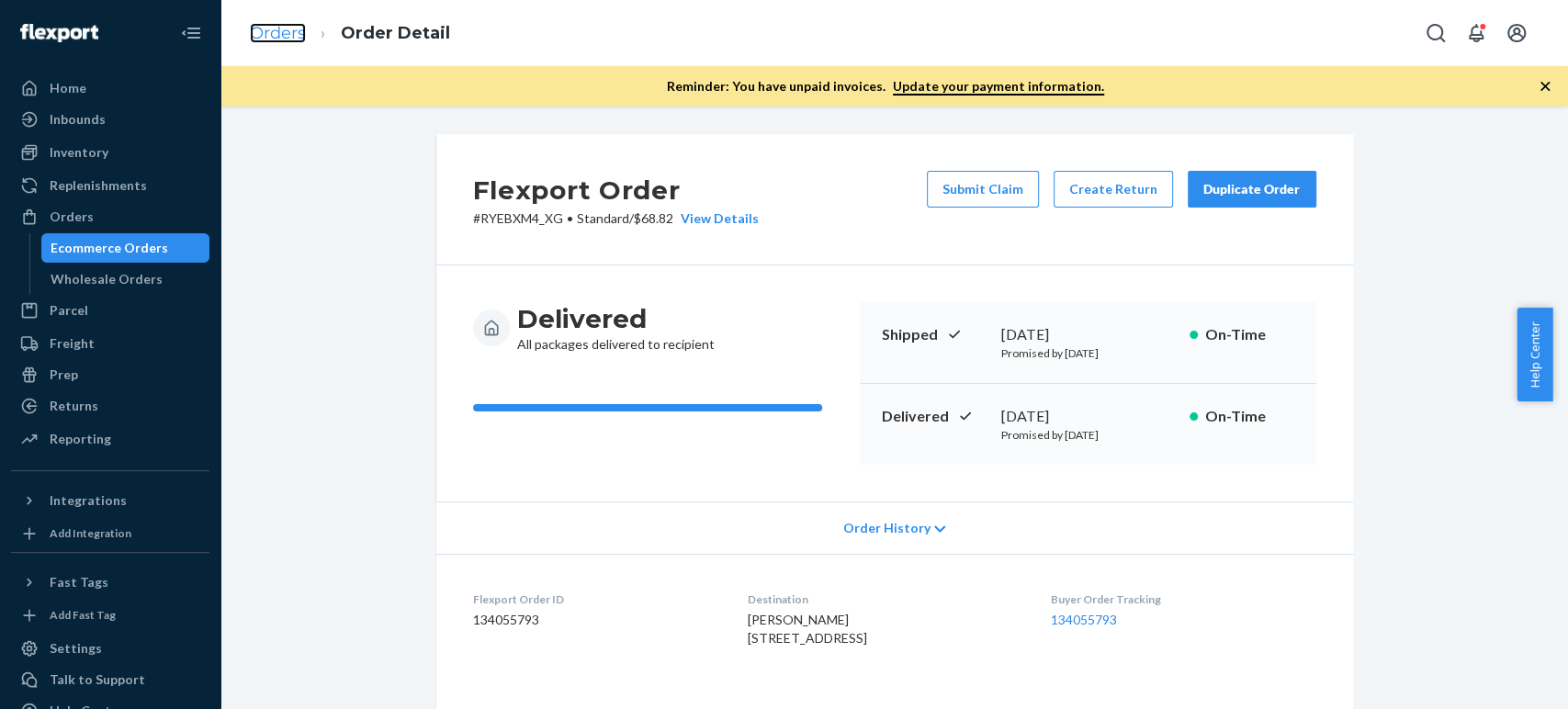
click at [285, 36] on link "Orders" at bounding box center [278, 34] width 56 height 21
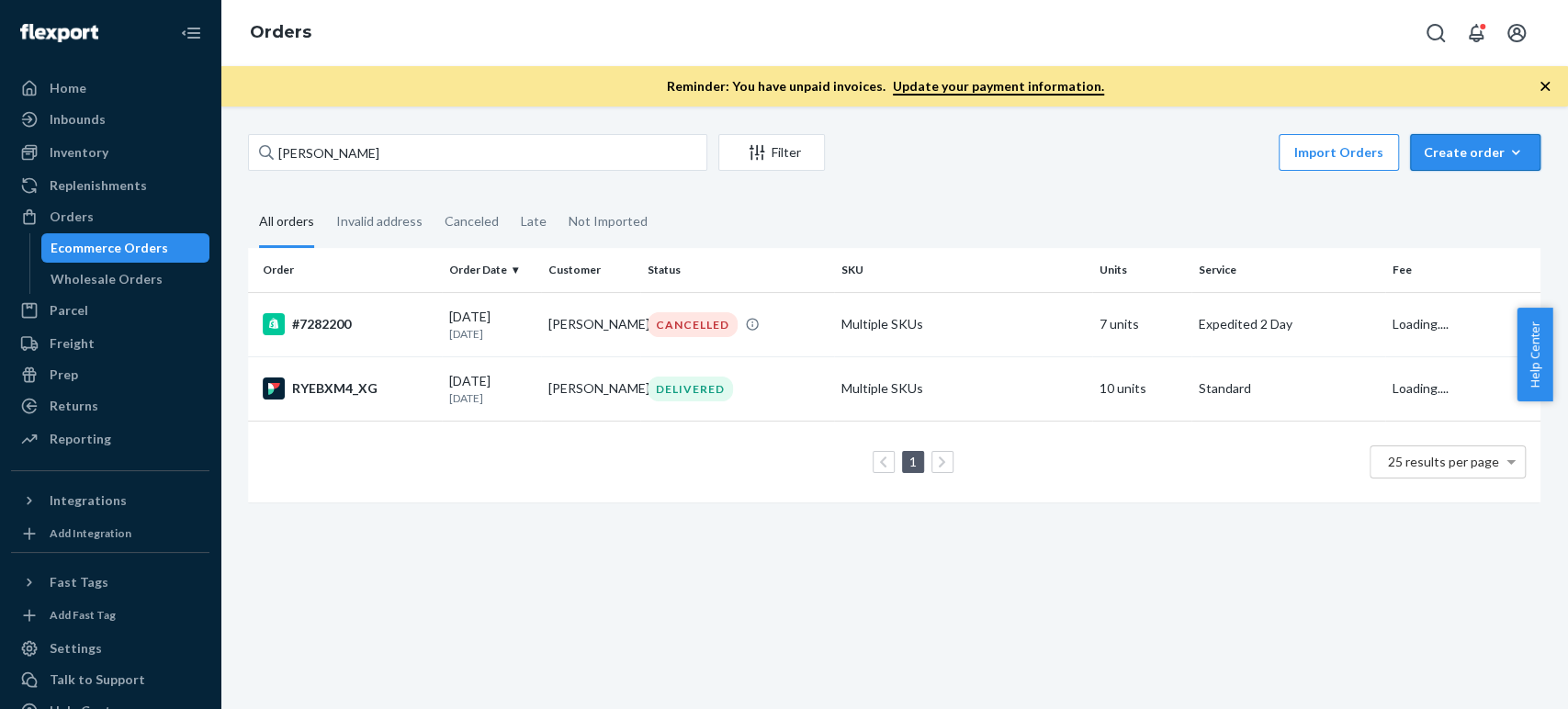
click at [1470, 145] on div "Create order" at bounding box center [1475, 152] width 103 height 19
click at [1433, 195] on span "Ecommerce order" at bounding box center [1487, 197] width 114 height 13
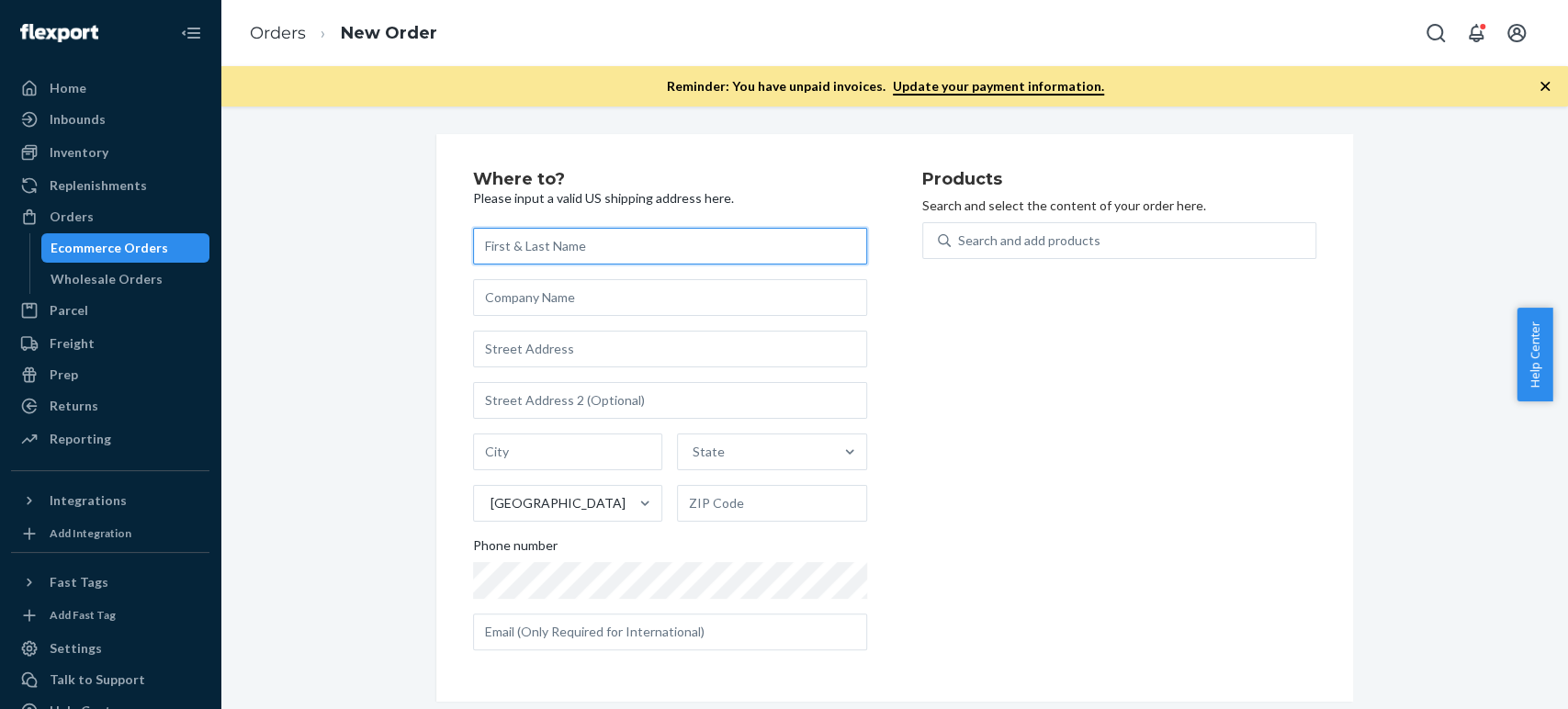
paste input "[PERSON_NAME]"
type input "[PERSON_NAME]"
drag, startPoint x: 992, startPoint y: 513, endPoint x: 953, endPoint y: 527, distance: 41.4
click at [992, 513] on div "Products Search and select the content of your order here. Search and add produ…" at bounding box center [1119, 418] width 394 height 494
click at [506, 344] on input "text" at bounding box center [670, 348] width 394 height 36
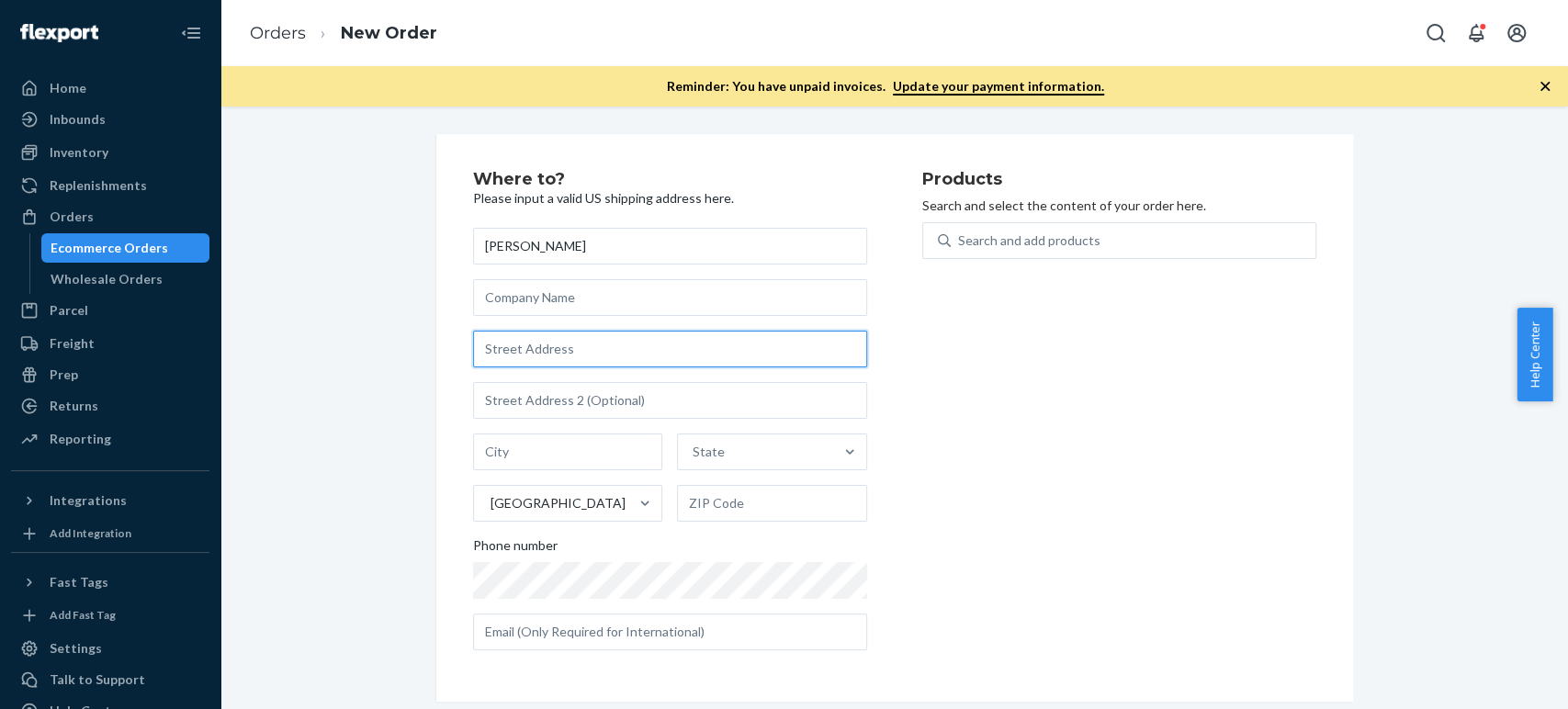
paste input "[STREET_ADDRESS]"
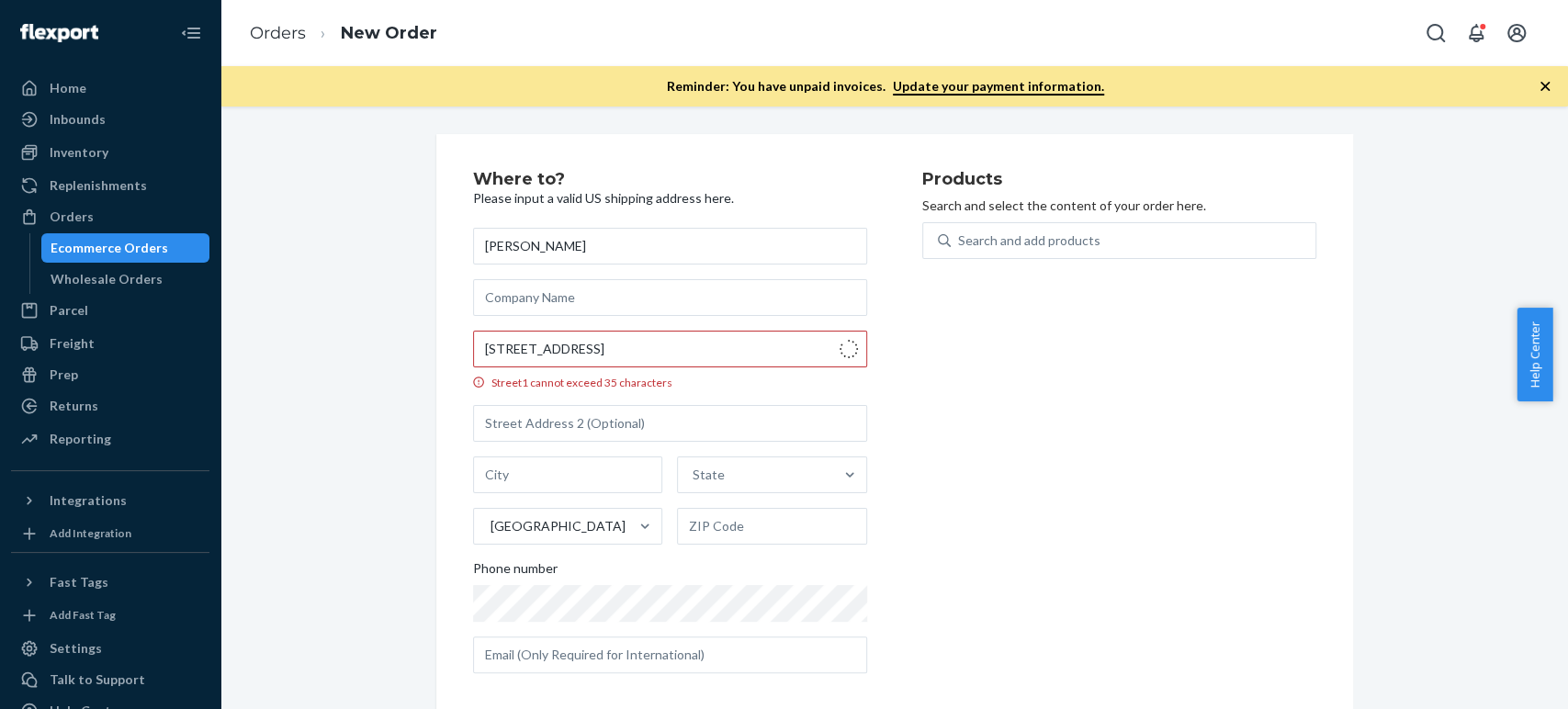
type input "[STREET_ADDRESS]"
type input "9"
type input "Brooklyn - [US_STATE]"
type input "11216"
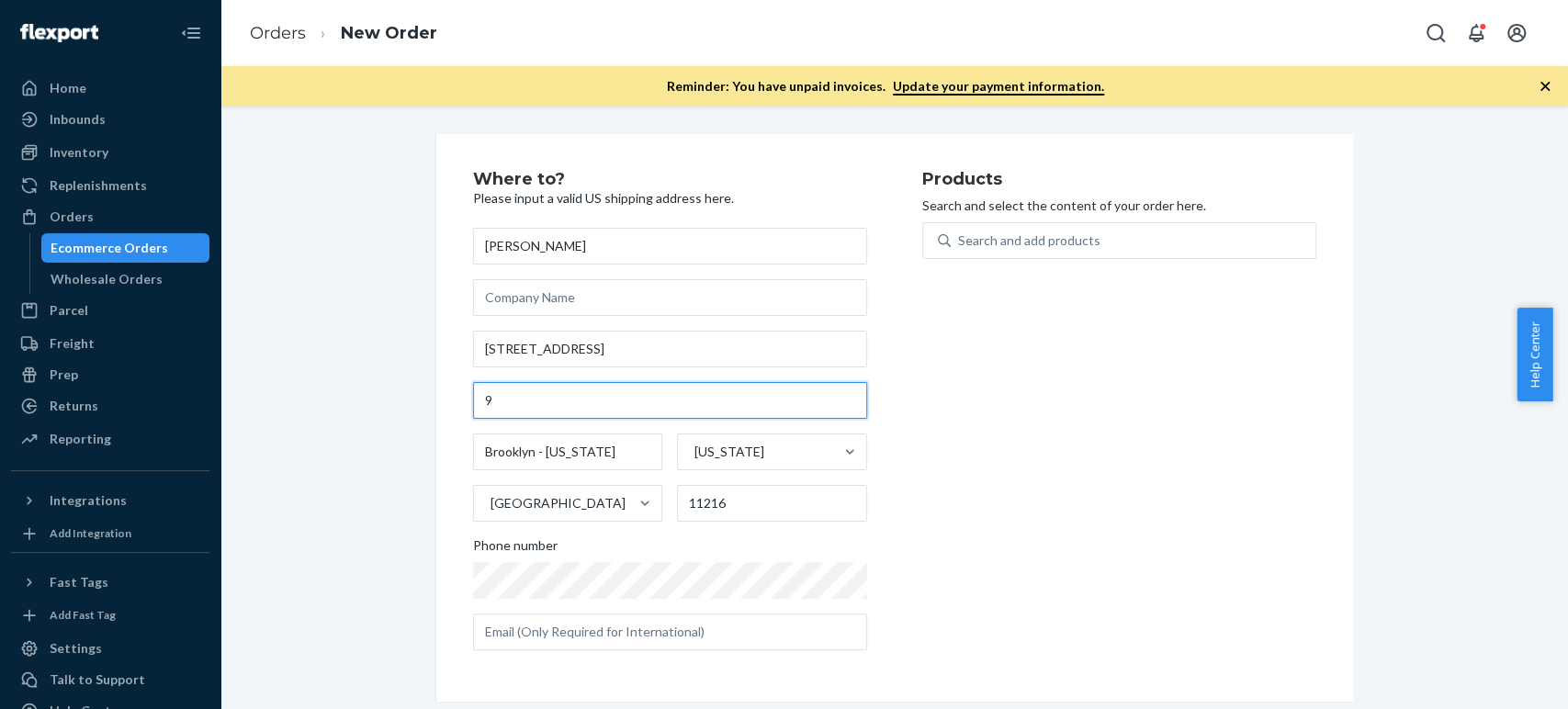
drag, startPoint x: 551, startPoint y: 395, endPoint x: 431, endPoint y: 406, distance: 120.5
click at [436, 406] on div "Where to? Please input a valid US shipping address here. Aaron Buxbaum 131 Herk…" at bounding box center [894, 418] width 917 height 568
paste input "Apt"
type input "Apt 9"
click at [1003, 535] on div "Products Search and select the content of your order here. Search and add produ…" at bounding box center [1119, 418] width 394 height 494
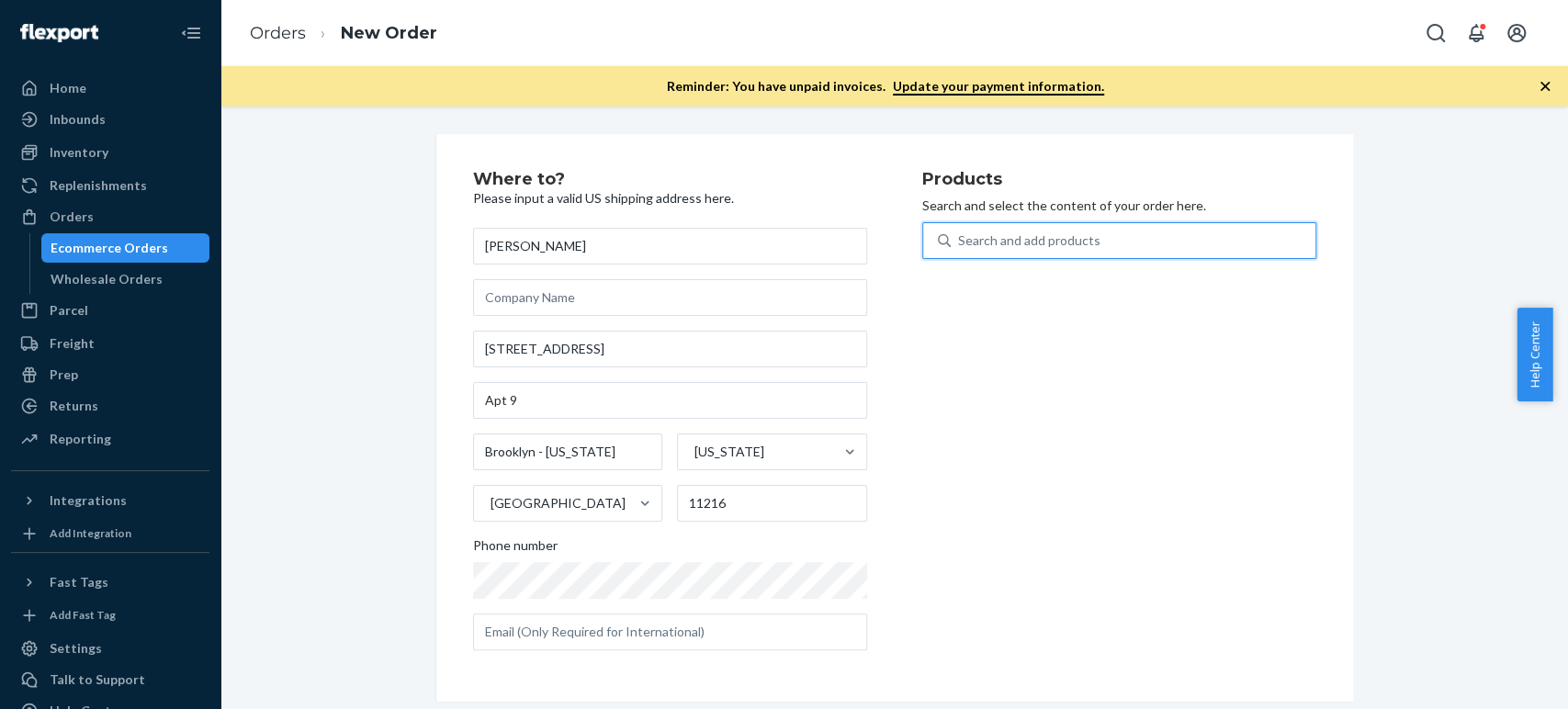
click at [977, 251] on div "Search and add products" at bounding box center [1133, 240] width 364 height 33
click at [960, 249] on input "0 results available. Use Up and Down to choose options, press Enter to select t…" at bounding box center [959, 241] width 2 height 19
type input "portab"
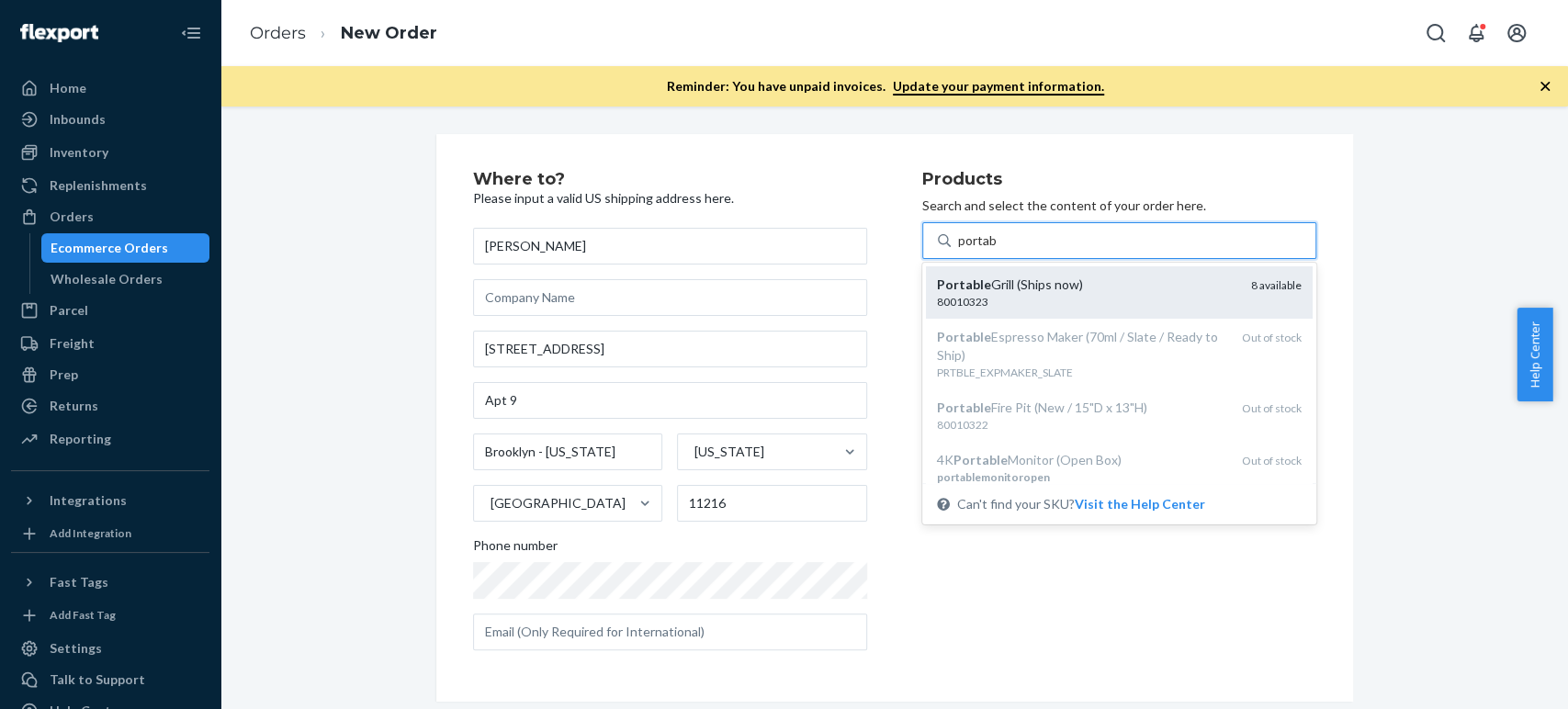
click at [976, 285] on em "Portable" at bounding box center [964, 284] width 54 height 16
click at [976, 249] on input "portab" at bounding box center [977, 241] width 39 height 19
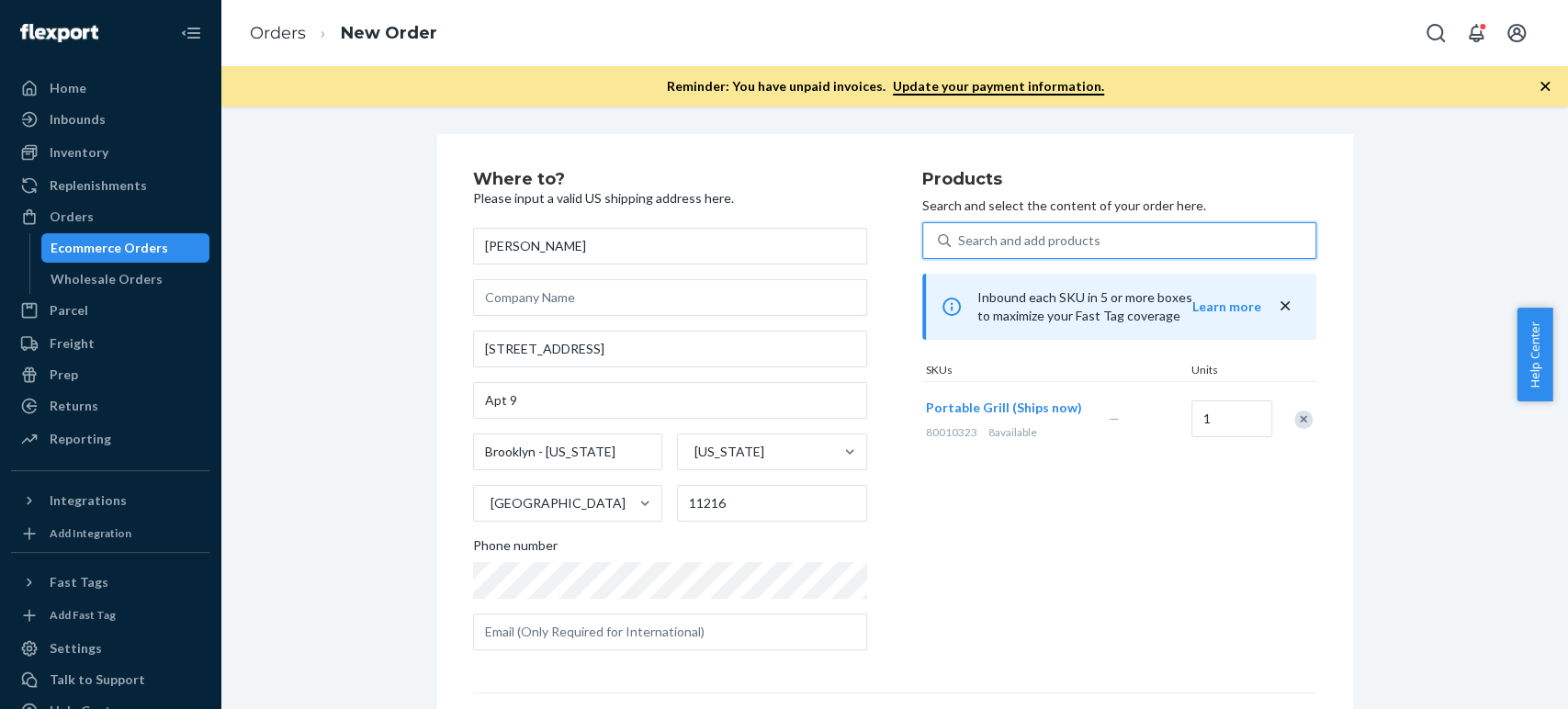
click at [979, 234] on div "Search and add products" at bounding box center [1029, 241] width 142 height 19
click at [960, 234] on input "0 results available. Select is focused ,type to refine list, press Down to open…" at bounding box center [959, 241] width 2 height 19
paste input "water bottle"
type input "water bottle"
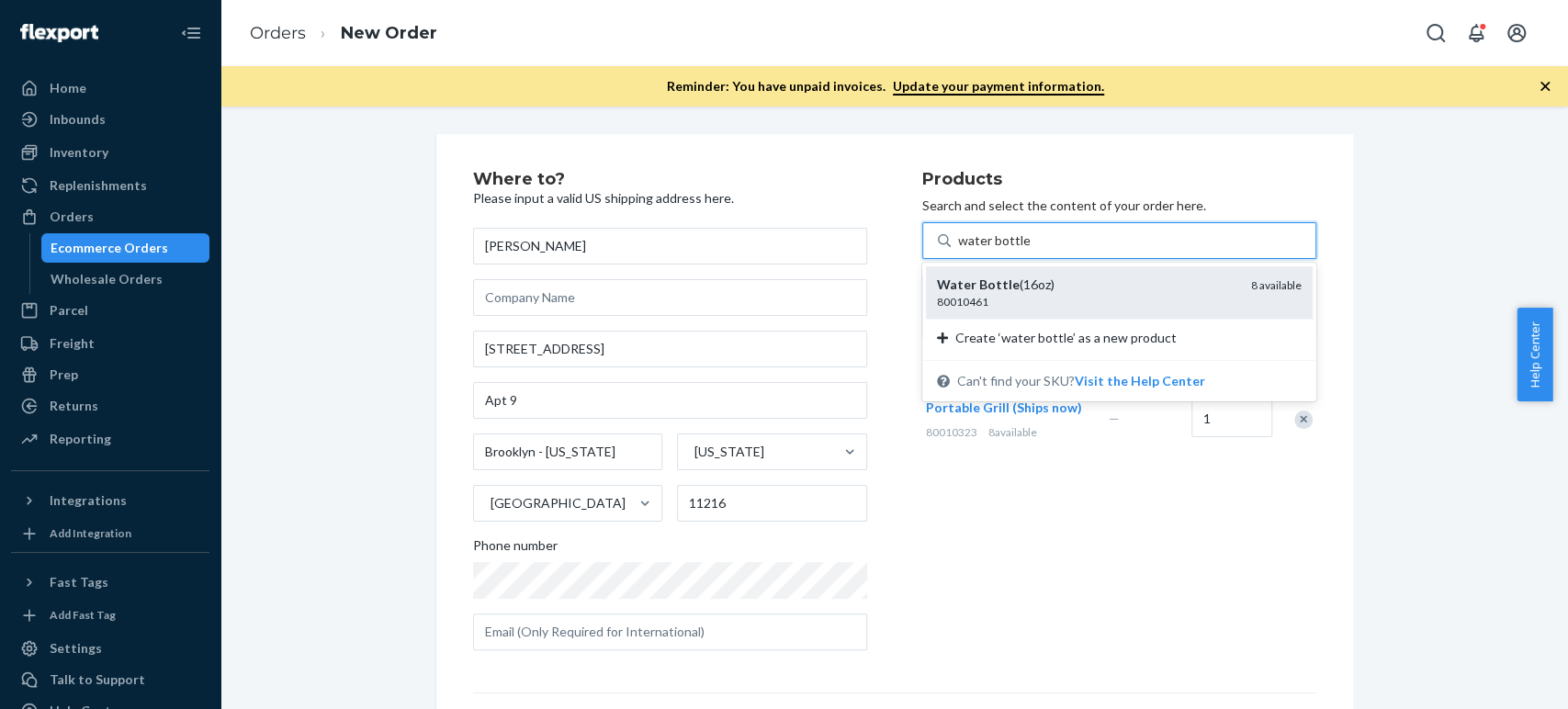
click at [968, 296] on div "80010461" at bounding box center [1087, 302] width 300 height 16
click at [968, 249] on input "water bottle" at bounding box center [993, 241] width 72 height 19
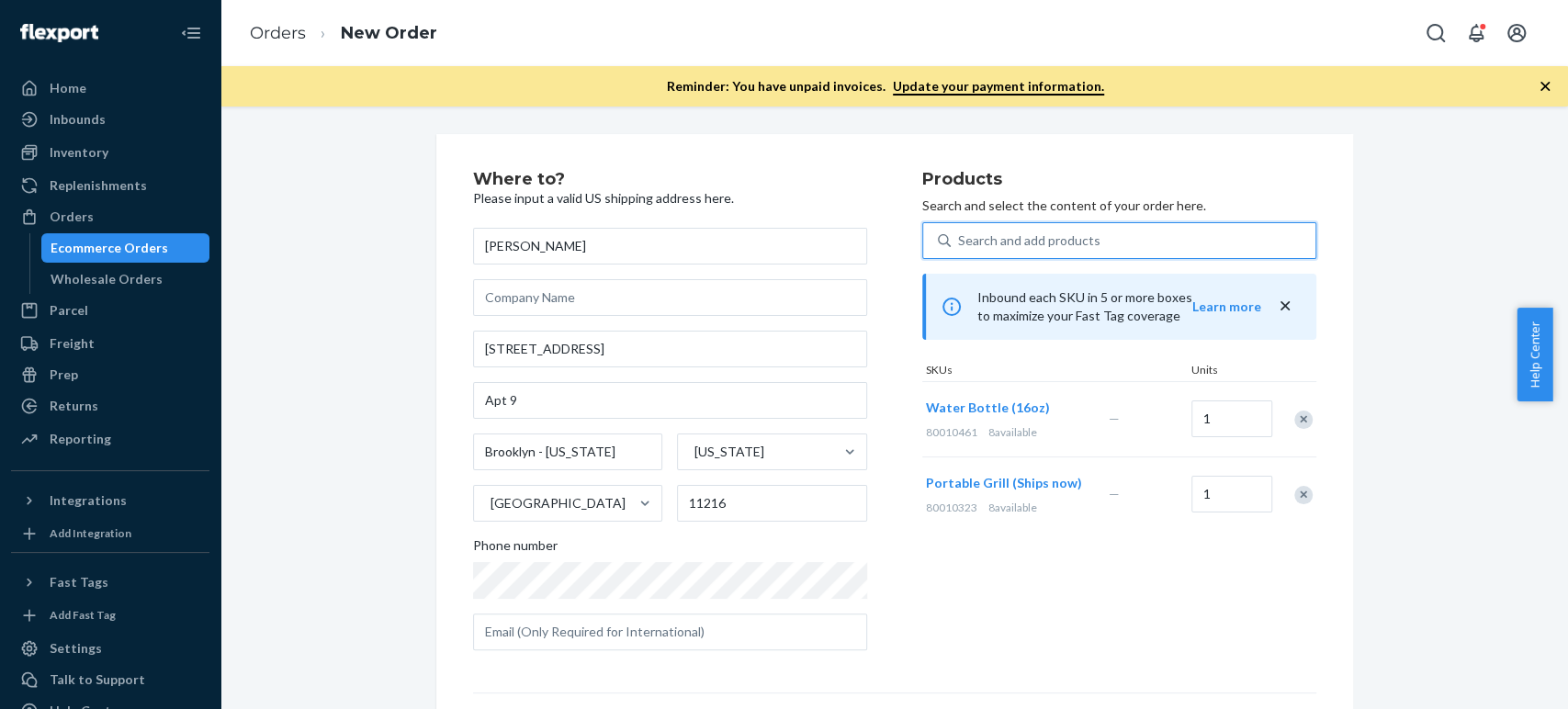
click at [986, 242] on div "Search and add products" at bounding box center [1029, 241] width 142 height 19
click at [960, 242] on input "0 results available. Select is focused ,type to refine list, press Down to open…" at bounding box center [959, 241] width 2 height 19
paste input "titanium"
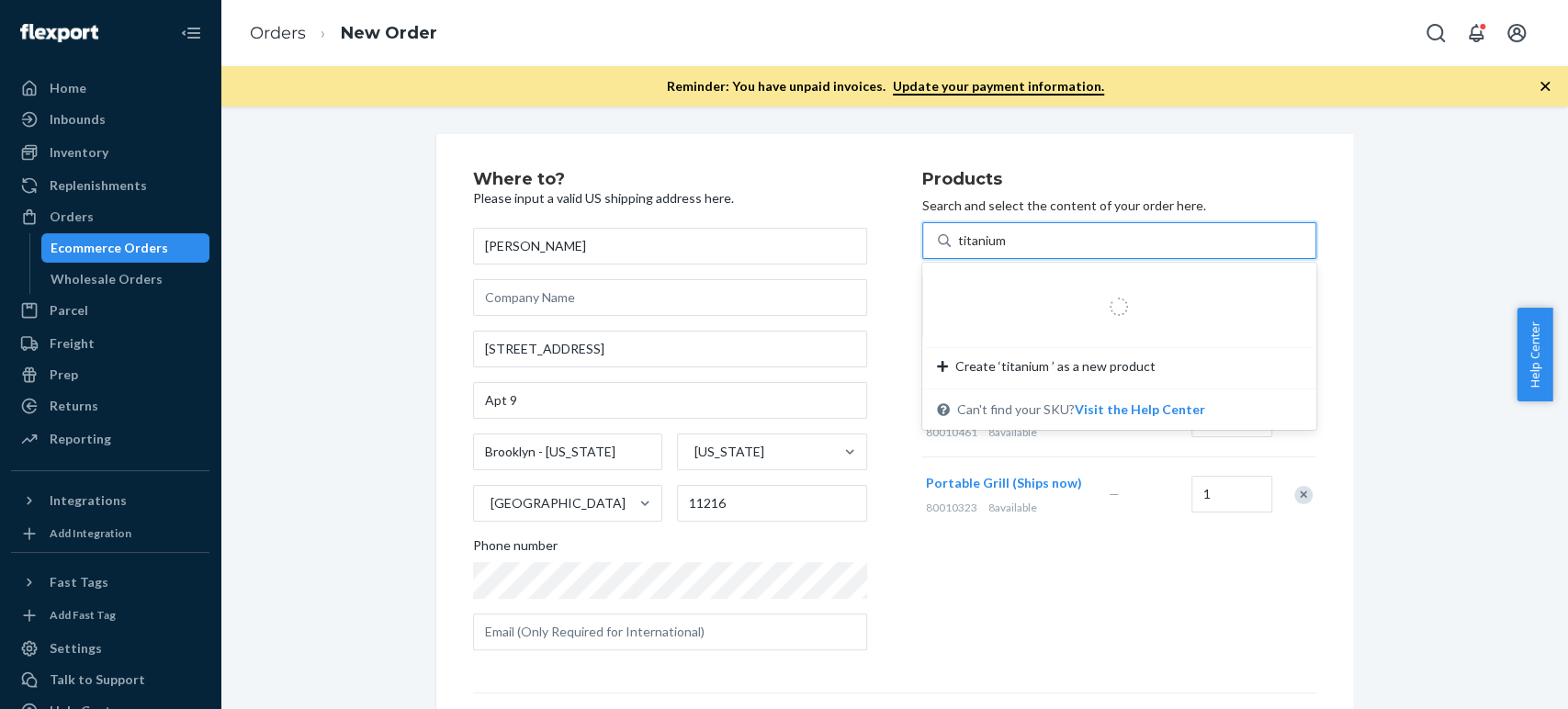
type input "titanium"
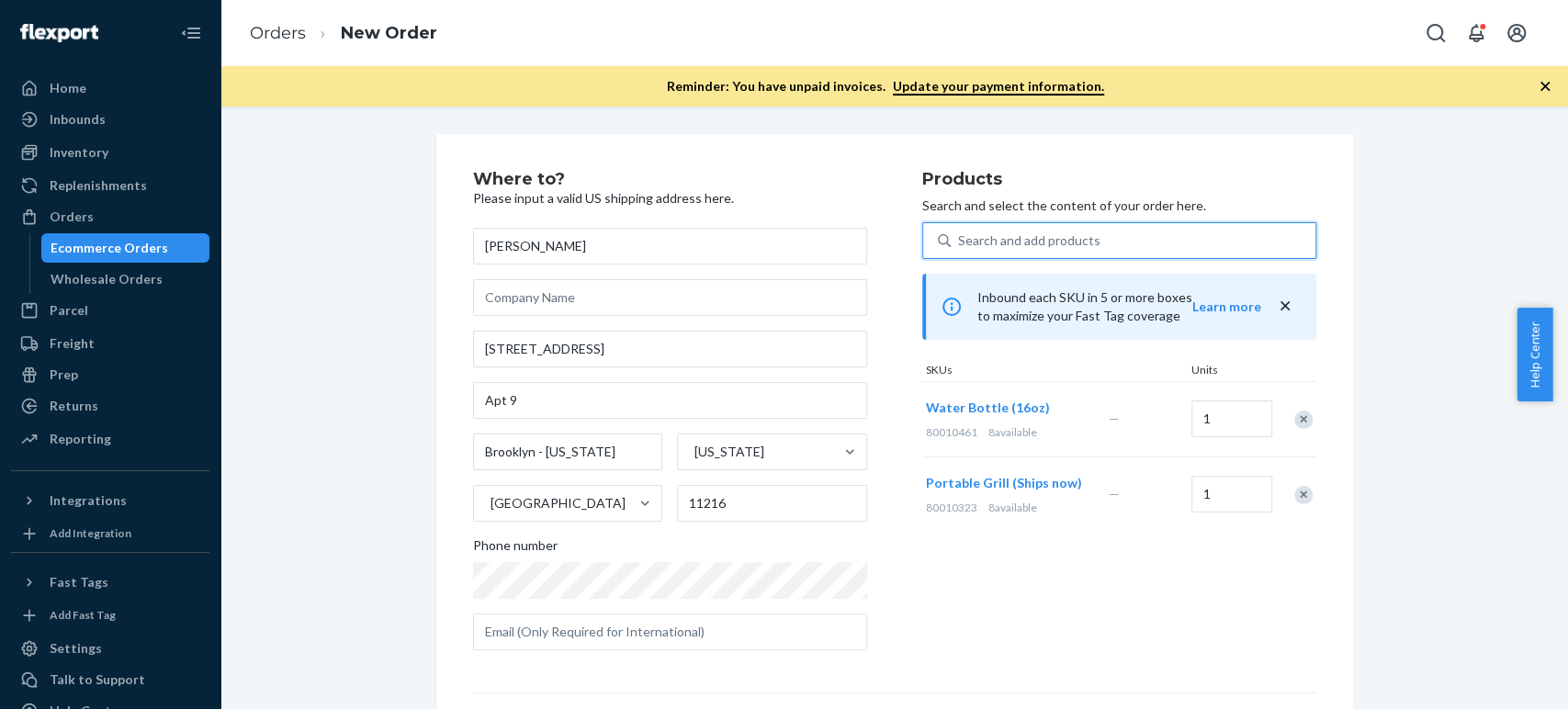
drag, startPoint x: 1005, startPoint y: 238, endPoint x: 978, endPoint y: 238, distance: 27.0
click at [978, 238] on div "Search and add products" at bounding box center [1133, 240] width 364 height 33
click at [960, 238] on input "0 results available. Select is focused ,type to refine list, press Down to open…" at bounding box center [959, 241] width 2 height 19
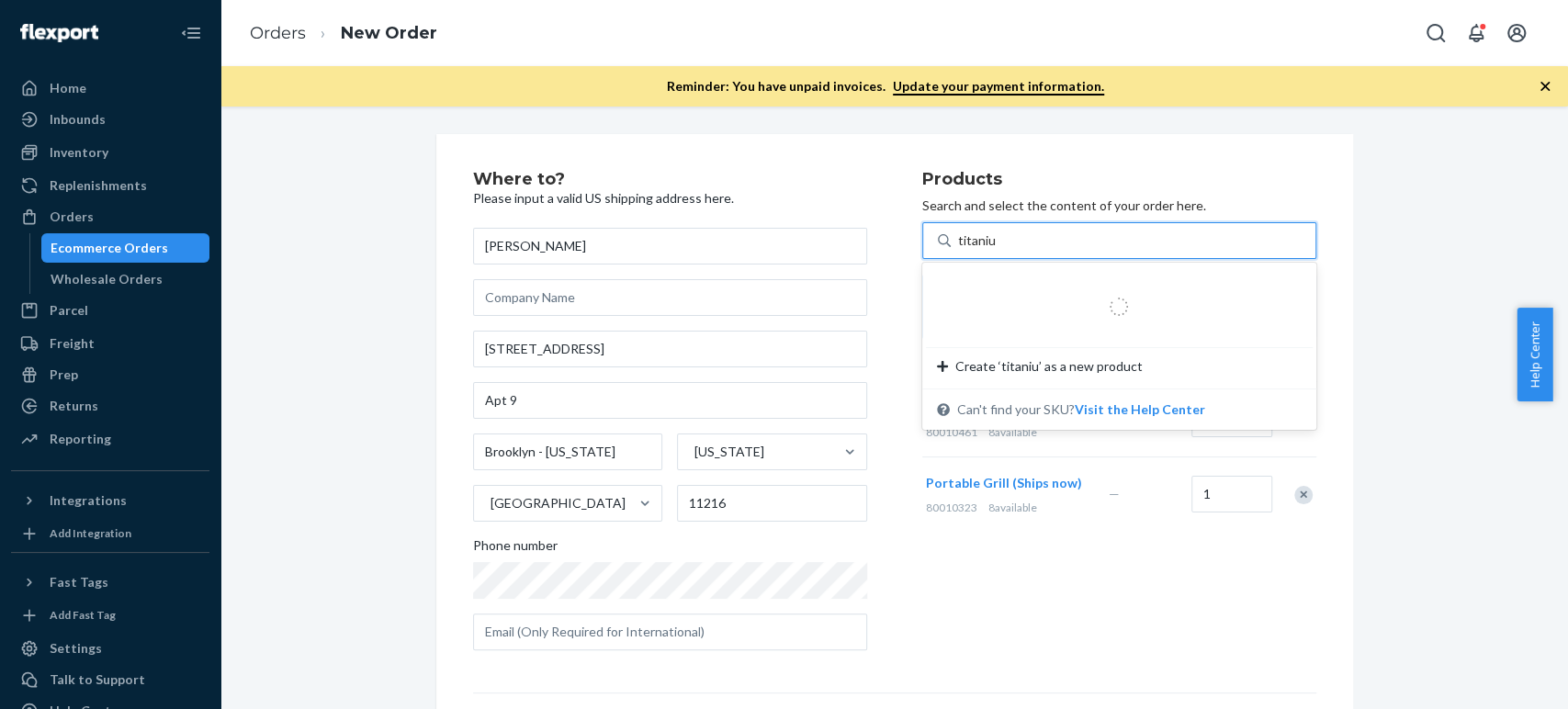
type input "titanium"
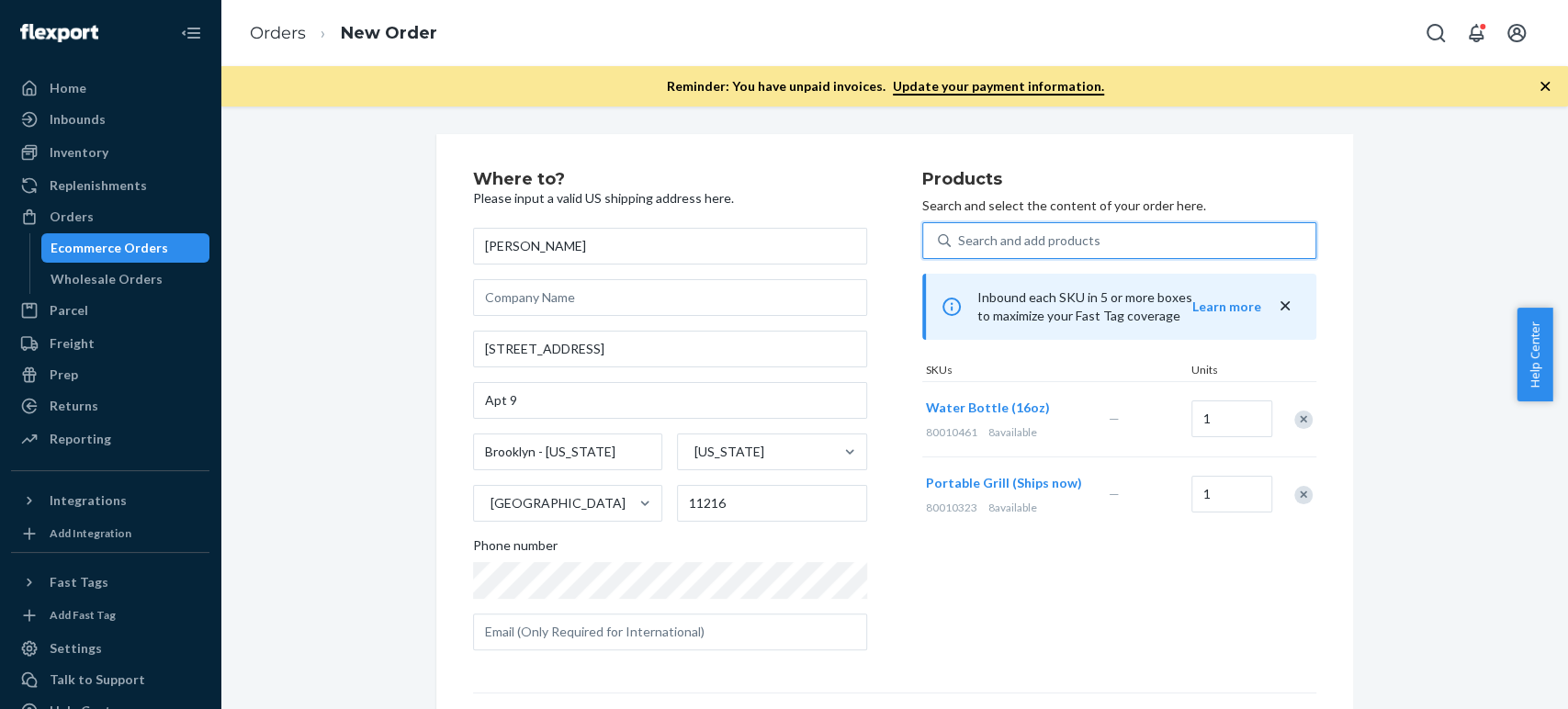
drag, startPoint x: 1008, startPoint y: 243, endPoint x: 955, endPoint y: 235, distance: 53.6
click at [955, 235] on div "Search and add products" at bounding box center [1133, 240] width 364 height 33
click at [958, 235] on input "0 results available. Select is focused ,type to refine list, press Down to open…" at bounding box center [959, 241] width 2 height 19
drag, startPoint x: 998, startPoint y: 627, endPoint x: 965, endPoint y: 483, distance: 147.7
click at [998, 627] on div "Products Search and select the content of your order here. Search and add produ…" at bounding box center [1119, 418] width 394 height 494
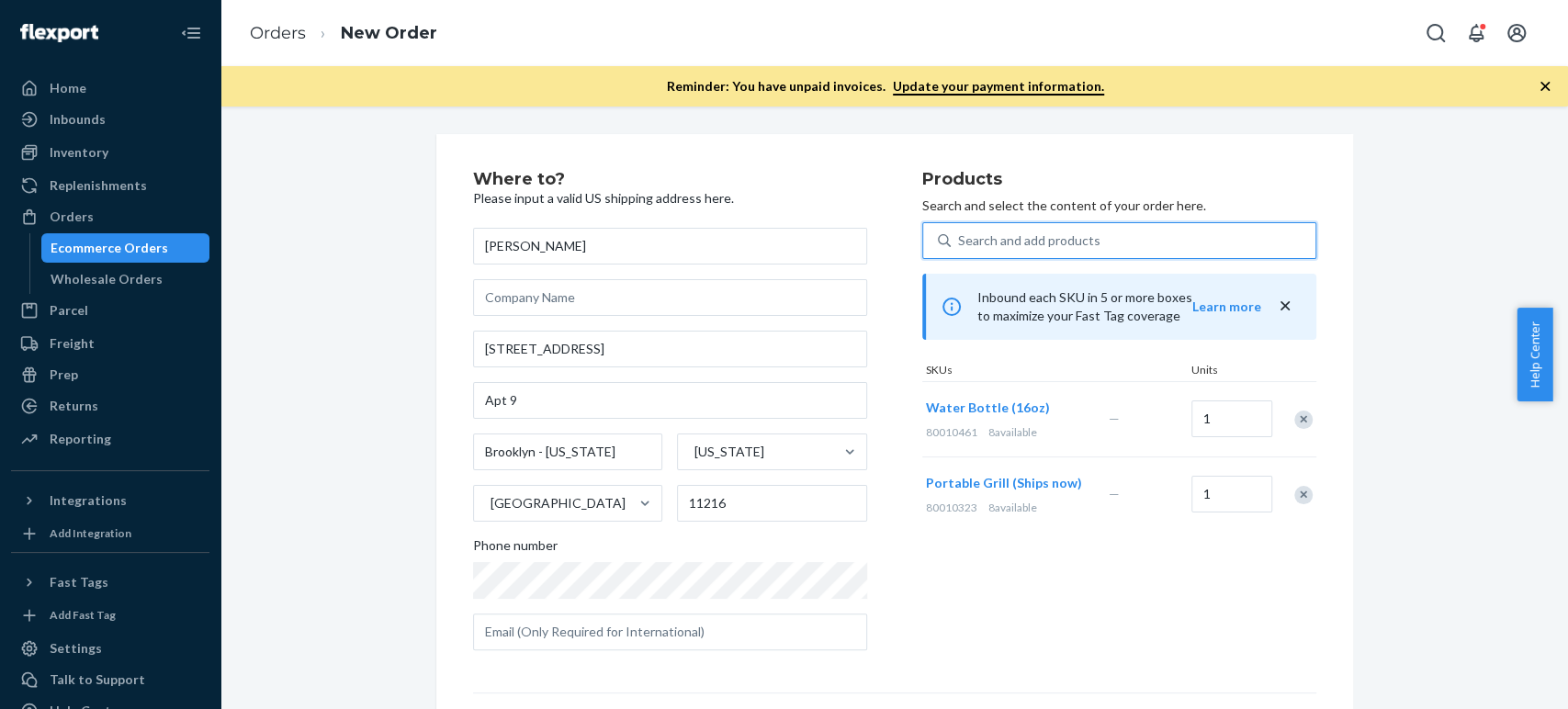
click at [976, 235] on div "Search and add products" at bounding box center [1029, 241] width 142 height 19
click at [960, 235] on input "0 results available. Use Up and Down to choose options, press Enter to select t…" at bounding box center [959, 241] width 2 height 19
paste input "titanium"
type input "titanium"
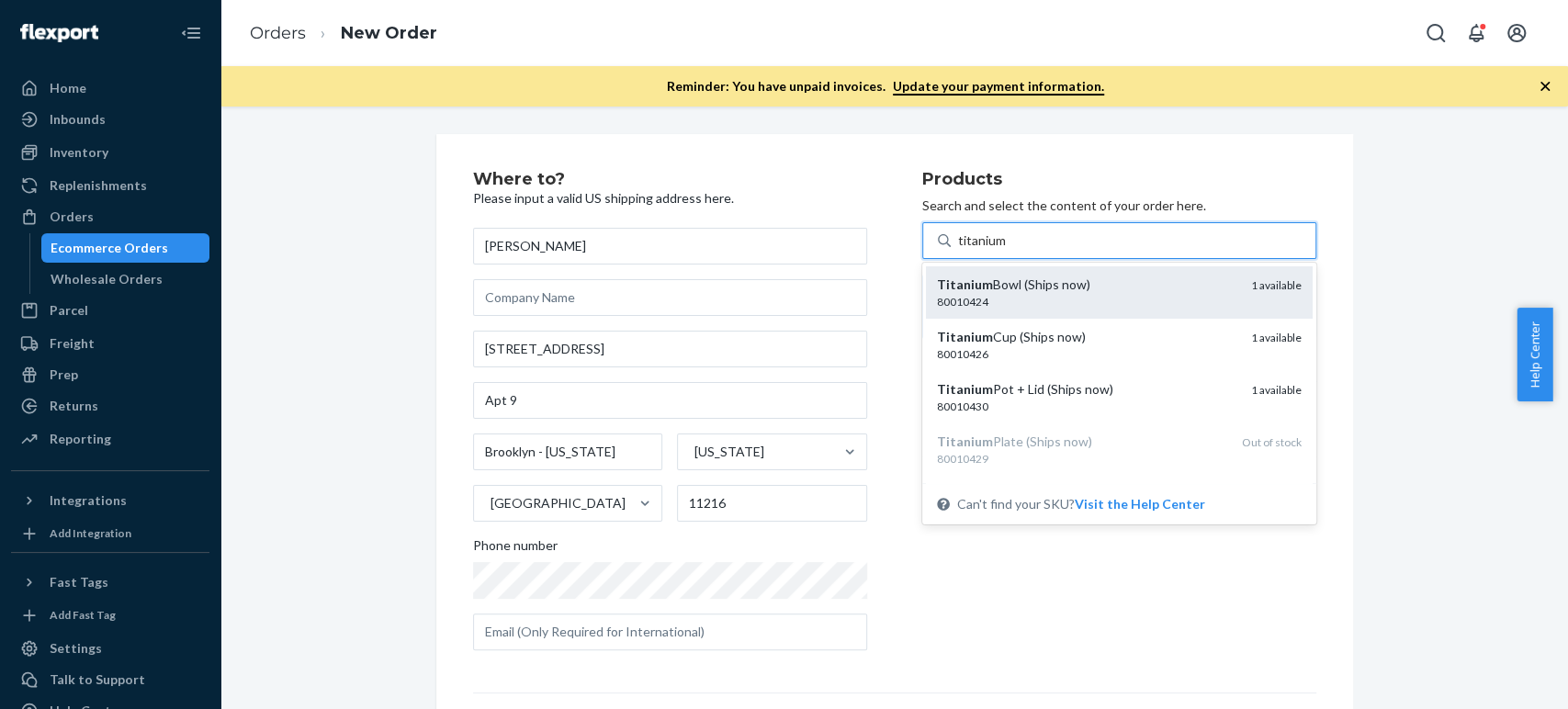
click at [959, 288] on em "Titanium" at bounding box center [965, 284] width 56 height 16
click at [959, 249] on input "titanium" at bounding box center [982, 241] width 50 height 19
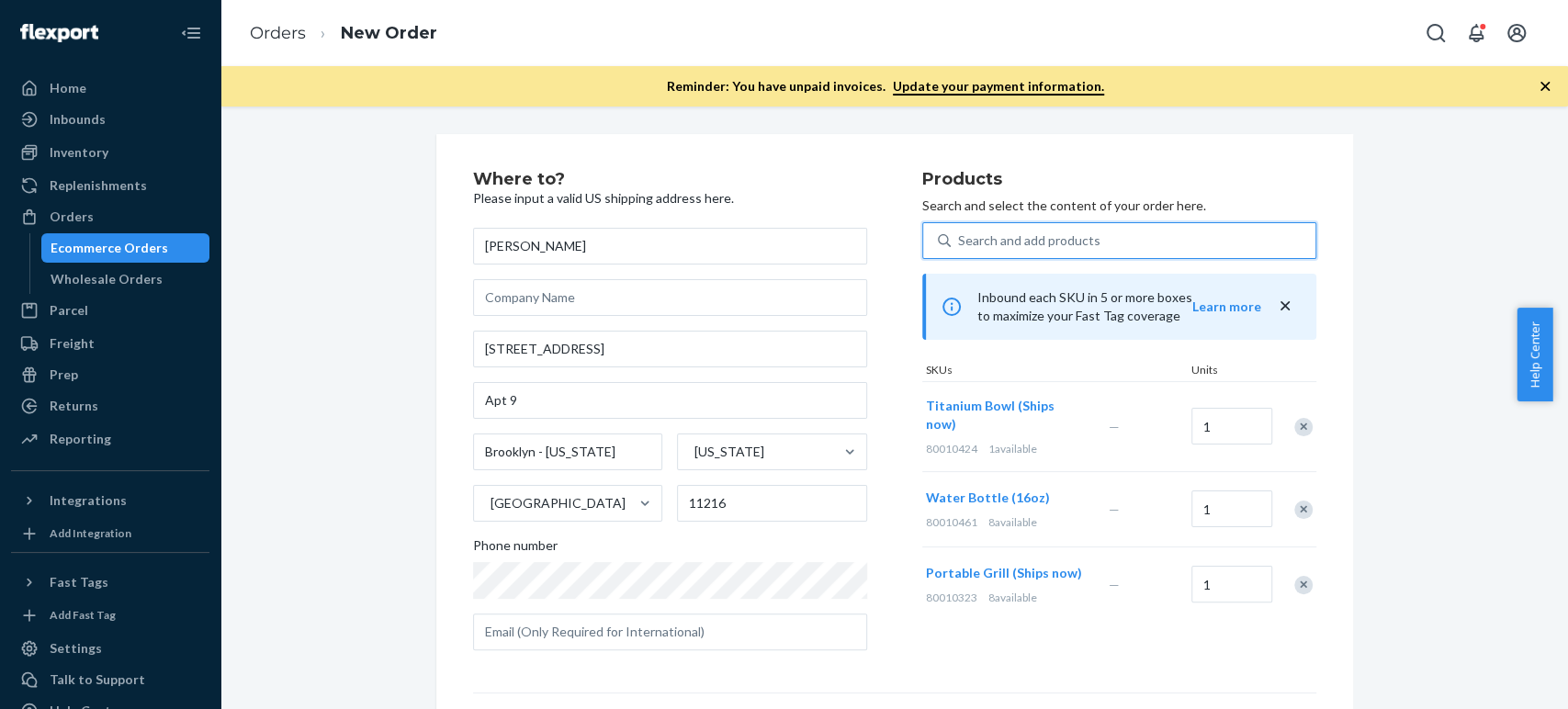
click at [969, 240] on div "Search and add products" at bounding box center [1029, 241] width 142 height 19
click at [960, 240] on input "0 results available. Use Up and Down to choose options, press Enter to select t…" at bounding box center [959, 241] width 2 height 19
paste input "titanium"
type input "titanium"
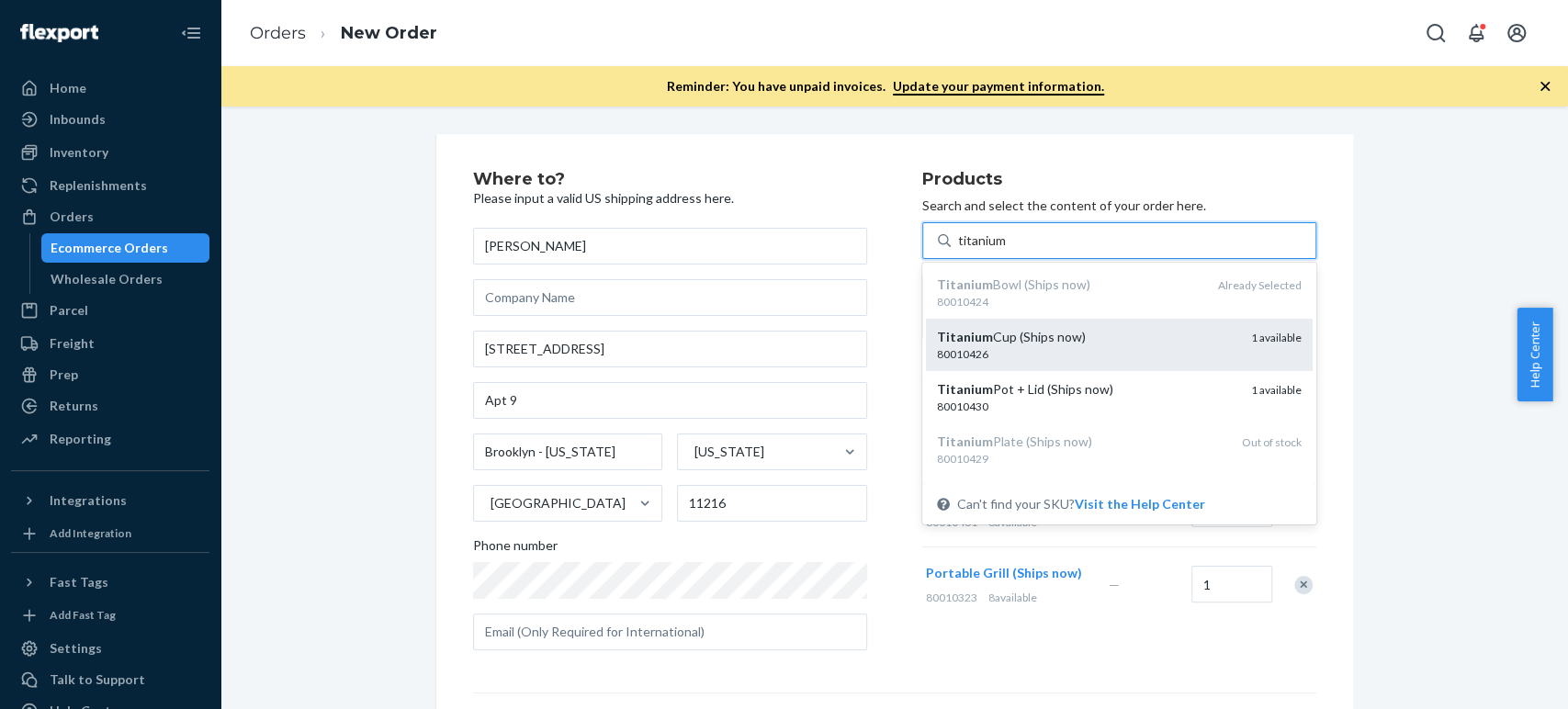
click at [964, 330] on em "Titanium" at bounding box center [965, 336] width 56 height 16
click at [964, 249] on input "titanium" at bounding box center [982, 241] width 50 height 19
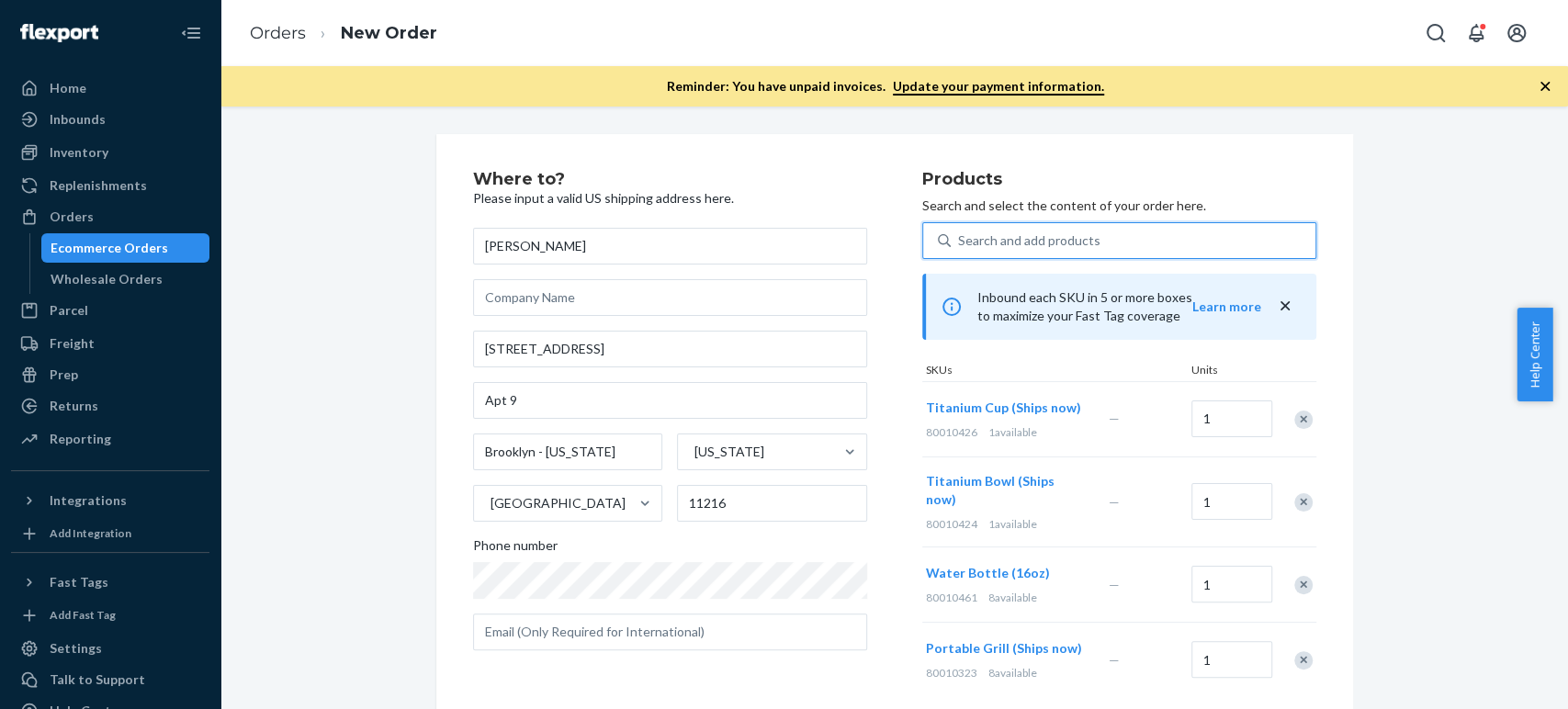
click at [980, 241] on div "Search and add products" at bounding box center [1029, 241] width 142 height 19
click at [960, 241] on input "0 results available. Use Up and Down to choose options, press Enter to select t…" at bounding box center [959, 241] width 2 height 19
paste input "titanium"
type input "titanium"
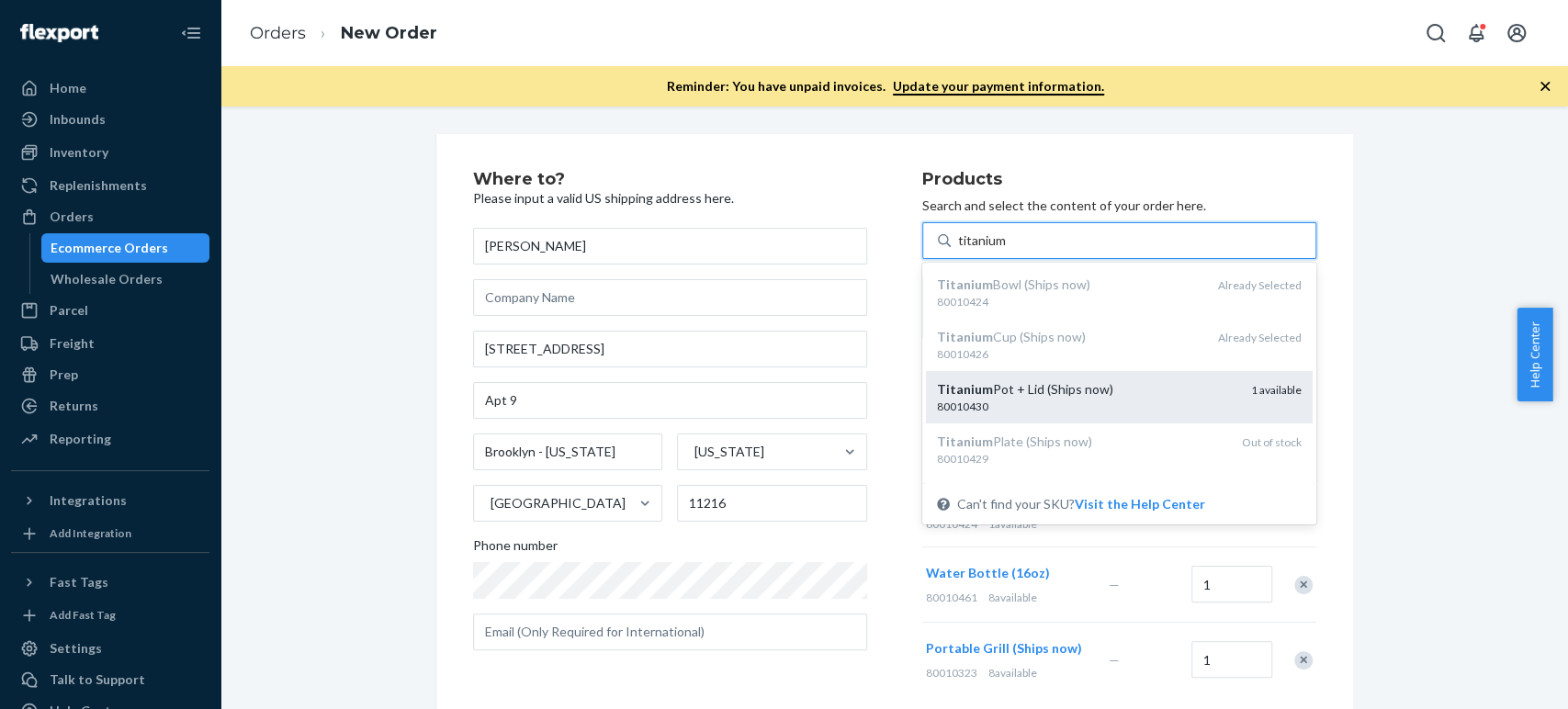
click at [953, 404] on div "80010430" at bounding box center [1087, 406] width 300 height 16
click at [958, 249] on input "titanium" at bounding box center [982, 241] width 50 height 19
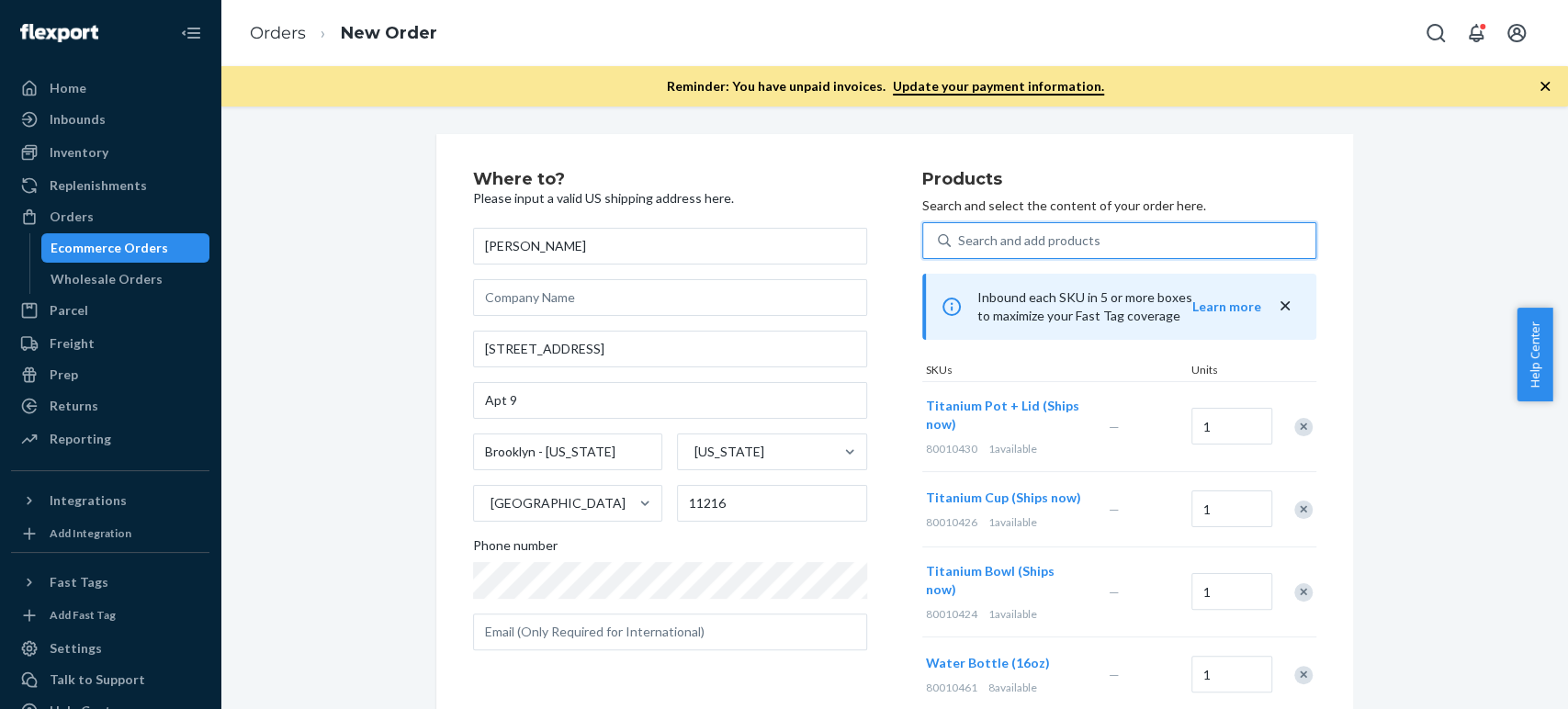
click at [1029, 241] on div "Search and add products" at bounding box center [1029, 241] width 142 height 19
click at [960, 241] on input "0 results available. Use Up and Down to choose options, press Enter to select t…" at bounding box center [959, 241] width 2 height 19
paste input "turkish bath rug"
type input "turkish bath rug"
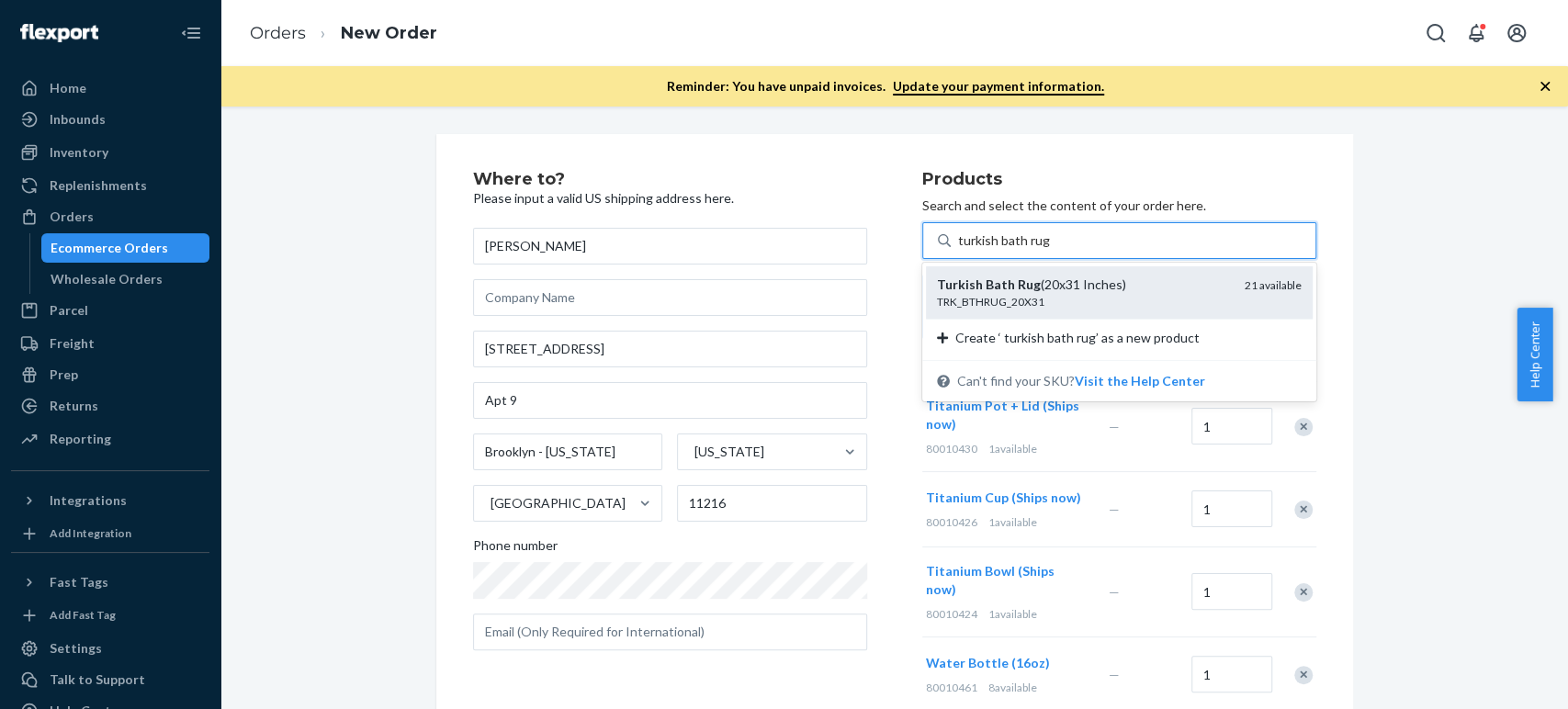
click at [1000, 292] on div "Turkish Bath Rug (20x31 Inches)" at bounding box center [1084, 285] width 293 height 19
click at [1000, 249] on input "turkish bath rug" at bounding box center [1005, 241] width 93 height 19
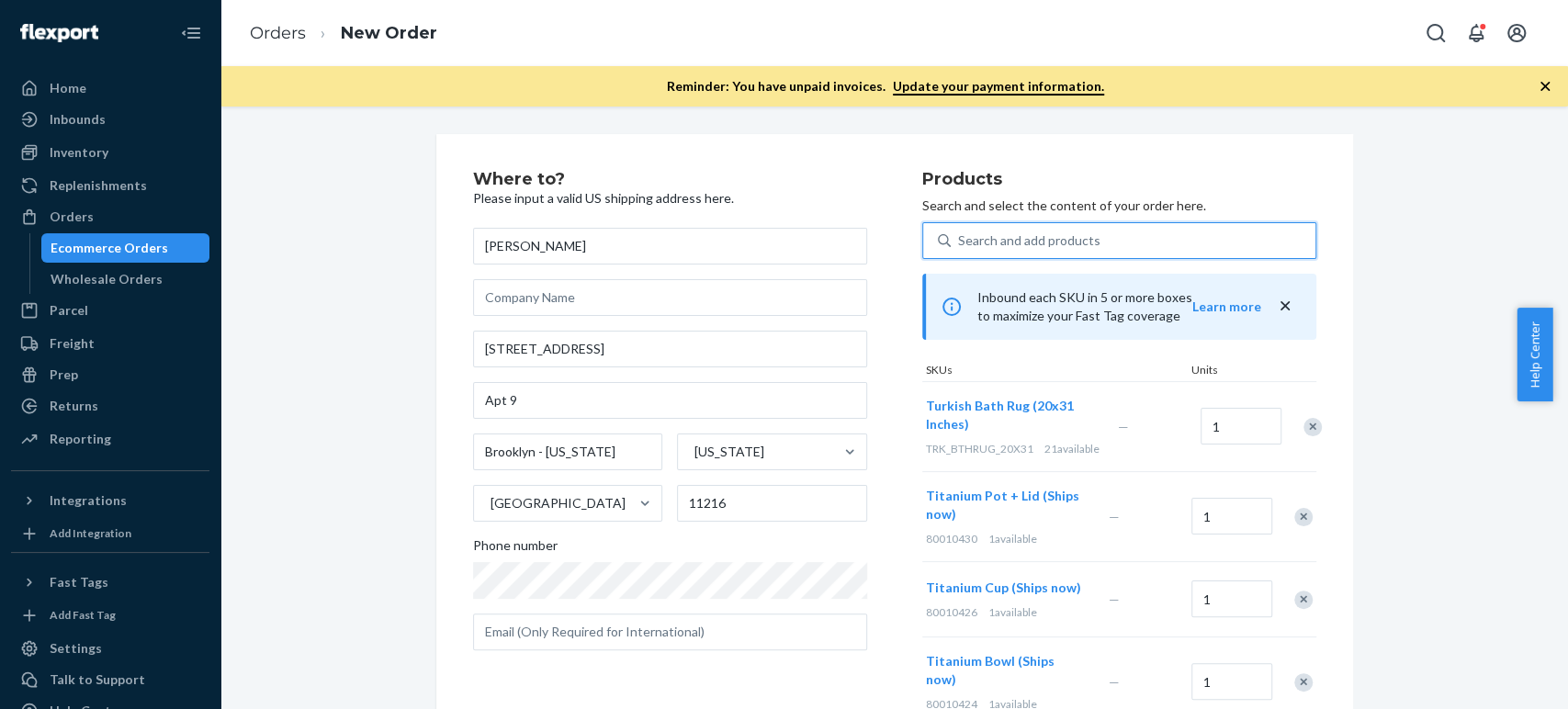
click at [1020, 260] on div "0 results available. Select is focused ,type to refine list, press Down to open…" at bounding box center [1119, 550] width 394 height 656
click at [1005, 248] on div "Search and add products" at bounding box center [1029, 241] width 142 height 19
click at [960, 248] on input "Search and add products" at bounding box center [959, 241] width 2 height 19
paste input "bento box"
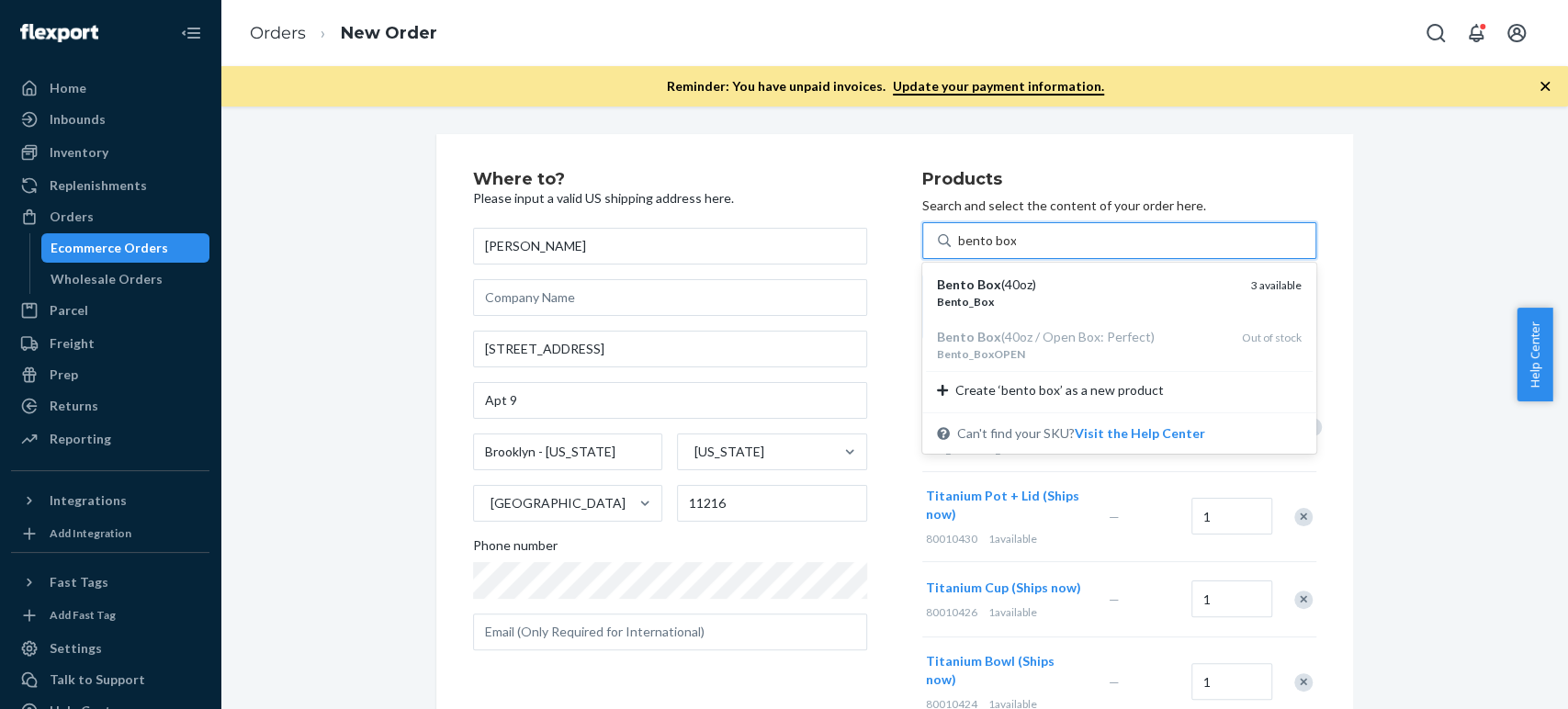
type input "bento box"
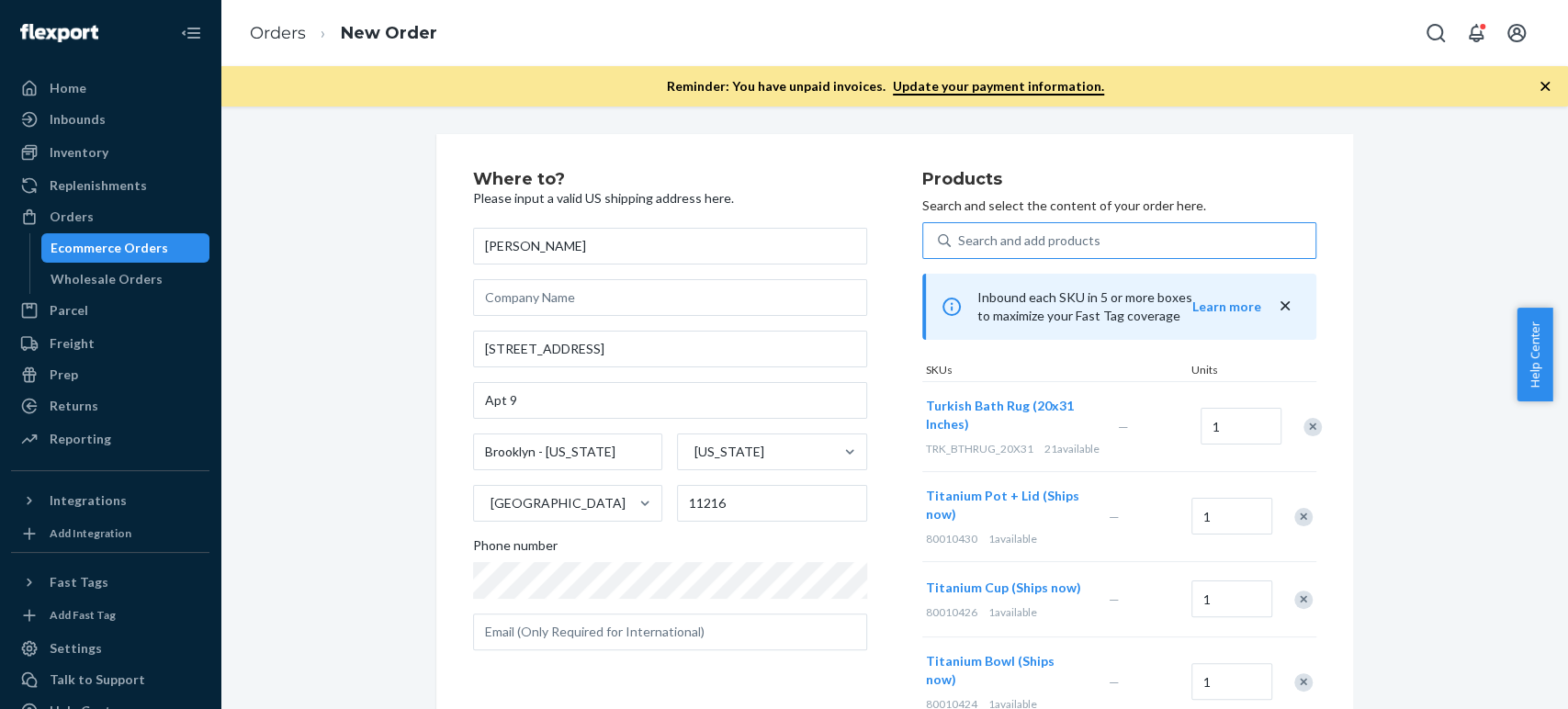
click at [1365, 456] on div "Where to? Please input a valid US shipping address here. Aaron Buxbaum 131 Herk…" at bounding box center [894, 658] width 1320 height 1047
click at [986, 234] on div "Search and add products" at bounding box center [1029, 241] width 142 height 19
click at [960, 234] on input "Search and add products" at bounding box center [959, 241] width 2 height 19
paste input "cold brew caramels"
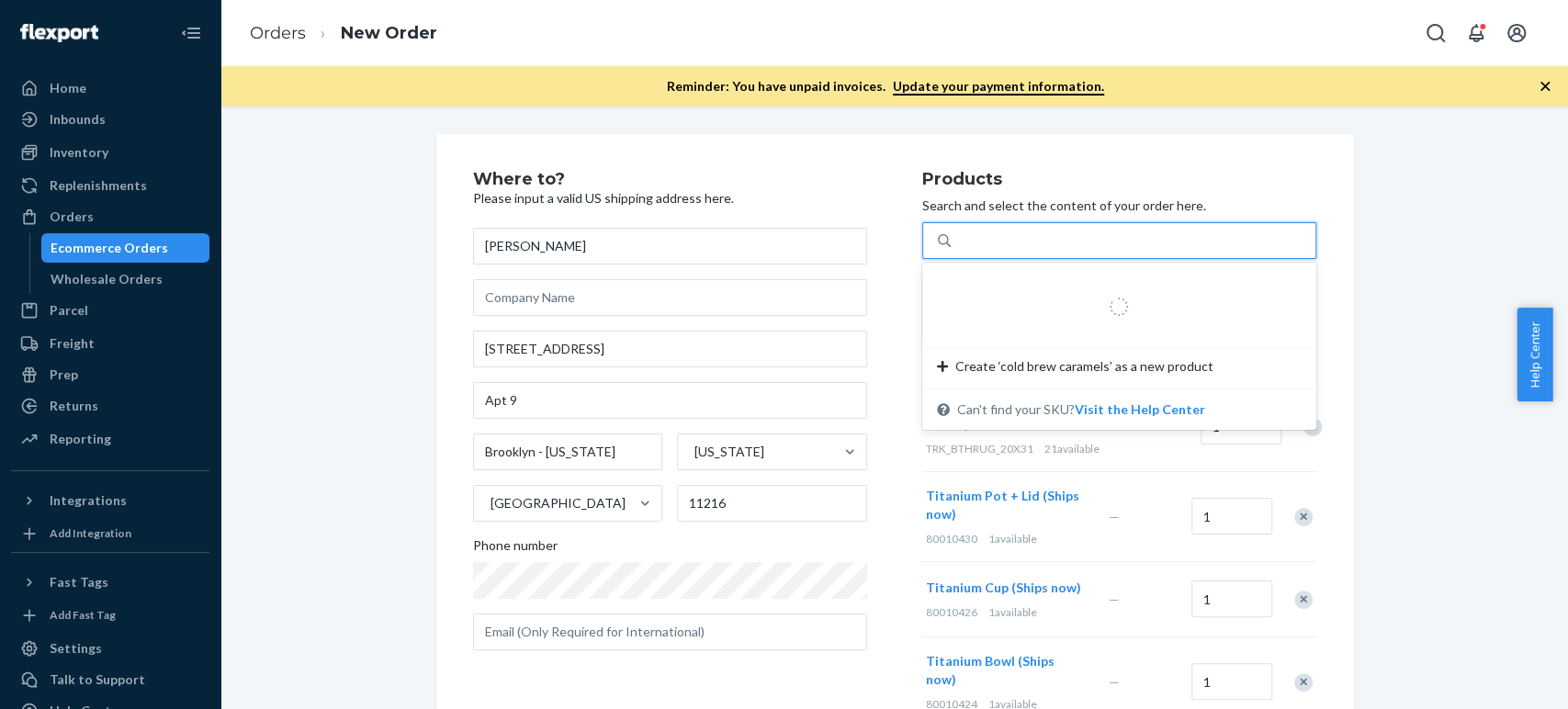
type input "cold brew caramels"
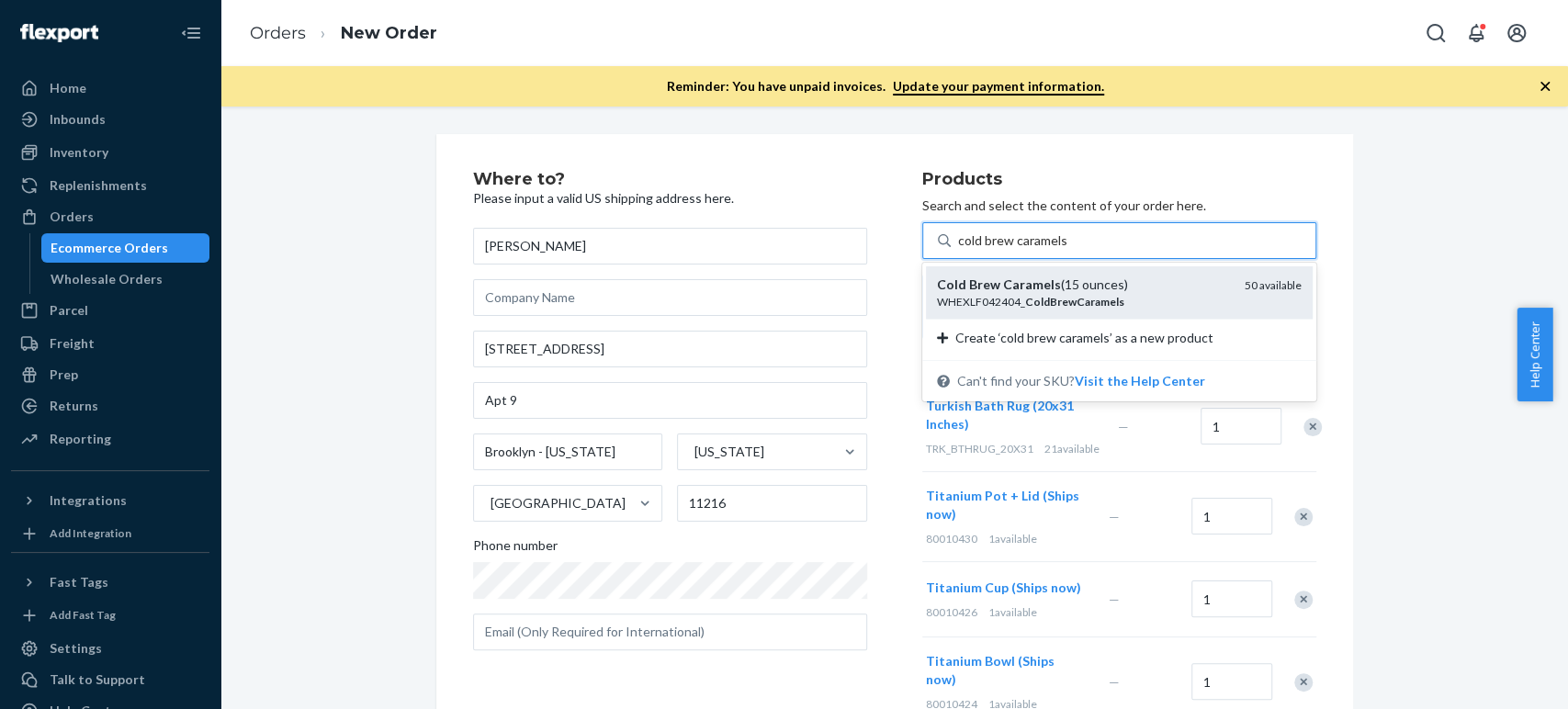
click at [955, 287] on div "Cold Brew Caramels (15 ounces)" at bounding box center [1084, 285] width 293 height 19
click at [958, 249] on input "cold brew caramels" at bounding box center [1012, 241] width 109 height 19
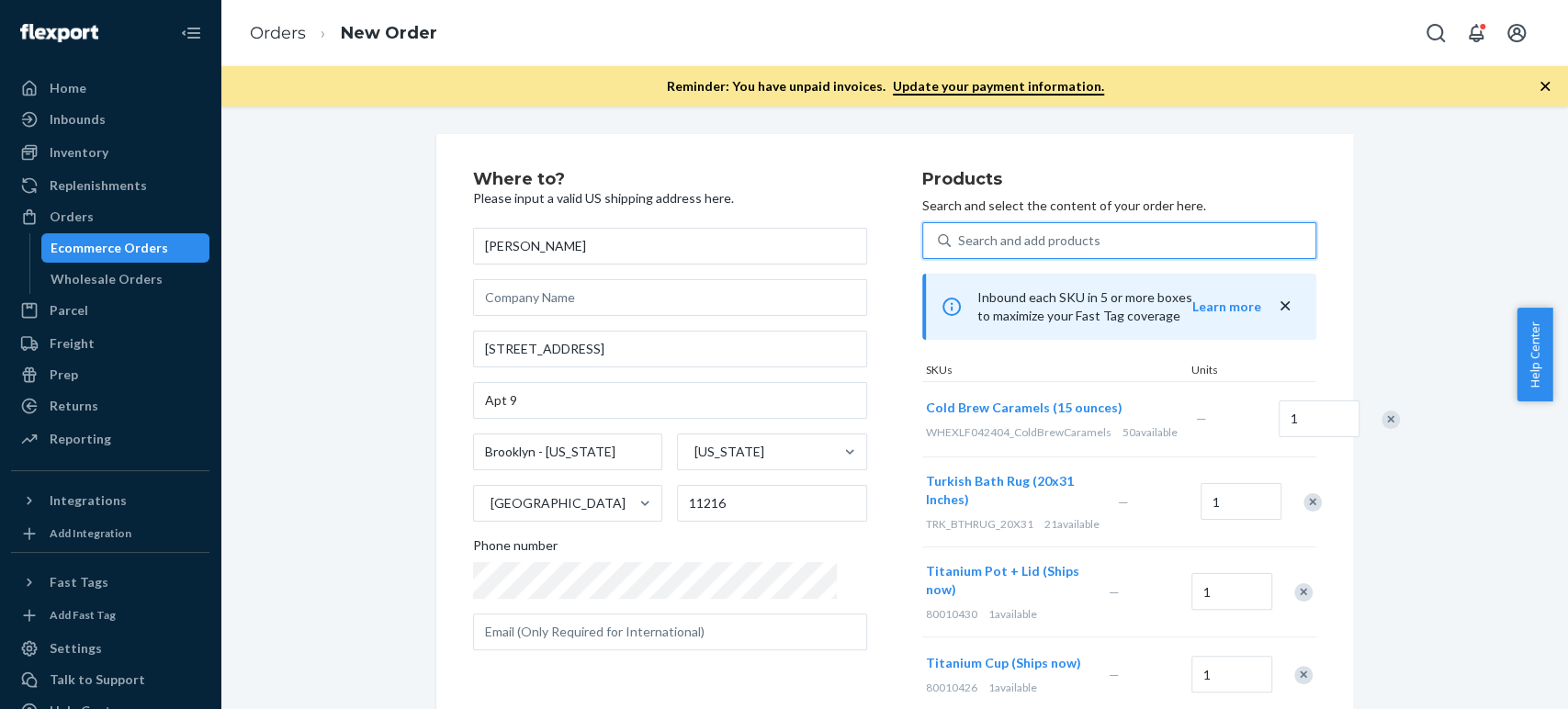
click at [958, 237] on div "Search and add products" at bounding box center [1029, 241] width 142 height 19
click at [958, 237] on input "0 results available. Use Up and Down to choose options, press Enter to select t…" at bounding box center [959, 241] width 2 height 19
paste input "thai oolong tea"
type input "thai oolong tea"
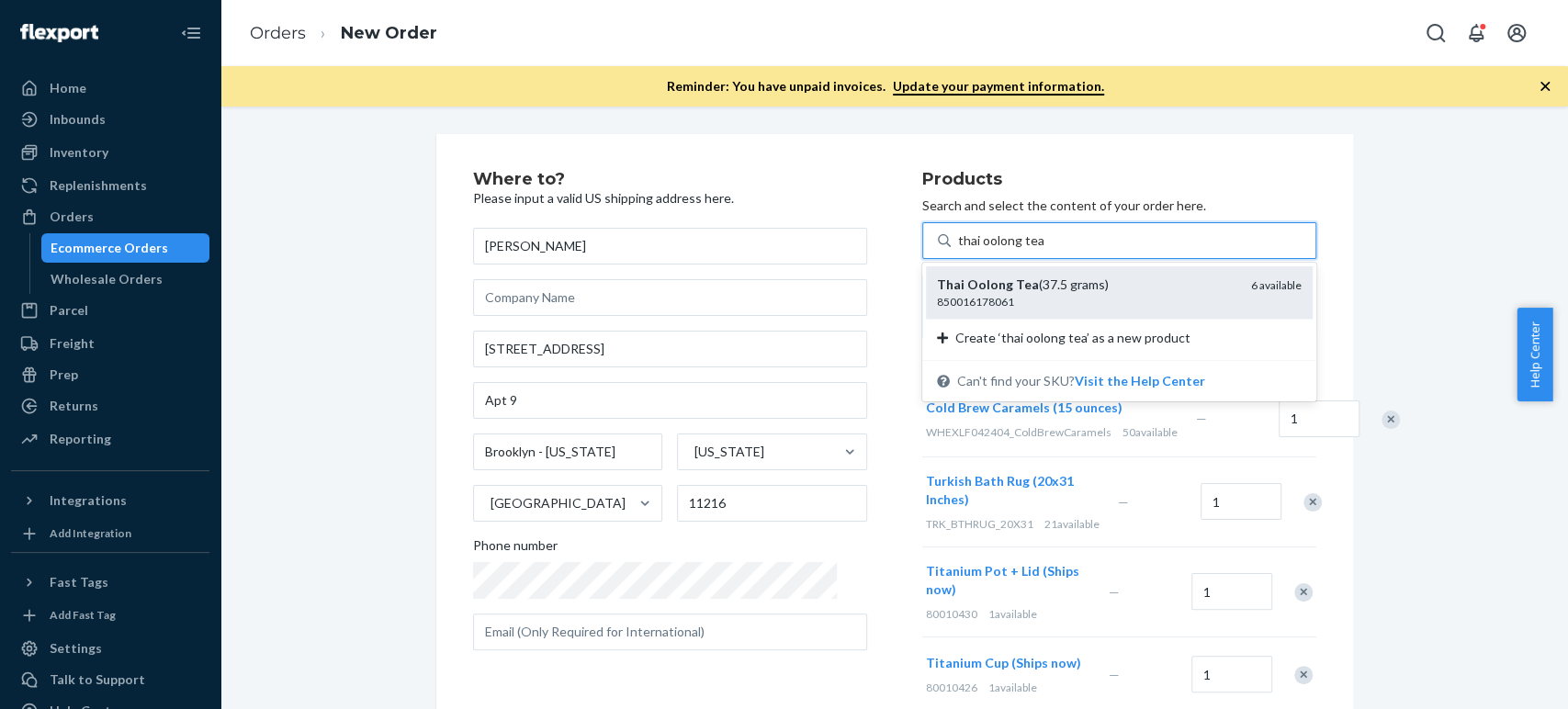
click at [967, 277] on em "Oolong" at bounding box center [990, 284] width 46 height 16
click at [958, 249] on input "thai oolong tea" at bounding box center [1000, 241] width 85 height 19
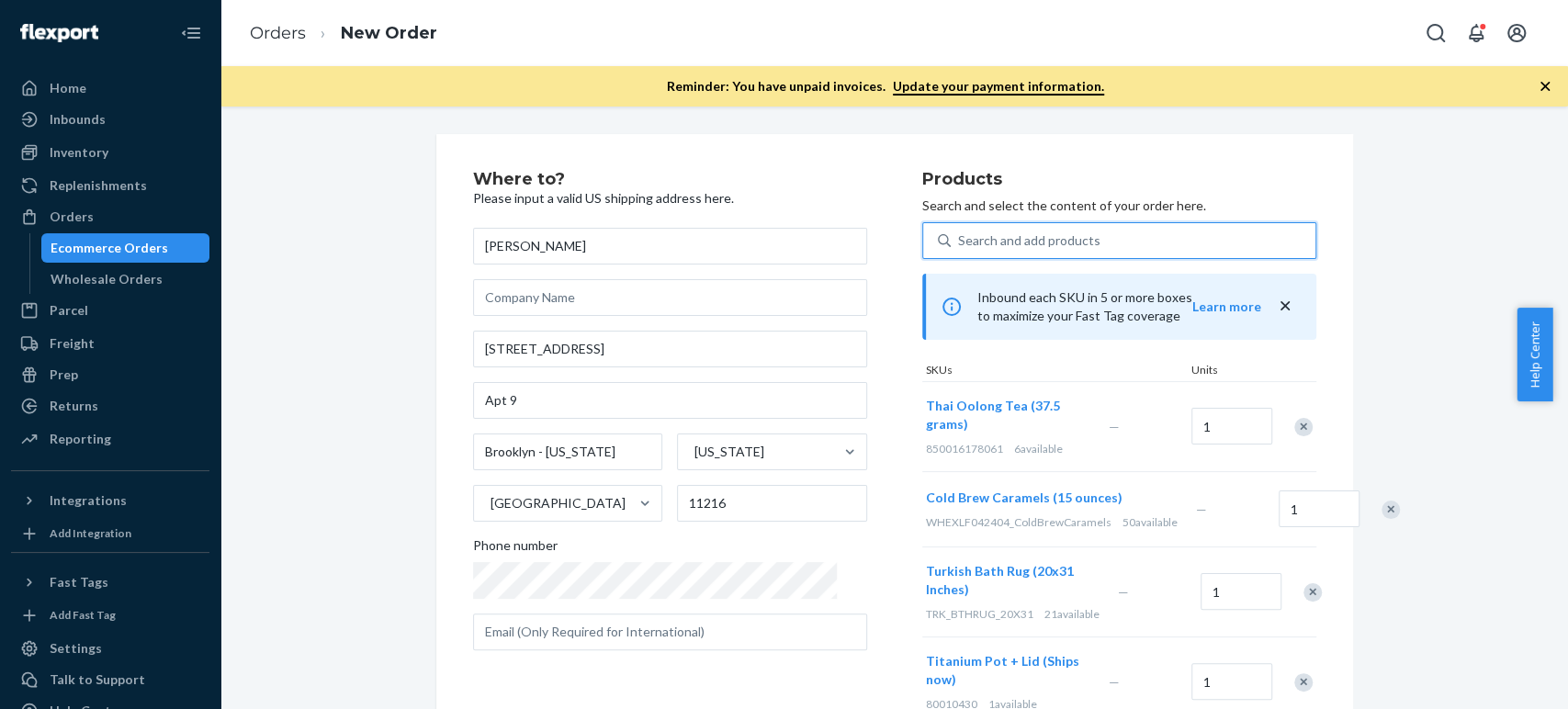
click at [972, 247] on div "Search and add products" at bounding box center [1029, 241] width 142 height 19
click at [960, 247] on input "0 results available. Use Up and Down to choose options, press Enter to select t…" at bounding box center [959, 241] width 2 height 19
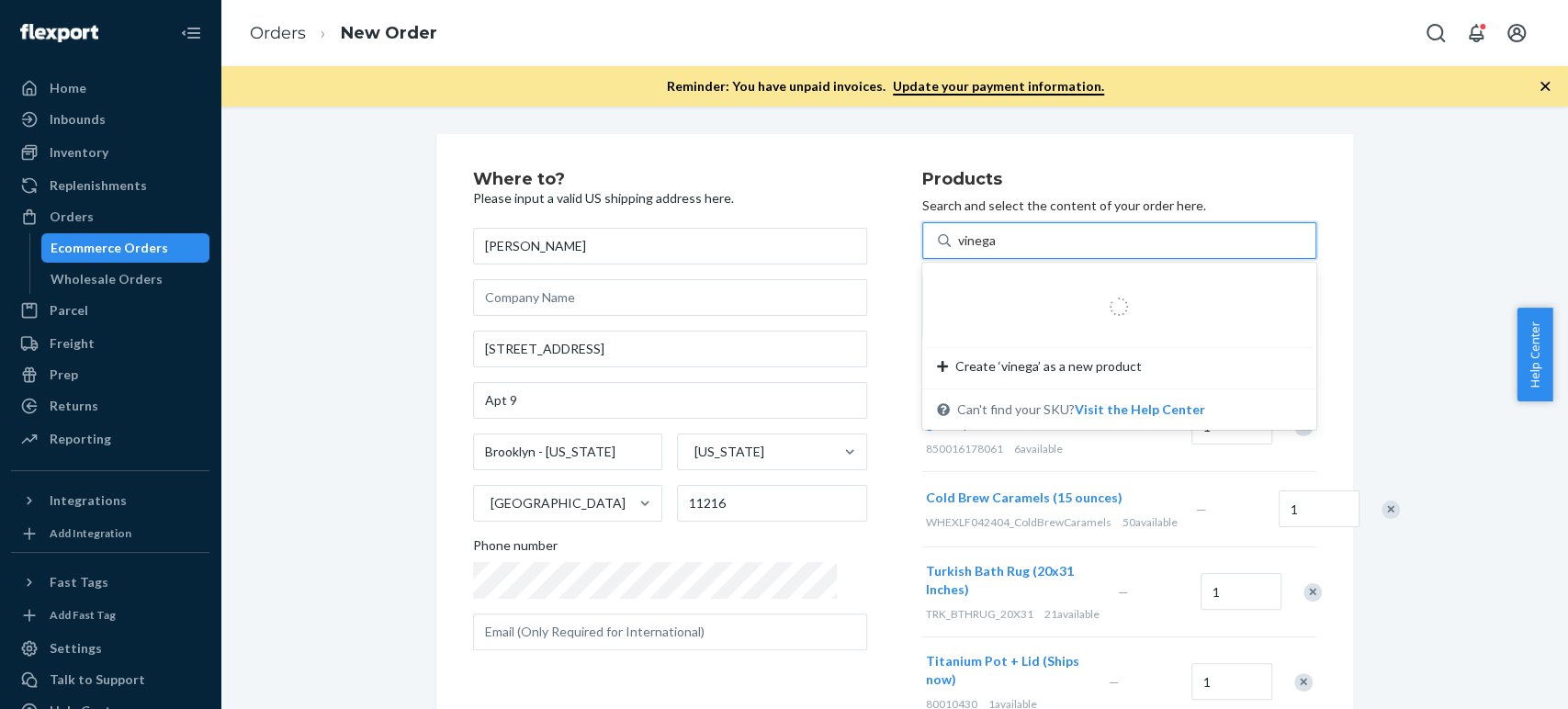
type input "vinegar"
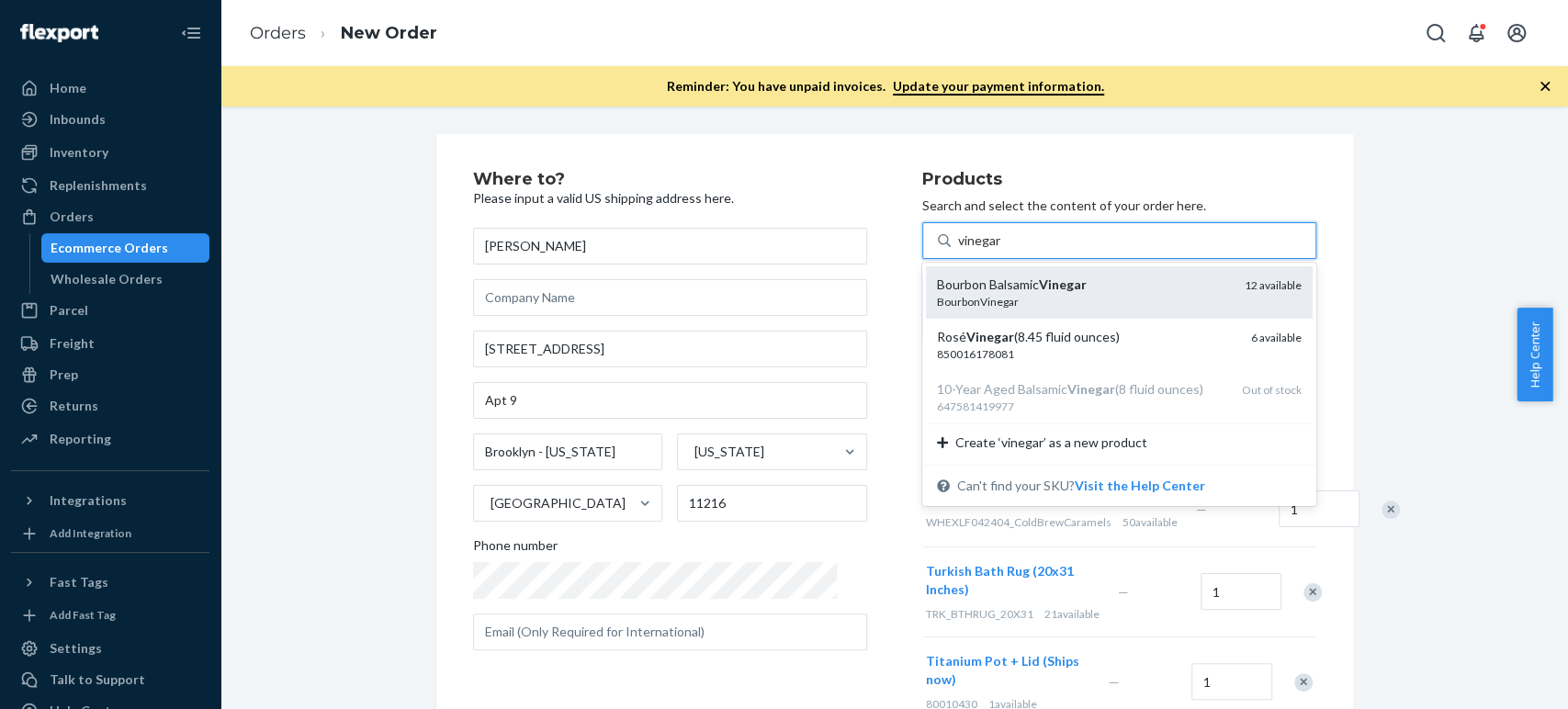
drag, startPoint x: 945, startPoint y: 333, endPoint x: 934, endPoint y: 294, distance: 40.5
click at [934, 294] on div "Bourbon Balsamic Vinegar BourbonVinegar 12 available Rosé Vinegar (8.45 fluid o…" at bounding box center [1119, 363] width 394 height 202
click at [958, 249] on input "vinegar" at bounding box center [979, 241] width 44 height 19
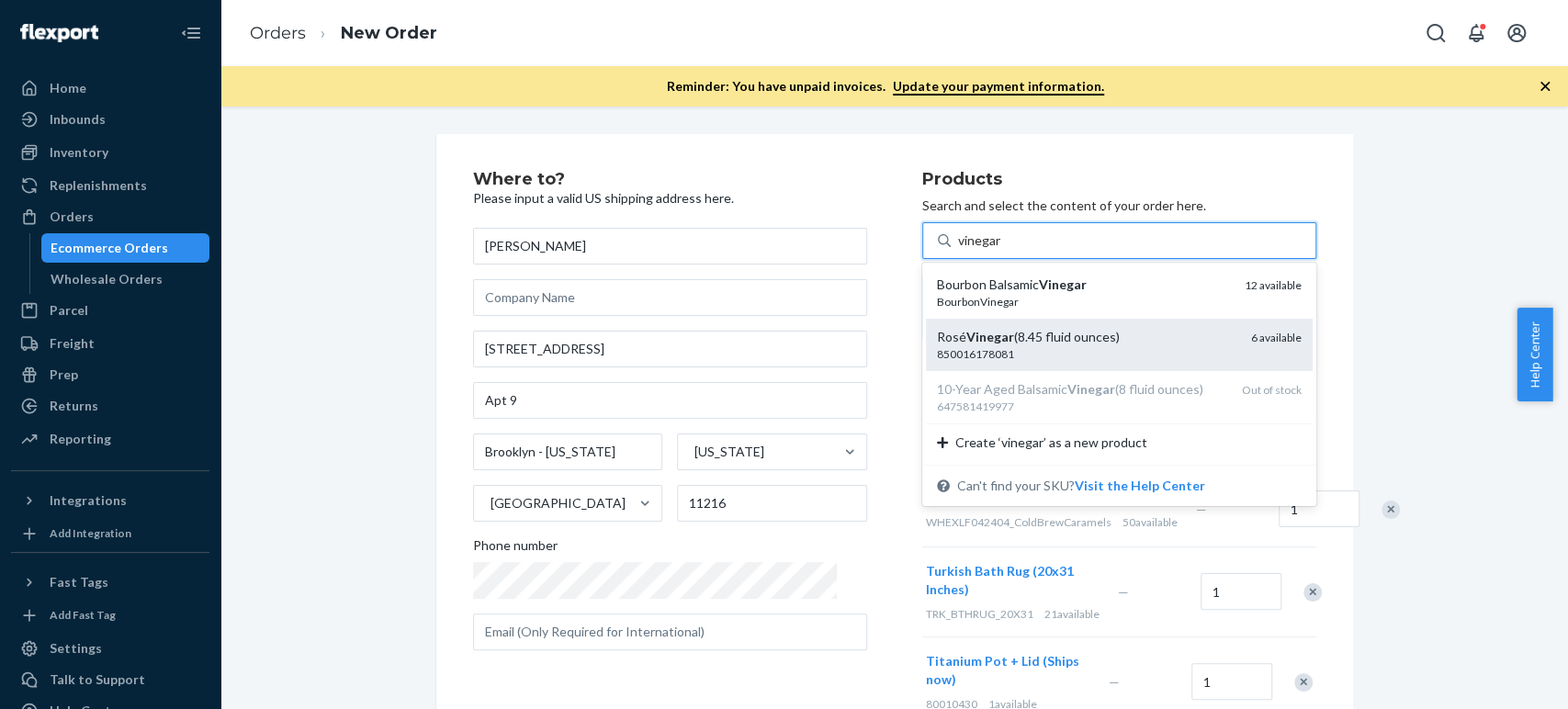
click at [966, 336] on em "Vinegar" at bounding box center [990, 336] width 48 height 16
click at [958, 249] on input "vinegar" at bounding box center [979, 241] width 44 height 19
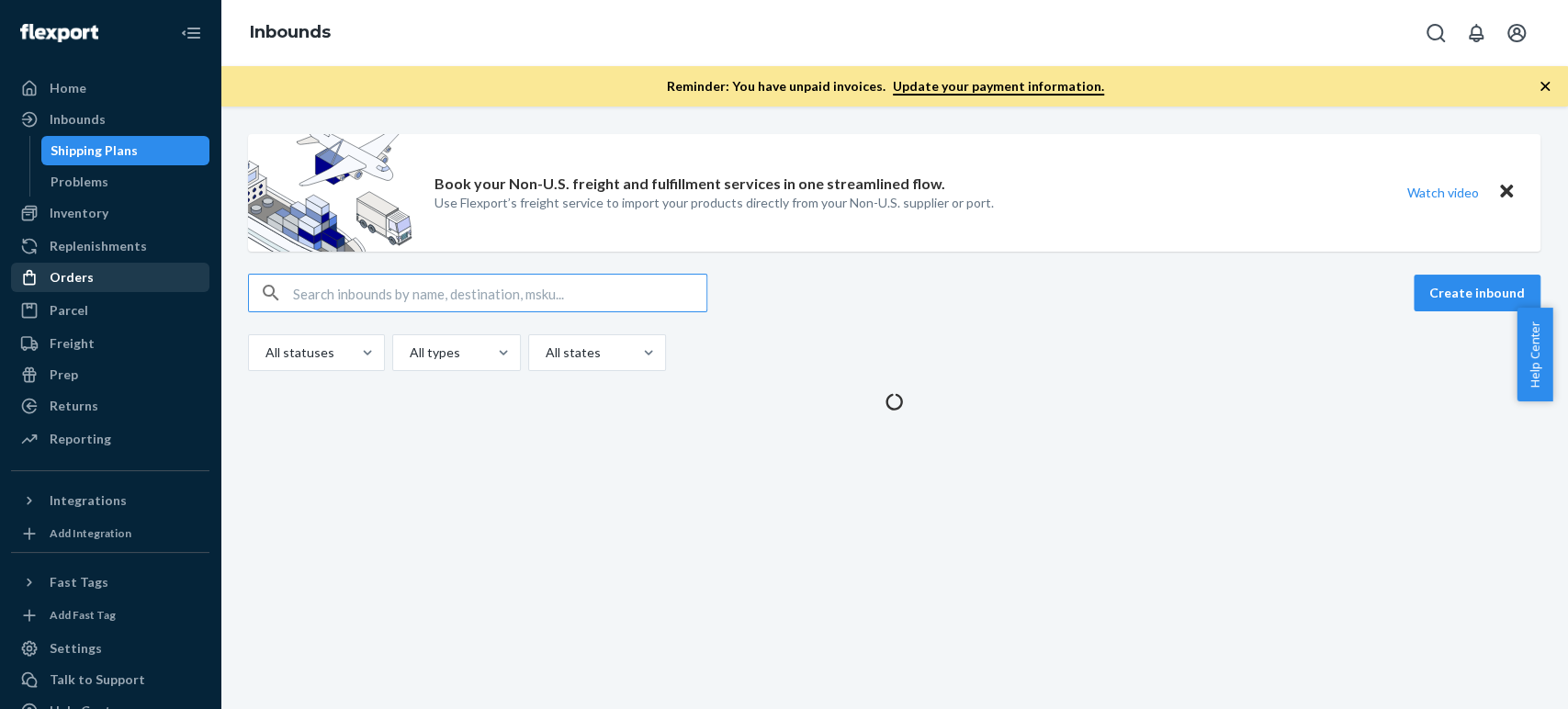
click at [95, 278] on div "Orders" at bounding box center [110, 277] width 194 height 26
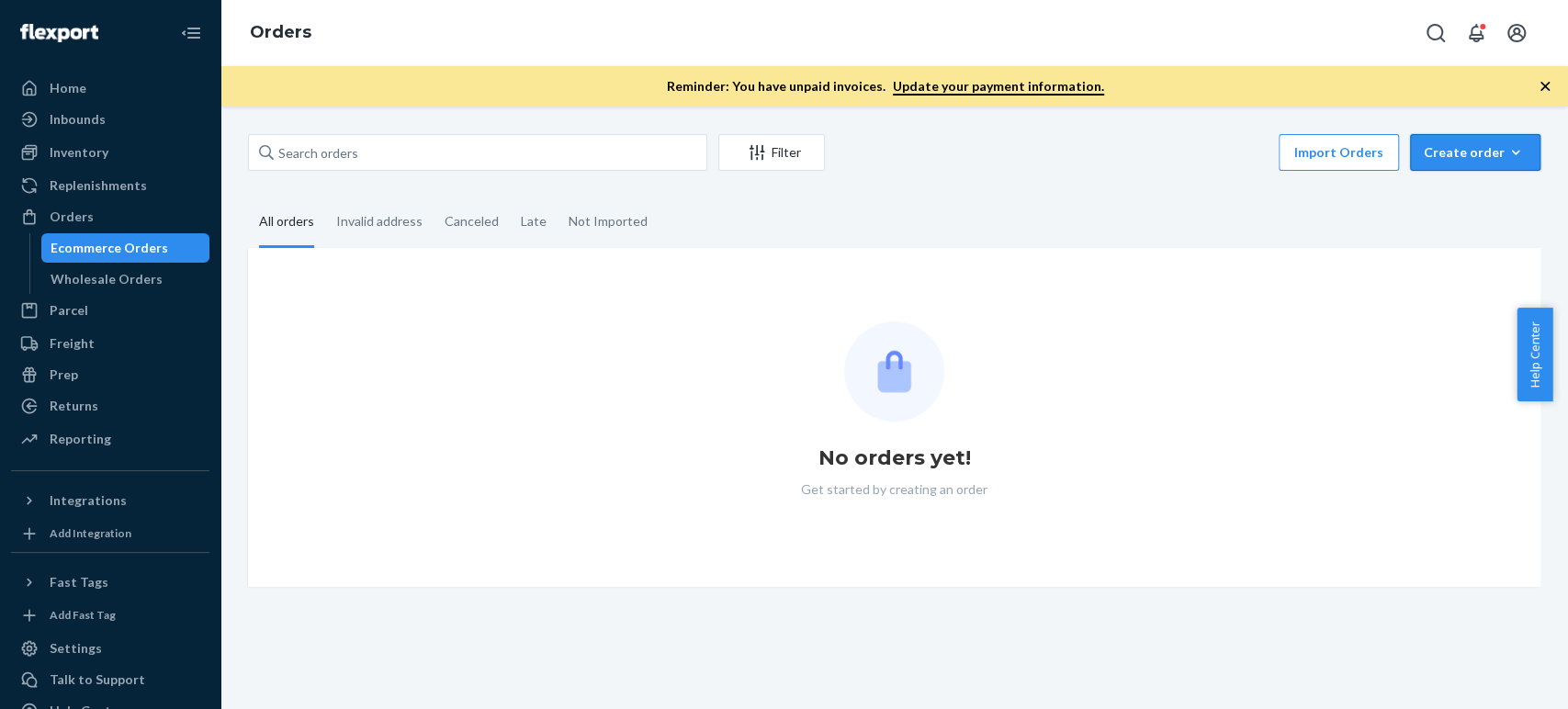
click at [1424, 158] on div "Create order" at bounding box center [1475, 152] width 103 height 19
click at [1430, 195] on span "Ecommerce order" at bounding box center [1487, 197] width 114 height 13
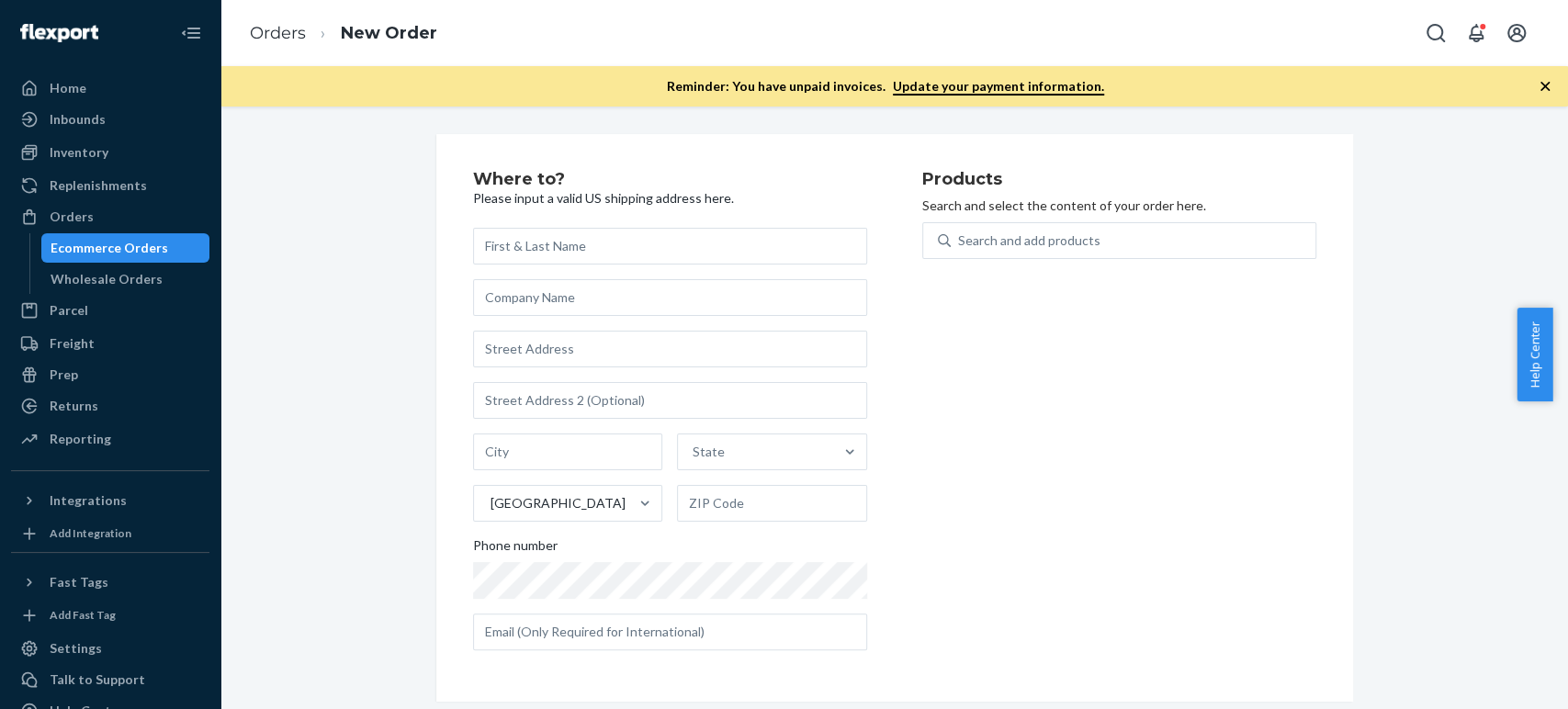
drag, startPoint x: 1009, startPoint y: 350, endPoint x: 739, endPoint y: 308, distance: 273.2
click at [1009, 350] on div "Products Search and select the content of your order here. Search and add produ…" at bounding box center [1119, 418] width 394 height 494
click at [525, 247] on input "text" at bounding box center [670, 246] width 394 height 36
paste input "[PERSON_NAME]"
type input "[PERSON_NAME]"
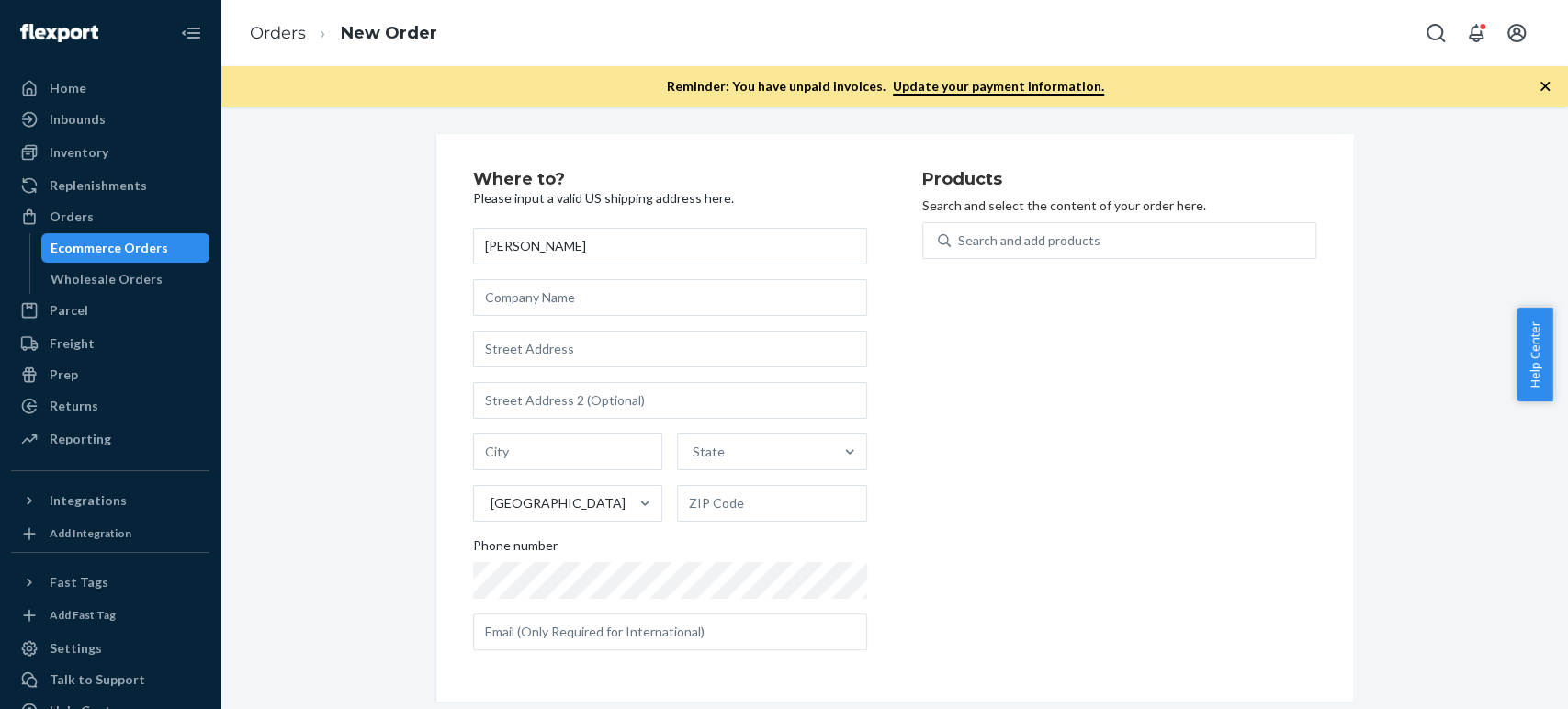
click at [1117, 598] on div "Products Search and select the content of your order here. Search and add produ…" at bounding box center [1119, 418] width 394 height 494
click at [974, 424] on div "Products Search and select the content of your order here. Search and add produ…" at bounding box center [1119, 418] width 394 height 494
click at [977, 241] on div "Search and add products" at bounding box center [1029, 241] width 142 height 19
click at [960, 241] on input "Search and add products" at bounding box center [959, 241] width 2 height 19
paste input "[STREET_ADDRESS]"
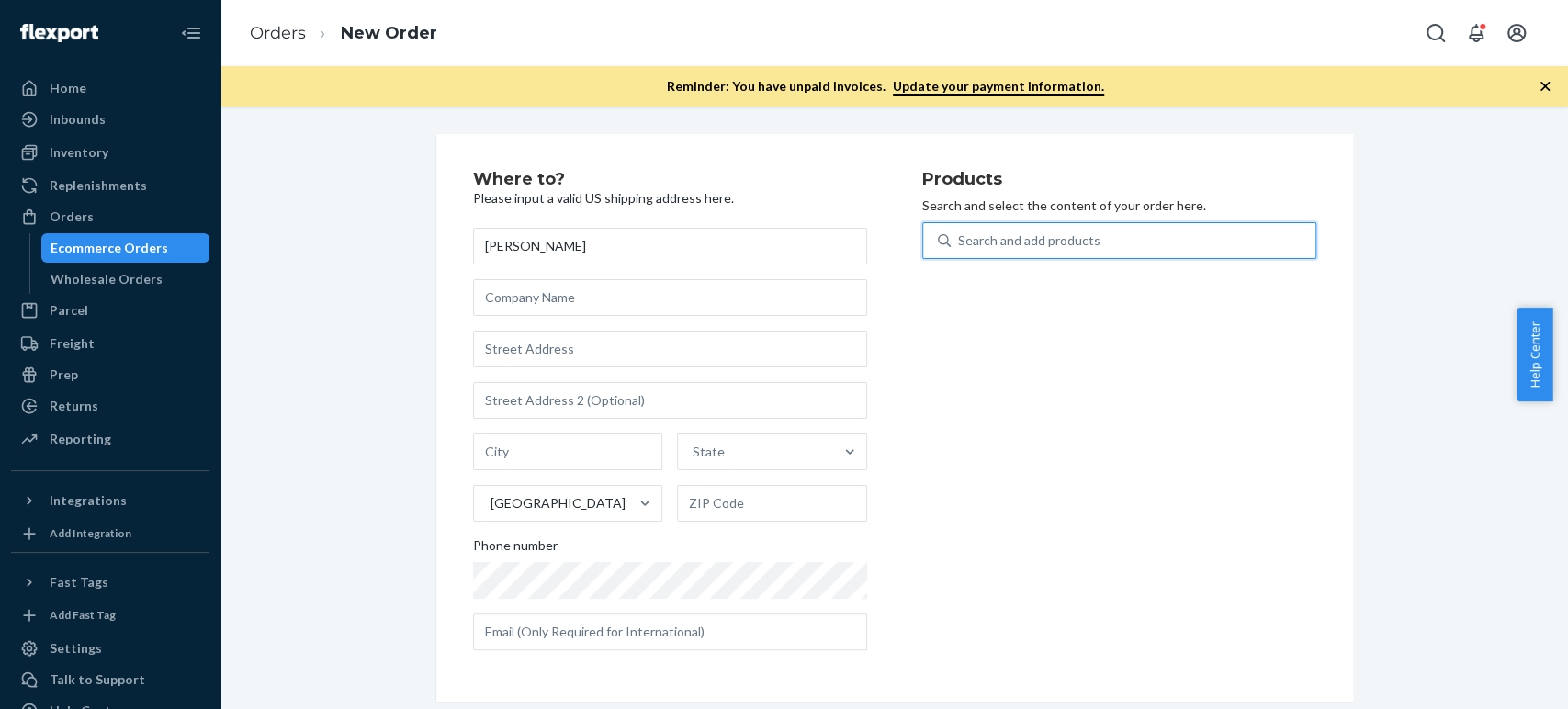
type input "[STREET_ADDRESS]"
click at [551, 337] on input "text" at bounding box center [670, 348] width 394 height 36
paste input "[STREET_ADDRESS]"
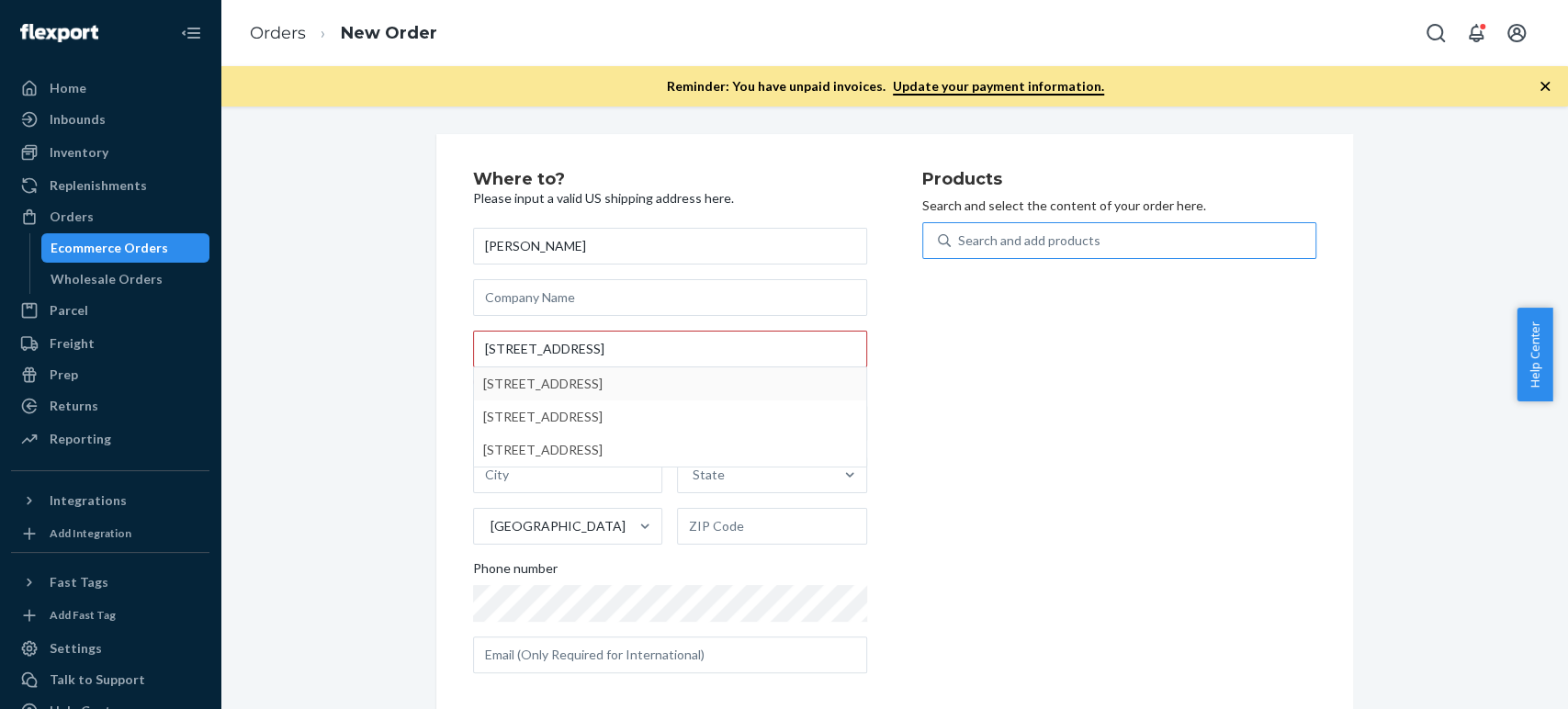
type input "[STREET_ADDRESS]"
type input "9"
type input "Brooklyn - [US_STATE]"
type input "11216"
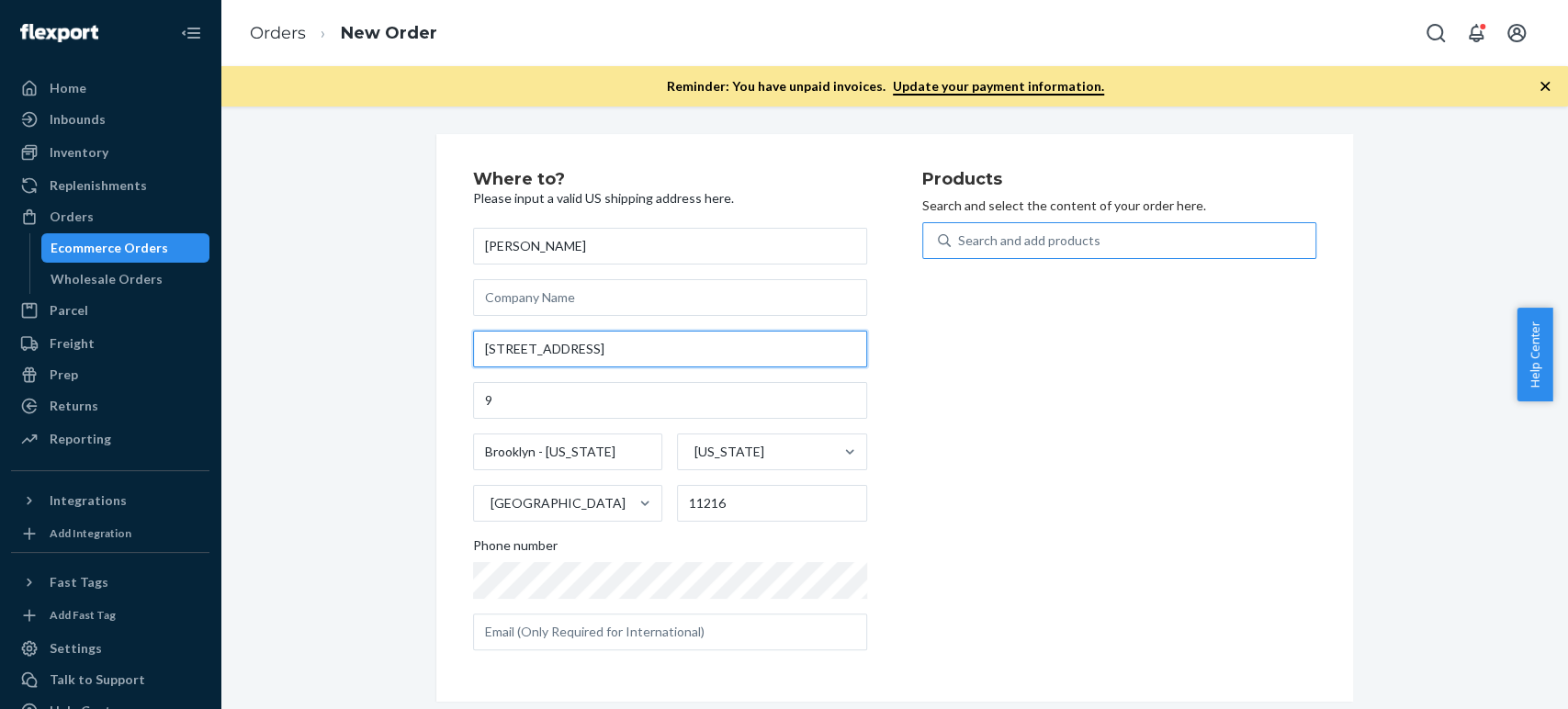
drag, startPoint x: 615, startPoint y: 347, endPoint x: 472, endPoint y: 345, distance: 143.0
click at [473, 345] on input "[STREET_ADDRESS]" at bounding box center [670, 348] width 394 height 36
paste input "reet Apt [STREET_ADDRESS]"
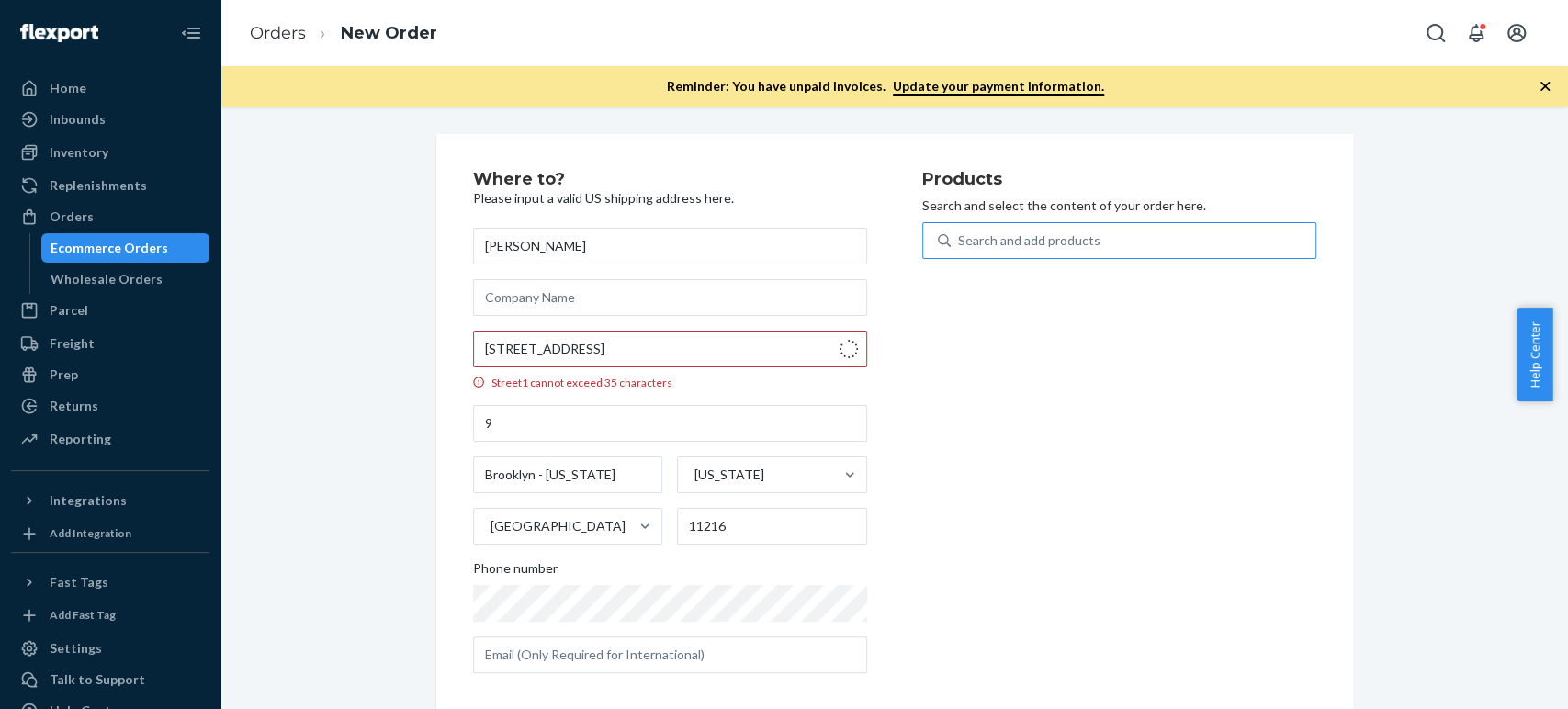
type input "[STREET_ADDRESS]"
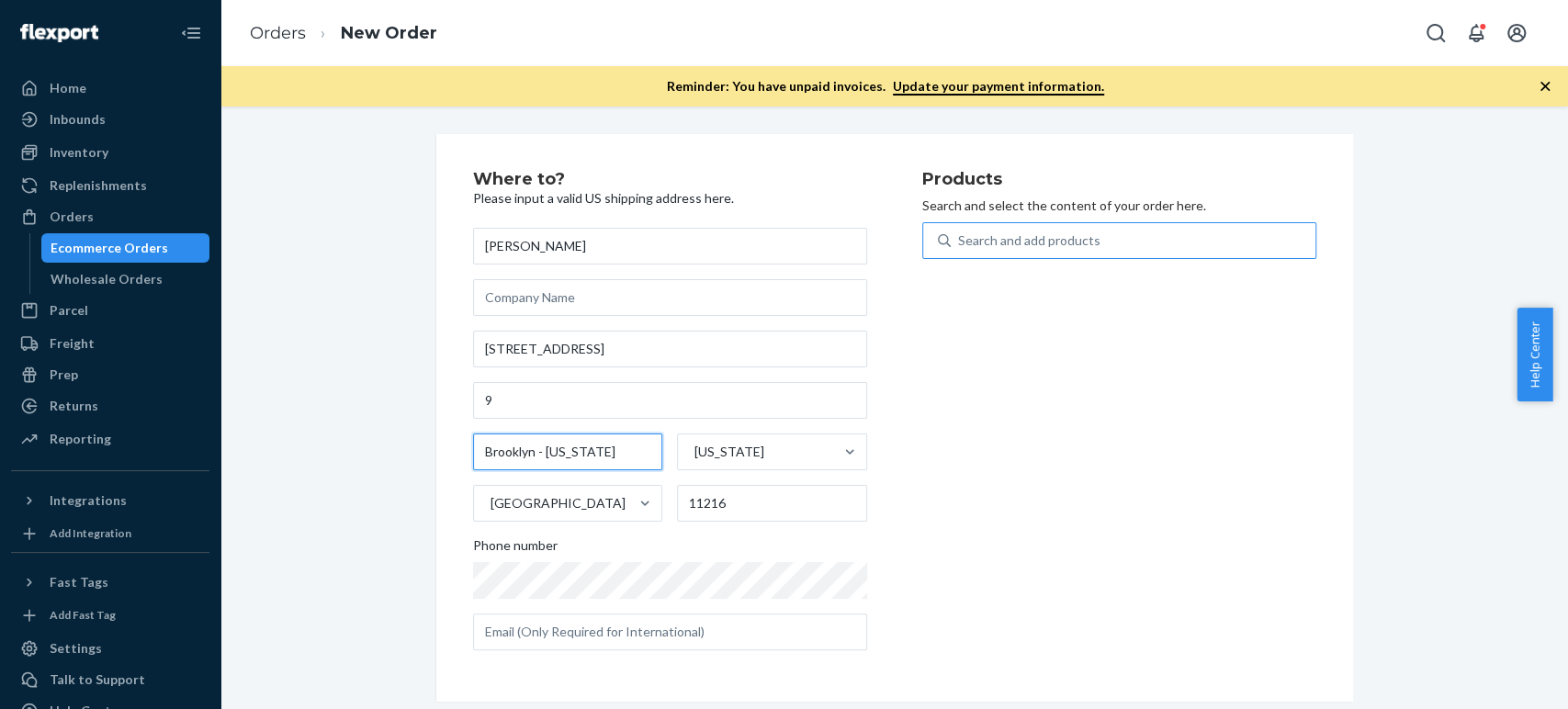
click at [554, 449] on input "Brooklyn - [US_STATE]" at bounding box center [568, 451] width 191 height 36
drag, startPoint x: 623, startPoint y: 454, endPoint x: 532, endPoint y: 455, distance: 91.0
click at [532, 455] on input "Brooklyn - [US_STATE]" at bounding box center [568, 451] width 191 height 36
type input "[GEOGRAPHIC_DATA]"
click at [1035, 403] on div "Products Search and select the content of your order here. Search and add produ…" at bounding box center [1119, 418] width 394 height 494
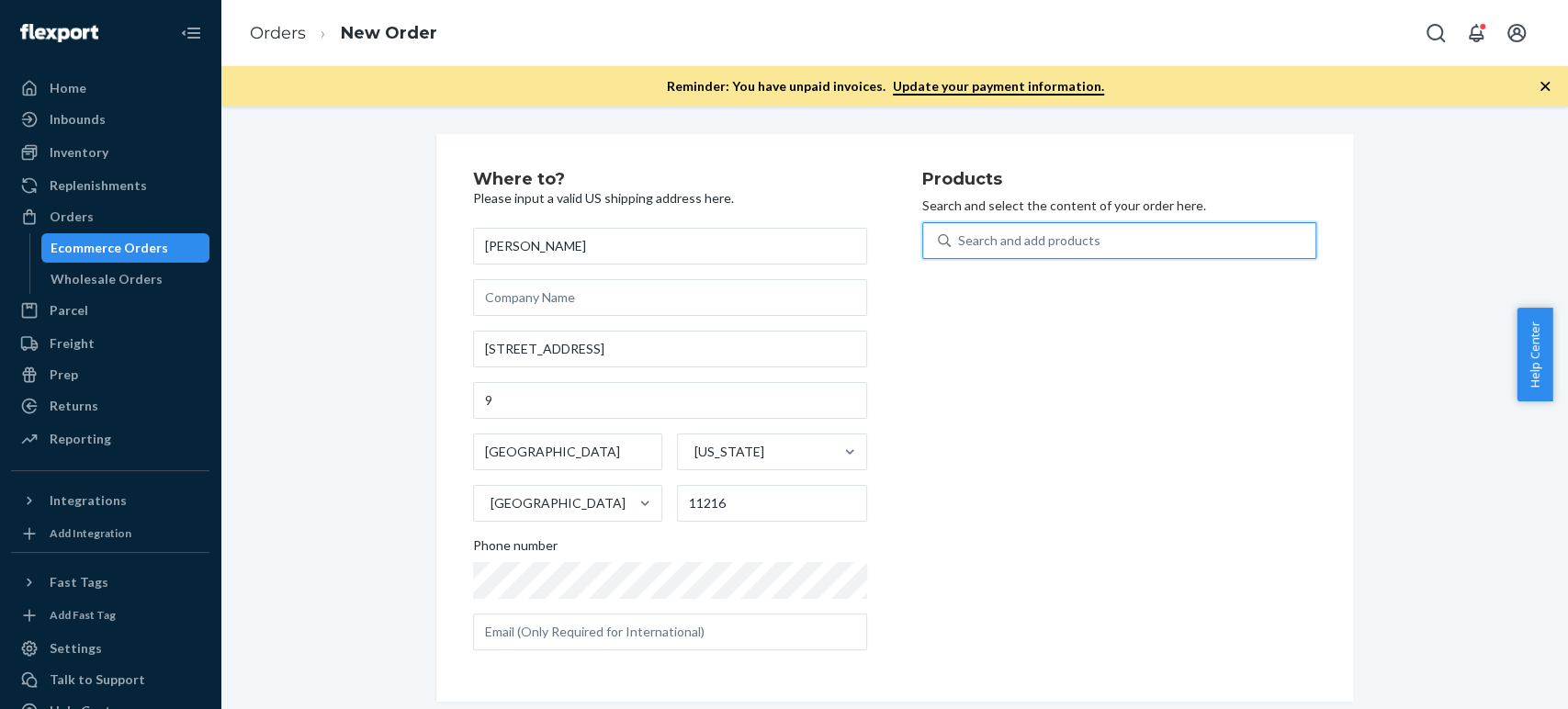
click at [963, 239] on div "Search and add products" at bounding box center [1029, 241] width 142 height 19
click at [960, 239] on input "0 results available. Use Up and Down to choose options, press Enter to select t…" at bounding box center [959, 241] width 2 height 19
paste input "turkish bath rug"
type input "turkish bath rug"
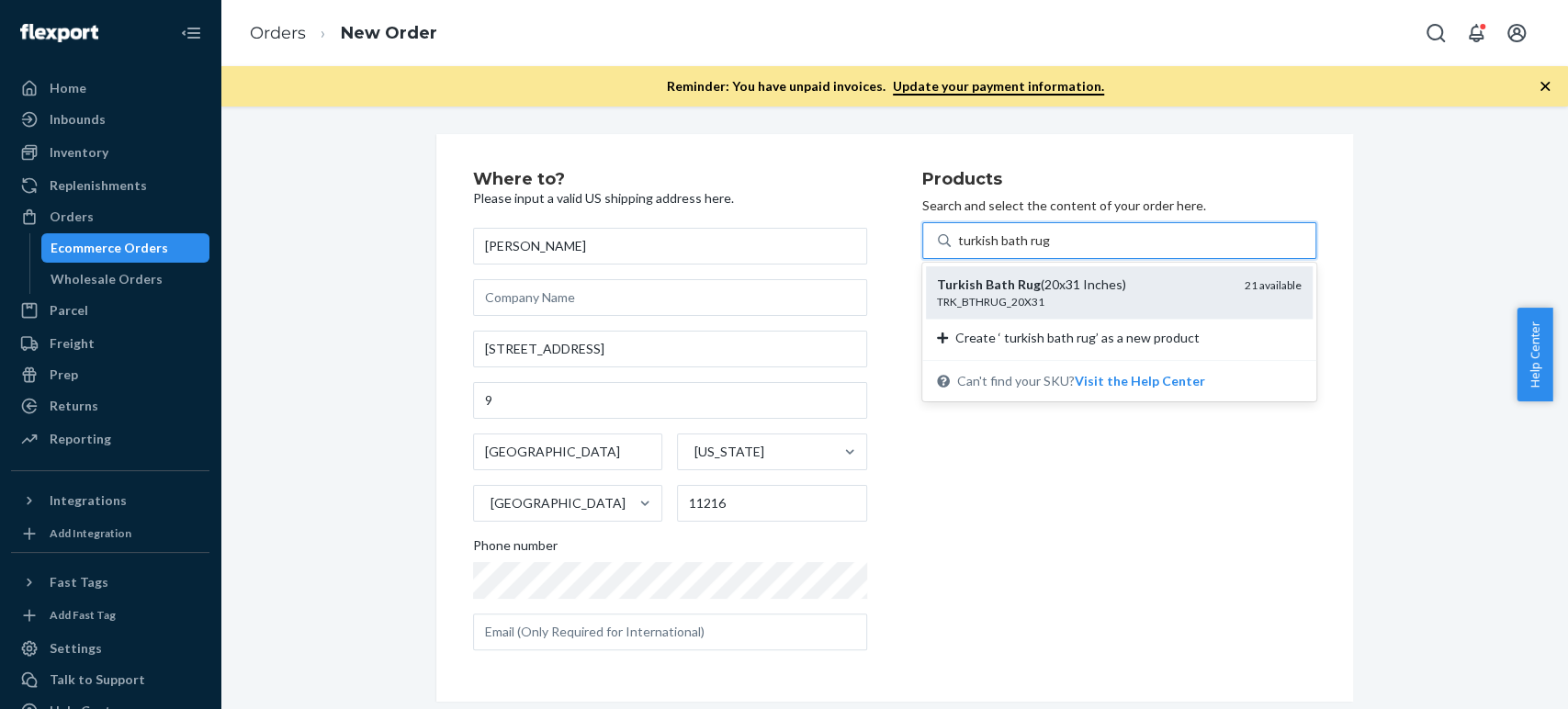
click at [967, 282] on em "Turkish" at bounding box center [960, 284] width 46 height 16
click at [967, 249] on input "turkish bath rug" at bounding box center [1005, 241] width 93 height 19
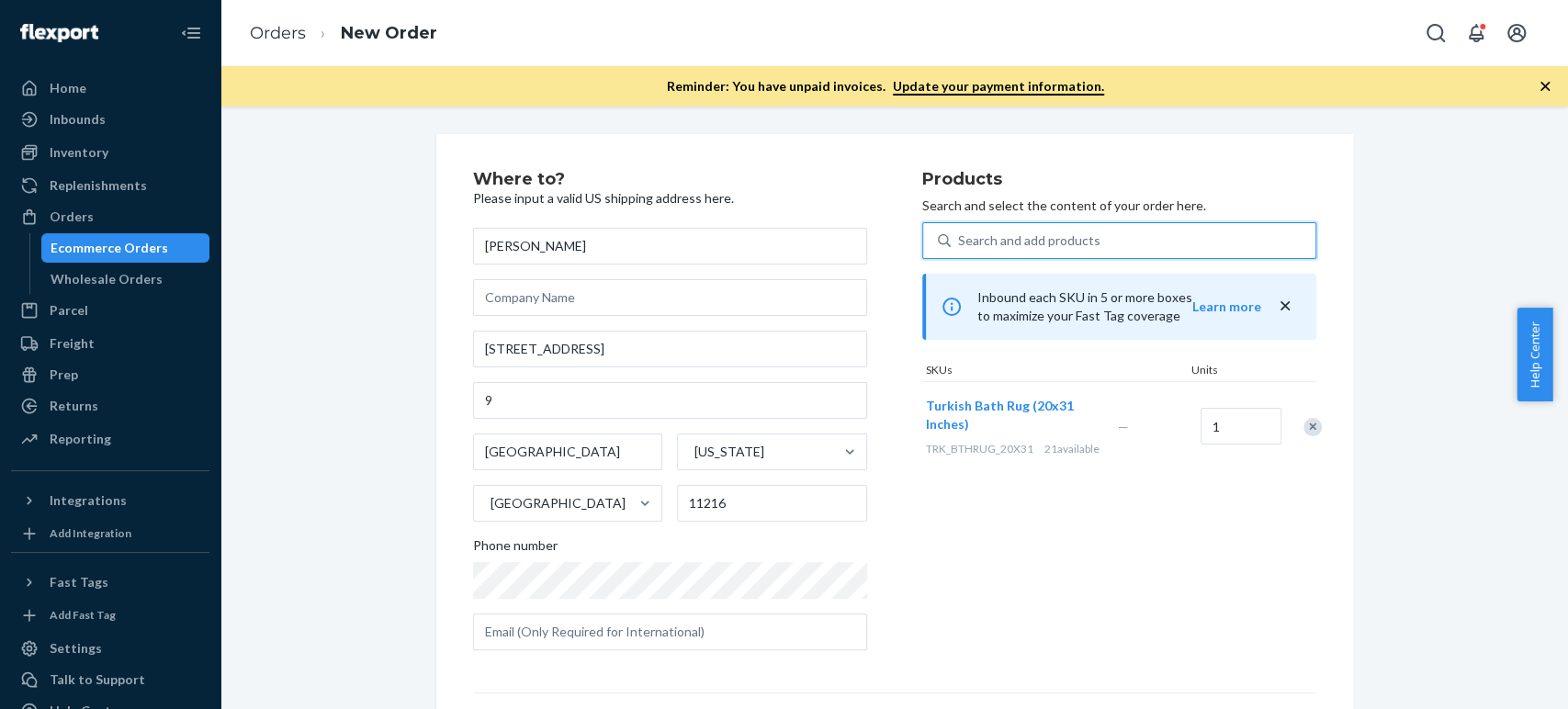
paste input "titanium"
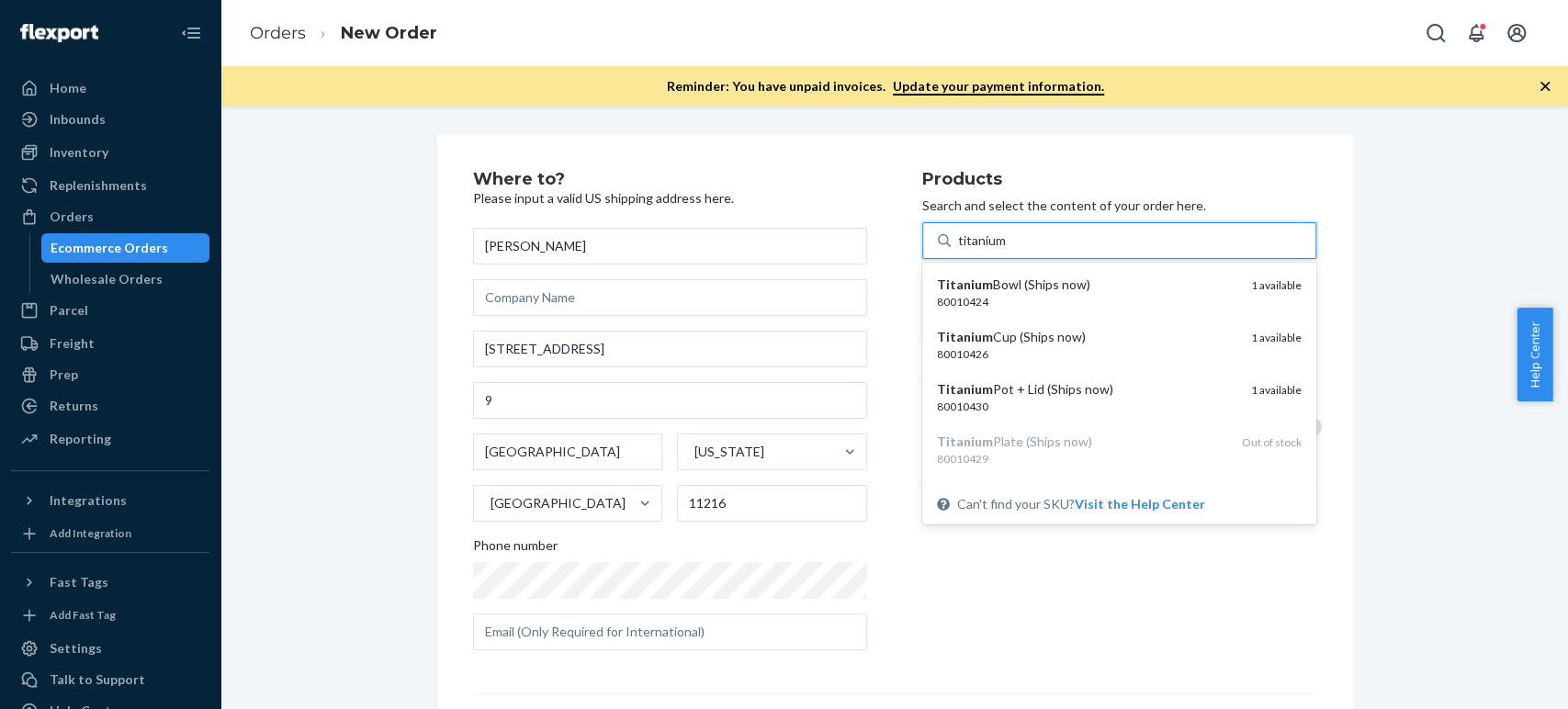
type input "titanium"
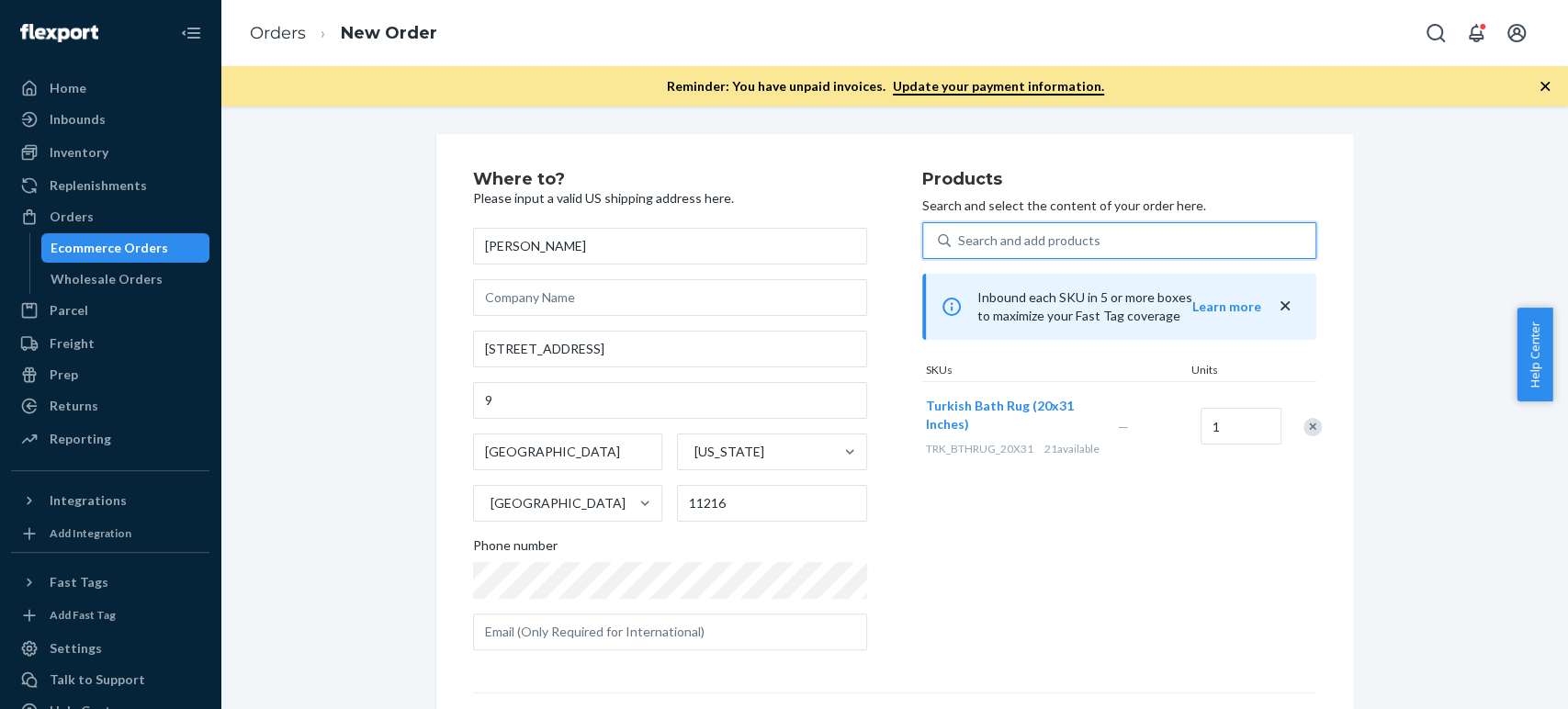
click at [979, 242] on div "Search and add products" at bounding box center [1029, 241] width 142 height 19
click at [960, 242] on input "0 results available. Select is focused ,type to refine list, press Down to open…" at bounding box center [959, 241] width 2 height 19
paste input "titanium"
type input "titanium"
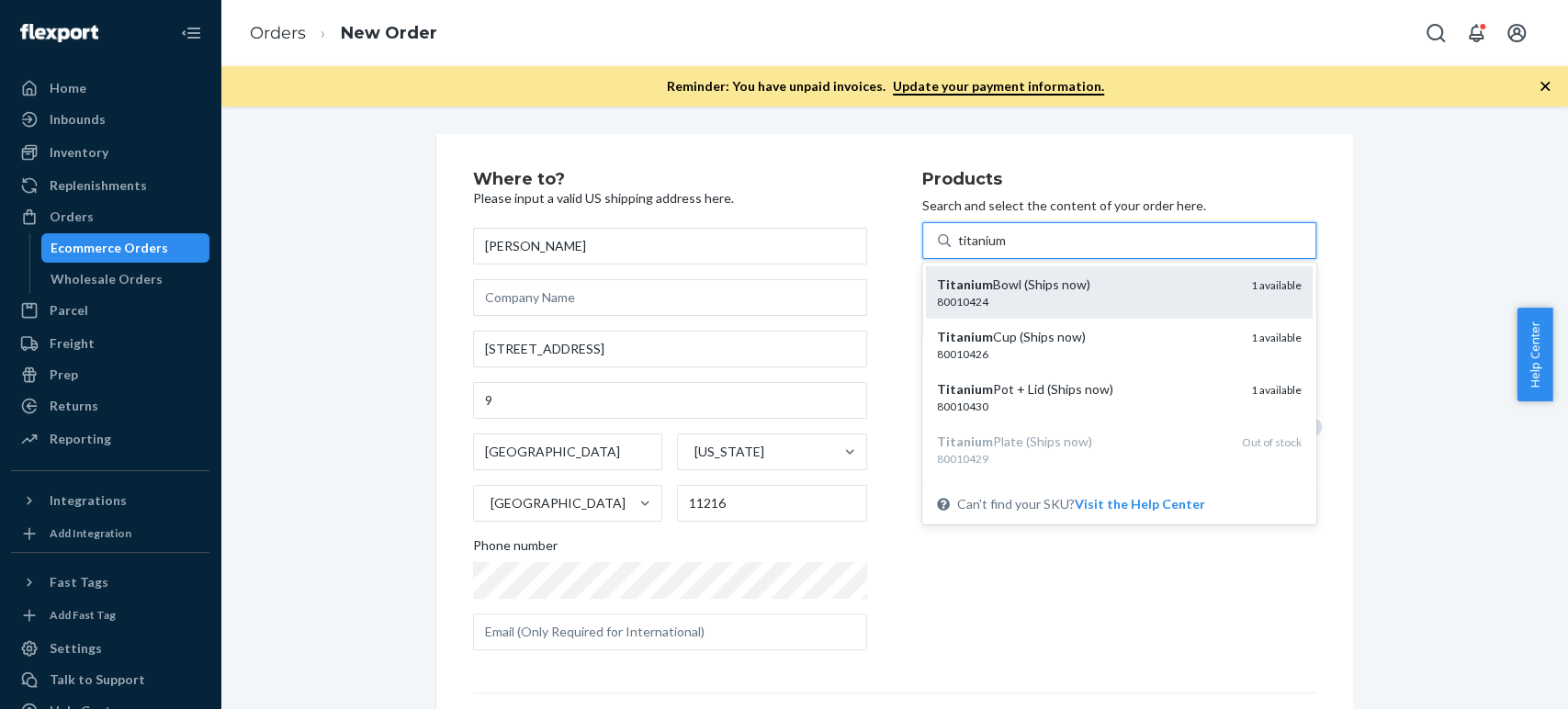
click at [965, 282] on em "Titanium" at bounding box center [965, 284] width 56 height 16
click at [965, 249] on input "titanium" at bounding box center [982, 241] width 50 height 19
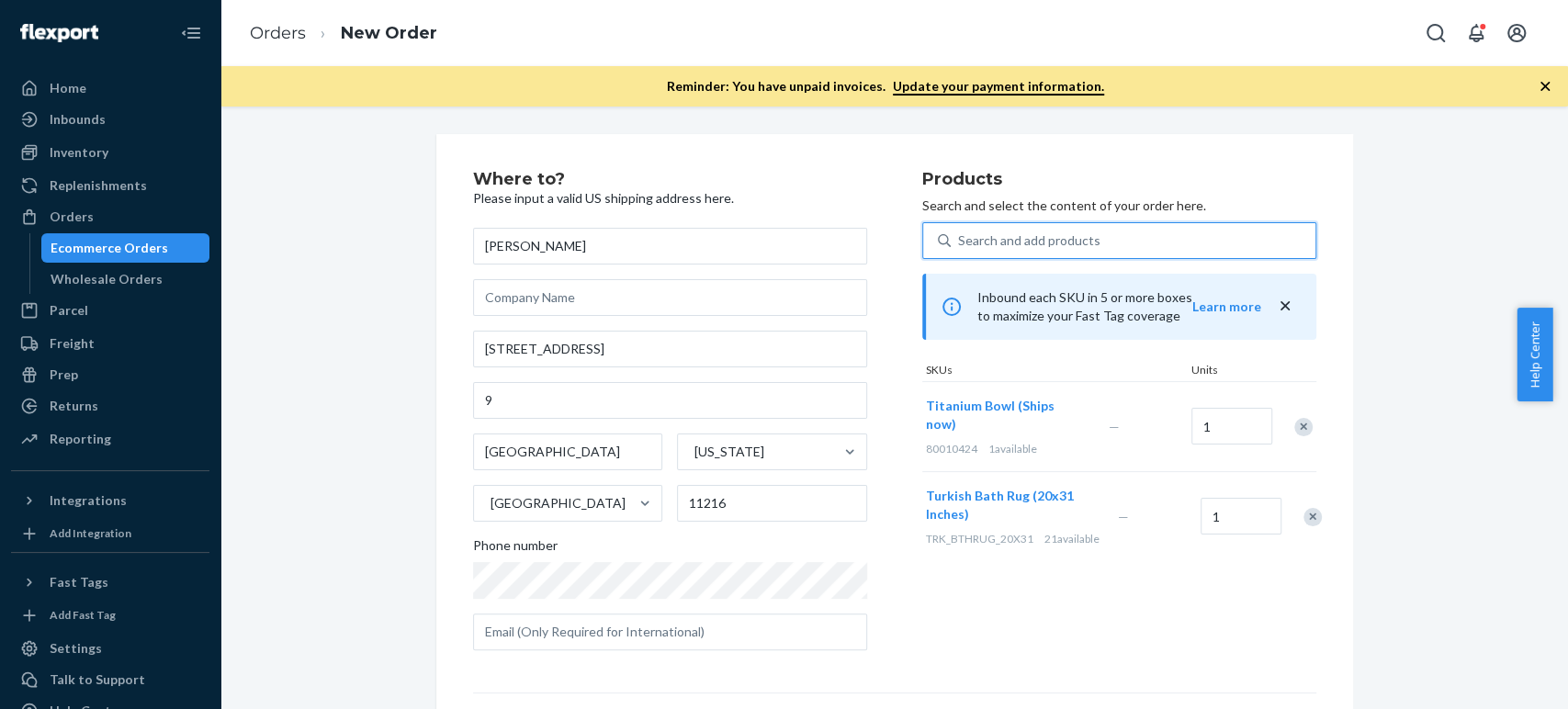
click at [972, 235] on div "Search and add products" at bounding box center [1029, 241] width 142 height 19
click at [960, 235] on input "0 results available. Use Up and Down to choose options, press Enter to select t…" at bounding box center [959, 241] width 2 height 19
paste input "titanium"
type input "titanium"
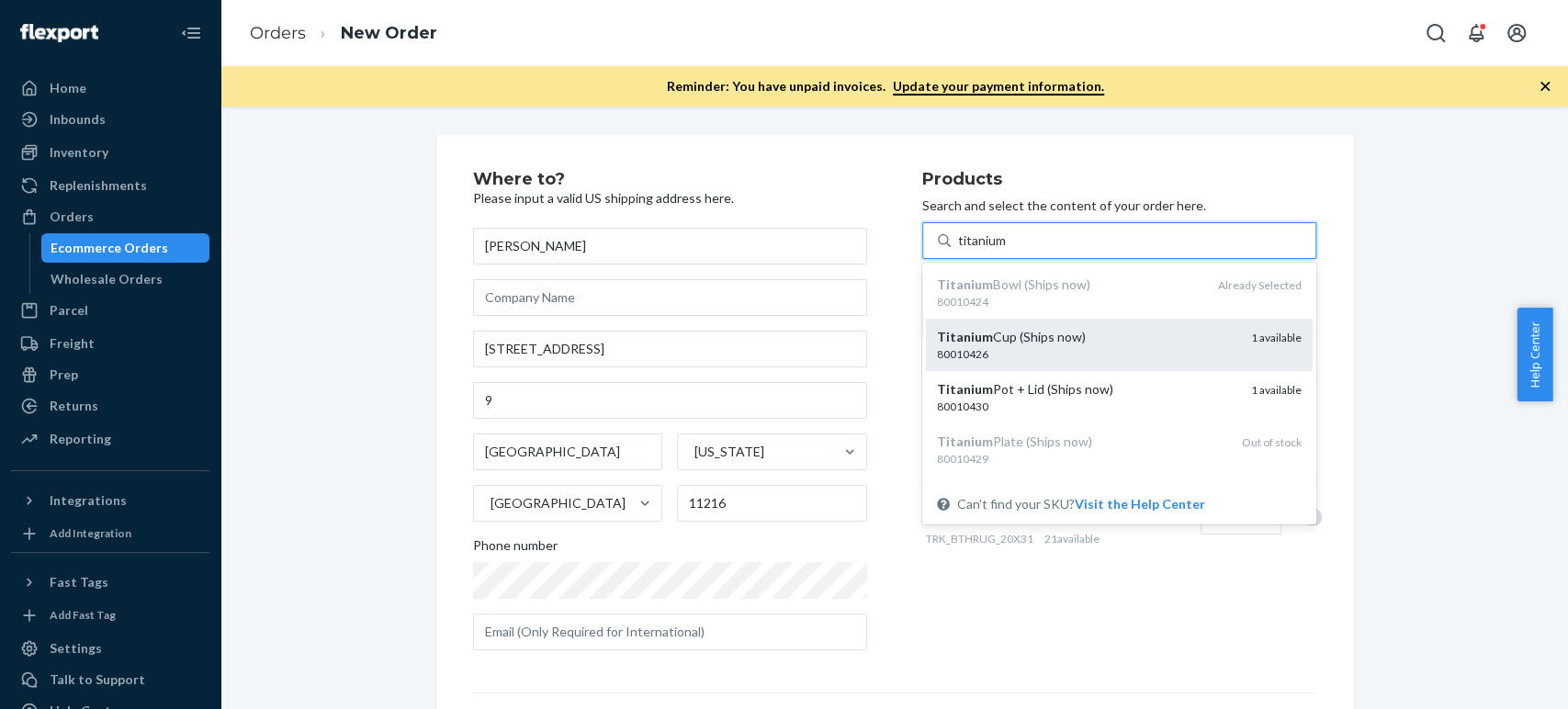
click at [955, 333] on em "Titanium" at bounding box center [965, 336] width 56 height 16
click at [958, 249] on input "titanium" at bounding box center [982, 241] width 50 height 19
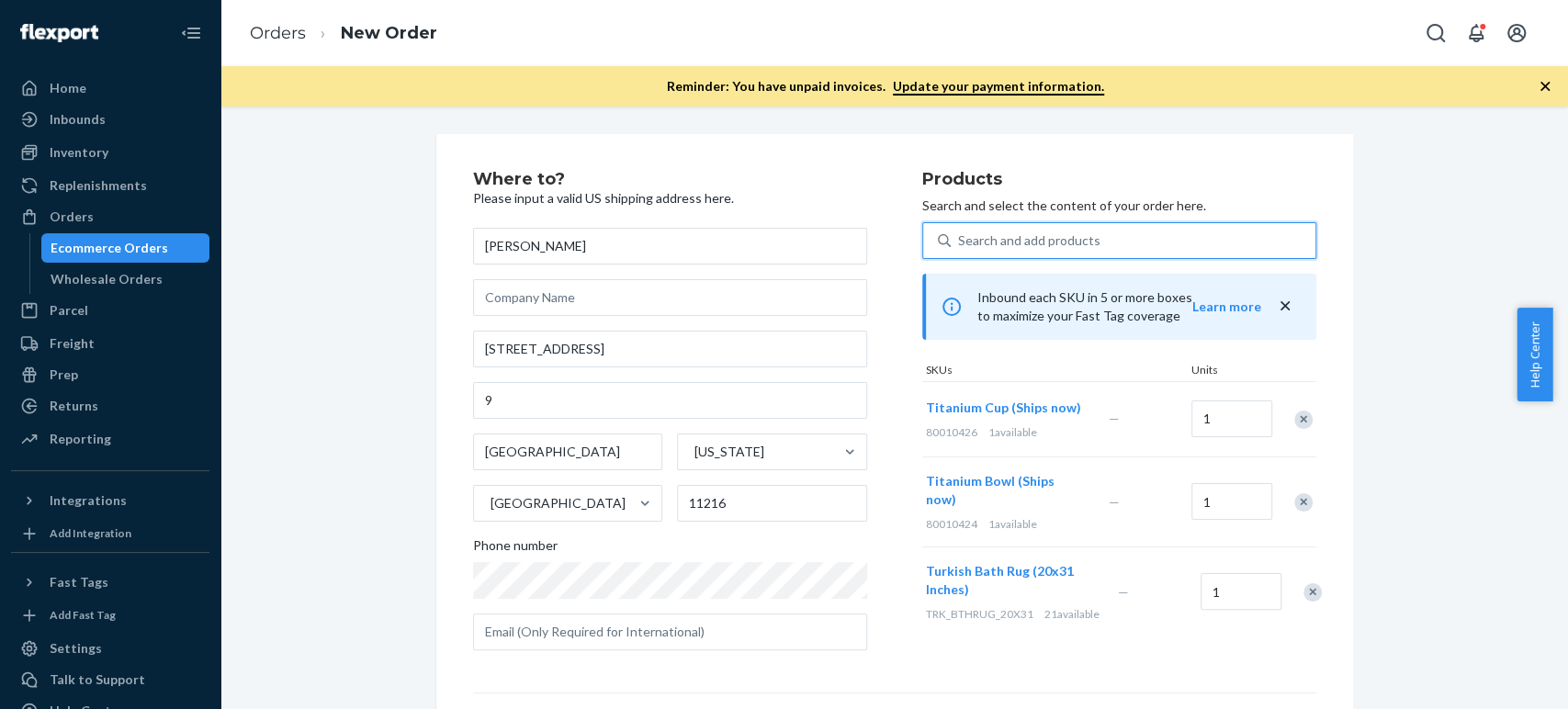
click at [960, 237] on div "Search and add products" at bounding box center [1029, 241] width 142 height 19
click at [960, 237] on input "0 results available. Use Up and Down to choose options, press Enter to select t…" at bounding box center [959, 241] width 2 height 19
paste input "titanium"
type input "titanium"
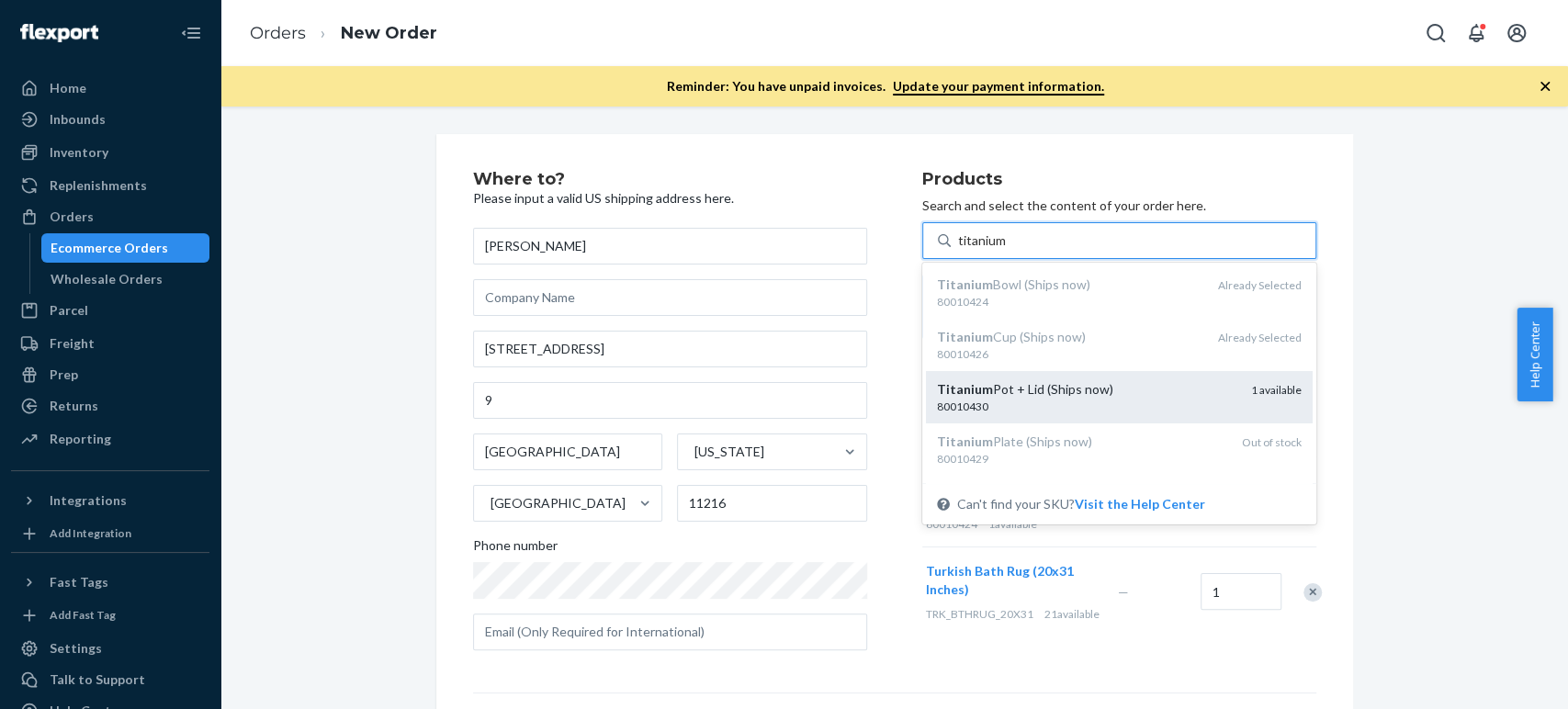
click at [953, 395] on em "Titanium" at bounding box center [965, 389] width 56 height 16
click at [958, 249] on input "titanium" at bounding box center [982, 241] width 50 height 19
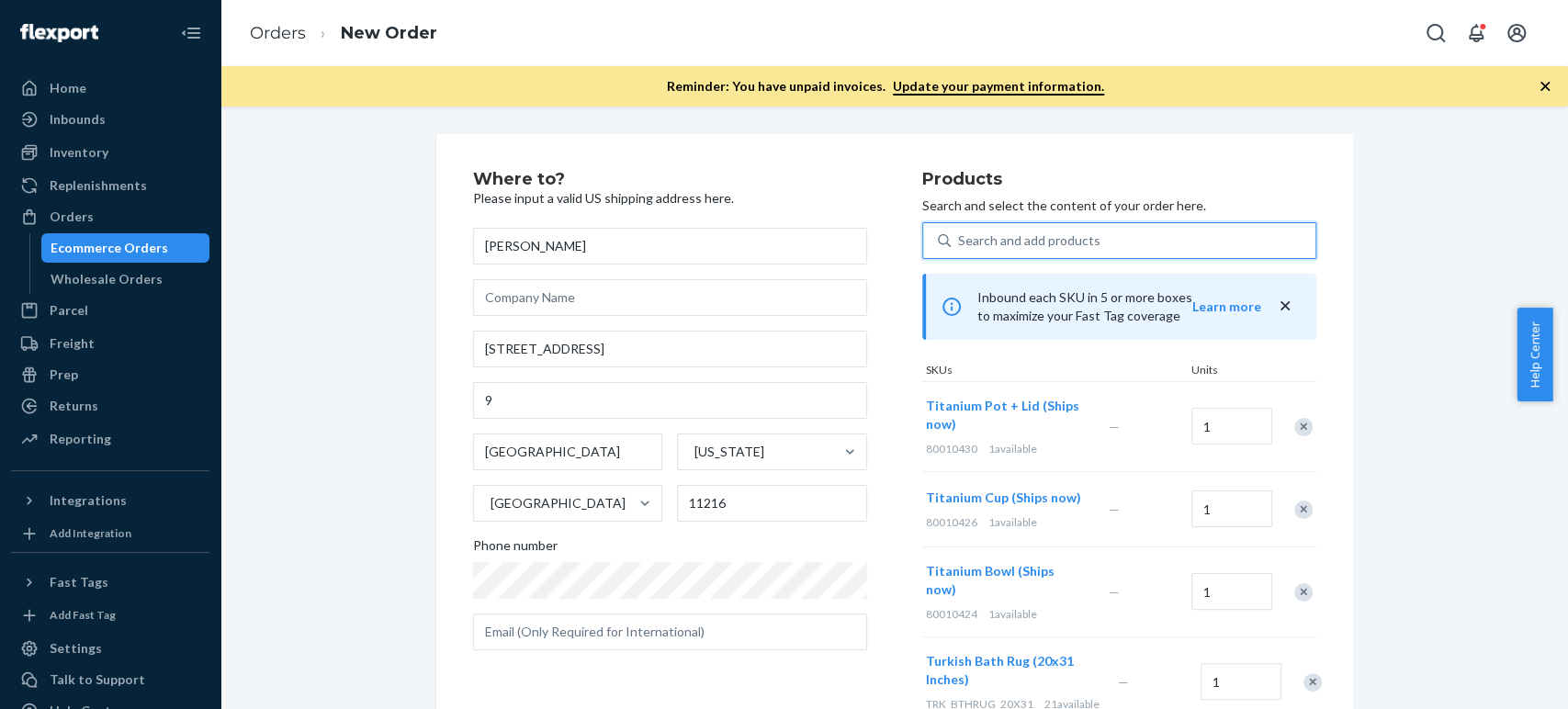
click at [976, 232] on div "Search and add products" at bounding box center [1029, 241] width 142 height 19
click at [960, 232] on input "0 results available. Use Up and Down to choose options, press Enter to select t…" at bounding box center [959, 241] width 2 height 19
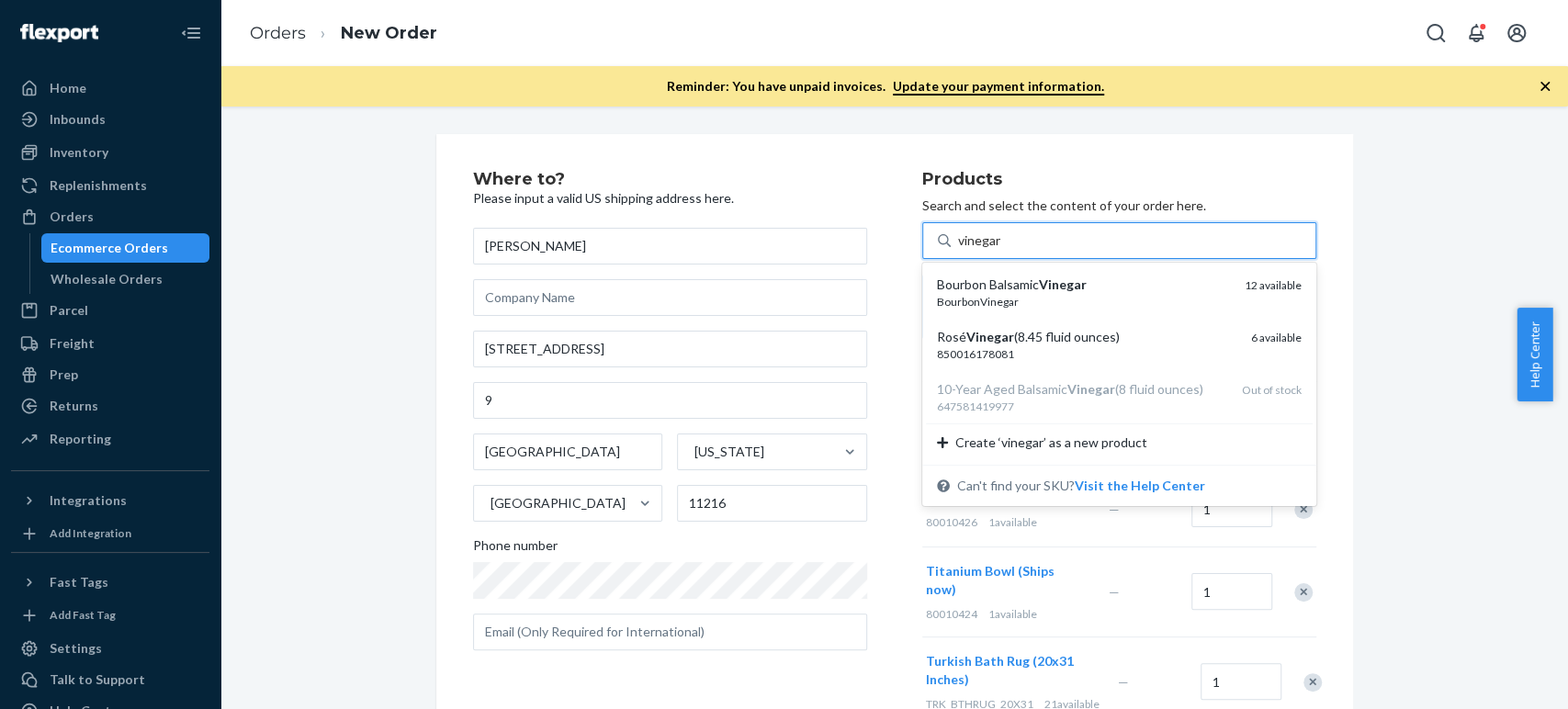
type input "vinegar"
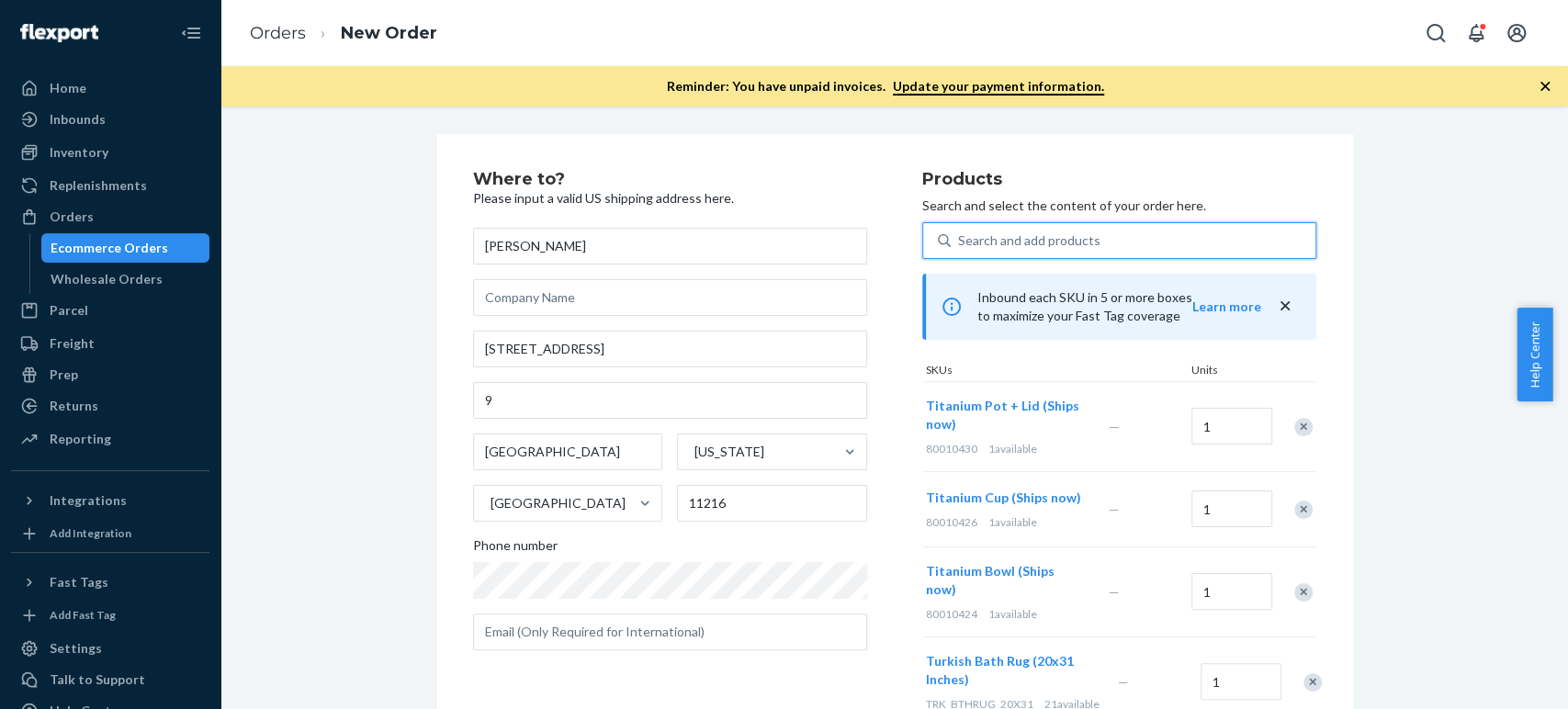
click at [982, 242] on div "Search and add products" at bounding box center [1029, 241] width 142 height 19
click at [960, 242] on input "0 results available. Select is focused ,type to refine list, press Down to open…" at bounding box center [959, 241] width 2 height 19
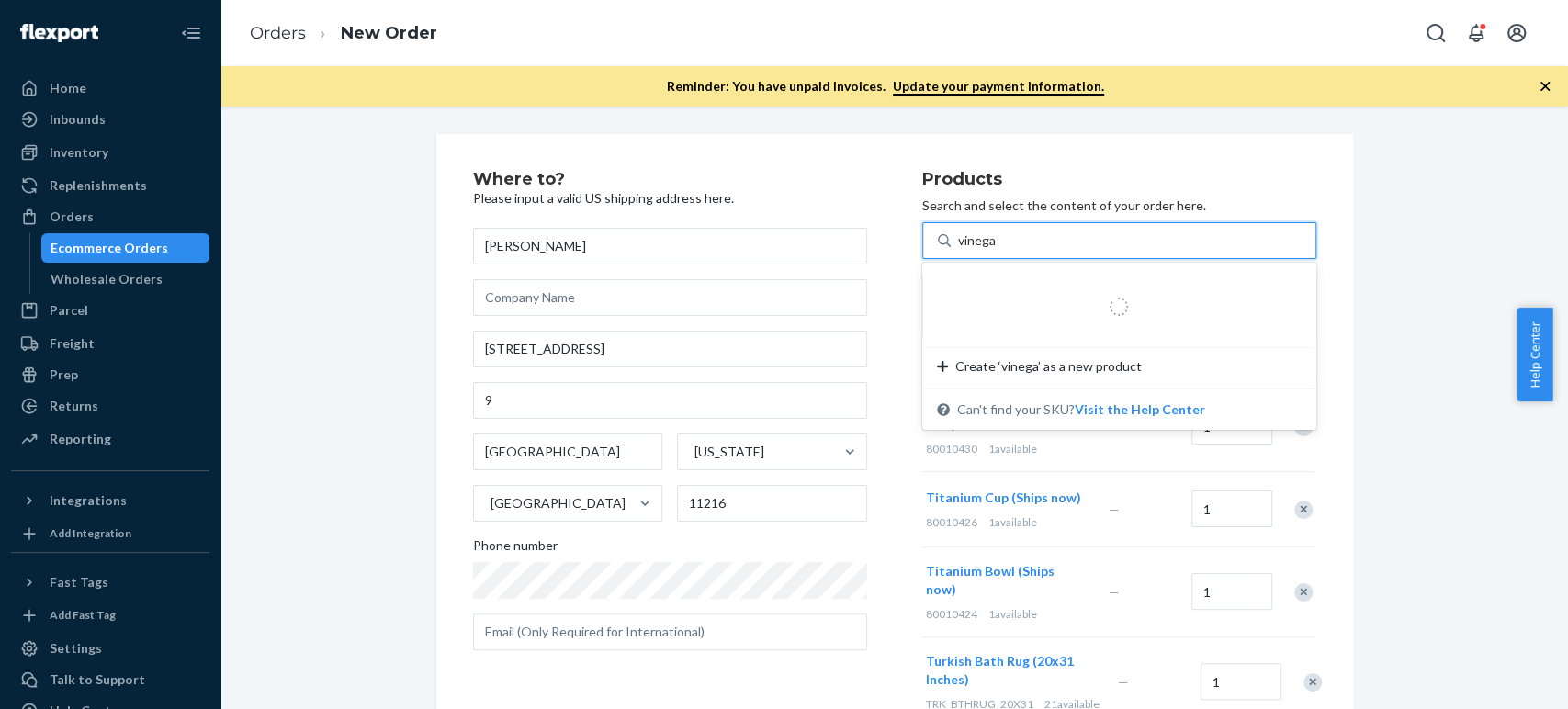
type input "vinegar"
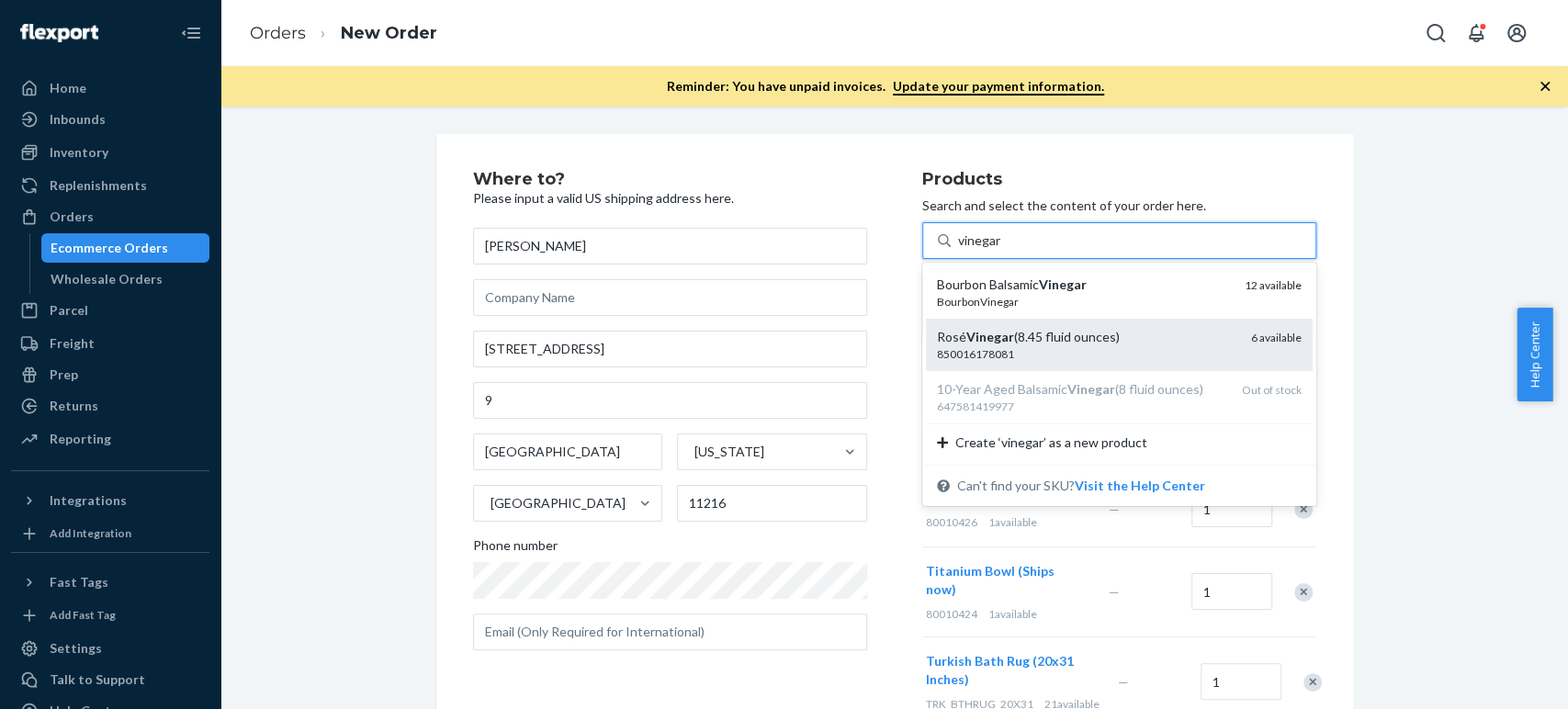
click at [941, 339] on div "Rosé Vinegar (8.45 fluid ounces)" at bounding box center [1087, 337] width 300 height 19
click at [958, 249] on input "vinegar" at bounding box center [979, 241] width 44 height 19
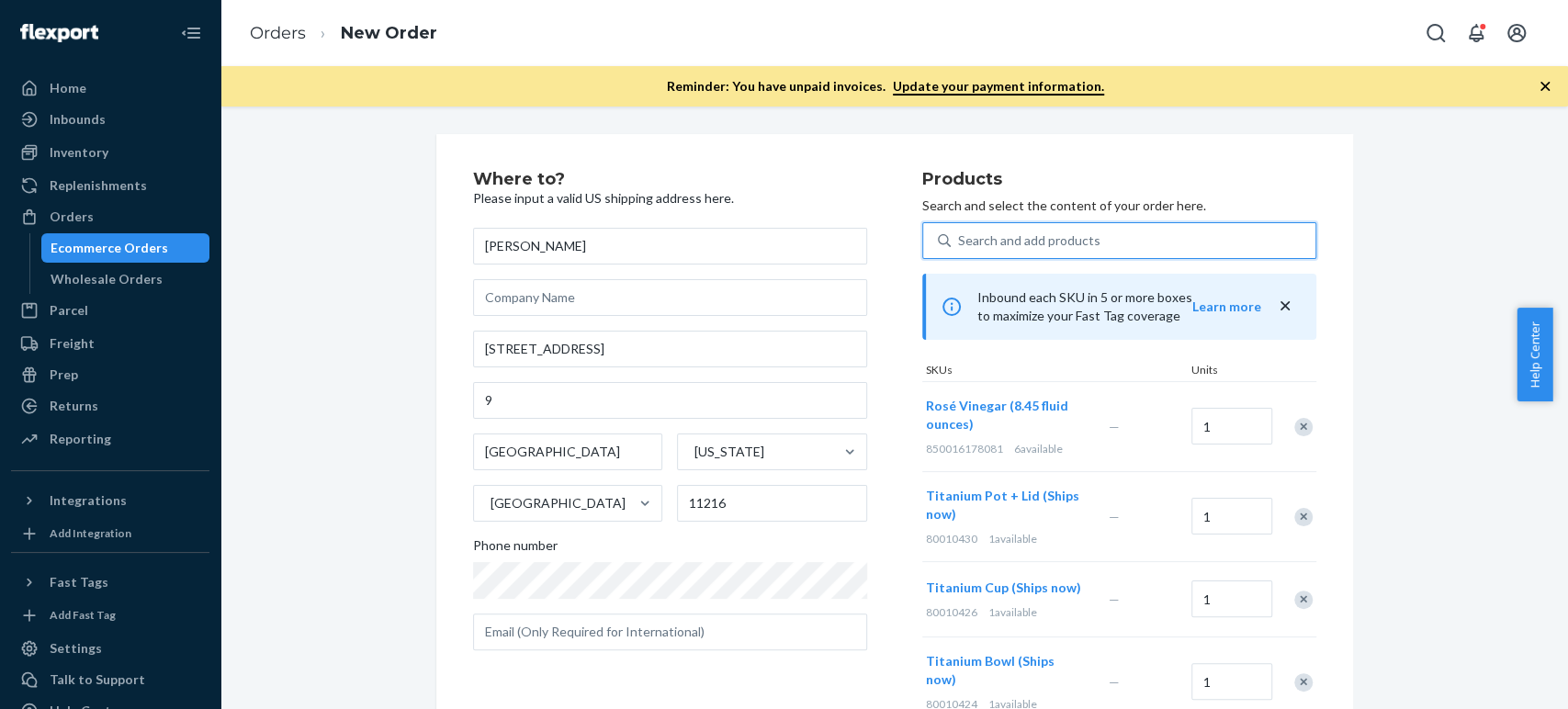
click at [975, 244] on div "Search and add products" at bounding box center [1029, 241] width 142 height 19
click at [960, 244] on input "0 results available. Use Up and Down to choose options, press Enter to select t…" at bounding box center [959, 241] width 2 height 19
paste input "thai oolong tea"
type input "thai oolong tea"
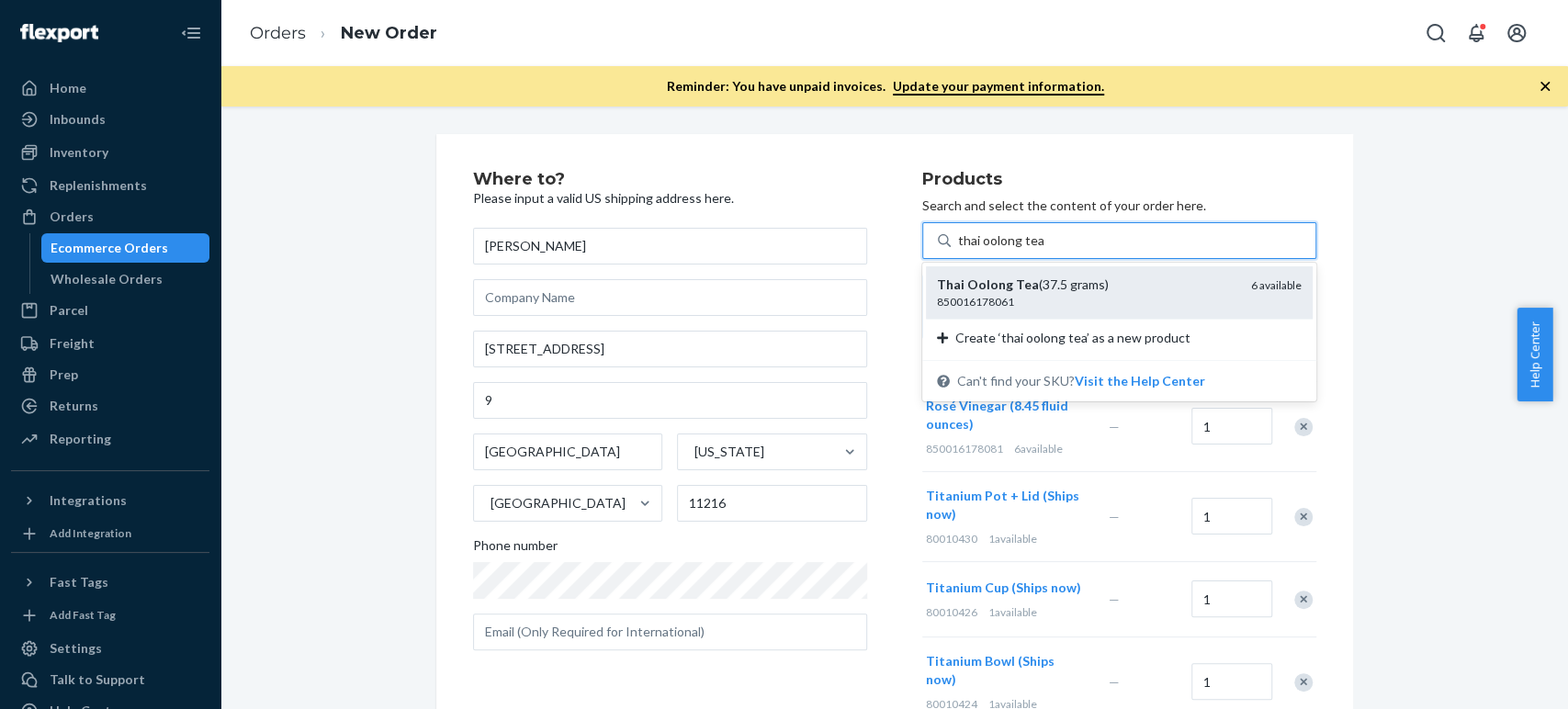
click at [990, 296] on div "850016178061" at bounding box center [1087, 302] width 300 height 16
click at [990, 249] on input "thai oolong tea" at bounding box center [1000, 241] width 85 height 19
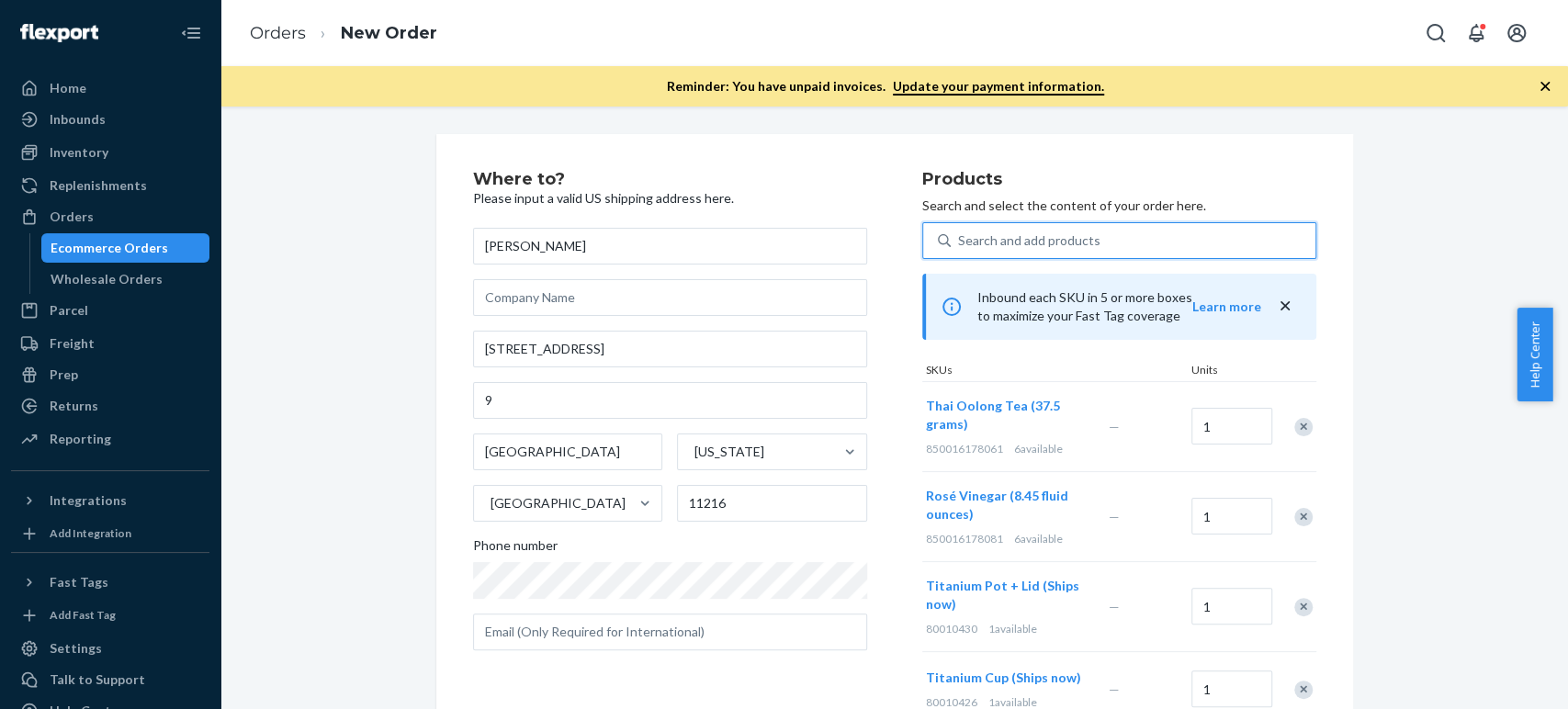
click at [958, 235] on div "Search and add products" at bounding box center [1029, 241] width 142 height 19
click at [958, 235] on input "0 results available. Use Up and Down to choose options, press Enter to select t…" at bounding box center [959, 241] width 2 height 19
paste input "water bottle"
type input "water bottle"
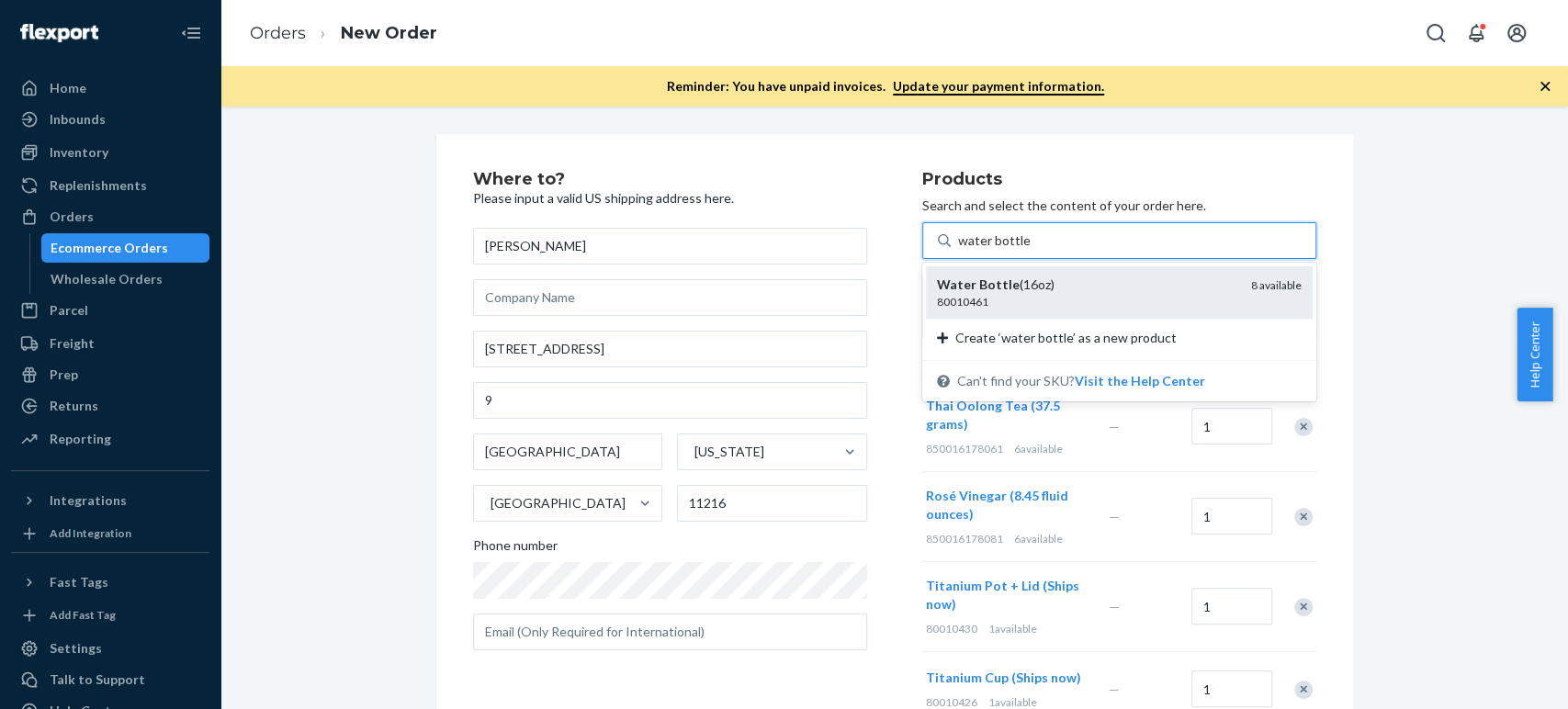
click at [979, 282] on em "Bottle" at bounding box center [999, 284] width 40 height 16
click at [968, 249] on input "water bottle" at bounding box center [993, 241] width 72 height 19
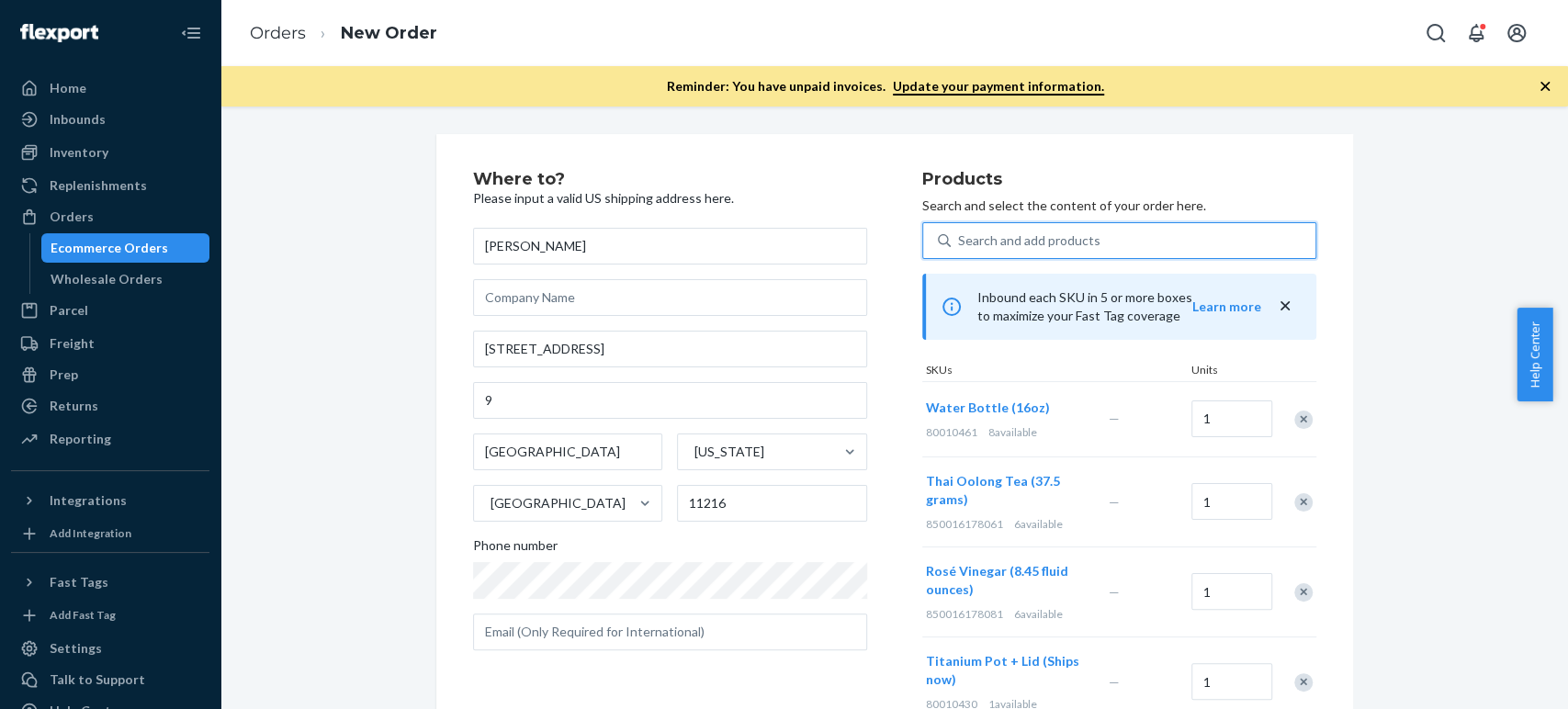
click at [962, 240] on div "Search and add products" at bounding box center [1029, 241] width 142 height 19
click at [960, 240] on input "0 results available. Use Up and Down to choose options, press Enter to select t…" at bounding box center [959, 241] width 2 height 19
paste input "portable grill"
type input "portable grill"
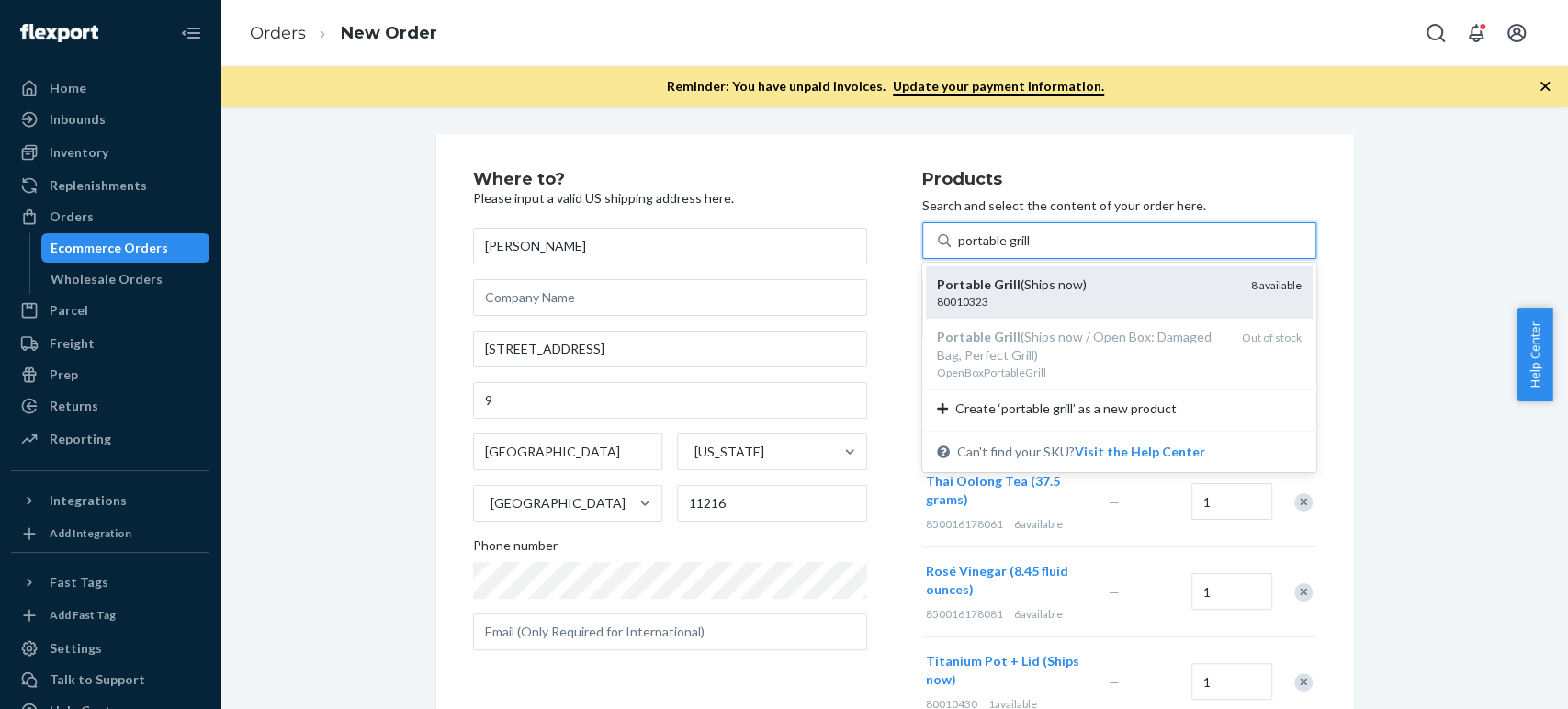
click at [986, 295] on div "80010323" at bounding box center [1087, 302] width 300 height 16
click at [986, 249] on input "portable grill" at bounding box center [994, 241] width 74 height 19
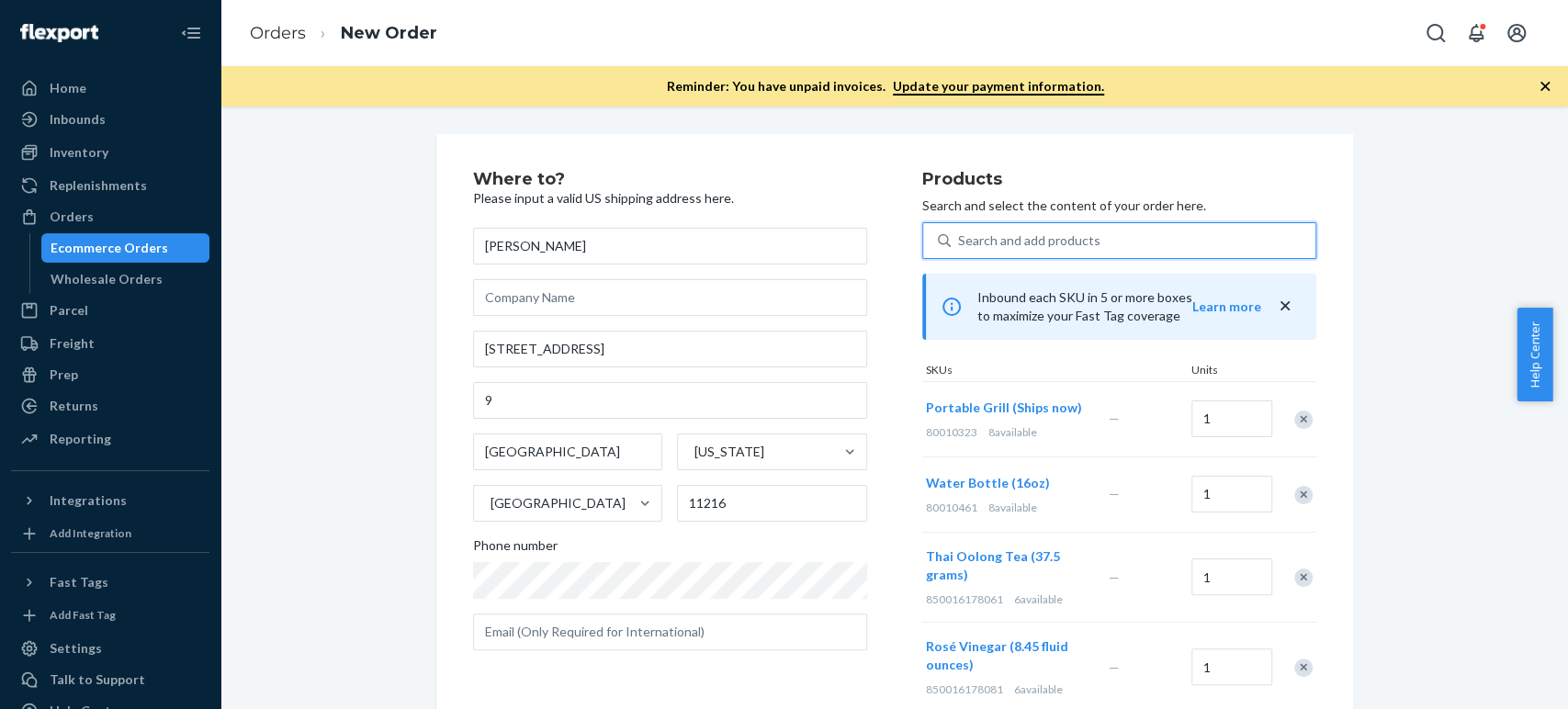
click at [958, 242] on div "Search and add products" at bounding box center [1029, 241] width 142 height 19
click at [958, 242] on input "0 results available. Select is focused ,type to refine list, press Down to open…" at bounding box center [959, 241] width 2 height 19
paste input "cold brew caramels"
type input "cold brew caramels"
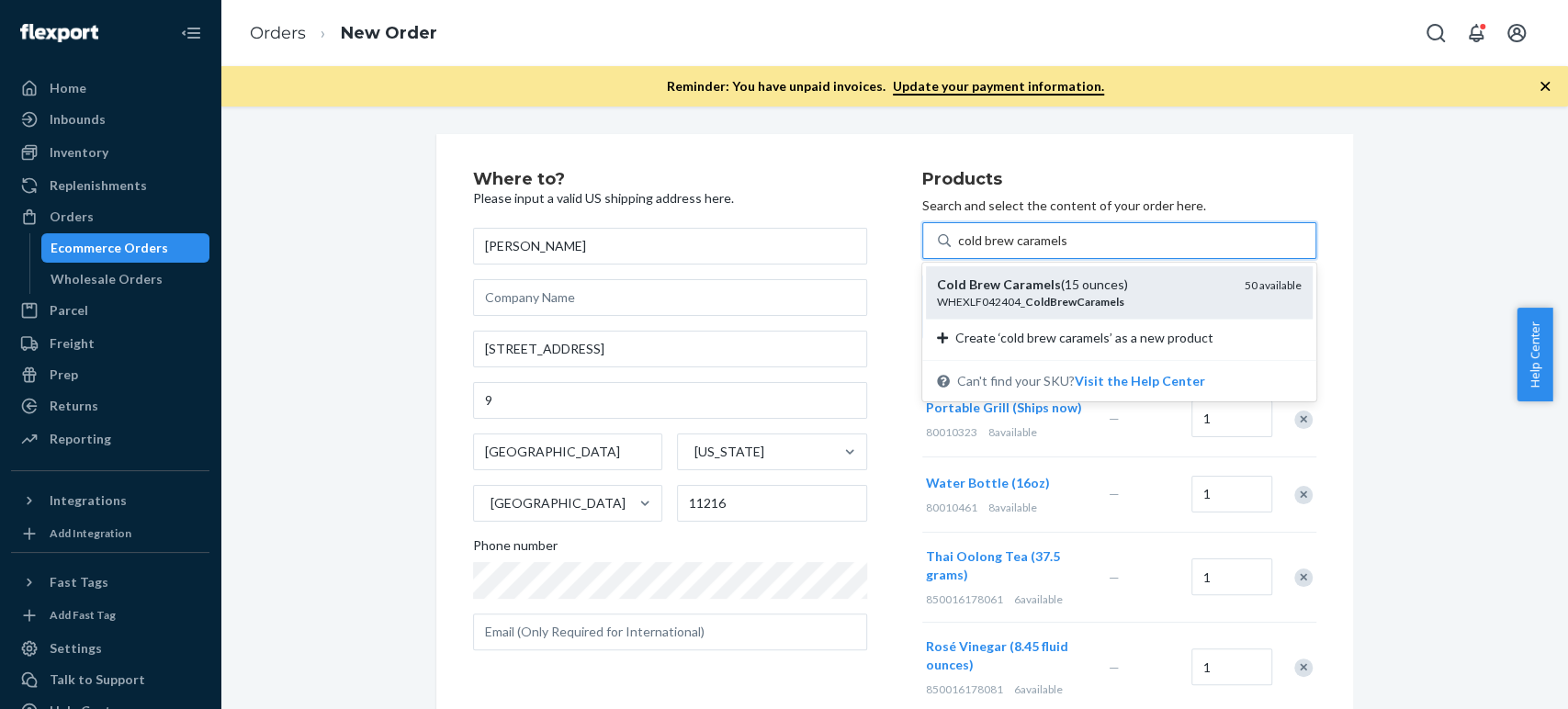
click at [962, 305] on div "WHEXLF042404_ ColdBrewCaramels" at bounding box center [1084, 302] width 293 height 16
click at [962, 249] on input "cold brew caramels" at bounding box center [1012, 241] width 109 height 19
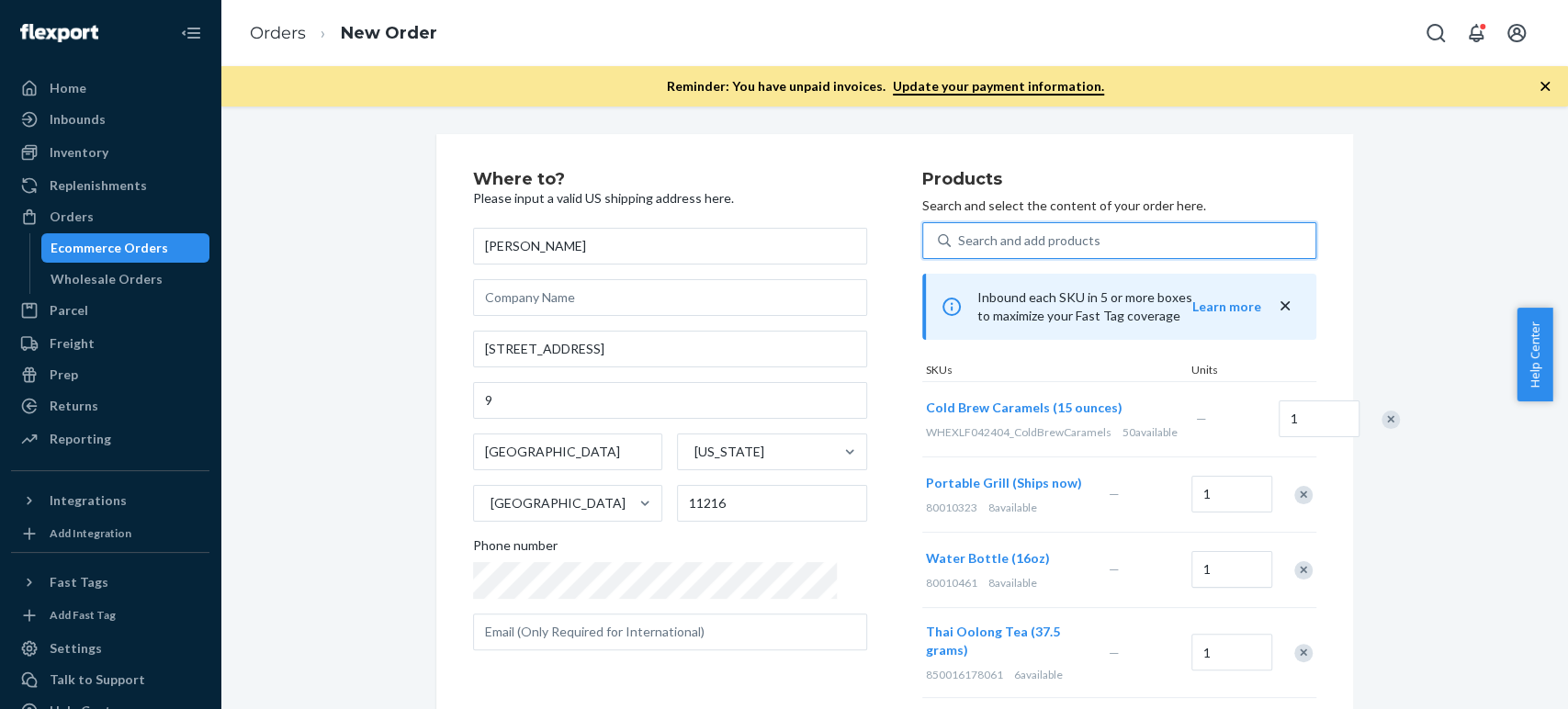
click at [958, 237] on div "Search and add products" at bounding box center [1029, 241] width 142 height 19
click at [958, 237] on input "0 results available. Use Up and Down to choose options, press Enter to select t…" at bounding box center [959, 241] width 2 height 19
paste input "[US_STATE] Almond Flour (16 ounces)"
type input "[US_STATE] Almond Flour (16 ounces)"
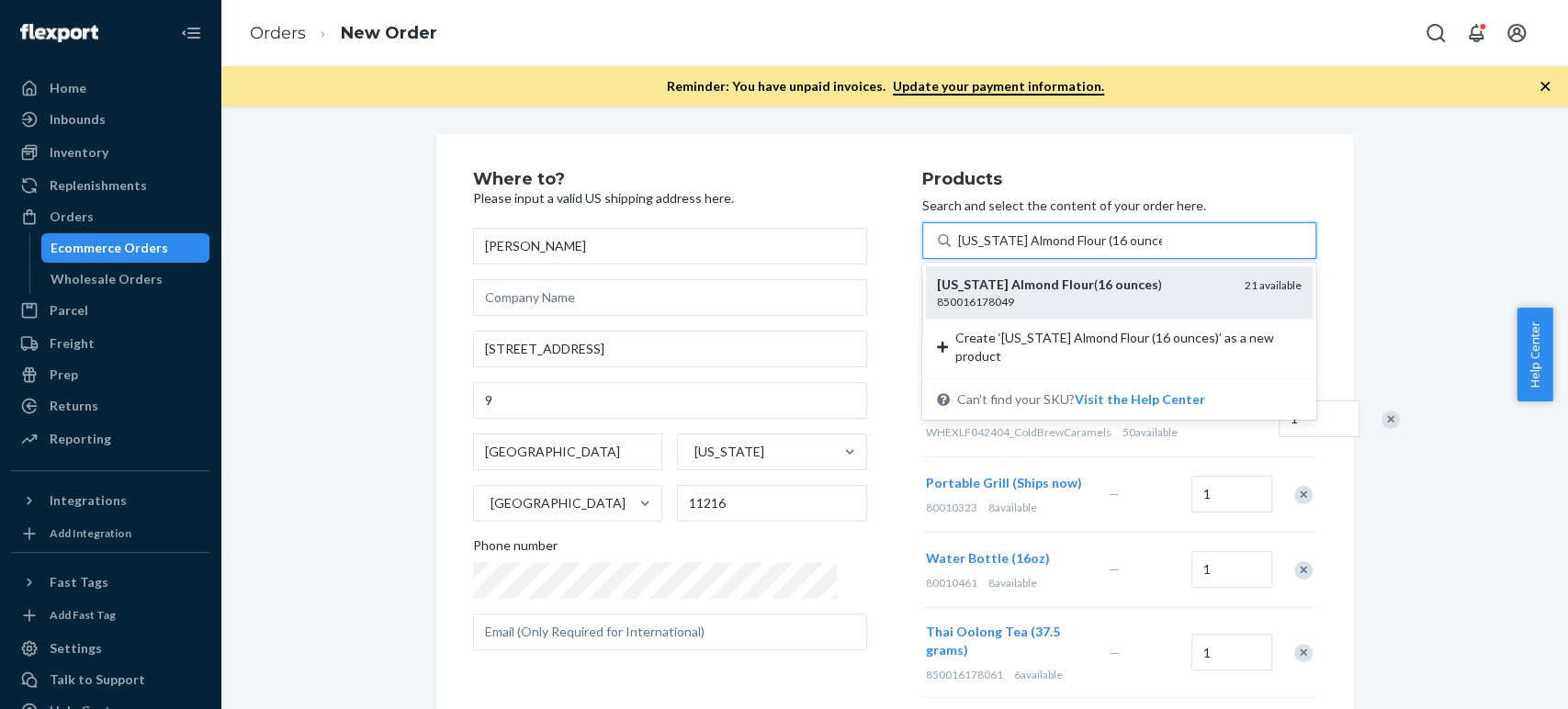
click at [943, 291] on em "[US_STATE]" at bounding box center [973, 284] width 72 height 16
click at [958, 249] on input "[US_STATE] Almond Flour (16 ounces)" at bounding box center [1060, 241] width 204 height 19
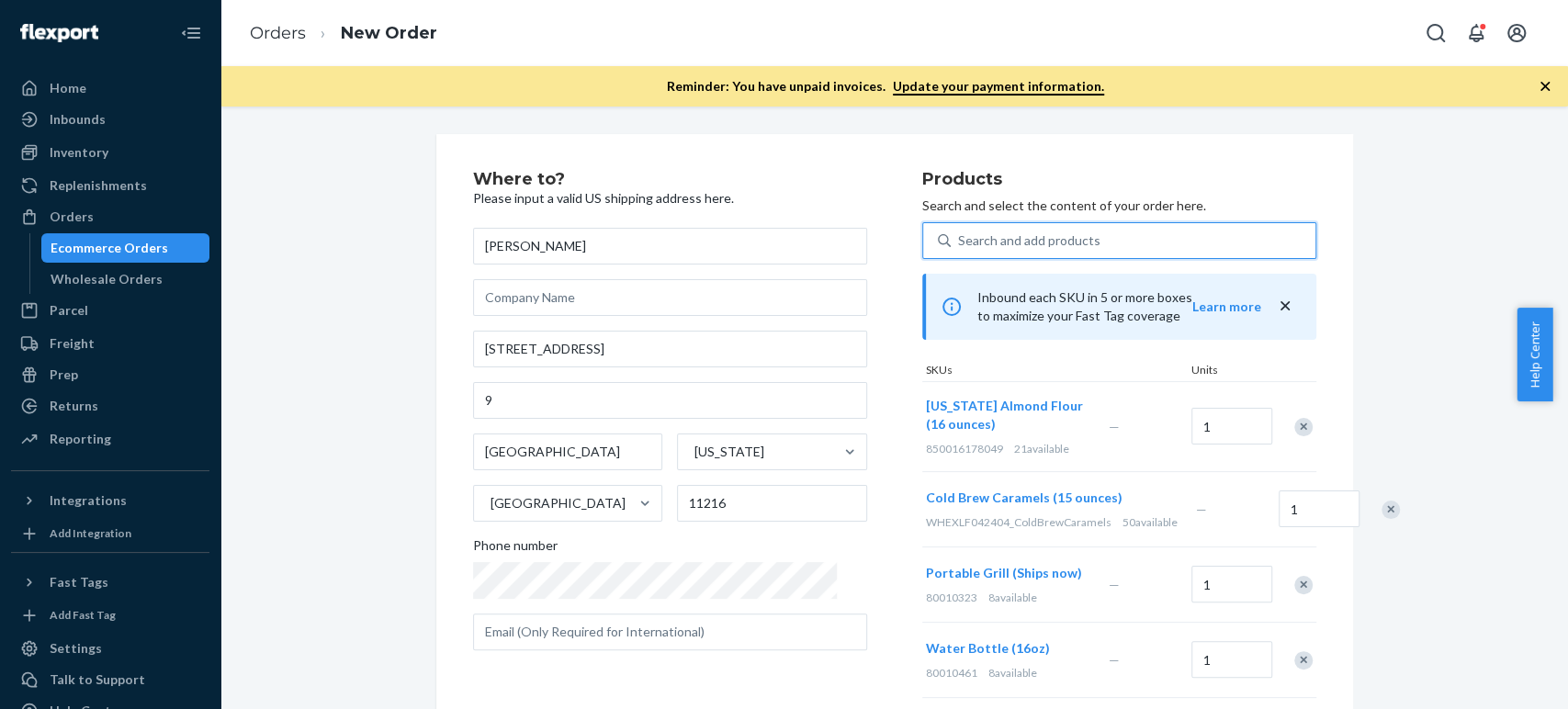
click at [951, 228] on div "Search and add products" at bounding box center [1133, 240] width 364 height 33
click at [958, 232] on input "0 results available. Use Up and Down to choose options, press Enter to select t…" at bounding box center [959, 241] width 2 height 19
paste input "sugar plum cocktail"
type input "sugar plum cocktail"
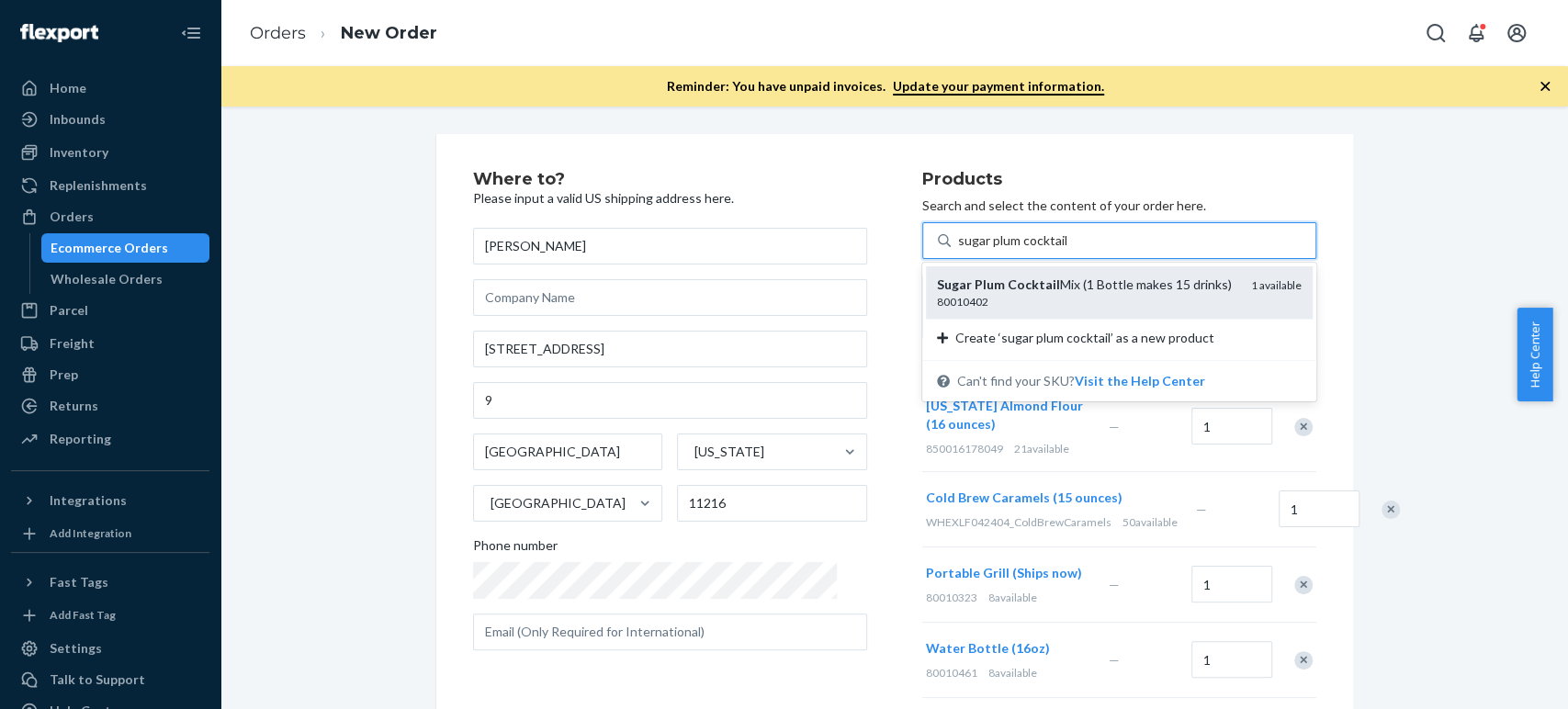
click at [975, 287] on em "Plum" at bounding box center [990, 284] width 30 height 16
click at [958, 249] on input "sugar plum cocktail" at bounding box center [1012, 241] width 109 height 19
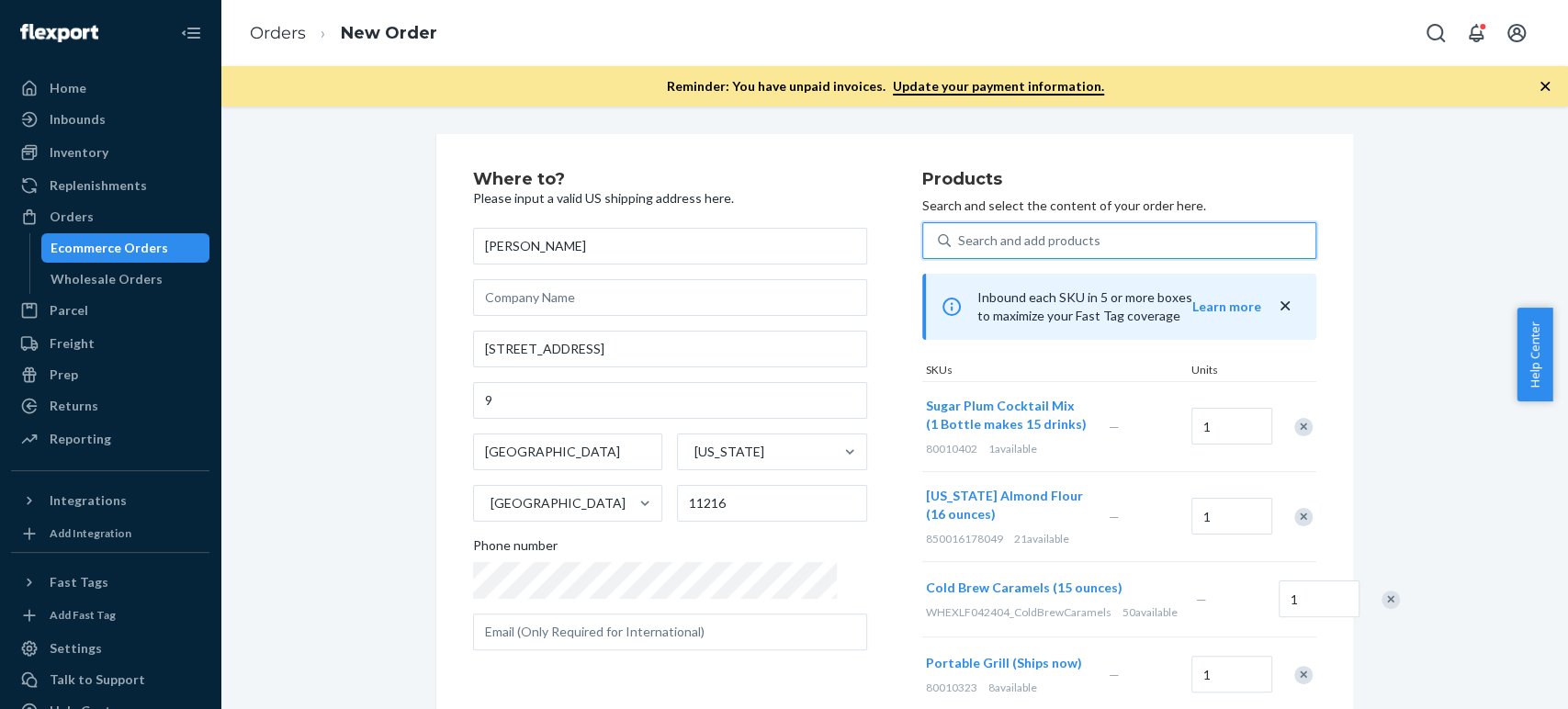
click at [958, 239] on div "Search and add products" at bounding box center [1029, 241] width 142 height 19
click at [958, 239] on input "0 results available. Select is focused ,type to refine list, press Down to open…" at bounding box center [959, 241] width 2 height 19
paste input "Cranberry spice cocktail"
type input "Cranberry spice cocktail"
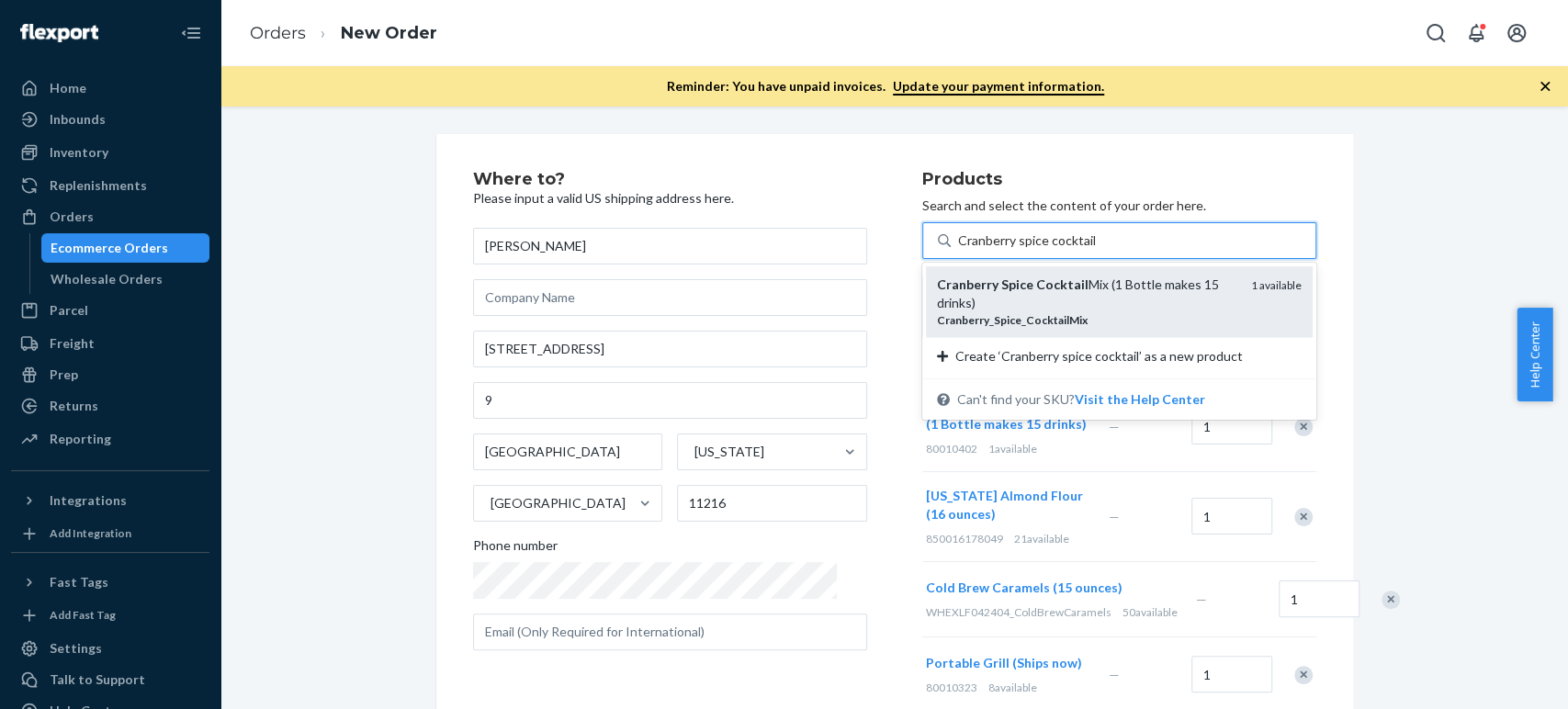
click at [949, 292] on div "Cranberry Spice Cocktail Mix (1 Bottle makes 15 drinks)" at bounding box center [1087, 293] width 300 height 36
click at [958, 249] on input "Cranberry spice cocktail" at bounding box center [1026, 241] width 137 height 19
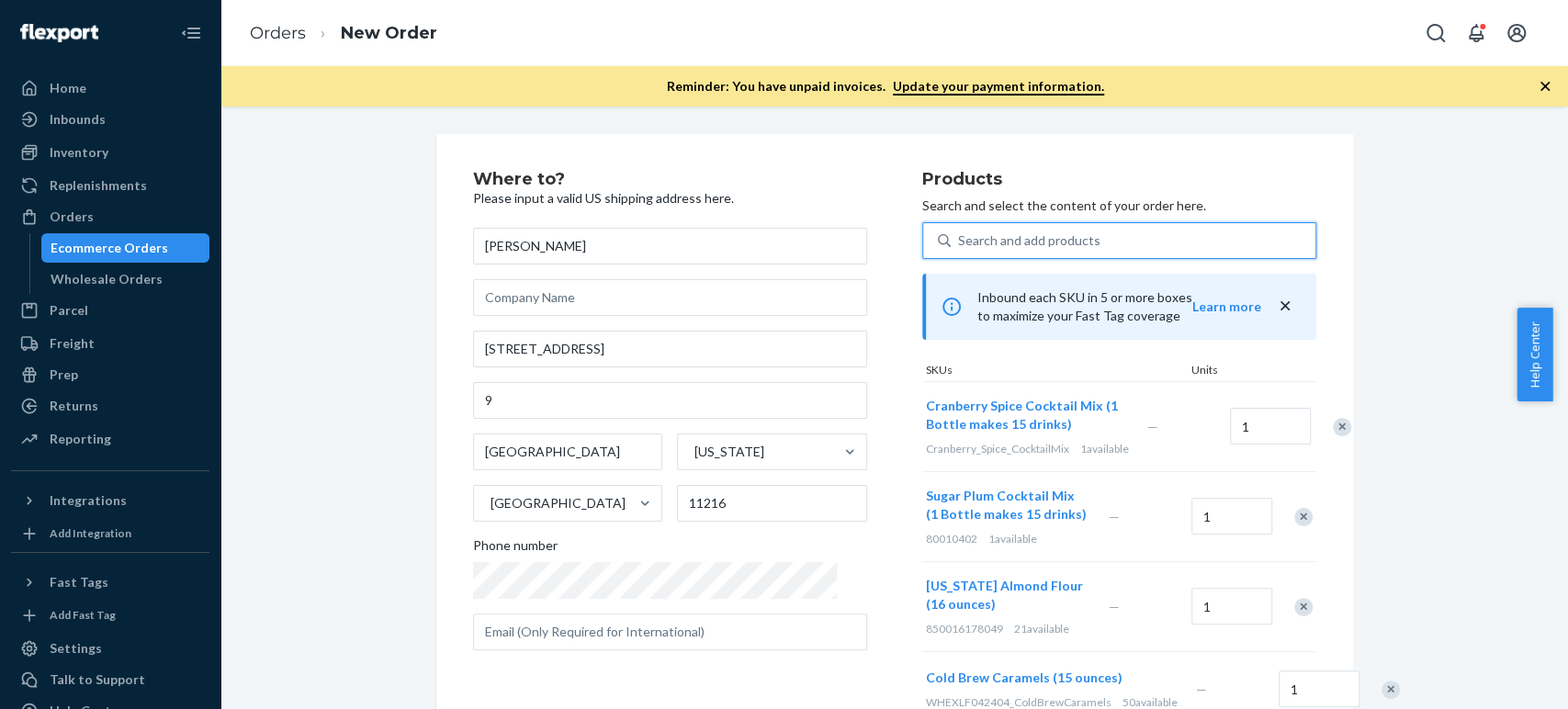
click at [986, 243] on div "Search and add products" at bounding box center [1029, 241] width 142 height 19
click at [960, 243] on input "0 results available. Select is focused ,type to refine list, press Down to open…" at bounding box center [959, 241] width 2 height 19
paste input "silk pillowcase king"
type input "silk pillowcase king"
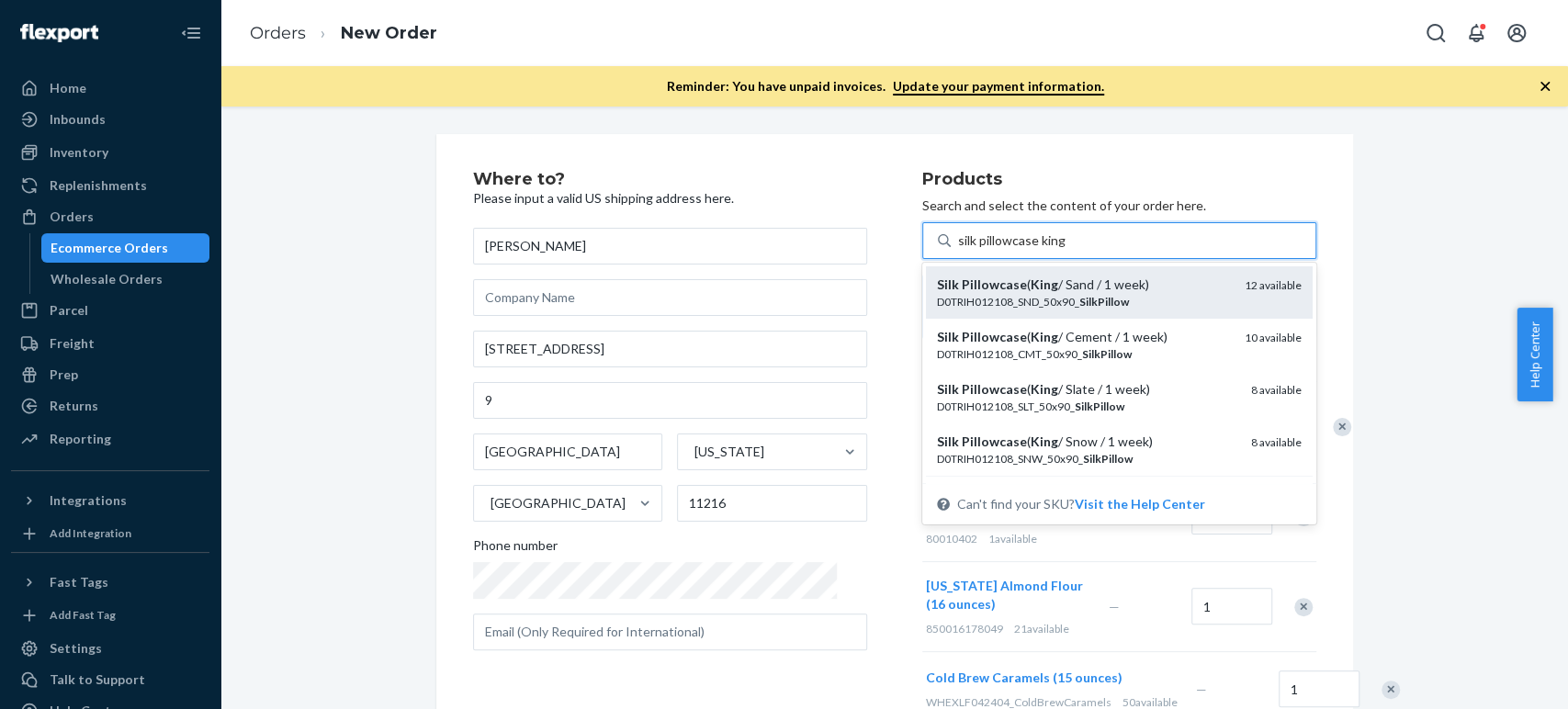
click at [947, 294] on div "D0TRIH012108_SND_50x90_ SilkPillow" at bounding box center [1084, 302] width 293 height 16
click at [958, 249] on input "silk pillowcase king" at bounding box center [1012, 241] width 108 height 19
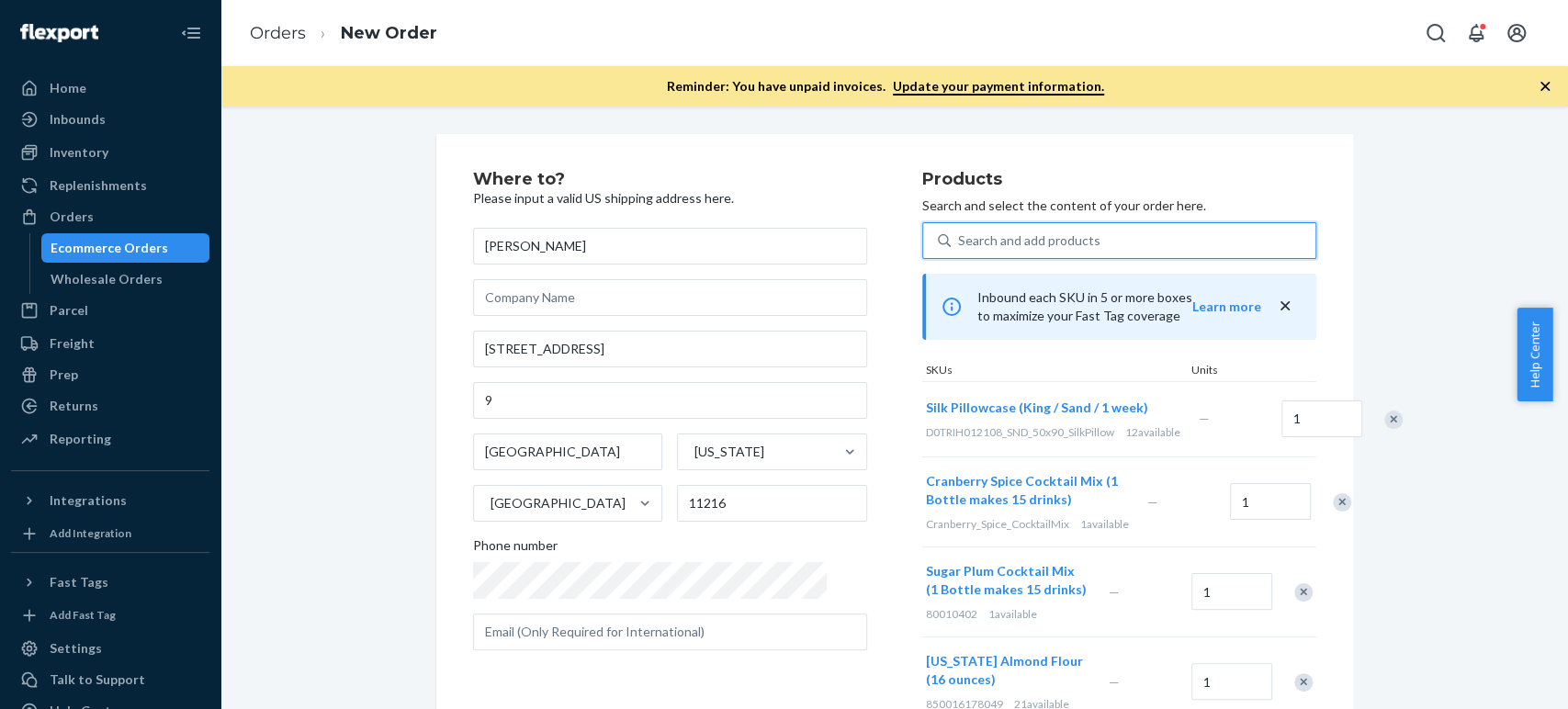
click at [991, 242] on div "Search and add products" at bounding box center [1029, 241] width 142 height 19
click at [960, 242] on input "0 results available. Select is focused ,type to refine list, press Down to open…" at bounding box center [959, 241] width 2 height 19
paste input "cocktail shaker"
type input "cocktail shaker"
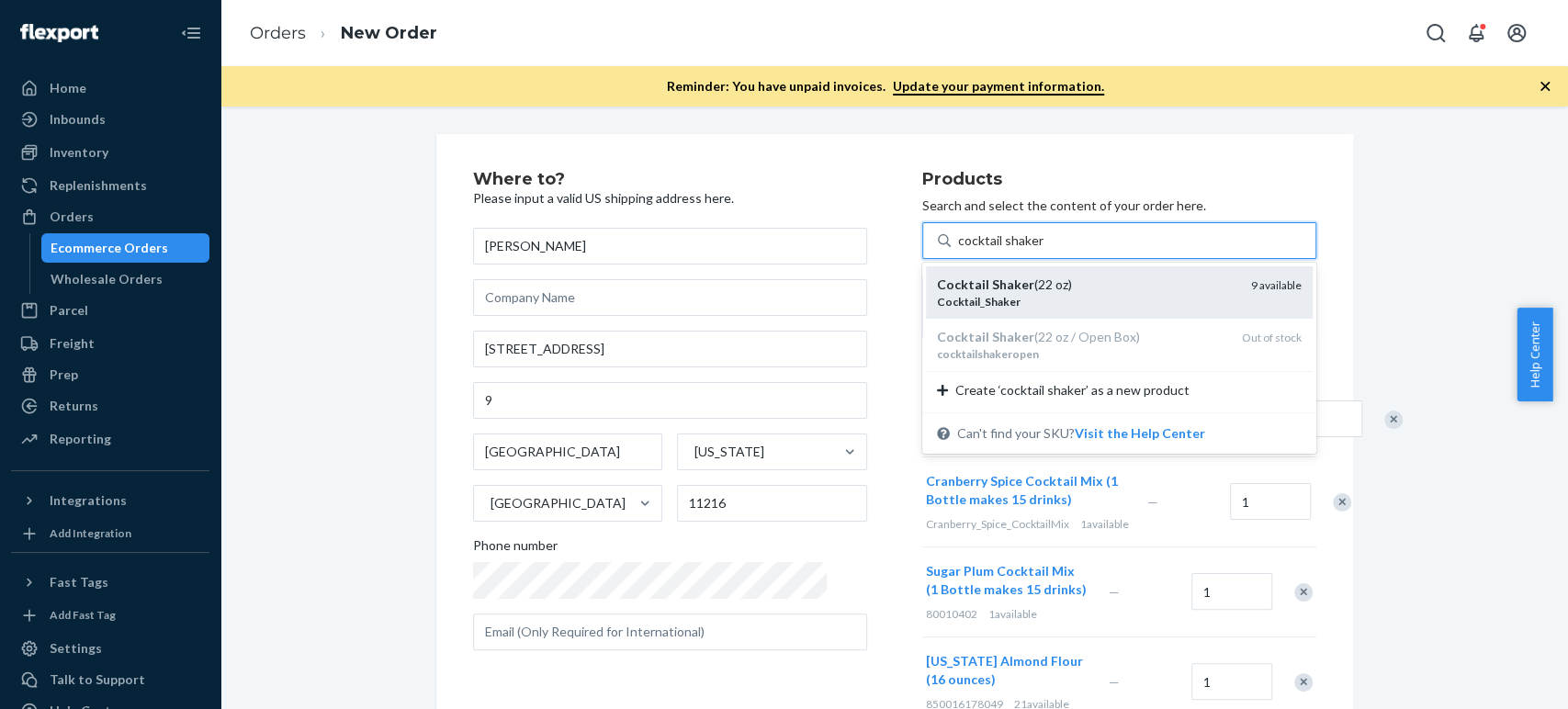
click at [937, 300] on em "Cocktail" at bounding box center [959, 302] width 43 height 14
click at [958, 249] on input "cocktail shaker" at bounding box center [1000, 241] width 85 height 19
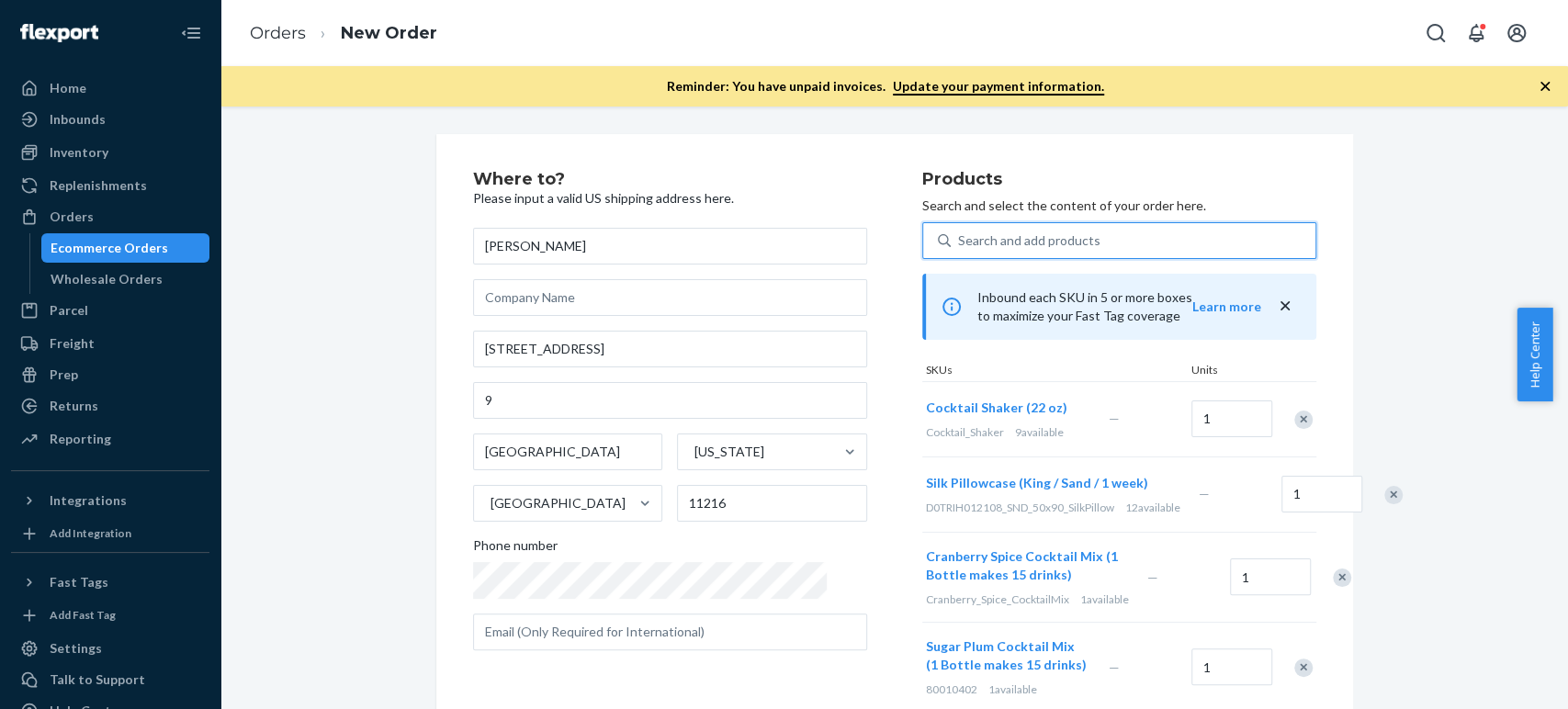
click at [1294, 418] on div "Remove Item" at bounding box center [1304, 419] width 19 height 19
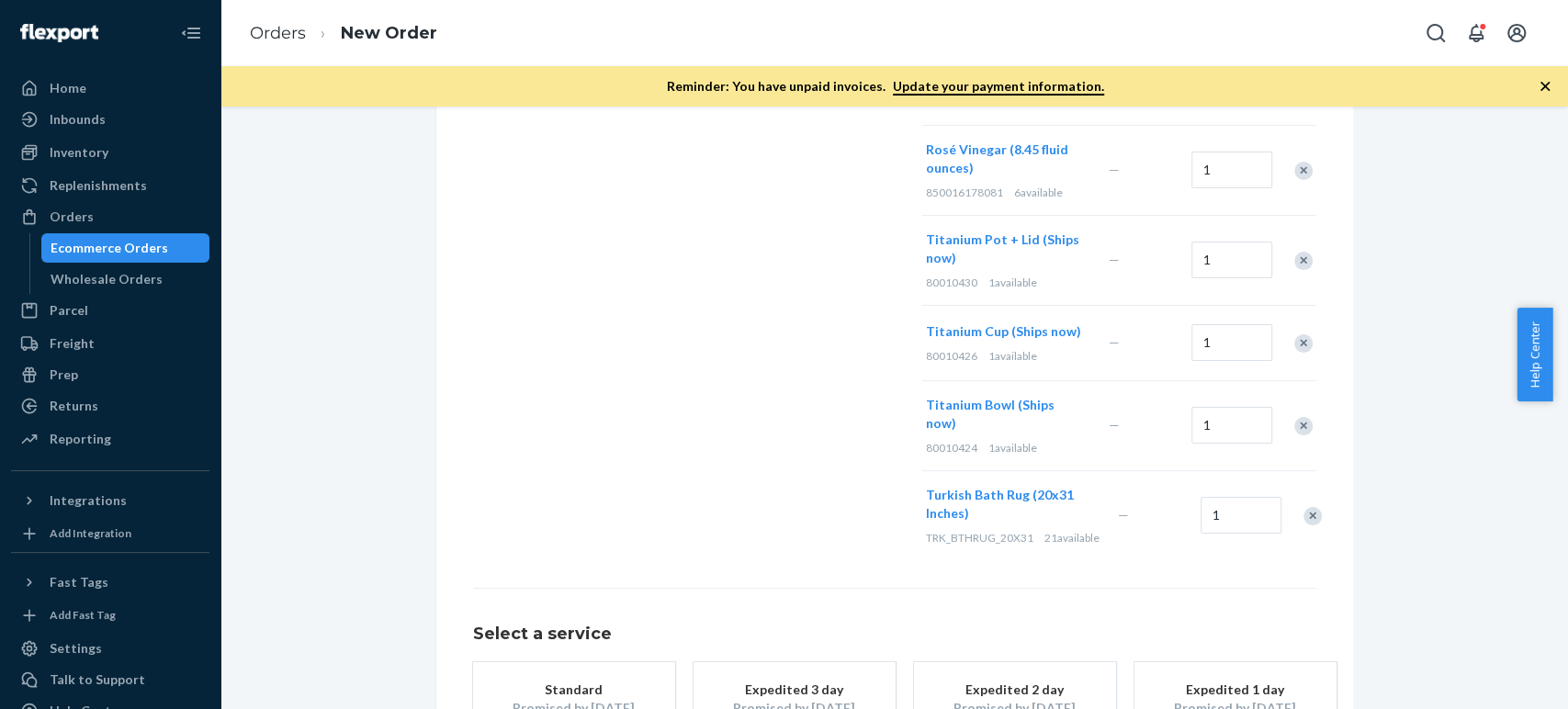
scroll to position [1056, 0]
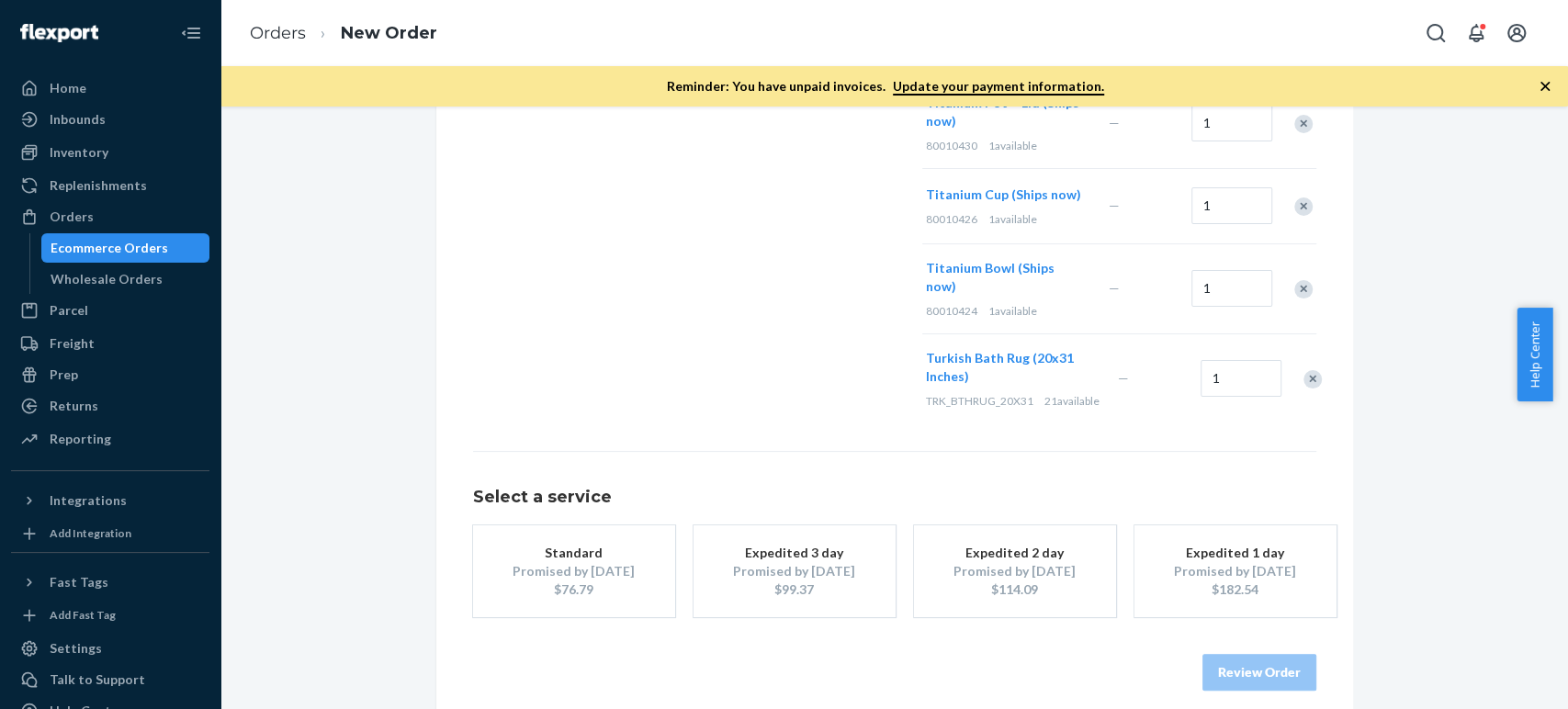
click at [586, 580] on div "$76.79" at bounding box center [574, 589] width 147 height 19
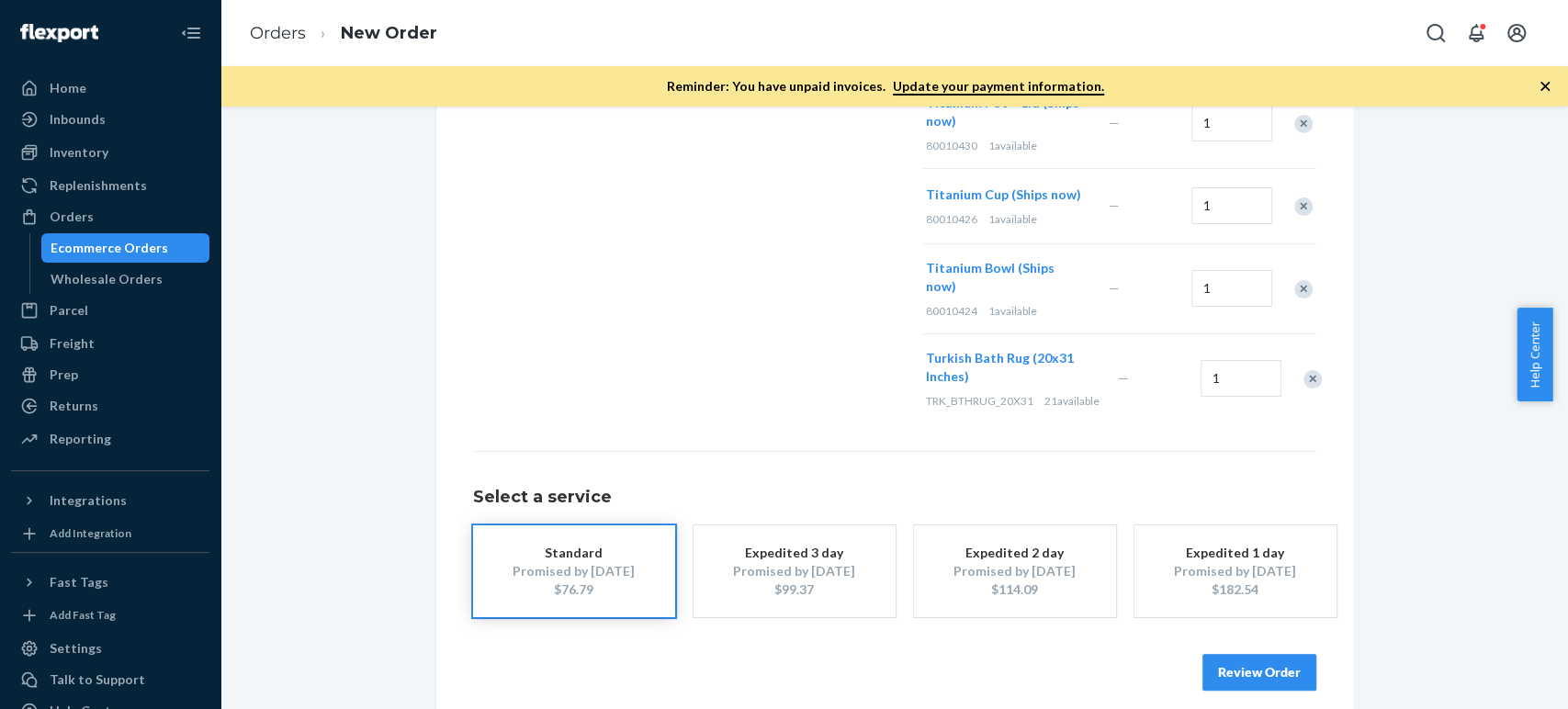
click at [1214, 655] on button "Review Order" at bounding box center [1260, 672] width 114 height 36
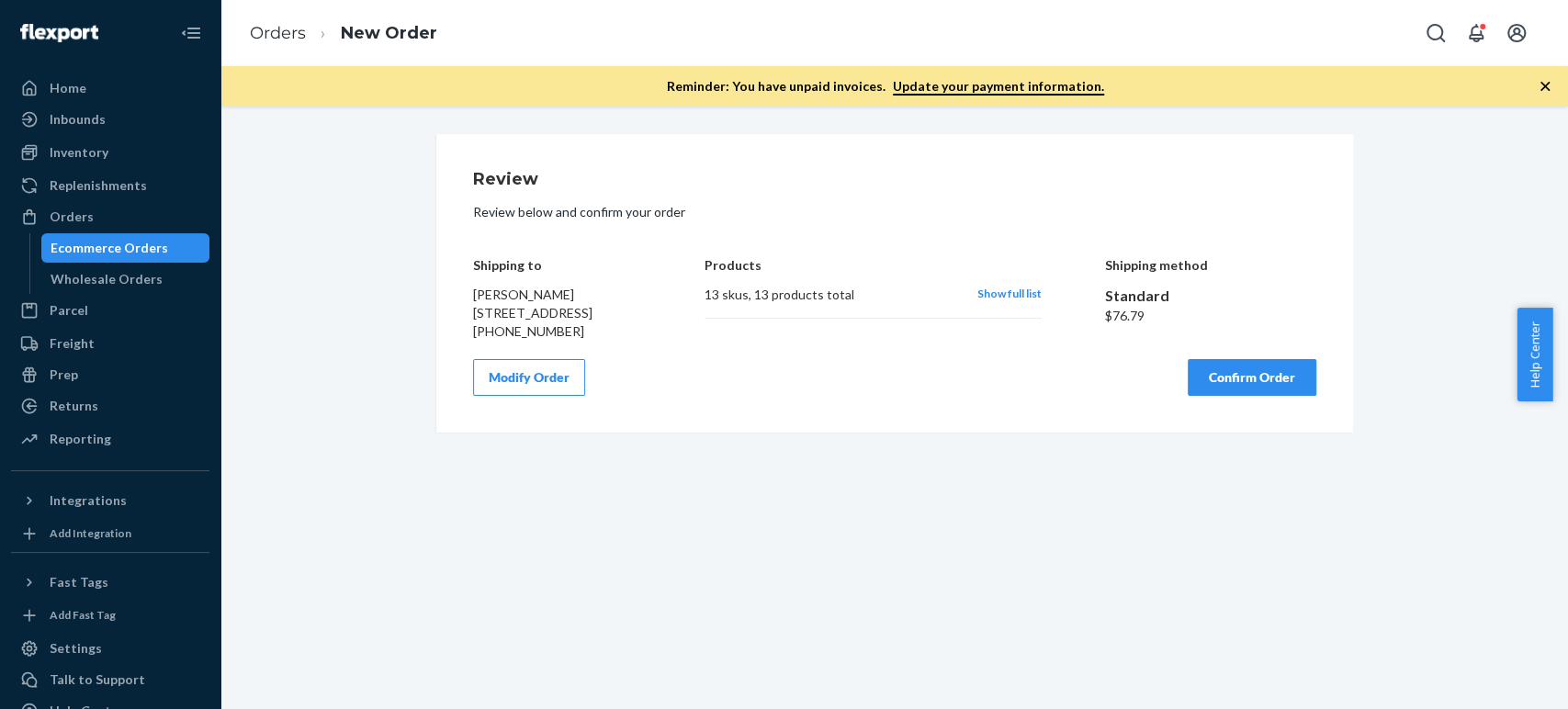
click at [905, 396] on div "Modify Order Confirm Order" at bounding box center [894, 376] width 844 height 36
click at [1234, 396] on button "Confirm Order" at bounding box center [1252, 376] width 129 height 36
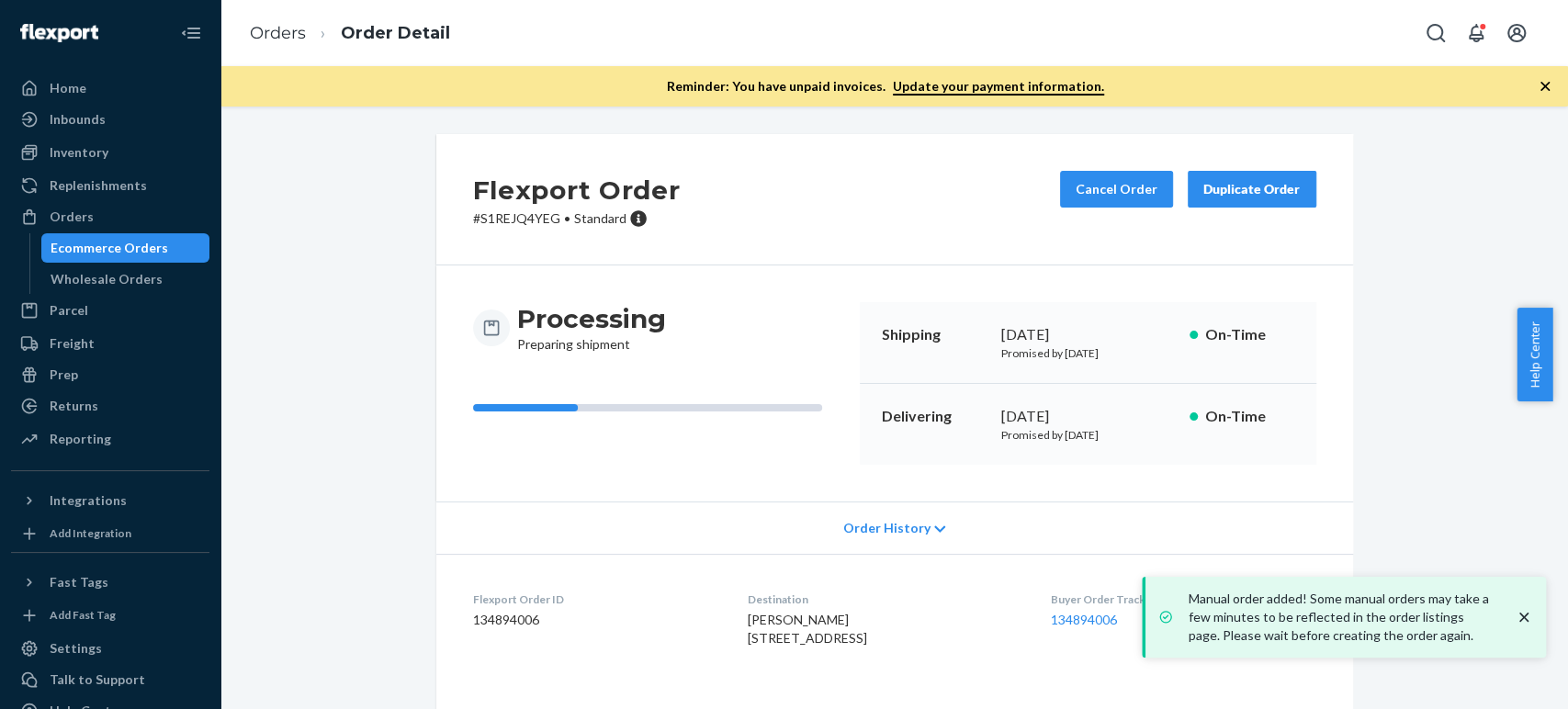
click at [1521, 615] on icon "close toast" at bounding box center [1524, 617] width 9 height 9
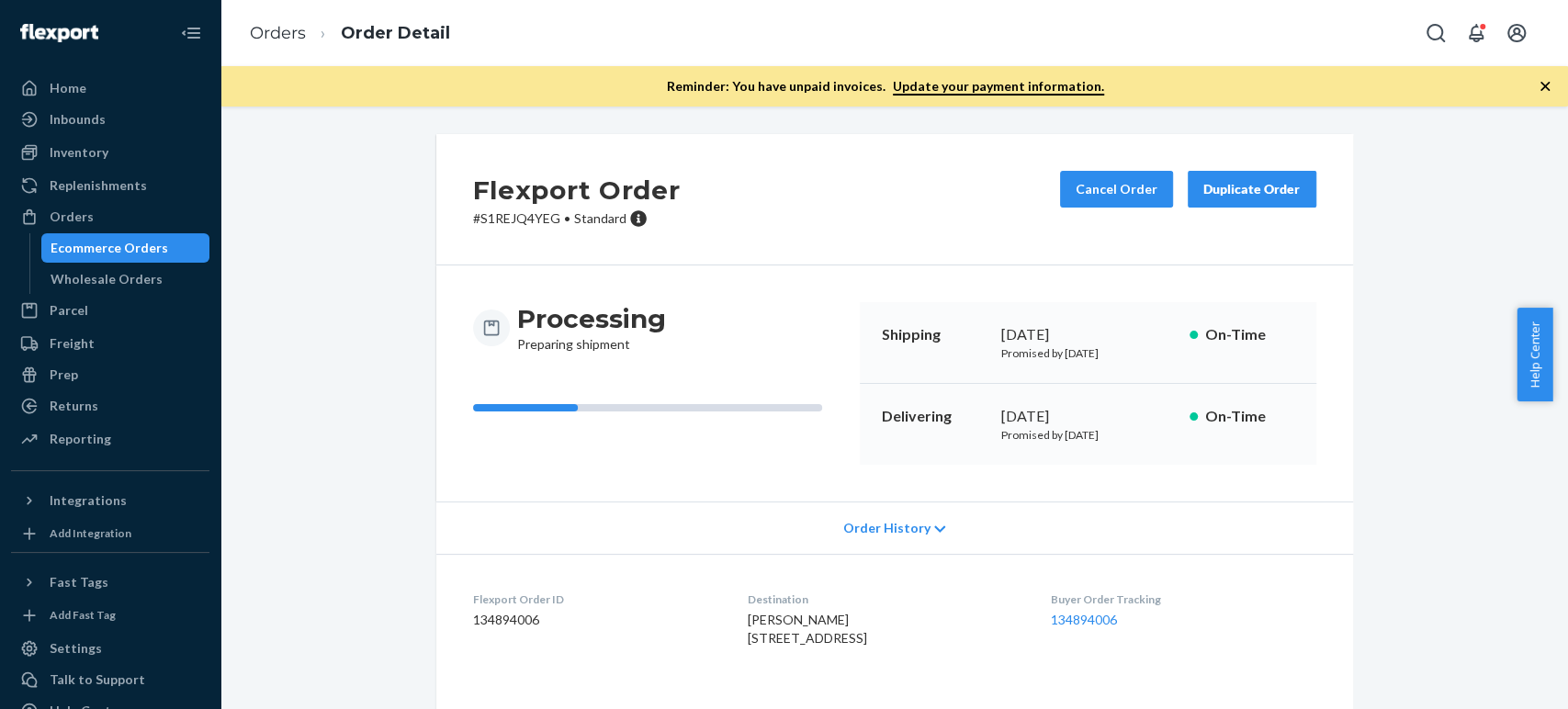
click at [493, 223] on p "# S1REJQ4YEG • Standard" at bounding box center [577, 219] width 207 height 19
copy p "S1REJQ4YEG"
copy link "134894006"
drag, startPoint x: 1138, startPoint y: 618, endPoint x: 1060, endPoint y: 619, distance: 78.0
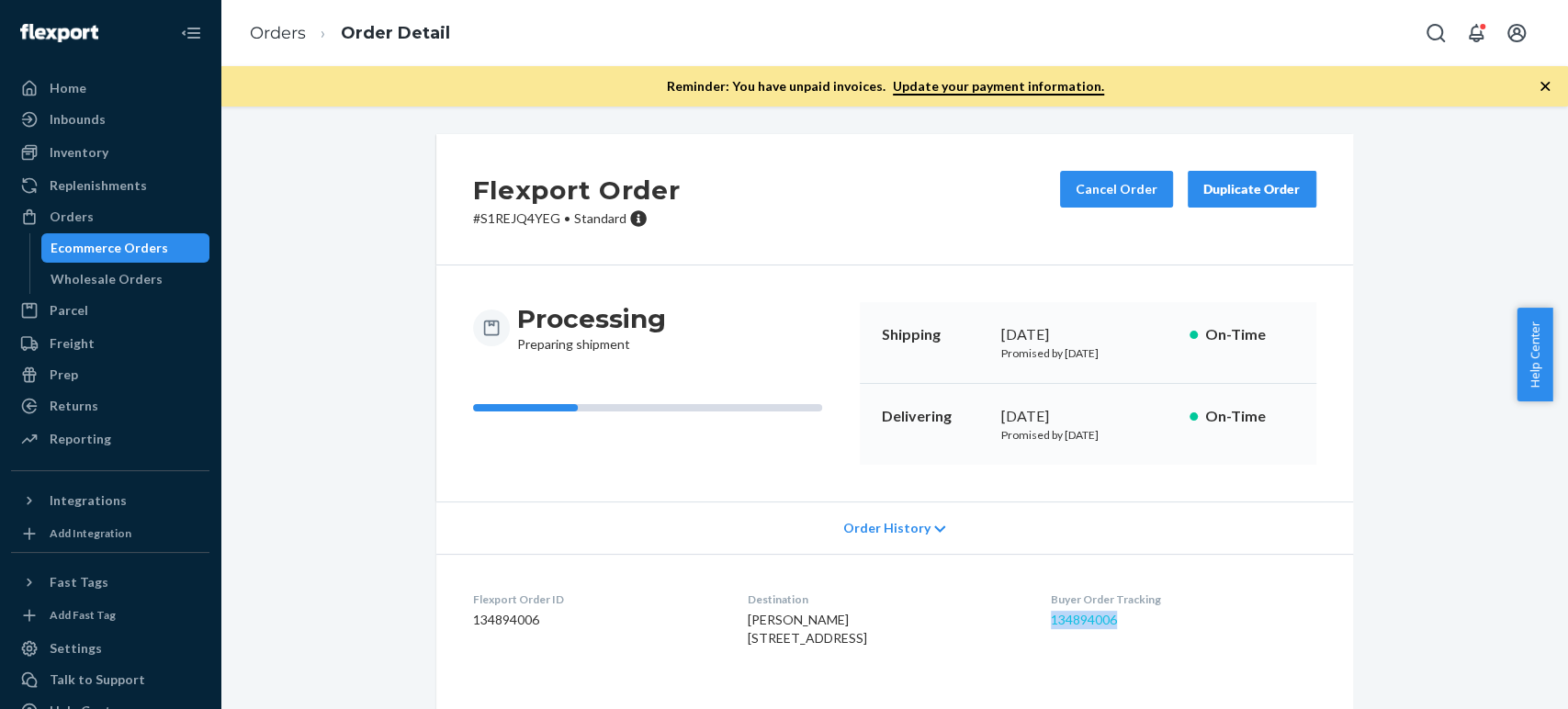
click at [1060, 619] on dd "134894006" at bounding box center [1183, 620] width 264 height 19
click at [1117, 631] on div "Buyer Order Tracking 134894006" at bounding box center [1183, 623] width 264 height 64
click at [1110, 620] on link "134894006" at bounding box center [1084, 619] width 66 height 16
click at [1098, 613] on link "134894006" at bounding box center [1084, 619] width 66 height 16
click at [281, 30] on link "Orders" at bounding box center [278, 34] width 56 height 21
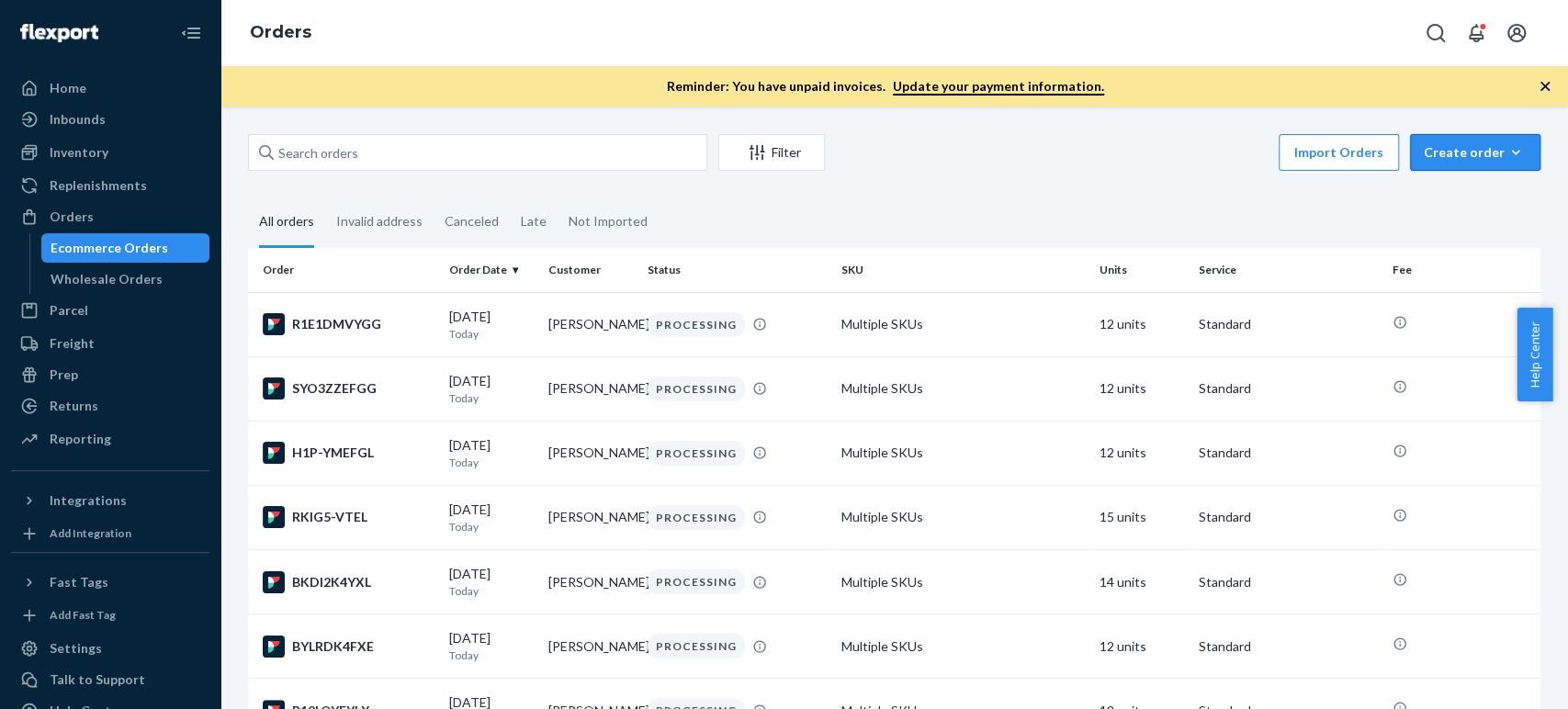
click at [1442, 162] on button "Create order Ecommerce order Removal order" at bounding box center [1475, 152] width 131 height 36
click at [1443, 196] on span "Ecommerce order" at bounding box center [1487, 197] width 114 height 13
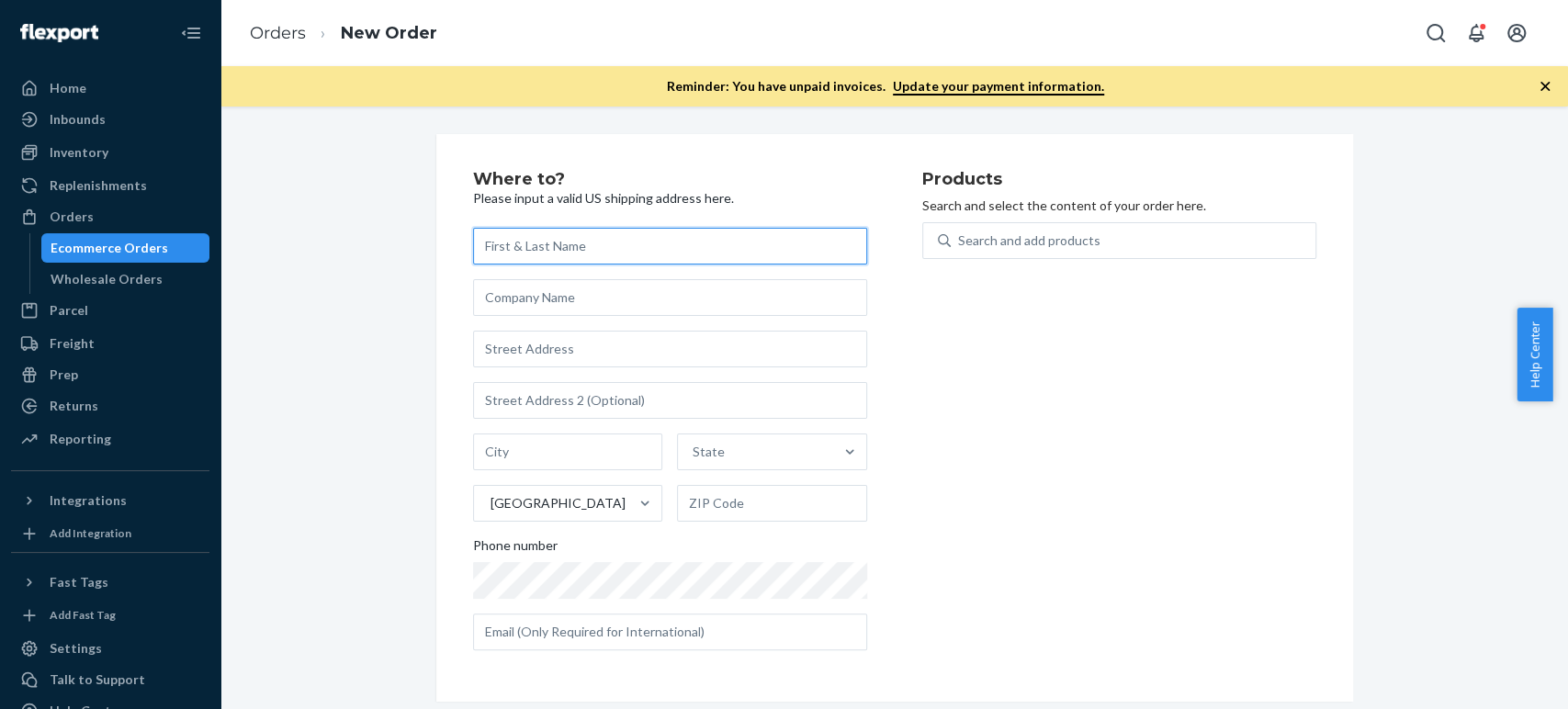
click at [542, 249] on input "text" at bounding box center [670, 246] width 394 height 36
paste input "[PERSON_NAME]"
type input "[PERSON_NAME]"
click at [511, 337] on input "text" at bounding box center [670, 348] width 394 height 36
paste input "[STREET_ADDRESS][PERSON_NAME]"
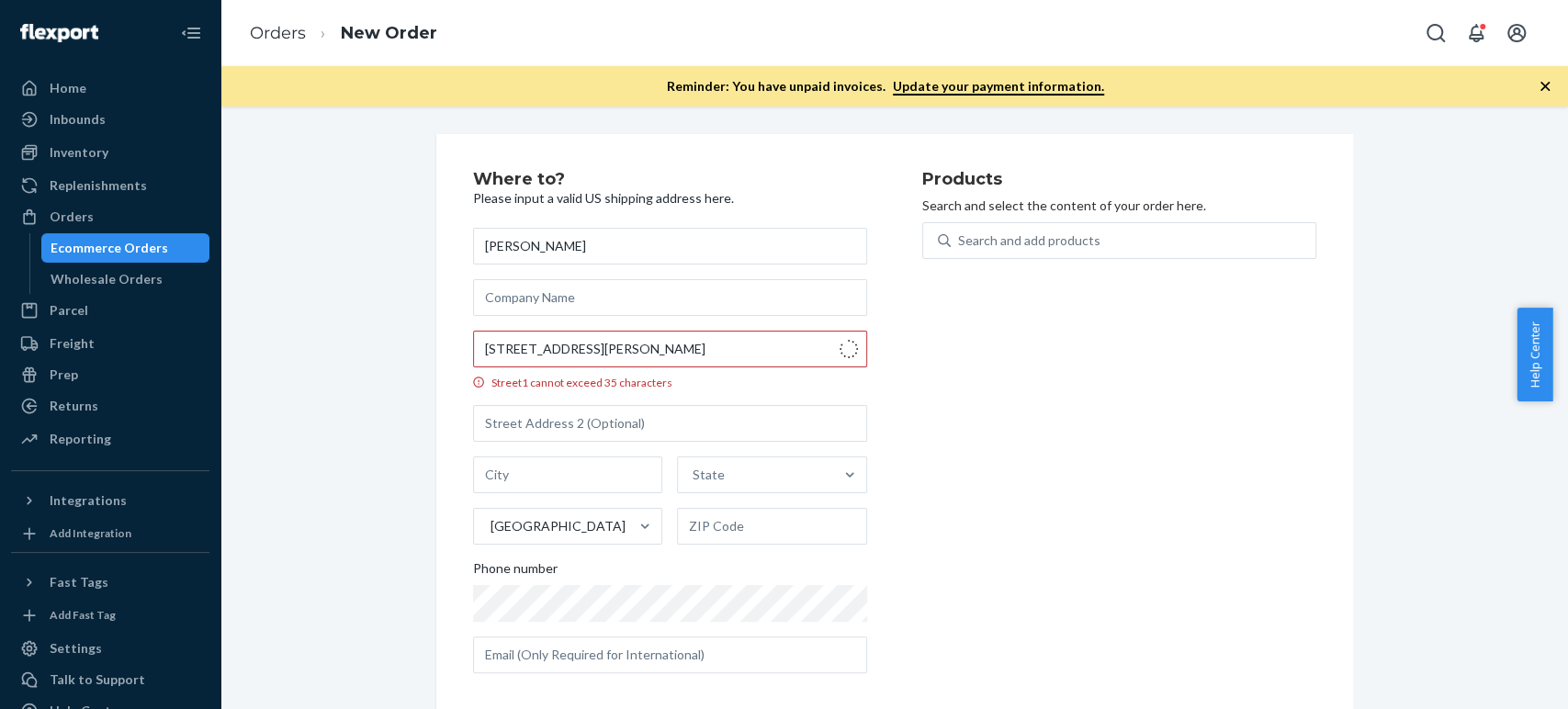
type input "92 [PERSON_NAME]"
type input "Freeport"
type input "11520"
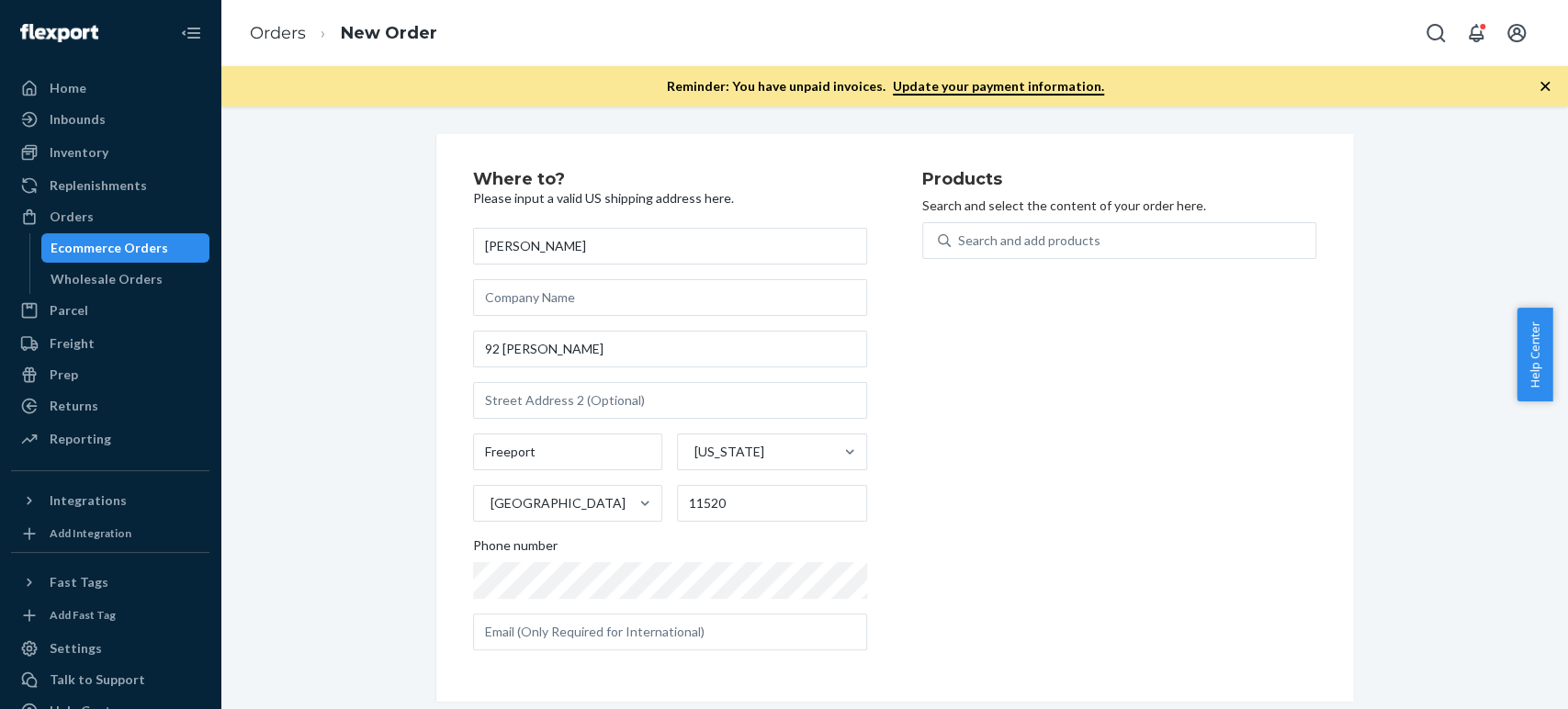
click at [963, 479] on div "Products Search and select the content of your order here. Search and add produ…" at bounding box center [1119, 418] width 394 height 494
click at [962, 240] on div "Search and add products" at bounding box center [1029, 241] width 142 height 19
click at [960, 240] on input "0 results available. Use Up and Down to choose options, press Enter to select t…" at bounding box center [959, 241] width 2 height 19
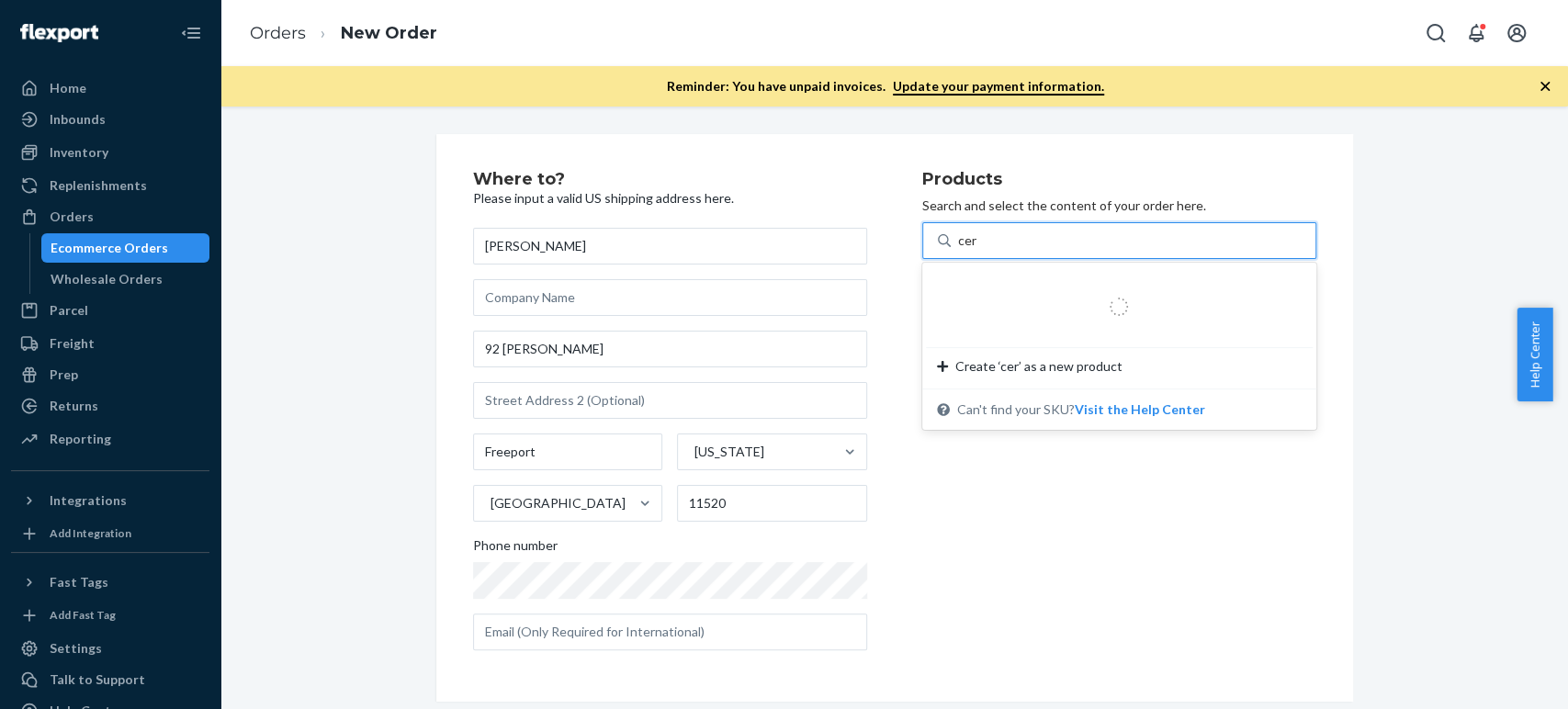
type input "cera"
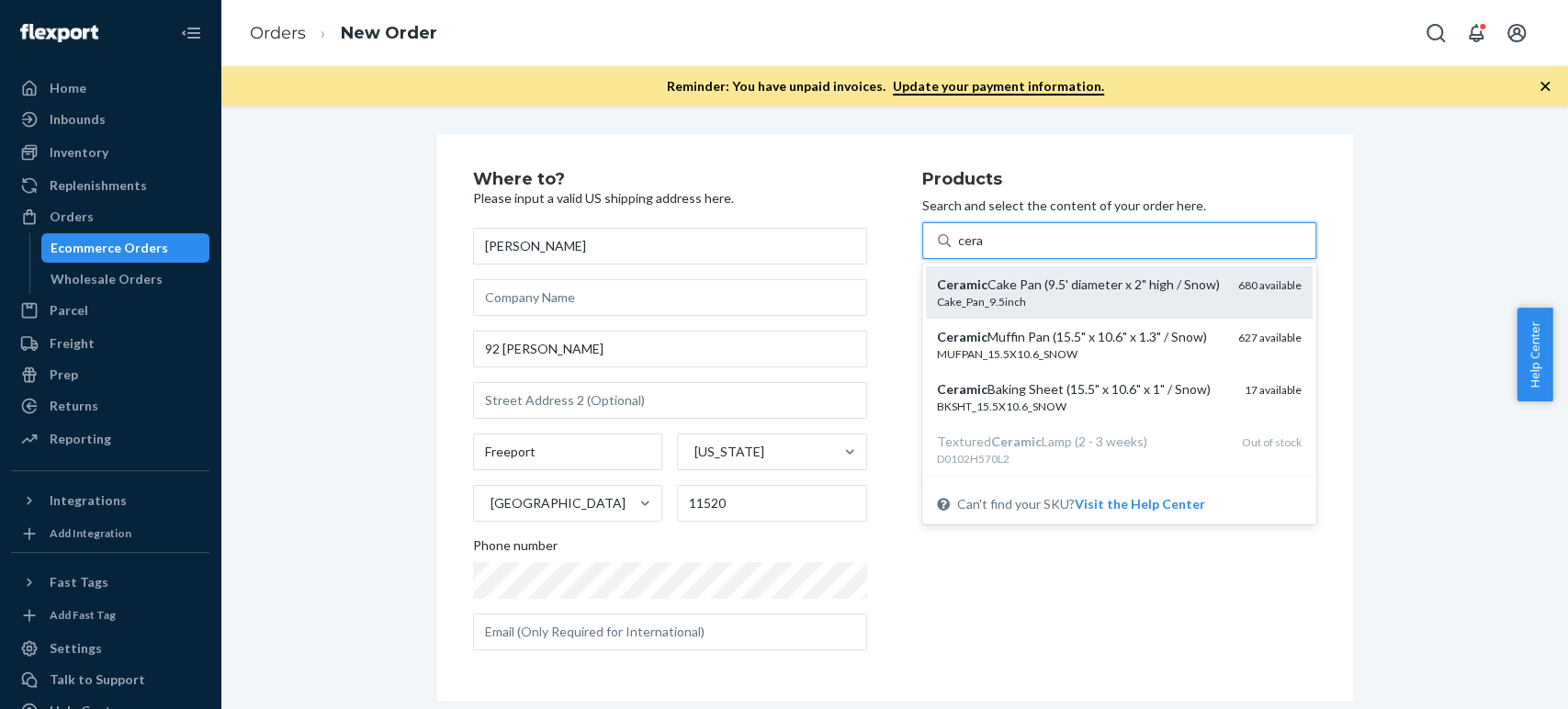
click at [961, 294] on div "Ceramic Cake Pan (9.5' diameter x 2" high / Snow)" at bounding box center [1080, 285] width 287 height 19
click at [961, 249] on input "cera" at bounding box center [971, 241] width 26 height 19
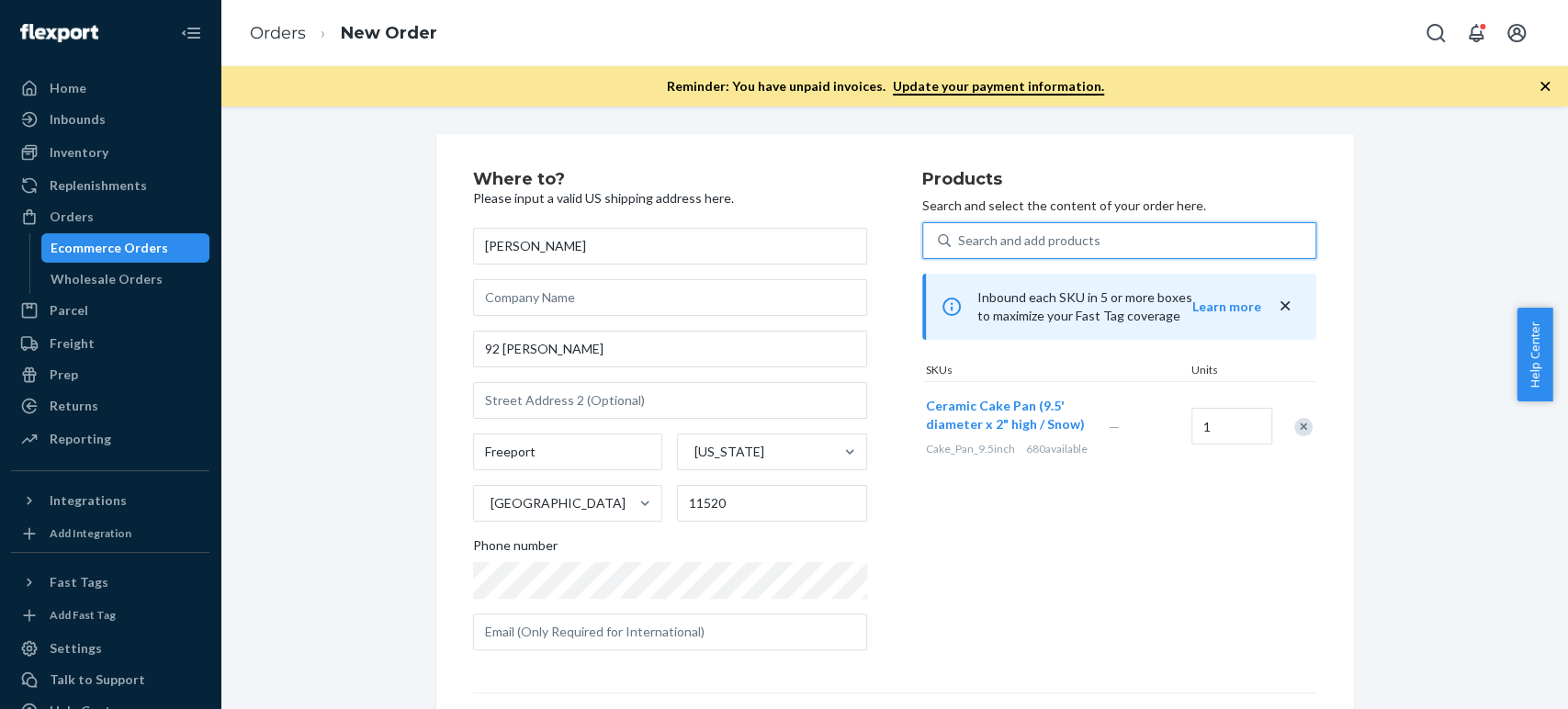
click at [976, 239] on div "Search and add products" at bounding box center [1029, 241] width 142 height 19
click at [960, 239] on input "0 results available. Select is focused ,type to refine list, press Down to open…" at bounding box center [959, 241] width 2 height 19
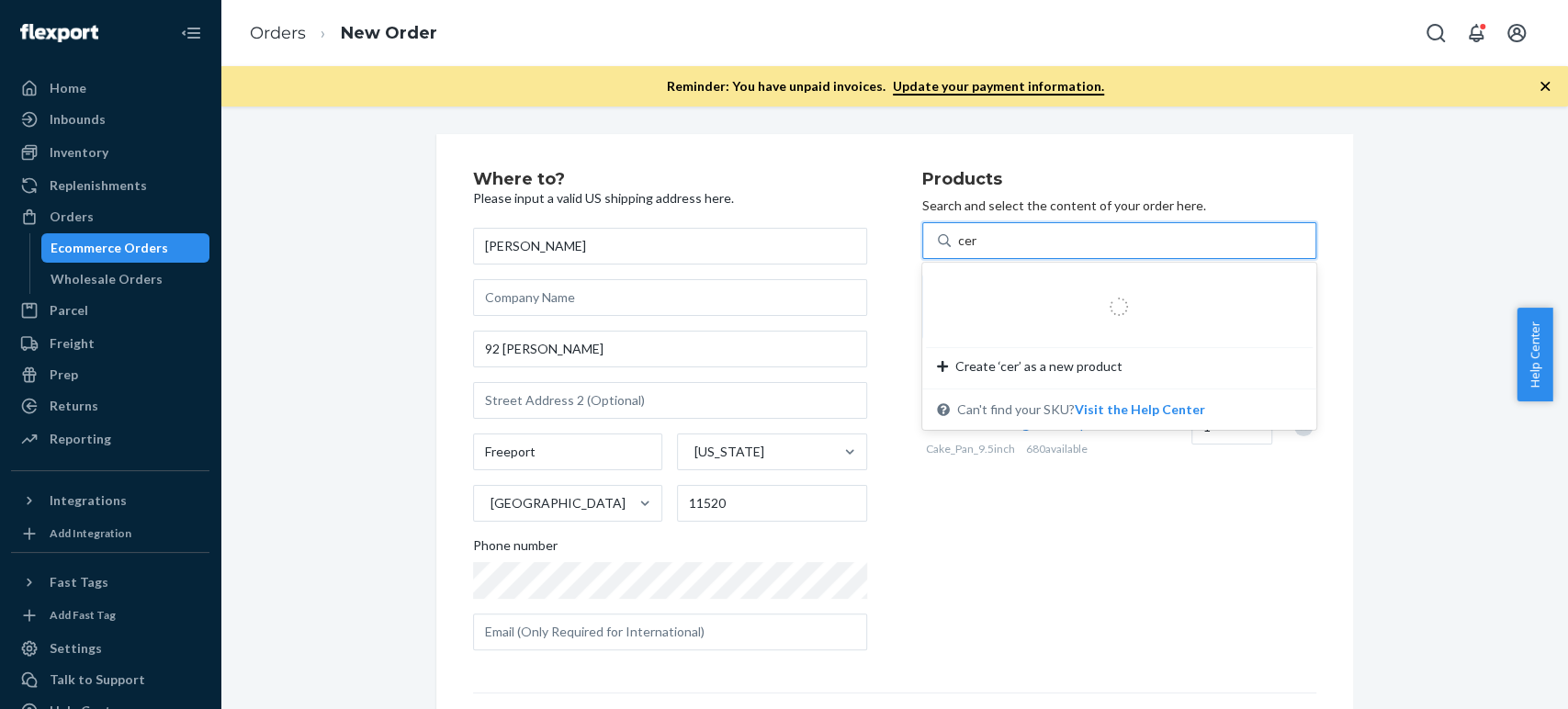
type input "cera"
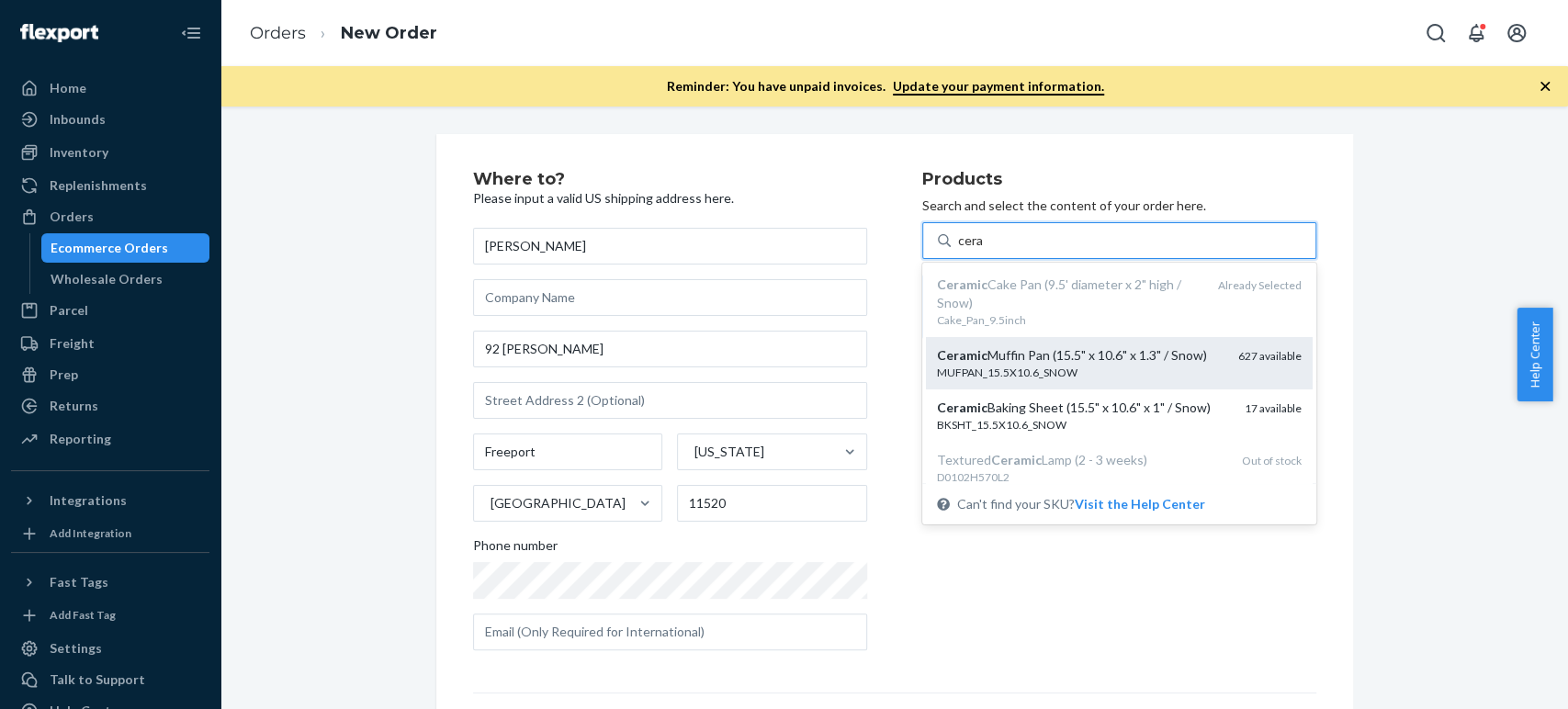
click at [960, 359] on em "Ceramic" at bounding box center [962, 355] width 50 height 16
click at [960, 249] on input "cera" at bounding box center [971, 241] width 26 height 19
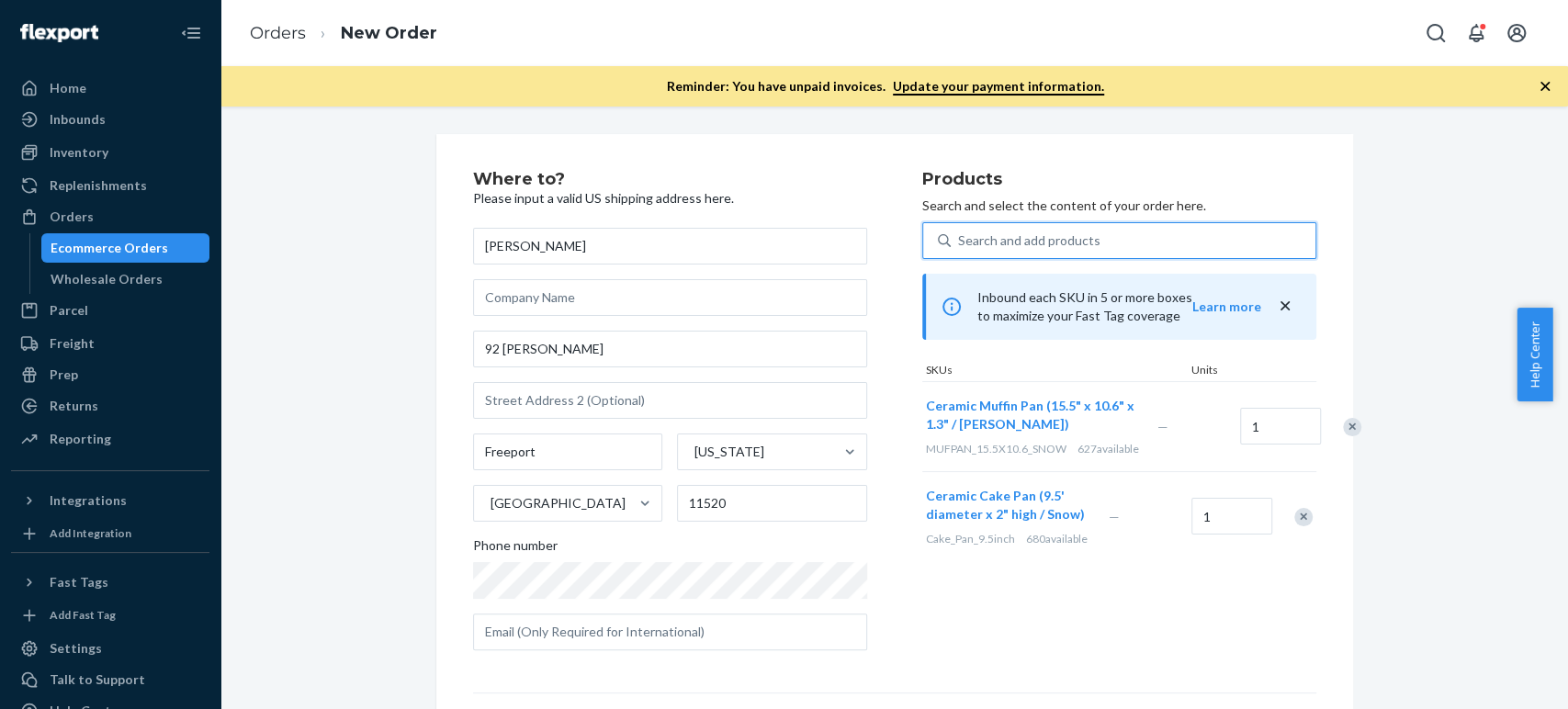
click at [965, 243] on div "Search and add products" at bounding box center [1029, 241] width 142 height 19
click at [960, 243] on input "0 results available. Use Up and Down to choose options, press Enter to select t…" at bounding box center [959, 241] width 2 height 19
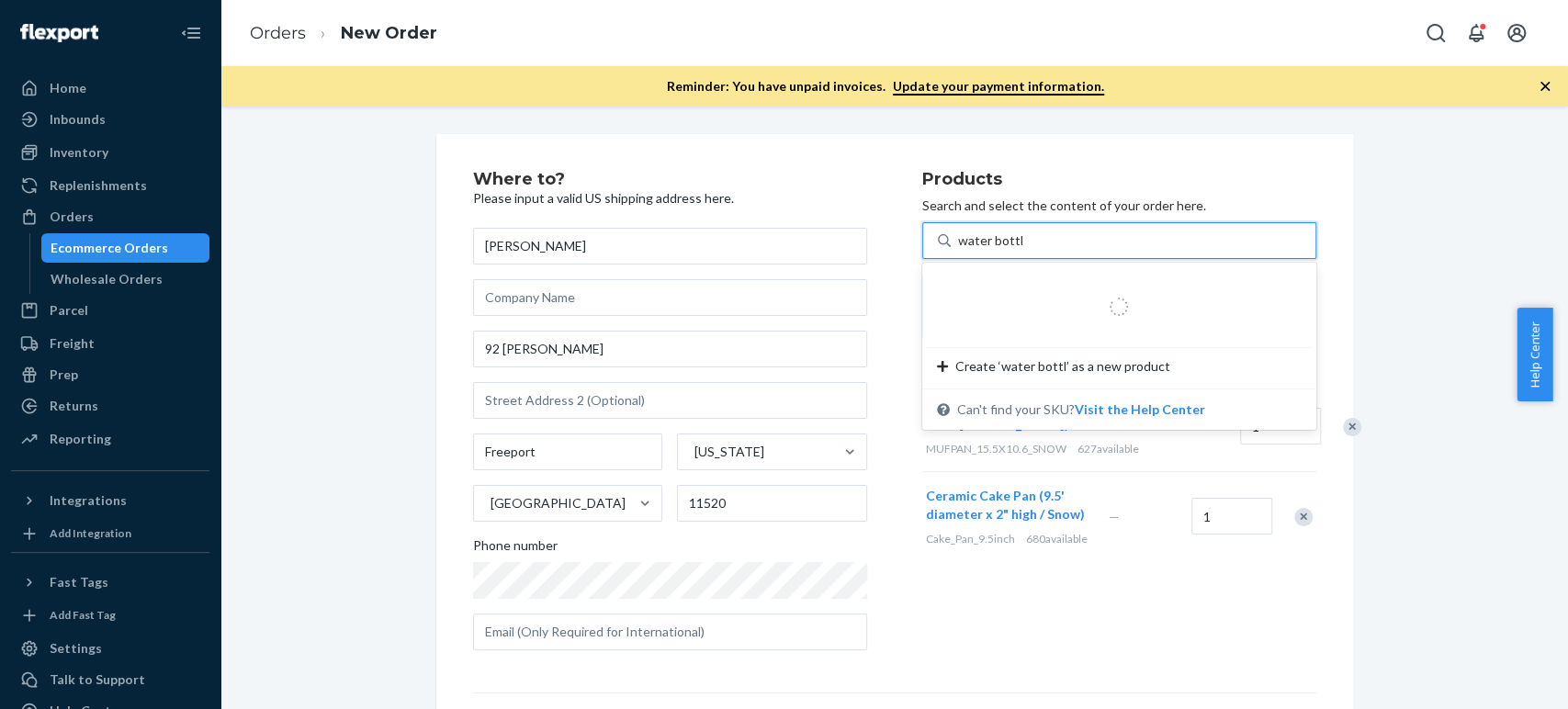
type input "water bottle"
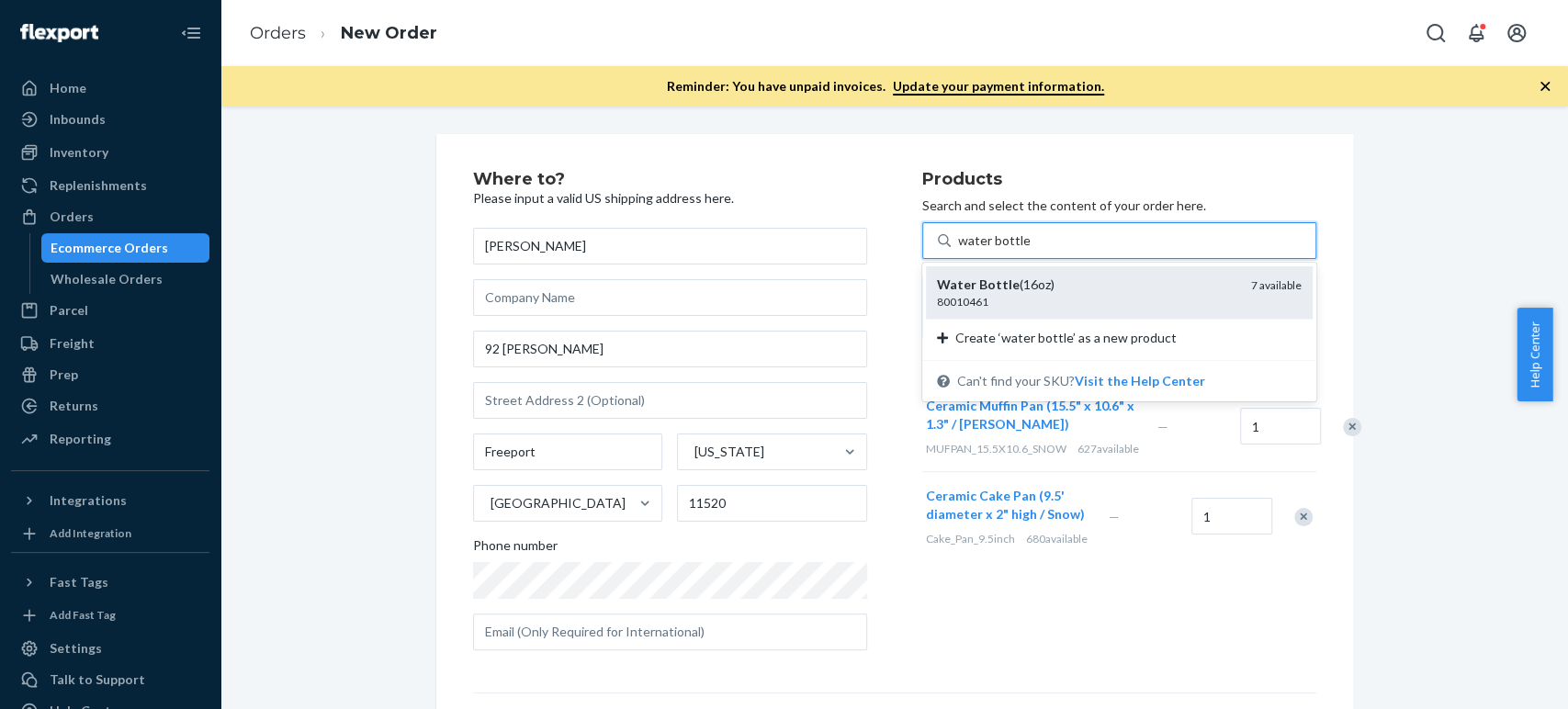
click at [973, 296] on div "80010461" at bounding box center [1087, 302] width 300 height 16
click at [973, 249] on input "water bottle" at bounding box center [993, 241] width 72 height 19
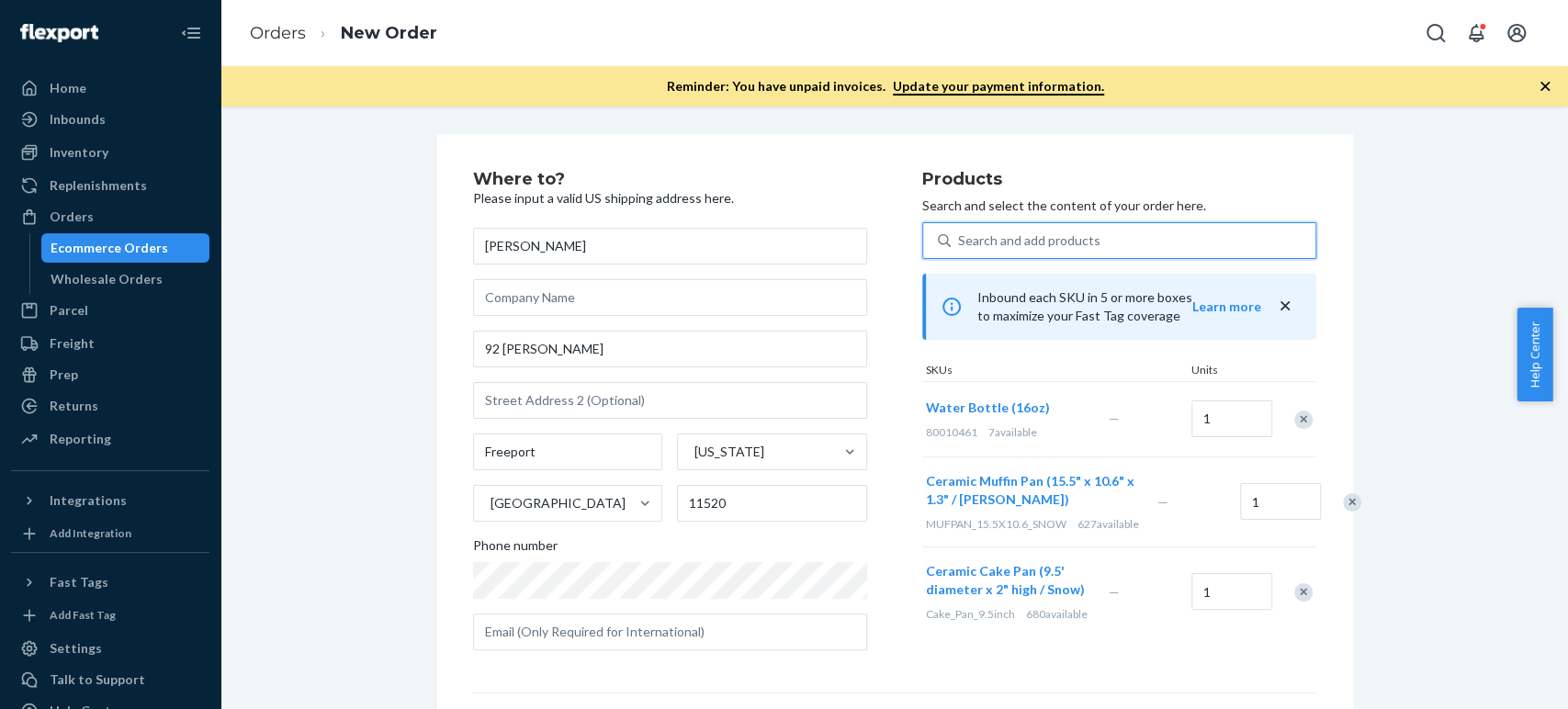
click at [985, 244] on div "Search and add products" at bounding box center [1029, 241] width 142 height 19
click at [960, 244] on input "0 results available. Use Up and Down to choose options, press Enter to select t…" at bounding box center [959, 241] width 2 height 19
paste input "bangle weight"
type input "bangle weight"
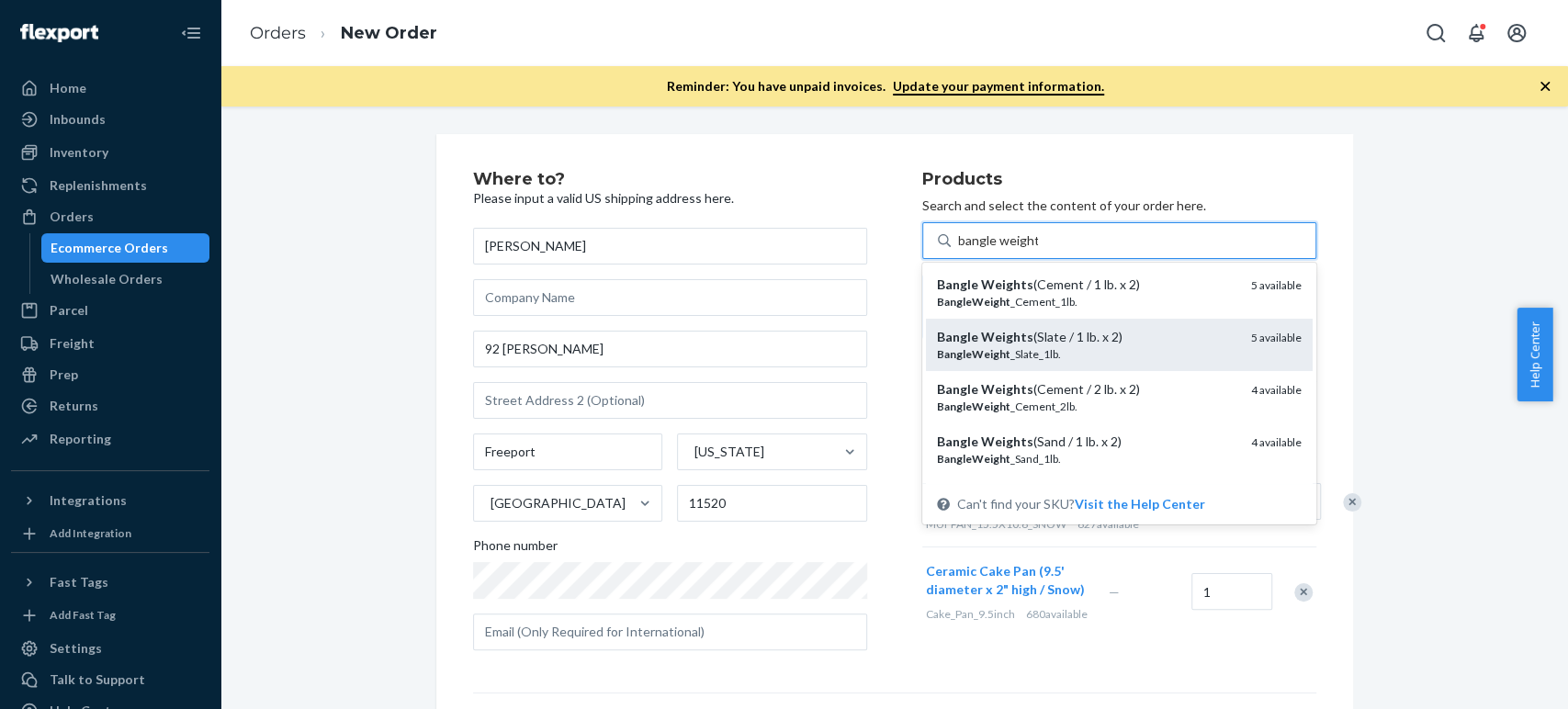
click at [991, 335] on em "Weights" at bounding box center [1007, 336] width 52 height 16
click at [991, 249] on input "bangle weight" at bounding box center [998, 241] width 80 height 19
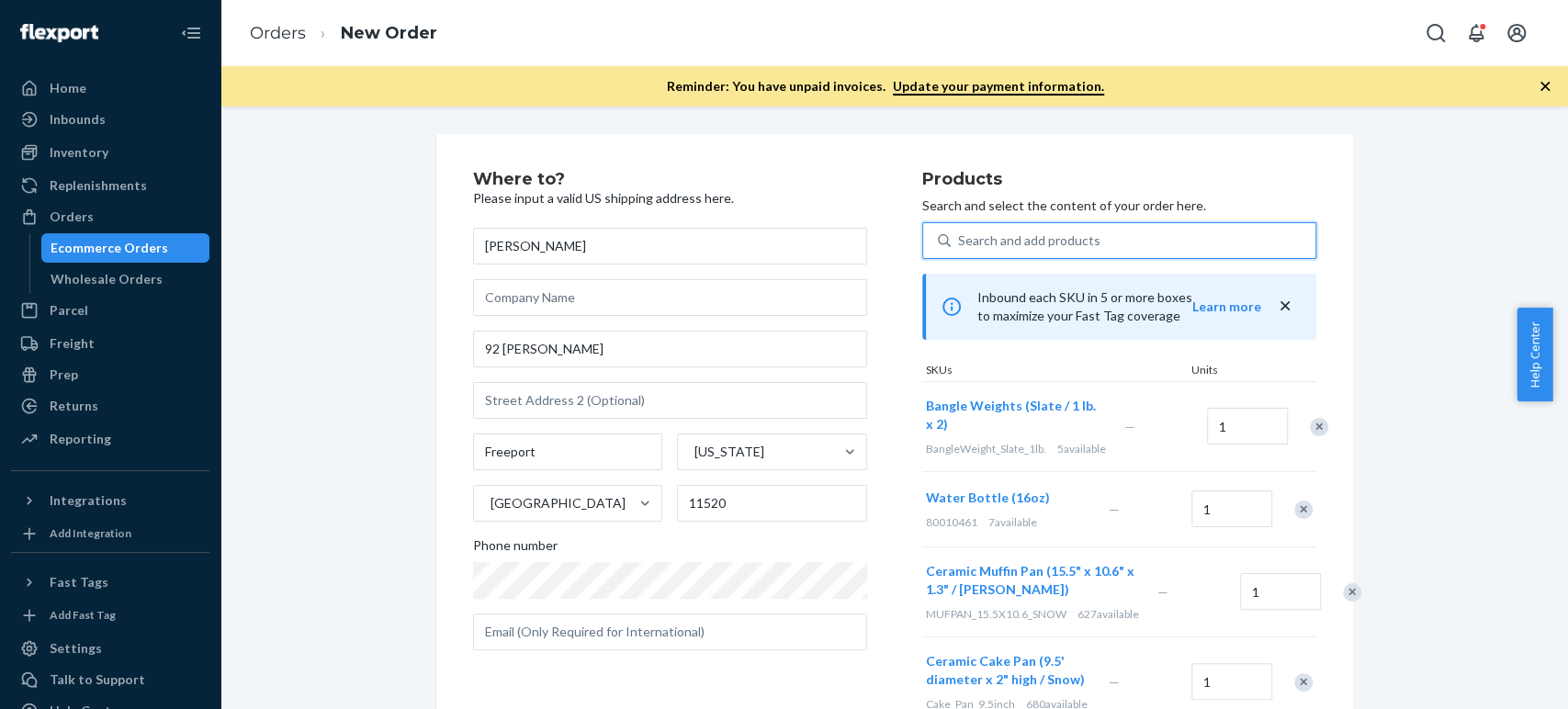
click at [981, 248] on div "Search and add products" at bounding box center [1029, 241] width 142 height 19
click at [960, 248] on input "0 results available. Use Up and Down to choose options, press Enter to select t…" at bounding box center [959, 241] width 2 height 19
paste input "training joggers"
type input "training joggers"
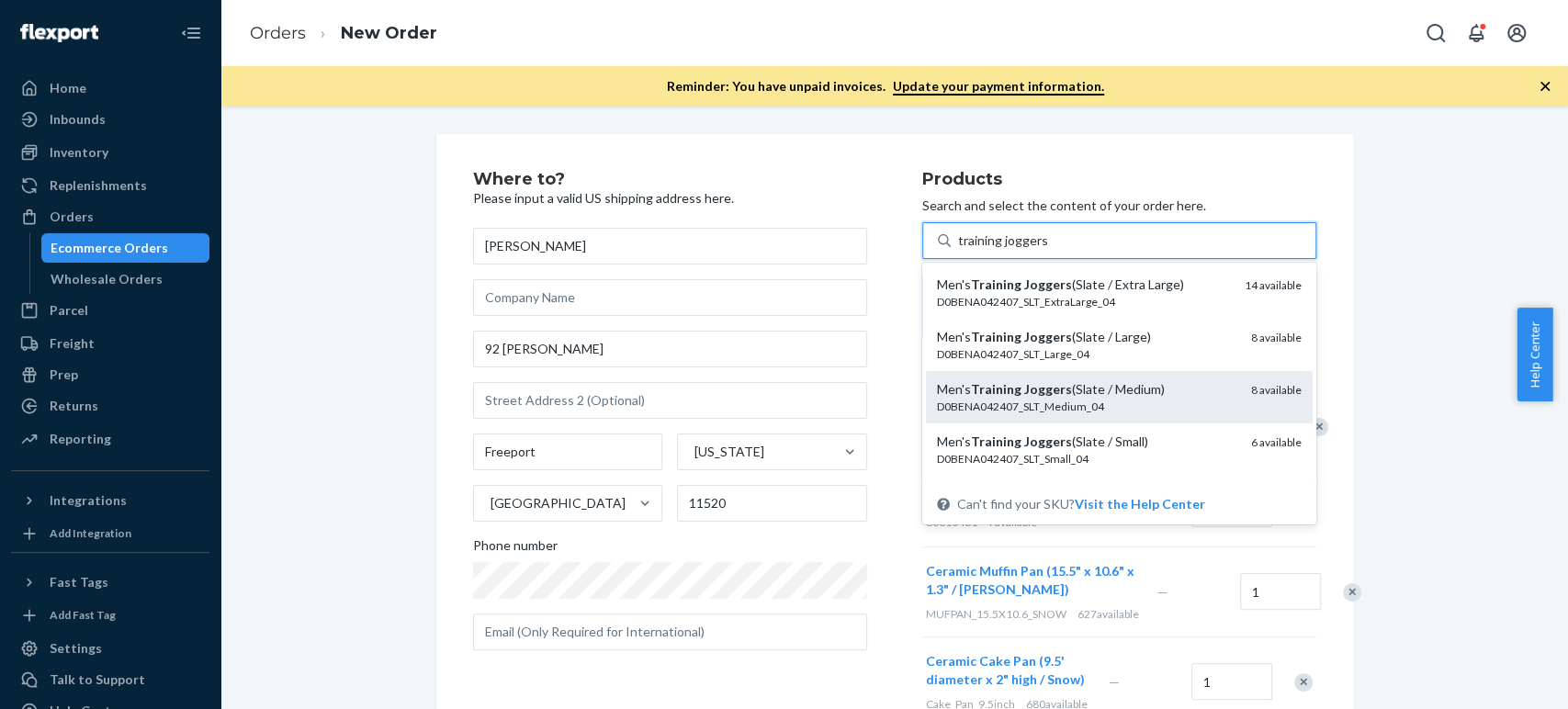
click at [1057, 374] on div "Men's Training Joggers (Slate / Medium) D0BENA042407_SLT_Medium_04 8 available" at bounding box center [1119, 397] width 387 height 52
click at [1048, 249] on input "training joggers" at bounding box center [1002, 241] width 89 height 19
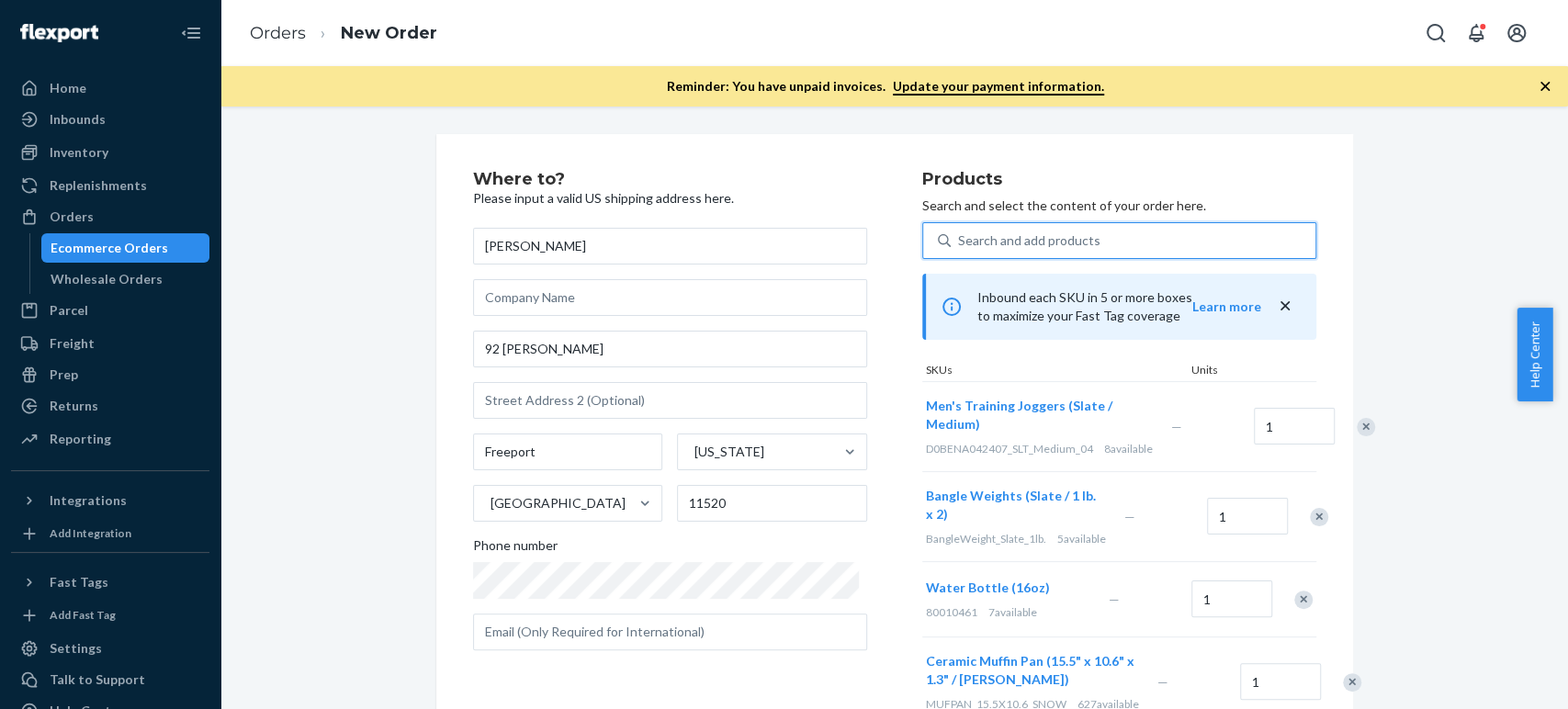
click at [962, 233] on div "Search and add products" at bounding box center [1029, 241] width 142 height 19
click at [960, 233] on input "0 results available. Use Up and Down to choose options, press Enter to select t…" at bounding box center [959, 241] width 2 height 19
paste input "turkish bath rug"
type input "turkish bath rug"
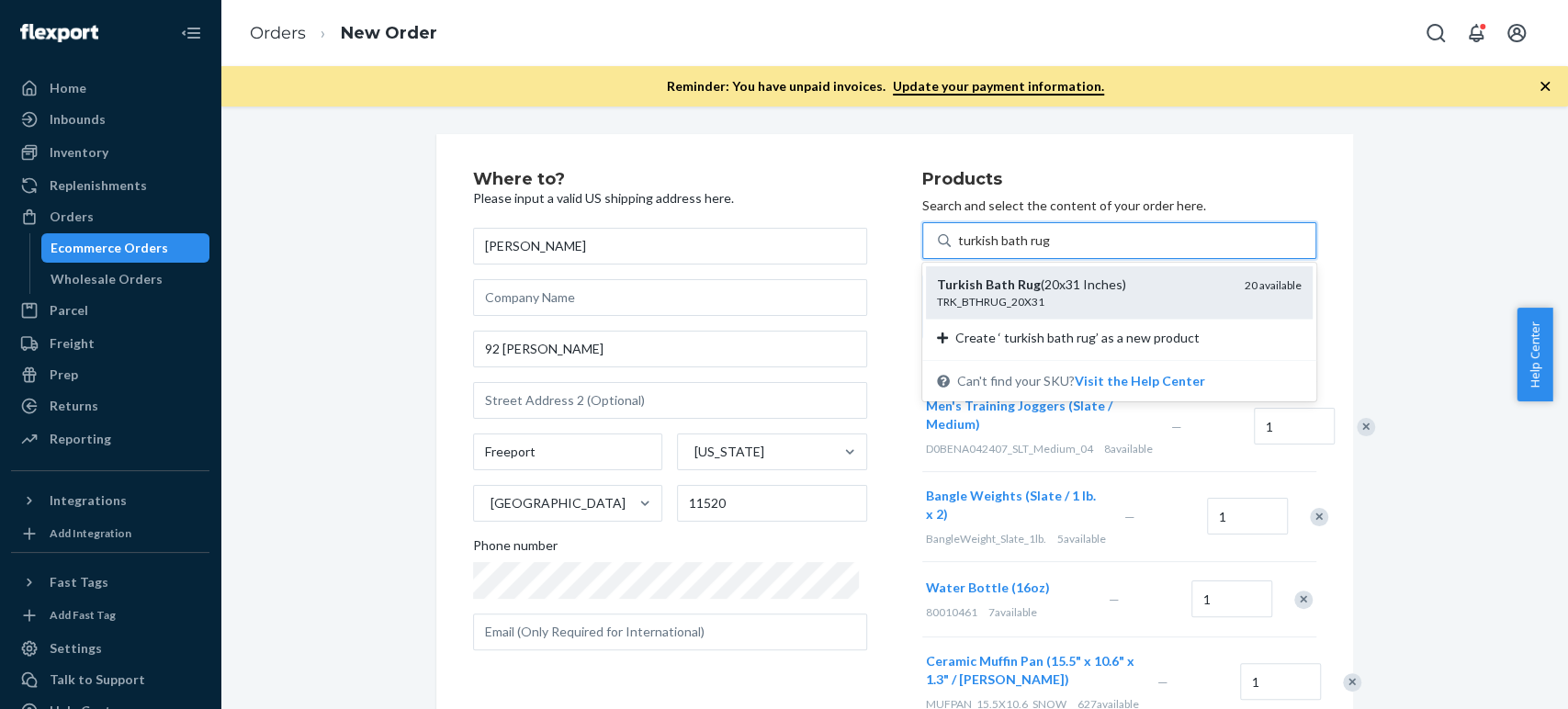
click at [961, 294] on div "TRK_BTHRUG_20X31" at bounding box center [1084, 302] width 293 height 16
click at [961, 249] on input "turkish bath rug" at bounding box center [1005, 241] width 93 height 19
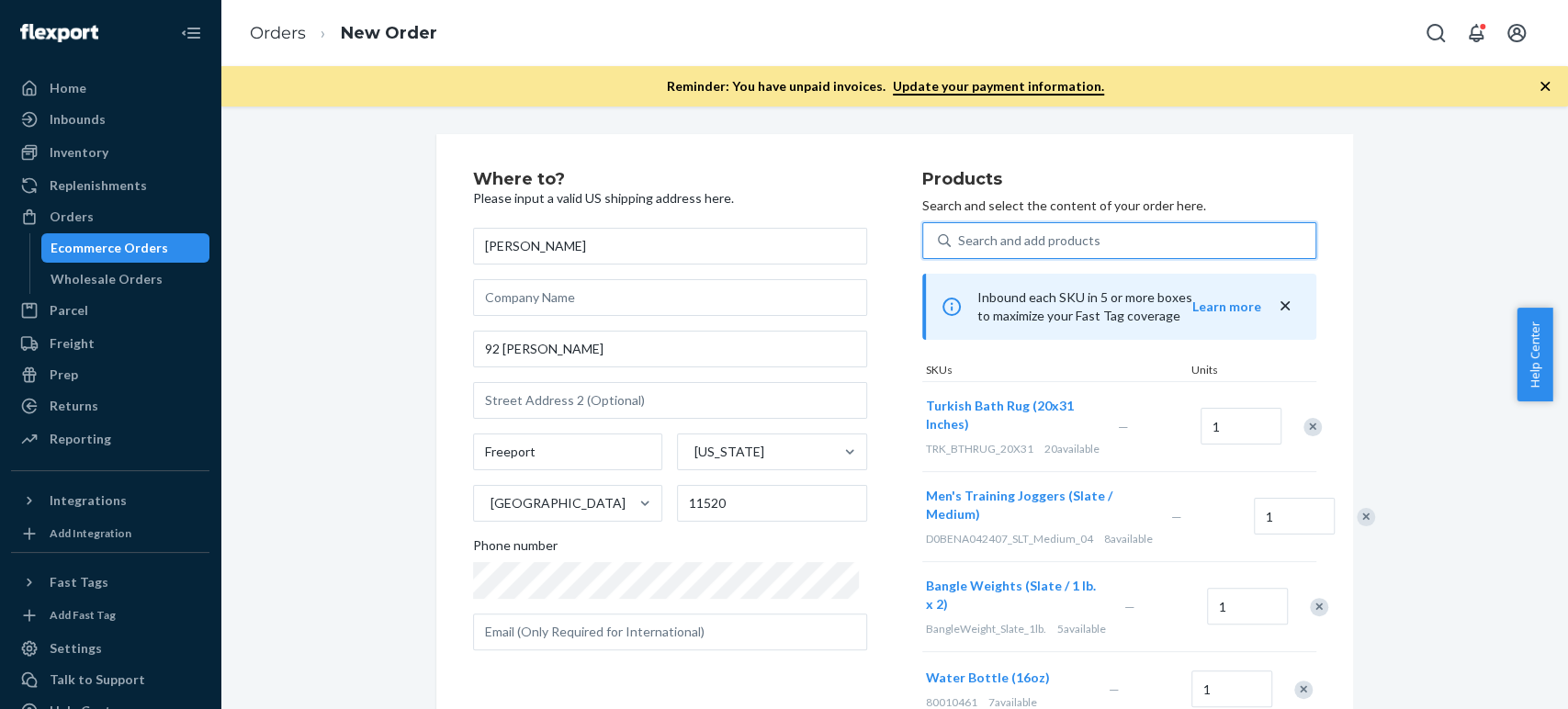
click at [958, 240] on div "Search and add products" at bounding box center [1029, 241] width 142 height 19
click at [958, 240] on input "0 results available. Use Up and Down to choose options, press Enter to select t…" at bounding box center [959, 241] width 2 height 19
paste input "thai oolong tea"
type input "thai oolong tea"
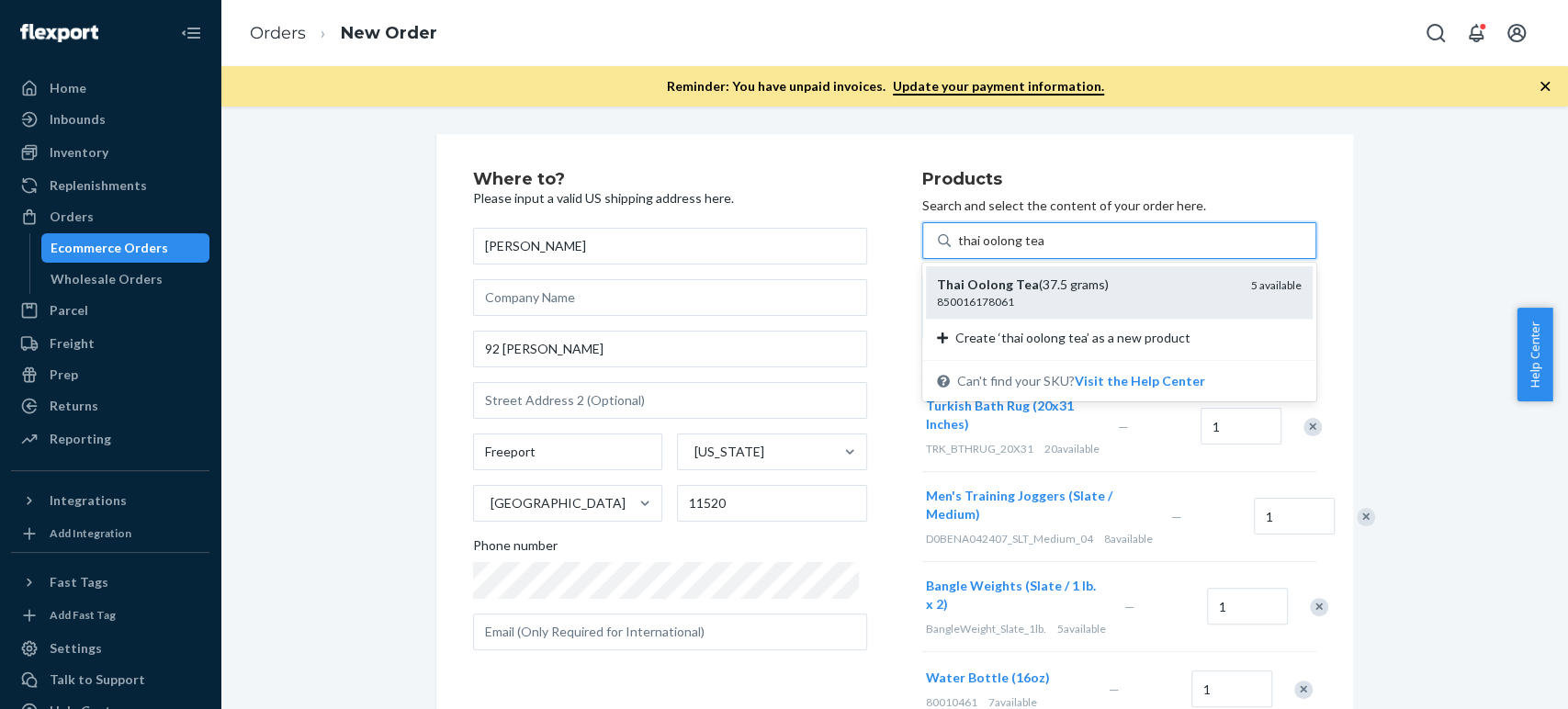
click at [967, 290] on em "Oolong" at bounding box center [990, 284] width 46 height 16
click at [958, 249] on input "thai oolong tea" at bounding box center [1000, 241] width 85 height 19
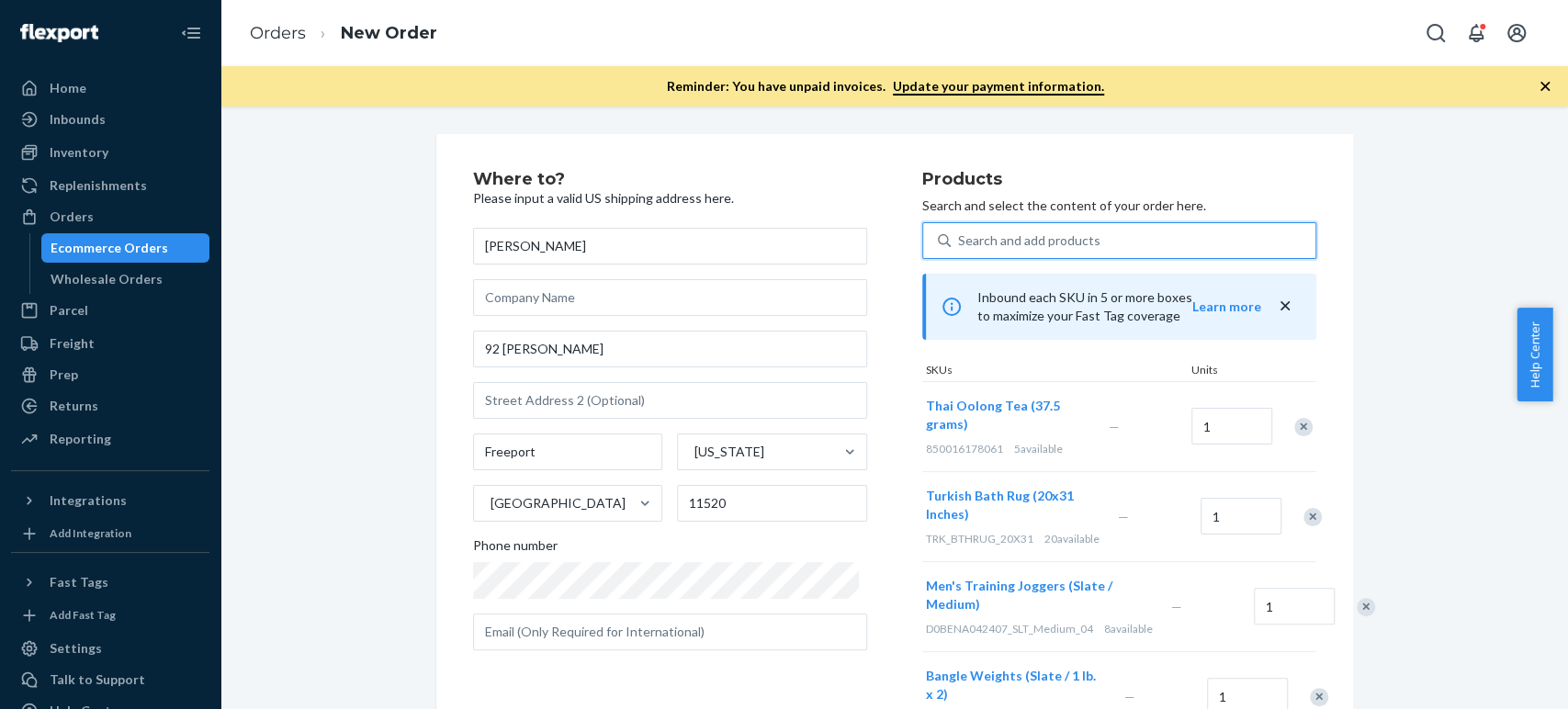
click at [1095, 232] on div "Search and add products" at bounding box center [1133, 240] width 364 height 33
click at [960, 232] on input "0 results available. Use Up and Down to choose options, press Enter to select t…" at bounding box center [959, 241] width 2 height 19
paste input "portable grill"
type input "portable grill"
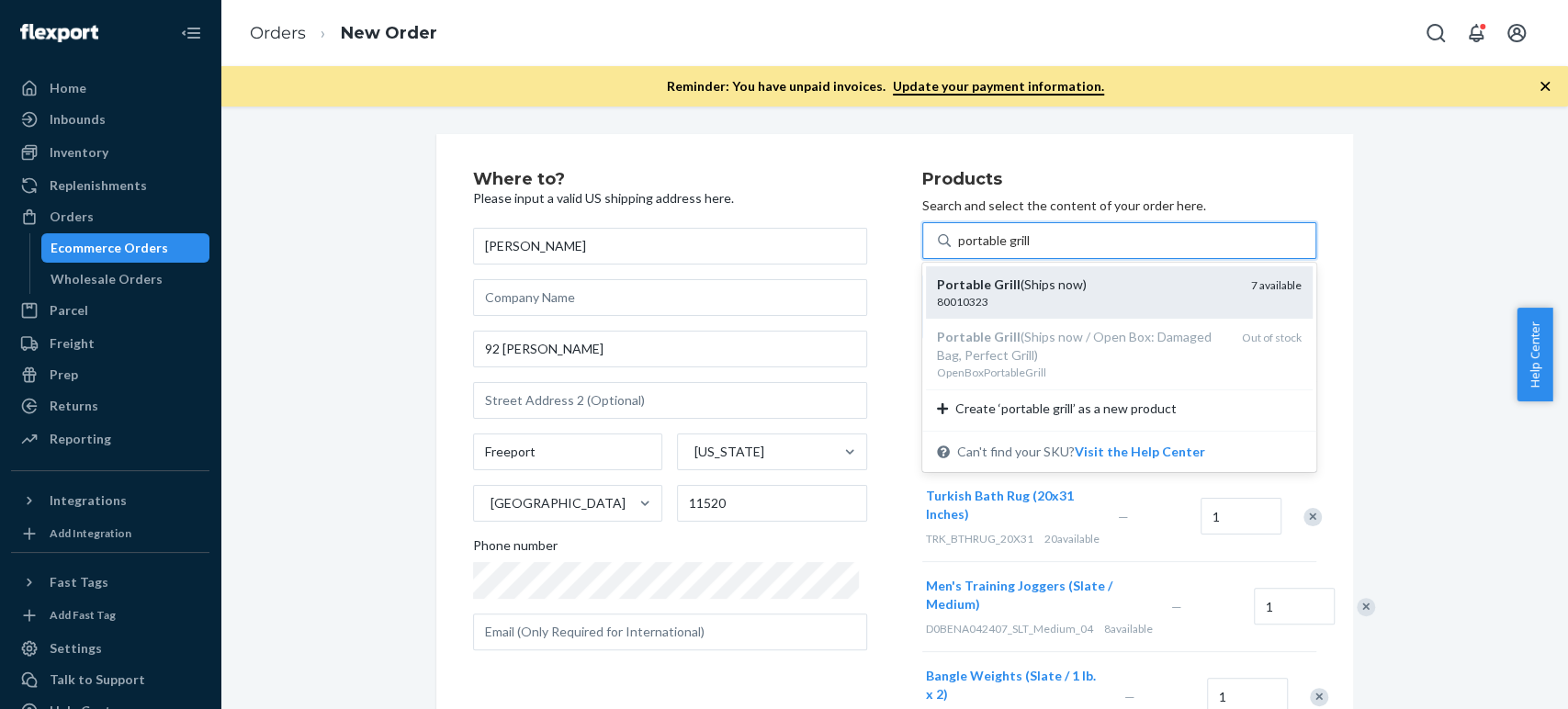
click at [1013, 278] on div "Portable Grill (Ships now)" at bounding box center [1087, 285] width 300 height 19
click at [1013, 249] on input "portable grill" at bounding box center [994, 241] width 74 height 19
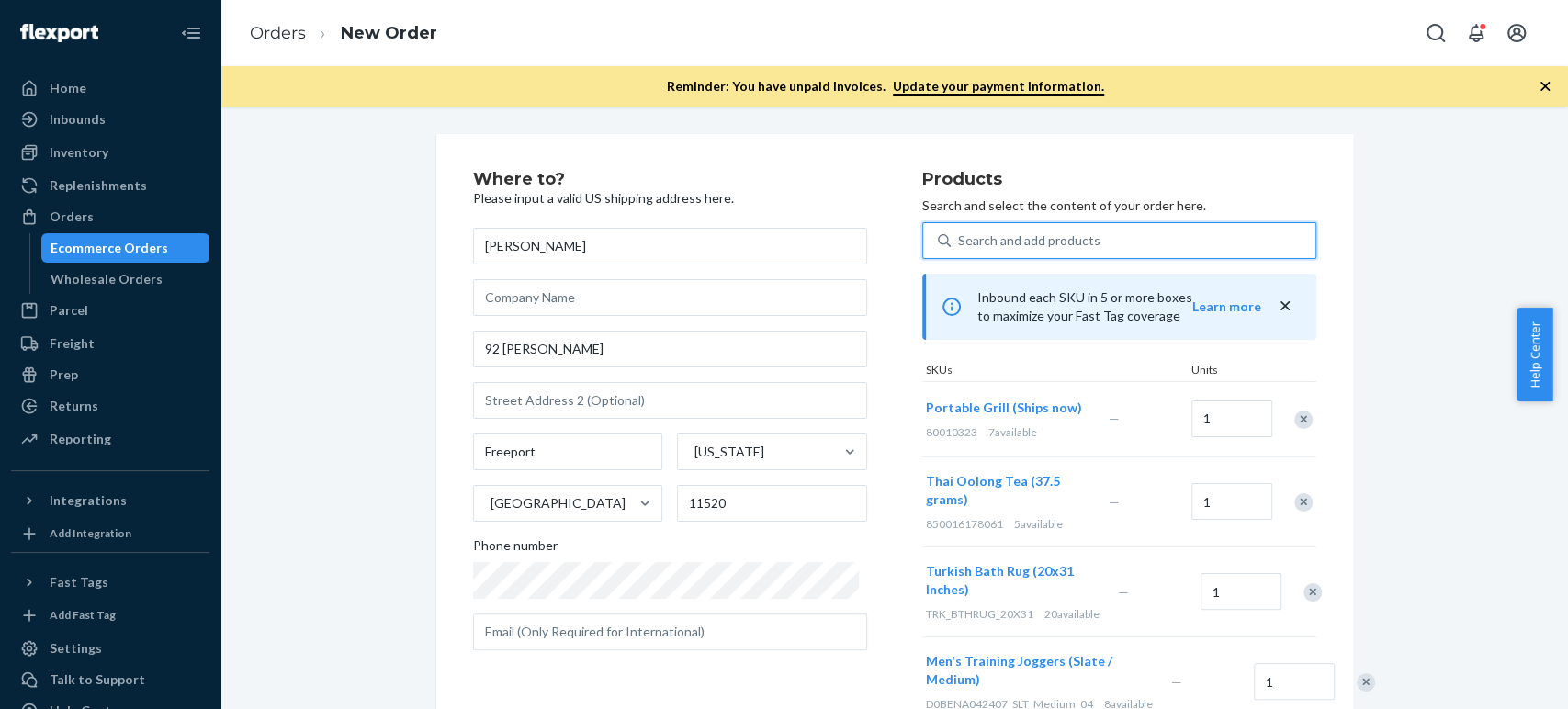
click at [1008, 241] on div "Search and add products" at bounding box center [1029, 241] width 142 height 19
click at [960, 241] on input "0 results available. Use Up and Down to choose options, press Enter to select t…" at bounding box center [959, 241] width 2 height 19
paste input "cold brew caramels"
type input "cold brew caramels"
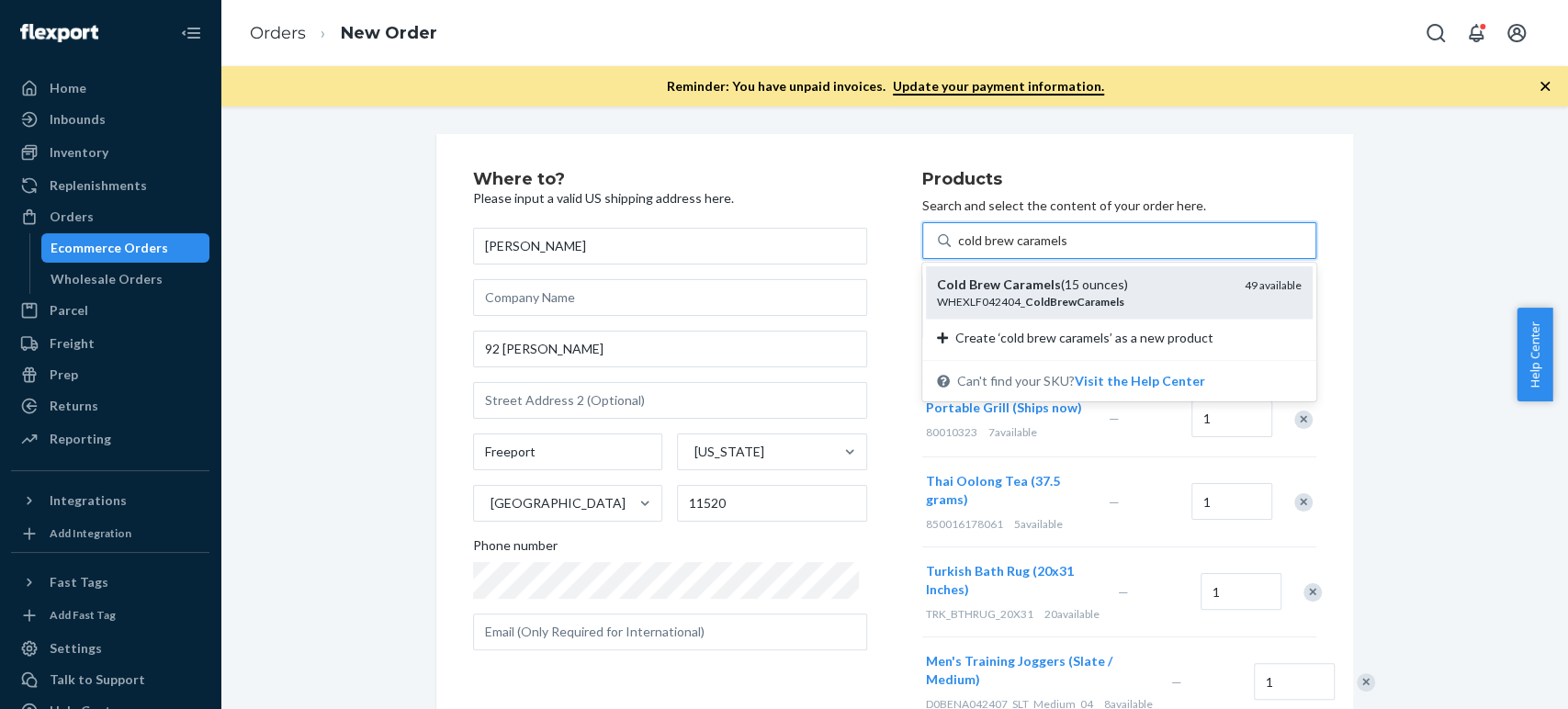
click at [1005, 297] on div "WHEXLF042404_ ColdBrewCaramels" at bounding box center [1084, 302] width 293 height 16
click at [1005, 249] on input "cold brew caramels" at bounding box center [1012, 241] width 109 height 19
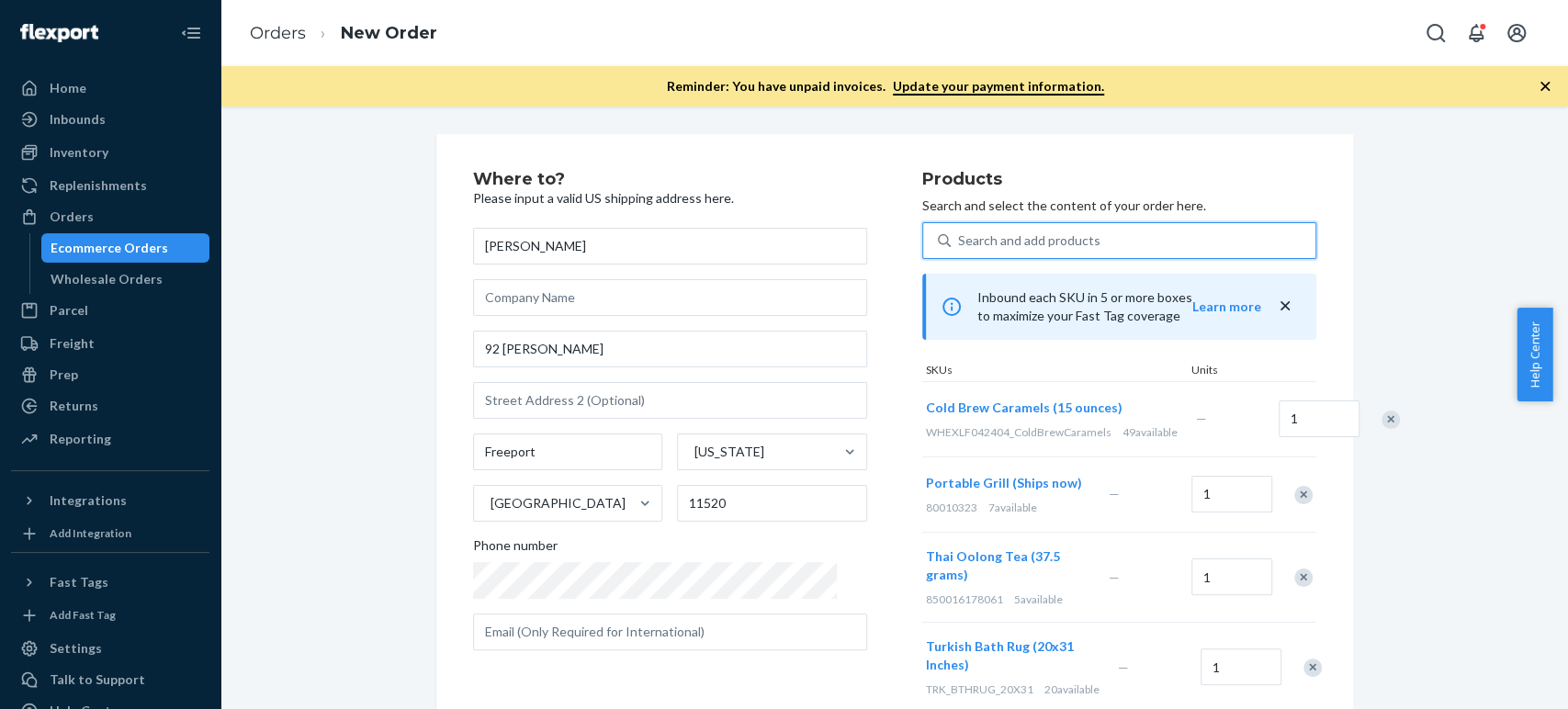
click at [958, 234] on div "Search and add products" at bounding box center [1029, 241] width 142 height 19
click at [958, 234] on input "0 results available. Use Up and Down to choose options, press Enter to select t…" at bounding box center [959, 241] width 2 height 19
paste input "titanium"
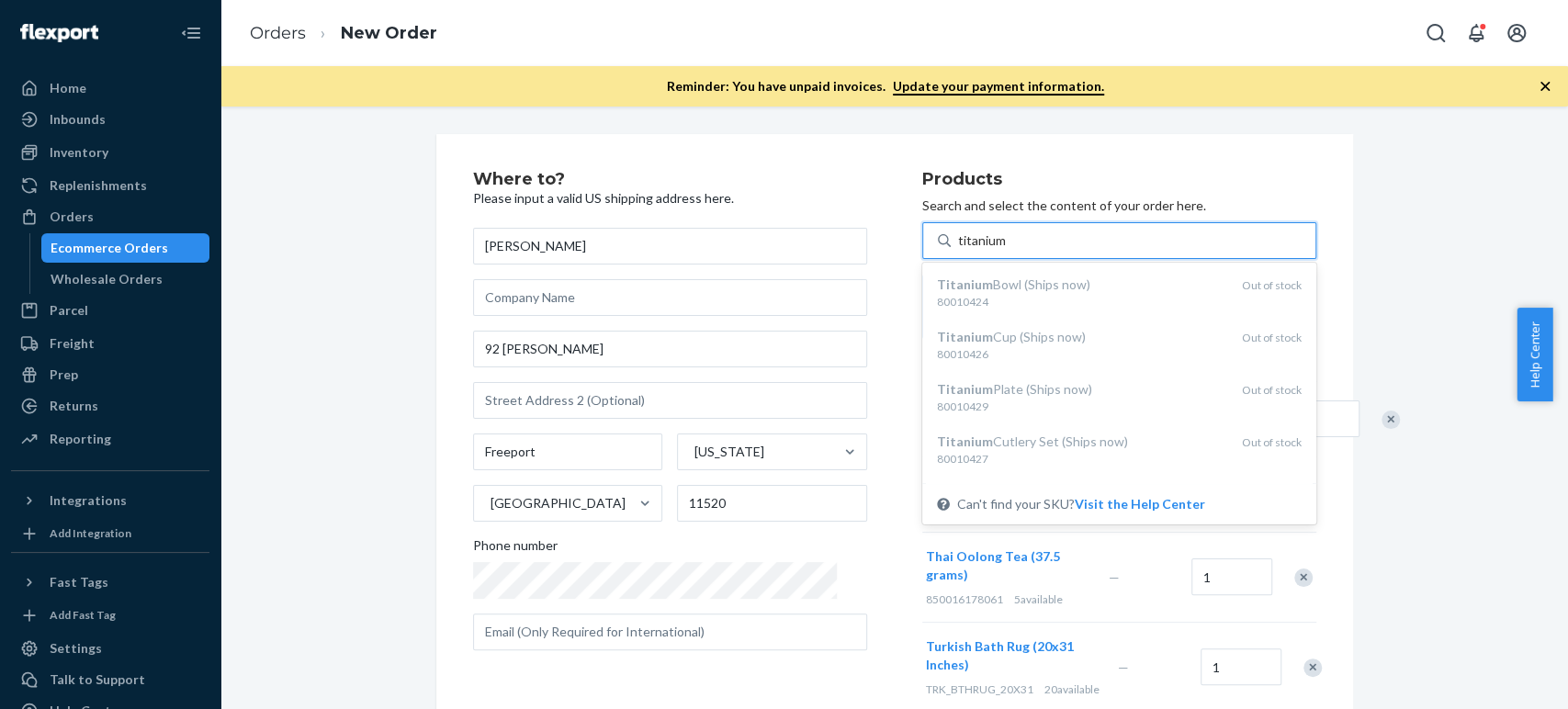
type input "titanium"
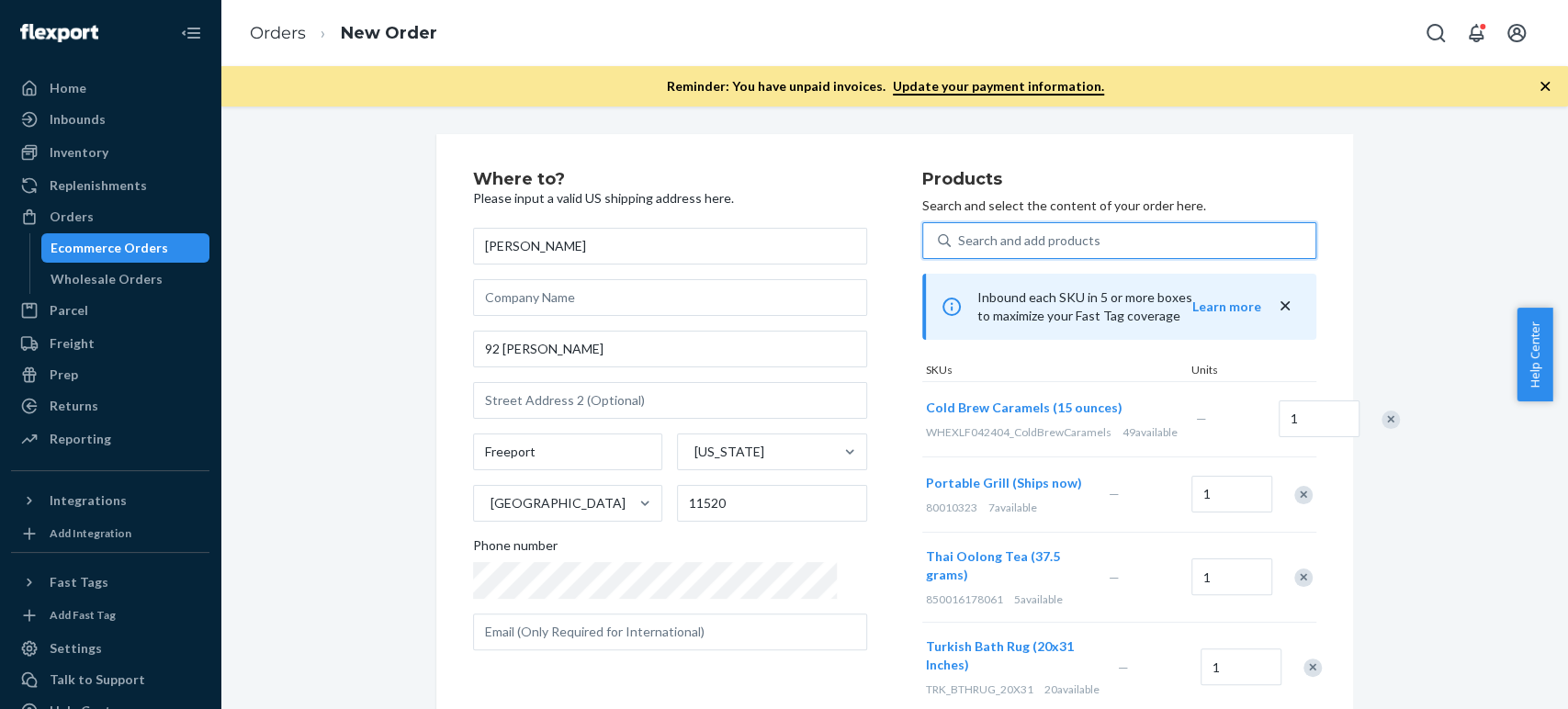
click at [963, 234] on div "Search and add products" at bounding box center [1029, 241] width 142 height 19
click at [960, 234] on input "0 results available. Use Up and Down to choose options, press Enter to select t…" at bounding box center [959, 241] width 2 height 19
paste input "ipad sleeve"
type input "ipad sleeve"
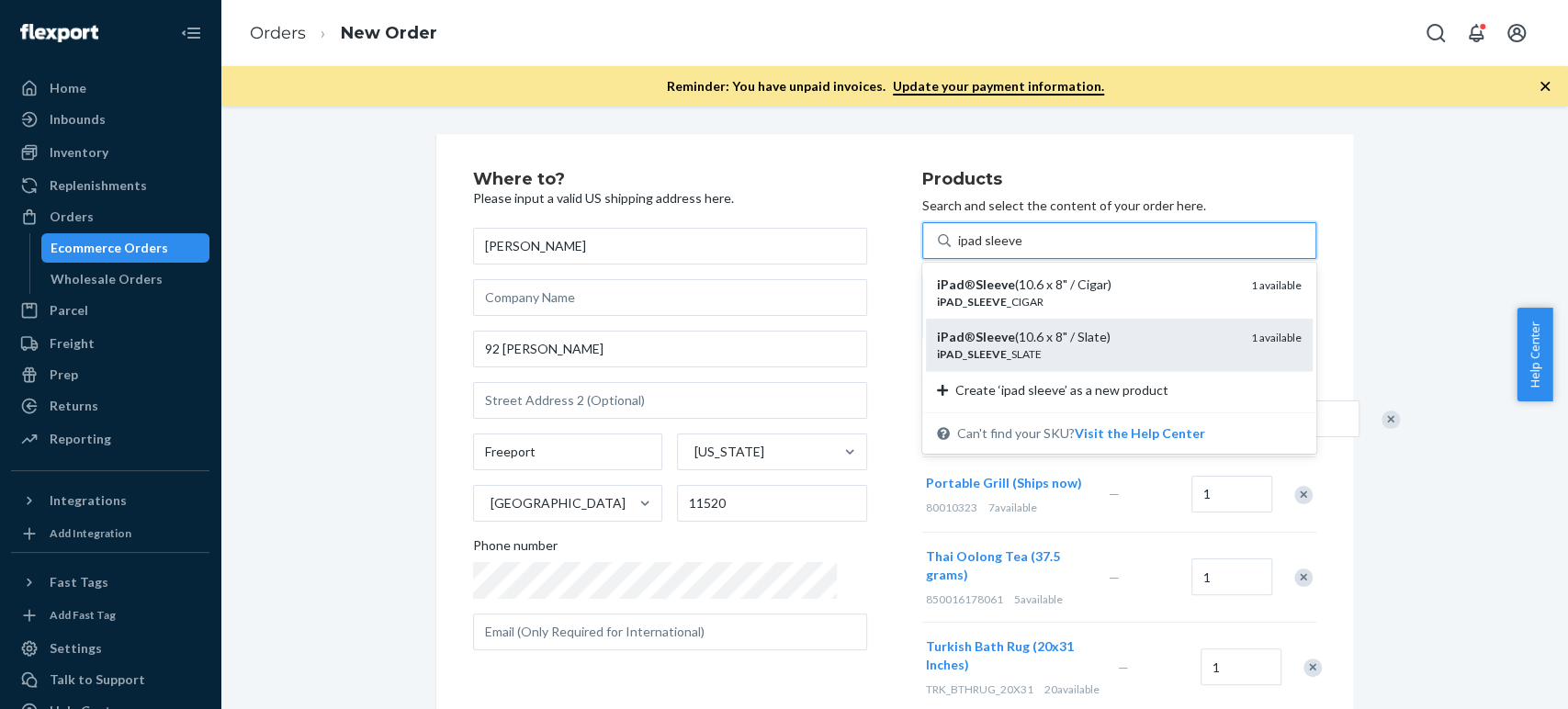
click at [976, 340] on em "Sleeve" at bounding box center [995, 336] width 39 height 16
click at [958, 249] on input "ipad sleeve" at bounding box center [990, 241] width 64 height 19
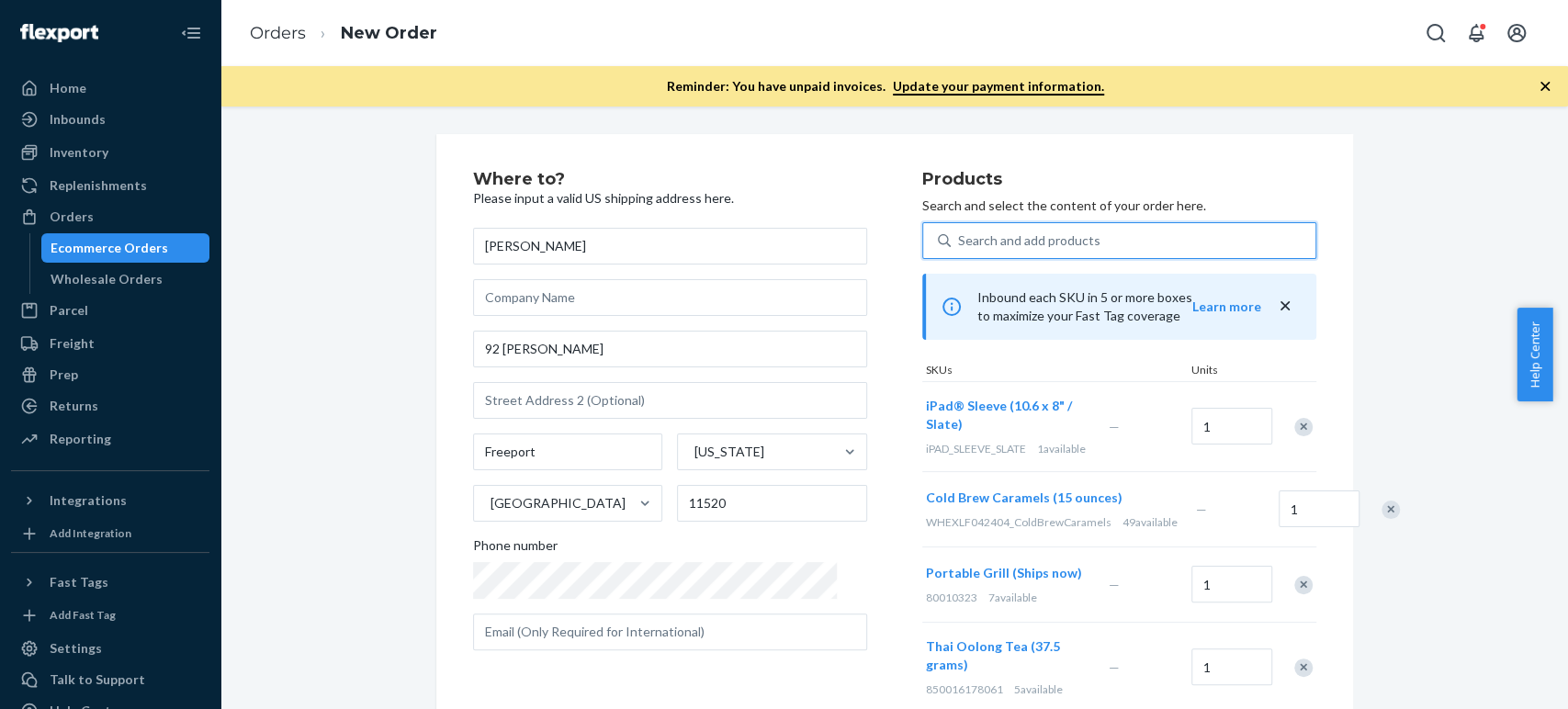
click at [1017, 246] on div "Search and add products" at bounding box center [1029, 241] width 142 height 19
click at [960, 246] on input "0 results available. Use Up and Down to choose options, press Enter to select t…" at bounding box center [959, 241] width 2 height 19
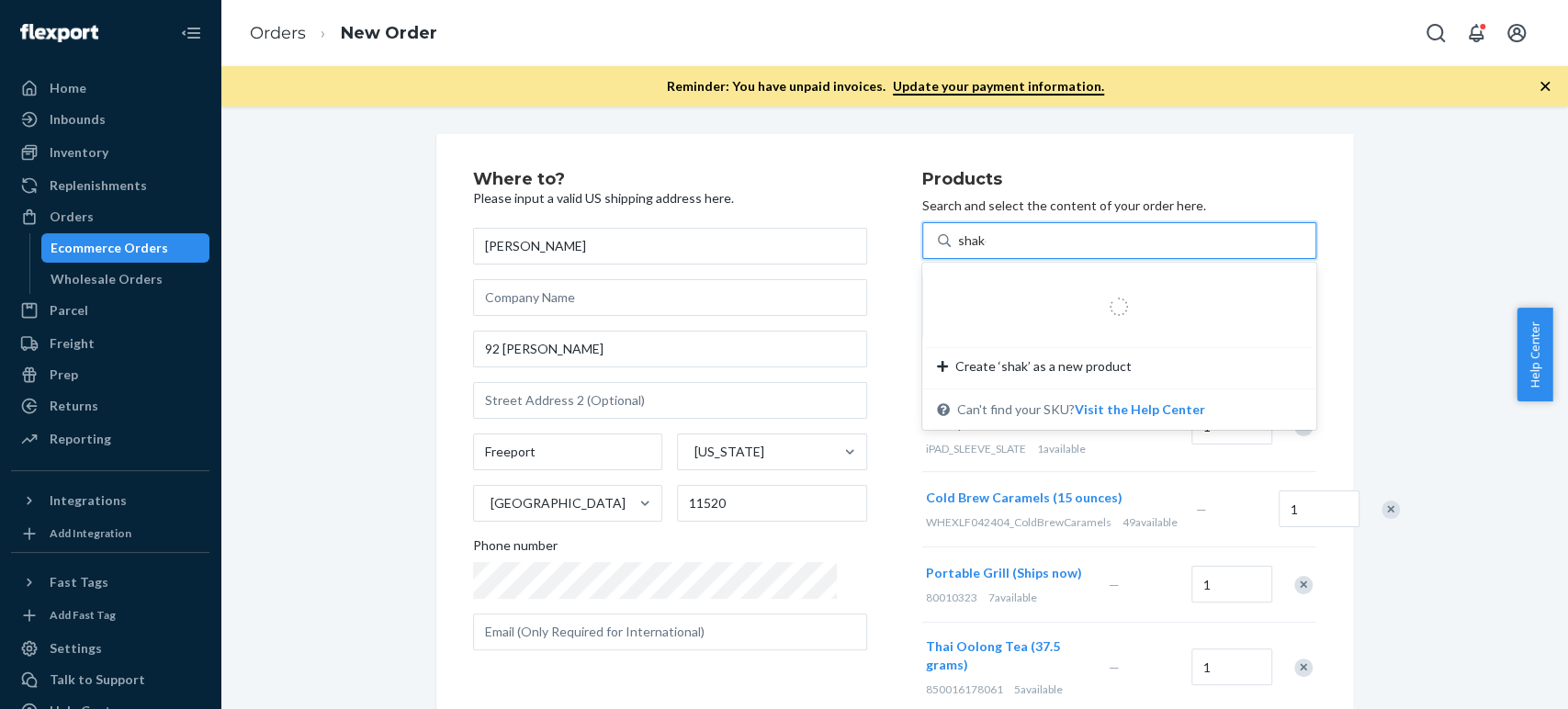
type input "shaker"
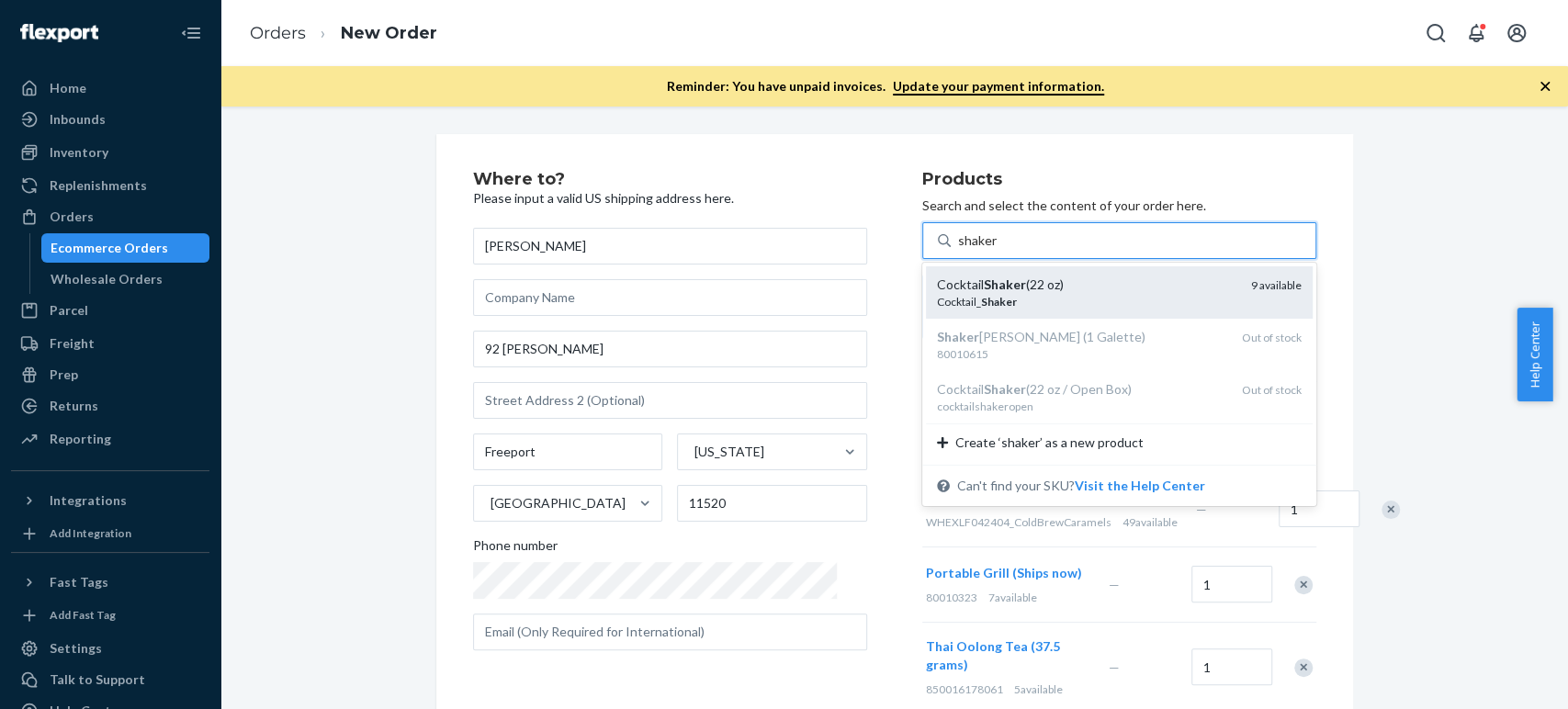
click at [984, 281] on em "Shaker" at bounding box center [1005, 284] width 42 height 16
click at [967, 249] on input "shaker" at bounding box center [977, 241] width 39 height 19
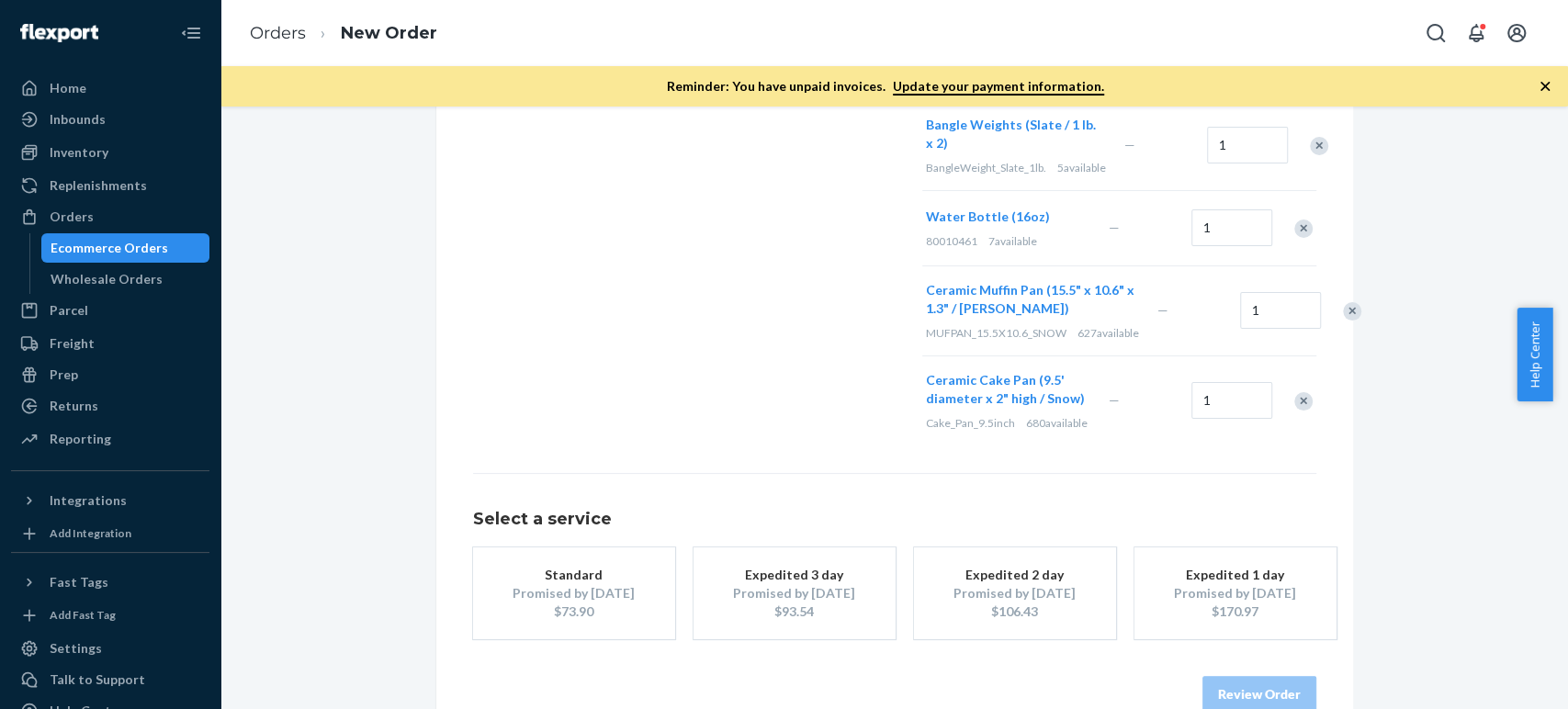
scroll to position [890, 0]
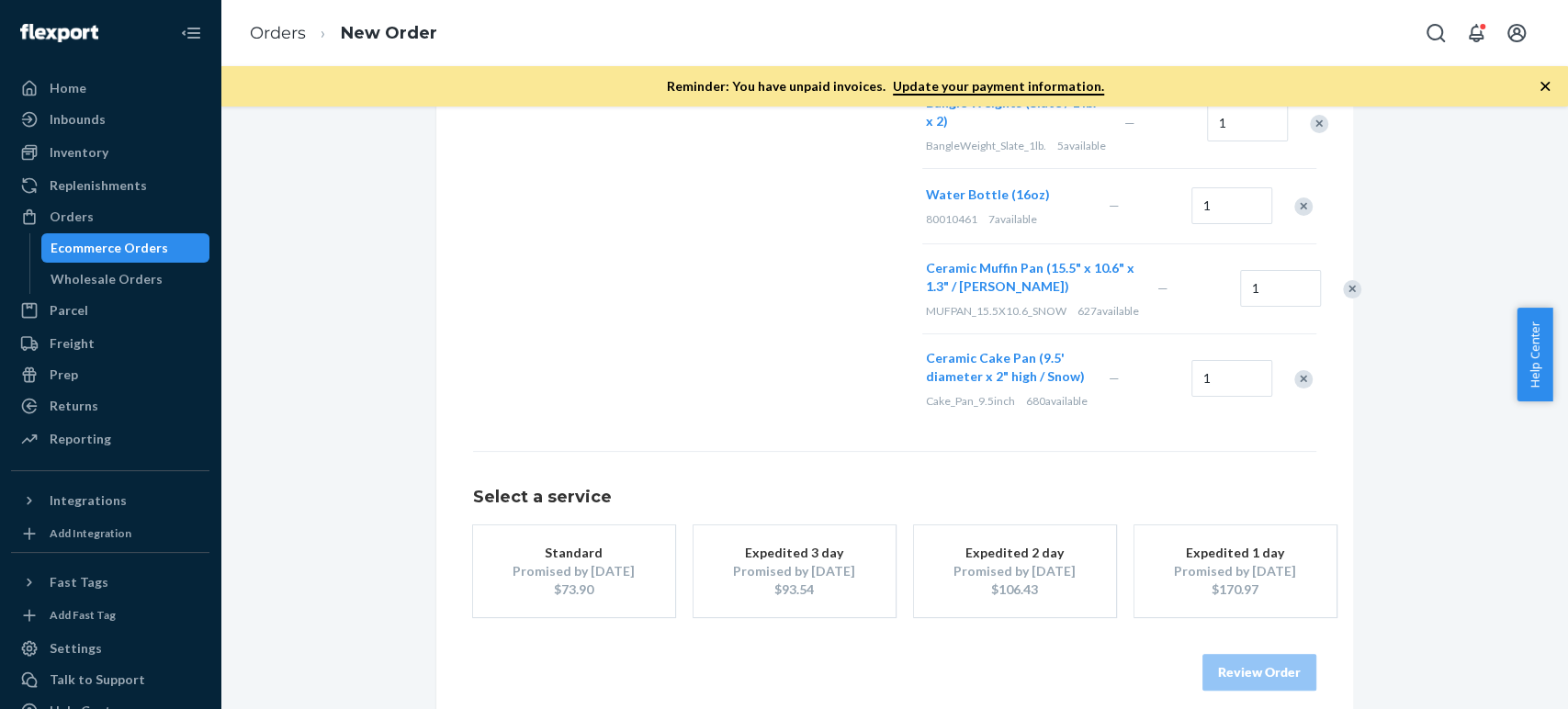
click at [580, 562] on div "Promised by [DATE]" at bounding box center [574, 572] width 147 height 19
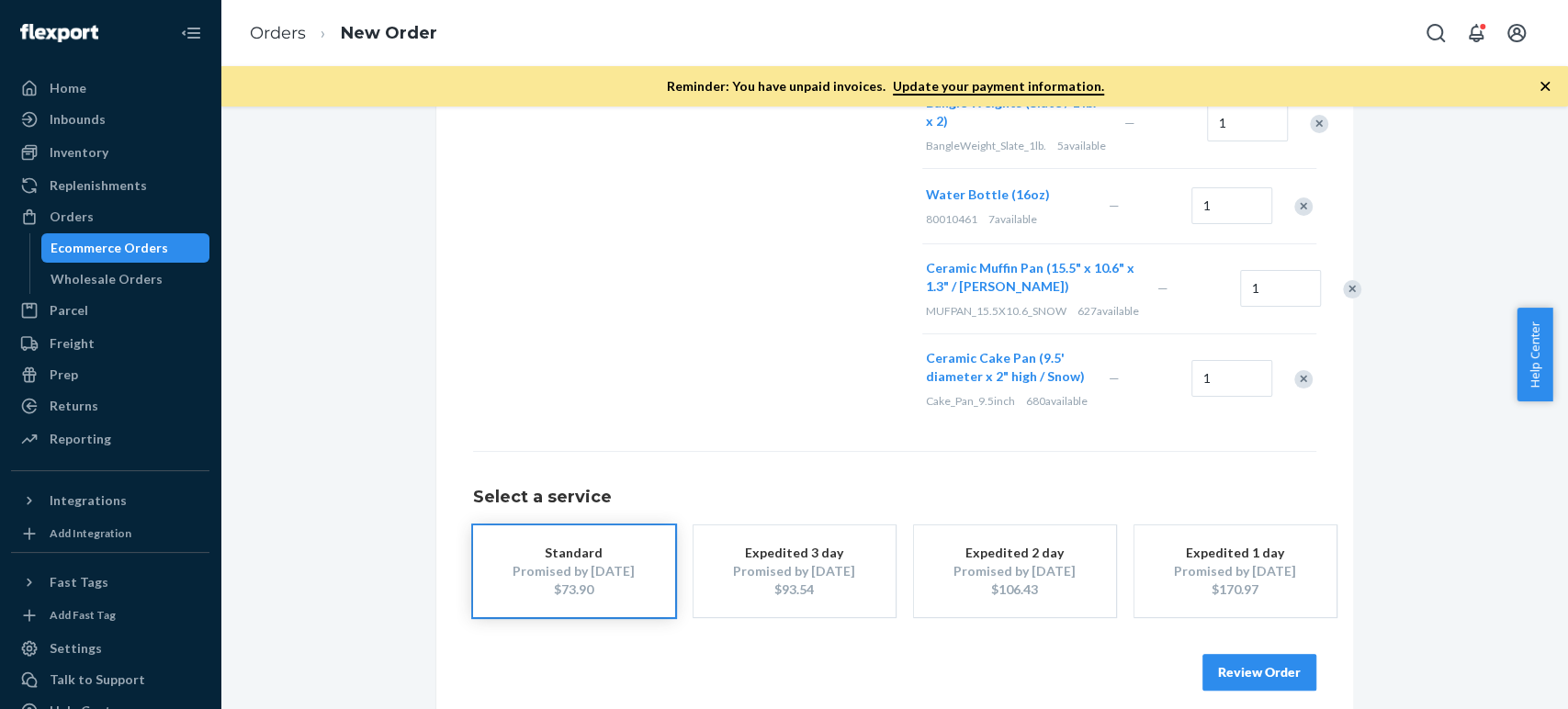
click at [1264, 654] on button "Review Order" at bounding box center [1260, 672] width 114 height 36
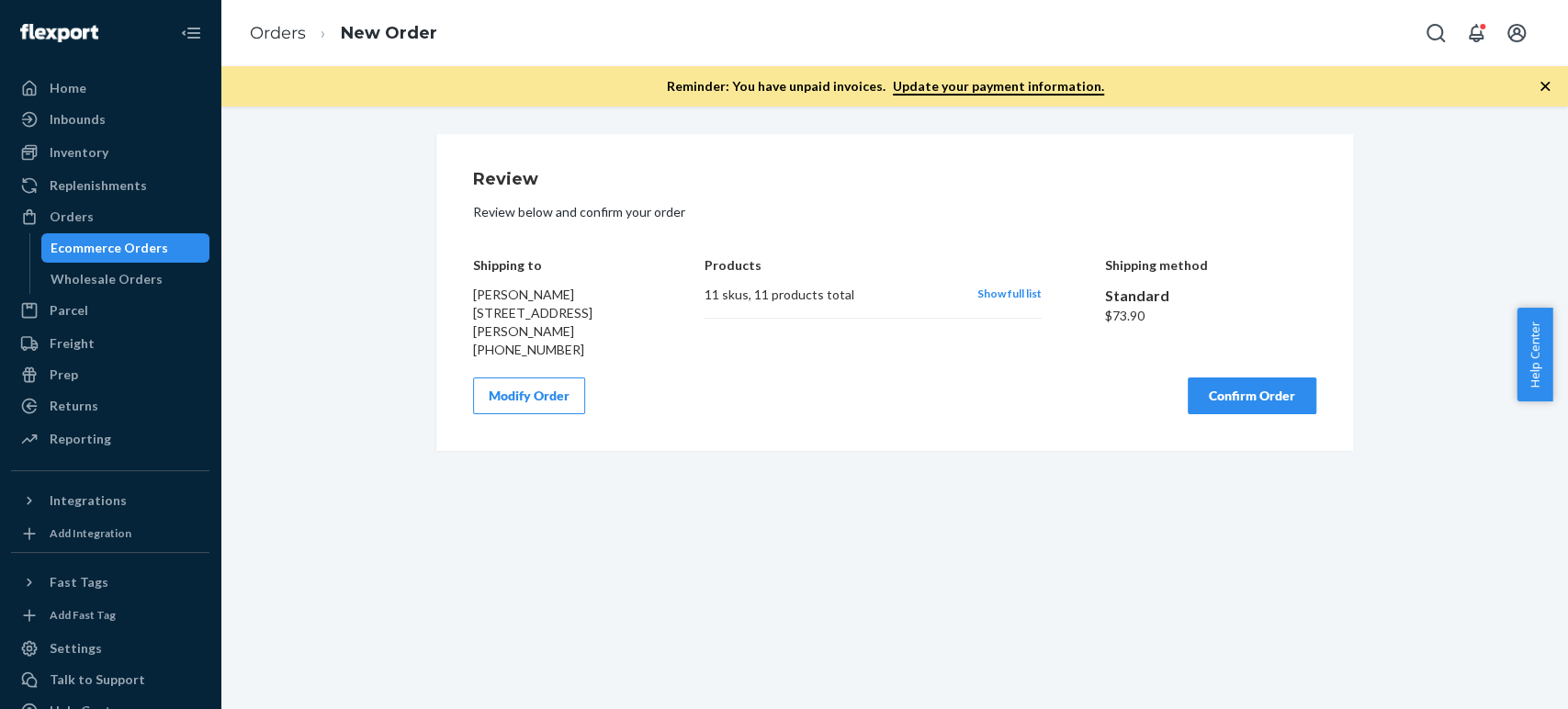
click at [834, 357] on div "Products 11 skus , 11 products total Show full list" at bounding box center [873, 295] width 337 height 129
click at [1218, 403] on button "Confirm Order" at bounding box center [1252, 395] width 129 height 36
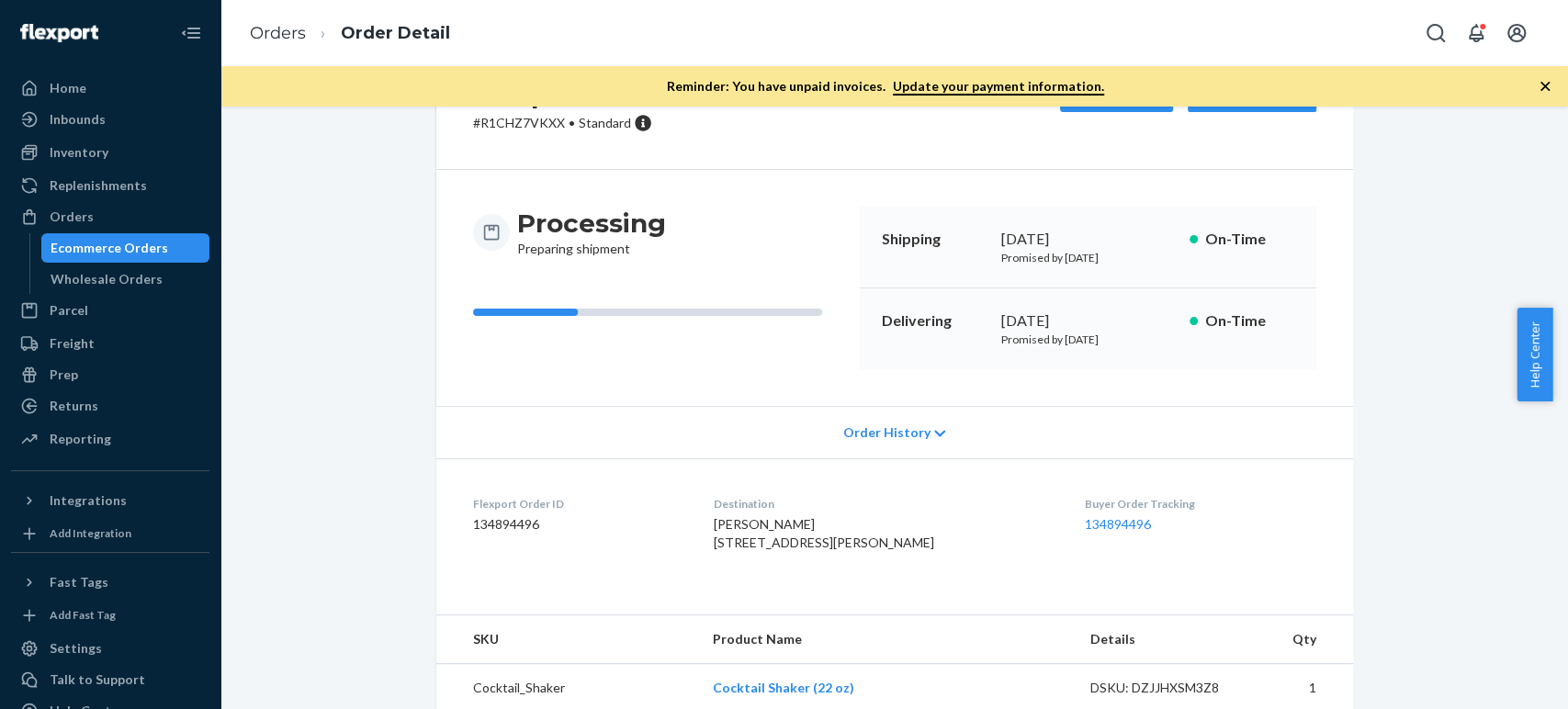
scroll to position [204, 0]
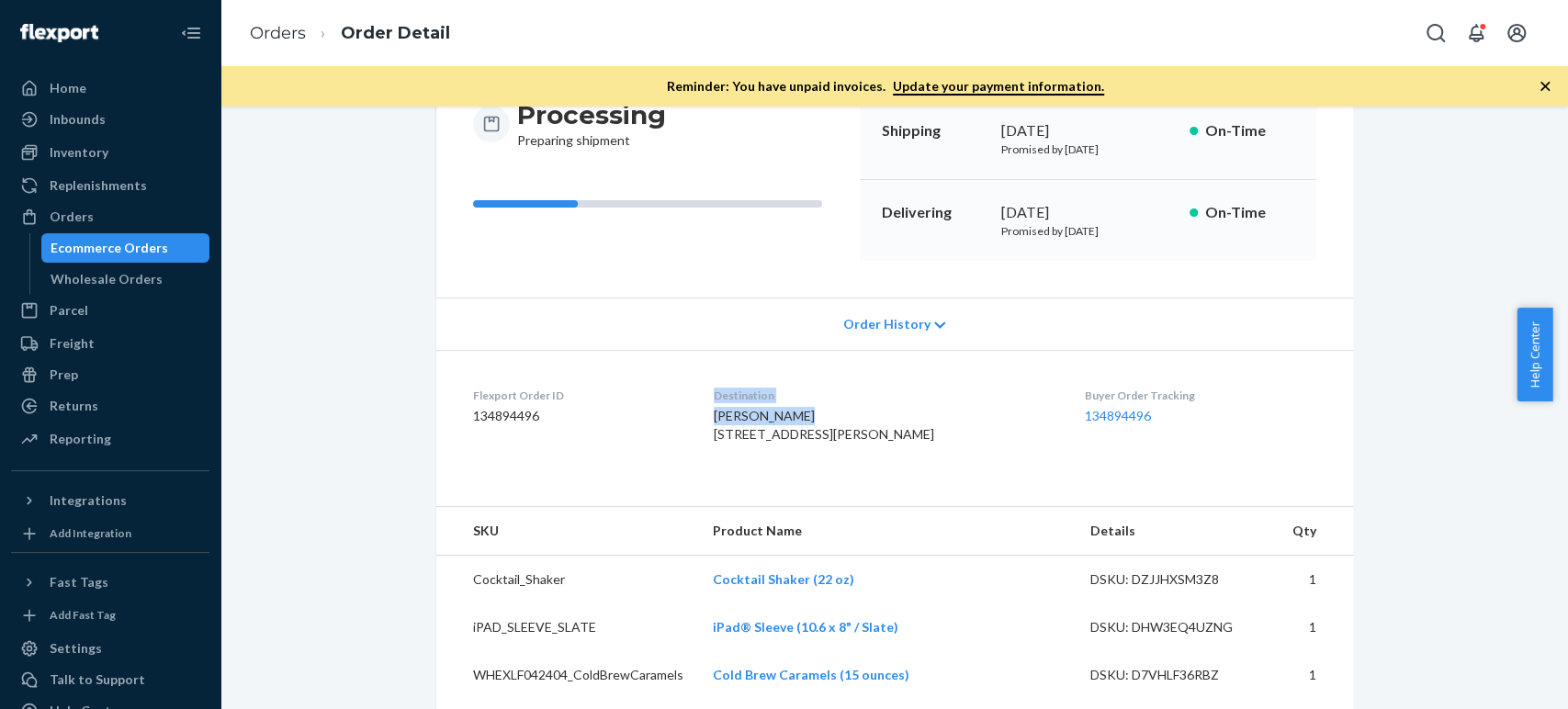
drag, startPoint x: 831, startPoint y: 419, endPoint x: 707, endPoint y: 419, distance: 124.0
click at [707, 419] on dl "Flexport Order ID 134894496 Destination [PERSON_NAME] [STREET_ADDRESS][PERSON_N…" at bounding box center [894, 418] width 917 height 137
copy link "134894496"
drag, startPoint x: 1131, startPoint y: 417, endPoint x: 1051, endPoint y: 418, distance: 80.0
click at [1051, 418] on dl "Flexport Order ID 134894496 Destination [PERSON_NAME] [STREET_ADDRESS][PERSON_N…" at bounding box center [894, 418] width 917 height 137
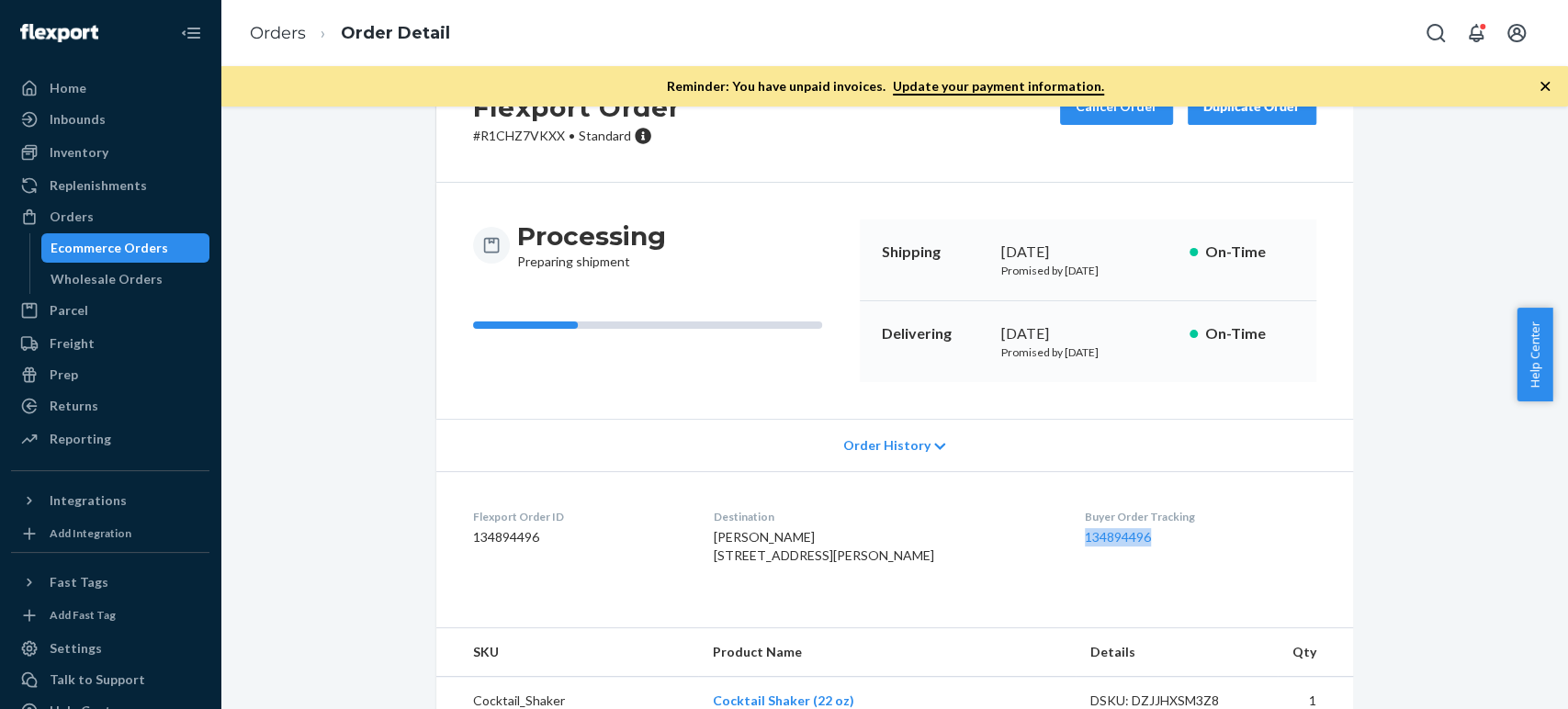
scroll to position [0, 0]
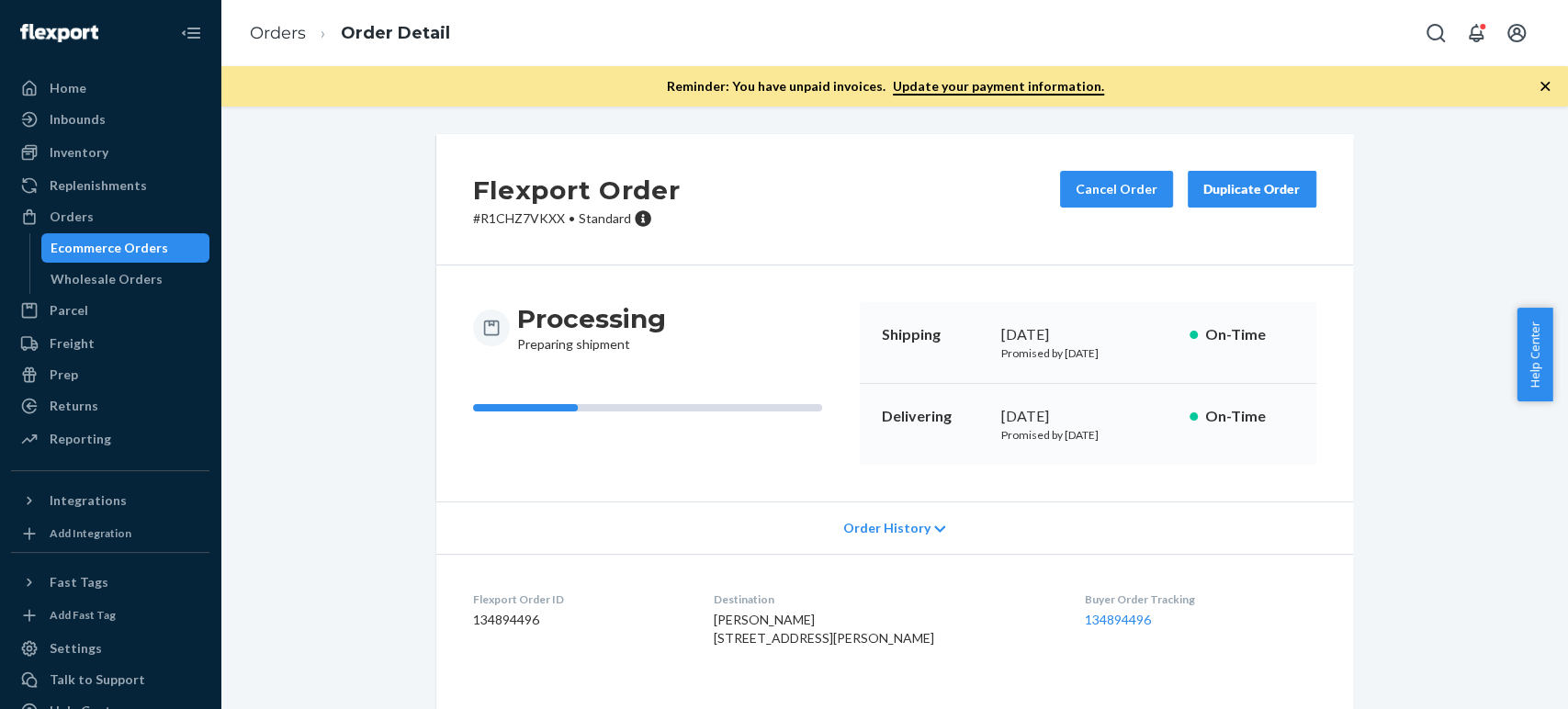
click at [516, 224] on p "# R1CHZ7VKXX • Standard" at bounding box center [577, 219] width 207 height 19
copy p "R1CHZ7VKXX"
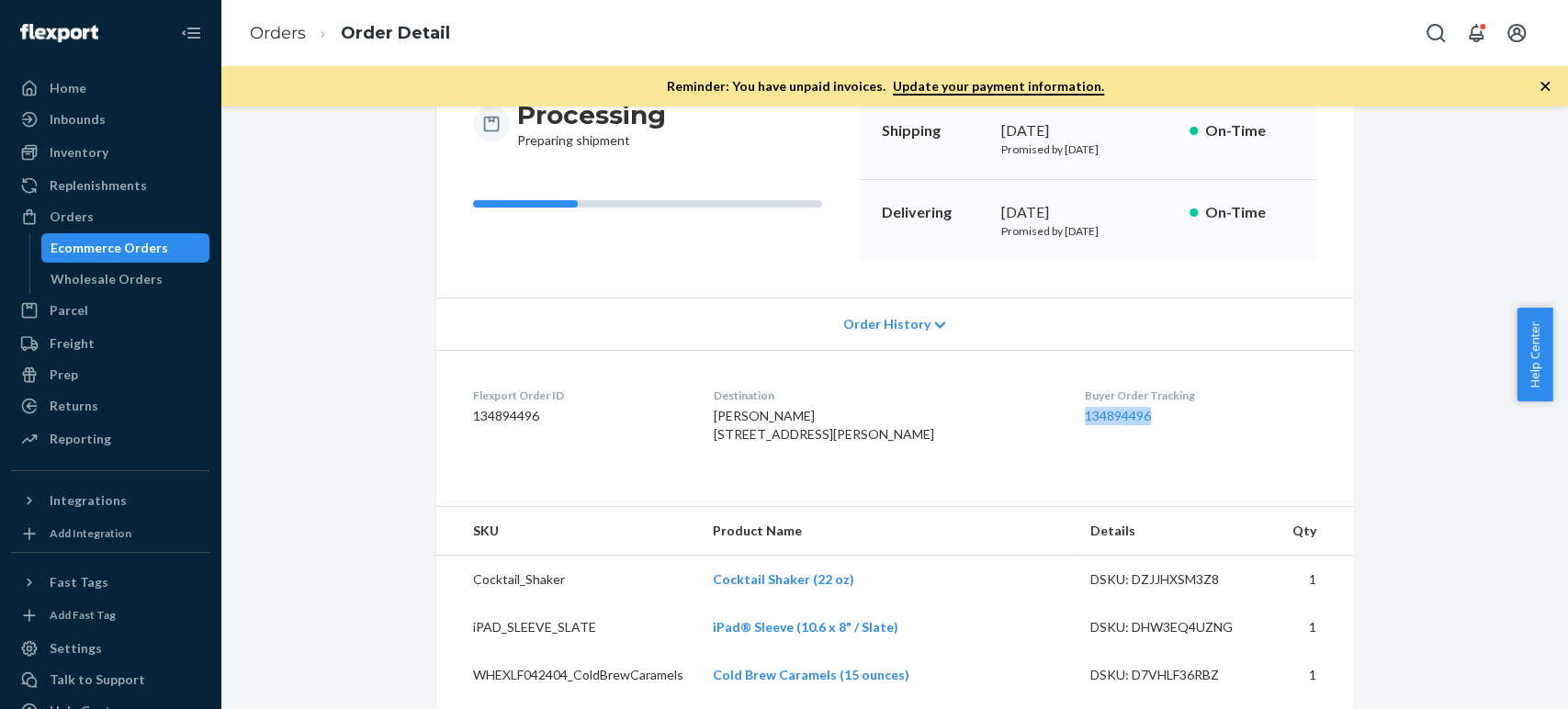
copy link "134894496"
drag, startPoint x: 1135, startPoint y: 416, endPoint x: 1057, endPoint y: 424, distance: 78.4
click at [1085, 424] on dd "134894496" at bounding box center [1201, 417] width 232 height 19
click at [1085, 418] on link "134894496" at bounding box center [1118, 416] width 66 height 16
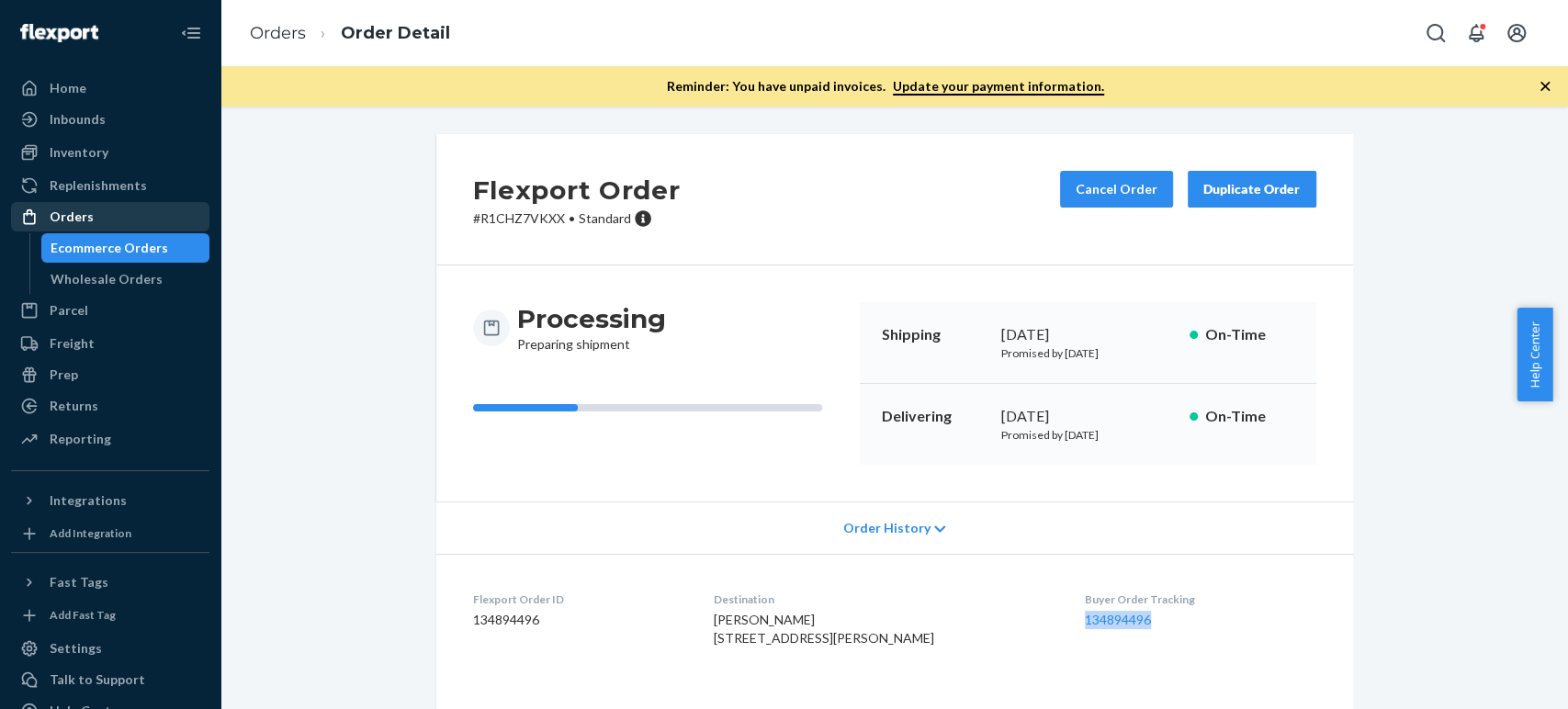
click at [77, 208] on div "Orders" at bounding box center [71, 217] width 44 height 19
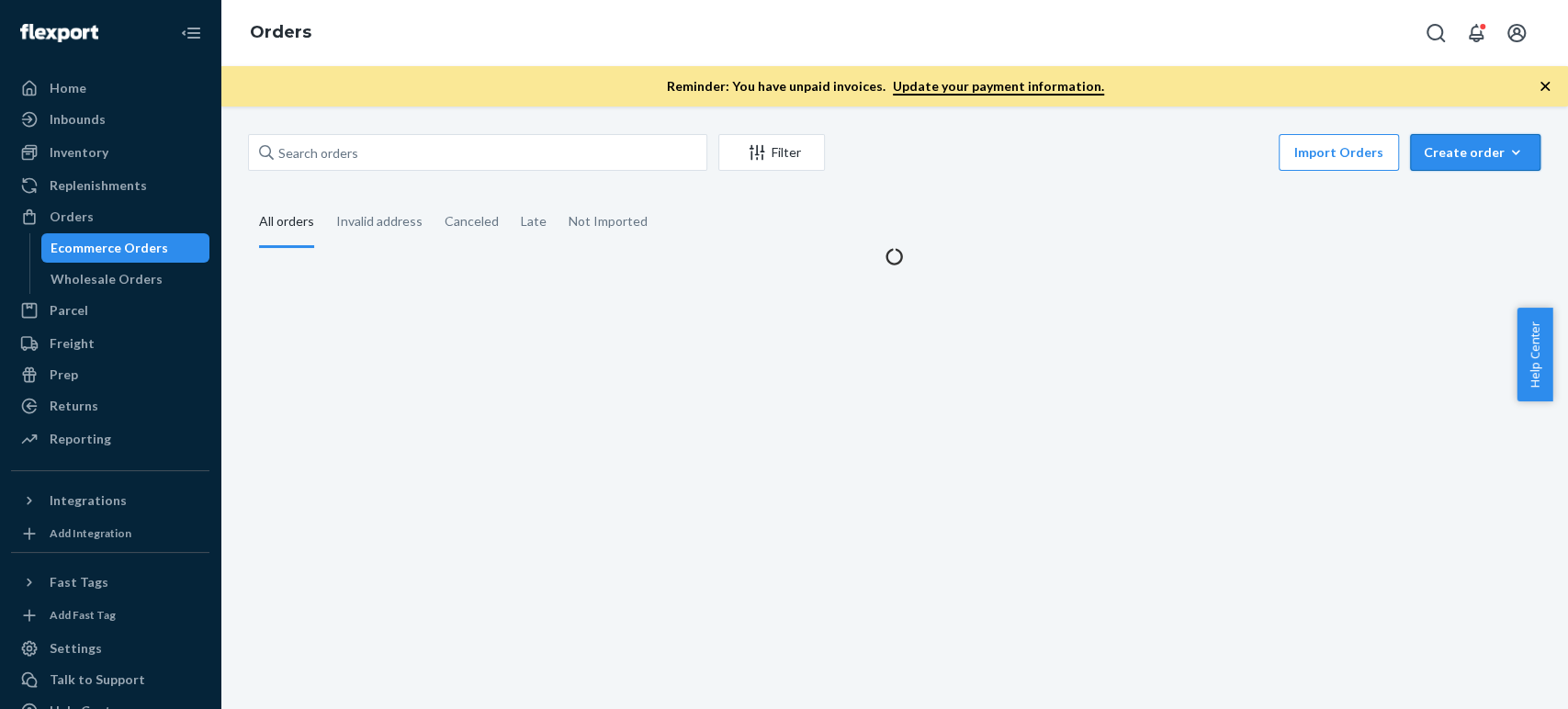
click at [1437, 157] on div "Create order" at bounding box center [1475, 152] width 103 height 19
click at [1434, 192] on span "Ecommerce order" at bounding box center [1487, 197] width 114 height 13
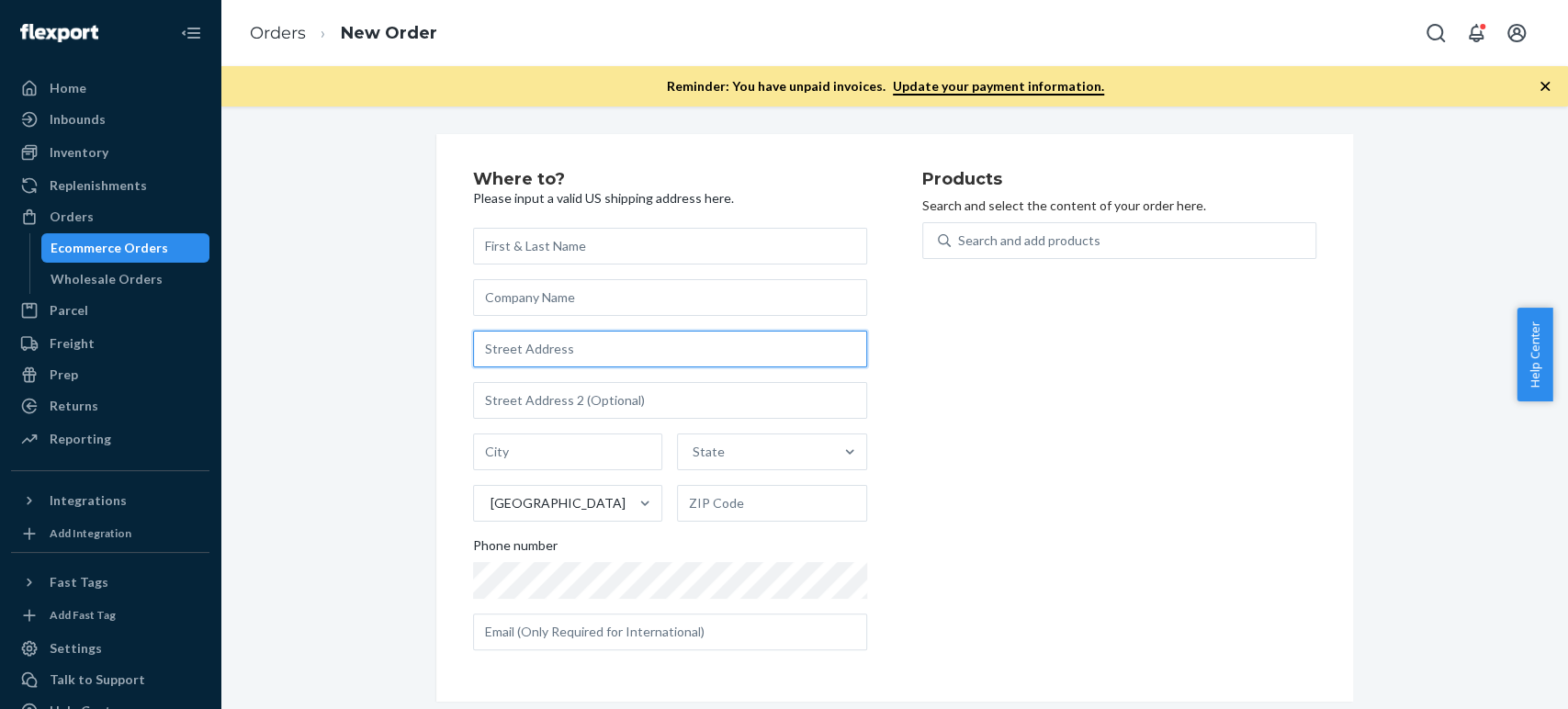
click at [592, 351] on input "text" at bounding box center [670, 348] width 394 height 36
click at [1057, 518] on div "Products Search and select the content of your order here. Search and add produ…" at bounding box center [1119, 418] width 394 height 494
click at [564, 354] on input "text" at bounding box center [670, 348] width 394 height 36
paste input "[STREET_ADDRESS][US_STATE]"
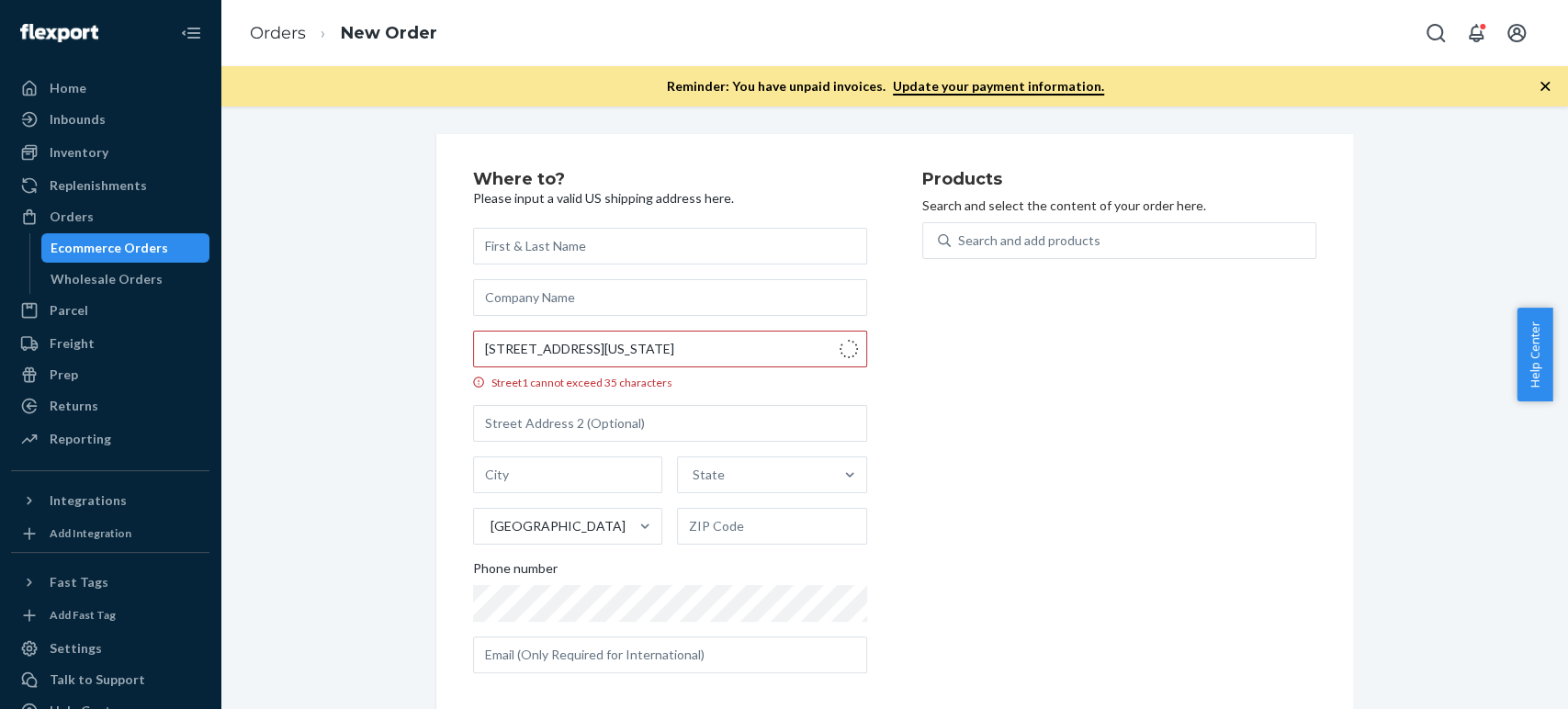
type input "[STREET_ADDRESS][PERSON_NAME]"
type input "[US_STATE][GEOGRAPHIC_DATA]"
type input "80919"
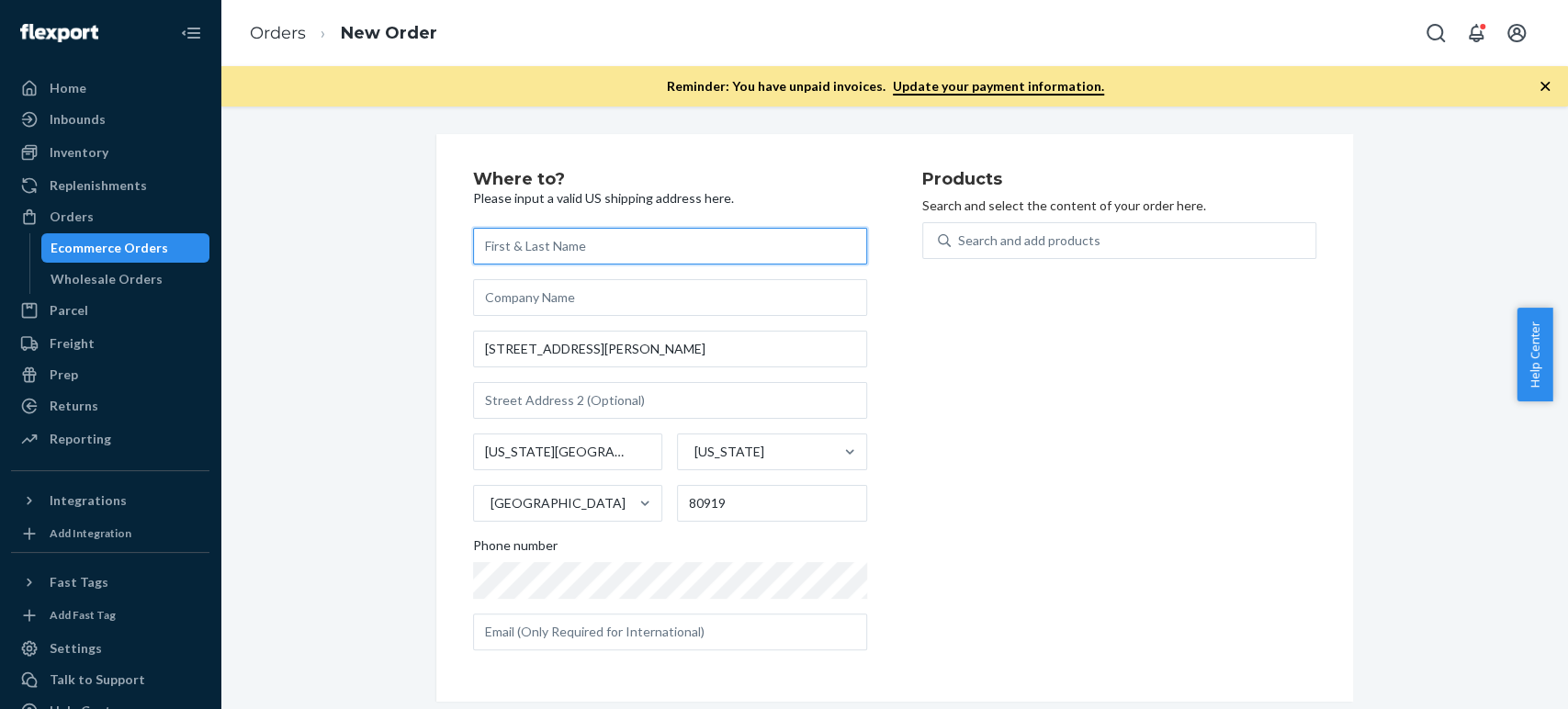
click at [528, 237] on input "text" at bounding box center [670, 246] width 394 height 36
paste input "[PERSON_NAME]"
type input "[PERSON_NAME]"
click at [1004, 439] on div "Products Search and select the content of your order here. Search and add produ…" at bounding box center [1119, 418] width 394 height 494
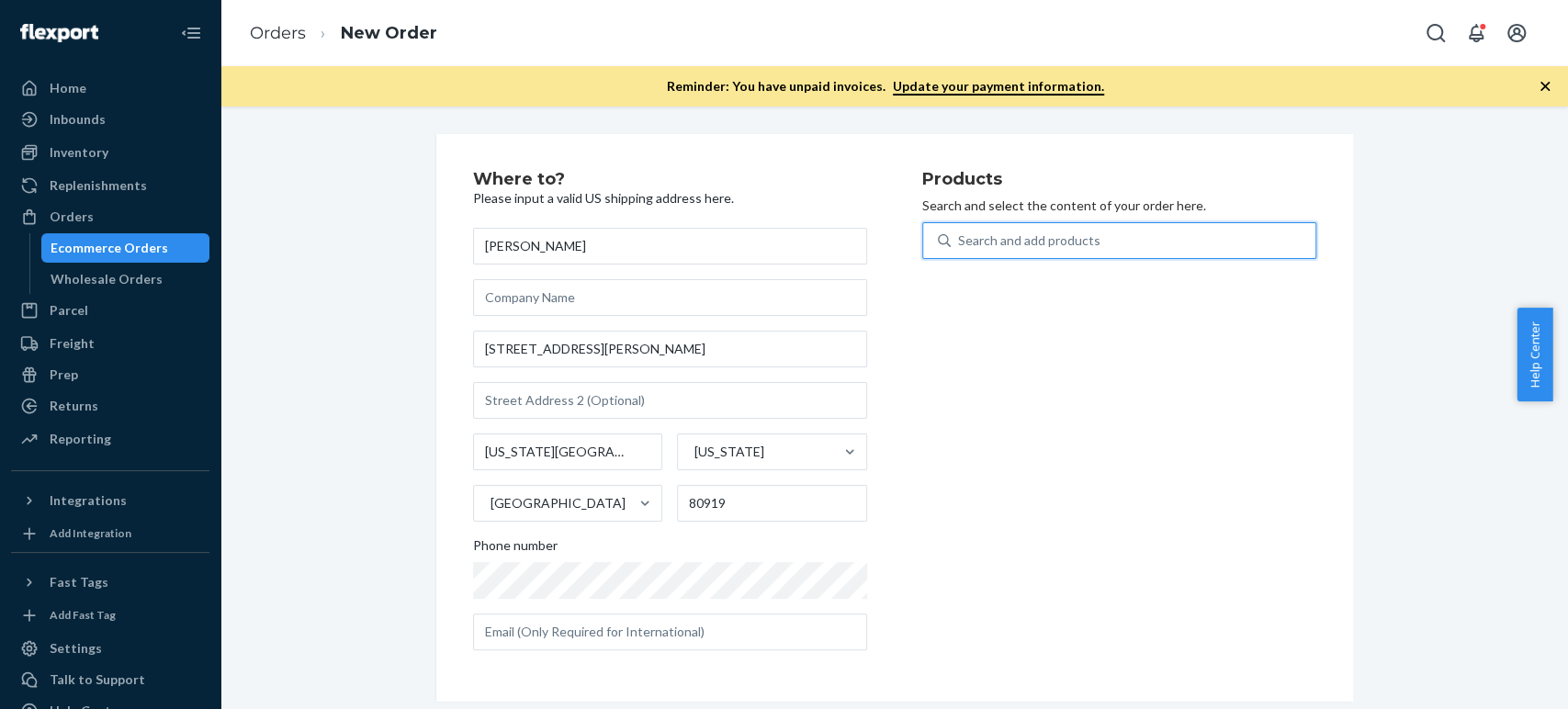
click at [941, 244] on icon at bounding box center [945, 241] width 13 height 13
click at [958, 244] on input "0 results available. Use Up and Down to choose options, press Enter to select t…" at bounding box center [959, 241] width 2 height 19
type input "shaker"
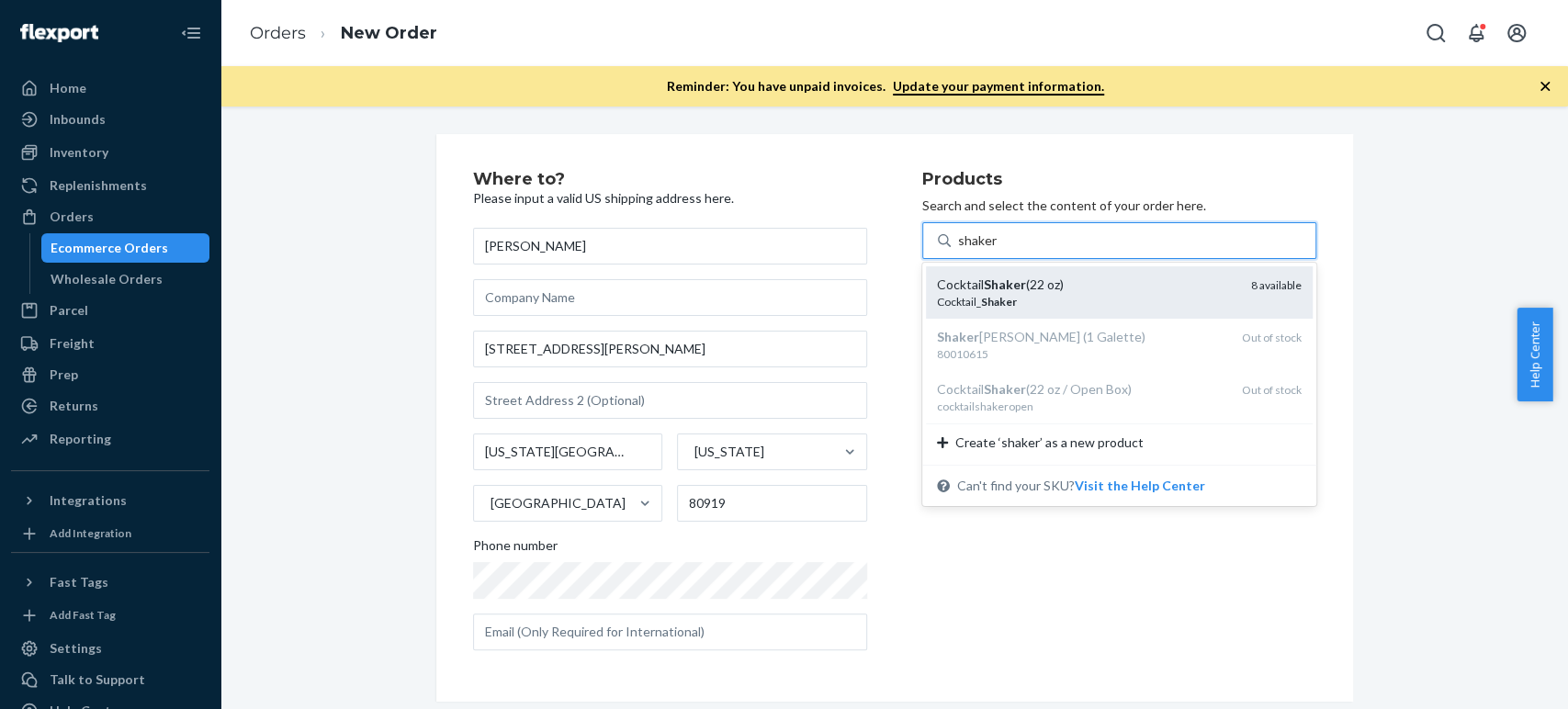
click at [970, 297] on div "Cocktail_ Shaker" at bounding box center [1087, 302] width 300 height 16
click at [970, 249] on input "shaker" at bounding box center [977, 241] width 39 height 19
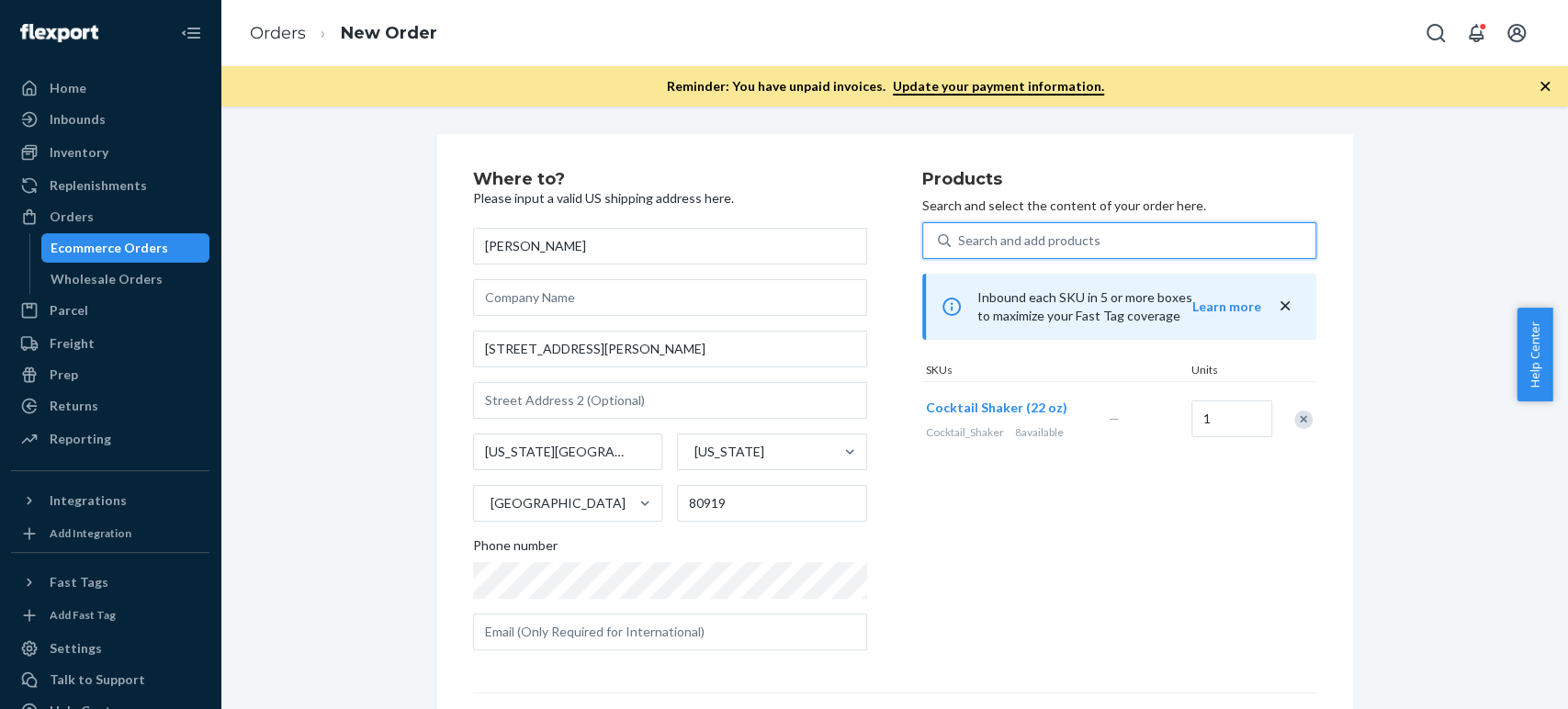
click at [958, 241] on div "Search and add products" at bounding box center [1029, 241] width 142 height 19
click at [958, 241] on input "0 results available. Use Up and Down to choose options, press Enter to select t…" at bounding box center [959, 241] width 2 height 19
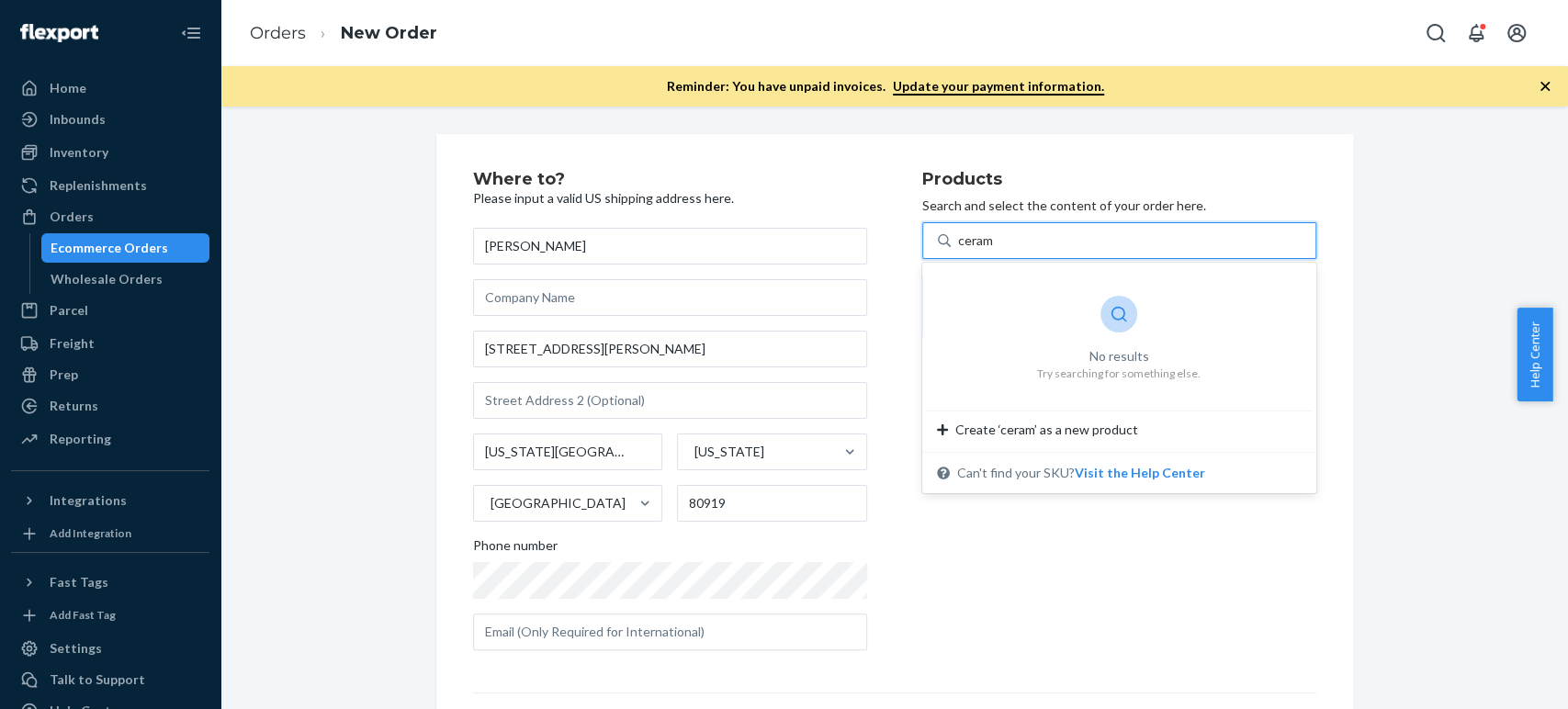
type input "ceram"
click at [1043, 558] on div "Products Search and select the content of your order here. 0 results available …" at bounding box center [1119, 418] width 394 height 494
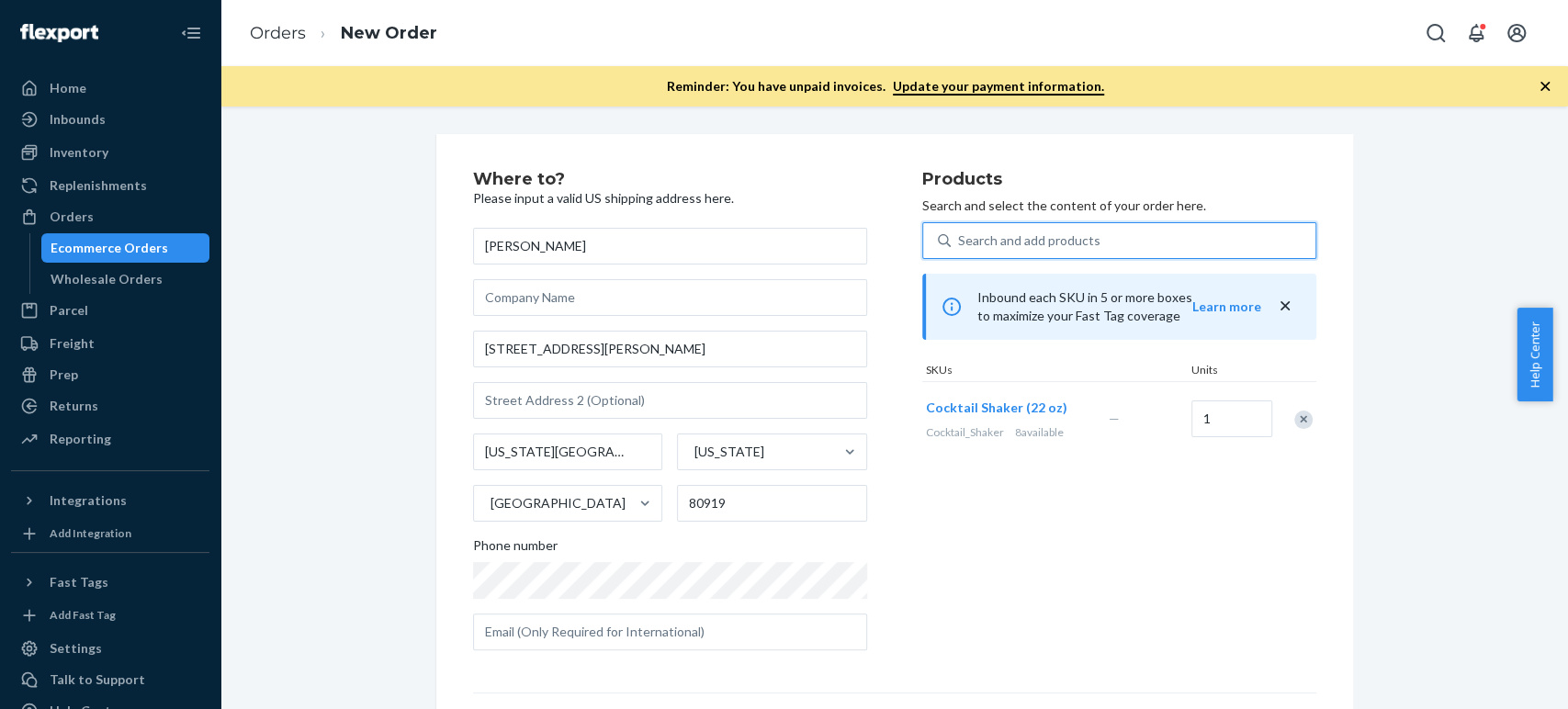
click at [1013, 248] on div "Search and add products" at bounding box center [1029, 241] width 142 height 19
click at [960, 248] on input "0 results available. Use Up and Down to choose options, press Enter to select t…" at bounding box center [959, 241] width 2 height 19
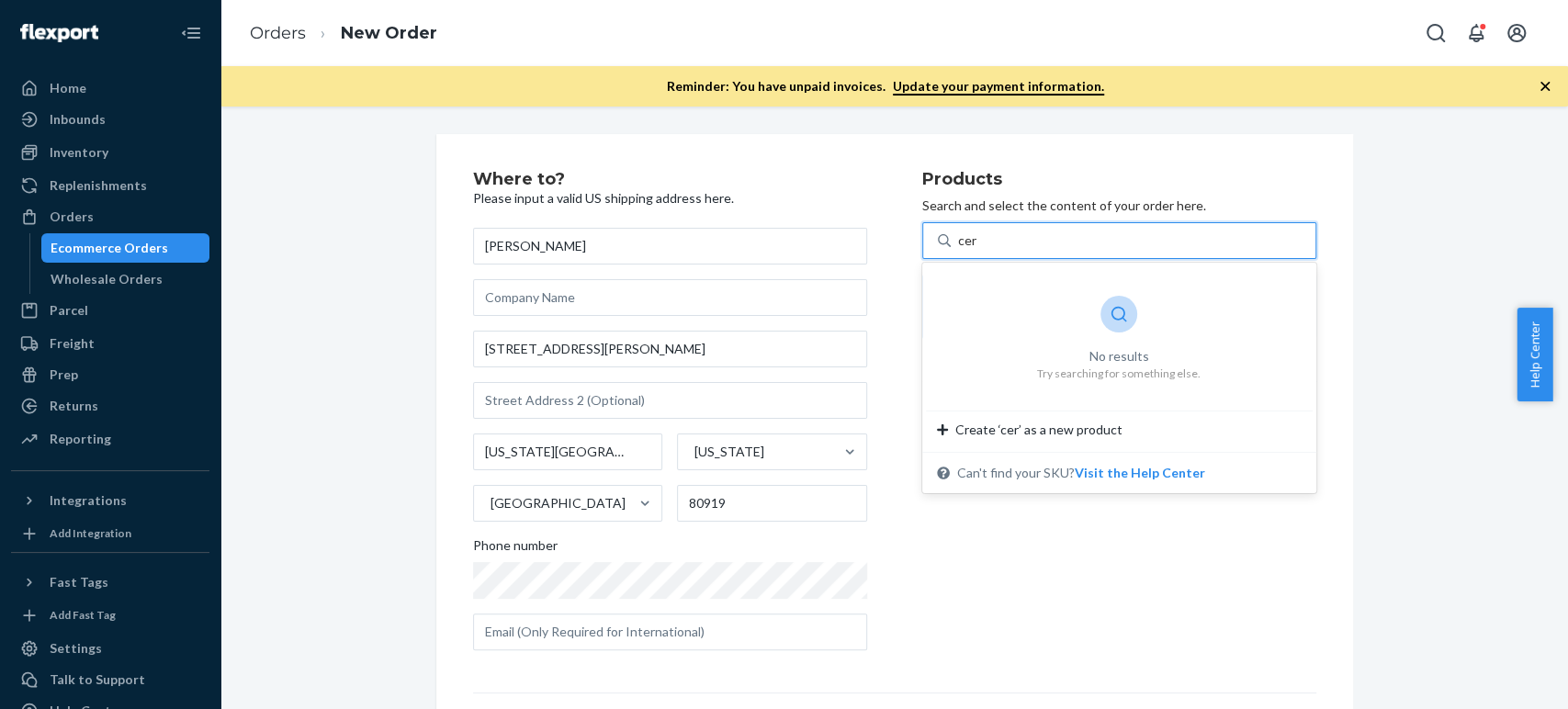
type input "cer"
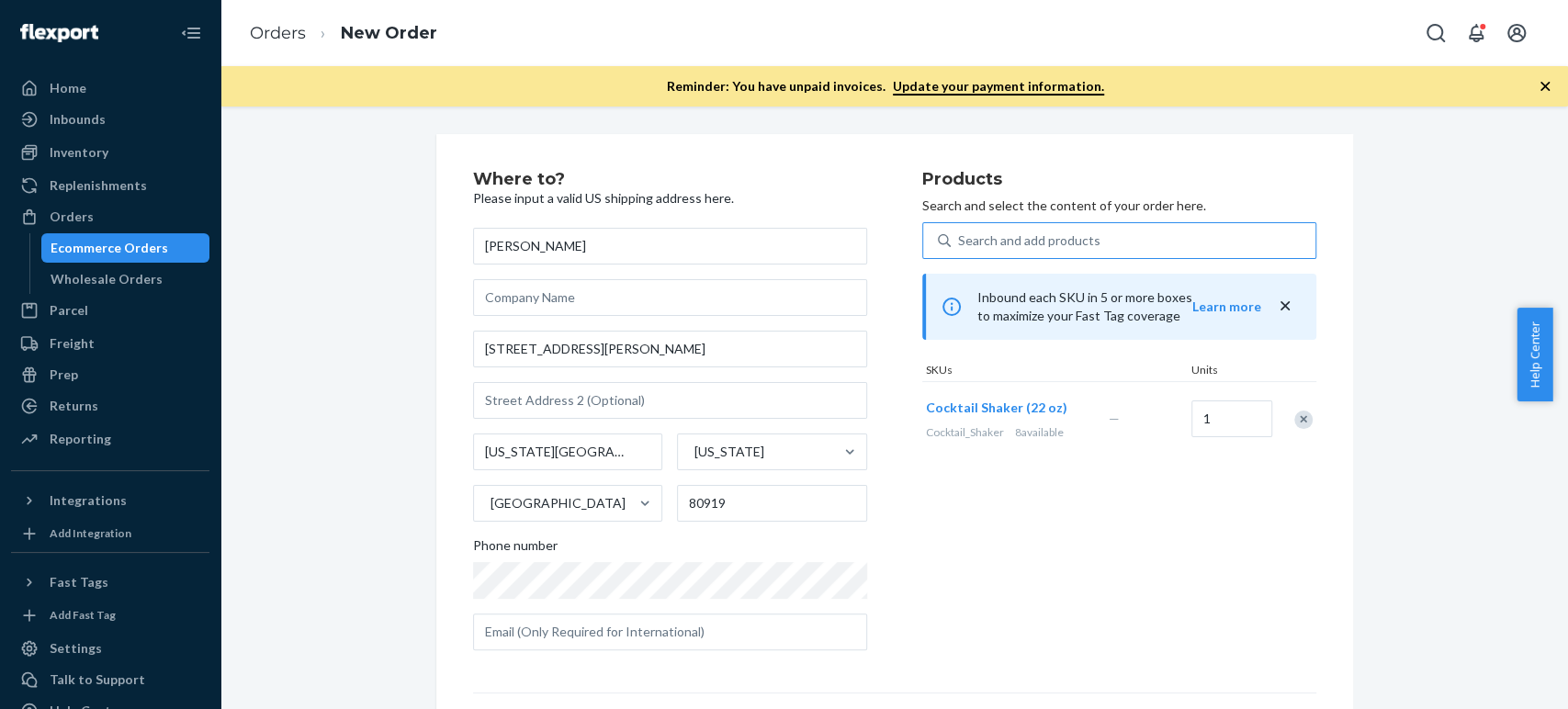
click at [1050, 536] on div "Products Search and select the content of your order here. Search and add produ…" at bounding box center [1119, 418] width 394 height 494
click at [1278, 302] on icon "close" at bounding box center [1286, 306] width 19 height 19
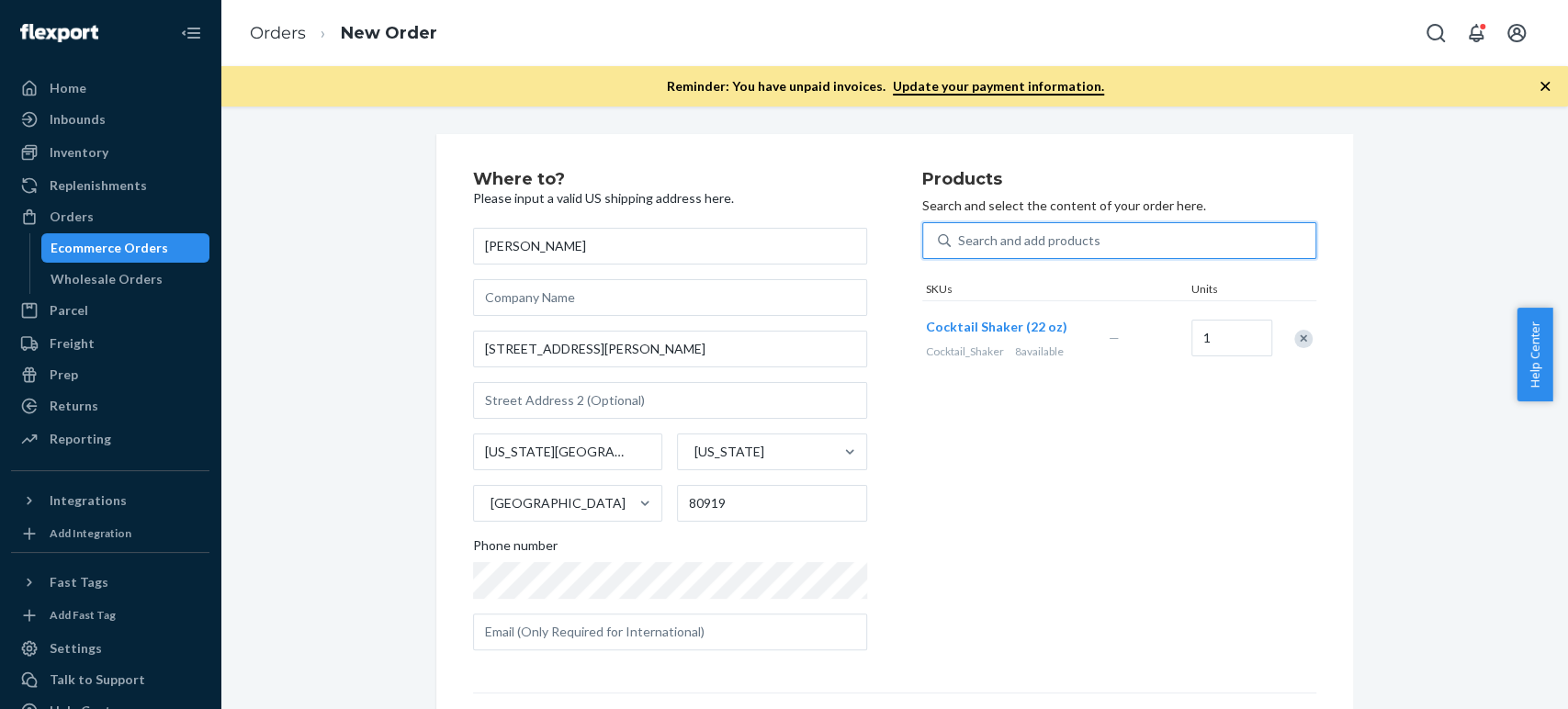
click at [1072, 229] on div "Search and add products" at bounding box center [1133, 240] width 364 height 33
click at [960, 232] on input "0 results available. Use Up and Down to choose options, press Enter to select t…" at bounding box center [959, 241] width 2 height 19
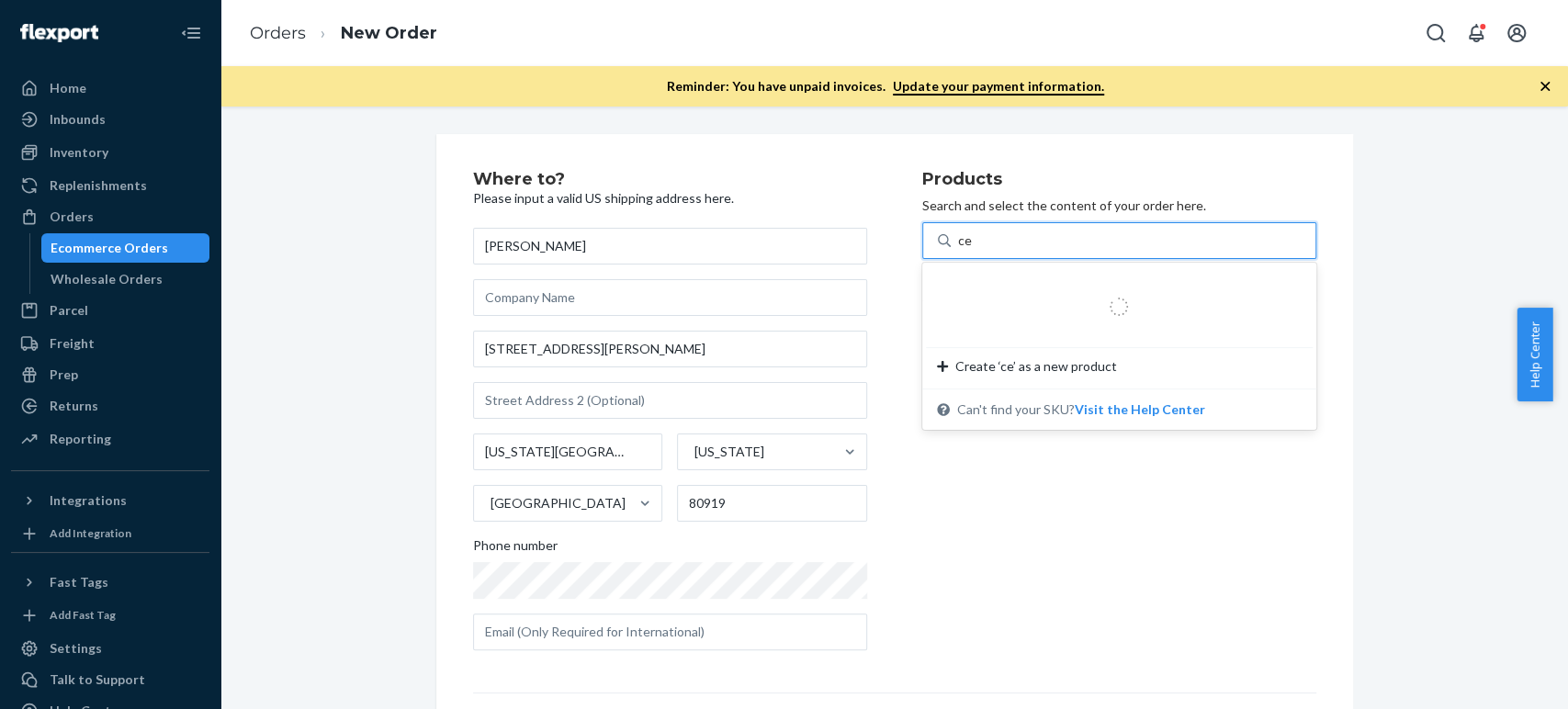
type input "c"
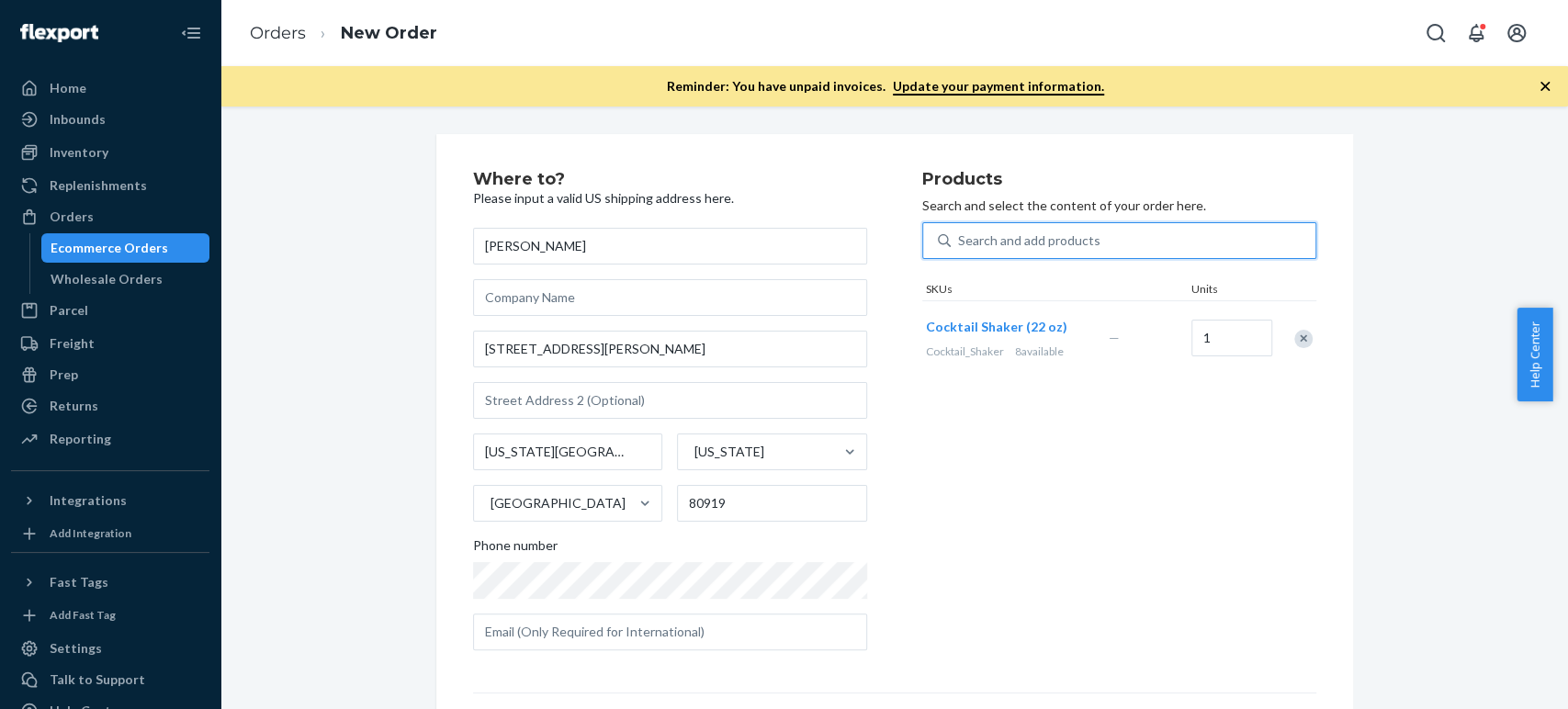
click at [979, 222] on div "Search and add products" at bounding box center [1119, 240] width 394 height 36
click at [960, 232] on input "0 results available. Use Up and Down to choose options, press Enter to select t…" at bounding box center [959, 241] width 2 height 19
paste input "turkish bath rug"
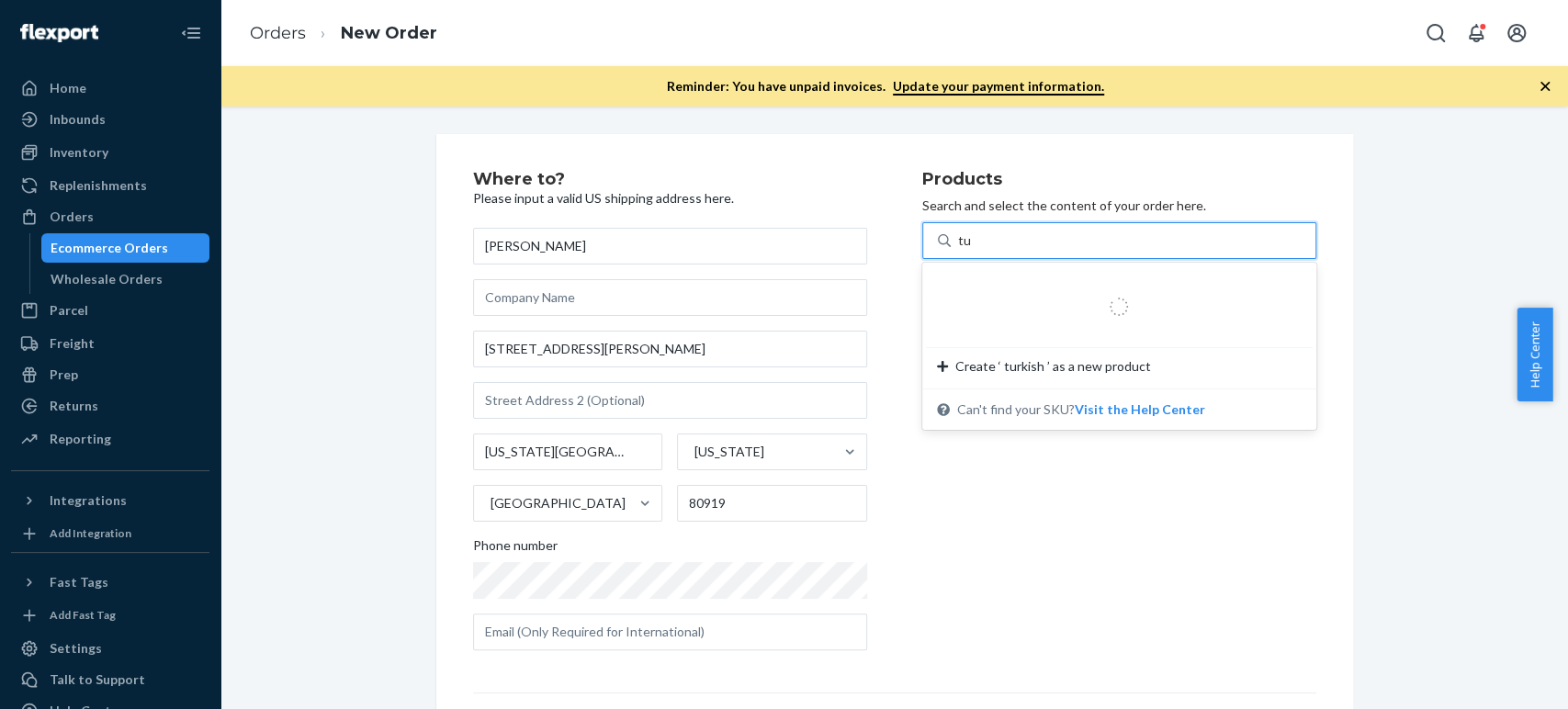
type input "t"
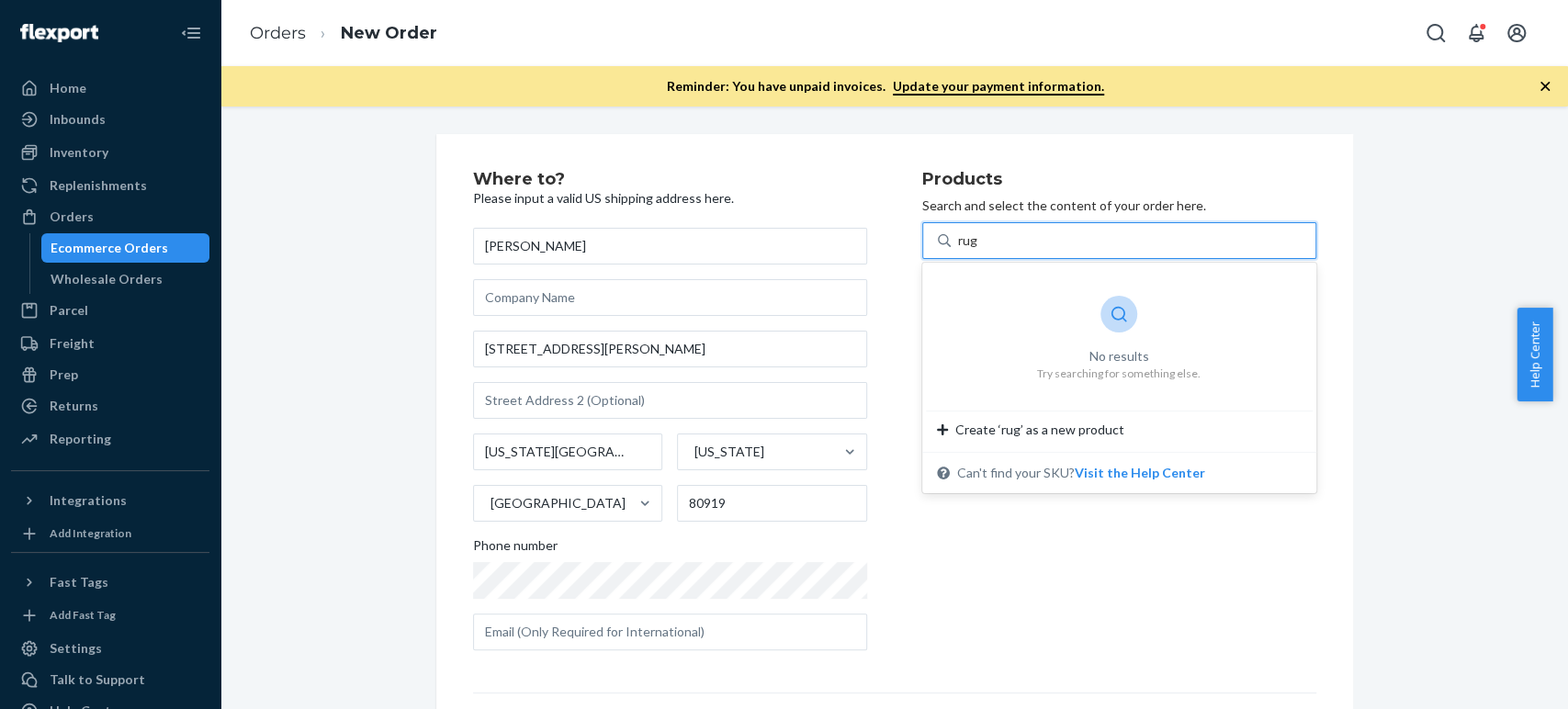
type input "rug"
click at [1078, 564] on div "Products Search and select the content of your order here. 0 results available …" at bounding box center [1119, 418] width 394 height 494
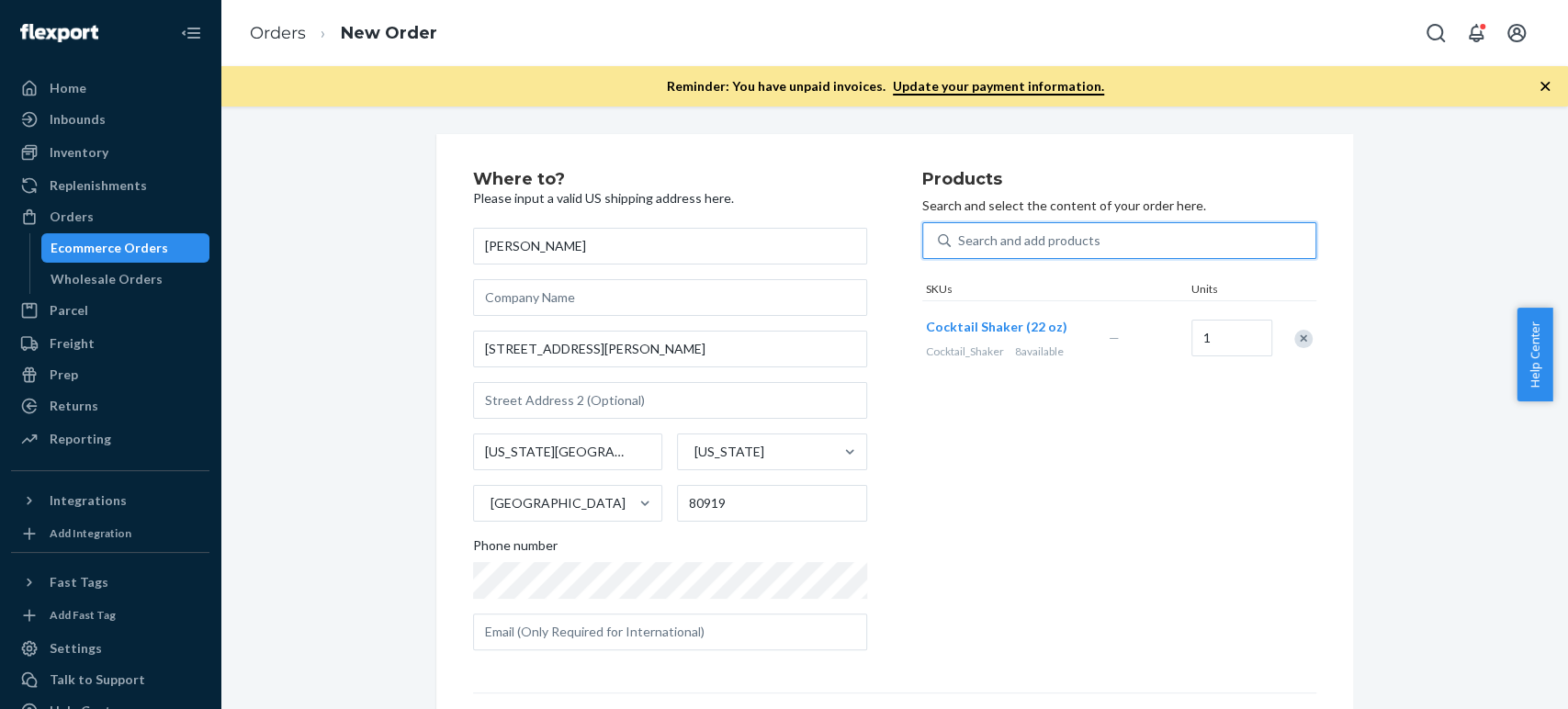
click at [986, 248] on div "Search and add products" at bounding box center [1029, 241] width 142 height 19
click at [960, 248] on input "0 results available. Use Up and Down to choose options, press Enter to select t…" at bounding box center [959, 241] width 2 height 19
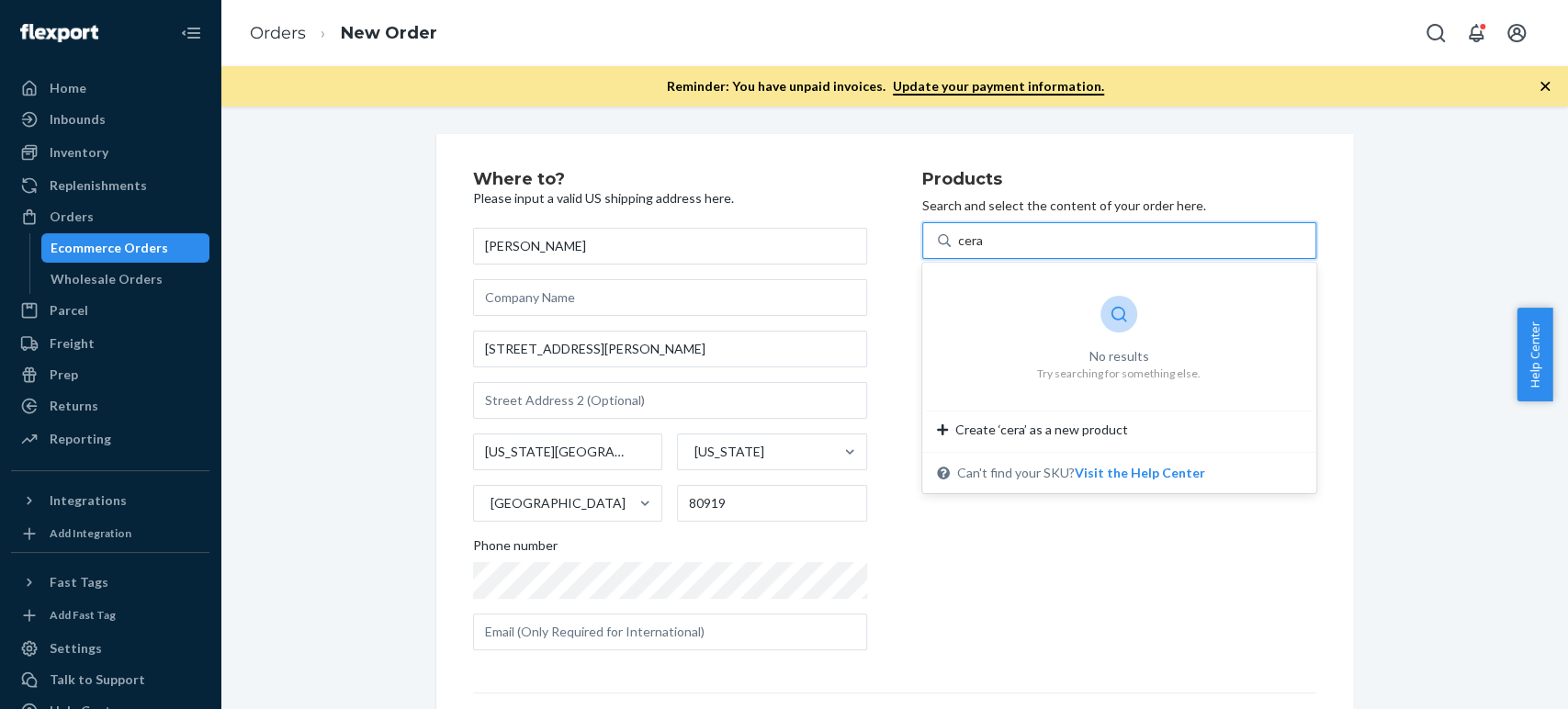
type input "cera"
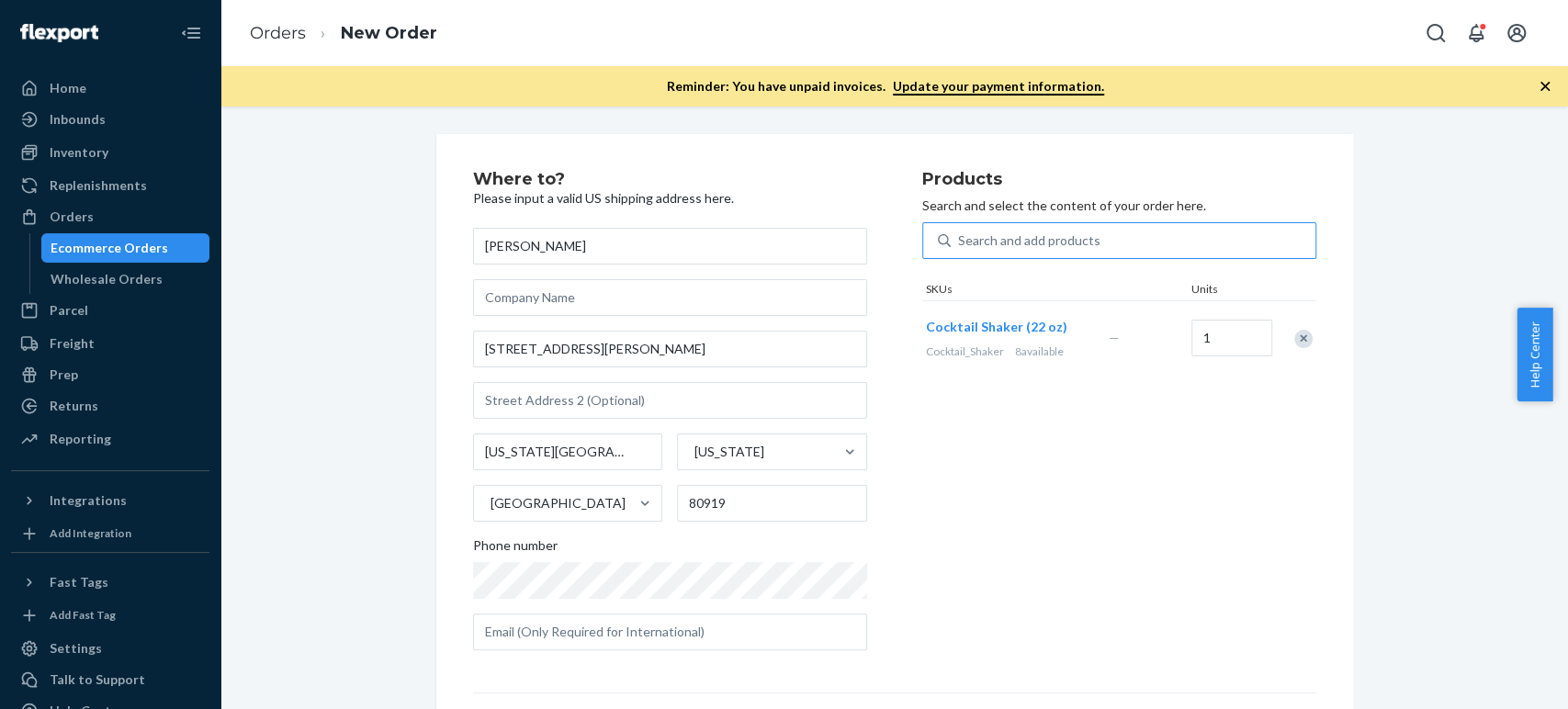
click at [949, 557] on div "Products Search and select the content of your order here. Search and add produ…" at bounding box center [1119, 418] width 394 height 494
click at [976, 224] on div "Search and add products" at bounding box center [1133, 240] width 364 height 33
click at [960, 232] on input "0 results available. Use Up and Down to choose options, press Enter to select t…" at bounding box center [959, 241] width 2 height 19
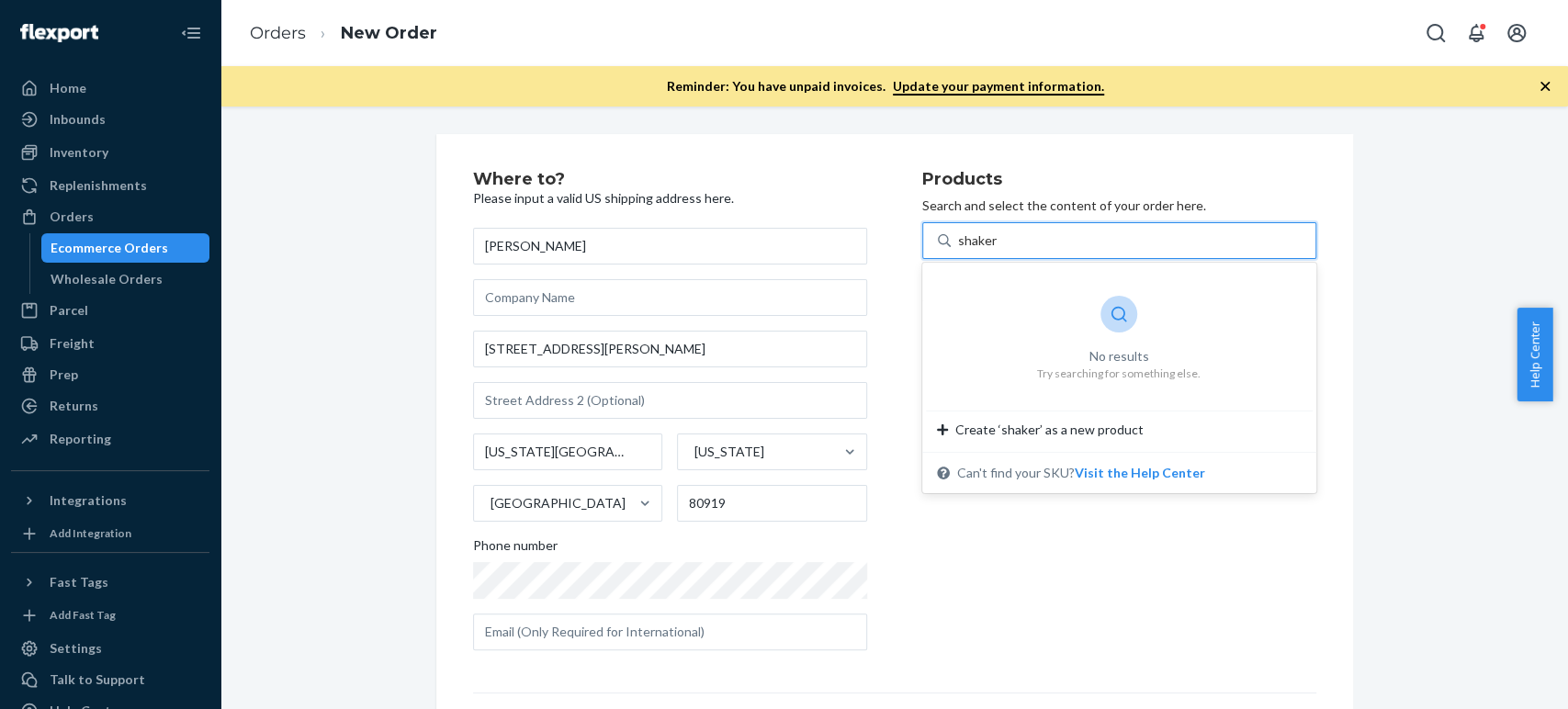
type input "shaker"
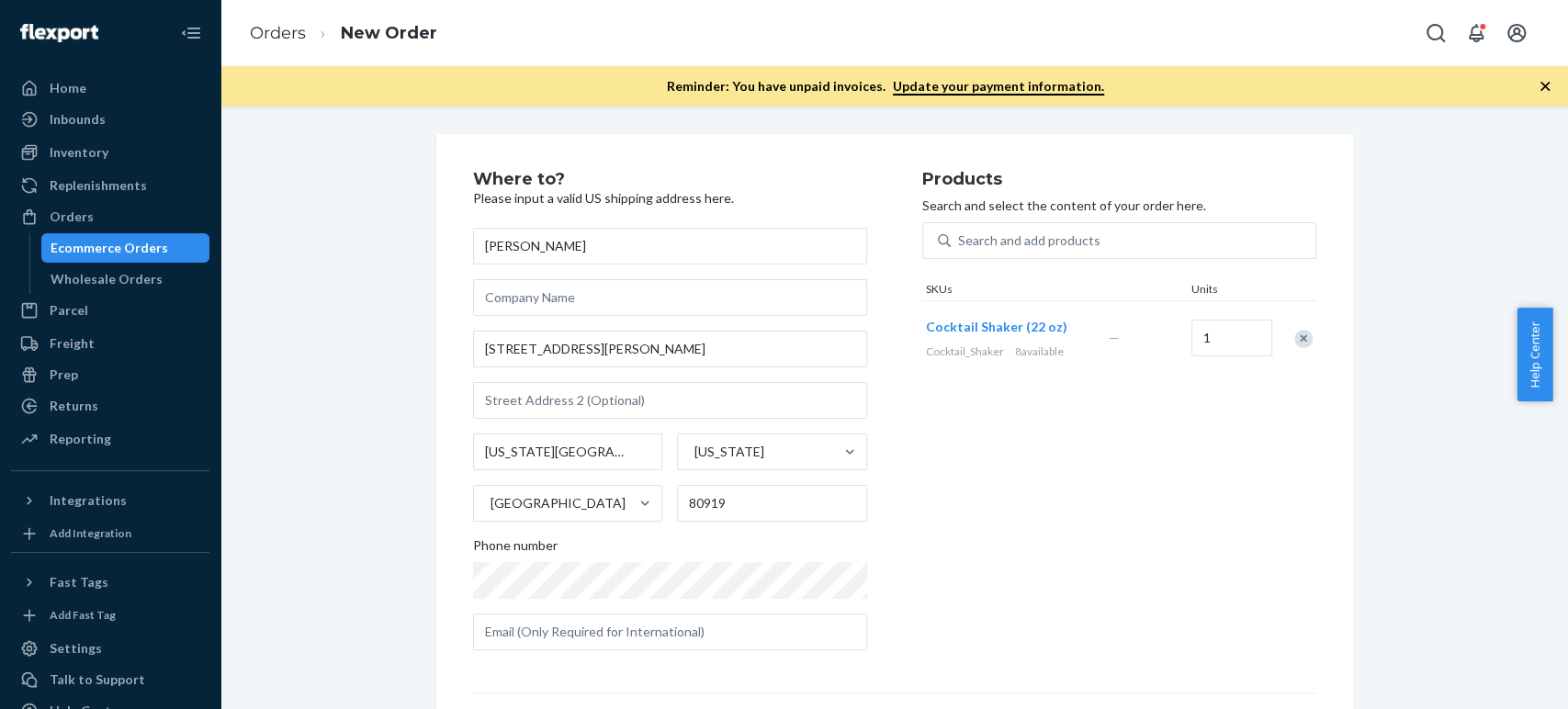
click at [1080, 573] on div "Products Search and select the content of your order here. Search and add produ…" at bounding box center [1119, 418] width 394 height 494
click at [1294, 338] on div "Remove Item" at bounding box center [1304, 339] width 19 height 19
click at [74, 214] on div "Orders" at bounding box center [71, 217] width 44 height 19
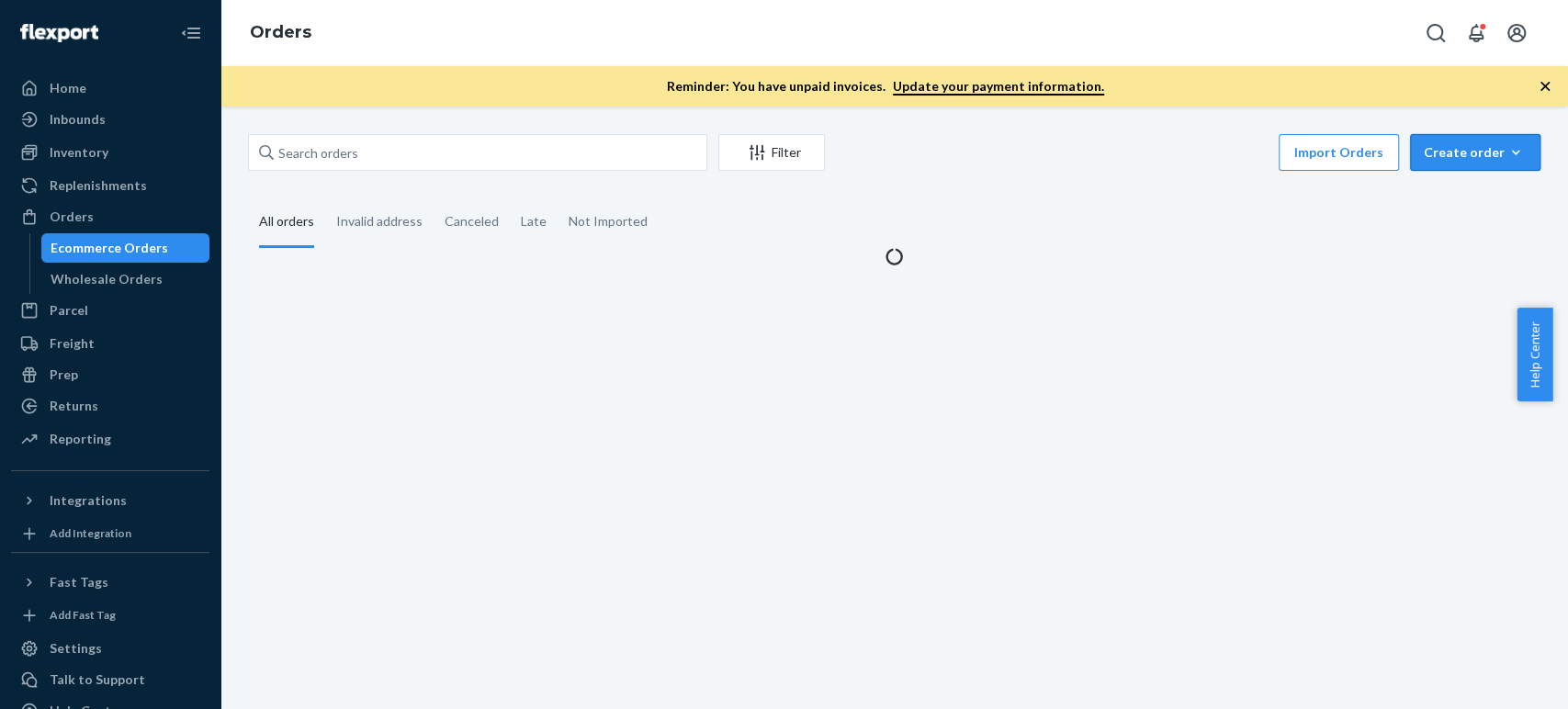
click at [1497, 137] on button "Create order Ecommerce order Removal order" at bounding box center [1475, 152] width 131 height 36
click at [1433, 191] on span "Ecommerce order" at bounding box center [1487, 197] width 114 height 13
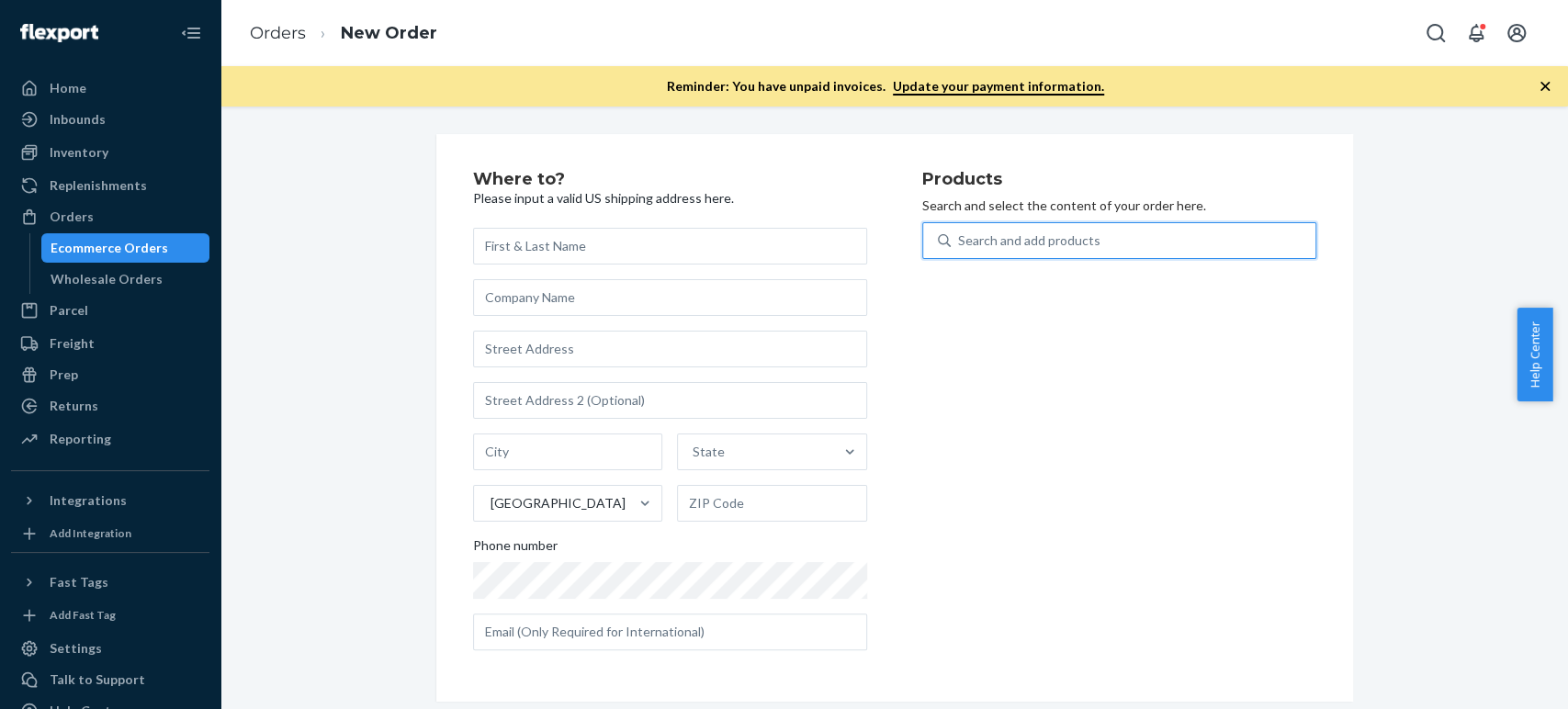
click at [1017, 243] on div "Search and add products" at bounding box center [1029, 241] width 142 height 19
click at [960, 243] on input "0 results available. Use Up and Down to choose options, press Enter to select t…" at bounding box center [959, 241] width 2 height 19
type input "cera"
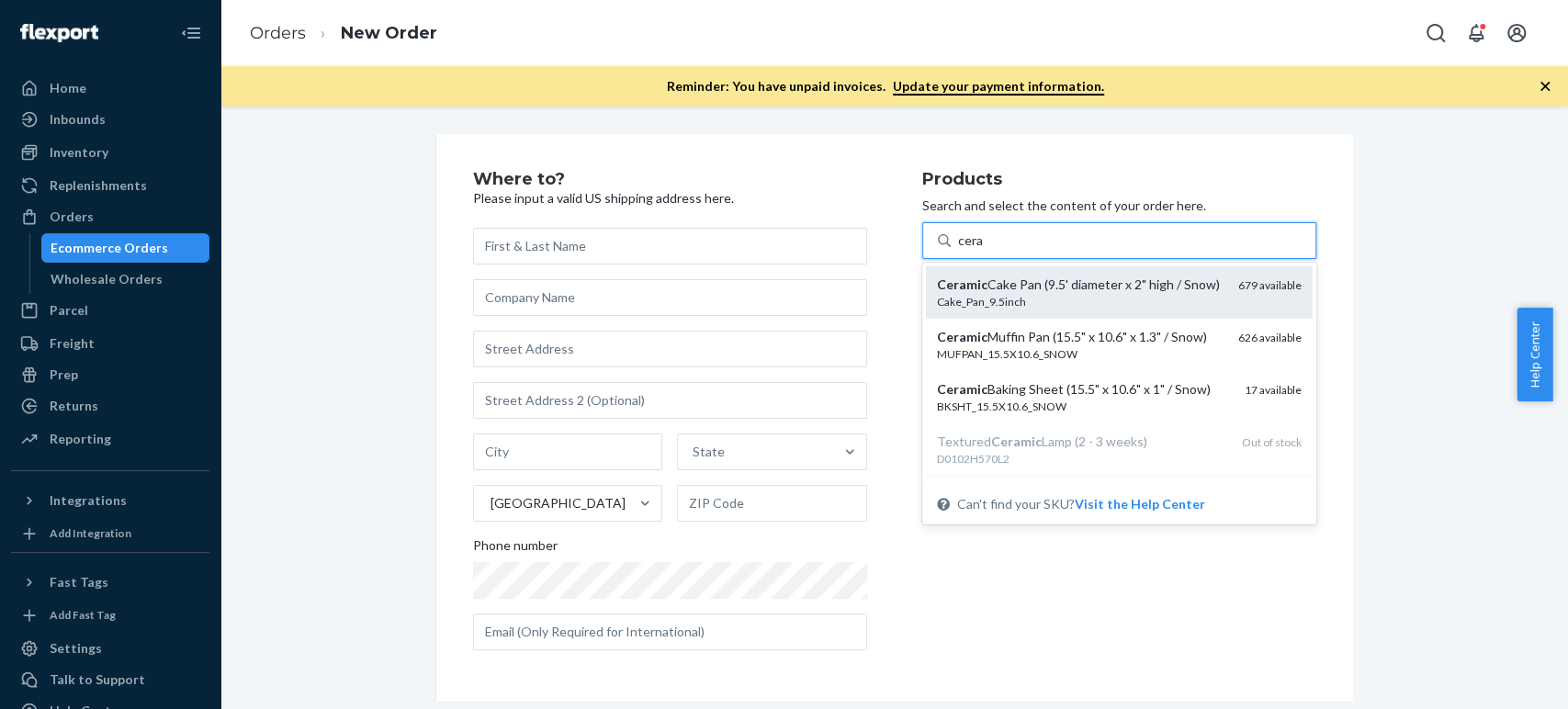
click at [1010, 281] on div "Ceramic Cake Pan (9.5' diameter x 2" high / Snow)" at bounding box center [1080, 285] width 287 height 19
click at [984, 249] on input "cera" at bounding box center [971, 241] width 26 height 19
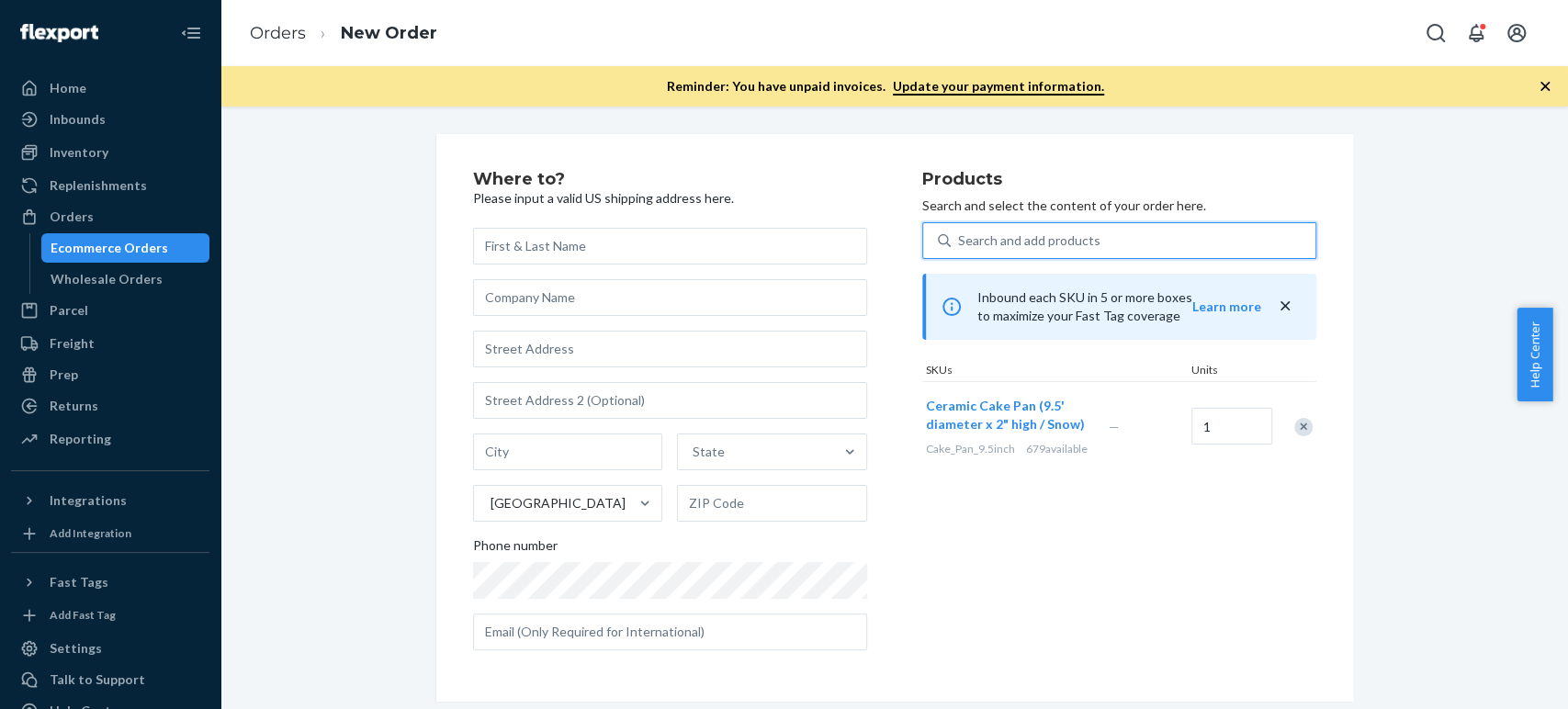
click at [994, 237] on div "Search and add products" at bounding box center [1029, 241] width 142 height 19
click at [960, 237] on input "0 results available. Use Up and Down to choose options, press Enter to select t…" at bounding box center [959, 241] width 2 height 19
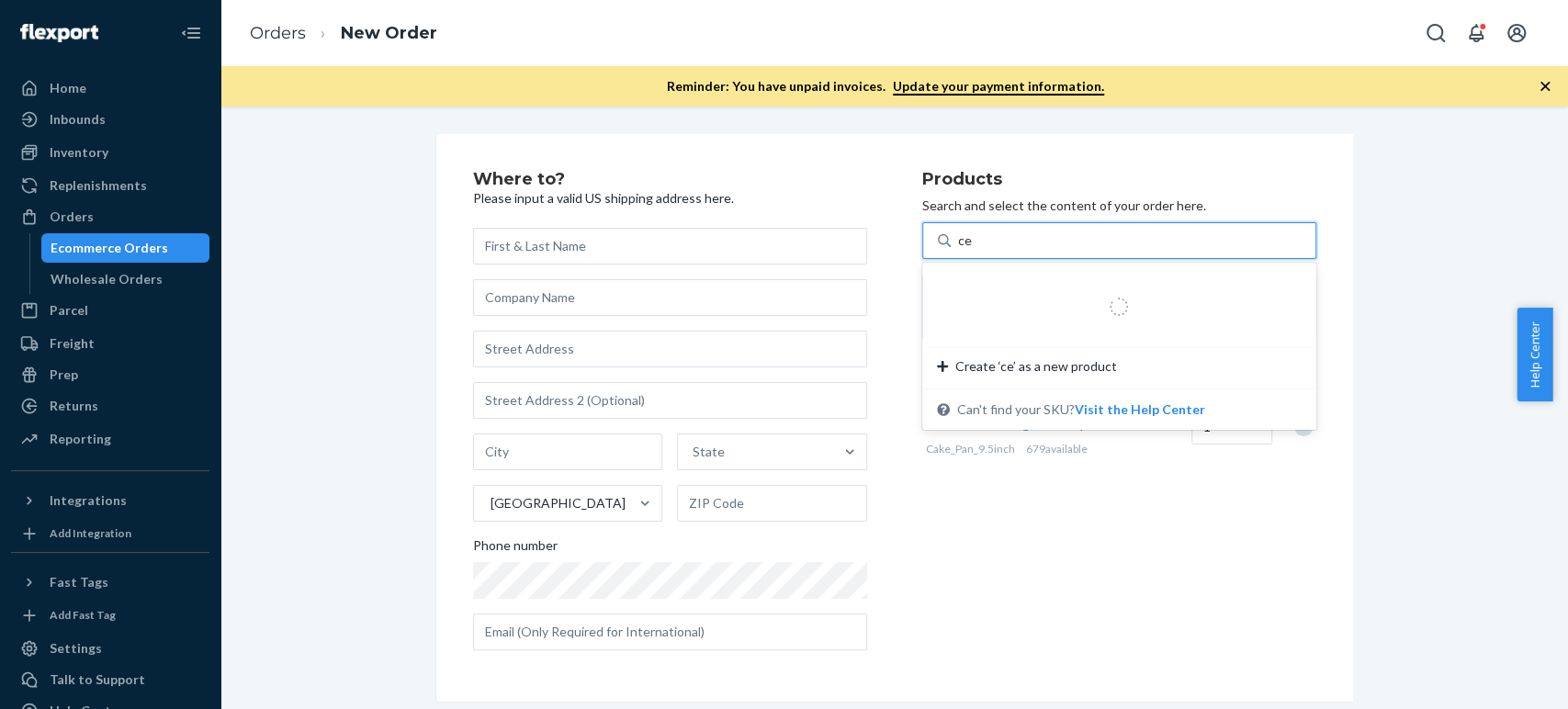
type input "cer"
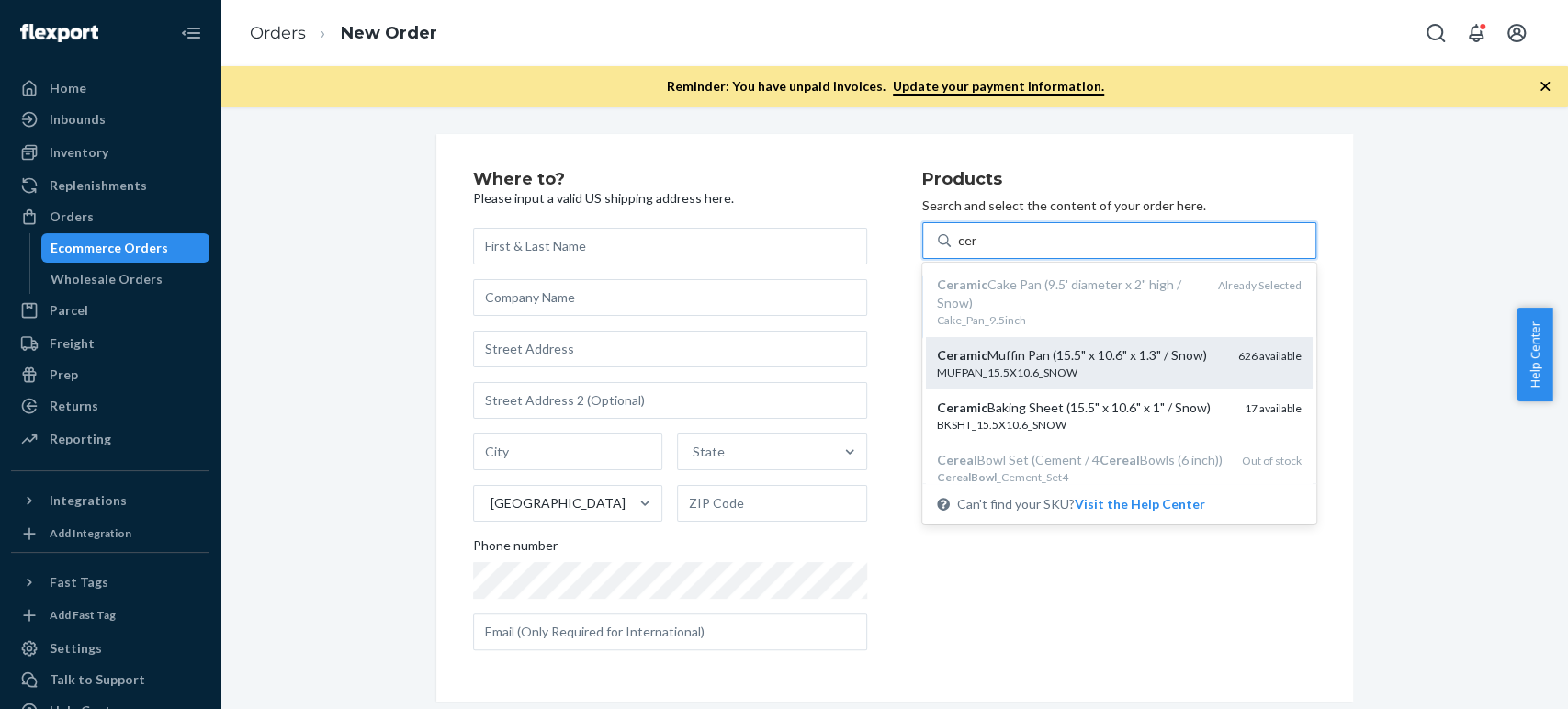
click at [983, 367] on div "MUFPAN_15.5X10.6_SNOW" at bounding box center [1080, 372] width 287 height 16
click at [978, 249] on input "cer" at bounding box center [968, 241] width 21 height 19
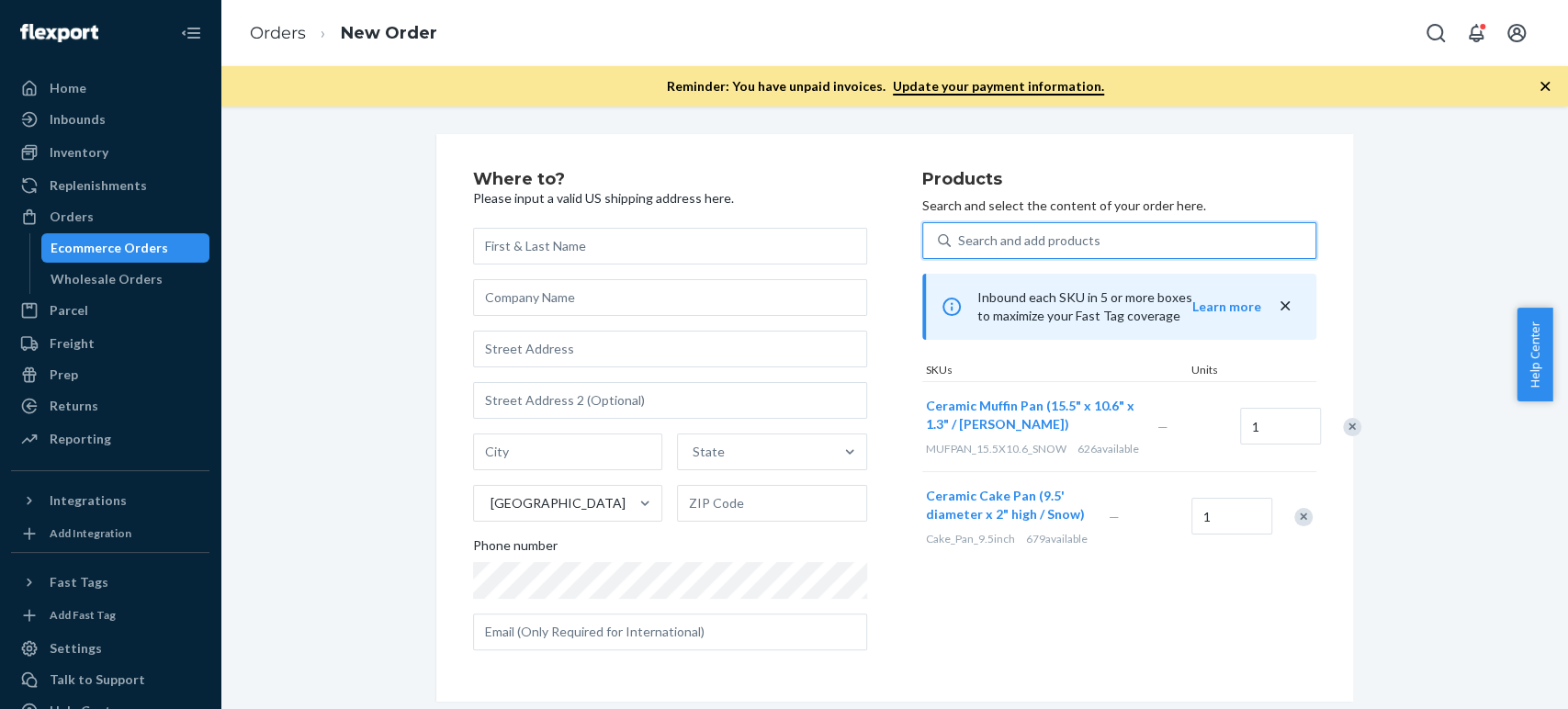
click at [961, 241] on div "Search and add products" at bounding box center [1029, 241] width 142 height 19
click at [960, 241] on input "0 results available. Use Up and Down to choose options, press Enter to select t…" at bounding box center [959, 241] width 2 height 19
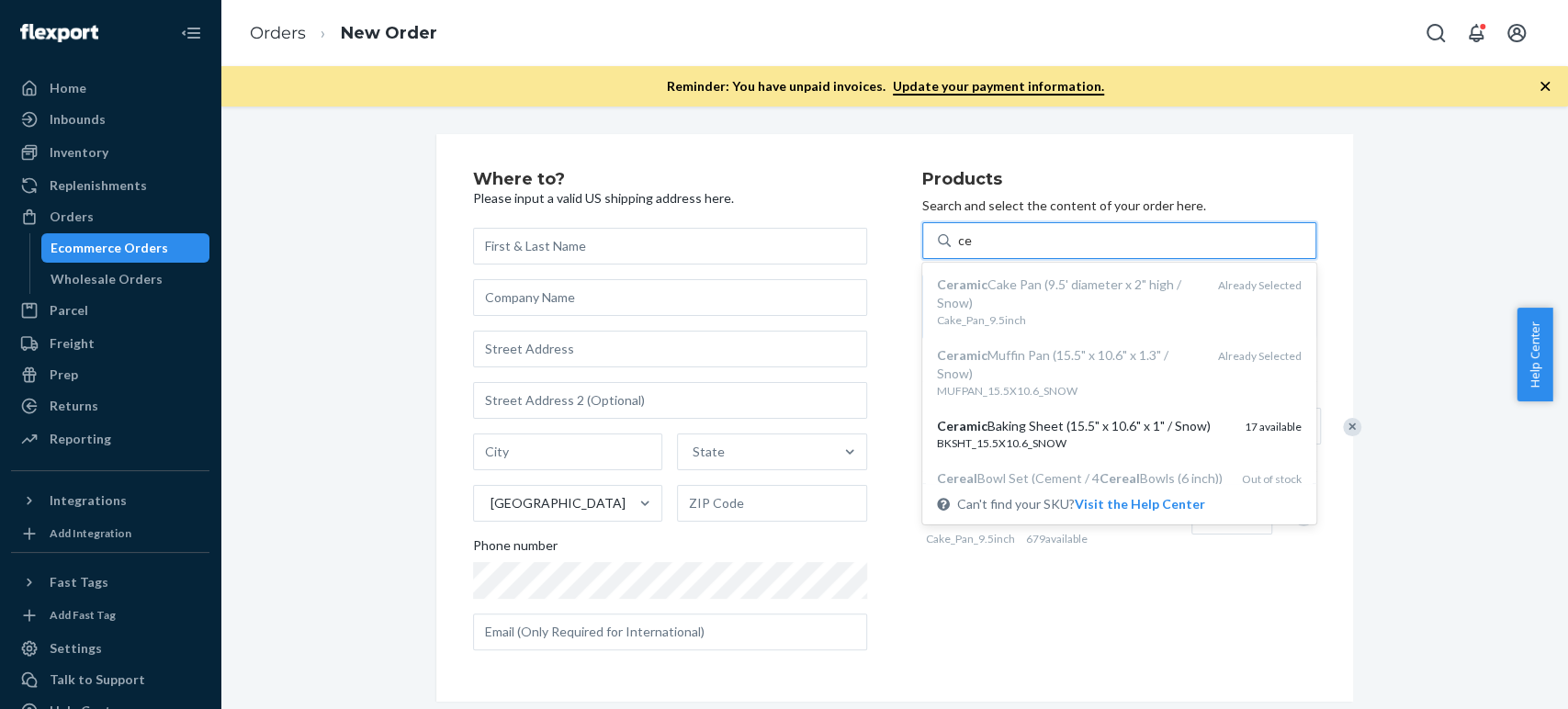
type input "c"
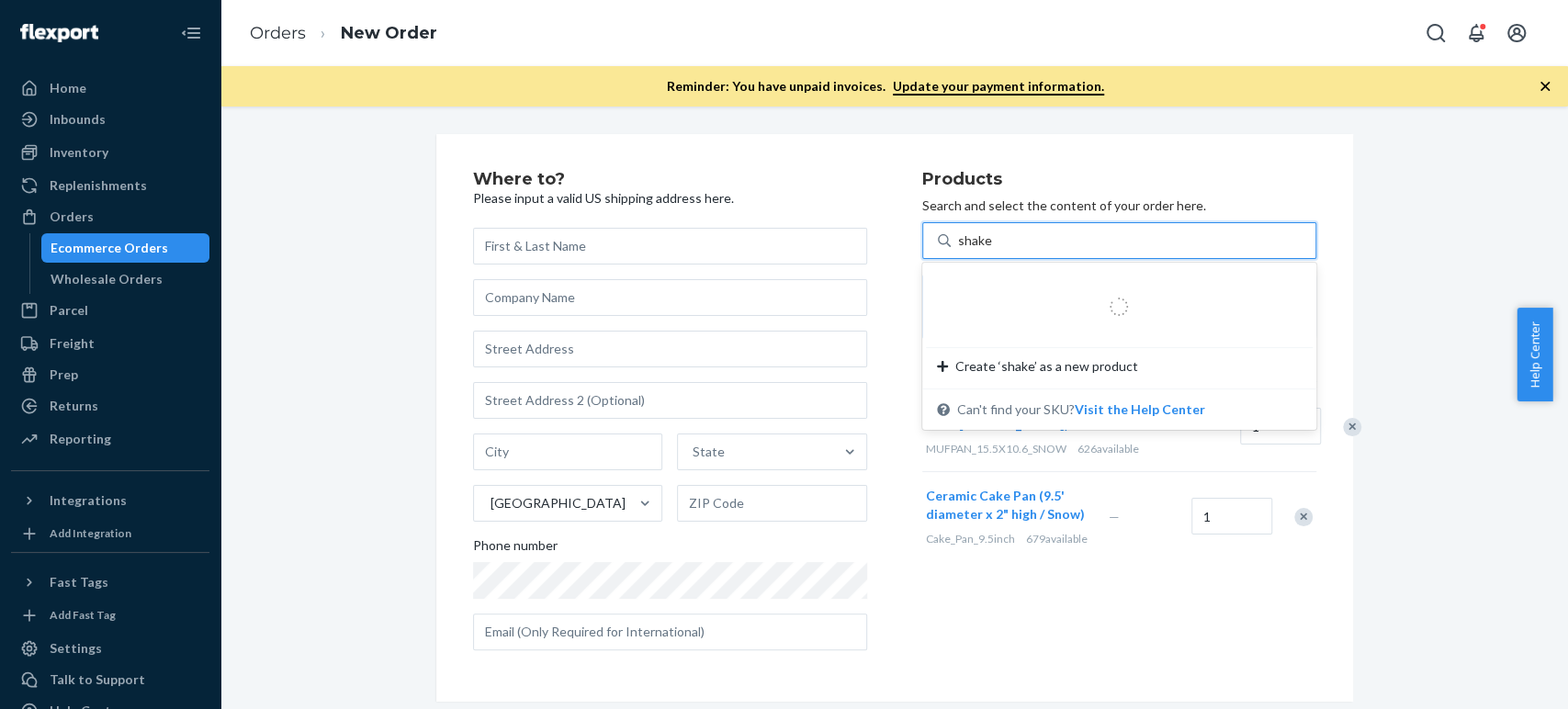
type input "shaker"
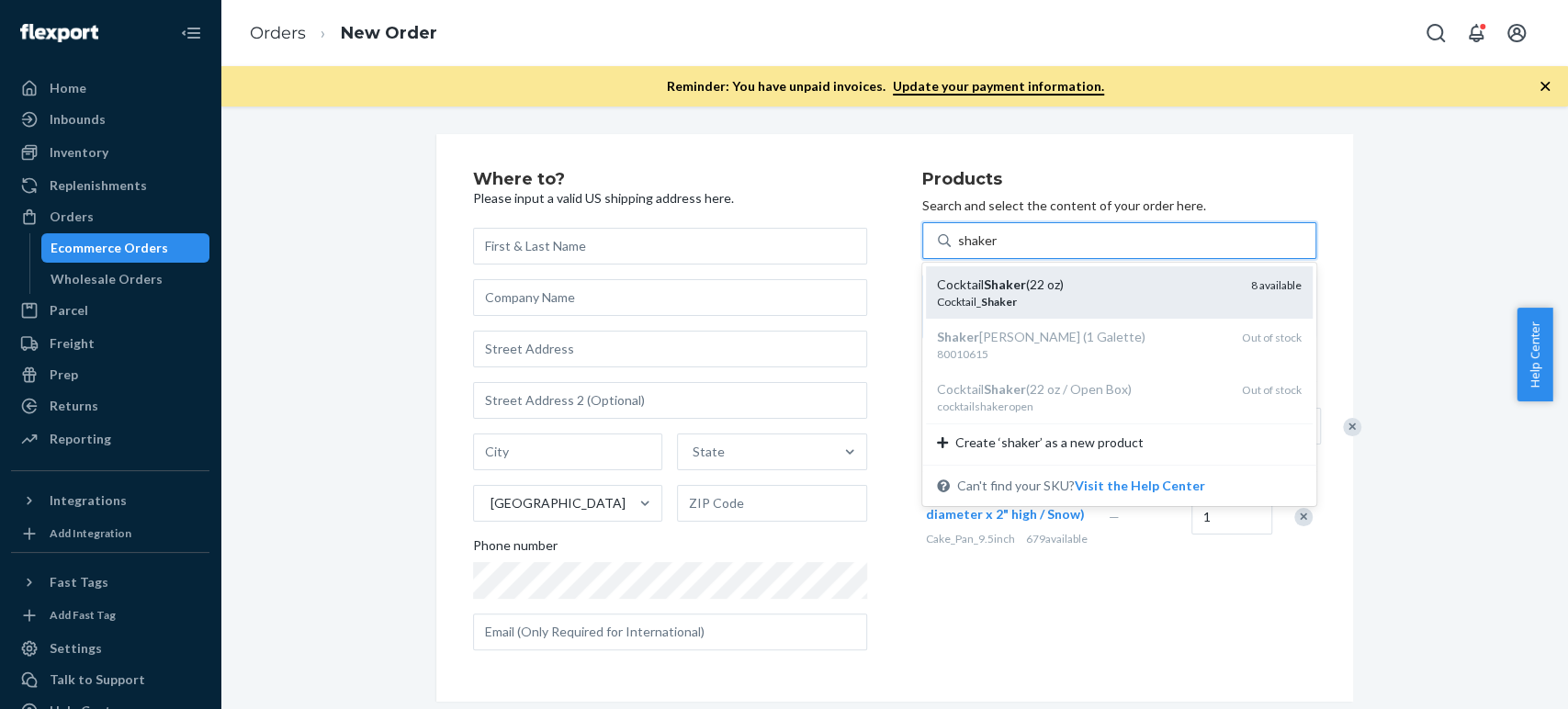
click at [955, 300] on div "Cocktail_ Shaker" at bounding box center [1087, 302] width 300 height 16
click at [958, 249] on input "shaker" at bounding box center [977, 241] width 39 height 19
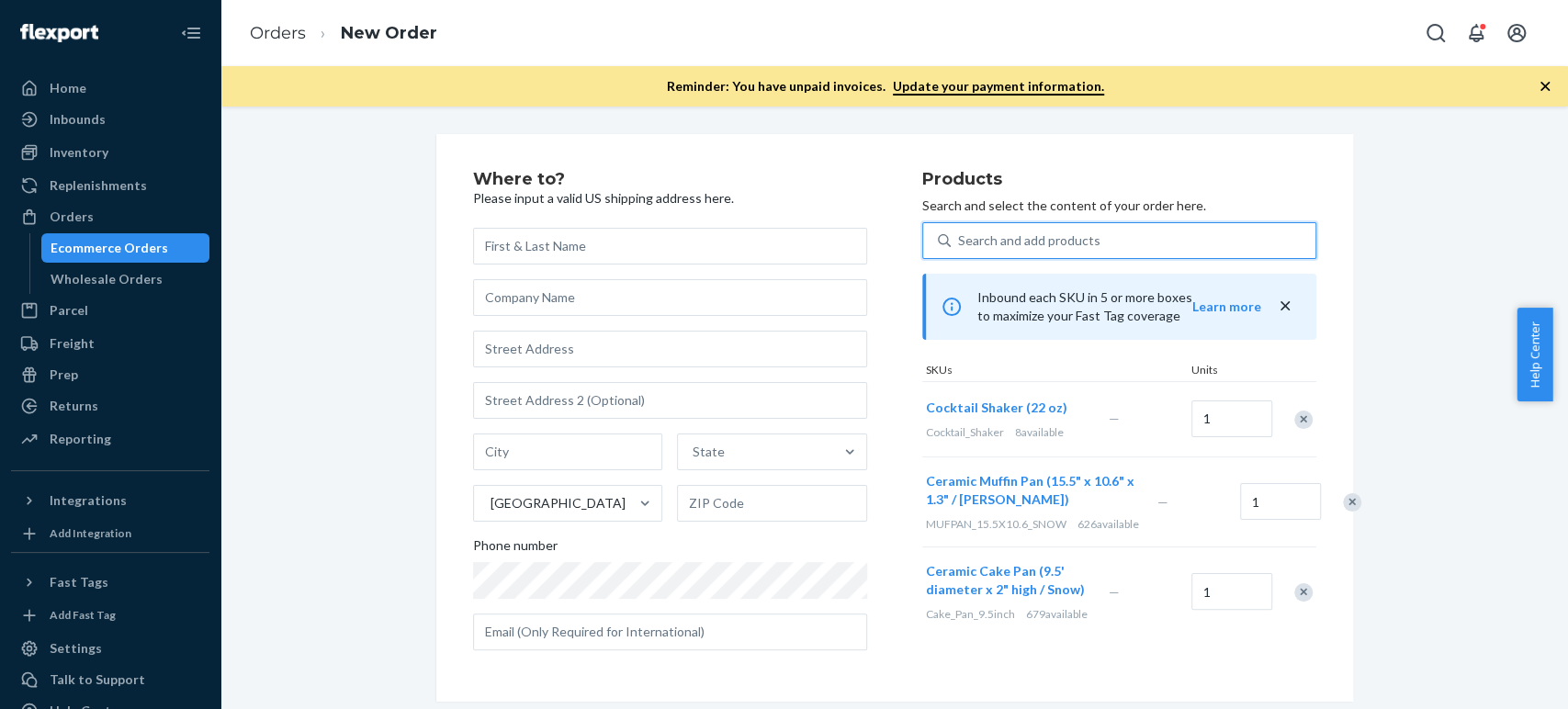
click at [977, 250] on div "Search and add products" at bounding box center [1133, 240] width 364 height 33
click at [960, 249] on input "0 results available. Select is focused ,type to refine list, press Down to open…" at bounding box center [959, 241] width 2 height 19
paste input "turkish bath rug"
type input "turkish bath rug"
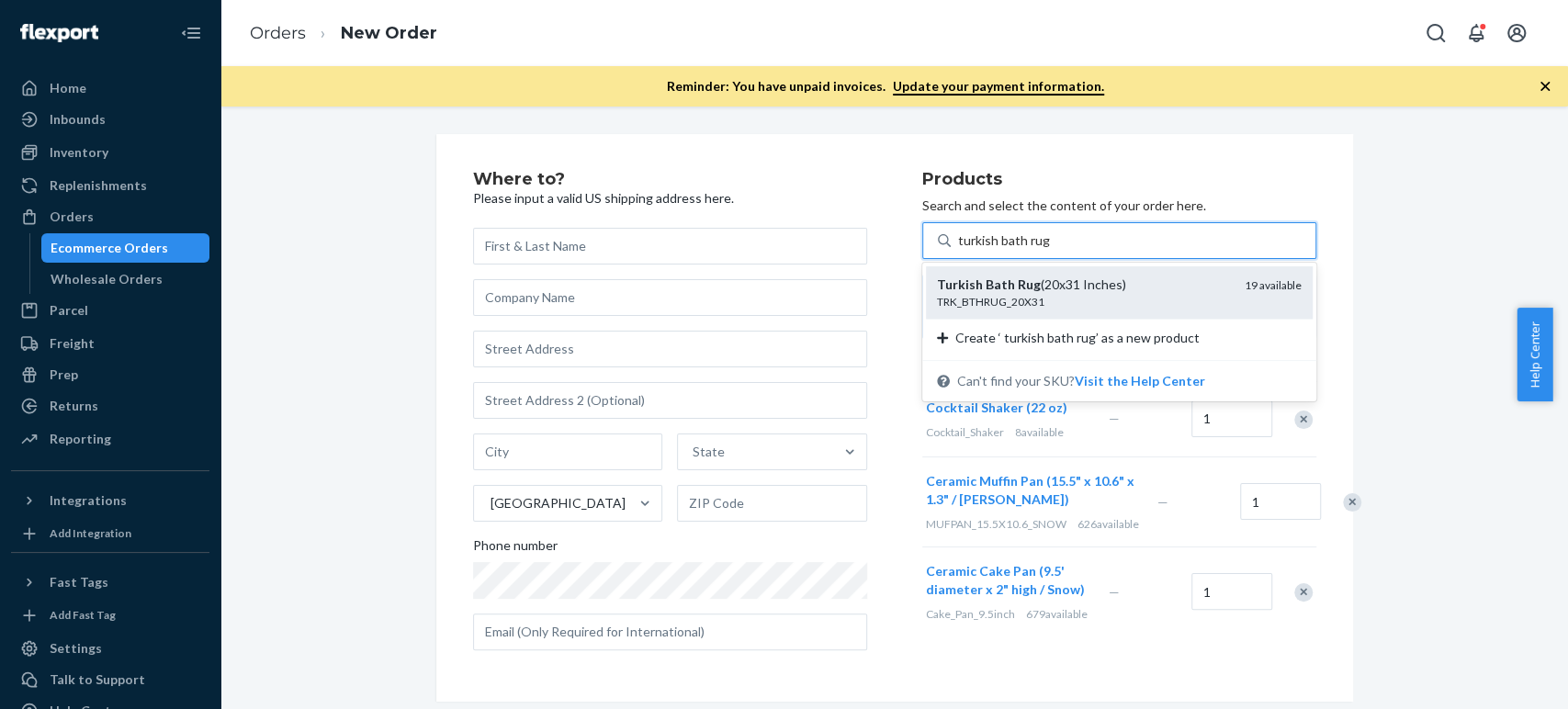
click at [986, 286] on em "Bath" at bounding box center [1000, 284] width 29 height 16
click at [979, 249] on input "turkish bath rug" at bounding box center [1005, 241] width 93 height 19
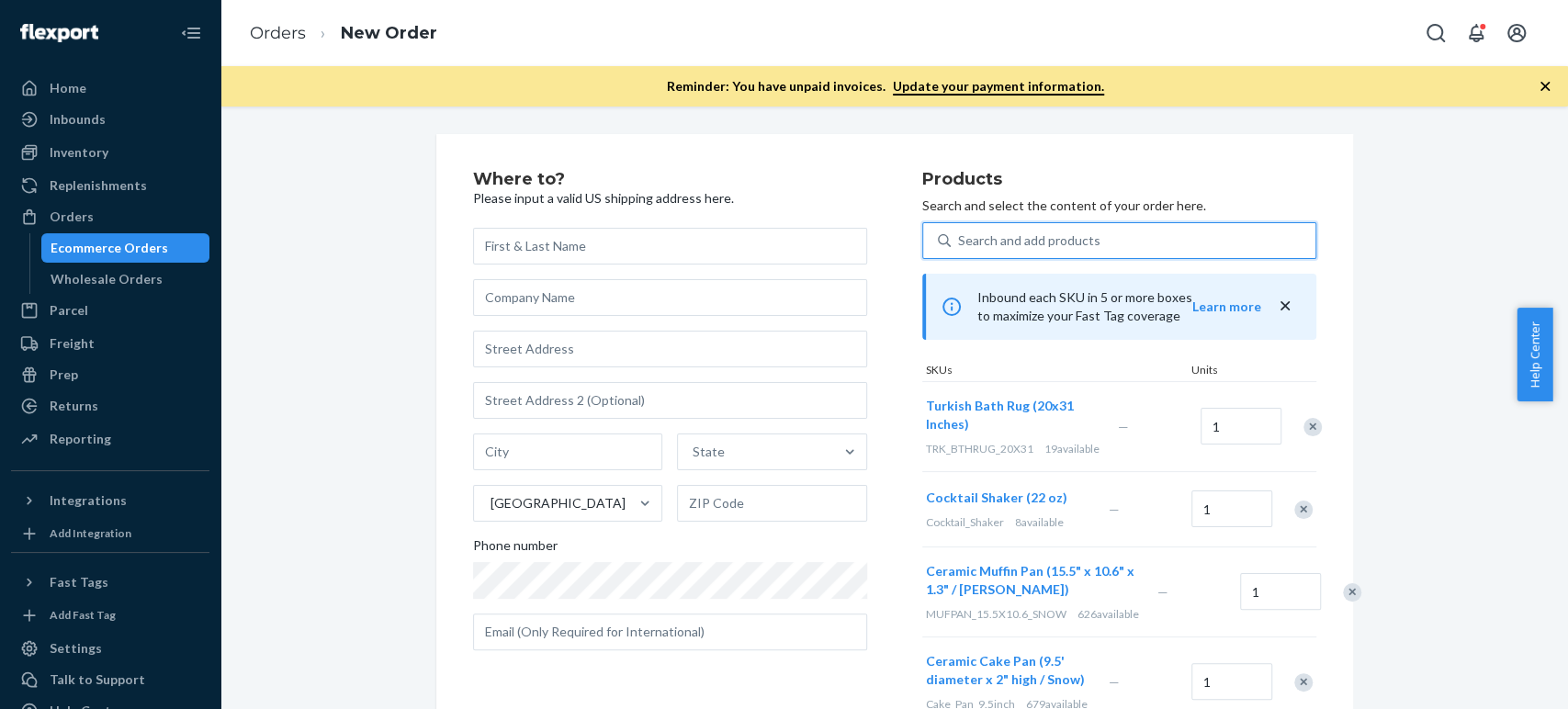
click at [958, 245] on div "Search and add products" at bounding box center [1029, 241] width 142 height 19
click at [958, 245] on input "0 results available. Use Up and Down to choose options, press Enter to select t…" at bounding box center [959, 241] width 2 height 19
paste input "thai oolong tea"
type input "thai oolong tea"
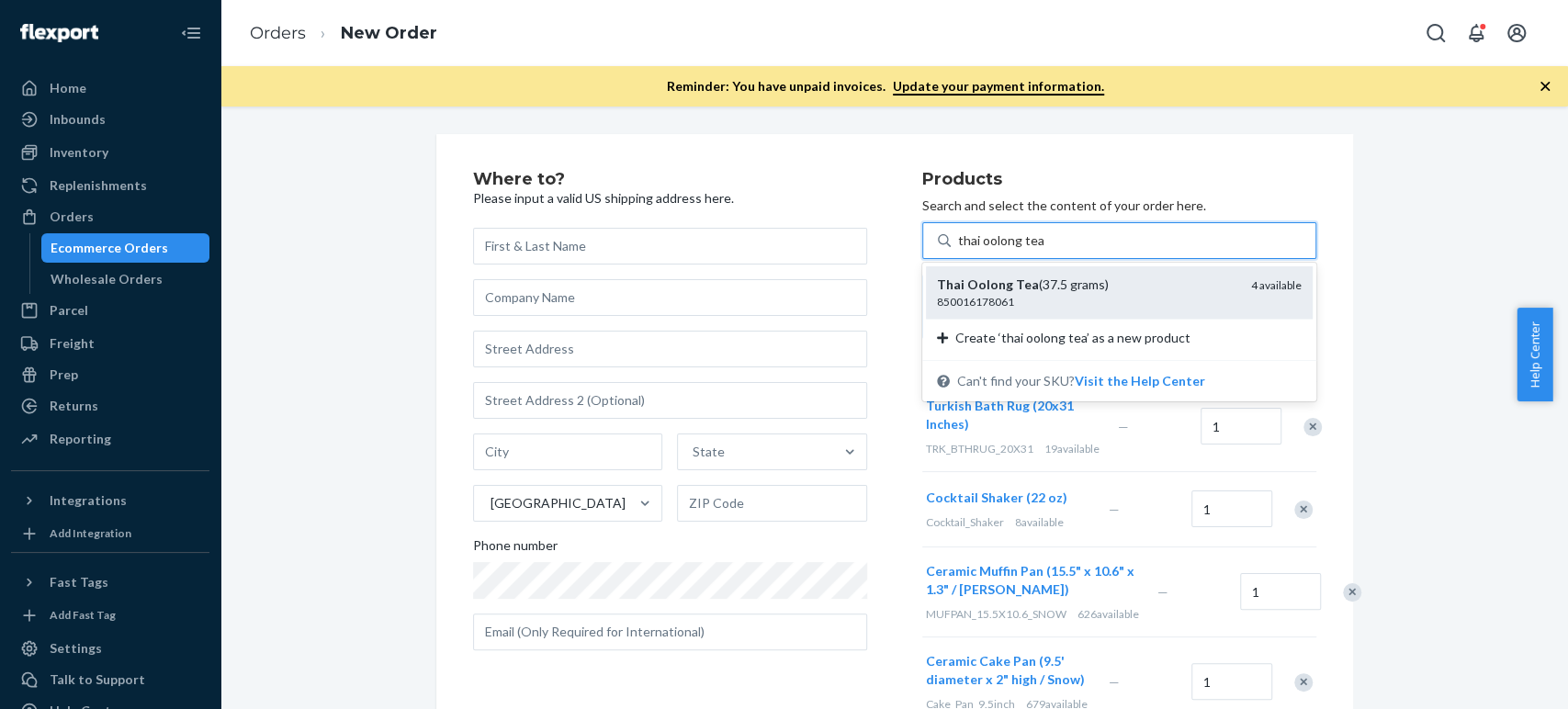
click at [973, 301] on div "850016178061" at bounding box center [1087, 302] width 300 height 16
click at [973, 249] on input "thai oolong tea" at bounding box center [1000, 241] width 85 height 19
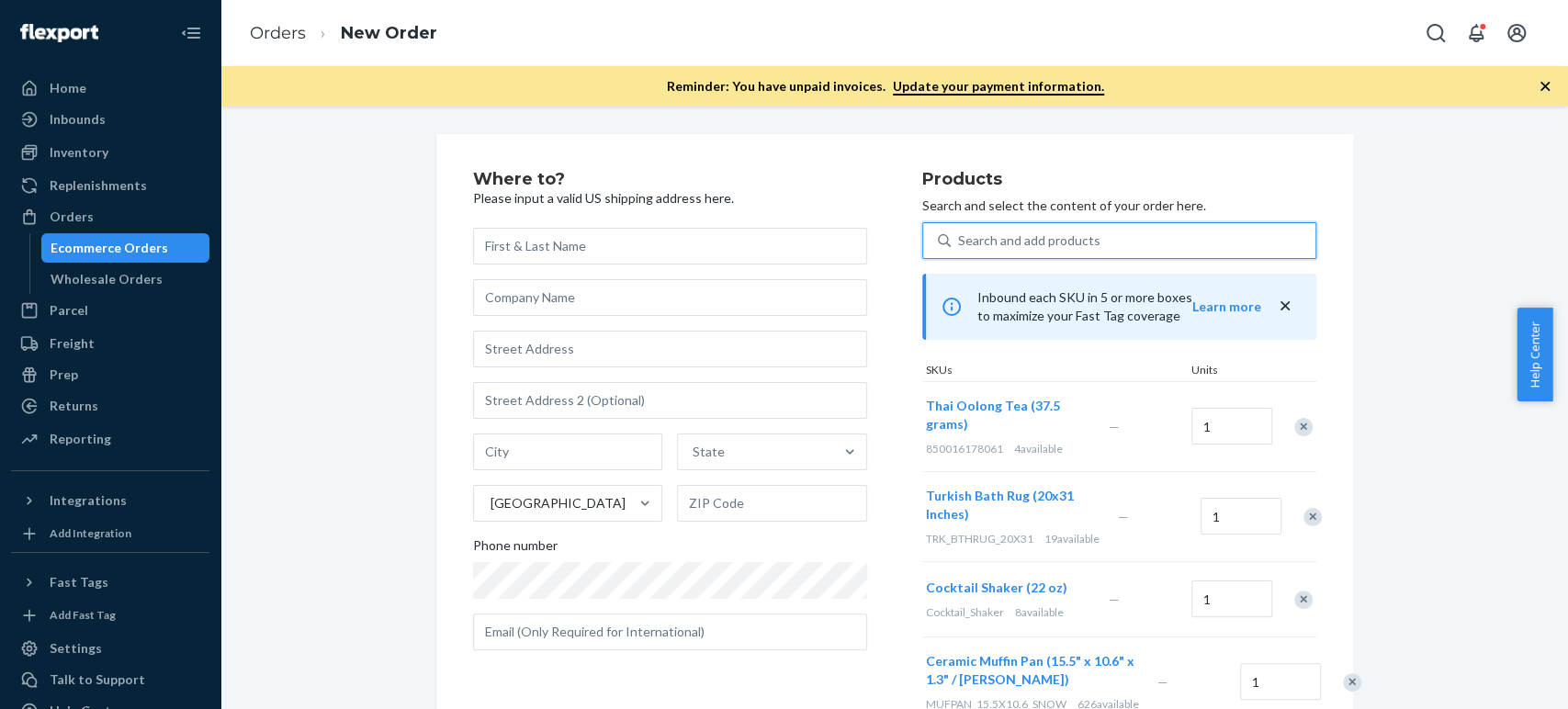
click at [984, 251] on div "Search and add products" at bounding box center [1133, 240] width 364 height 33
click at [960, 249] on input "0 results available. Use Up and Down to choose options, press Enter to select t…" at bounding box center [959, 241] width 2 height 19
paste input "[US_STATE] Almond Flour (16 ounces)"
type input "[US_STATE] Almond Flour (16 ounces)"
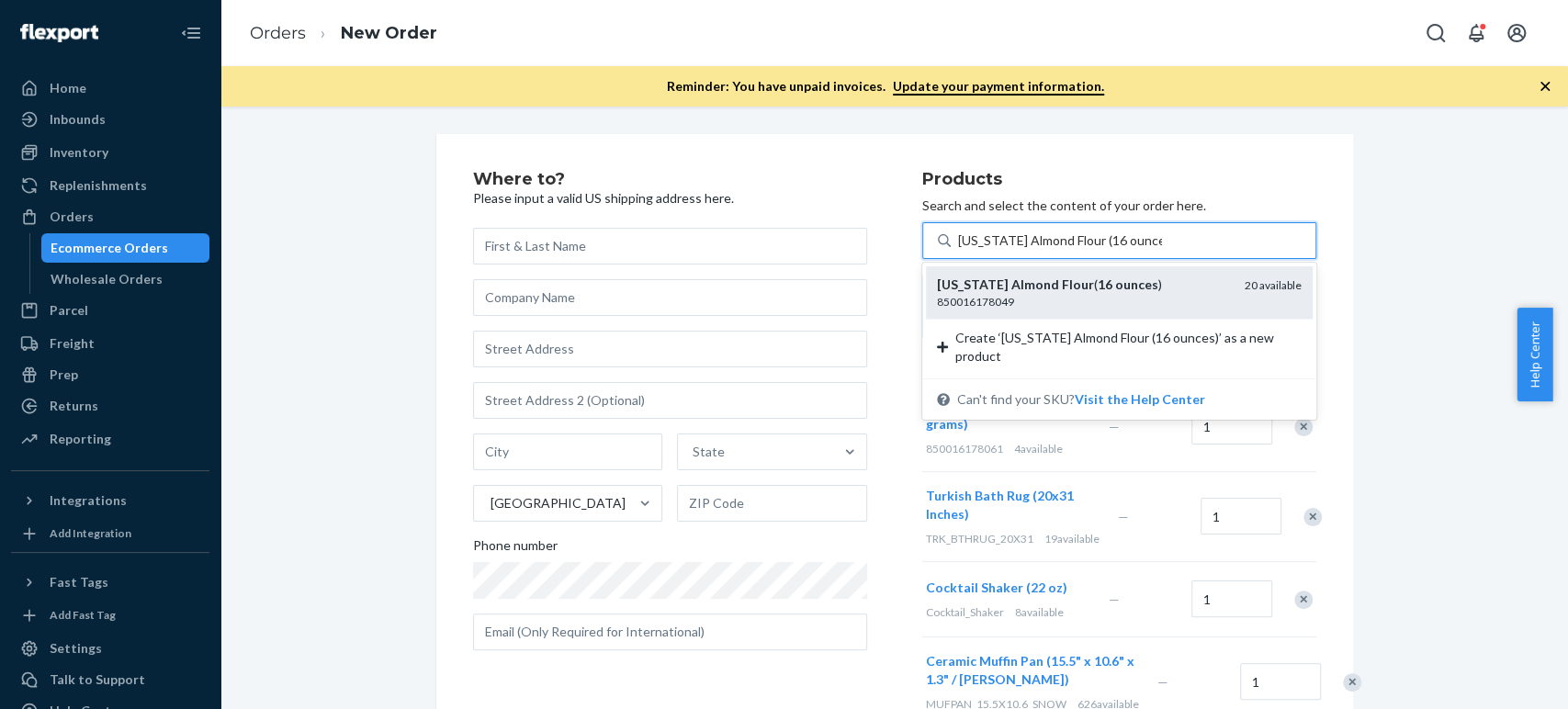
click at [978, 289] on em "[US_STATE]" at bounding box center [973, 284] width 72 height 16
click at [978, 249] on input "[US_STATE] Almond Flour (16 ounces)" at bounding box center [1060, 241] width 204 height 19
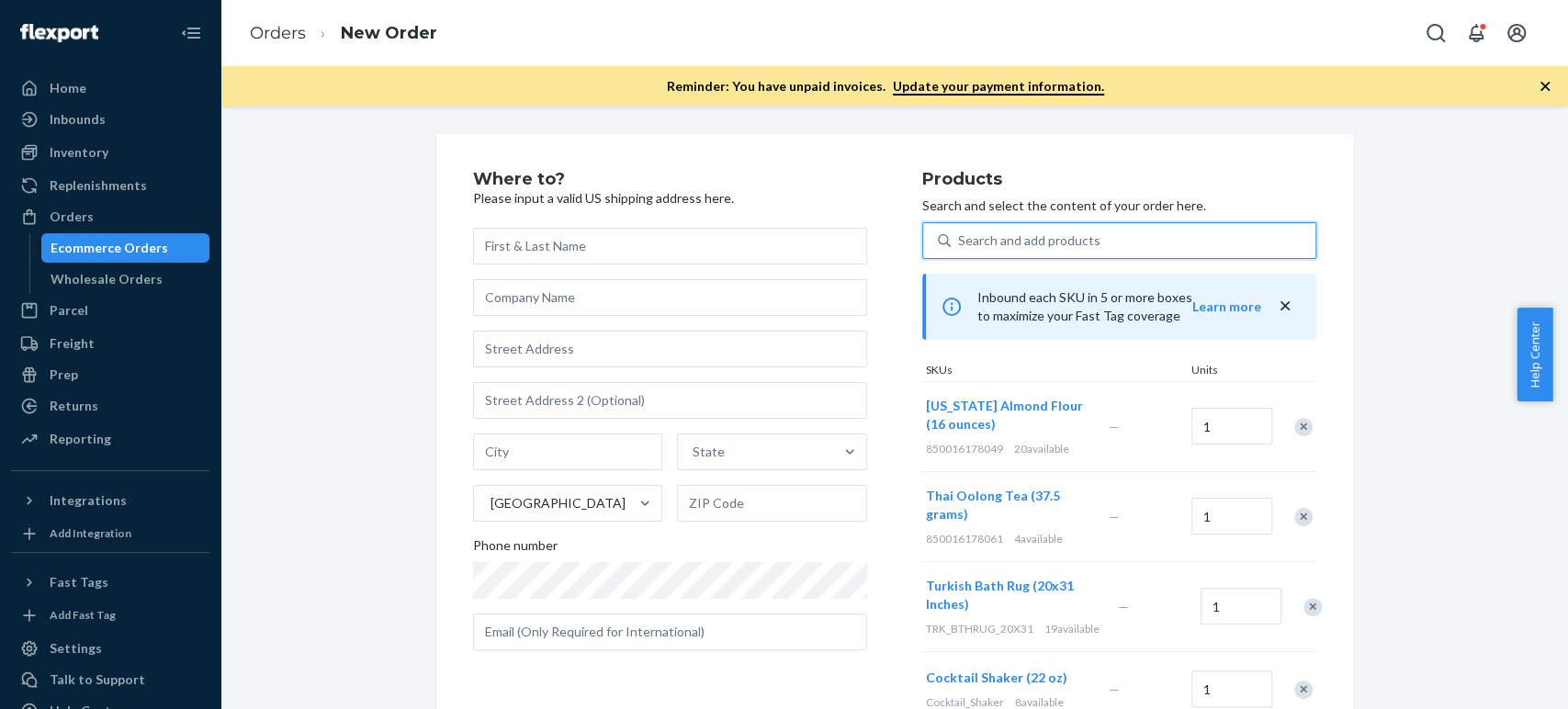
click at [965, 239] on div "Search and add products" at bounding box center [1029, 241] width 142 height 19
click at [960, 239] on input "0 results available. Use Up and Down to choose options, press Enter to select t…" at bounding box center [959, 241] width 2 height 19
paste input "hot toddy coctail"
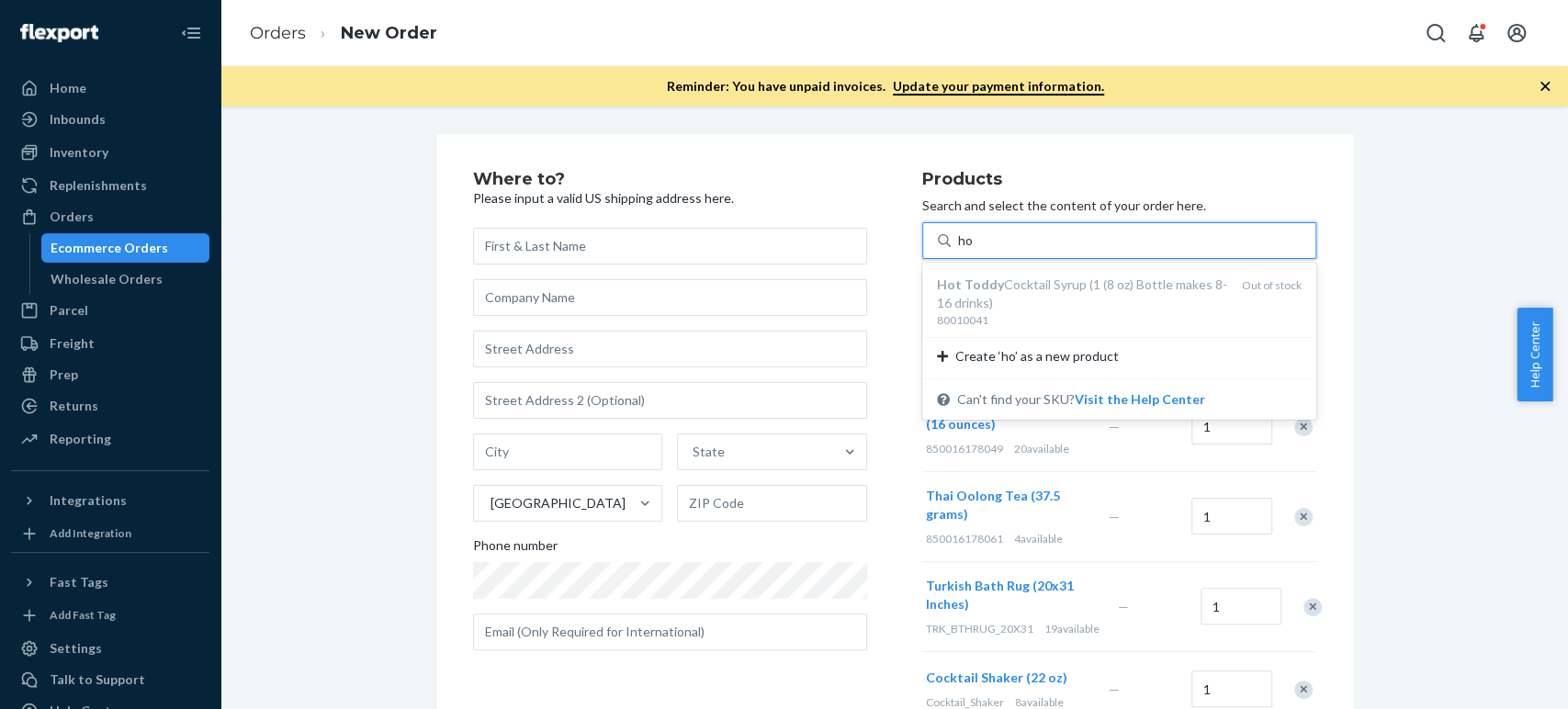
type input "h"
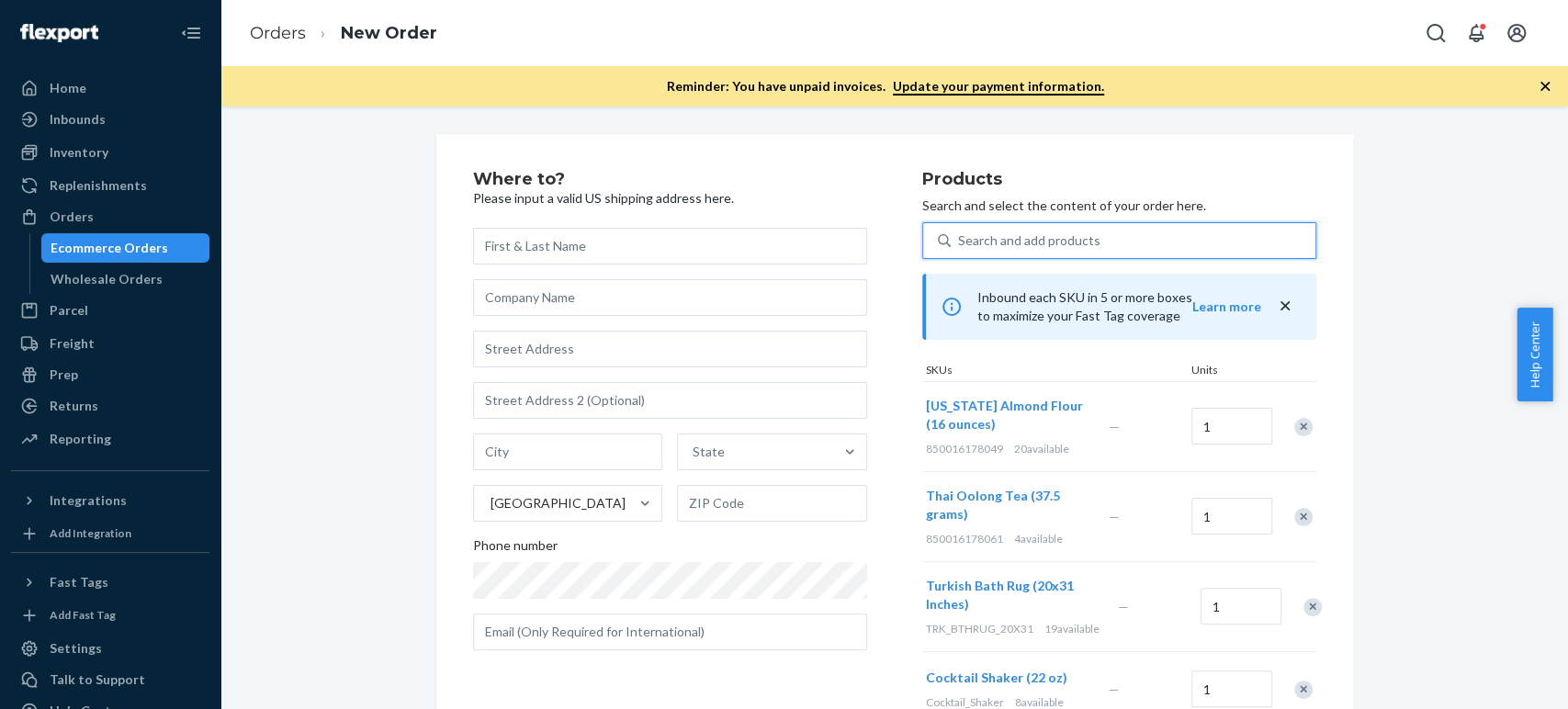
paste input "Cranberry spice cocktail"
type input "Cranberry spice cocktail"
click at [1010, 240] on div "Search and add products" at bounding box center [1029, 241] width 142 height 19
click at [960, 240] on input "0 results available. Use Up and Down to choose options, press Enter to select t…" at bounding box center [959, 241] width 2 height 19
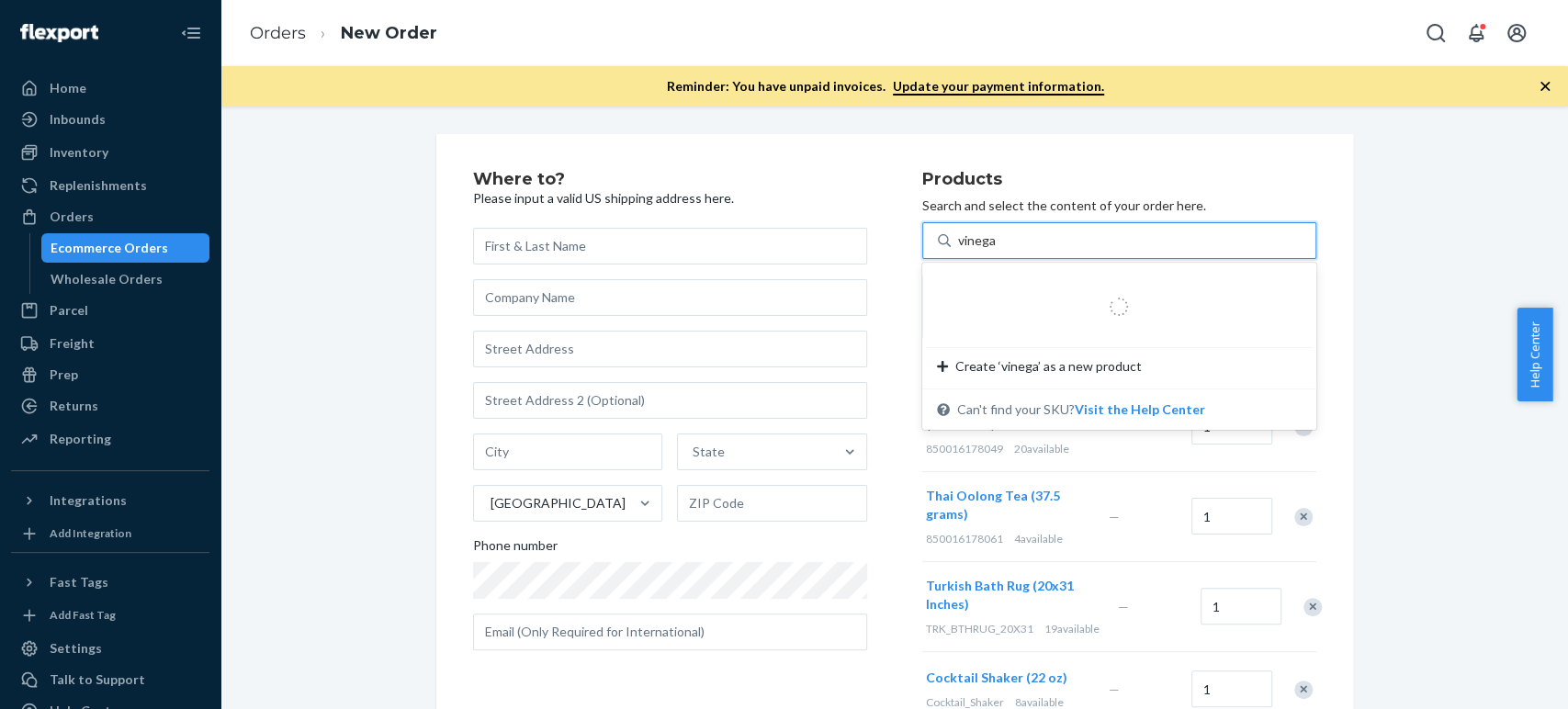
type input "vinegar"
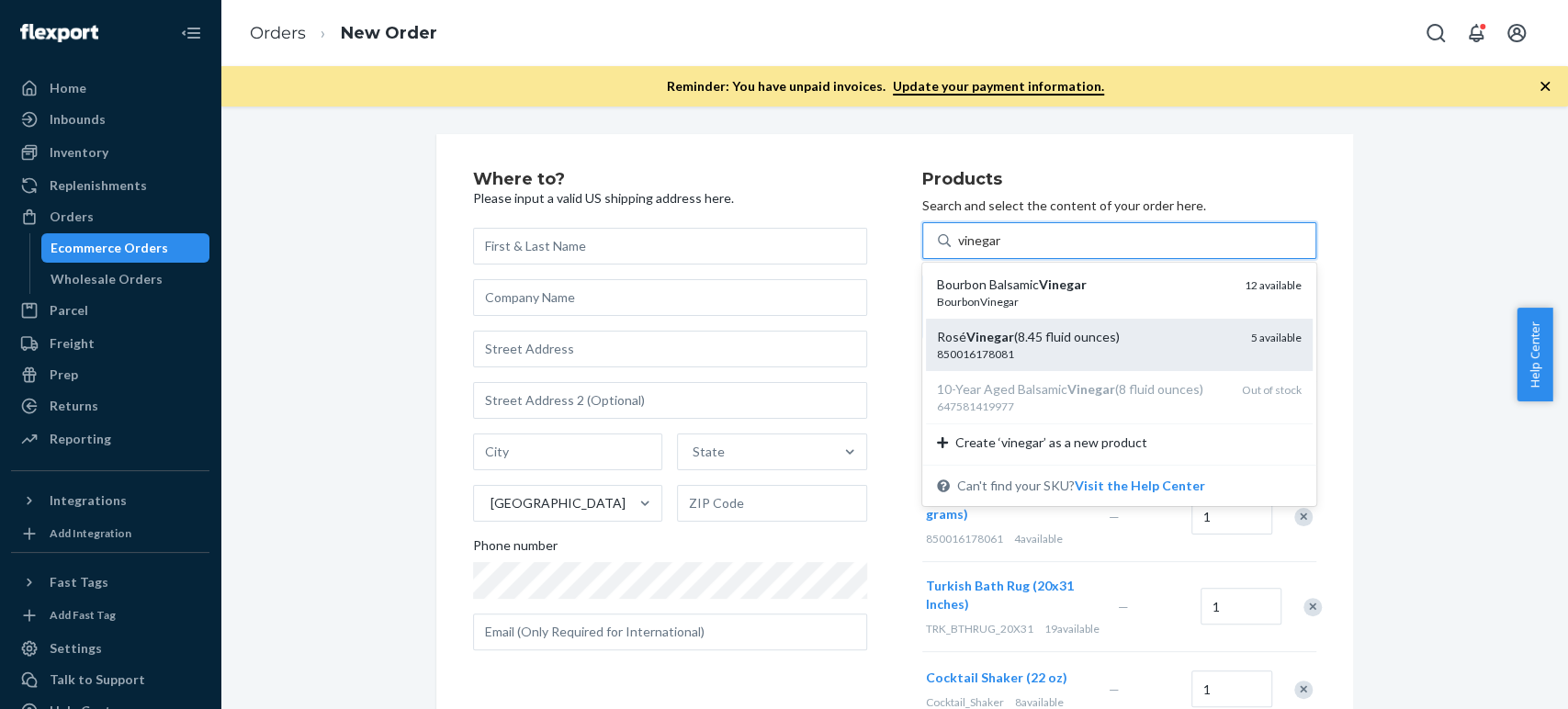
click at [984, 329] on em "Vinegar" at bounding box center [990, 336] width 48 height 16
click at [984, 249] on input "vinegar" at bounding box center [979, 241] width 44 height 19
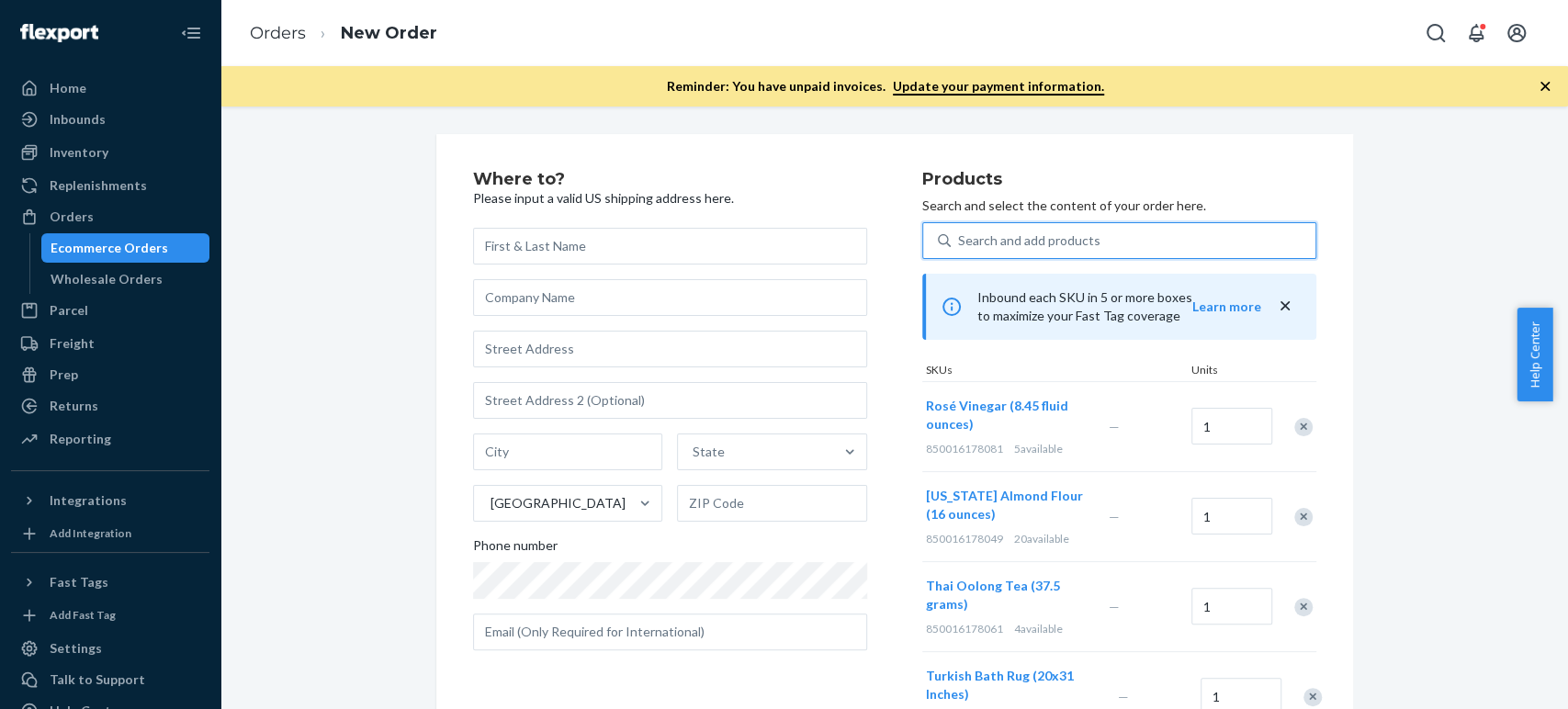
click at [968, 229] on div "Search and add products" at bounding box center [1133, 240] width 364 height 33
click at [960, 232] on input "0 results available. Use Up and Down to choose options, press Enter to select t…" at bounding box center [959, 241] width 2 height 19
paste input "water bottle"
type input "water bottle"
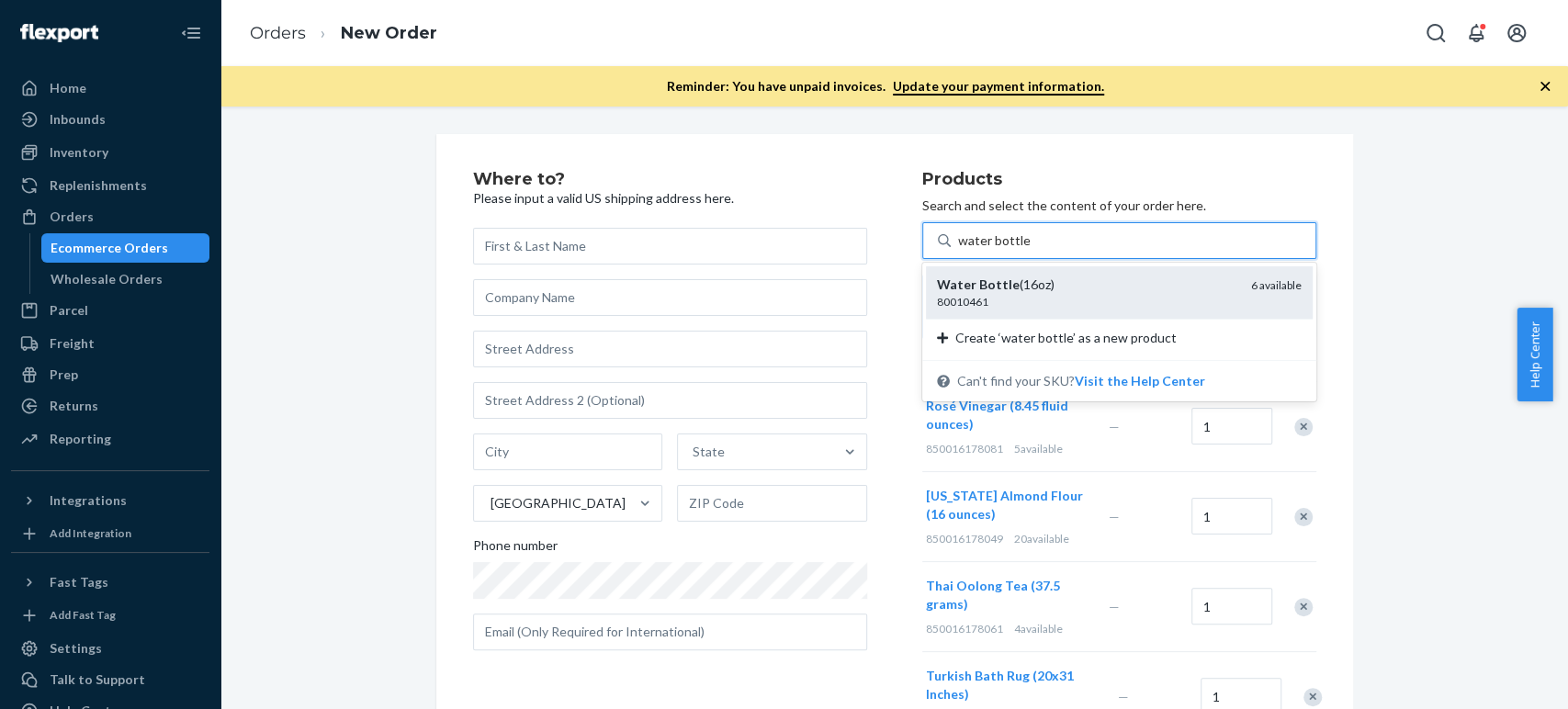
click at [977, 294] on div "80010461" at bounding box center [1087, 302] width 300 height 16
click at [977, 249] on input "water bottle" at bounding box center [993, 241] width 72 height 19
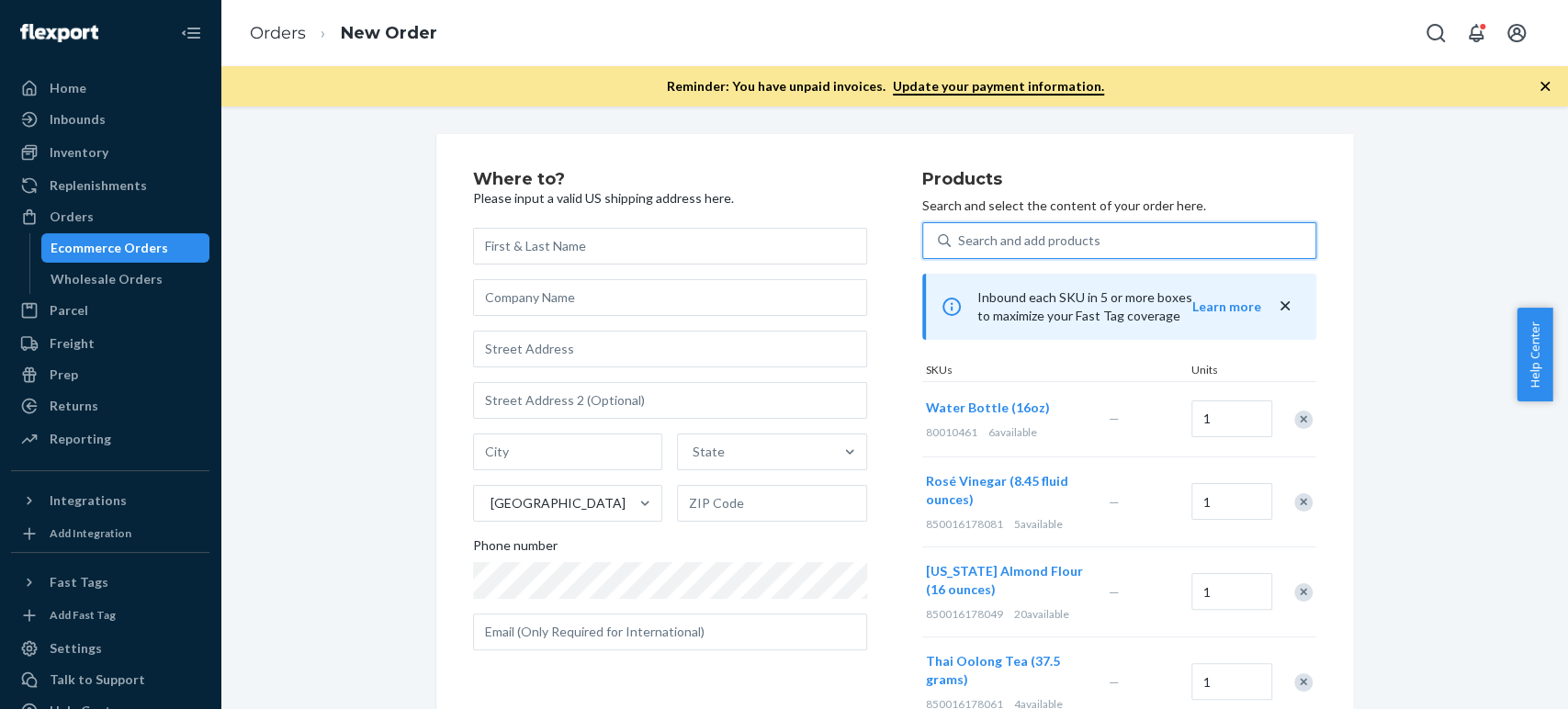
click at [976, 243] on div "Search and add products" at bounding box center [1029, 241] width 142 height 19
click at [960, 243] on input "0 results available. Select is focused ,type to refine list, press Down to open…" at bounding box center [959, 241] width 2 height 19
paste input "cold brew caramels"
type input "cold brew caramels"
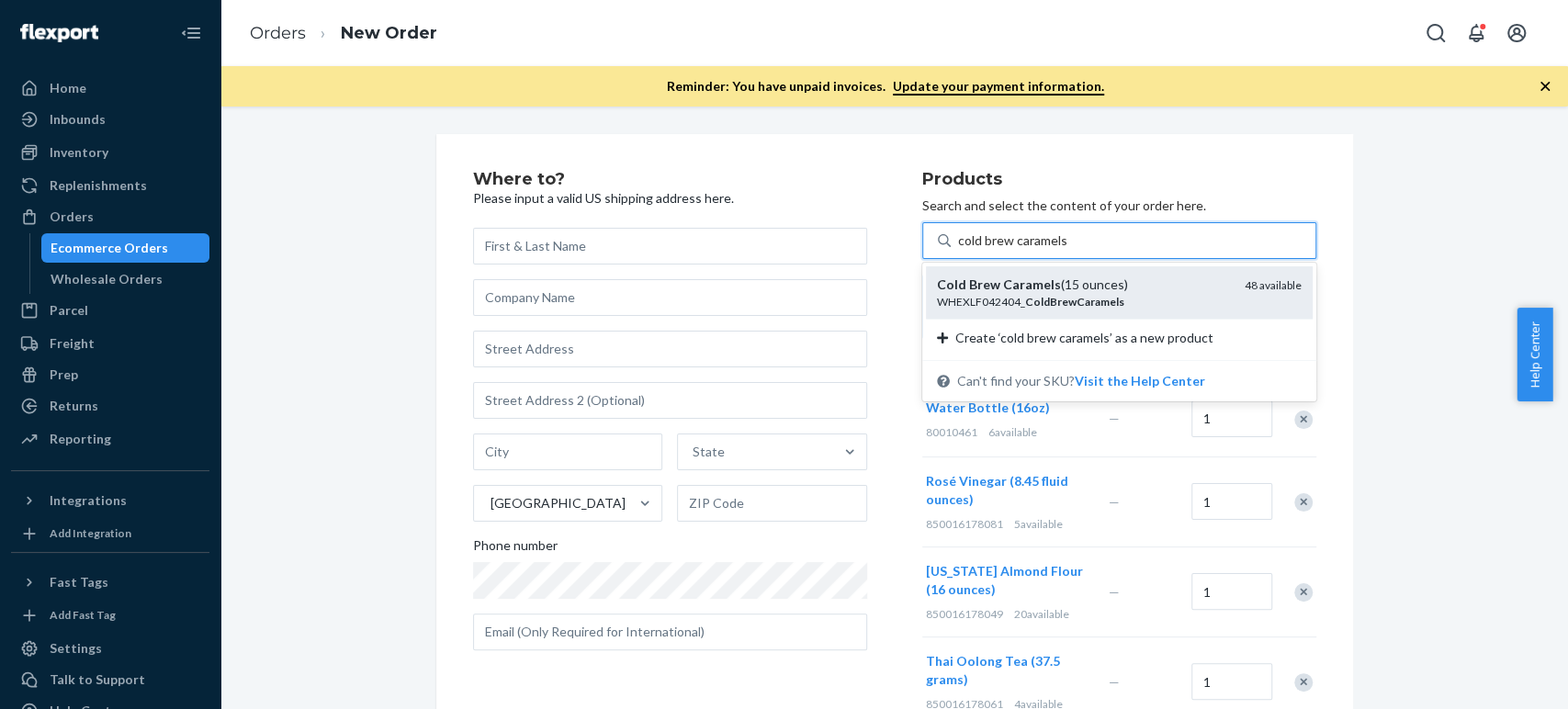
click at [1004, 285] on em "Caramels" at bounding box center [1033, 284] width 58 height 16
click at [1003, 249] on input "cold brew caramels" at bounding box center [1012, 241] width 109 height 19
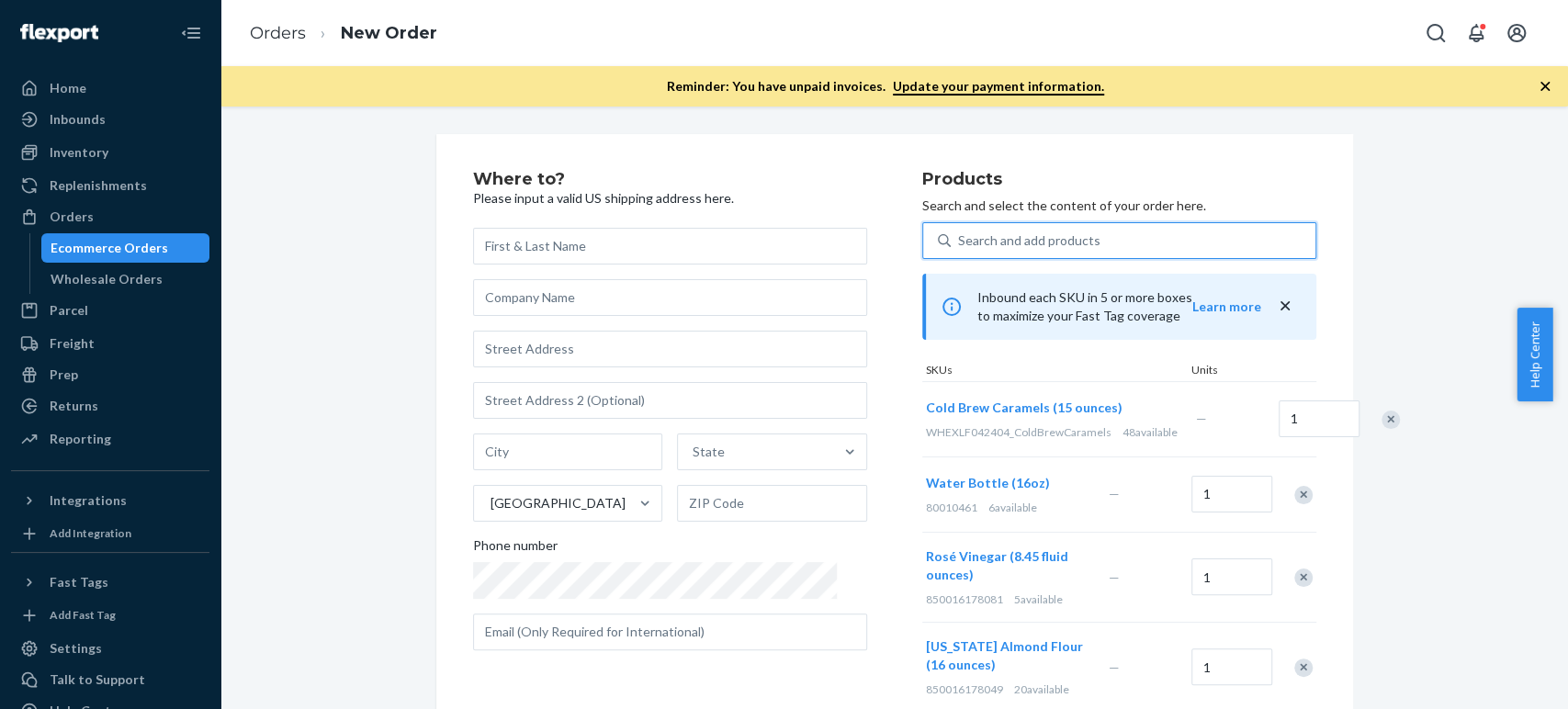
click at [1015, 234] on div "Search and add products" at bounding box center [1029, 241] width 142 height 19
click at [960, 234] on input "0 results available. Use Up and Down to choose options, press Enter to select t…" at bounding box center [959, 241] width 2 height 19
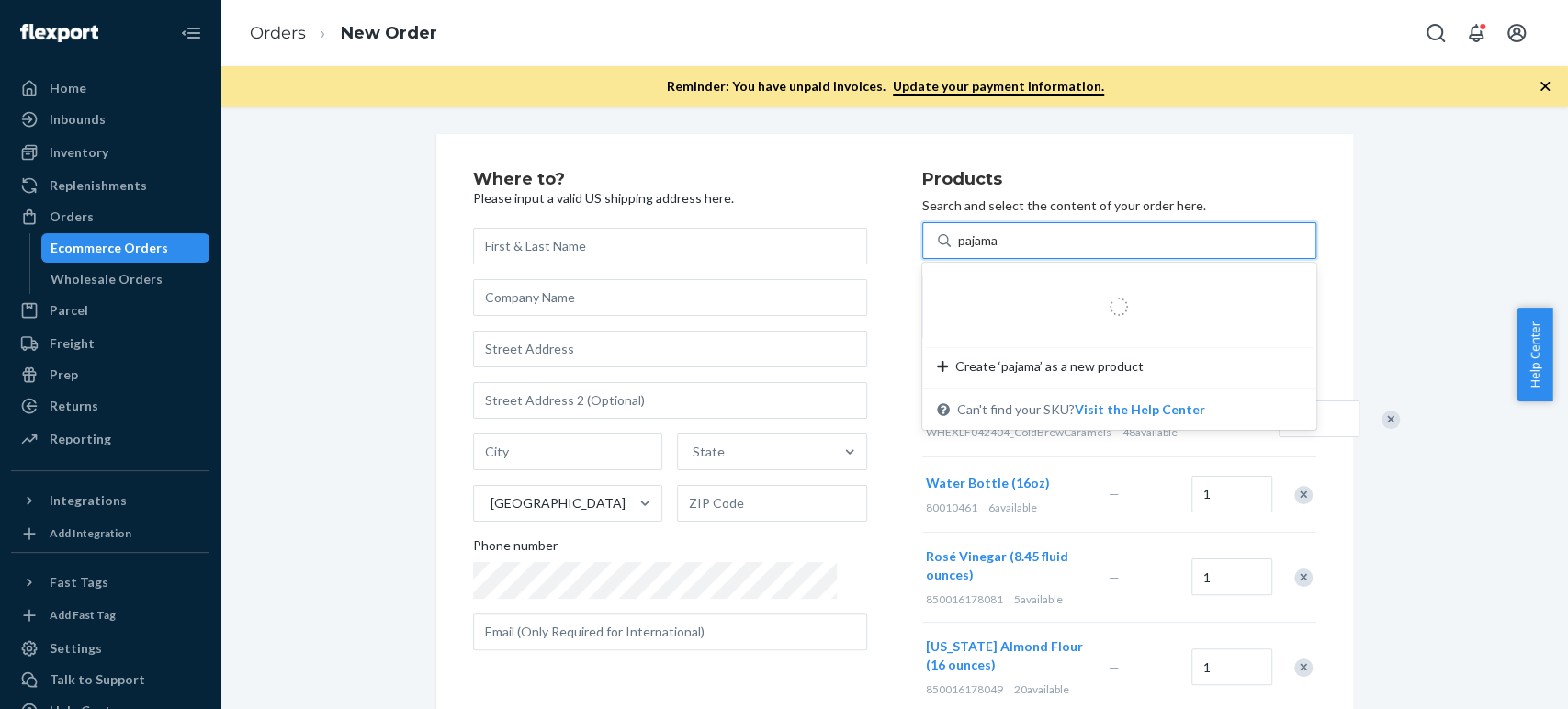
type input "pajamas"
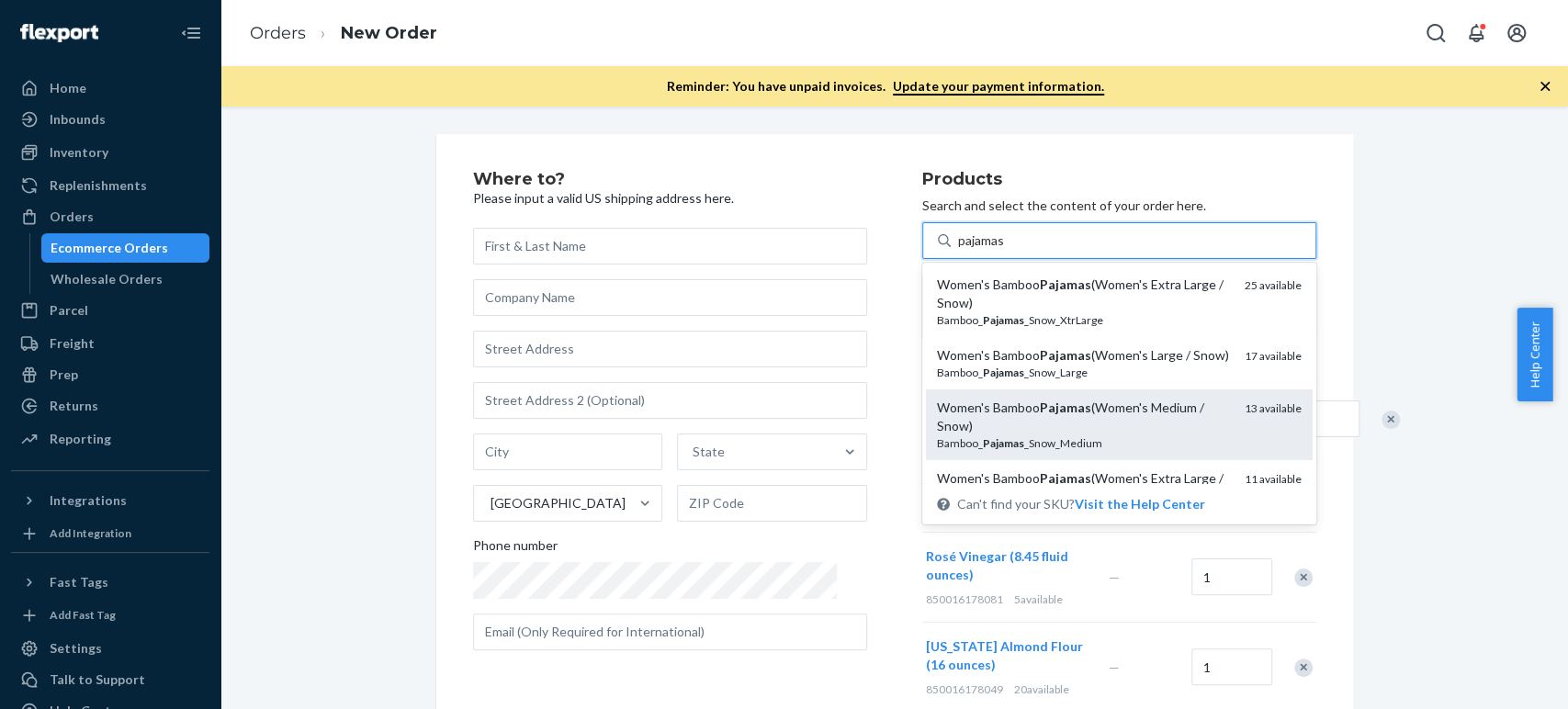
click at [991, 408] on div "Women's Bamboo Pajamas (Women's Medium / Snow)" at bounding box center [1084, 417] width 293 height 36
click at [991, 249] on input "pajamas" at bounding box center [981, 241] width 48 height 19
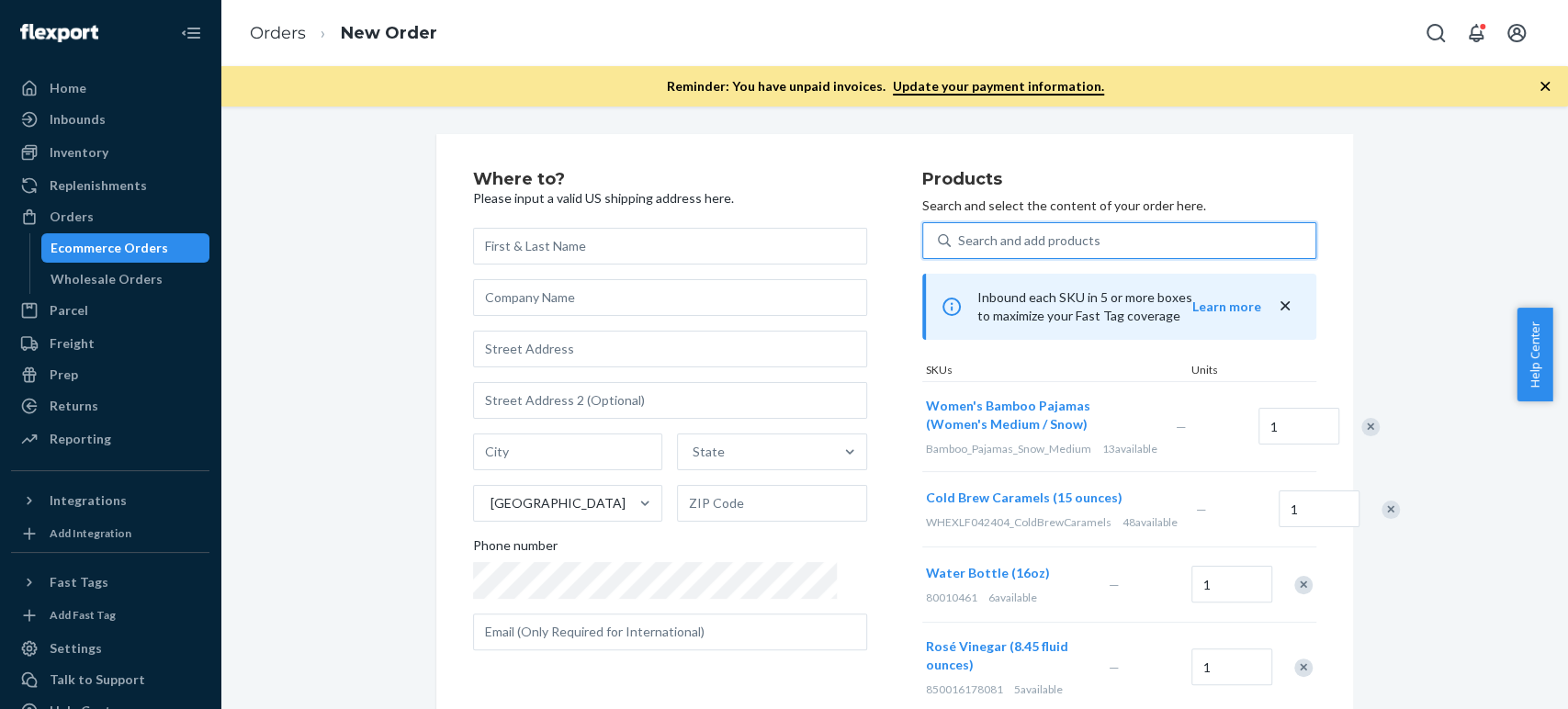
paste input "meditation cushion set"
type input "meditation cushion set"
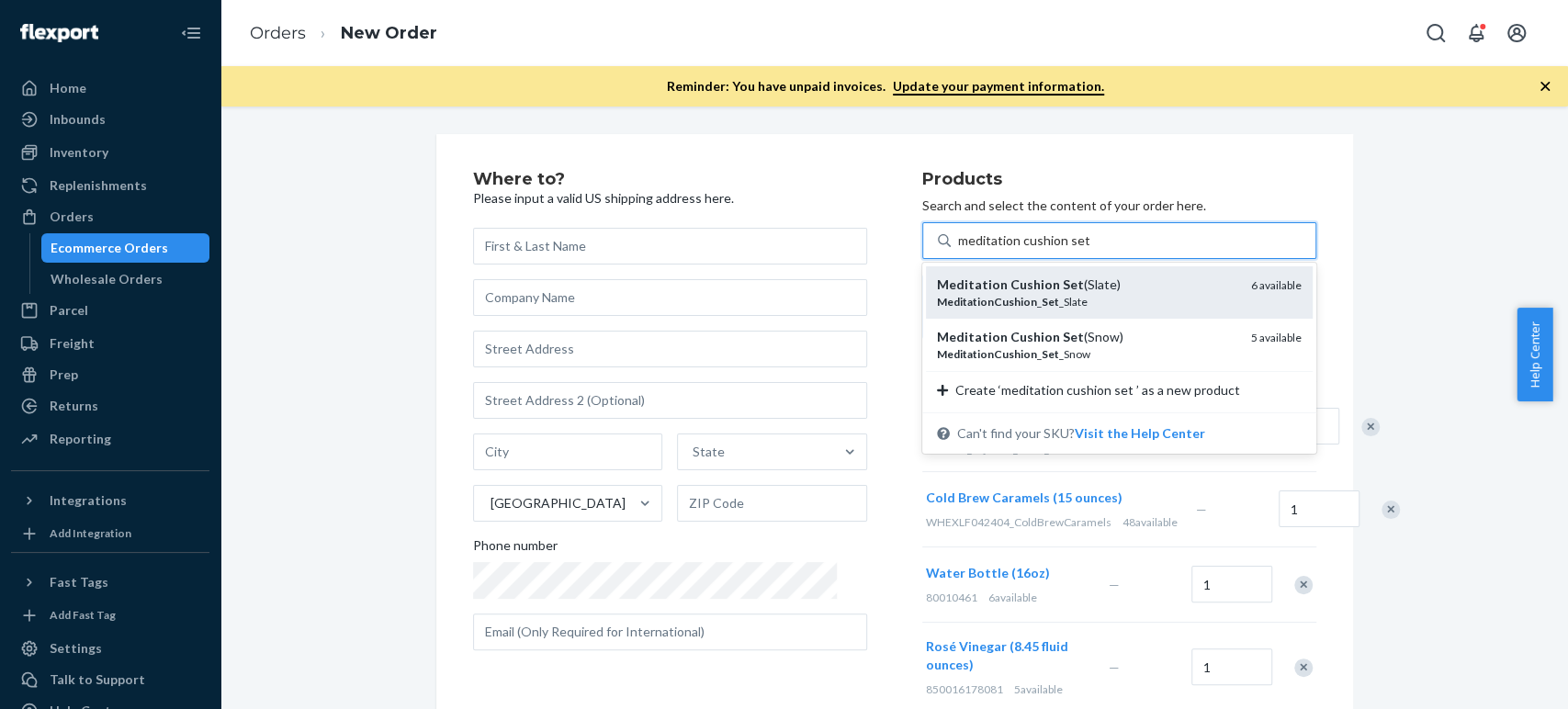
click at [937, 298] on em "MeditationCushion" at bounding box center [987, 302] width 100 height 14
click at [958, 249] on input "meditation cushion set" at bounding box center [1023, 241] width 132 height 19
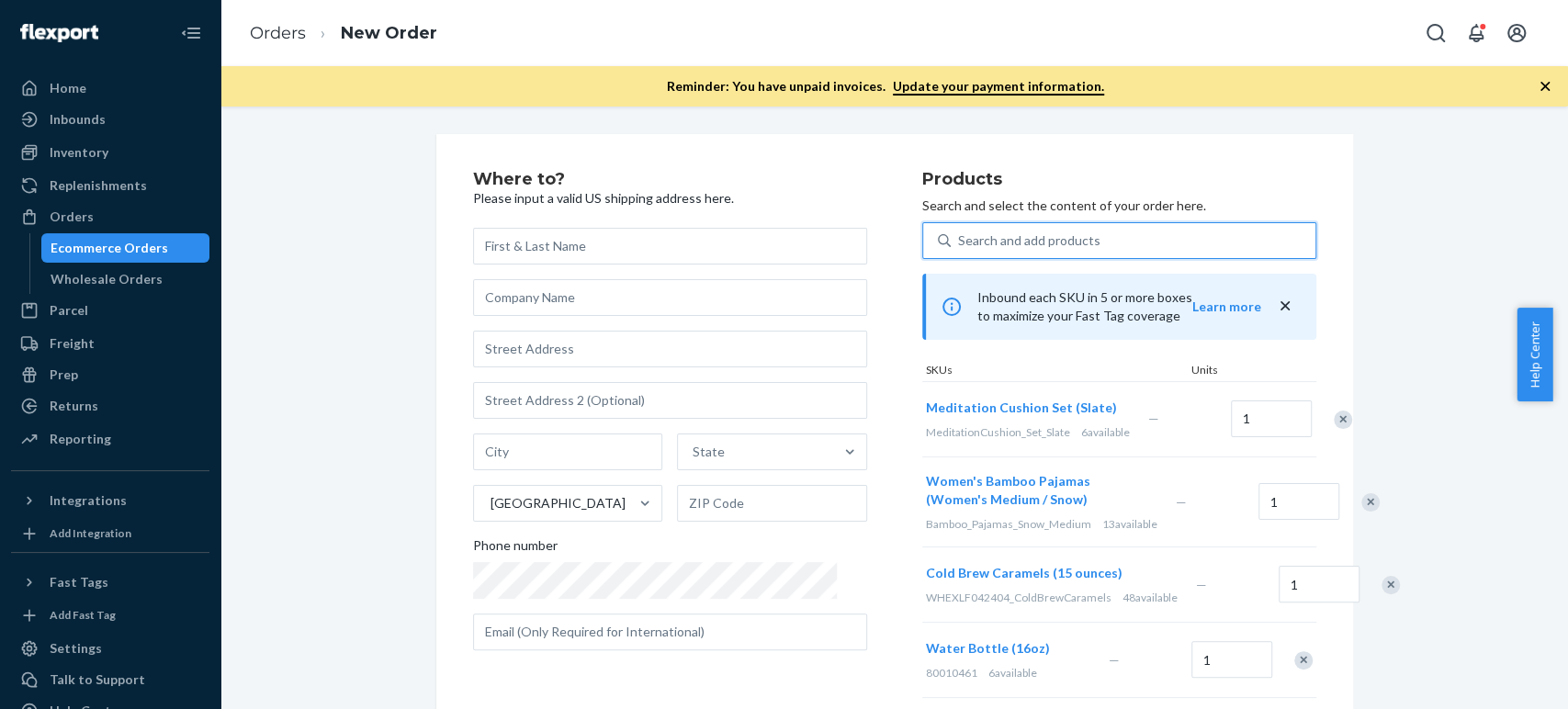
click at [963, 241] on div "Search and add products" at bounding box center [1029, 241] width 142 height 19
click at [960, 241] on input "0 results available. Use Up and Down to choose options, press Enter to select t…" at bounding box center [959, 241] width 2 height 19
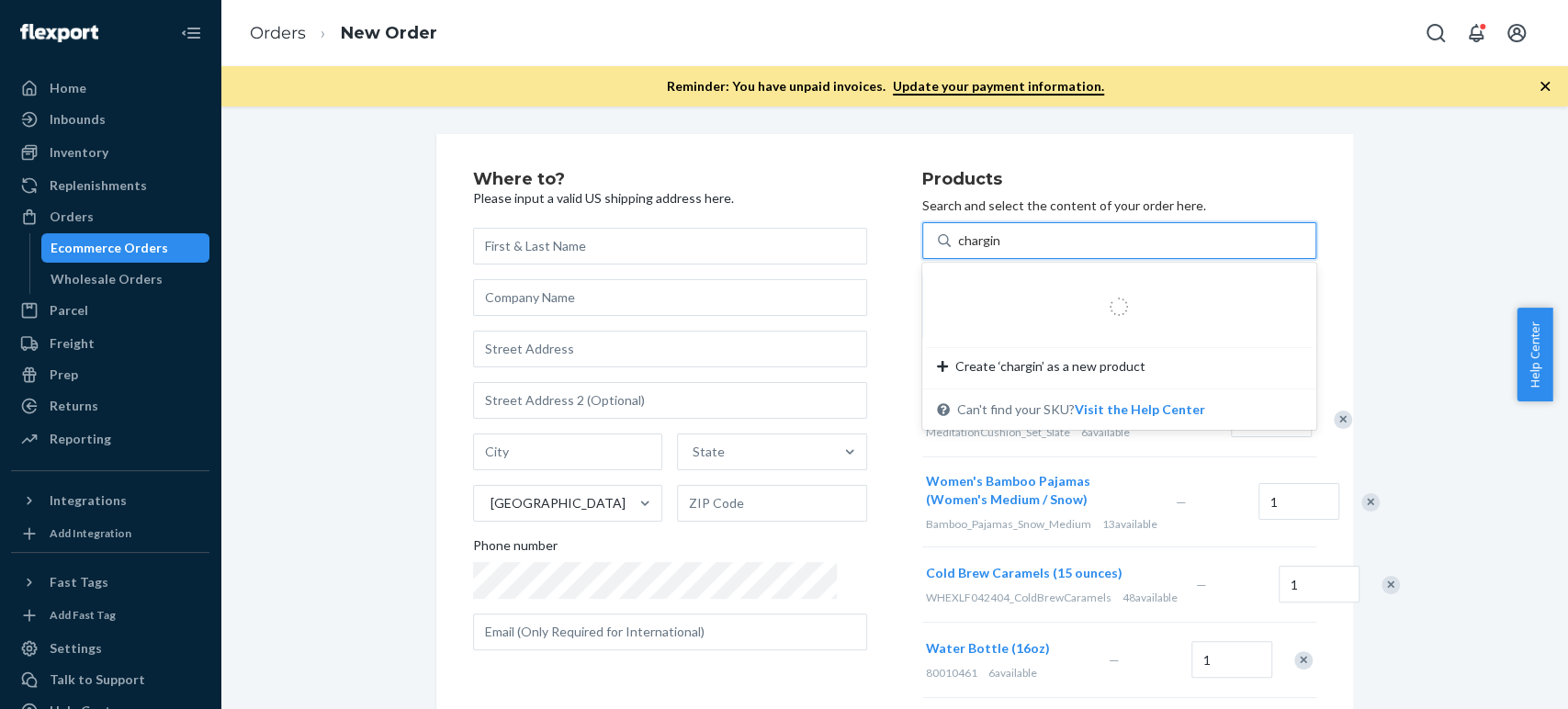
type input "charging"
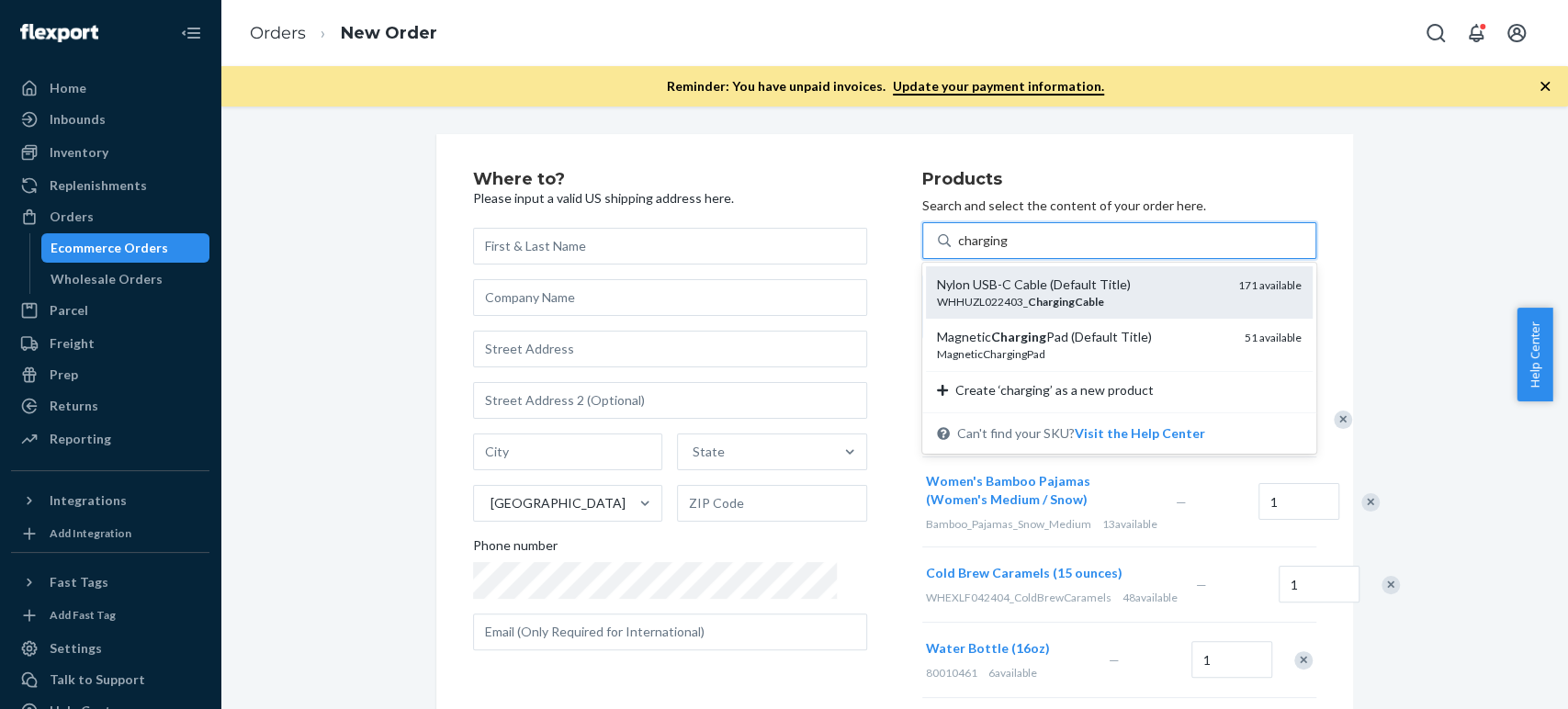
click at [965, 292] on div "Nylon USB-C Cable (Default Title)" at bounding box center [1080, 285] width 287 height 19
click at [965, 249] on input "charging" at bounding box center [983, 241] width 50 height 19
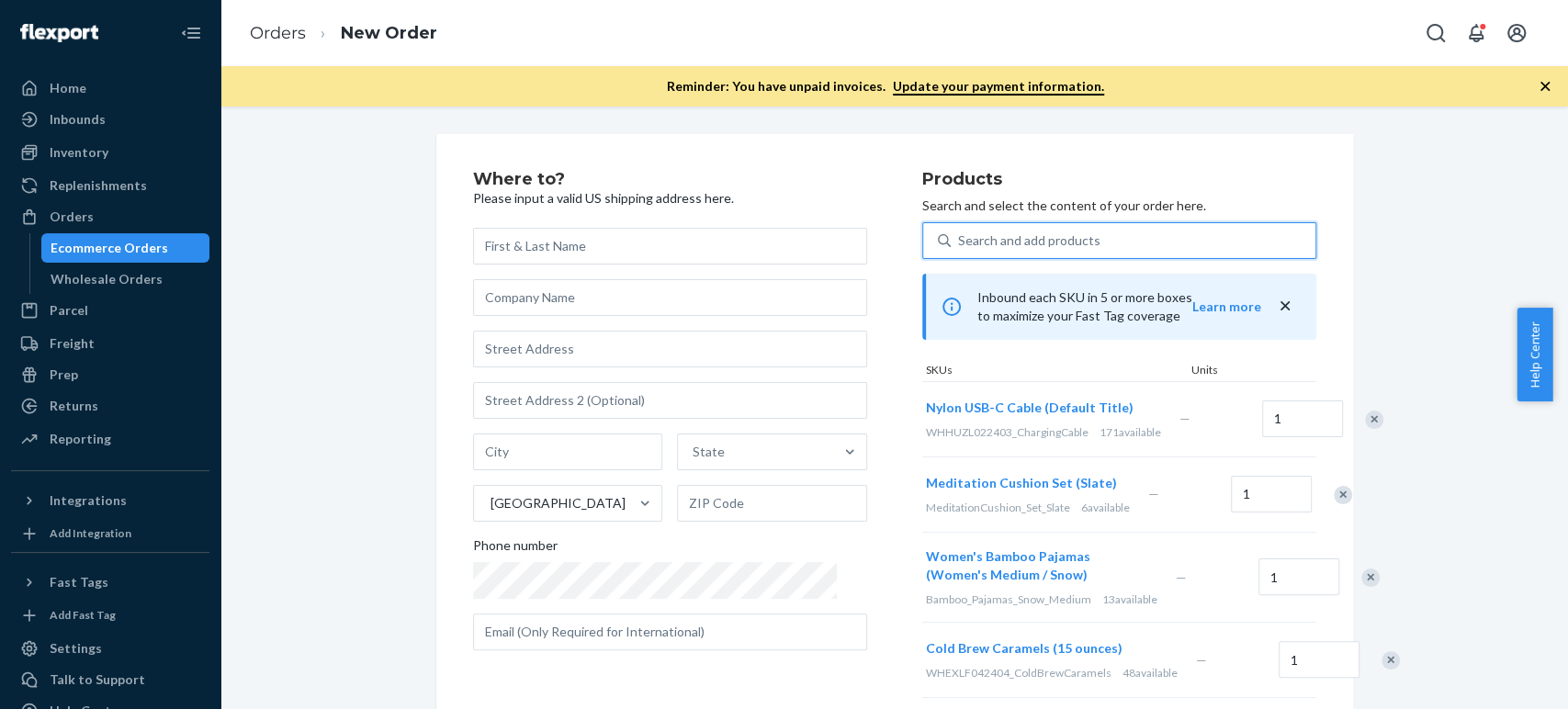
click at [964, 237] on div "Search and add products" at bounding box center [1029, 241] width 142 height 19
click at [960, 237] on input "0 results available. Use Up and Down to choose options, press Enter to select t…" at bounding box center [959, 241] width 2 height 19
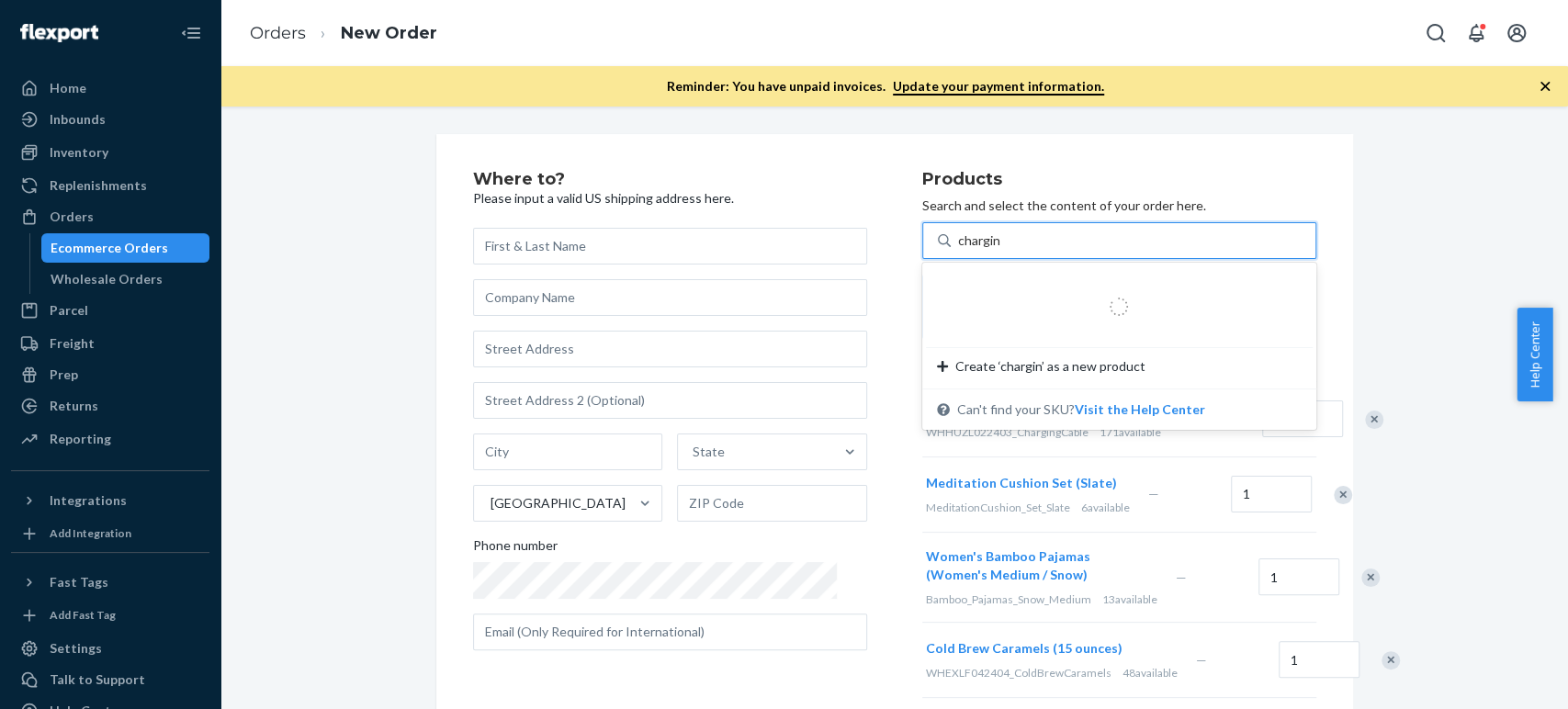
type input "charging"
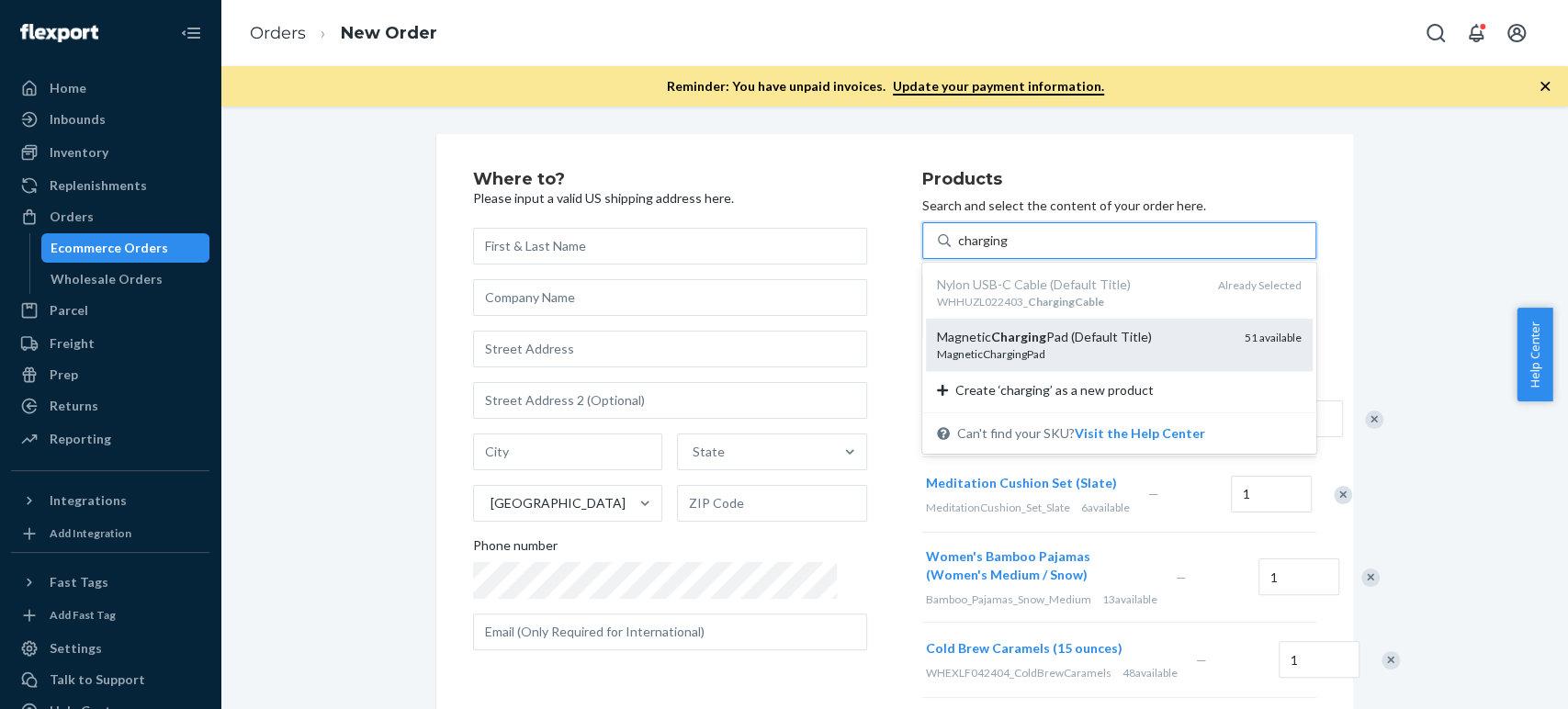
click at [953, 345] on div "Magnetic Charging Pad (Default Title)" at bounding box center [1084, 337] width 293 height 19
click at [958, 249] on input "charging" at bounding box center [983, 241] width 50 height 19
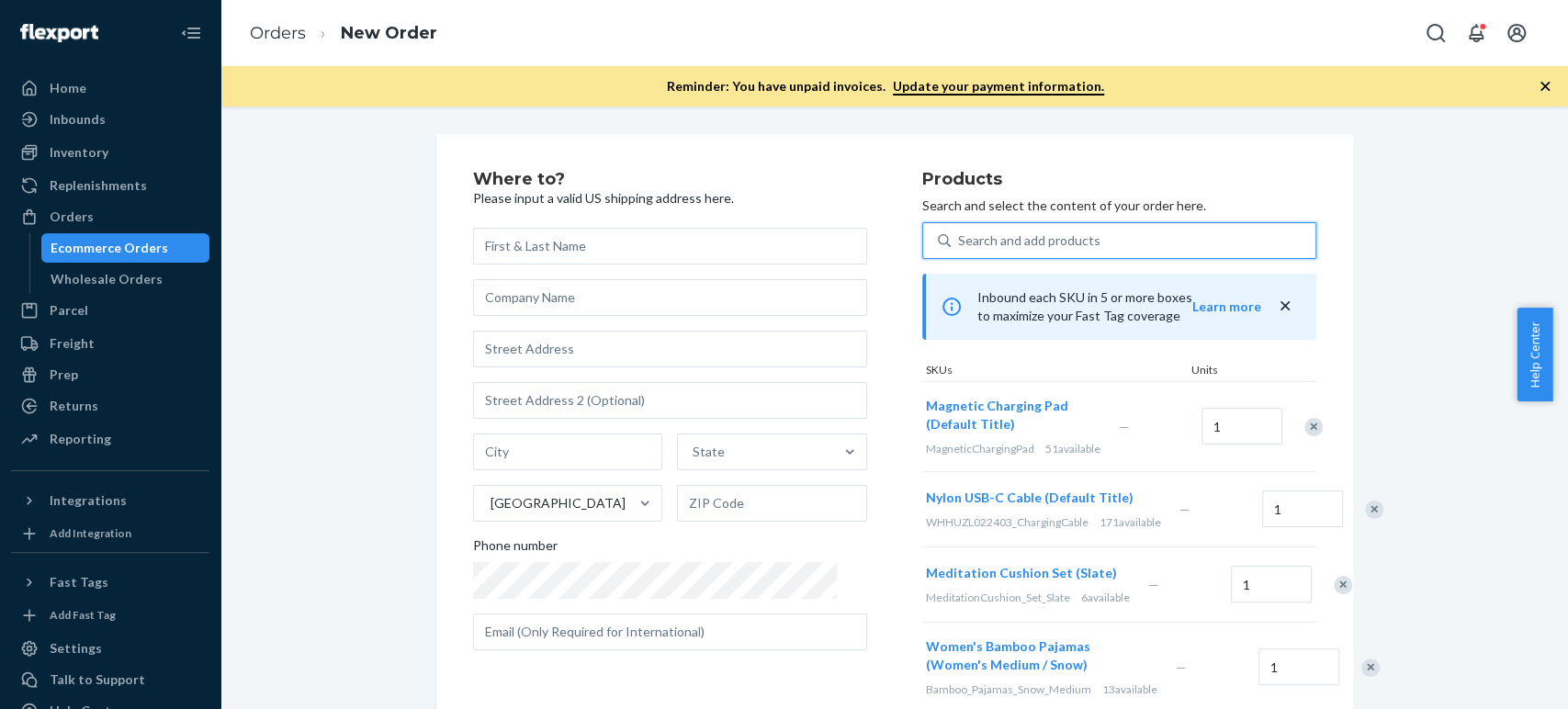
click at [958, 235] on div "Search and add products" at bounding box center [1029, 241] width 142 height 19
click at [958, 235] on input "0 results available. Use Up and Down to choose options, press Enter to select t…" at bounding box center [959, 241] width 2 height 19
paste input "olivewood spoon"
type input "olivewood spoon"
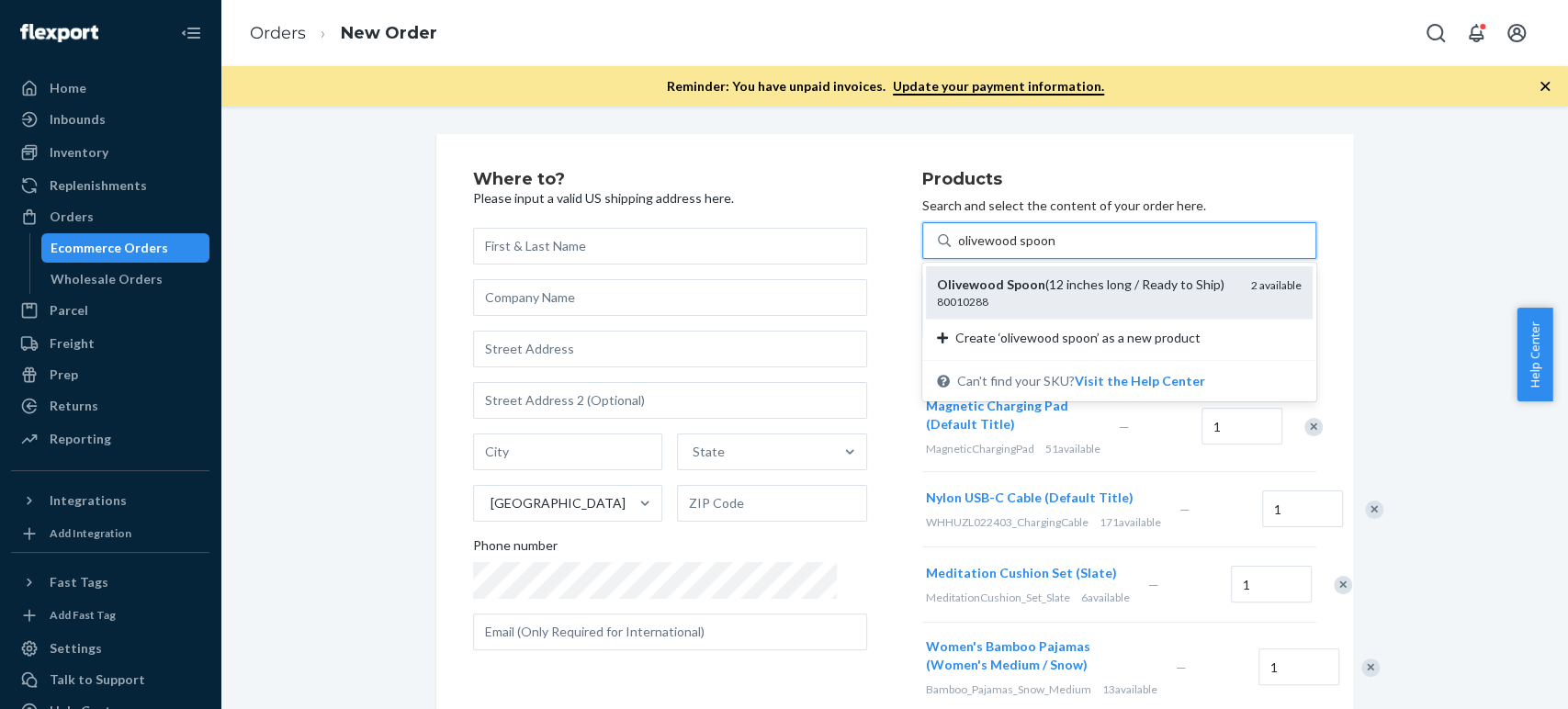
click at [937, 287] on em "Olivewood" at bounding box center [971, 284] width 67 height 16
click at [958, 249] on input "olivewood spoon" at bounding box center [1005, 241] width 96 height 19
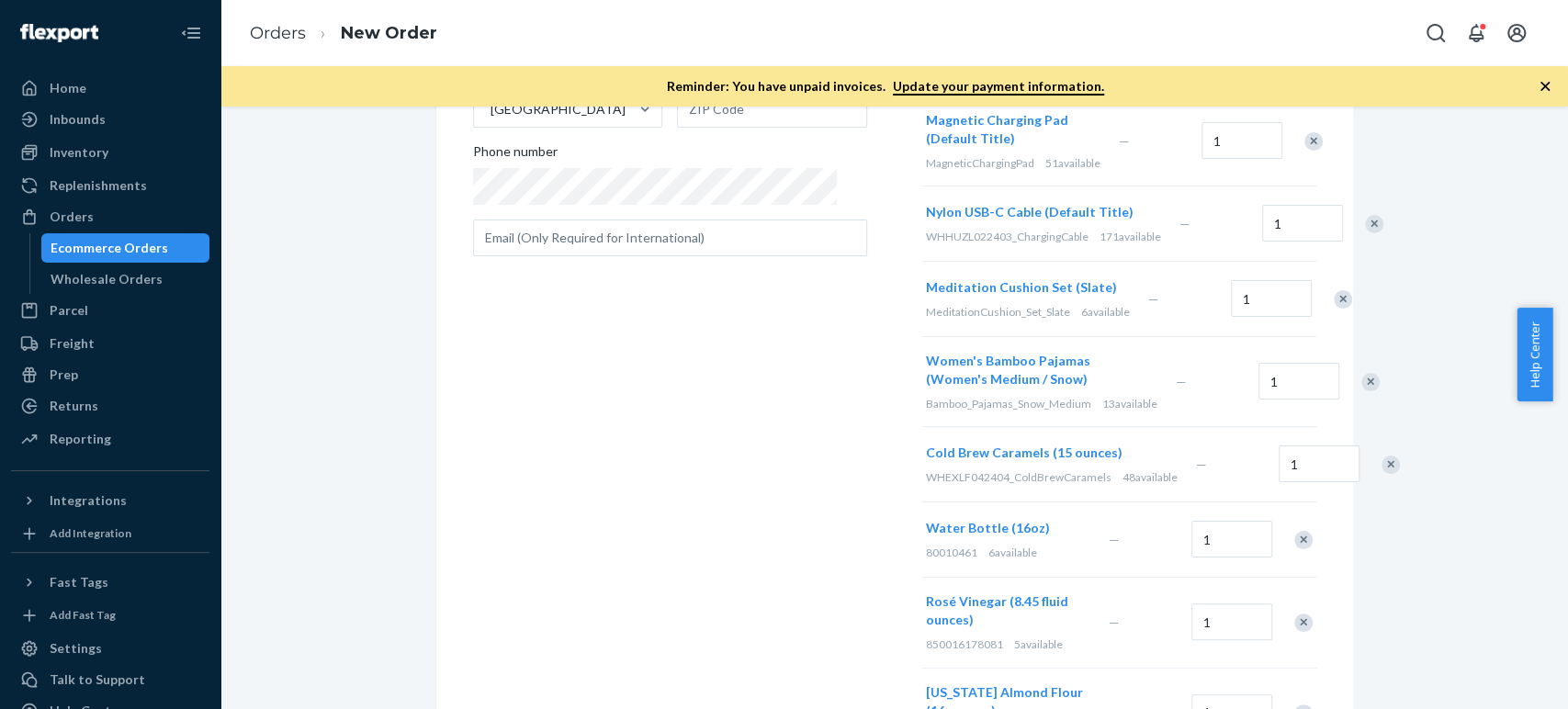
scroll to position [426, 0]
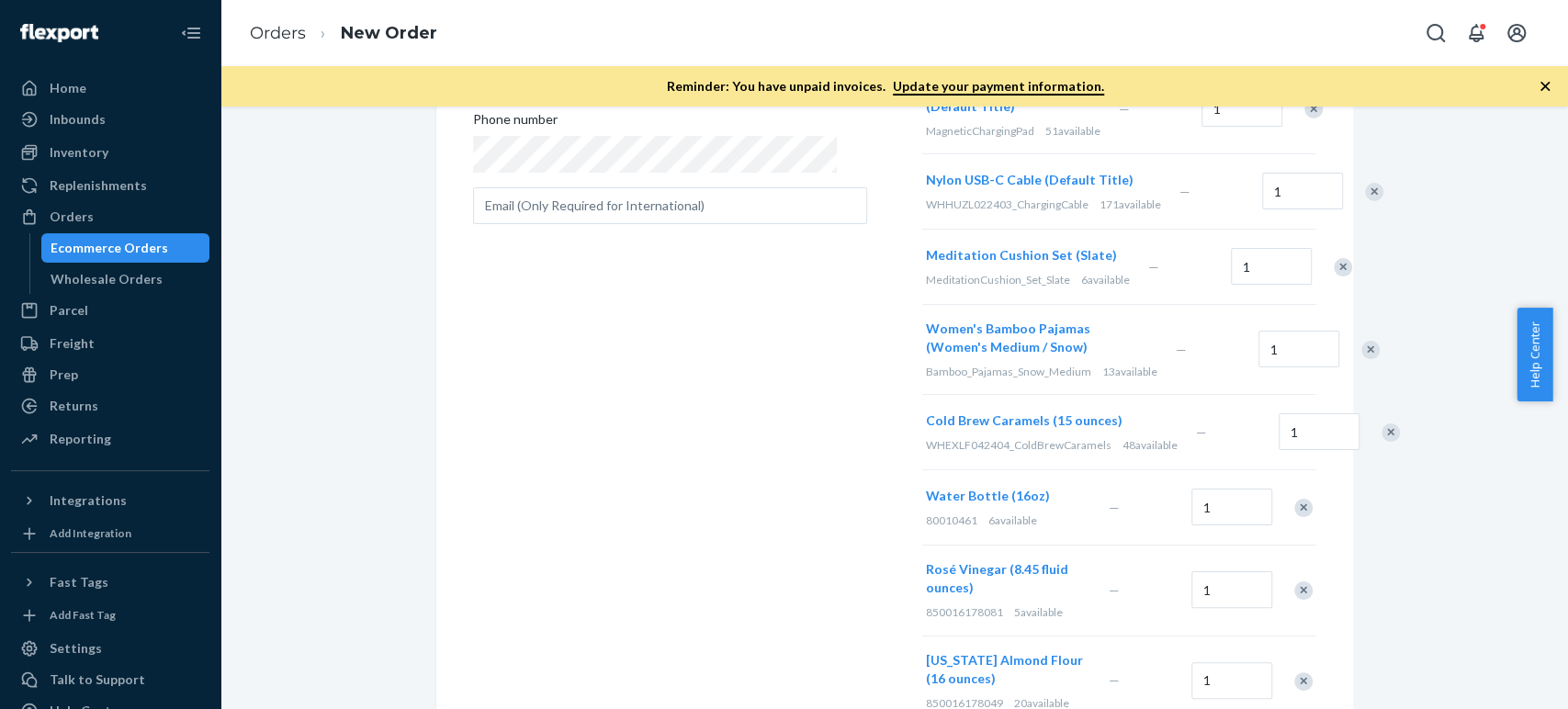
click at [1294, 518] on div "Remove Item" at bounding box center [1304, 508] width 19 height 19
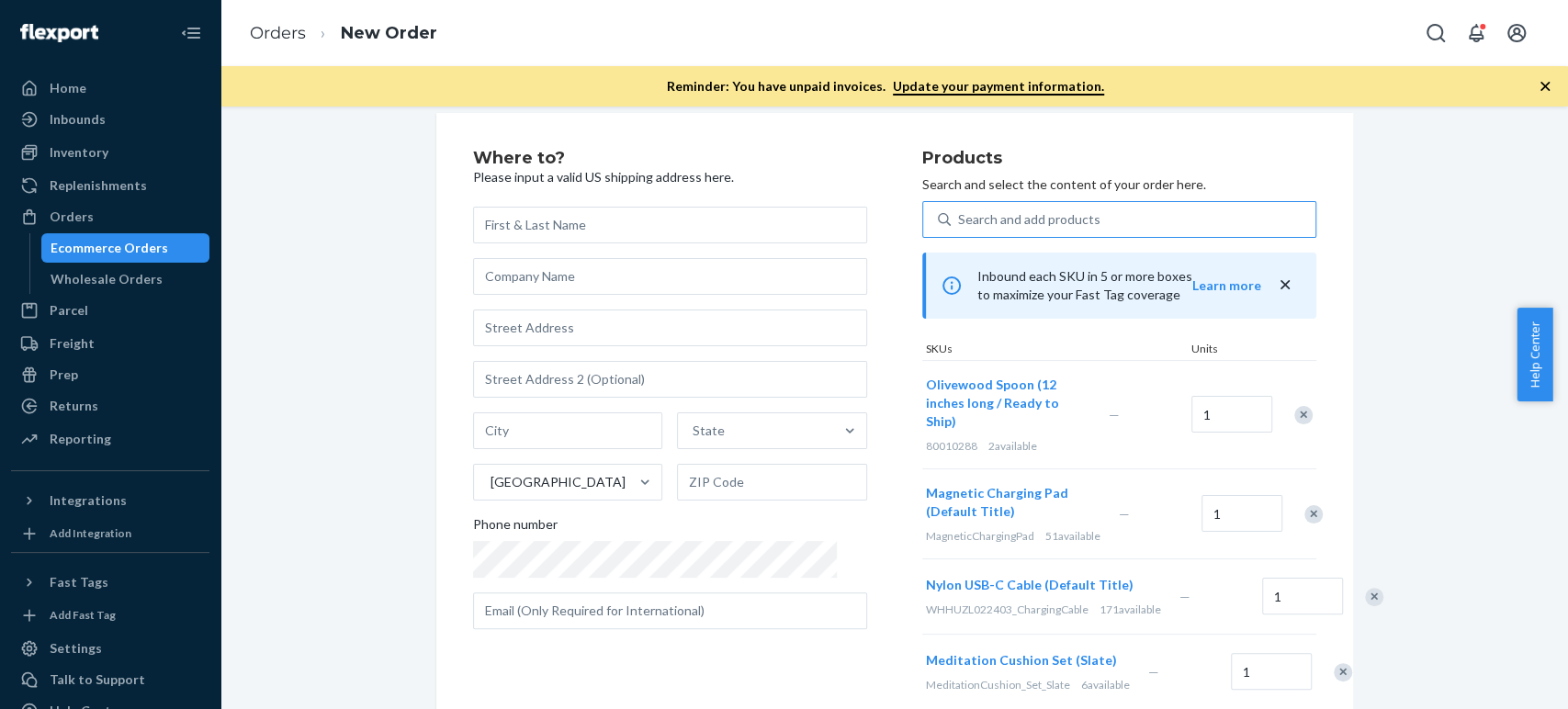
scroll to position [0, 0]
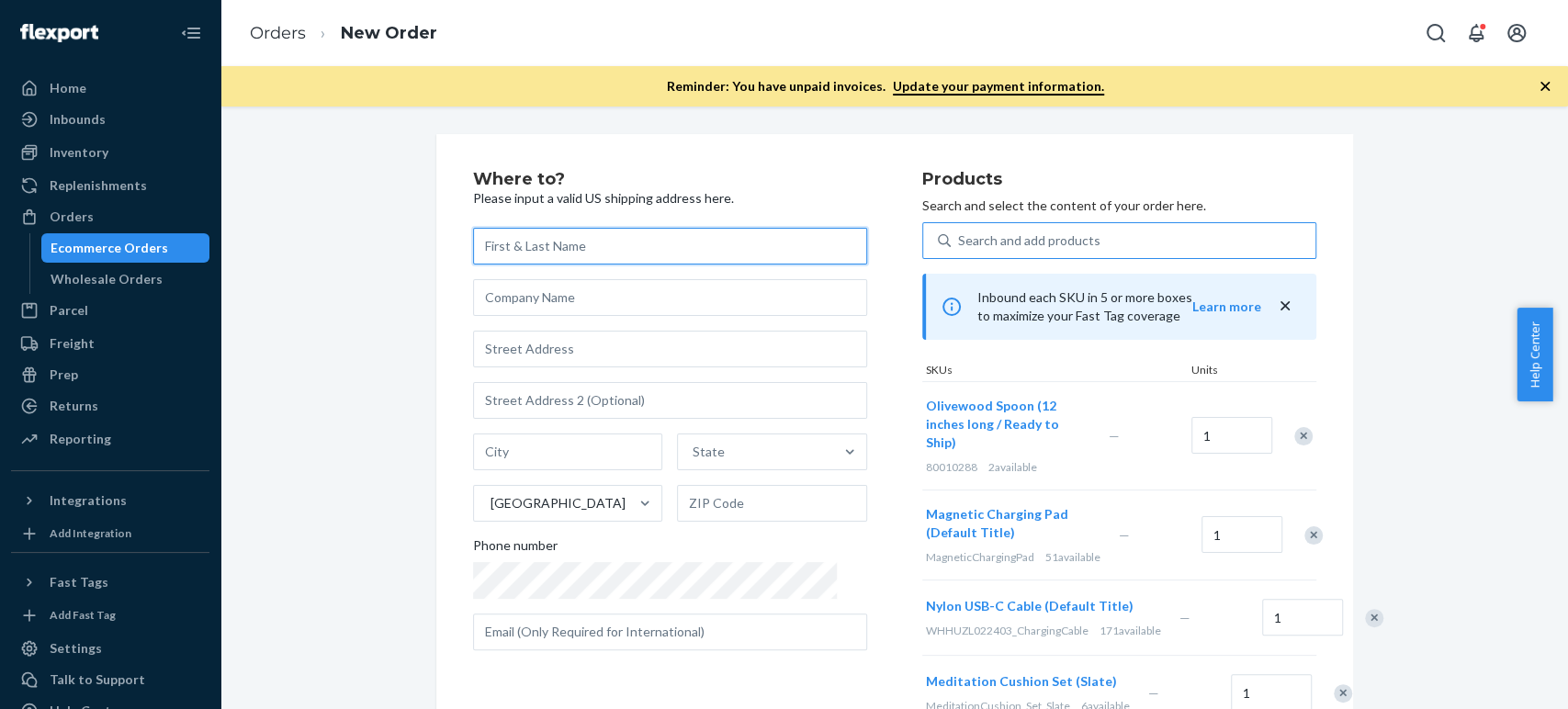
click at [626, 251] on input "text" at bounding box center [670, 246] width 394 height 36
paste input "[PERSON_NAME]"
type input "[PERSON_NAME]"
click at [619, 405] on input "text" at bounding box center [670, 400] width 394 height 36
click at [592, 349] on input "text" at bounding box center [670, 348] width 394 height 36
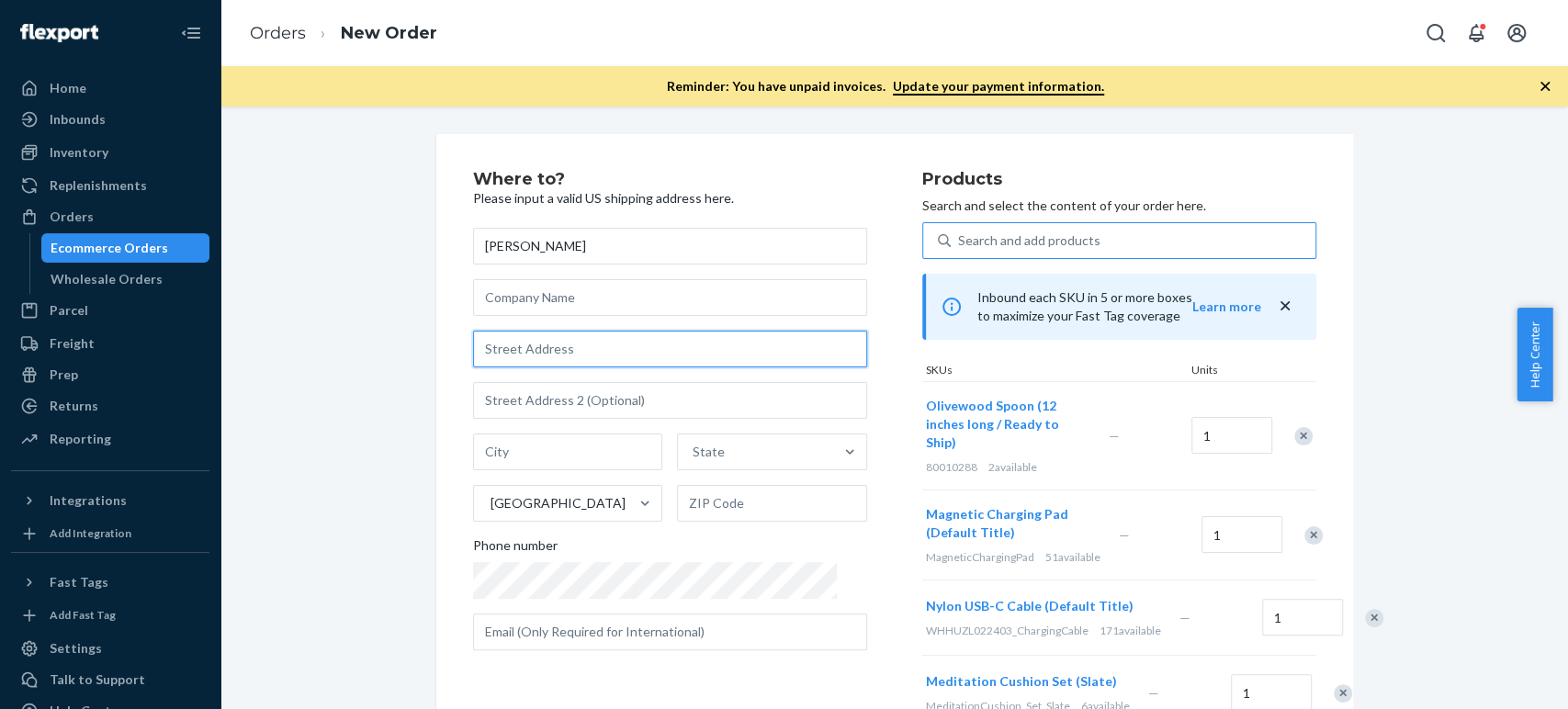
paste input "[STREET_ADDRESS][US_STATE]"
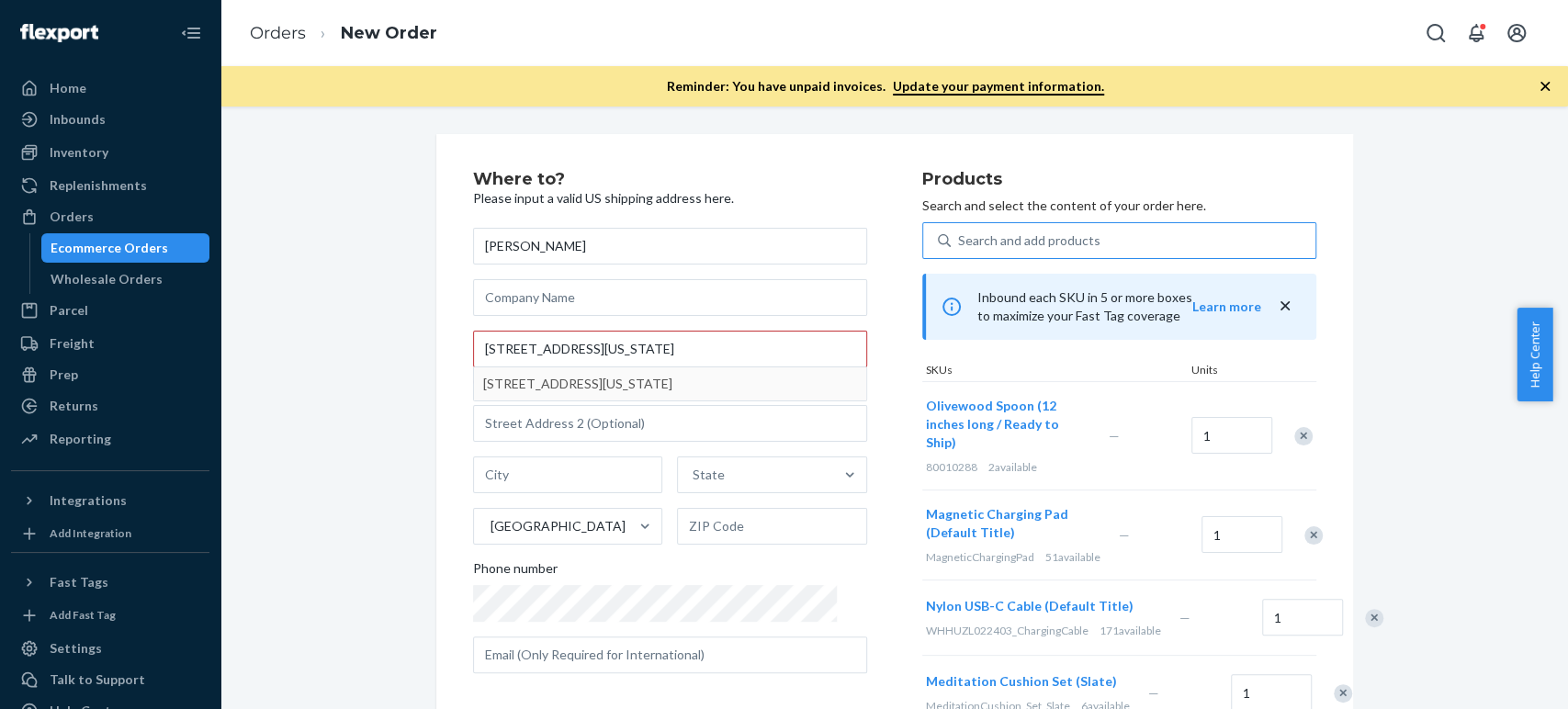
type input "[STREET_ADDRESS][PERSON_NAME]"
type input "[US_STATE][GEOGRAPHIC_DATA]"
type input "80919"
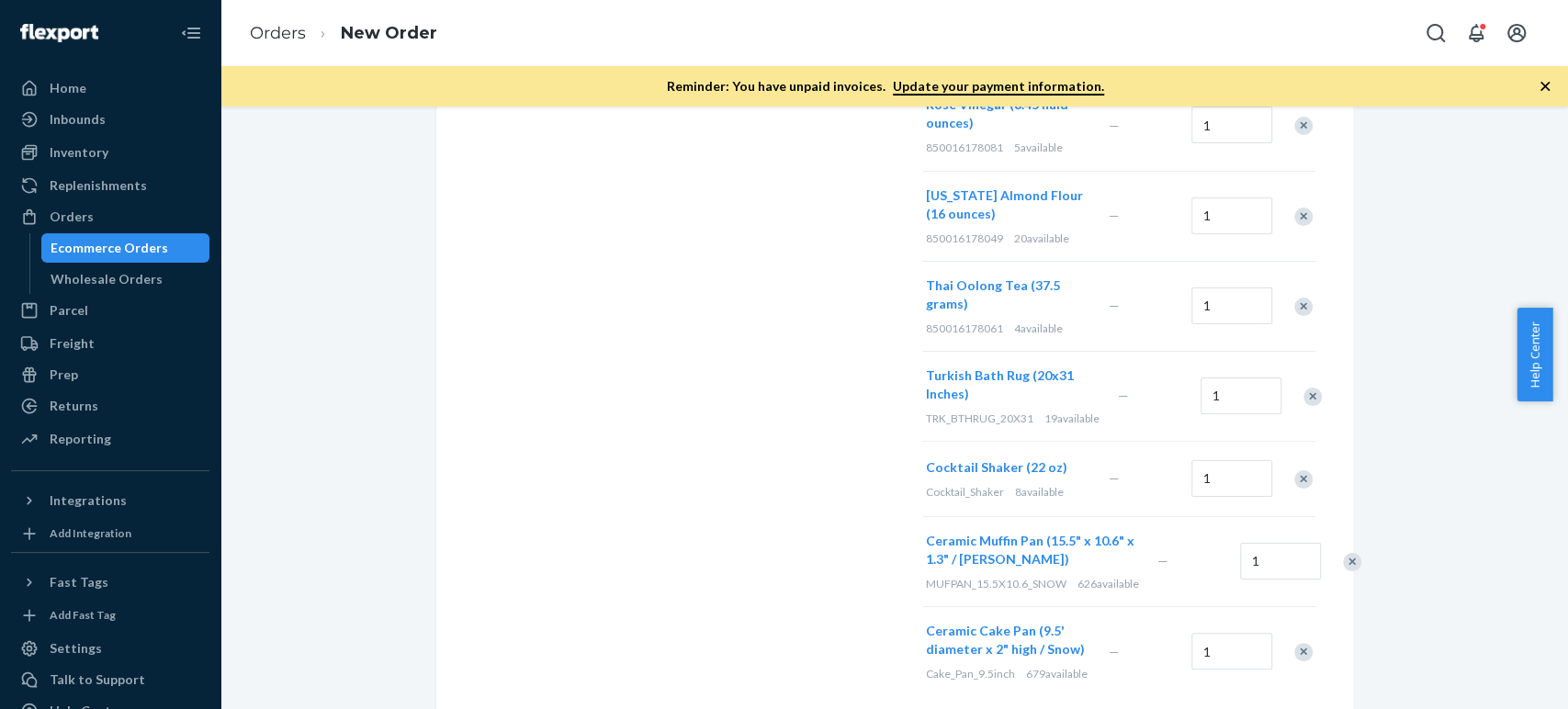
scroll to position [1127, 0]
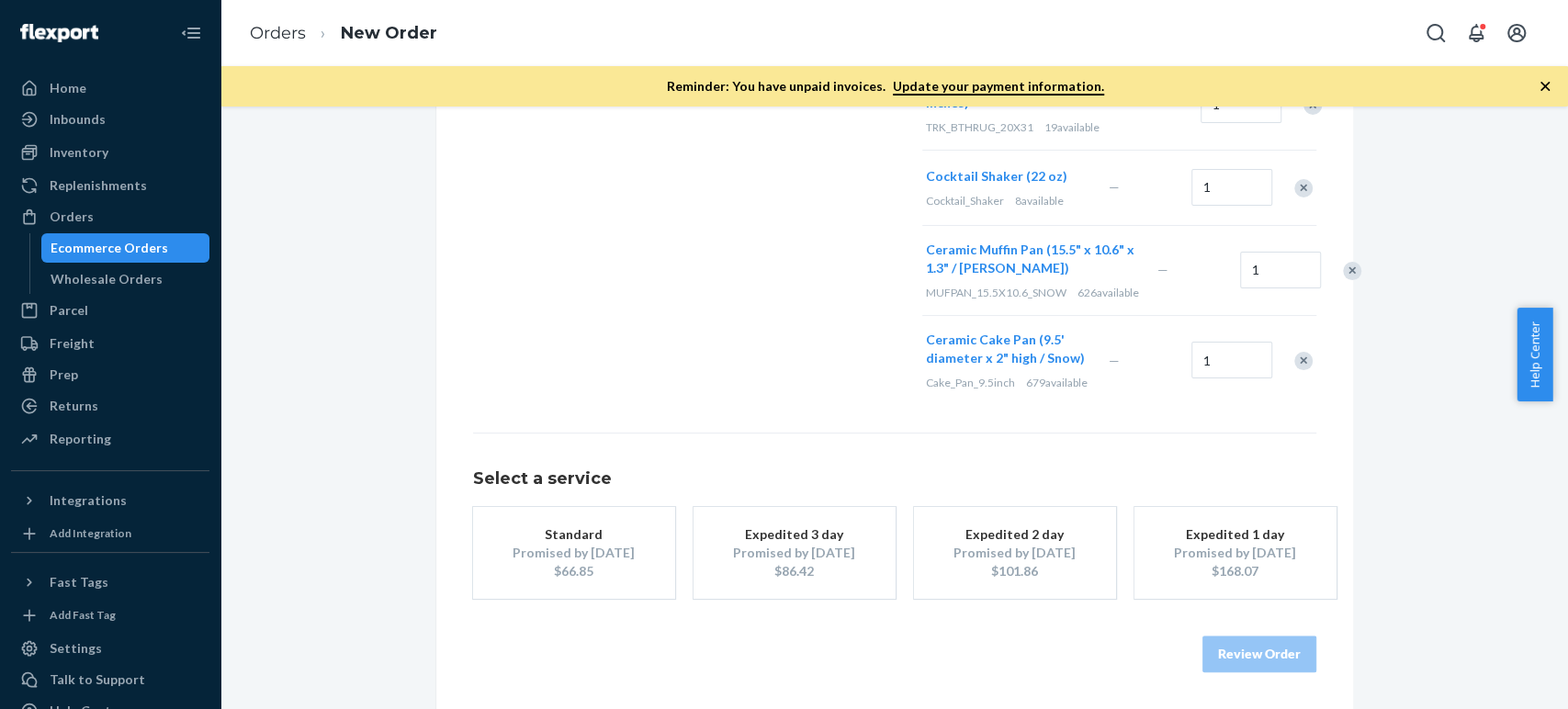
click at [647, 564] on button "Standard Promised by [DATE] $66.85" at bounding box center [574, 553] width 202 height 92
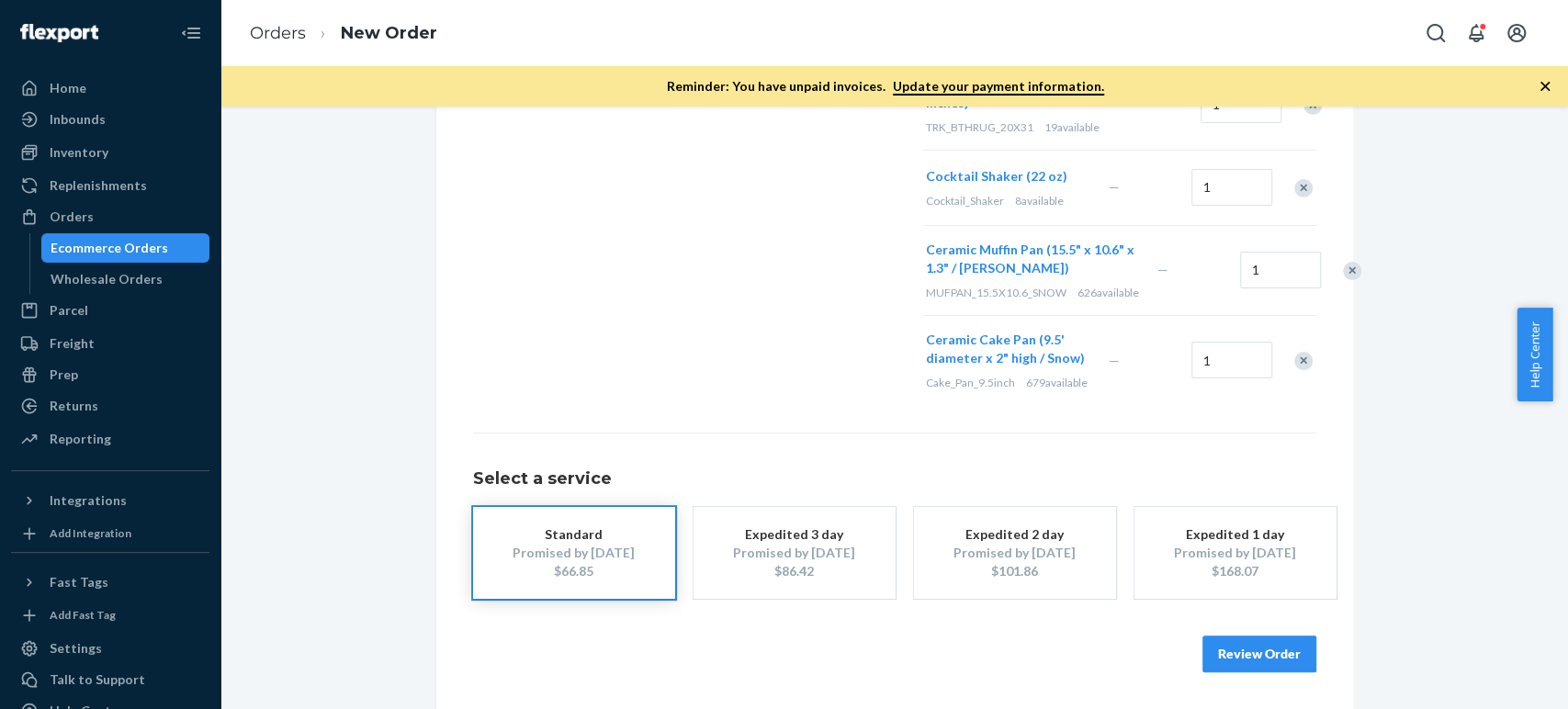
click at [1228, 639] on button "Review Order" at bounding box center [1260, 653] width 114 height 36
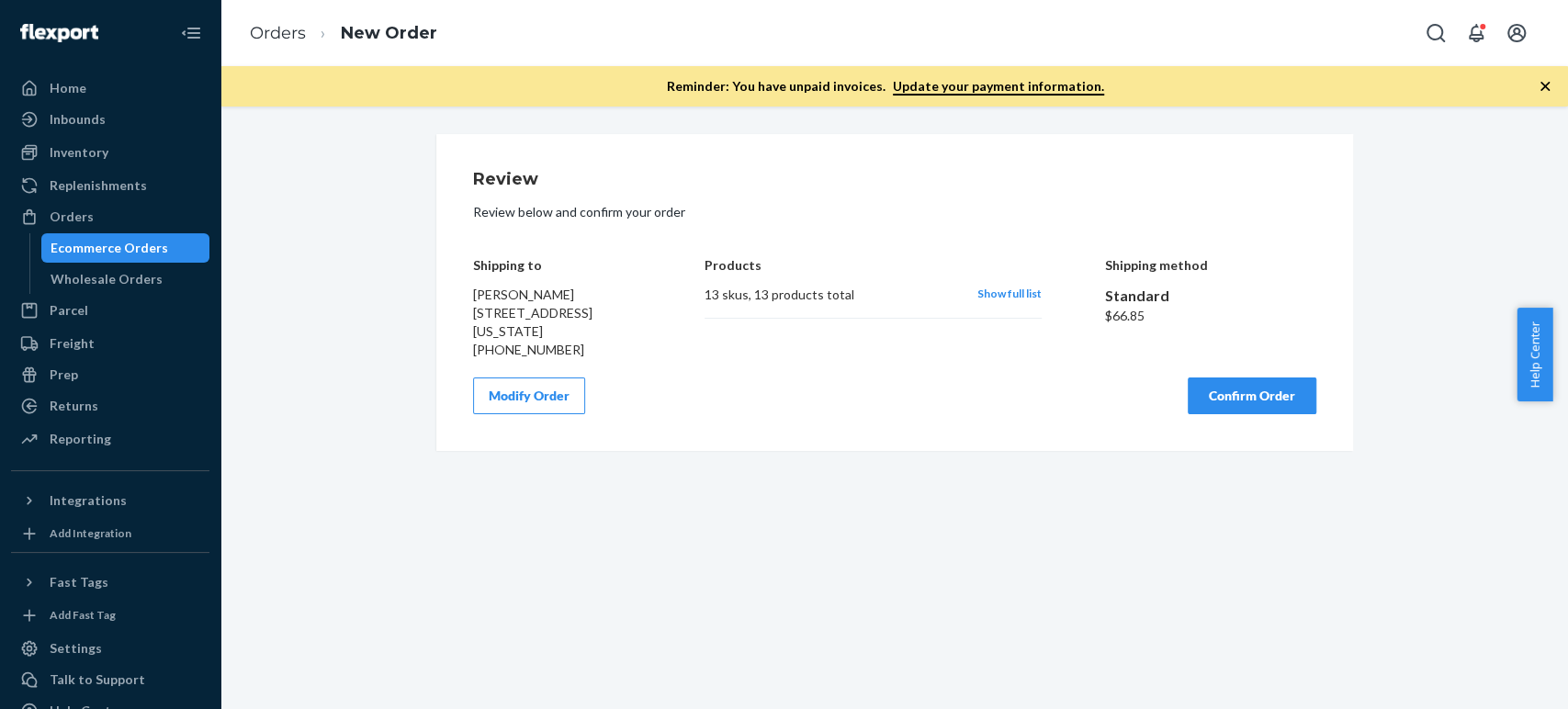
scroll to position [0, 0]
click at [931, 380] on div "Modify Order Confirm Order" at bounding box center [894, 395] width 844 height 36
click at [946, 408] on div "Modify Order Confirm Order" at bounding box center [894, 395] width 844 height 36
click at [1210, 403] on button "Confirm Order" at bounding box center [1252, 395] width 129 height 36
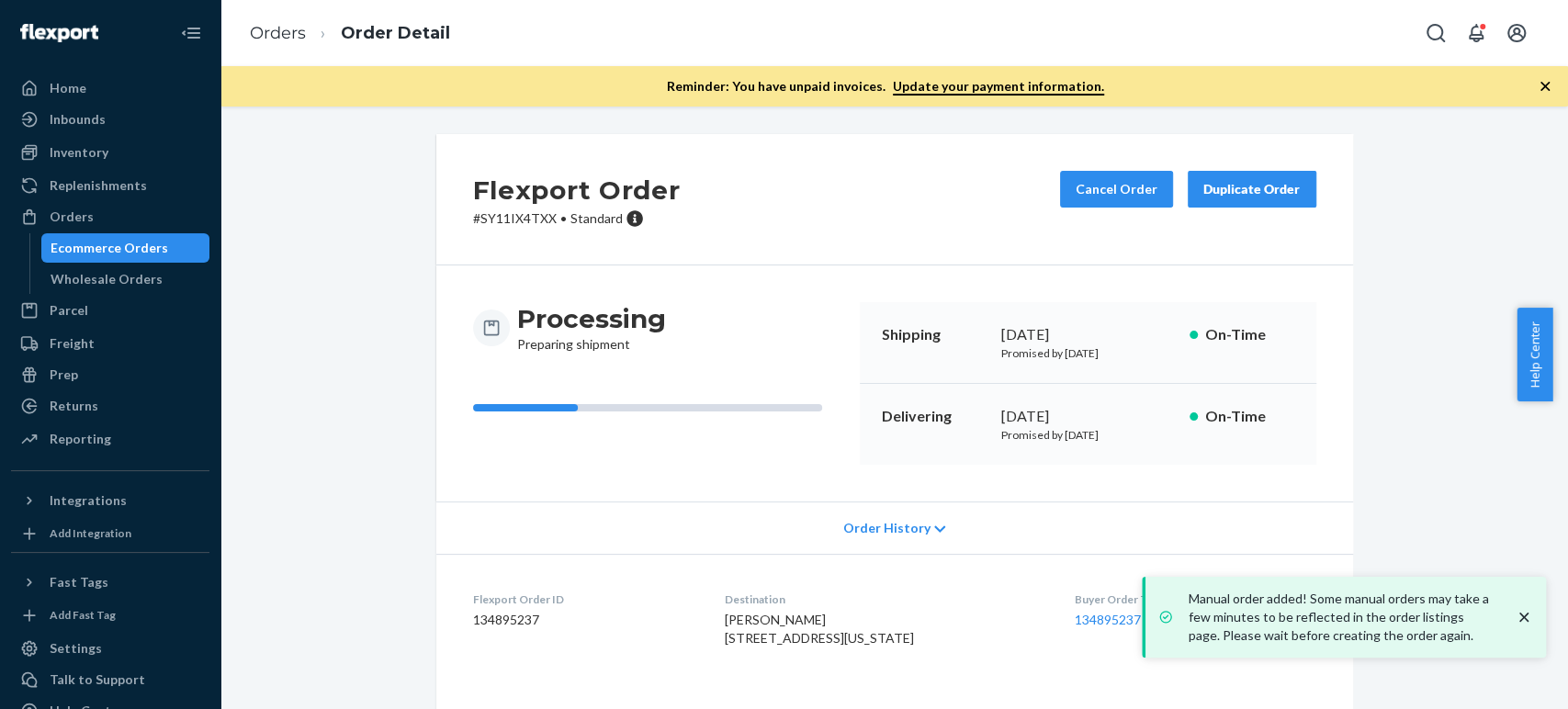
click at [1522, 620] on icon "close toast" at bounding box center [1524, 617] width 19 height 19
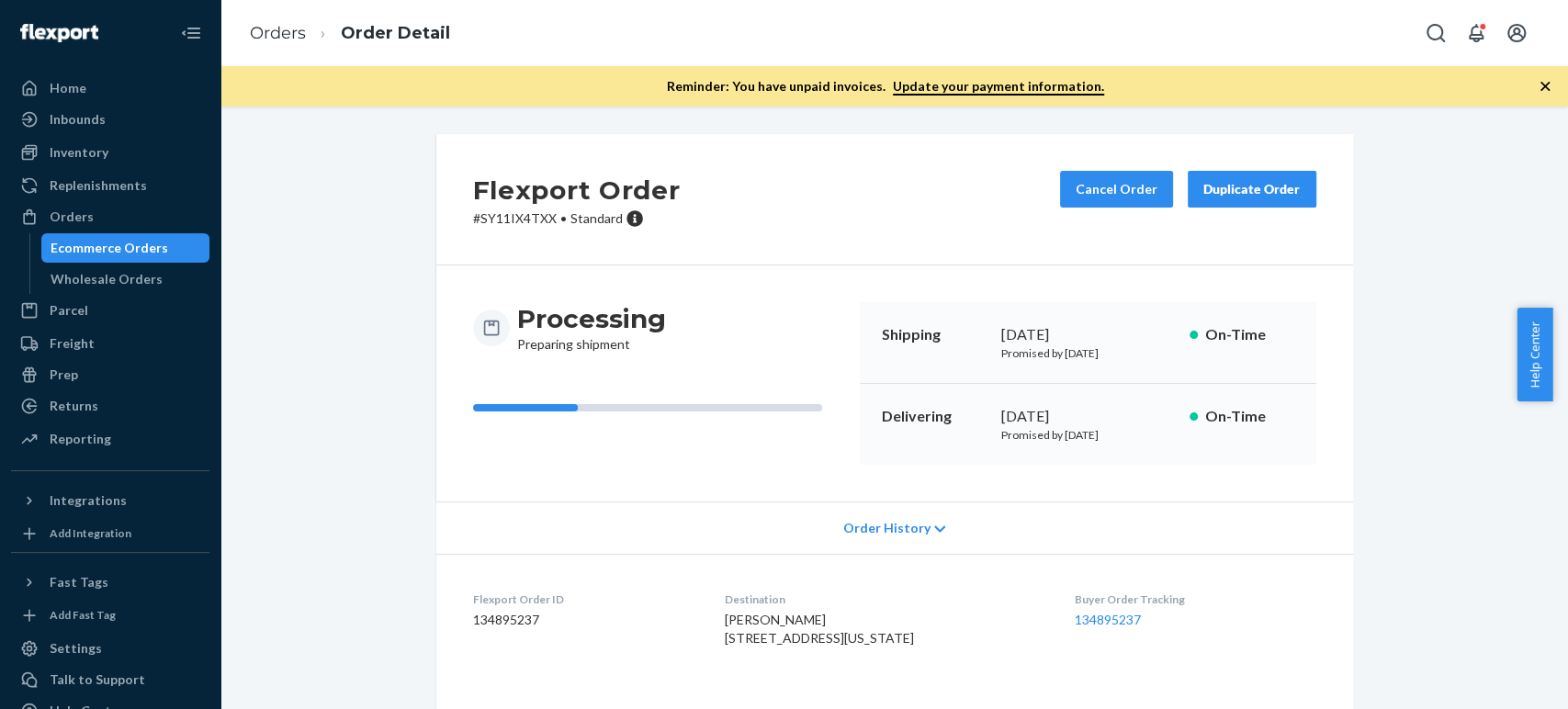
click at [494, 218] on p "# SY11IX4TXX • Standard" at bounding box center [577, 219] width 207 height 19
copy p "SY11IX4TXX"
drag, startPoint x: 1159, startPoint y: 623, endPoint x: 1067, endPoint y: 623, distance: 92.0
click at [1067, 623] on dl "Flexport Order ID 134895237 Destination [PERSON_NAME] [STREET_ADDRESS][US_STATE…" at bounding box center [894, 622] width 917 height 137
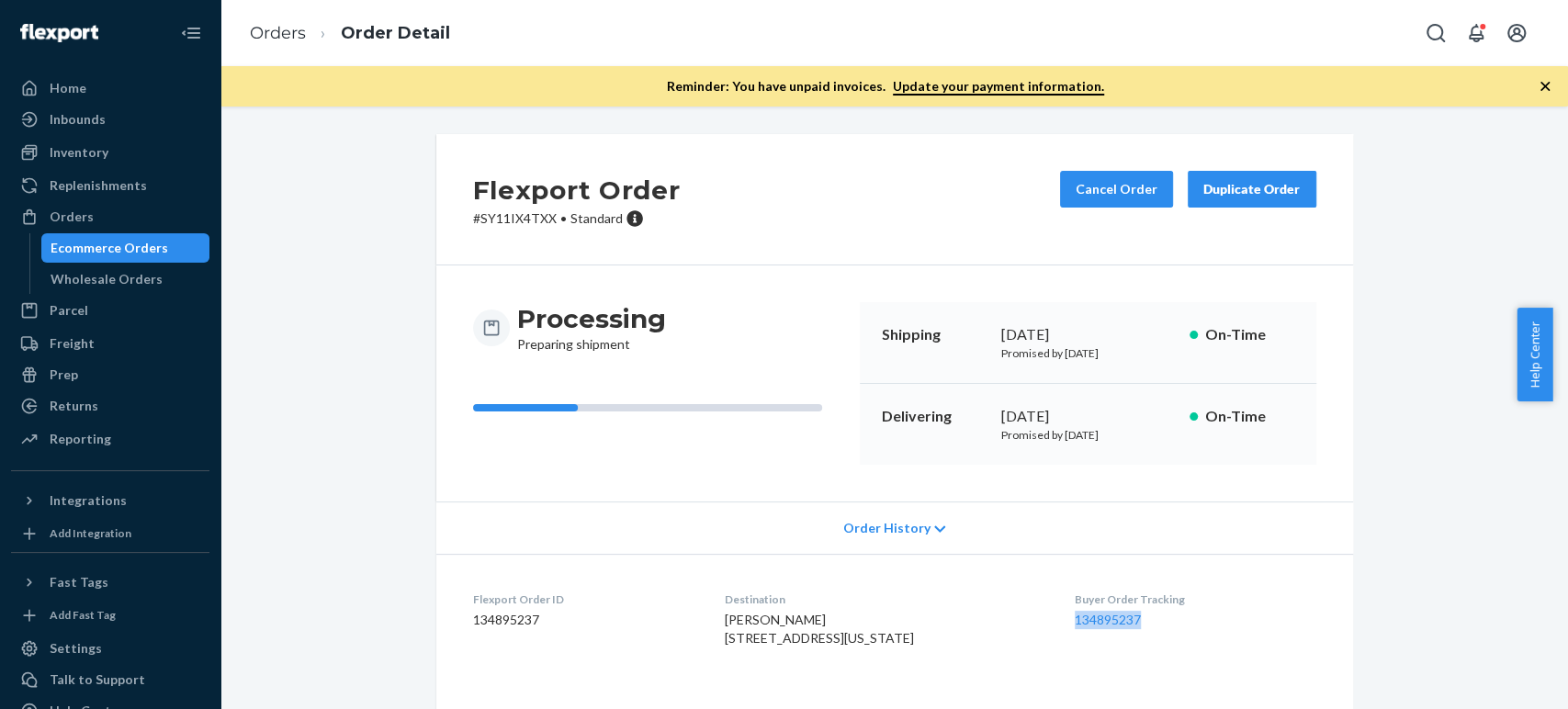
copy link "134895237"
click at [1081, 620] on link "134895237" at bounding box center [1107, 619] width 66 height 16
click at [1092, 622] on link "134895237" at bounding box center [1107, 619] width 66 height 16
drag, startPoint x: 279, startPoint y: 28, endPoint x: 1404, endPoint y: 131, distance: 1129.7
click at [279, 28] on link "Orders" at bounding box center [278, 34] width 56 height 21
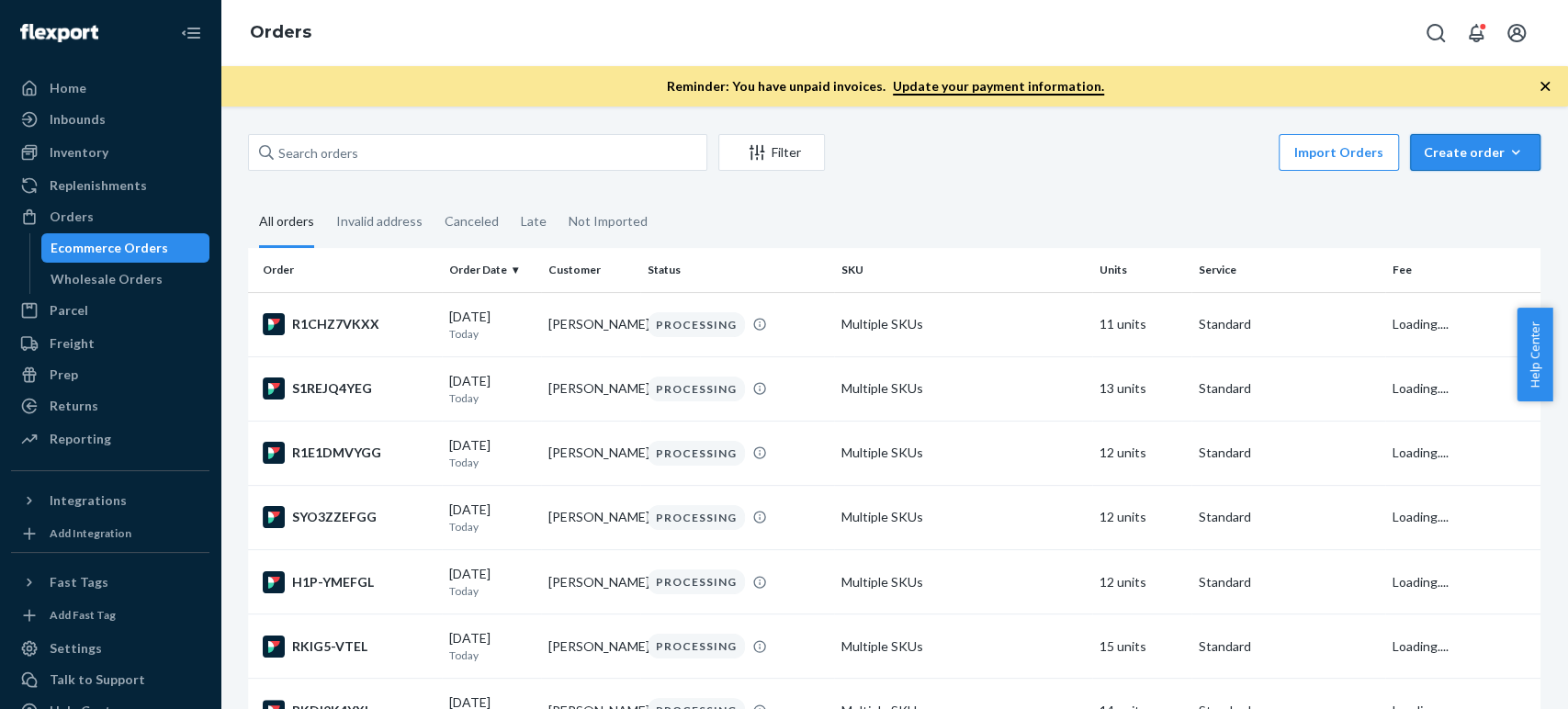
click at [1424, 158] on div "Create order" at bounding box center [1475, 152] width 103 height 19
click at [1430, 194] on span "Ecommerce order" at bounding box center [1487, 197] width 114 height 13
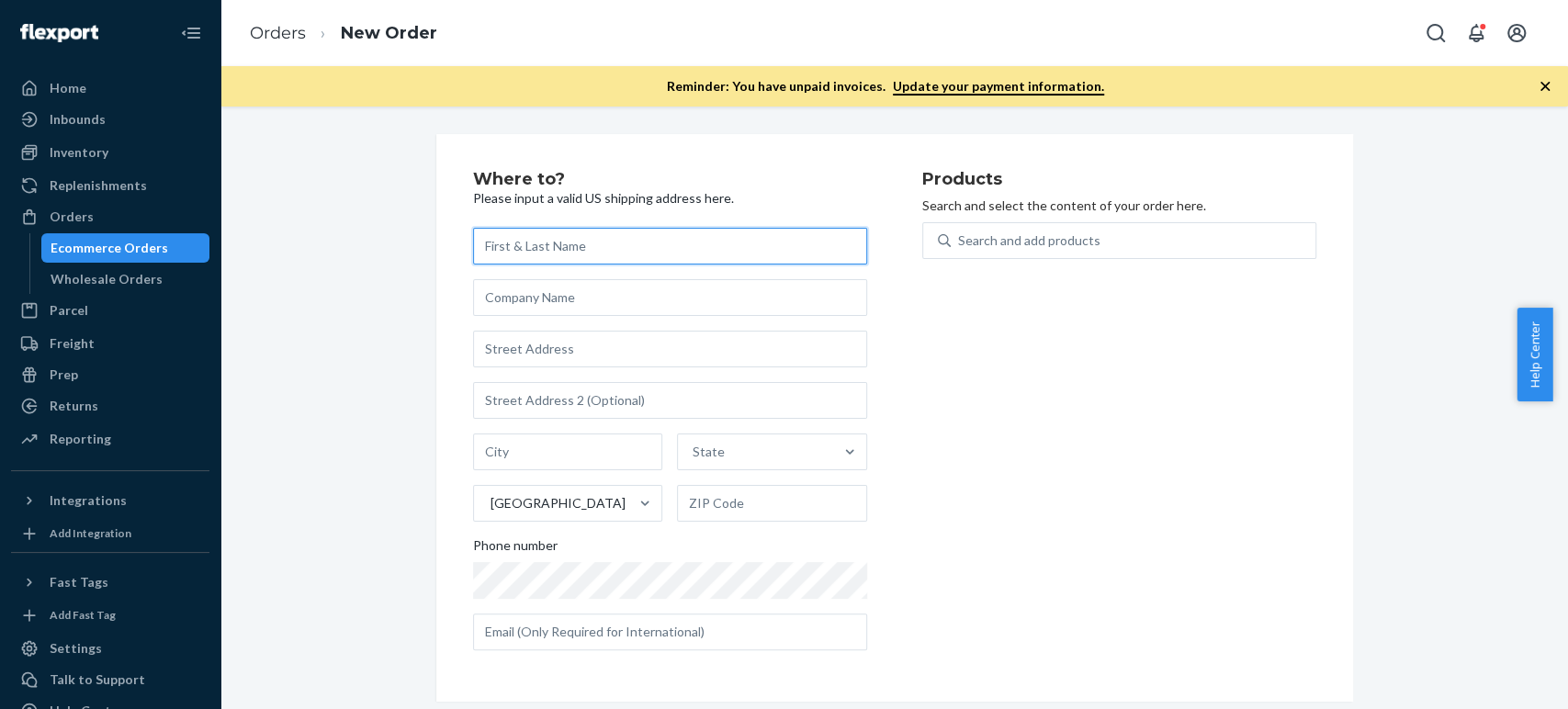
click at [648, 258] on input "text" at bounding box center [670, 246] width 394 height 36
paste input "[PERSON_NAME]"
type input "[PERSON_NAME]"
click at [526, 347] on input "text" at bounding box center [670, 348] width 394 height 36
paste input "[STREET_ADDRESS][US_STATE]"
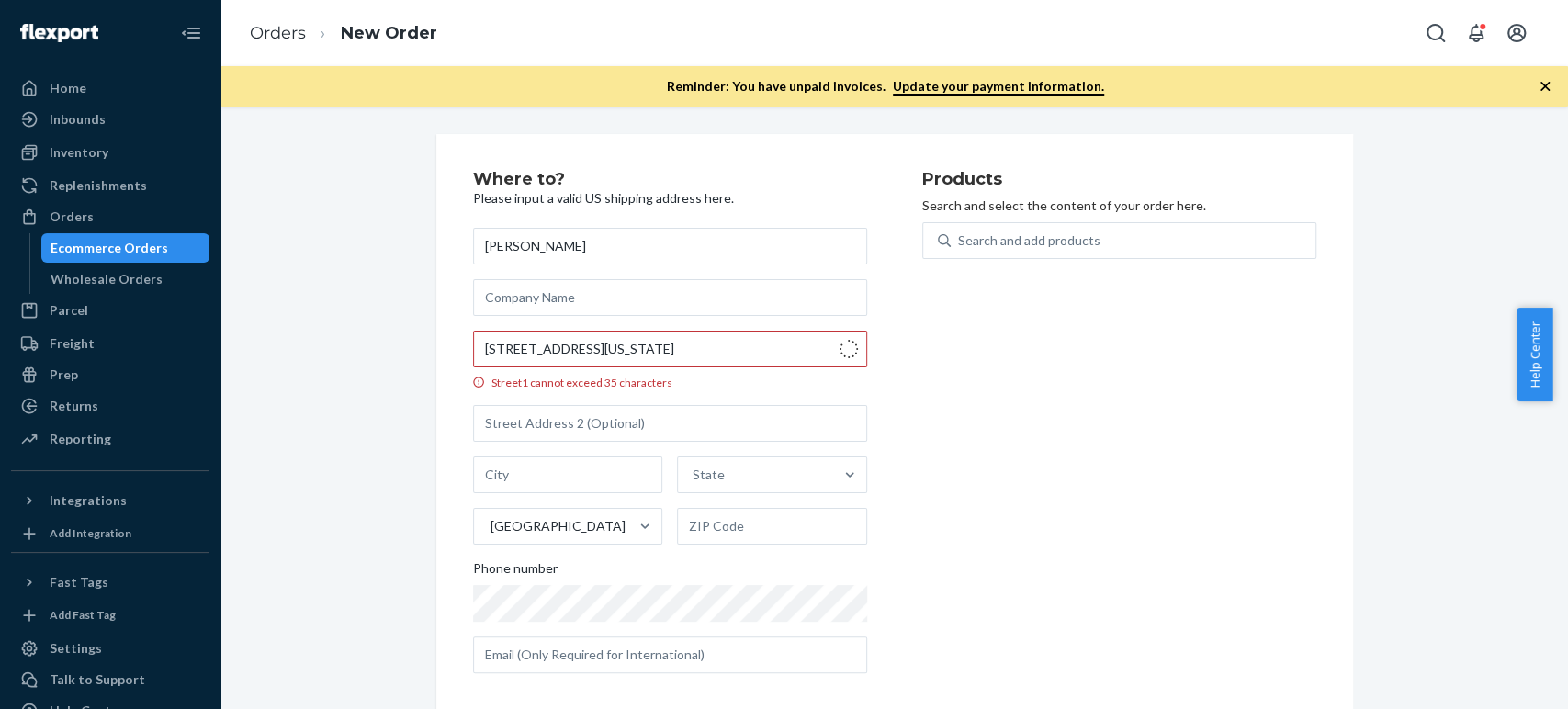
type input "[STREET_ADDRESS]"
type input "311"
type input "[GEOGRAPHIC_DATA] - [US_STATE]"
type input "10044"
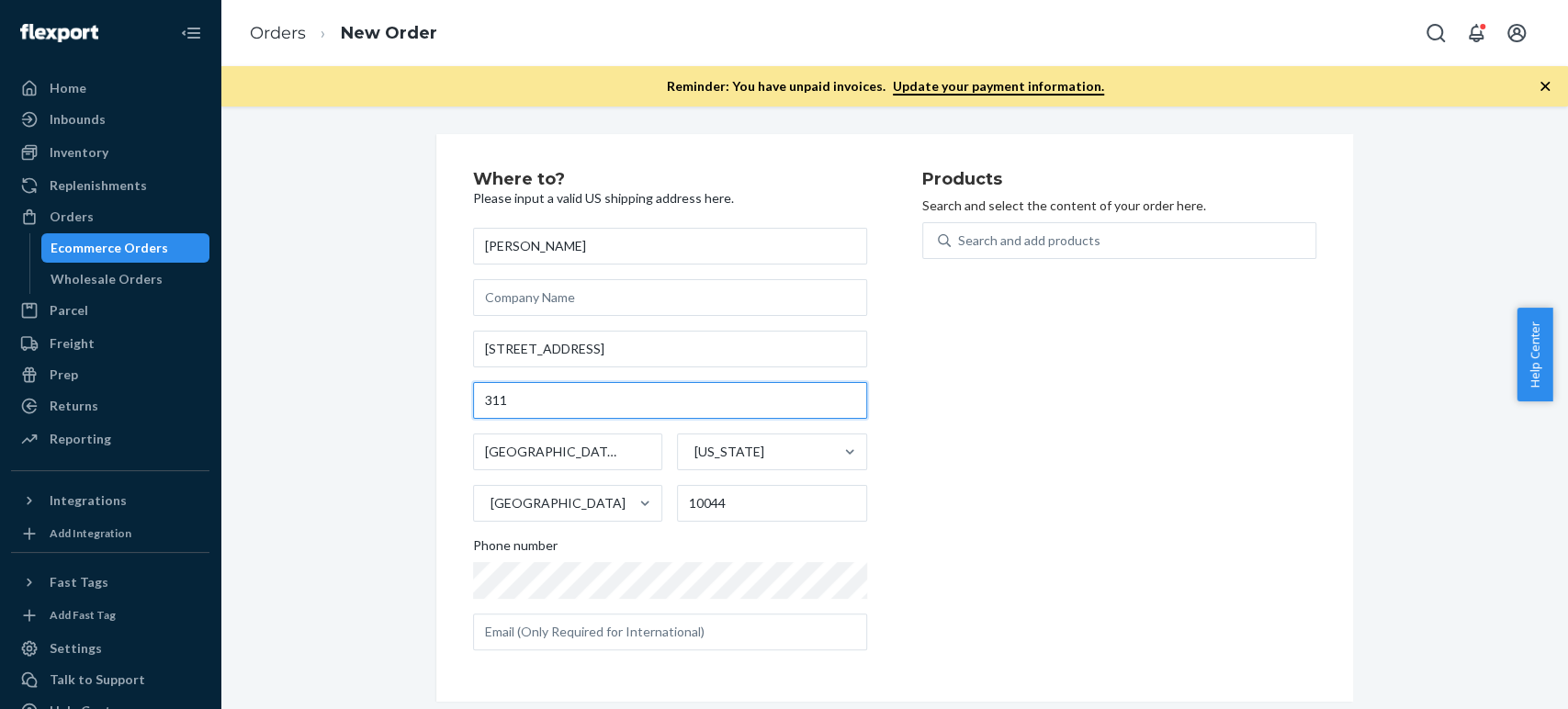
drag, startPoint x: 549, startPoint y: 407, endPoint x: 406, endPoint y: 408, distance: 143.0
click at [422, 408] on div "Where to? Please input a valid US shipping address here. [PERSON_NAME] [STREET_…" at bounding box center [894, 418] width 945 height 568
paste input "Apt"
type input "Apt 311"
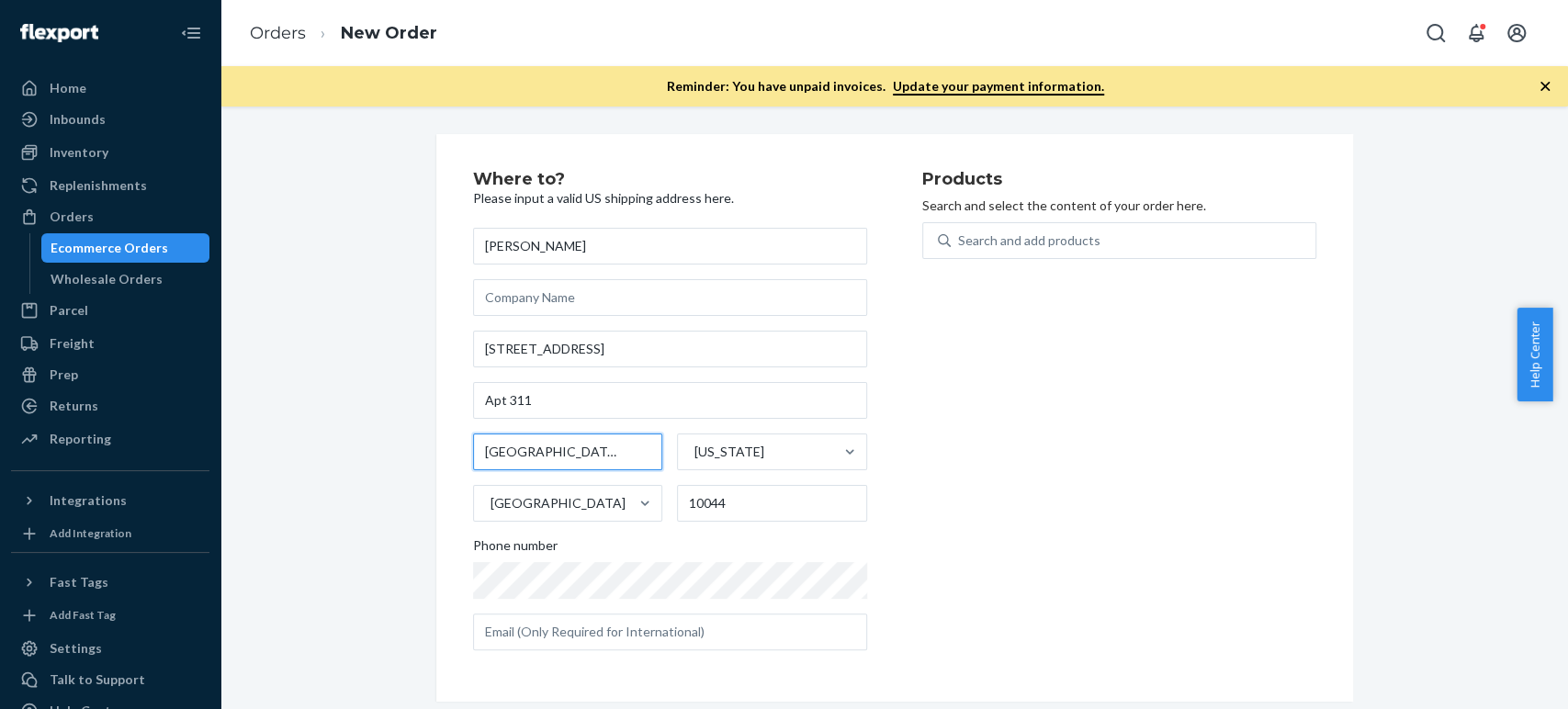
drag, startPoint x: 549, startPoint y: 458, endPoint x: 463, endPoint y: 458, distance: 86.0
click at [463, 458] on div "Where to? Please input a valid US shipping address here. [PERSON_NAME] [STREET_…" at bounding box center [894, 418] width 917 height 568
type input "[US_STATE]"
click at [1080, 517] on div "Products Search and select the content of your order here. Search and add produ…" at bounding box center [1119, 418] width 394 height 494
click at [1044, 549] on div "Products Search and select the content of your order here. Search and add produ…" at bounding box center [1119, 418] width 394 height 494
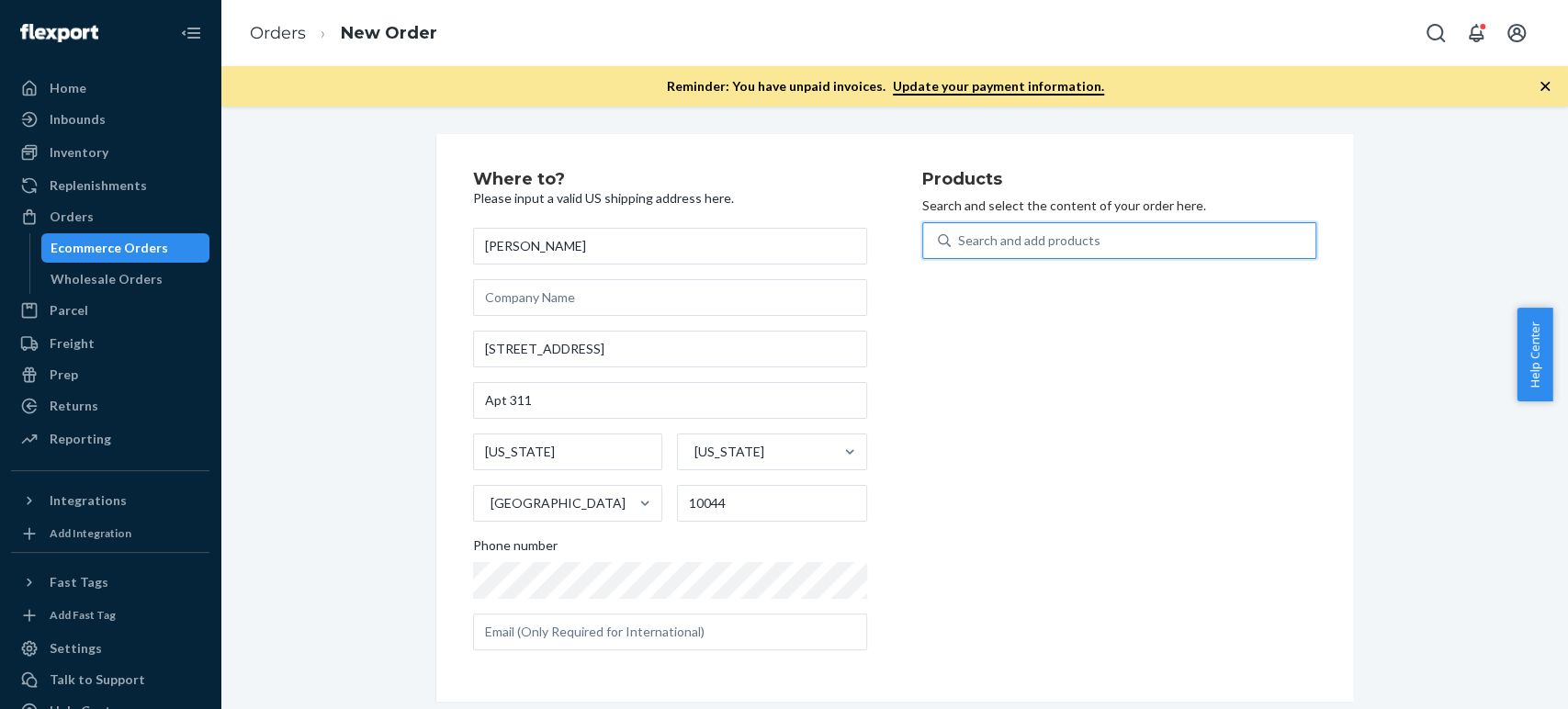
click at [977, 234] on div "Search and add products" at bounding box center [1029, 241] width 142 height 19
click at [960, 234] on input "0 results available. Use Up and Down to choose options, press Enter to select t…" at bounding box center [959, 241] width 2 height 19
type input "cer"
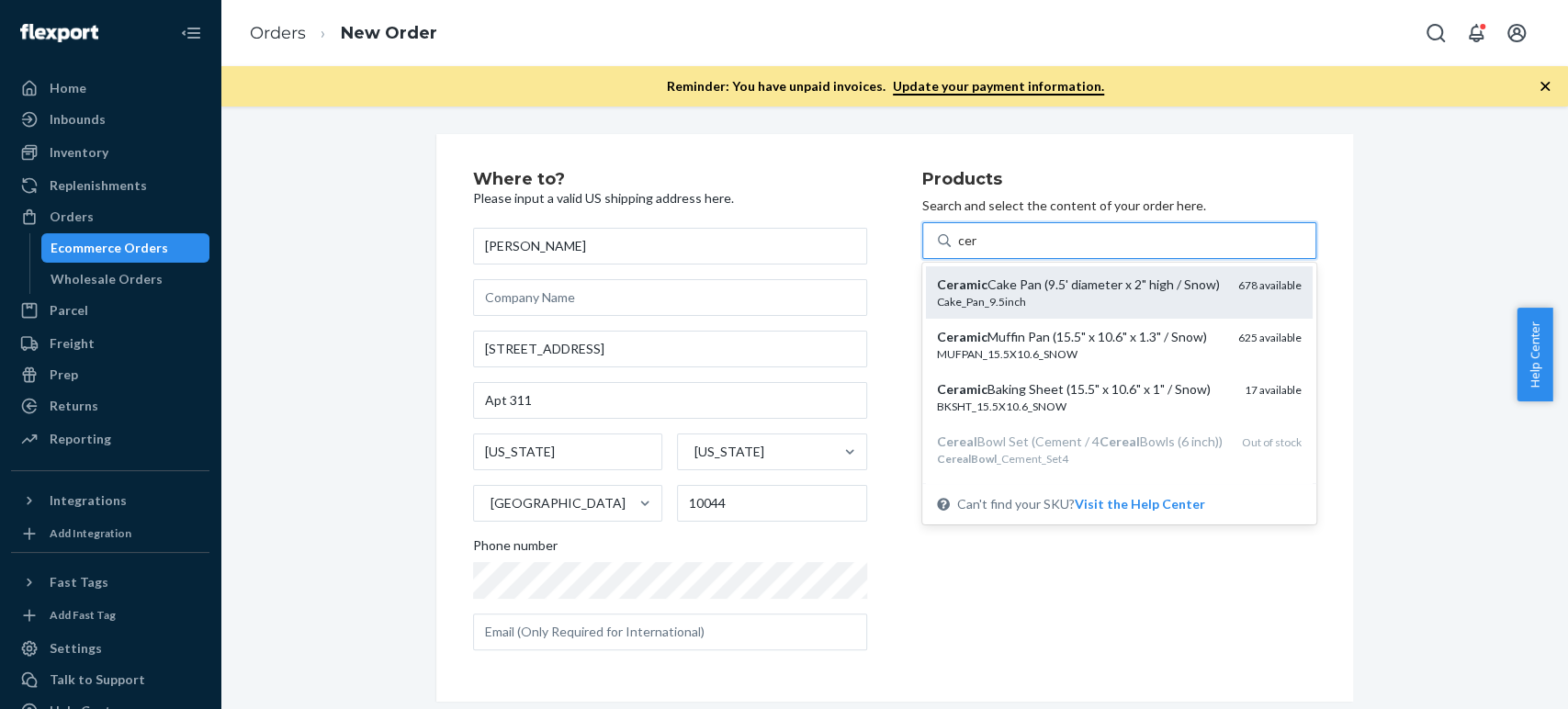
click at [962, 294] on div "Ceramic Cake Pan (9.5' diameter x 2" high / Snow)" at bounding box center [1080, 285] width 287 height 19
click at [962, 249] on input "cer" at bounding box center [968, 241] width 21 height 19
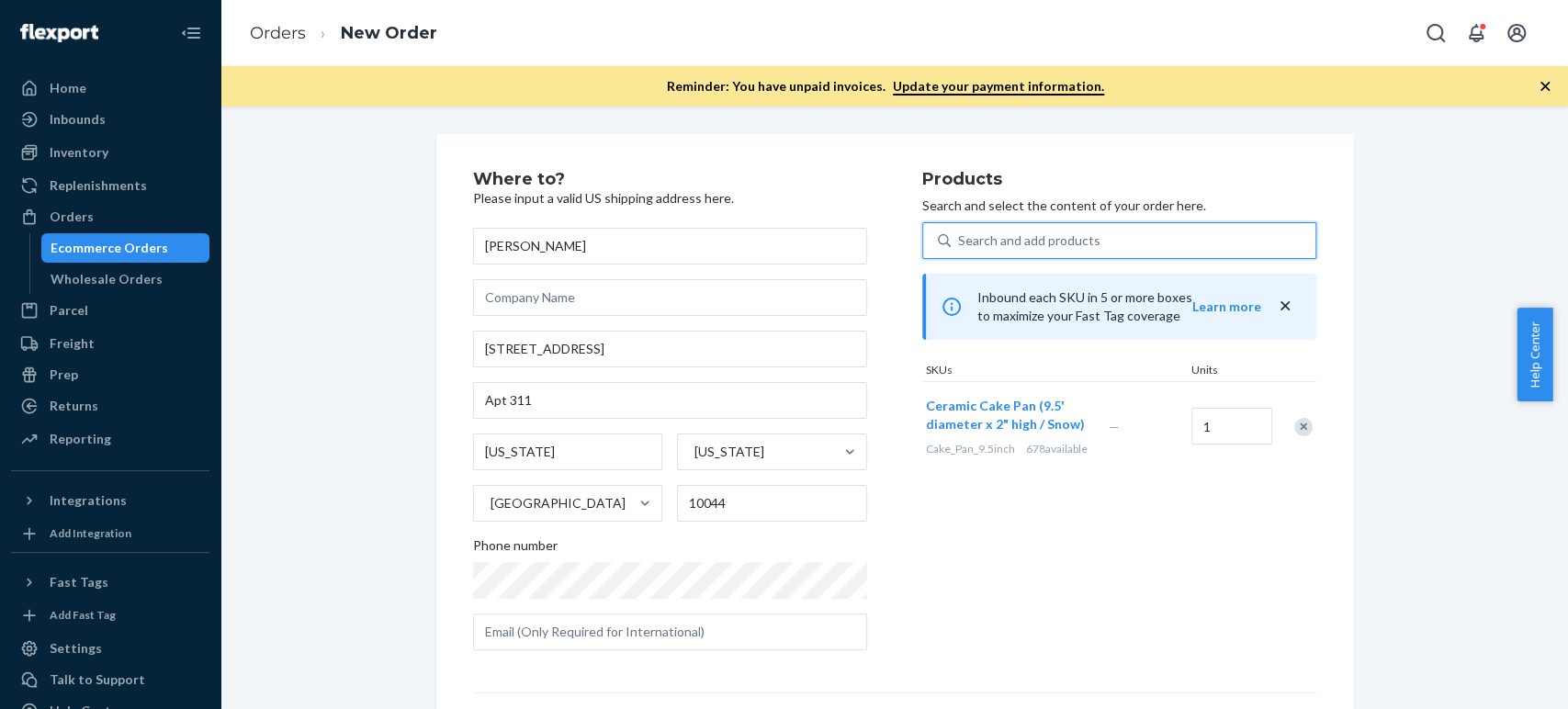
click at [981, 245] on div "Search and add products" at bounding box center [1029, 241] width 142 height 19
click at [960, 245] on input "0 results available. Use Up and Down to choose options, press Enter to select t…" at bounding box center [959, 241] width 2 height 19
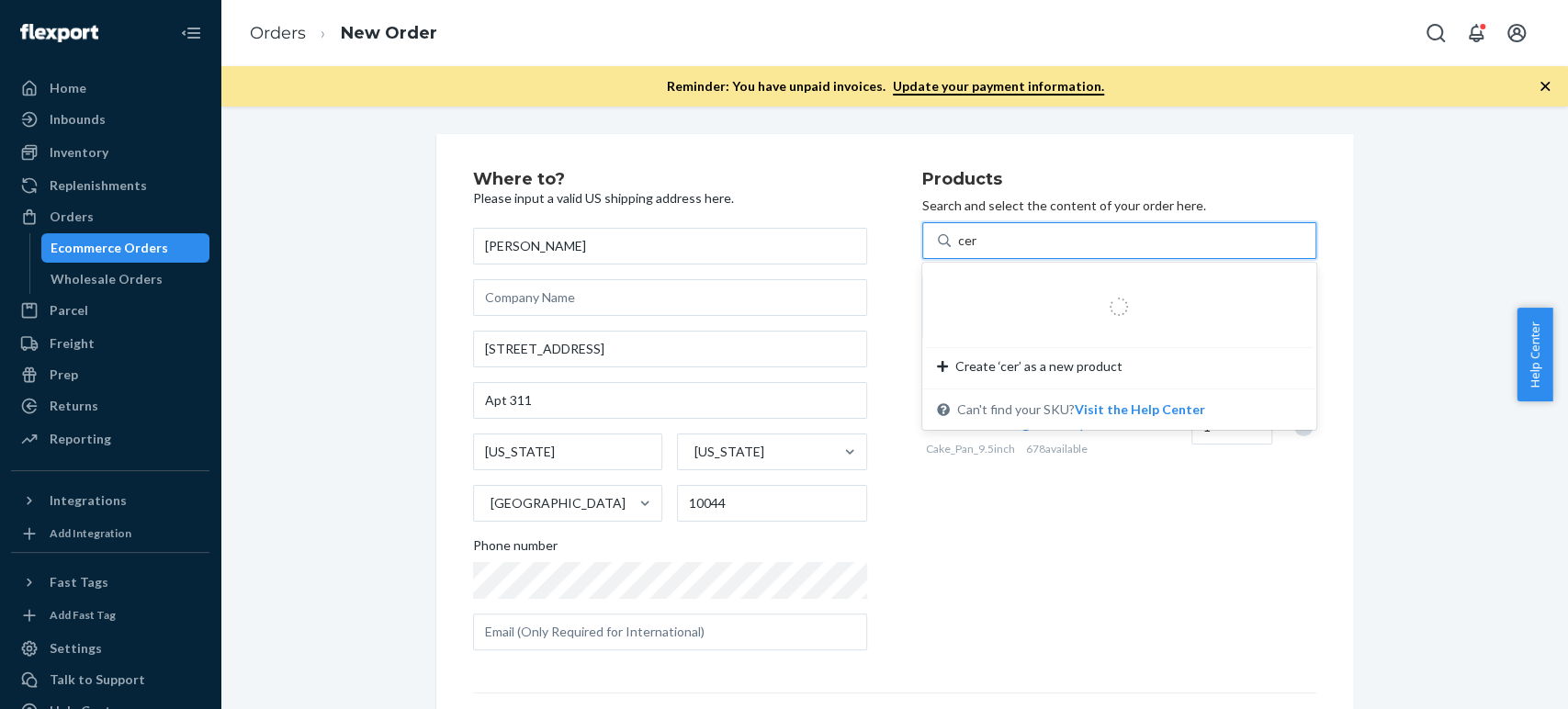
type input "cera"
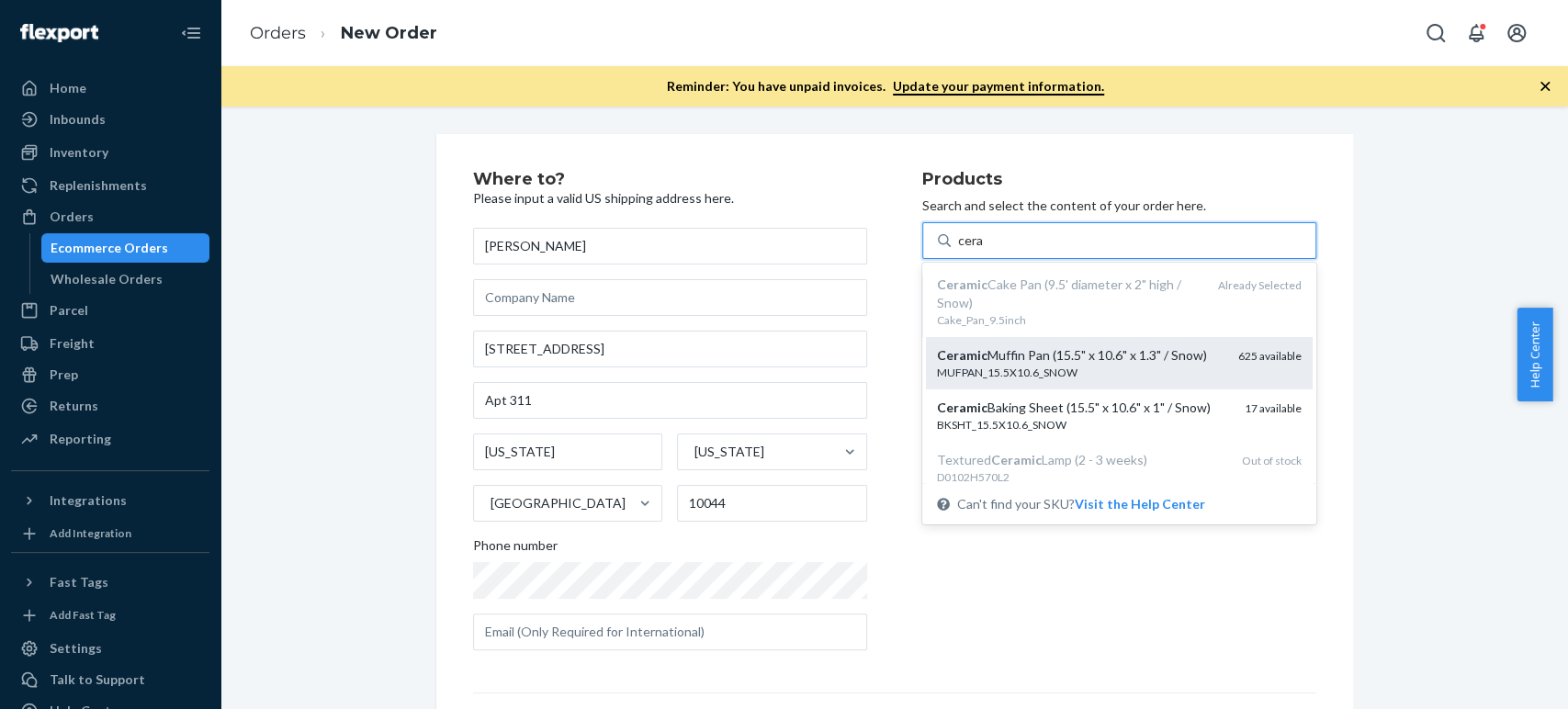
click at [967, 362] on em "Ceramic" at bounding box center [962, 355] width 50 height 16
click at [967, 249] on input "cera" at bounding box center [971, 241] width 26 height 19
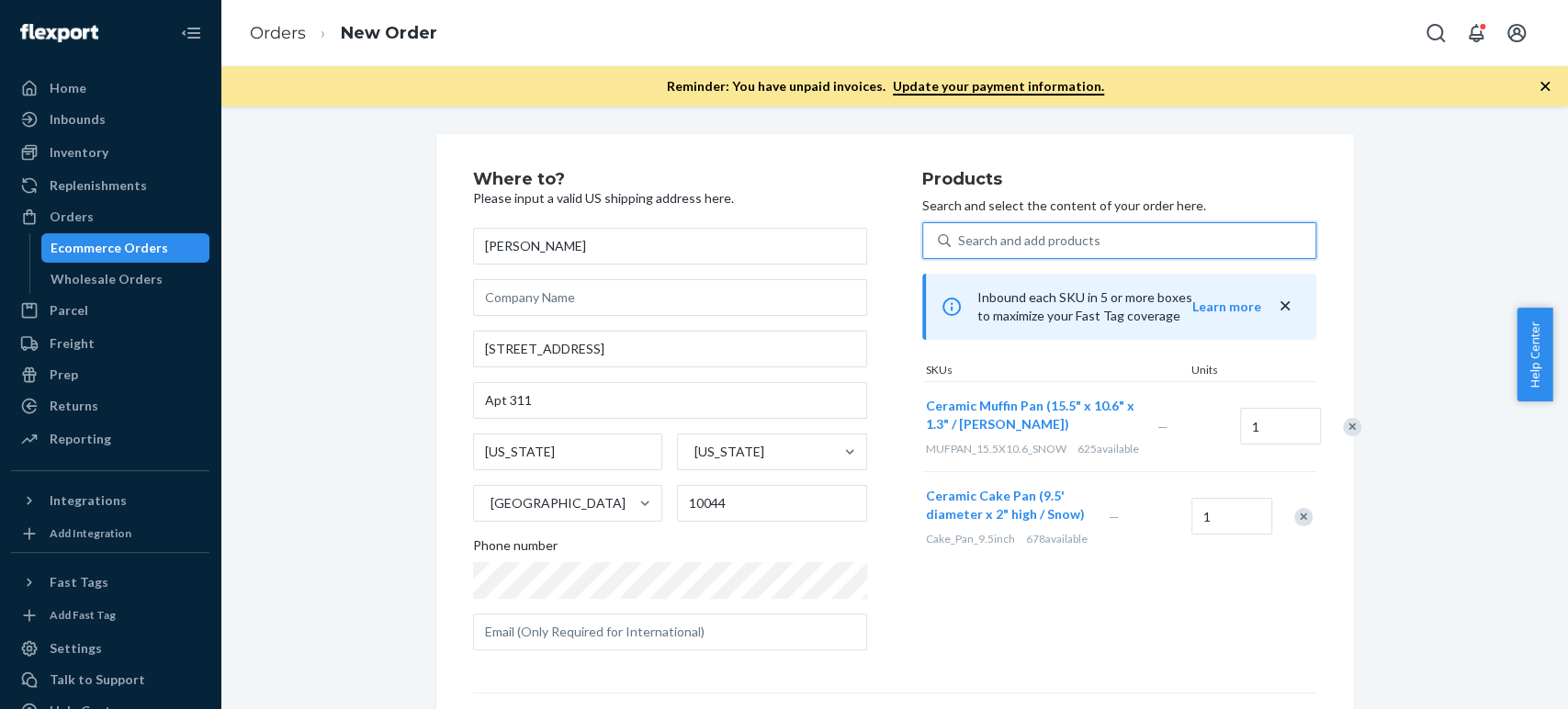
click at [986, 241] on div "Search and add products" at bounding box center [1029, 241] width 142 height 19
click at [960, 241] on input "0 results available. Select is focused ,type to refine list, press Down to open…" at bounding box center [959, 241] width 2 height 19
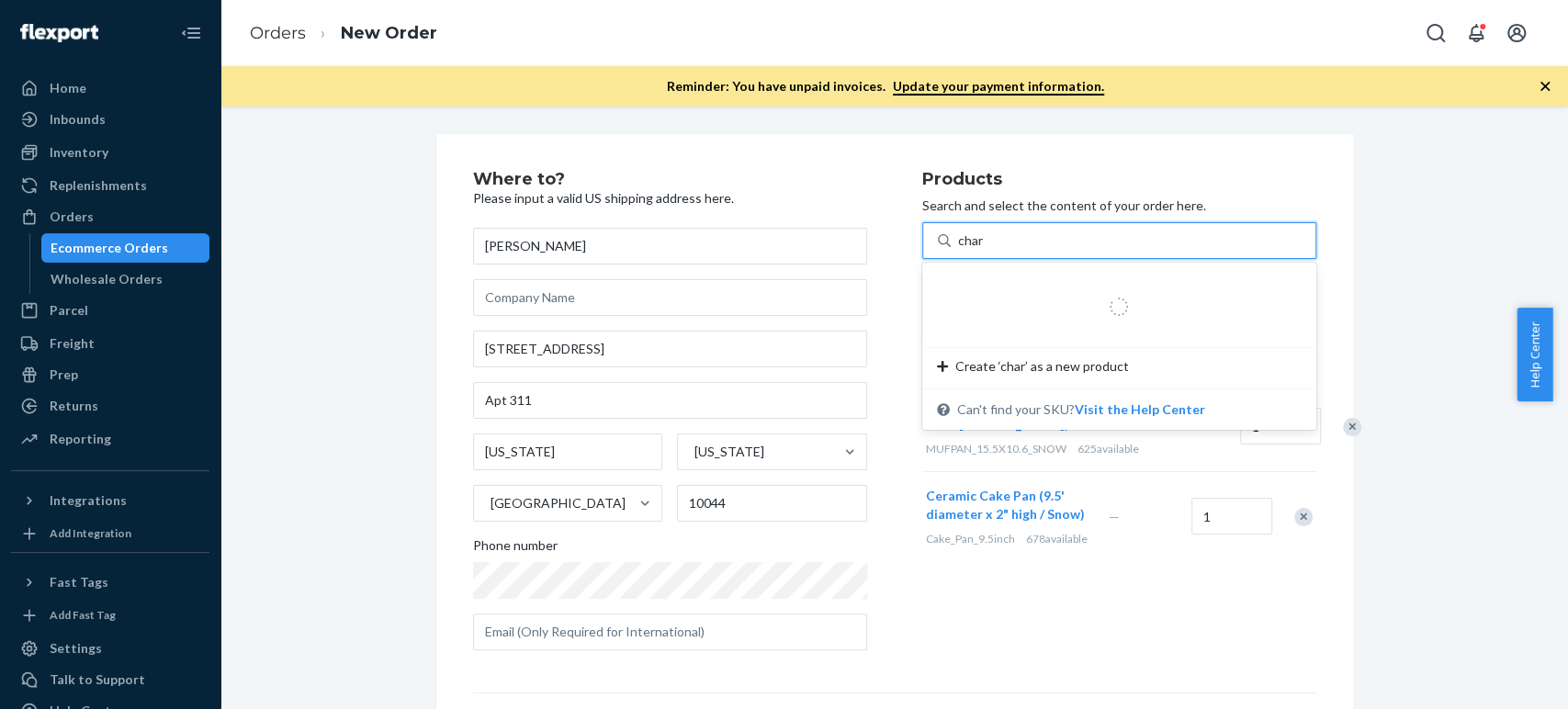
type input "charg"
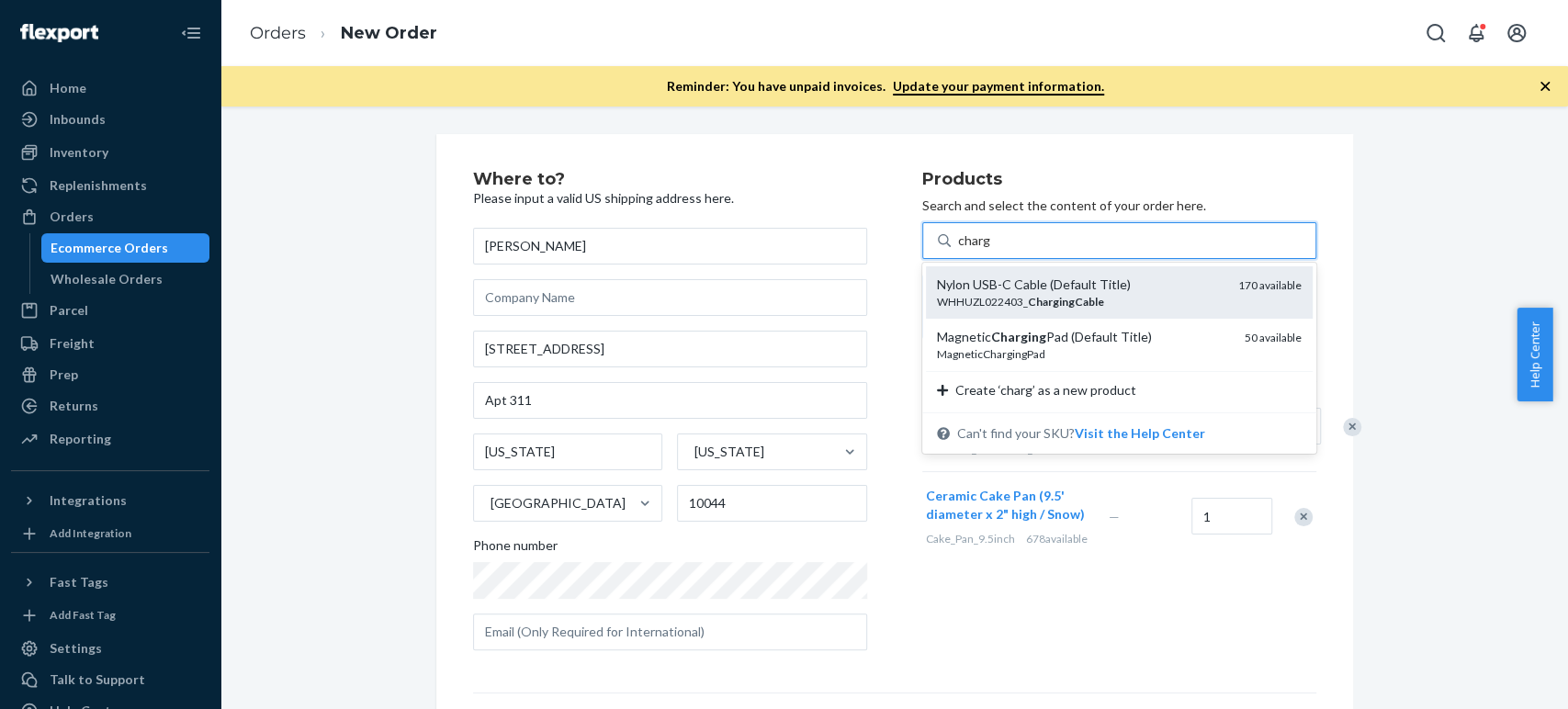
click at [974, 299] on div "WHHUZL022403_ ChargingCable" at bounding box center [1080, 302] width 287 height 16
click at [974, 249] on input "charg" at bounding box center [974, 241] width 33 height 19
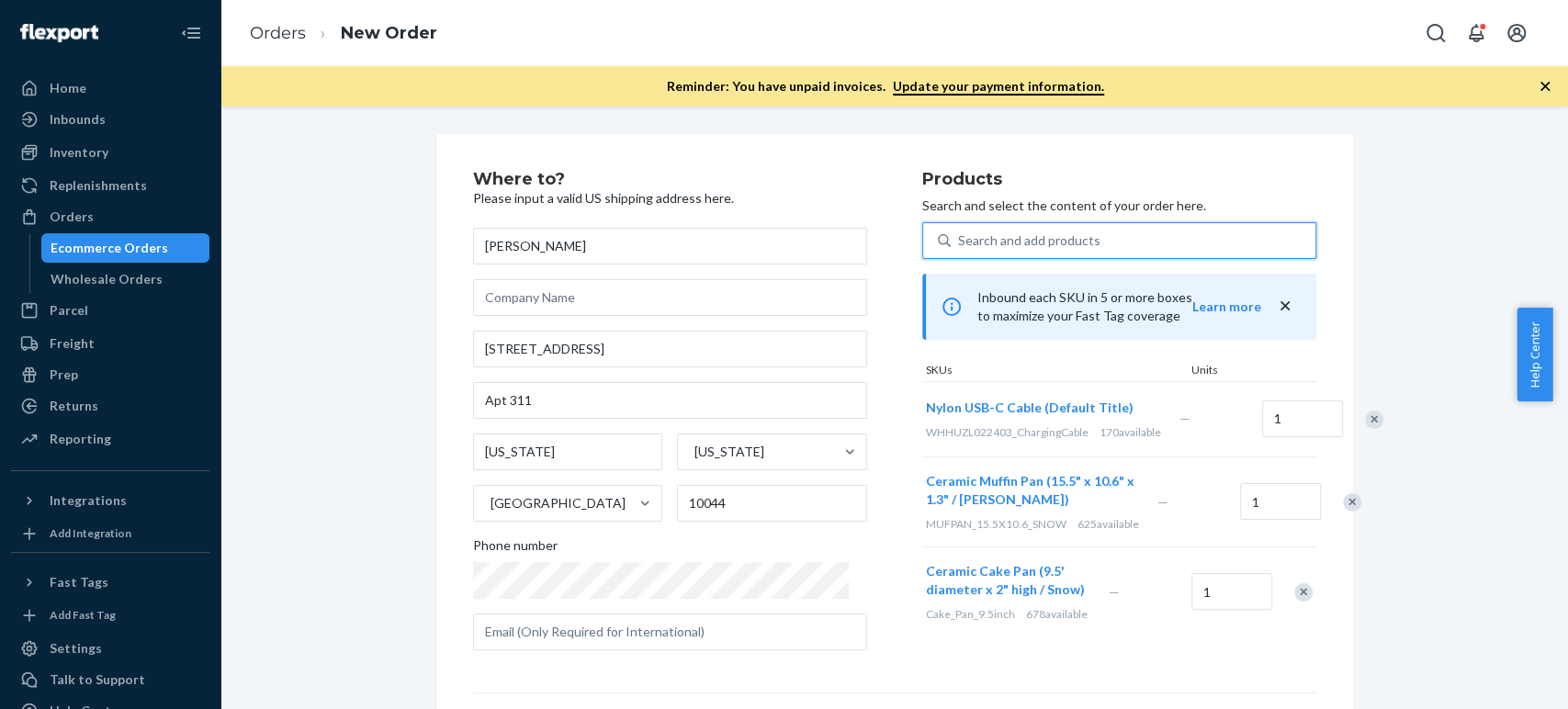
click at [980, 243] on div "Search and add products" at bounding box center [1029, 241] width 142 height 19
click at [960, 243] on input "0 results available. Use Up and Down to choose options, press Enter to select t…" at bounding box center [959, 241] width 2 height 19
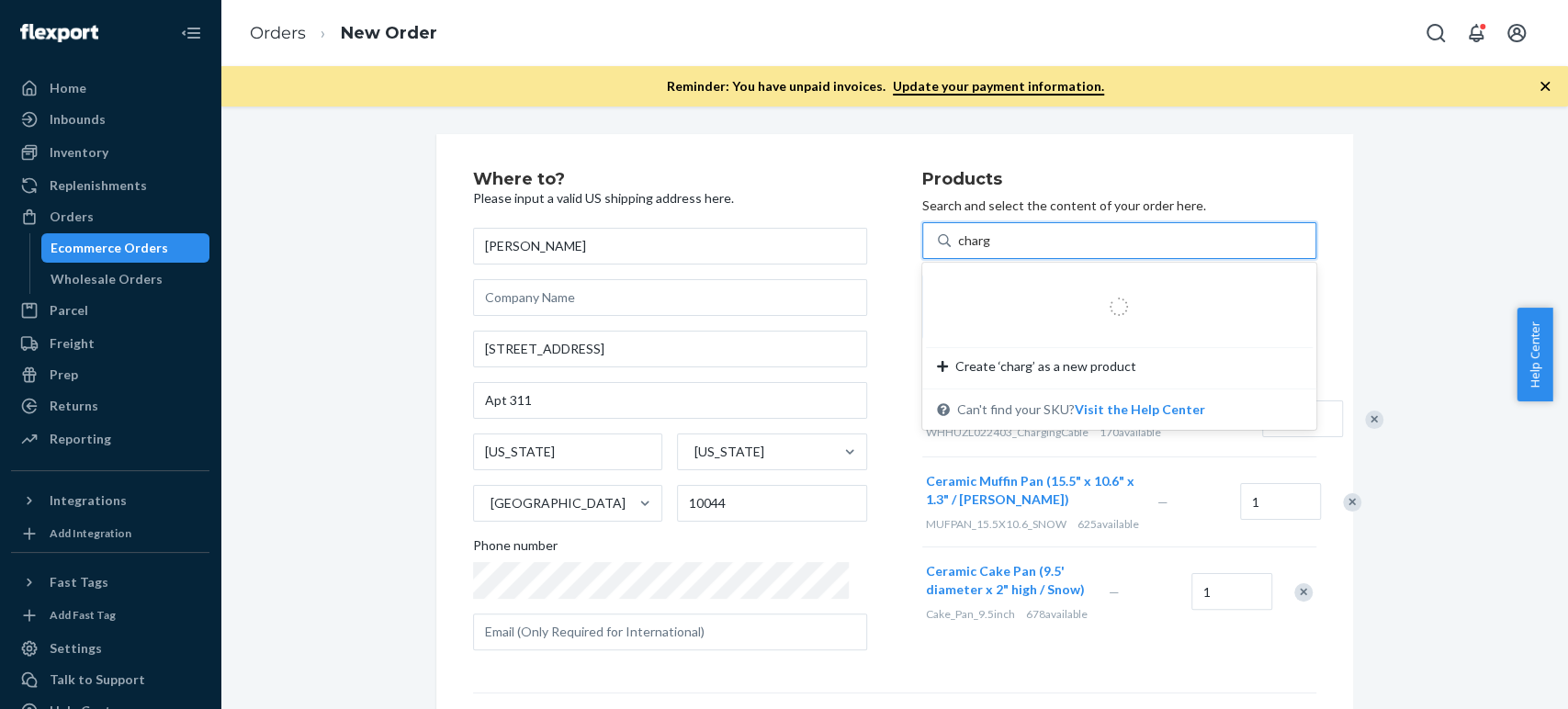
type input "chargi"
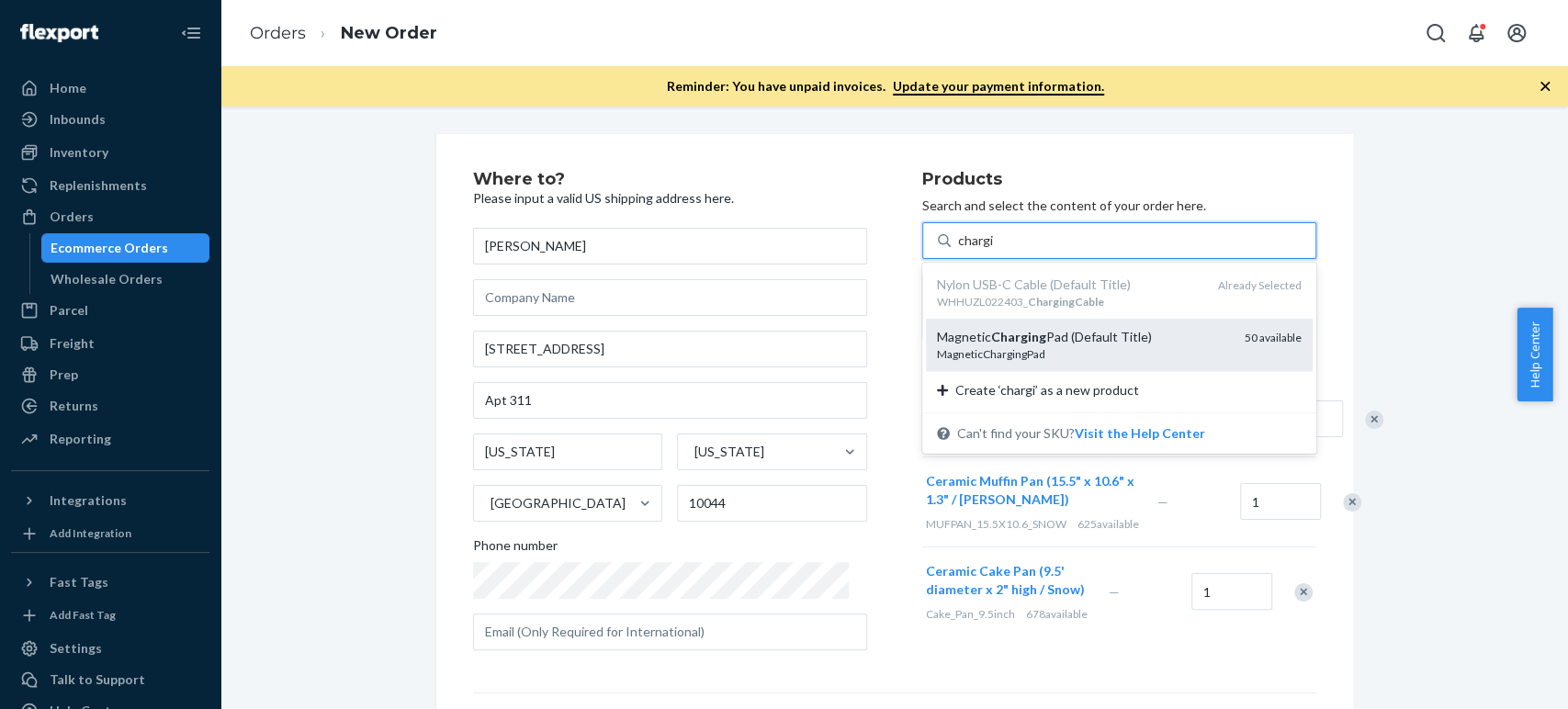
click at [953, 333] on div "Magnetic Charging Pad (Default Title)" at bounding box center [1084, 337] width 293 height 19
click at [958, 249] on input "chargi" at bounding box center [976, 241] width 36 height 19
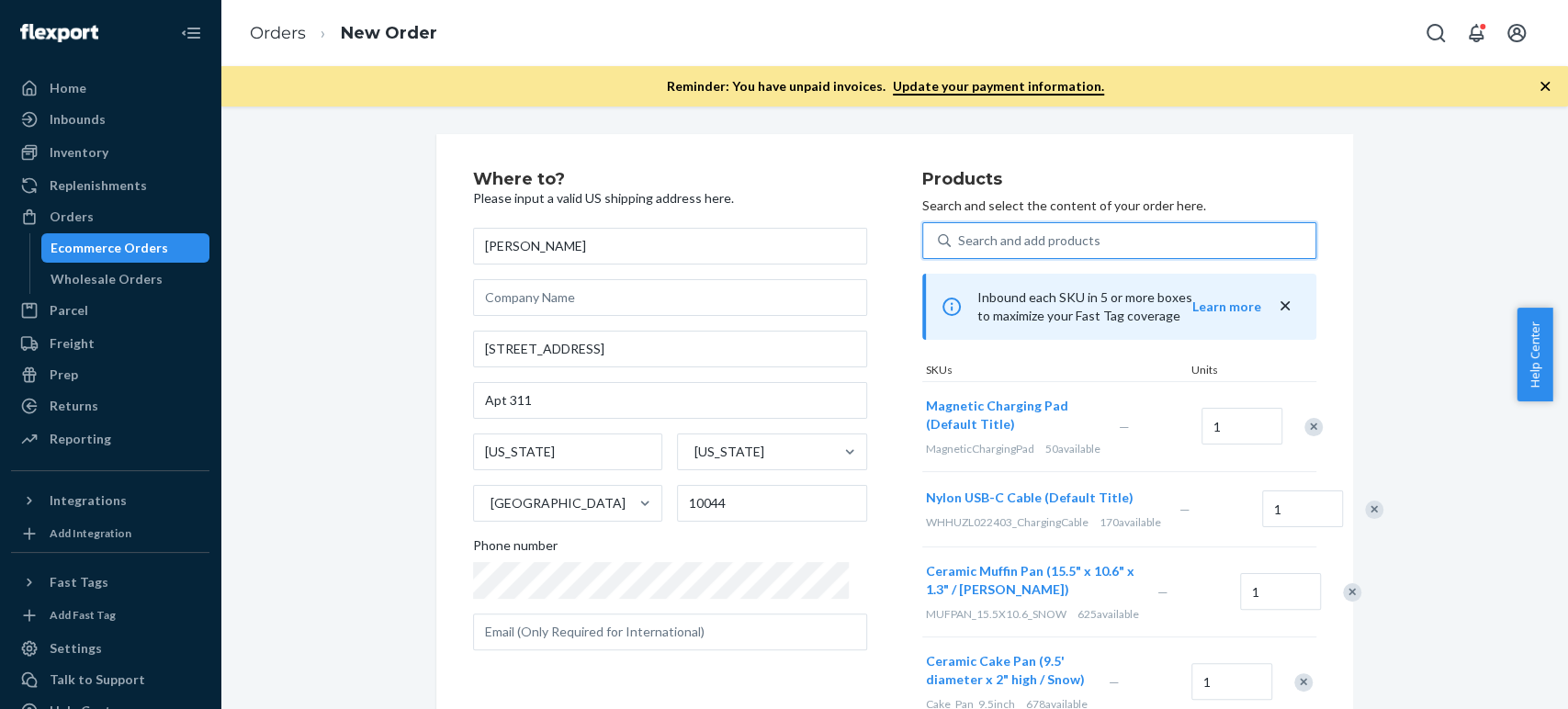
click at [1008, 243] on div "Search and add products" at bounding box center [1029, 241] width 142 height 19
click at [960, 243] on input "0 results available. Use Up and Down to choose options, press Enter to select t…" at bounding box center [959, 241] width 2 height 19
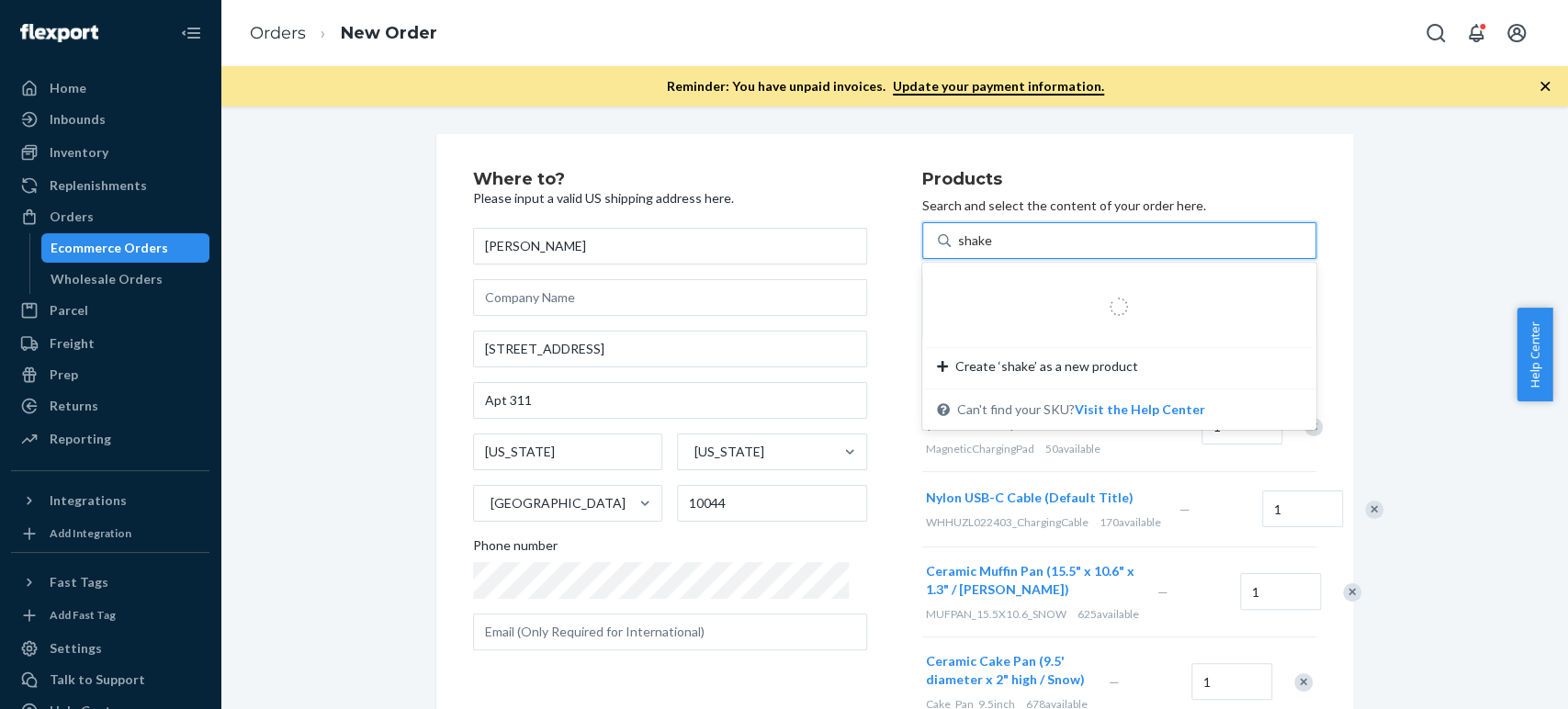
type input "shaker"
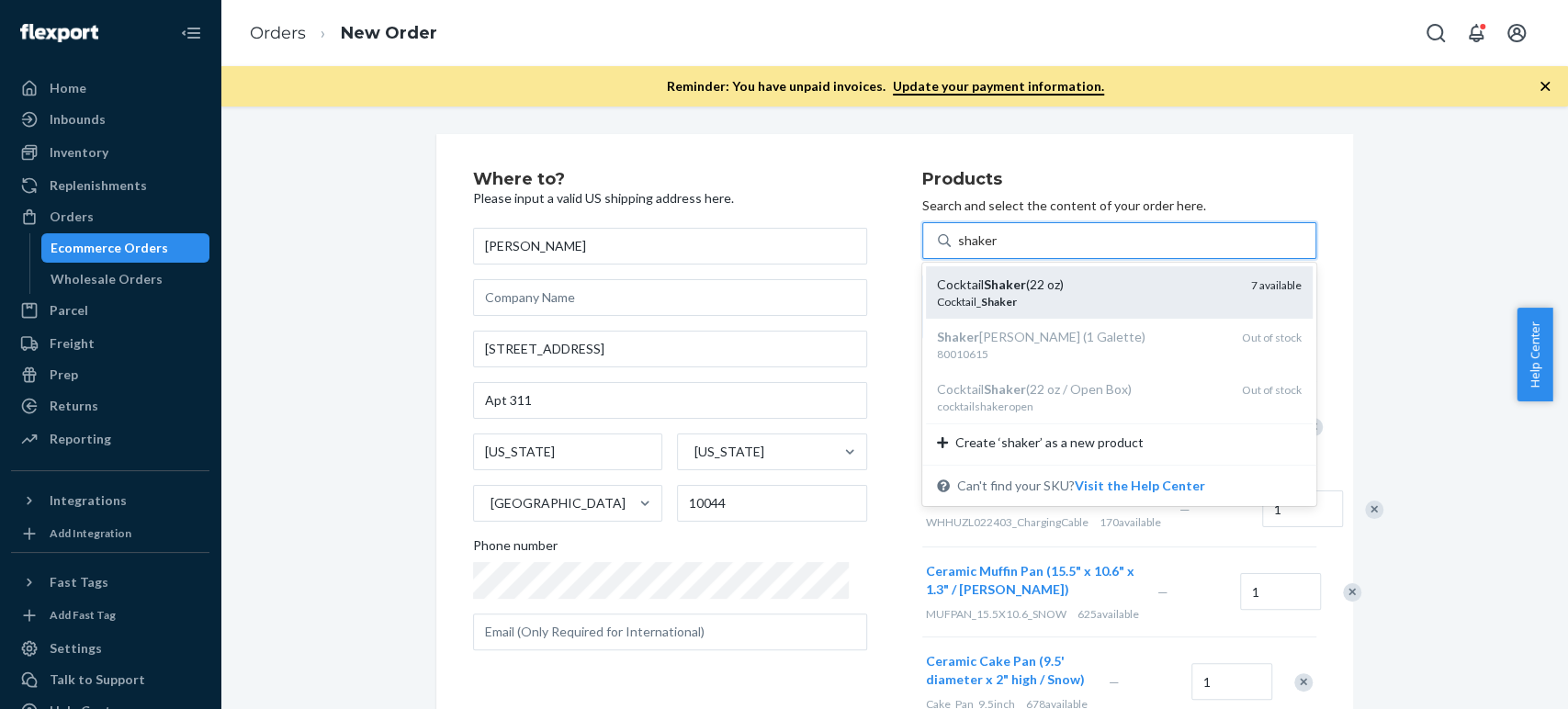
click at [995, 303] on div "Cocktail_ Shaker" at bounding box center [1087, 302] width 300 height 16
click at [995, 249] on input "shaker" at bounding box center [977, 241] width 39 height 19
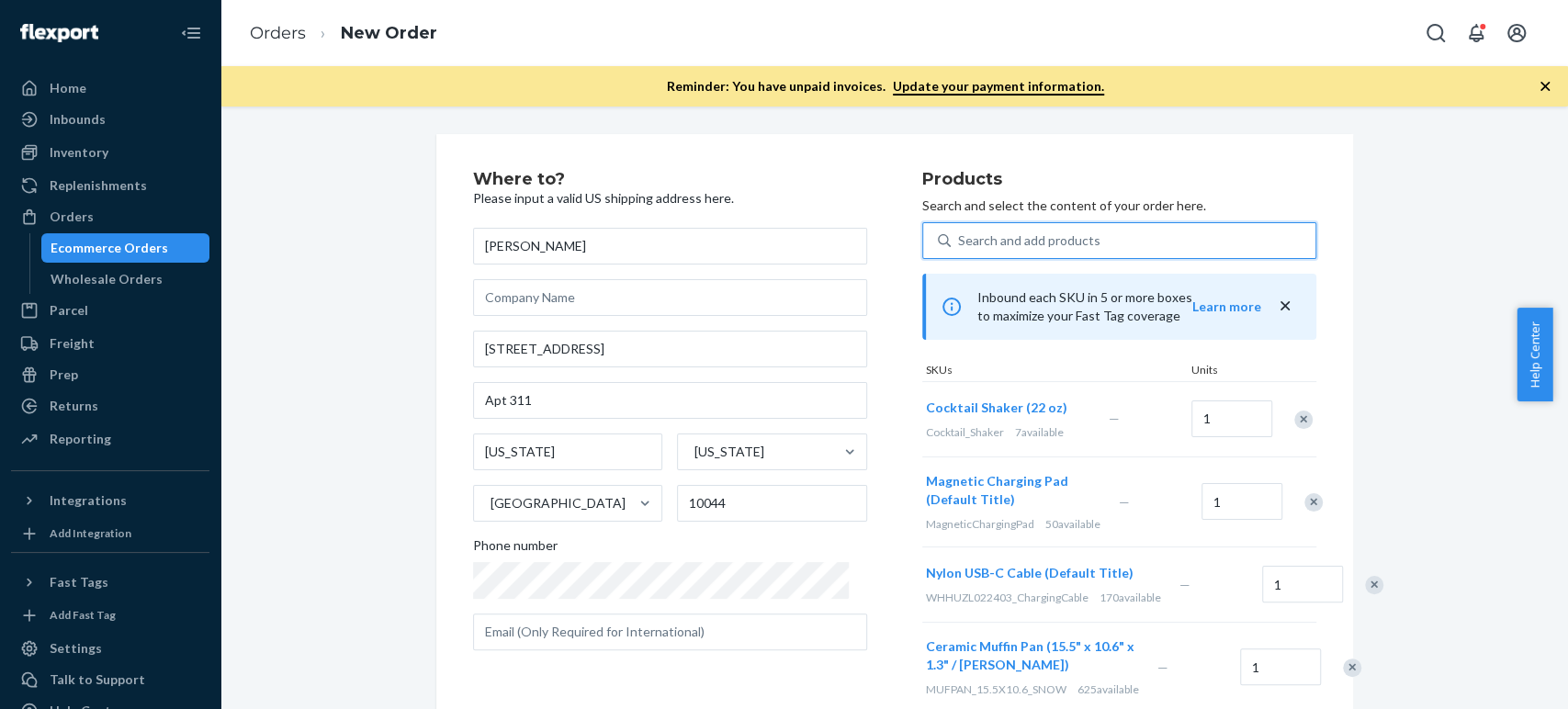
click at [958, 246] on div "Search and add products" at bounding box center [1029, 241] width 142 height 19
click at [958, 246] on input "0 results available. Select is focused ,type to refine list, press Down to open…" at bounding box center [959, 241] width 2 height 19
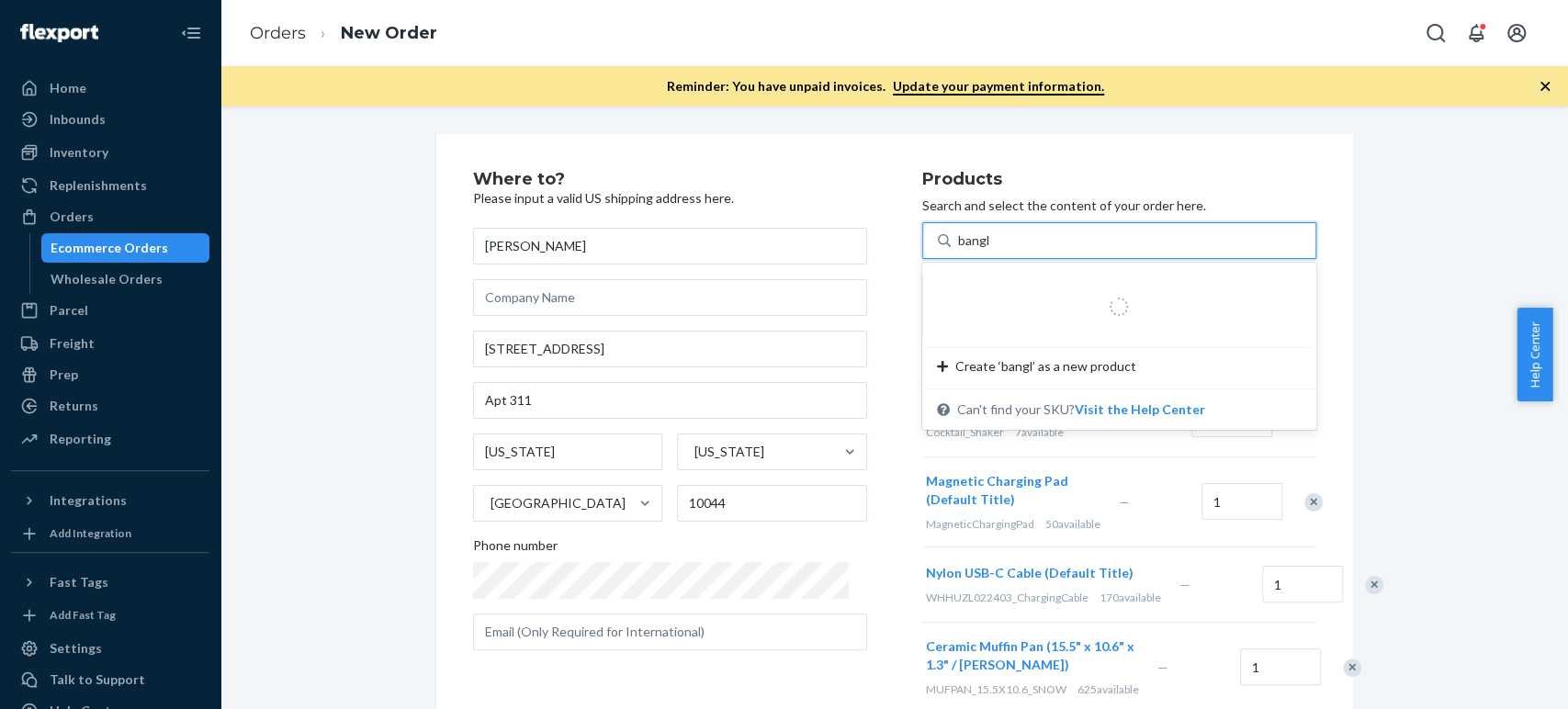
type input "bangle"
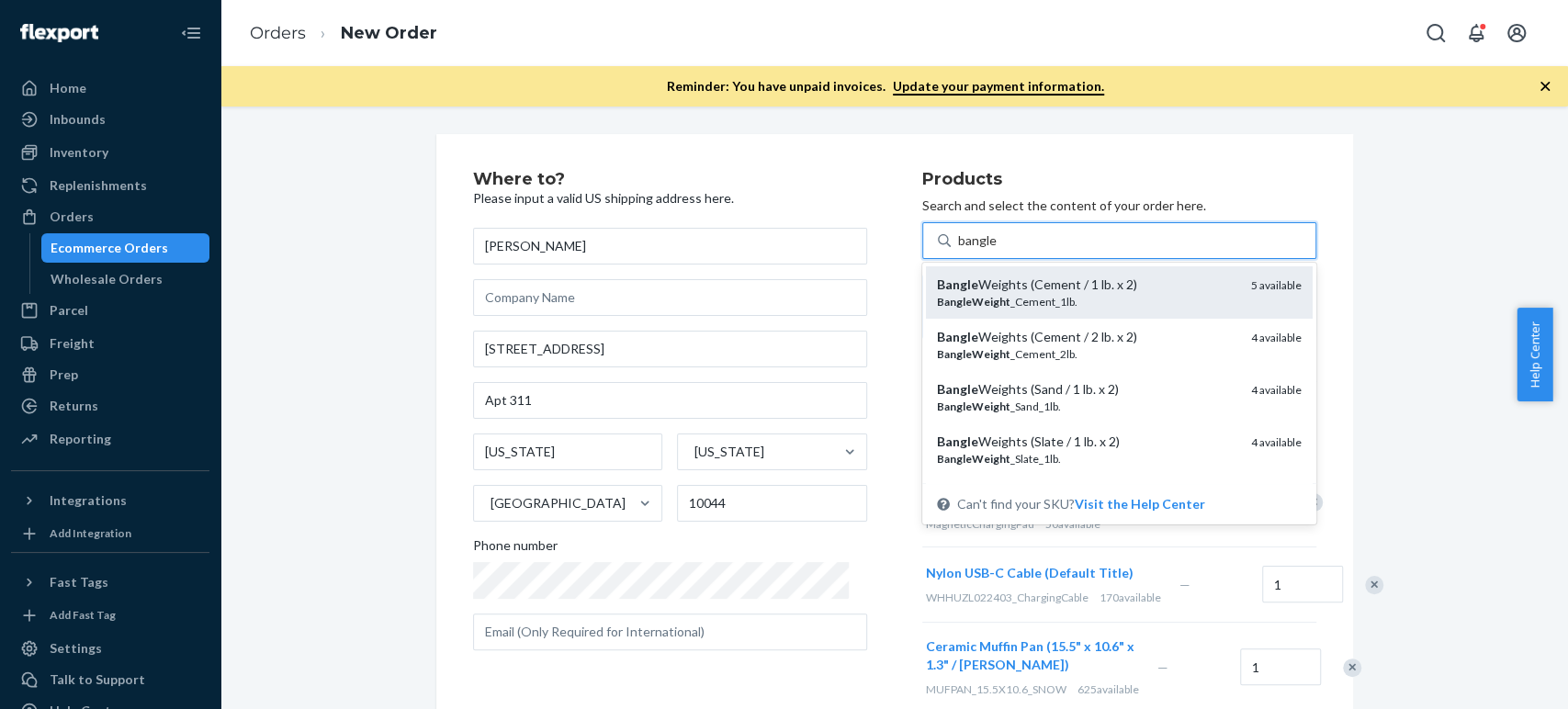
click at [951, 280] on div "Bangle Weights (Cement / 1 lb. x 2)" at bounding box center [1087, 285] width 300 height 19
click at [958, 249] on input "bangle" at bounding box center [977, 241] width 39 height 19
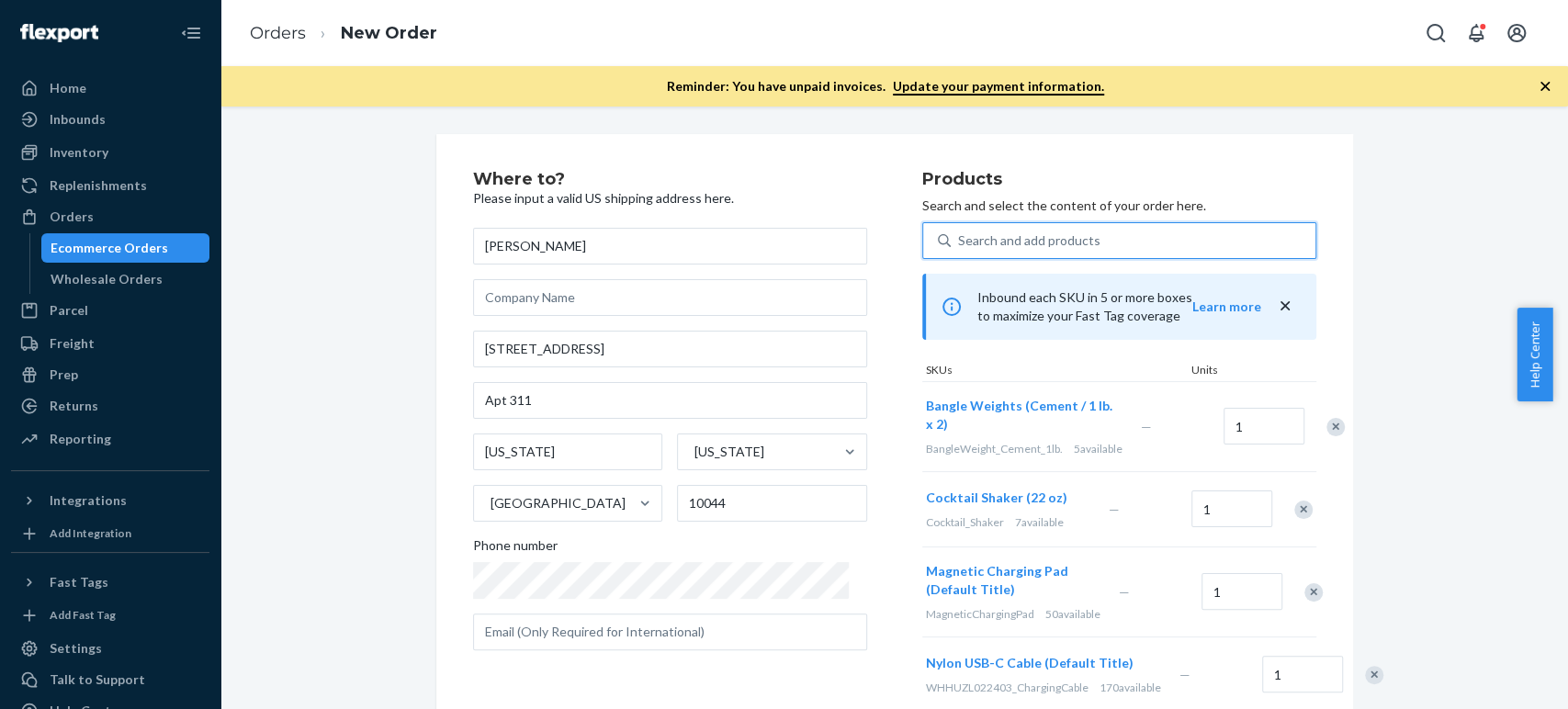
click at [962, 240] on div "Search and add products" at bounding box center [1029, 241] width 142 height 19
click at [960, 240] on input "0 results available. Select is focused ,type to refine list, press Down to open…" at bounding box center [959, 241] width 2 height 19
paste input "cold brew caramels"
type input "cold brew caramels"
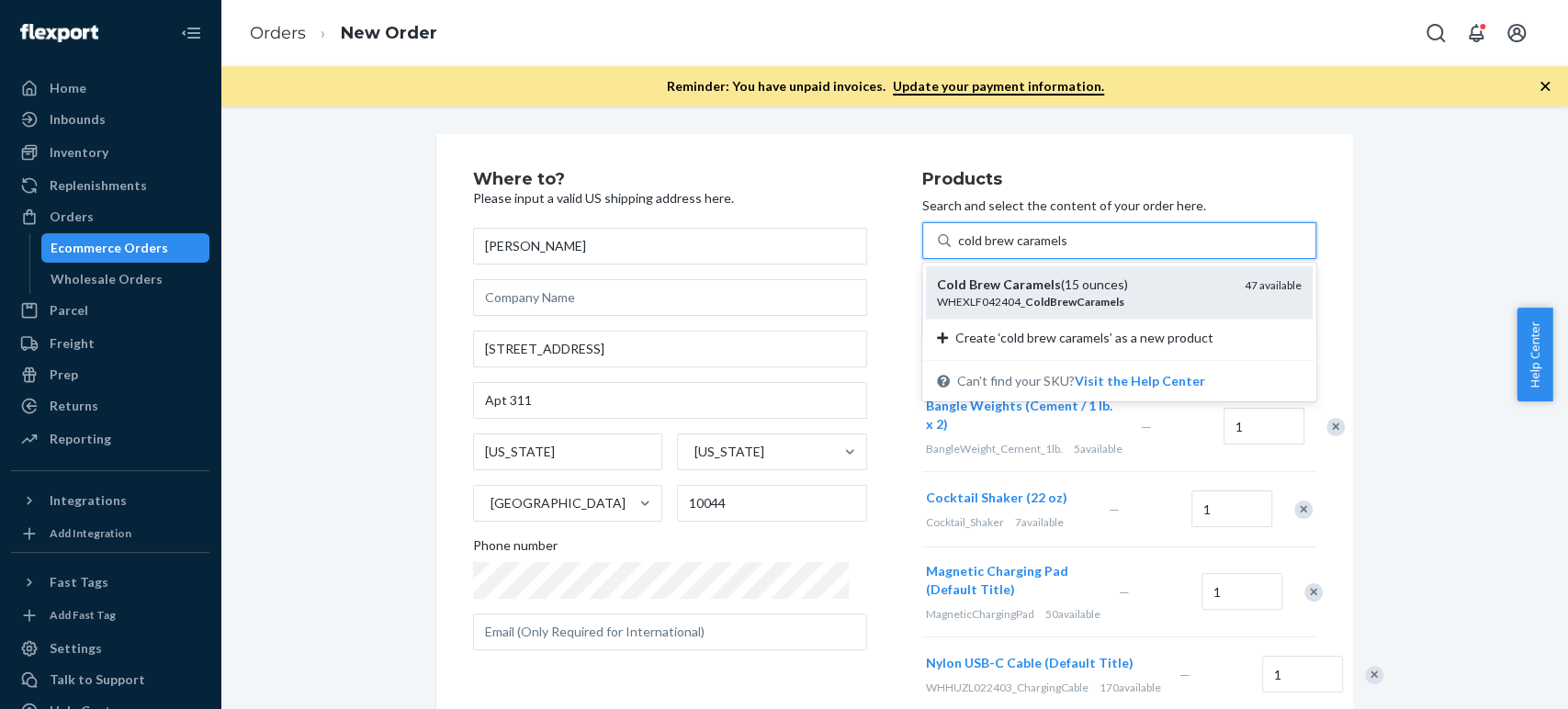
click at [991, 300] on div "WHEXLF042404_ ColdBrewCaramels" at bounding box center [1084, 302] width 293 height 16
click at [991, 249] on input "cold brew caramels" at bounding box center [1012, 241] width 109 height 19
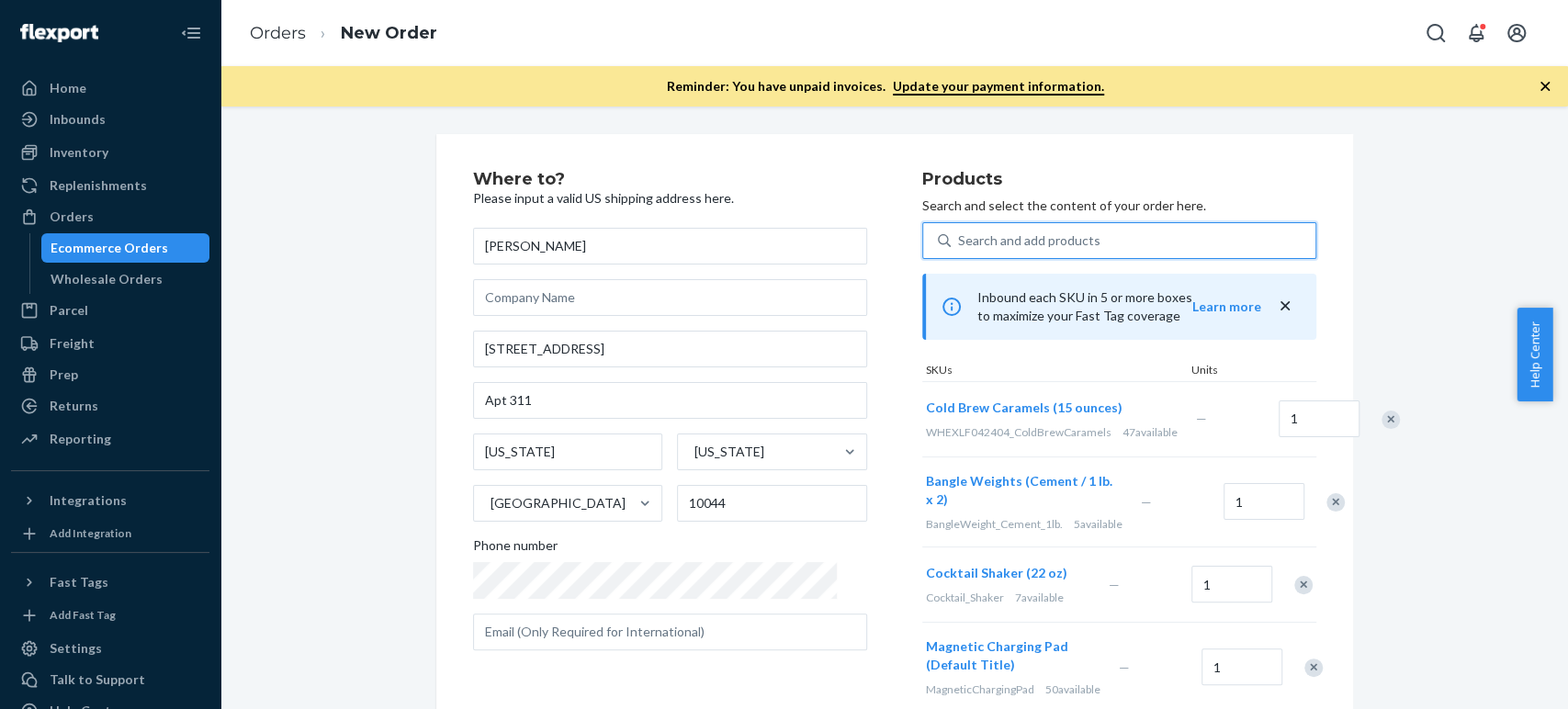
click at [958, 236] on div "Search and add products" at bounding box center [1029, 241] width 142 height 19
click at [958, 236] on input "0 results available. Use Up and Down to choose options, press Enter to select t…" at bounding box center [959, 241] width 2 height 19
paste input "portable grill"
type input "portable grill"
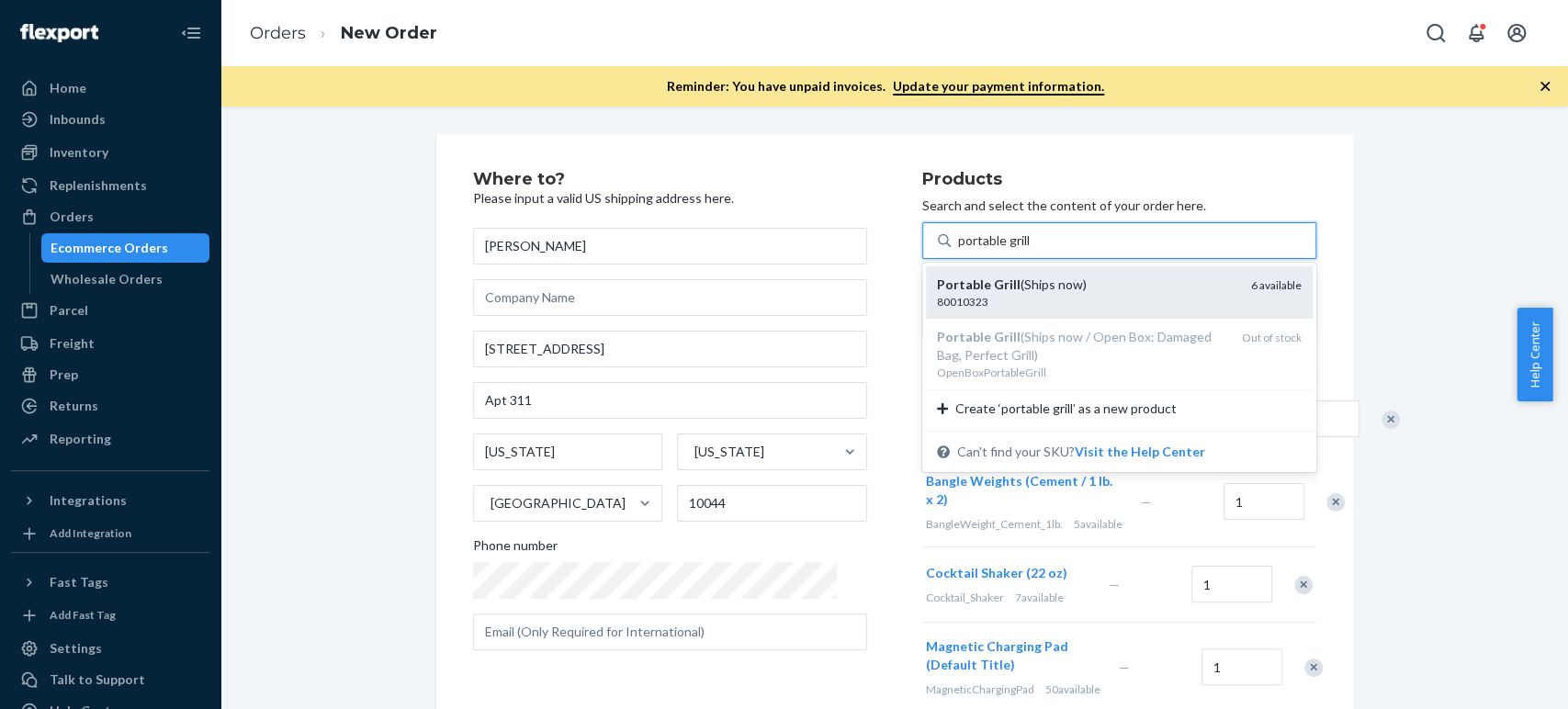
click at [939, 303] on div "80010323" at bounding box center [1087, 302] width 300 height 16
click at [958, 249] on input "portable grill" at bounding box center [994, 241] width 74 height 19
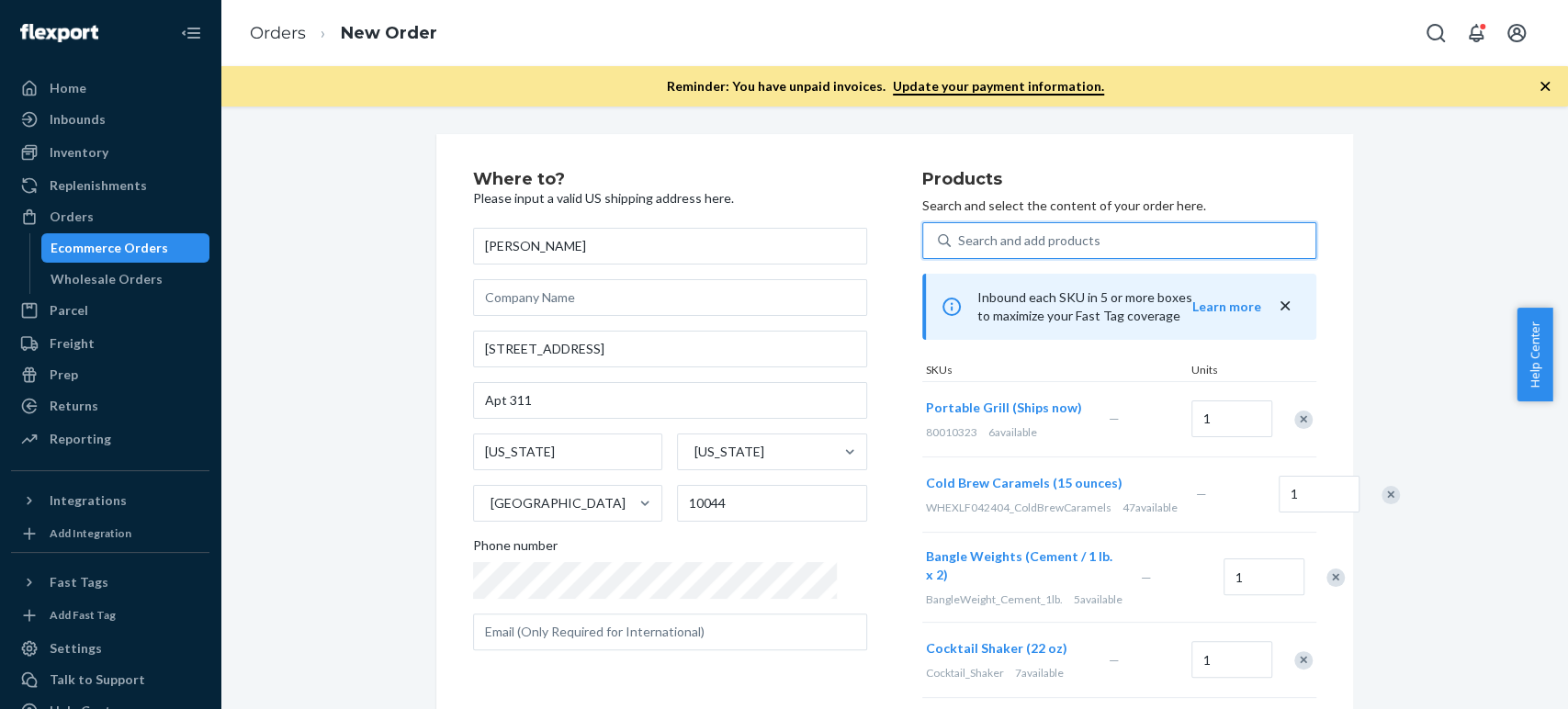
click at [962, 239] on div "Search and add products" at bounding box center [1029, 241] width 142 height 19
click at [960, 239] on input "0 results available. Select is focused ,type to refine list, press Down to open…" at bounding box center [959, 241] width 2 height 19
paste input "[US_STATE] Almond Flour (16 ounces)"
type input "[US_STATE] Almond Flour (16 ounces)"
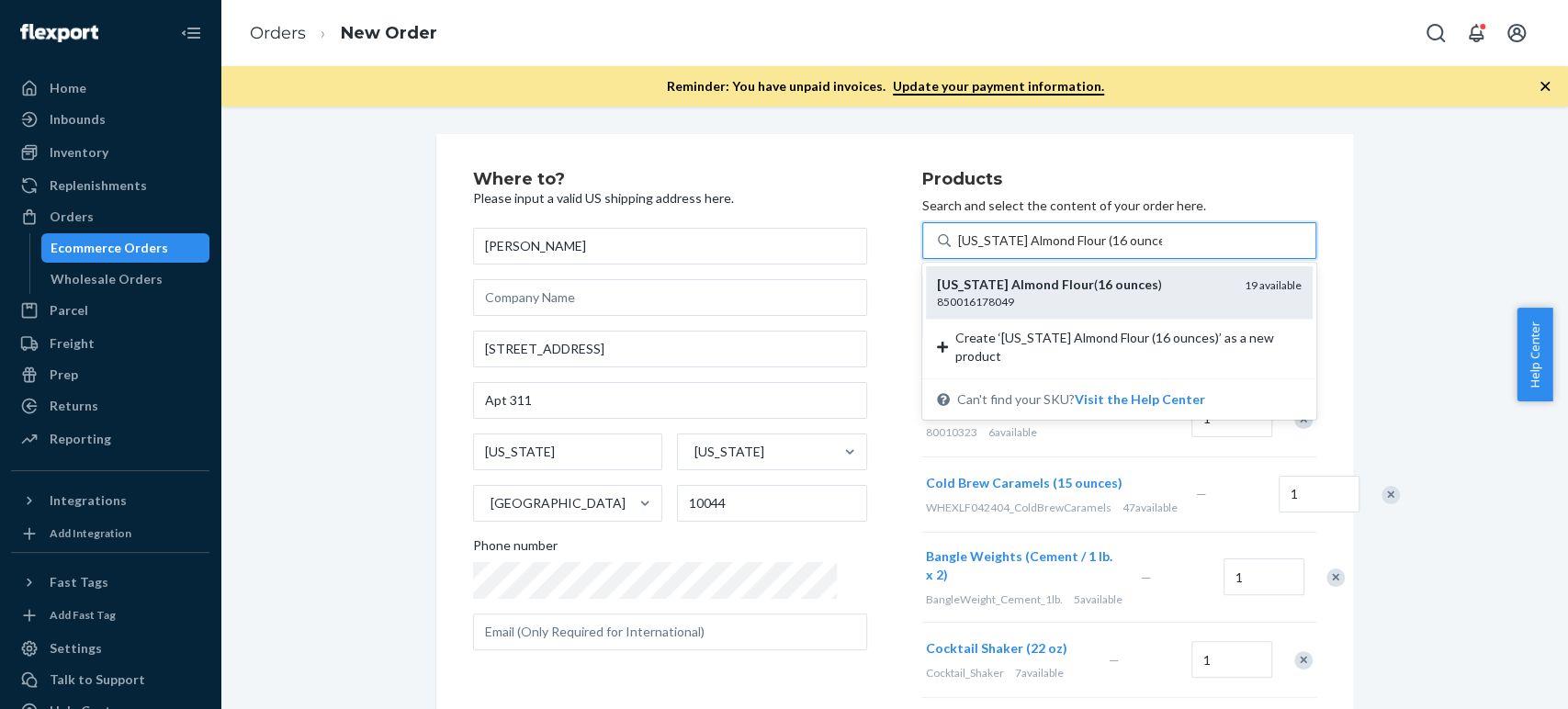
click at [945, 288] on em "[US_STATE]" at bounding box center [973, 284] width 72 height 16
click at [958, 249] on input "[US_STATE] Almond Flour (16 ounces)" at bounding box center [1060, 241] width 204 height 19
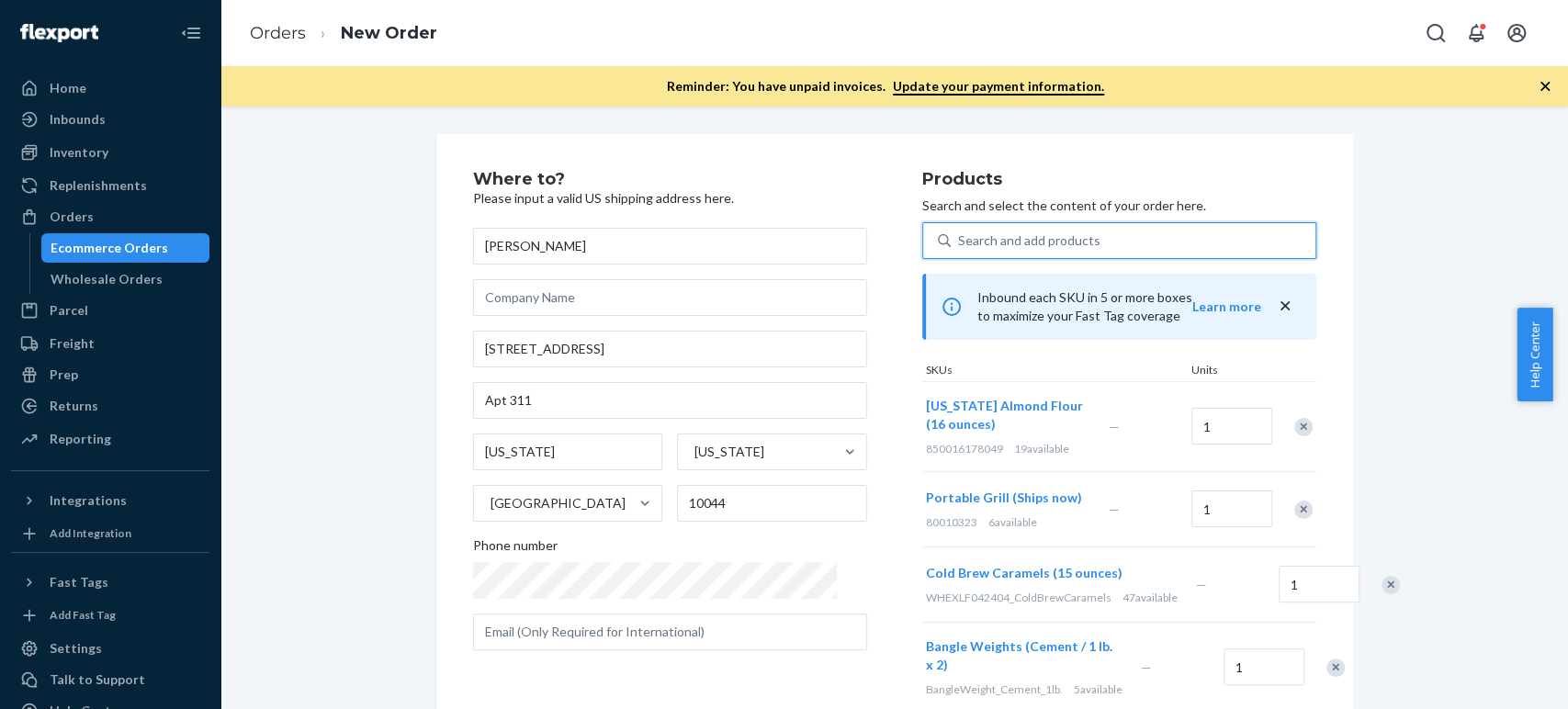
click at [958, 245] on div "Search and add products" at bounding box center [1029, 241] width 142 height 19
click at [958, 245] on input "0 results available. Select is focused ,type to refine list, press Down to open…" at bounding box center [959, 241] width 2 height 19
paste input "thai oolong tea"
type input "thai oolong tea"
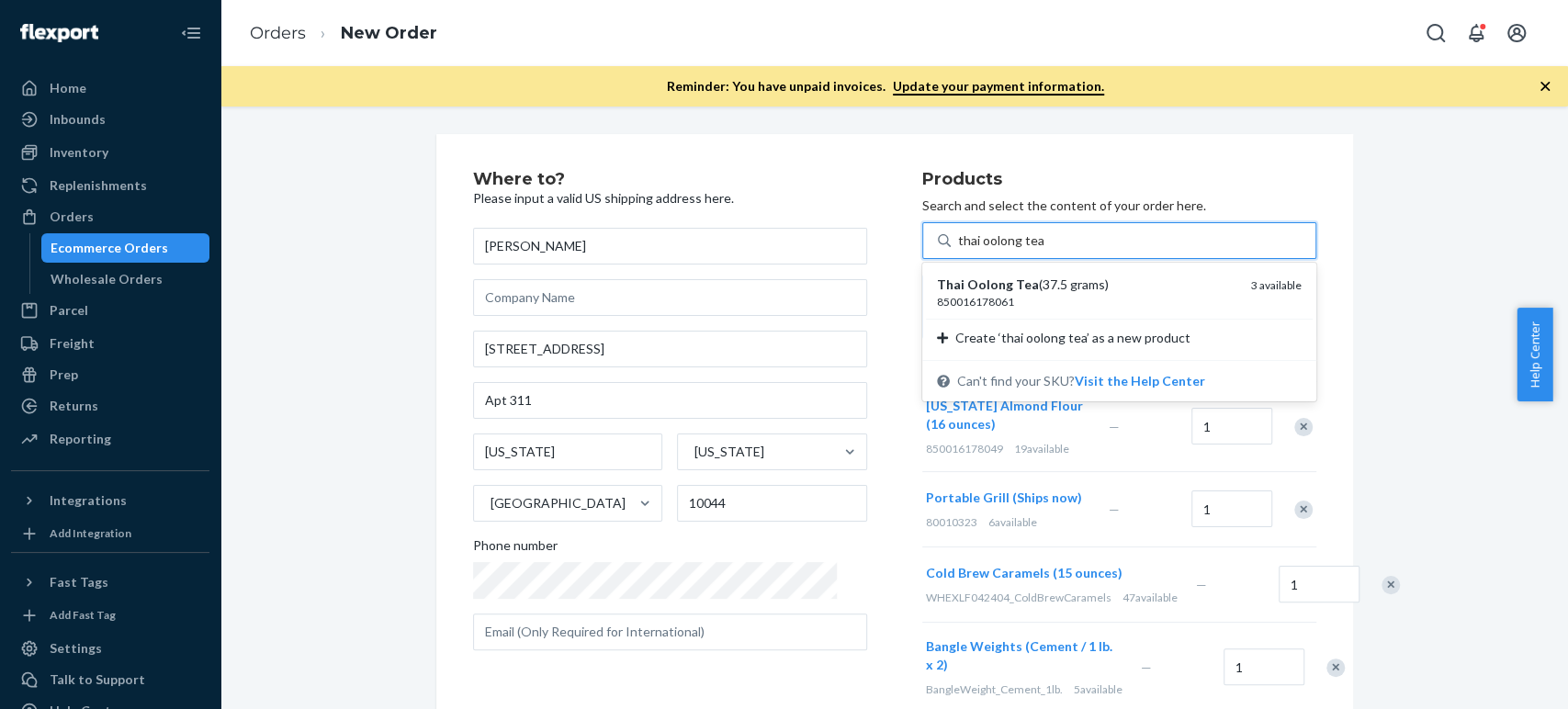
click at [945, 296] on div "850016178061" at bounding box center [1087, 302] width 300 height 16
click at [958, 249] on input "thai oolong tea" at bounding box center [1000, 241] width 85 height 19
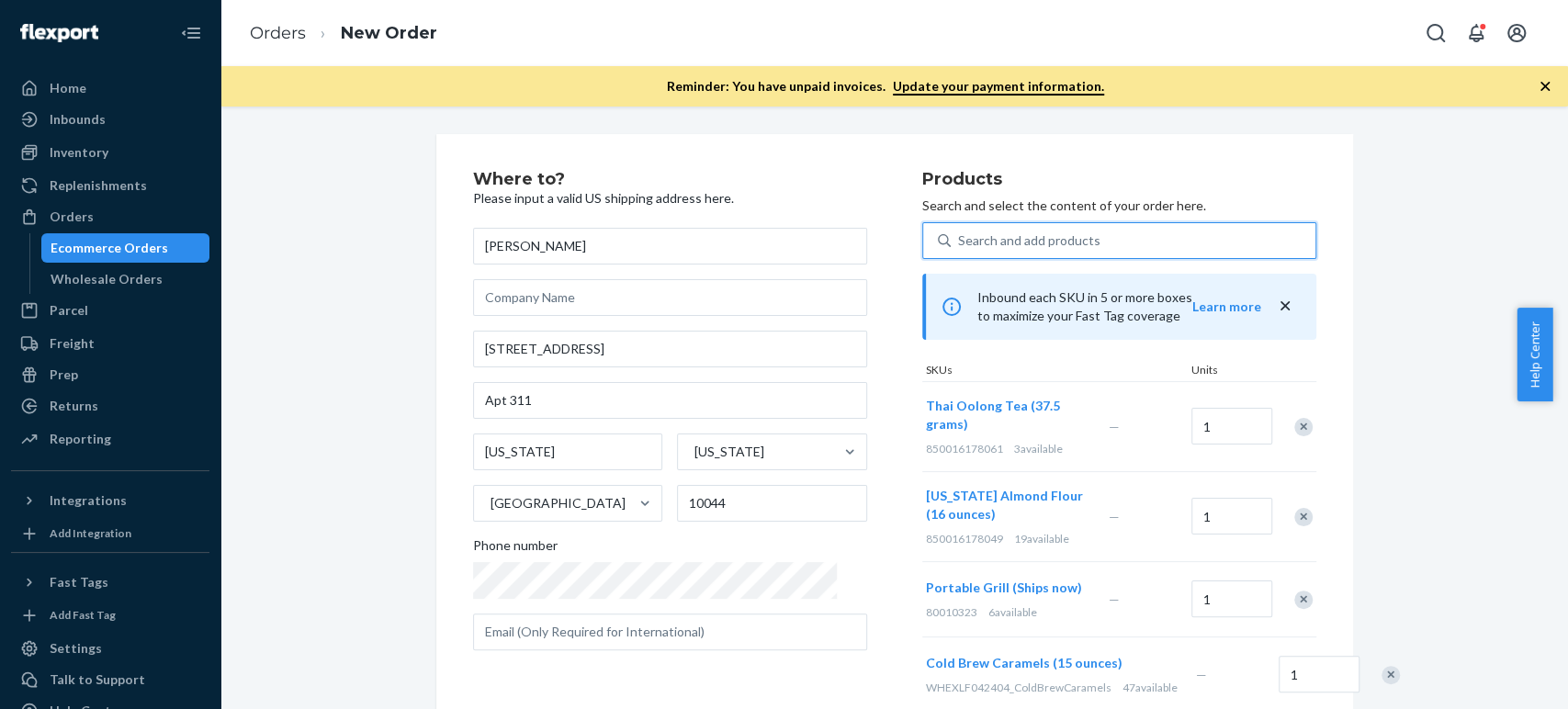
click at [958, 235] on div "Search and add products" at bounding box center [1029, 241] width 142 height 19
click at [958, 235] on input "0 results available. Select is focused ,type to refine list, press Down to open…" at bounding box center [959, 241] width 2 height 19
paste input "turkish bath rug"
type input "turkish bath rug"
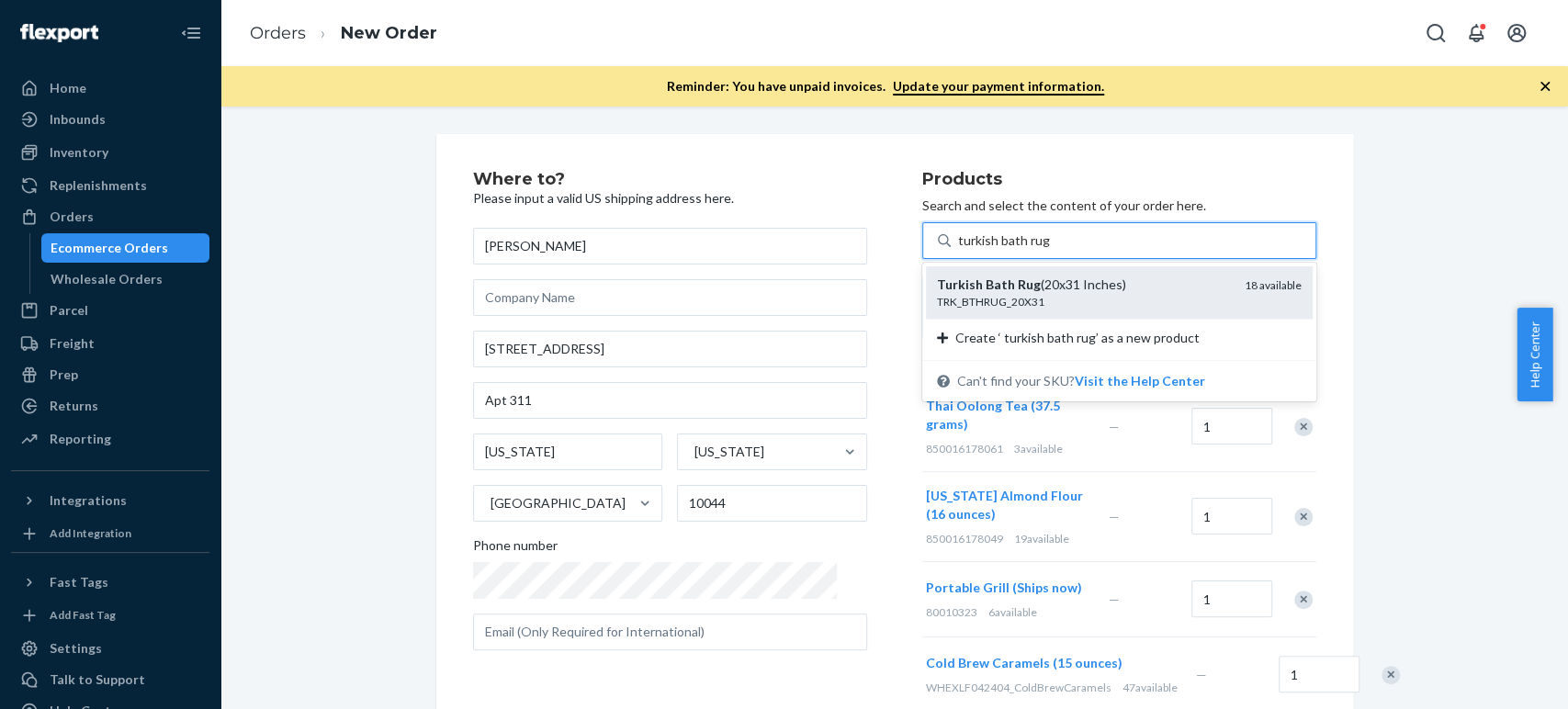
click at [1018, 291] on em "Rug" at bounding box center [1029, 284] width 23 height 16
click at [985, 249] on input "turkish bath rug" at bounding box center [1005, 241] width 93 height 19
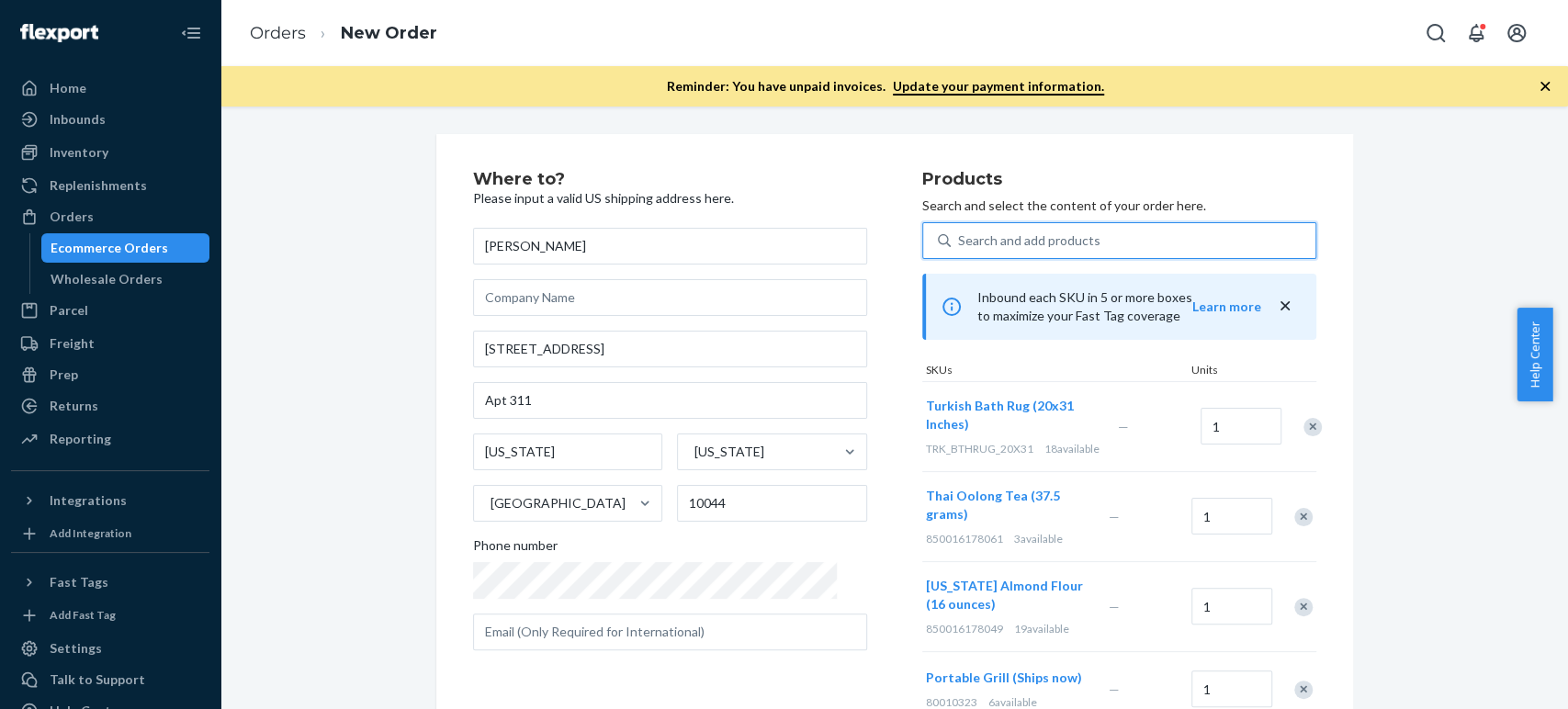
click at [958, 241] on div "Search and add products" at bounding box center [1029, 241] width 142 height 19
click at [958, 241] on input "0 results available. Use Up and Down to choose options, press Enter to select t…" at bounding box center [959, 241] width 2 height 19
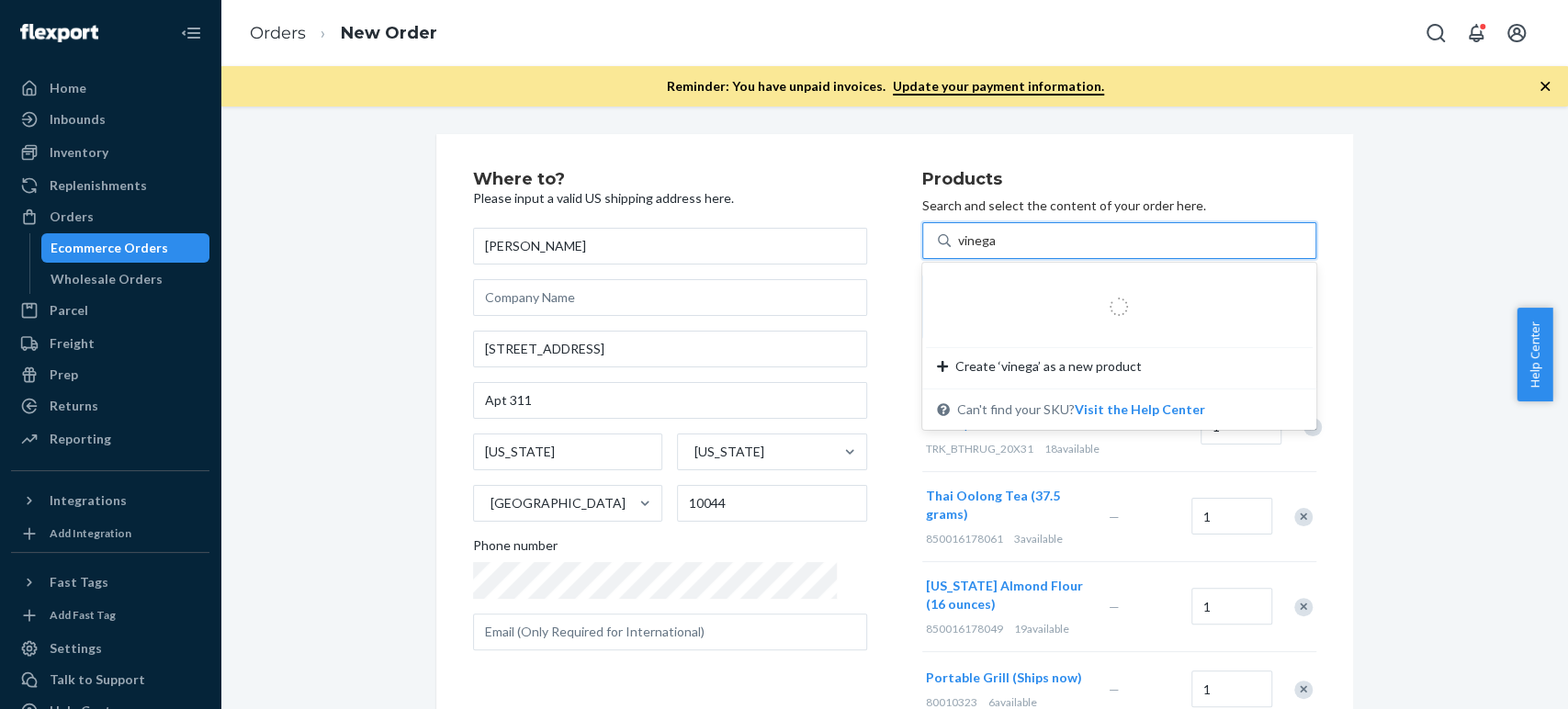
type input "vinegar"
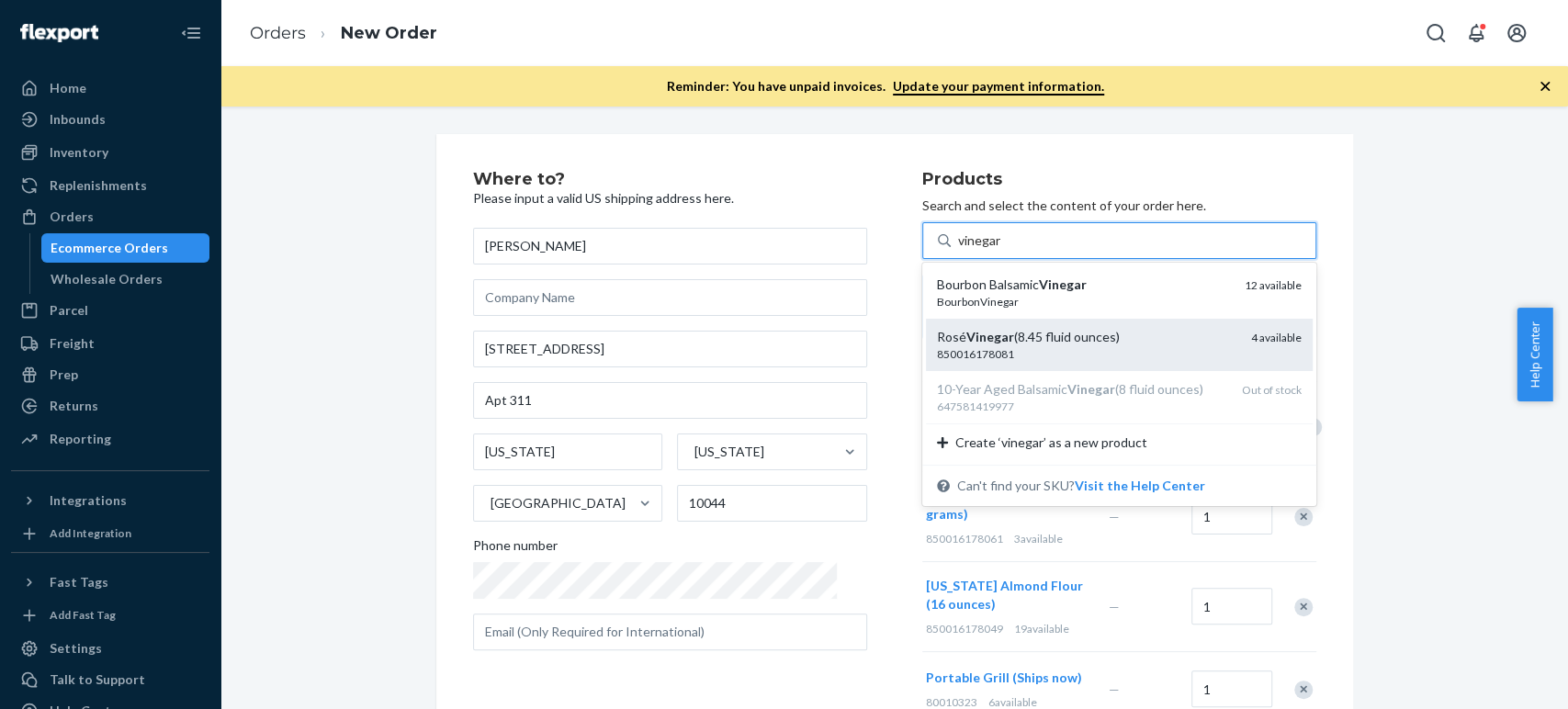
click at [966, 333] on em "Vinegar" at bounding box center [990, 336] width 48 height 16
click at [958, 249] on input "vinegar" at bounding box center [979, 241] width 44 height 19
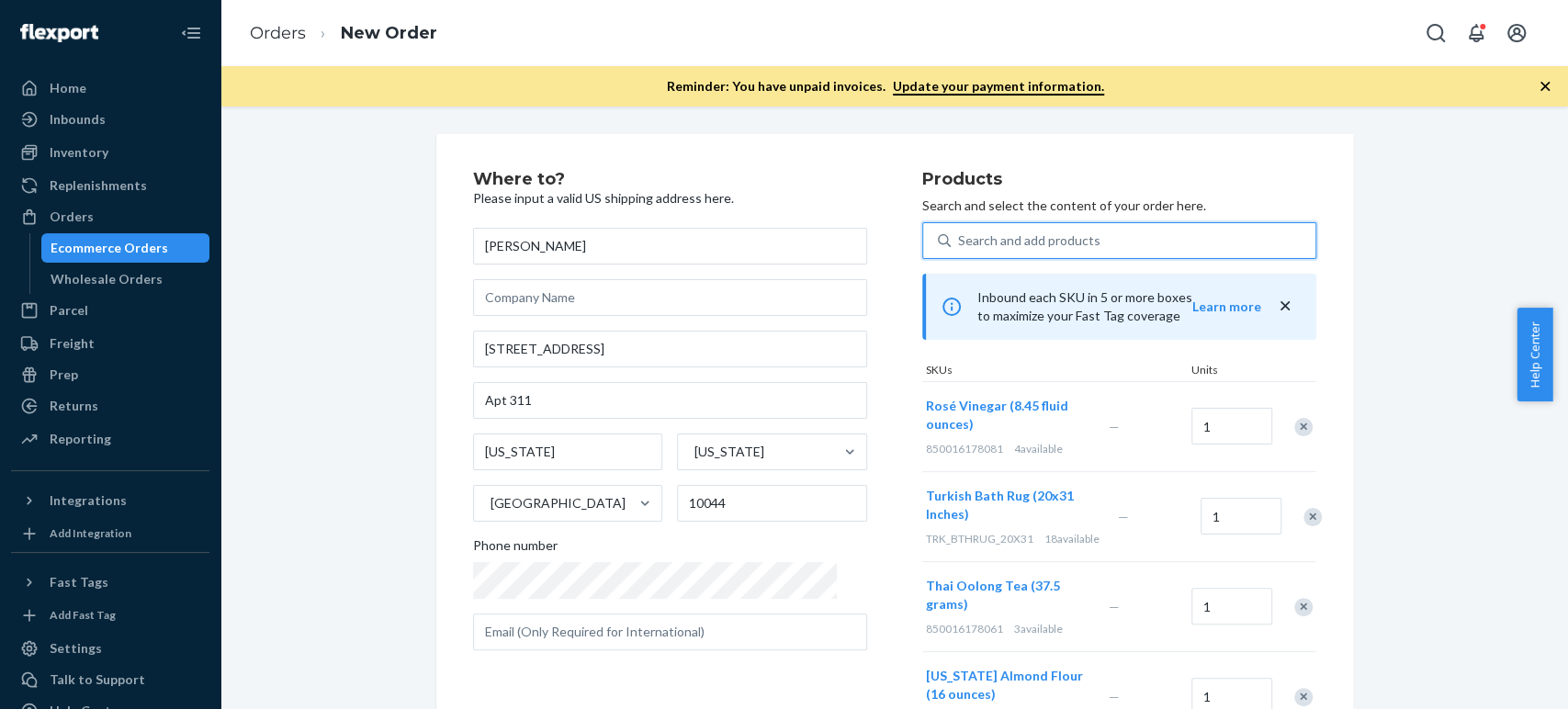
click at [958, 237] on div "Search and add products" at bounding box center [1029, 241] width 142 height 19
click at [958, 237] on input "0 results available. Select is focused ,type to refine list, press Down to open…" at bounding box center [959, 241] width 2 height 19
paste input "hot toddy coctail"
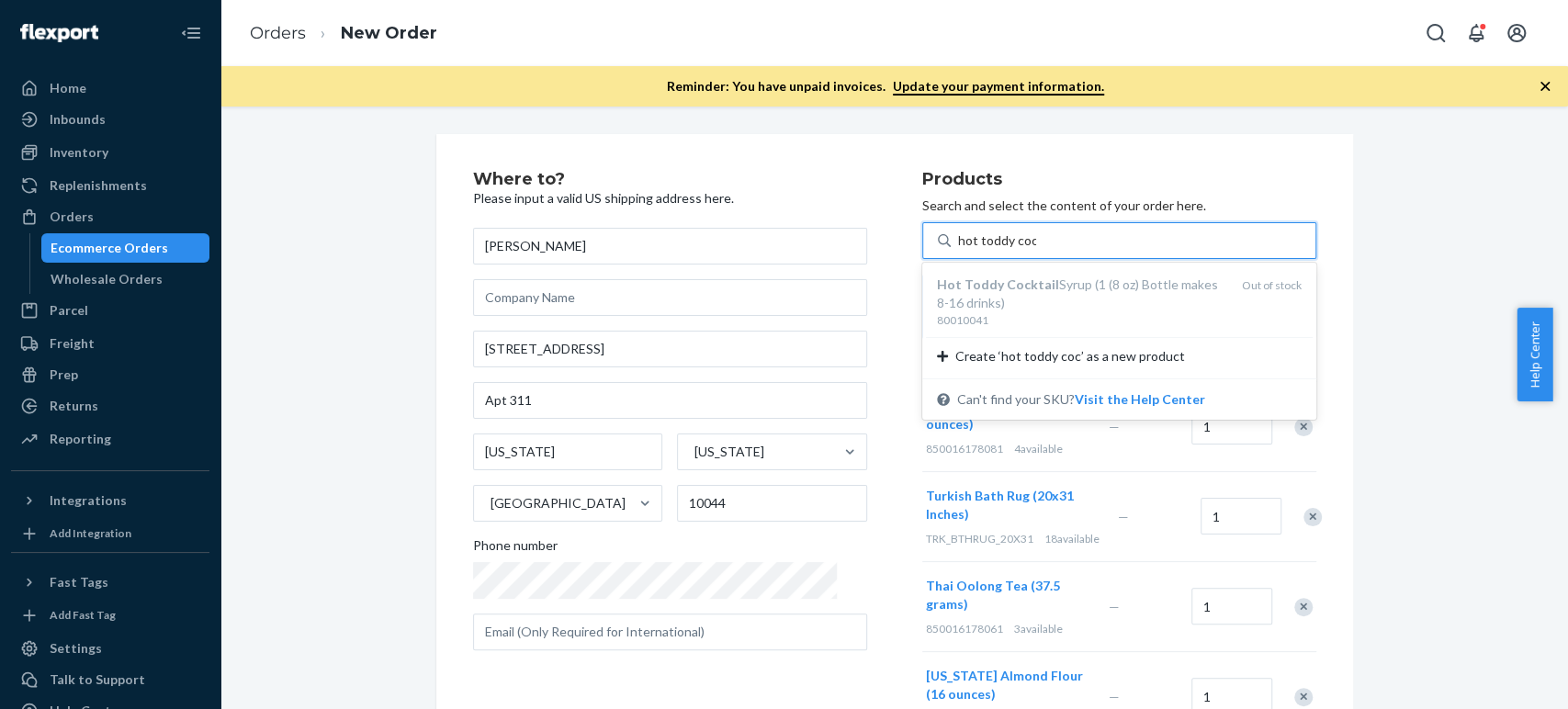
type input "hot toddy coc"
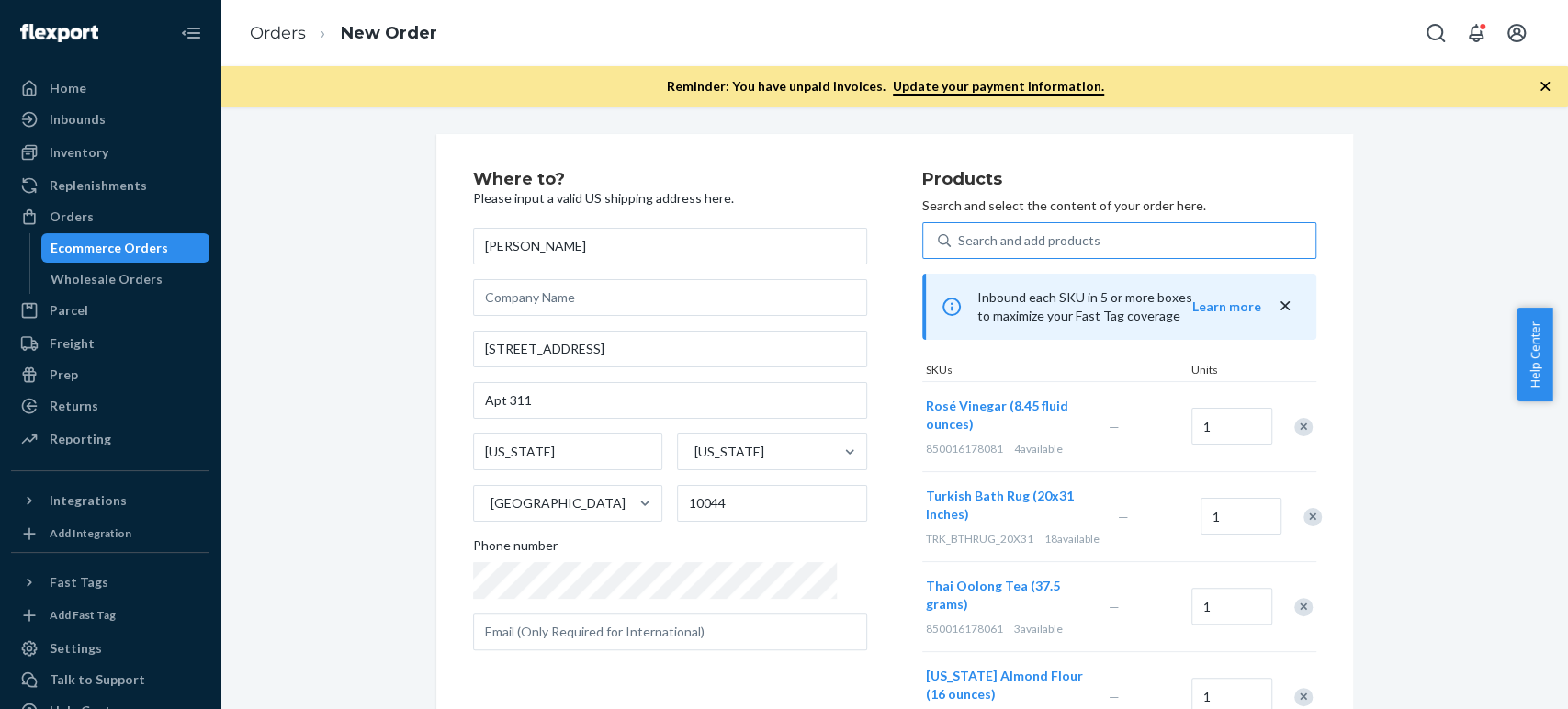
click at [1000, 243] on div "Search and add products" at bounding box center [1029, 241] width 142 height 19
click at [960, 243] on input "0 results available. Use Up and Down to choose options, press Enter to select t…" at bounding box center [959, 241] width 2 height 19
paste input "silk eye mask"
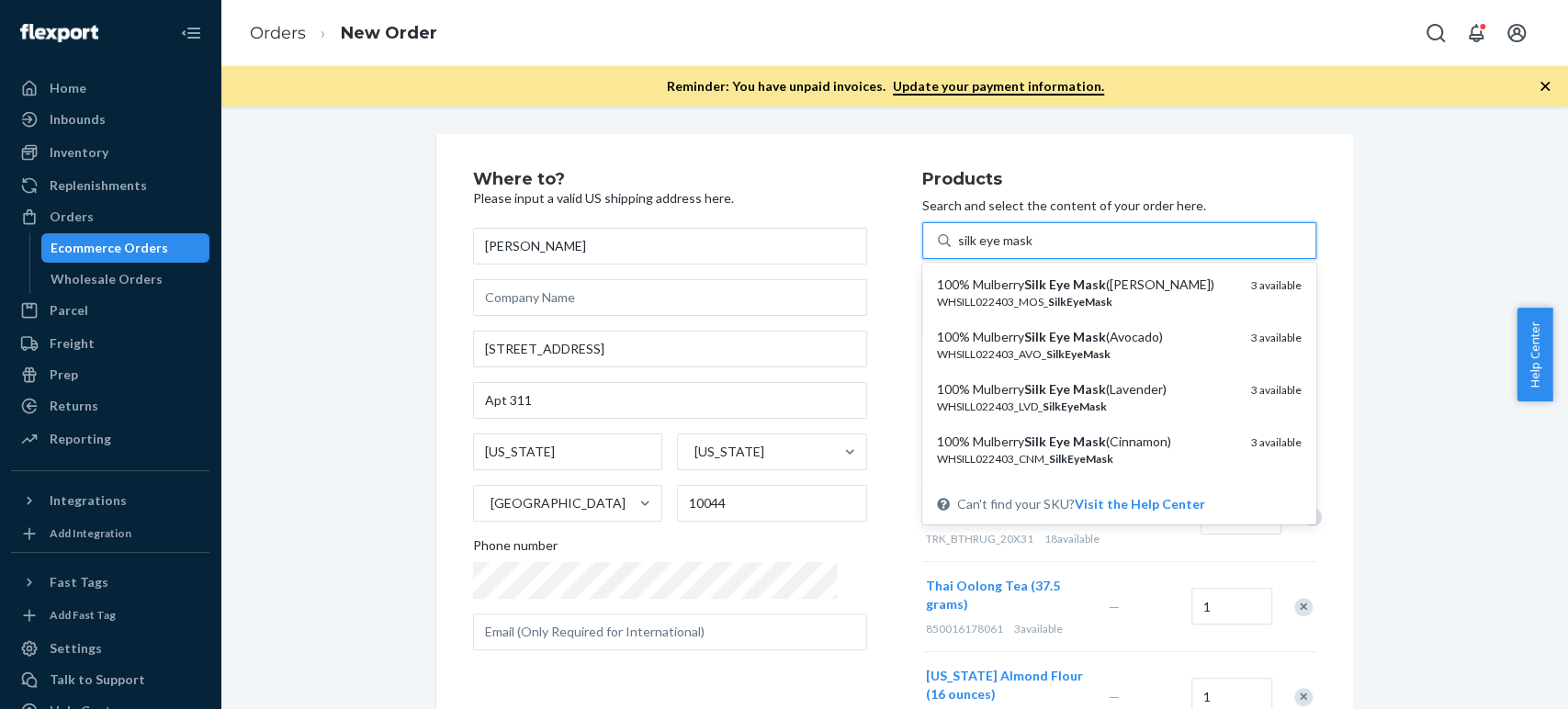
type input "silk eye mask"
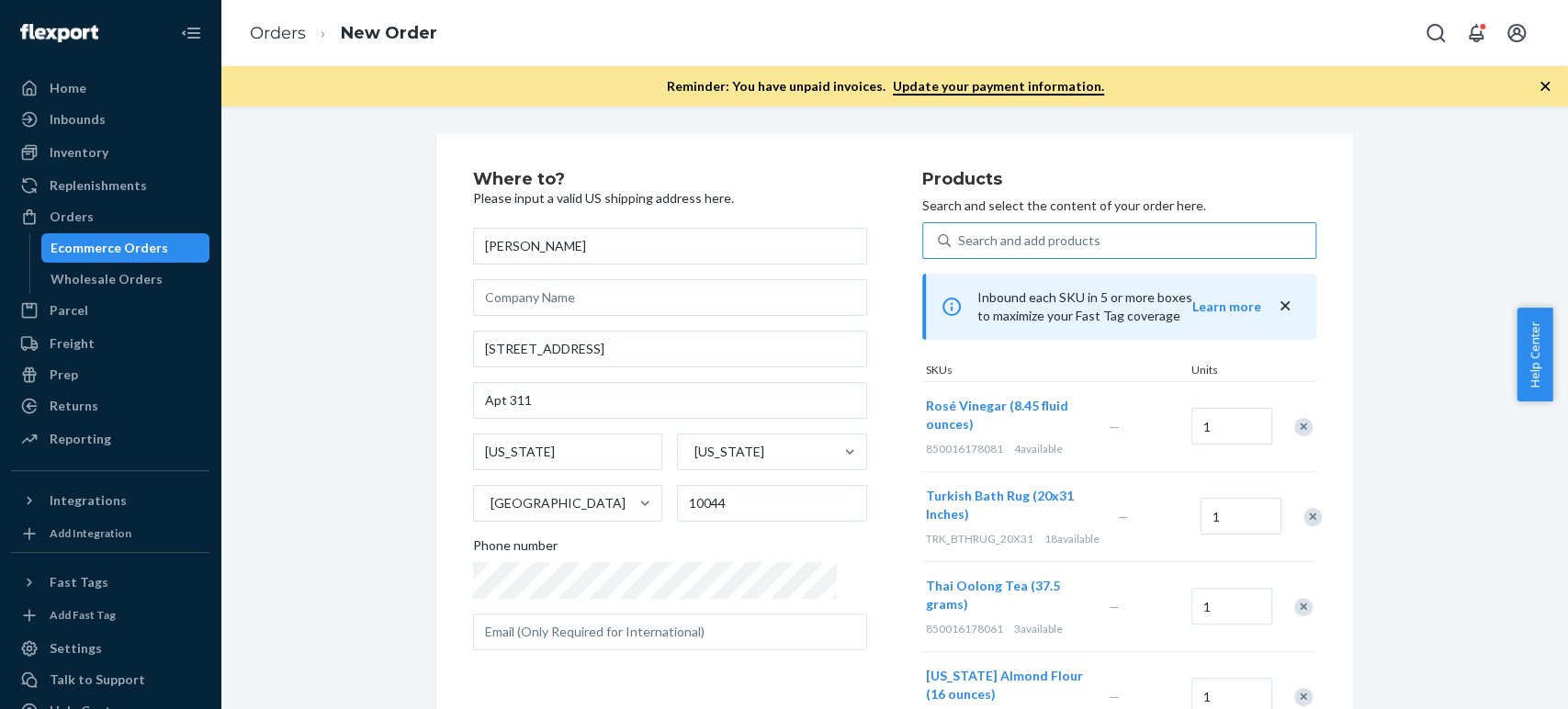
click at [960, 240] on div "Search and add products" at bounding box center [1029, 241] width 142 height 19
click at [960, 240] on input "0 results available. Use Up and Down to choose options, press Enter to select t…" at bounding box center [959, 241] width 2 height 19
paste input "dog leashes"
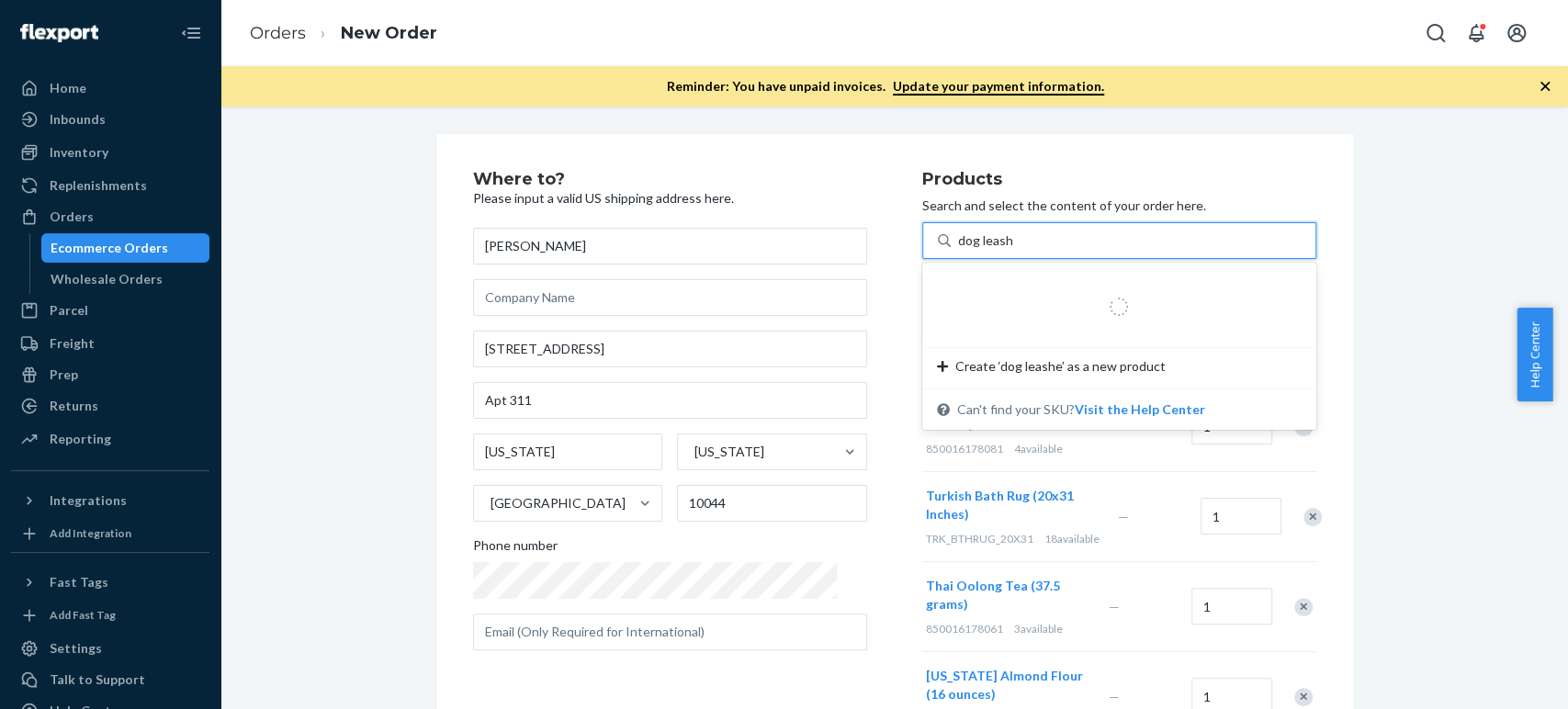
type input "dog leas"
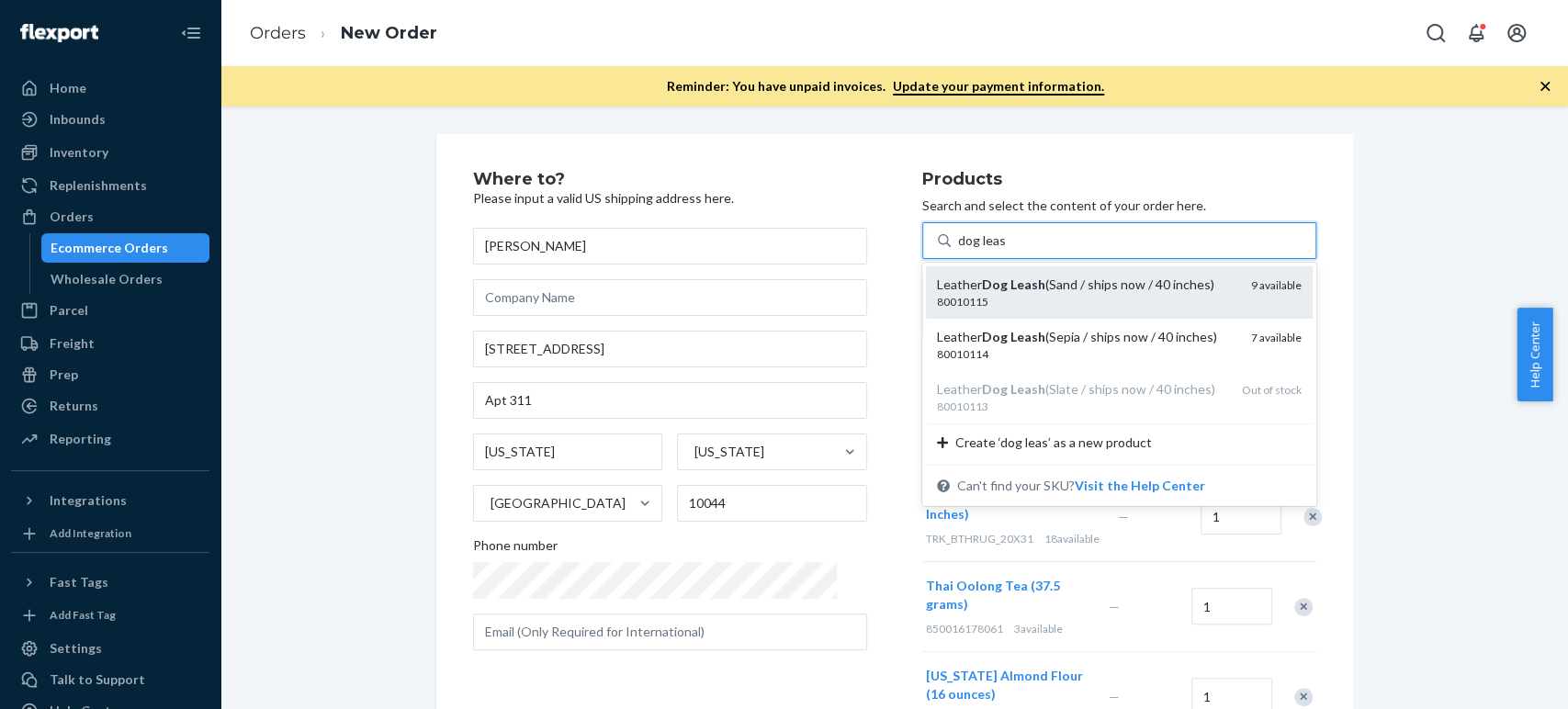
click at [955, 292] on div "Leather Dog Leash (Sand / ships now / 40 inches)" at bounding box center [1087, 285] width 300 height 19
click at [958, 249] on input "dog leas" at bounding box center [981, 241] width 48 height 19
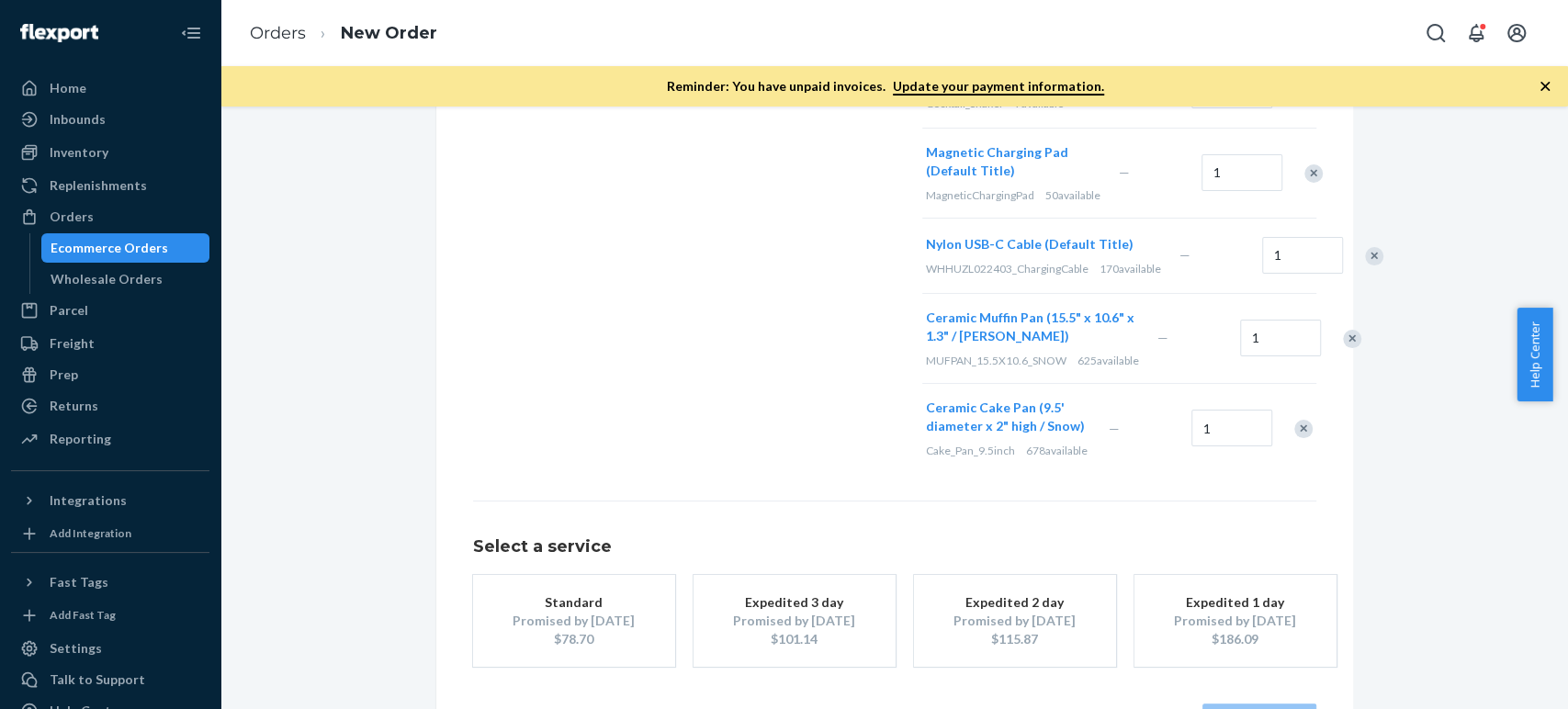
scroll to position [1116, 0]
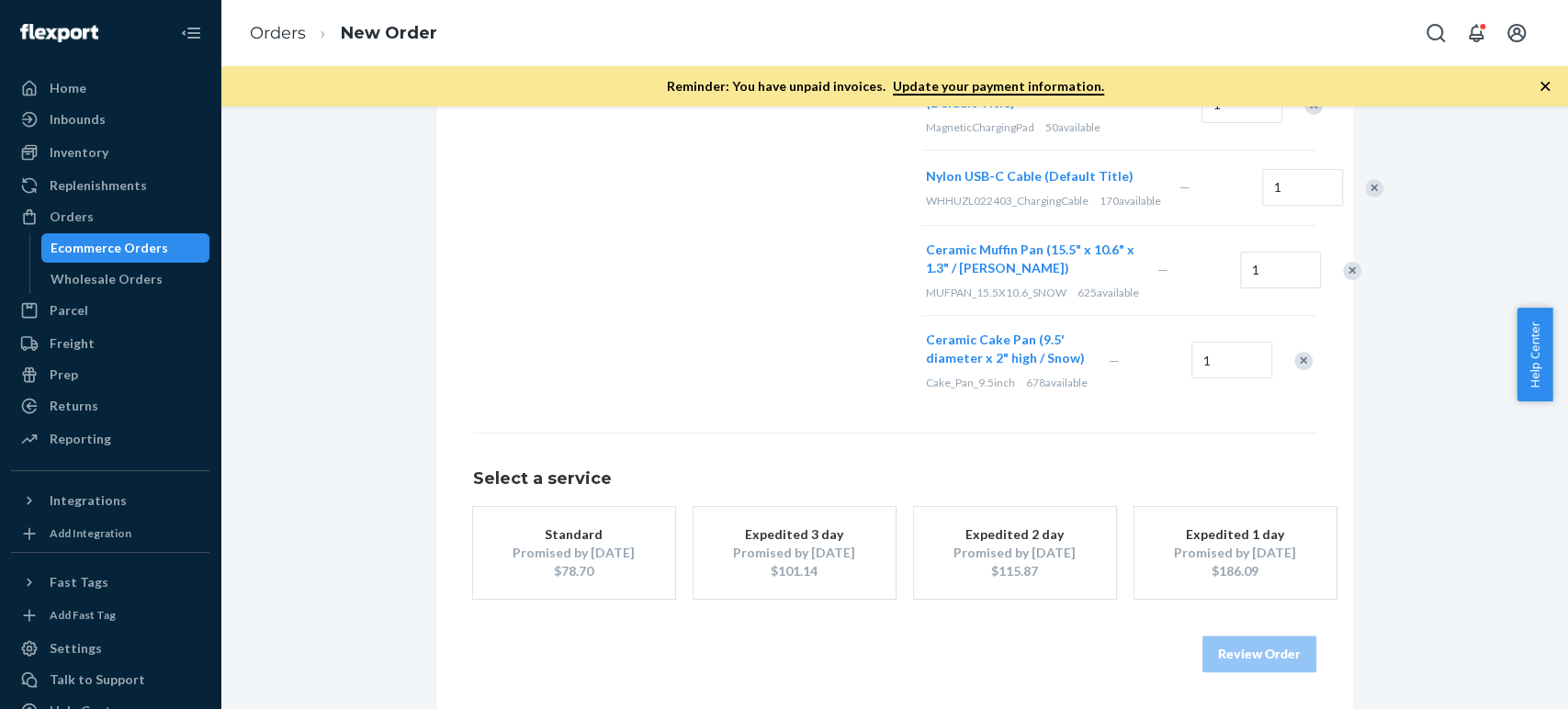
click at [595, 545] on div "Promised by [DATE]" at bounding box center [574, 553] width 147 height 19
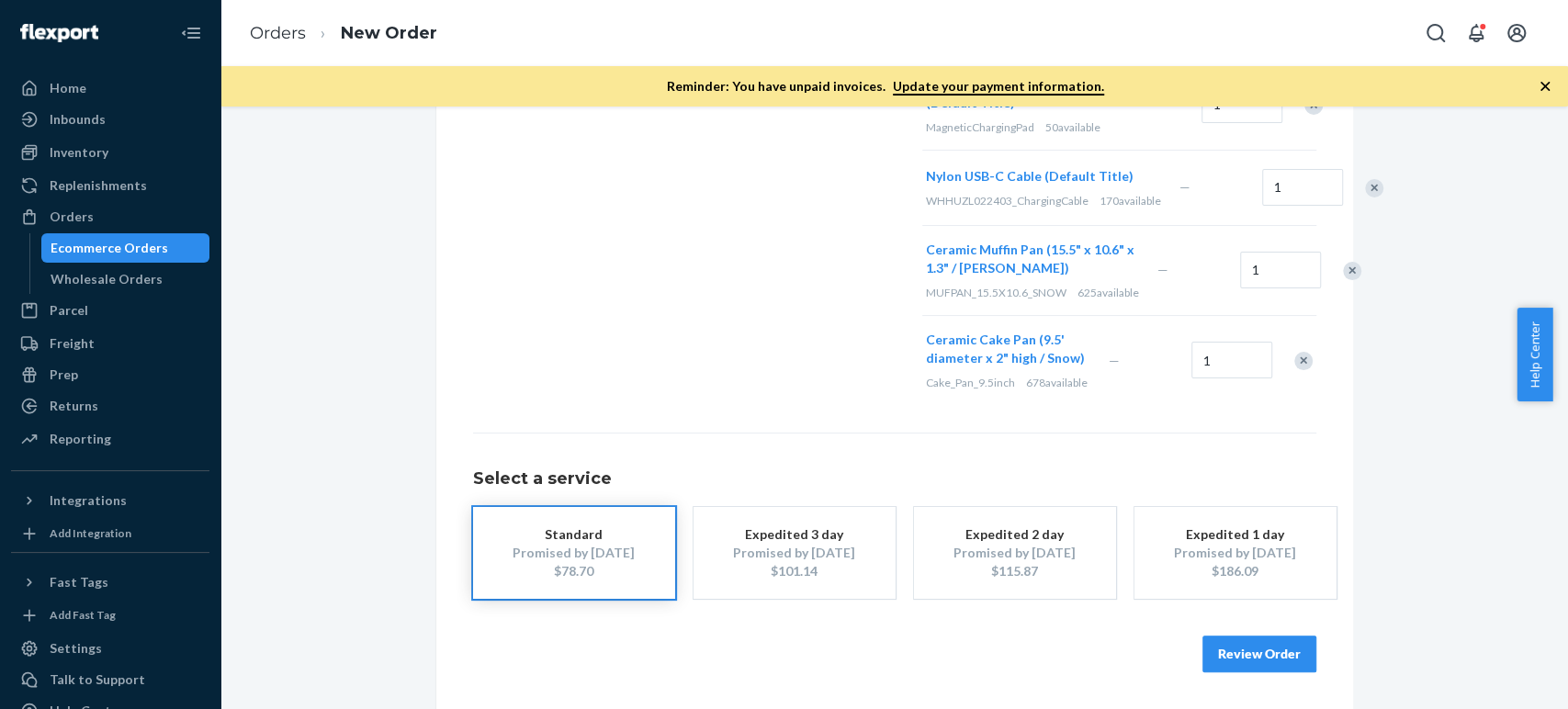
click at [1210, 639] on button "Review Order" at bounding box center [1260, 653] width 114 height 36
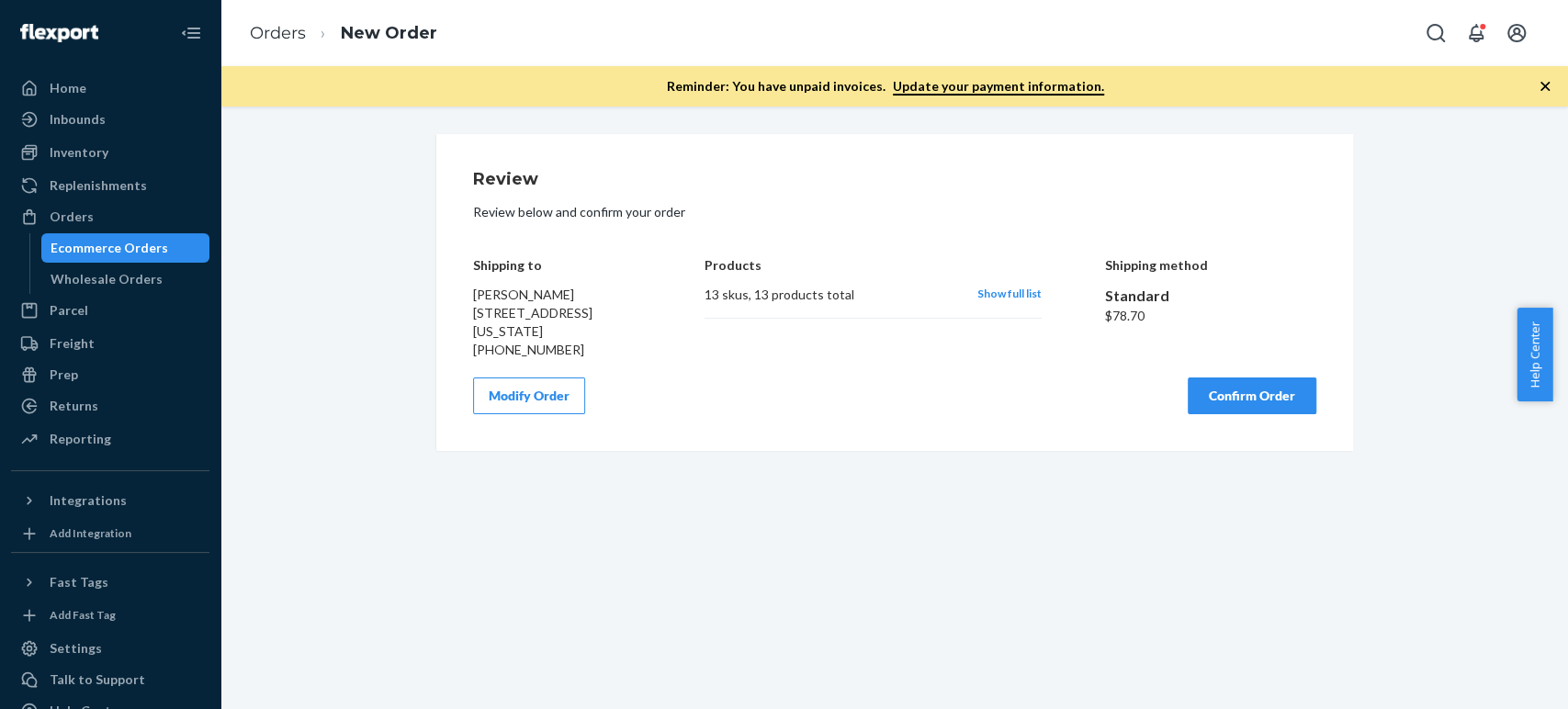
scroll to position [0, 0]
click at [802, 414] on div "Modify Order Confirm Order" at bounding box center [894, 395] width 844 height 36
click at [1210, 414] on button "Confirm Order" at bounding box center [1252, 395] width 129 height 36
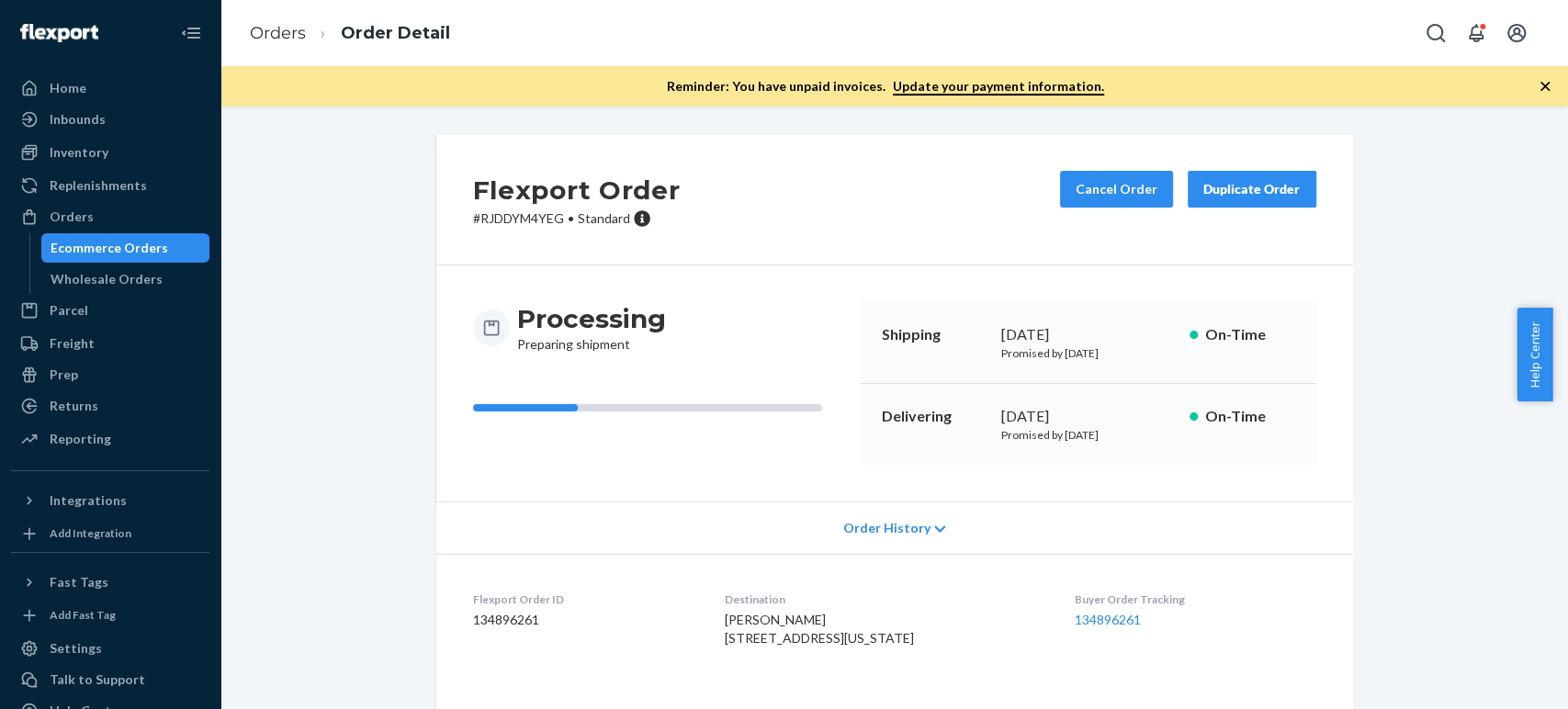
click at [510, 223] on p "# RJDDYM4YEG • Standard" at bounding box center [577, 219] width 207 height 19
copy p "RJDDYM4YEG"
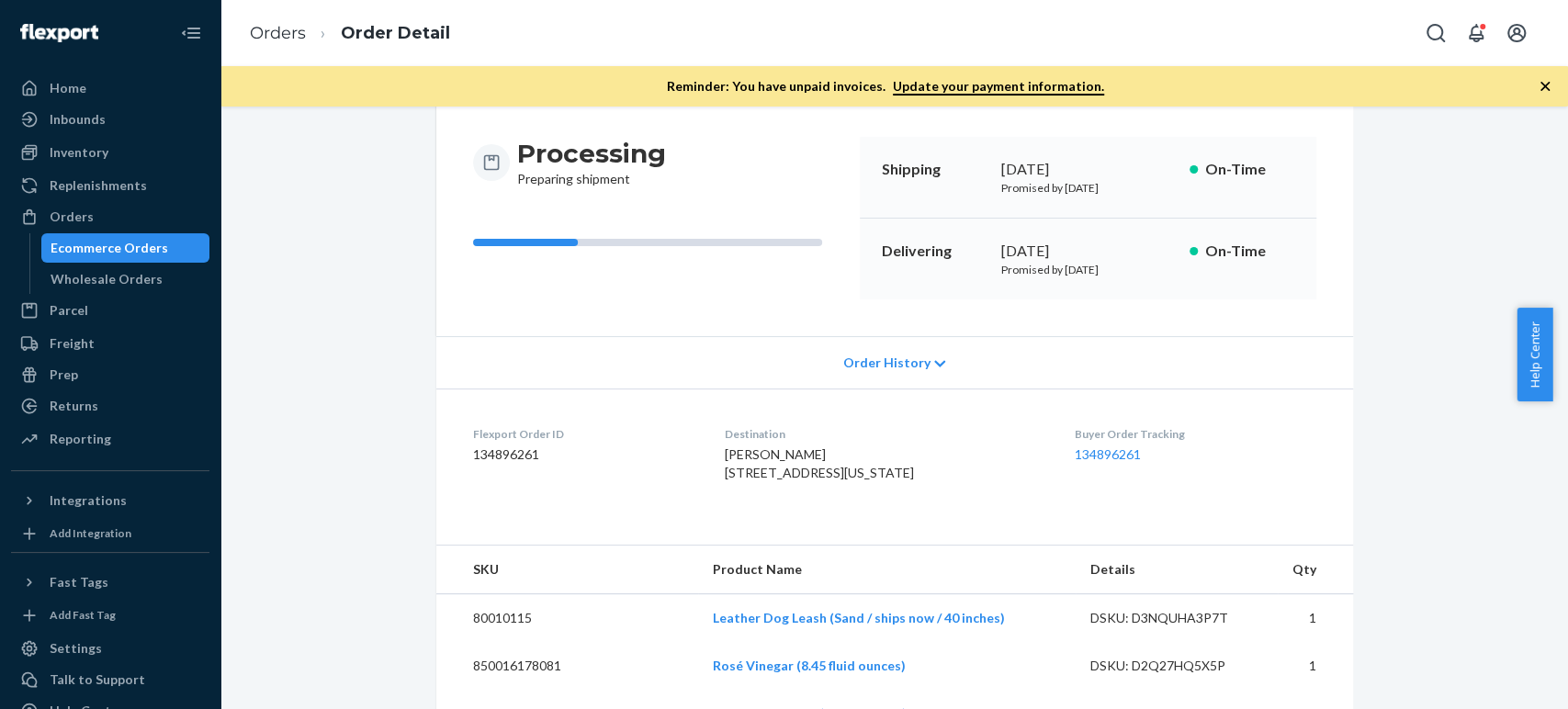
scroll to position [204, 0]
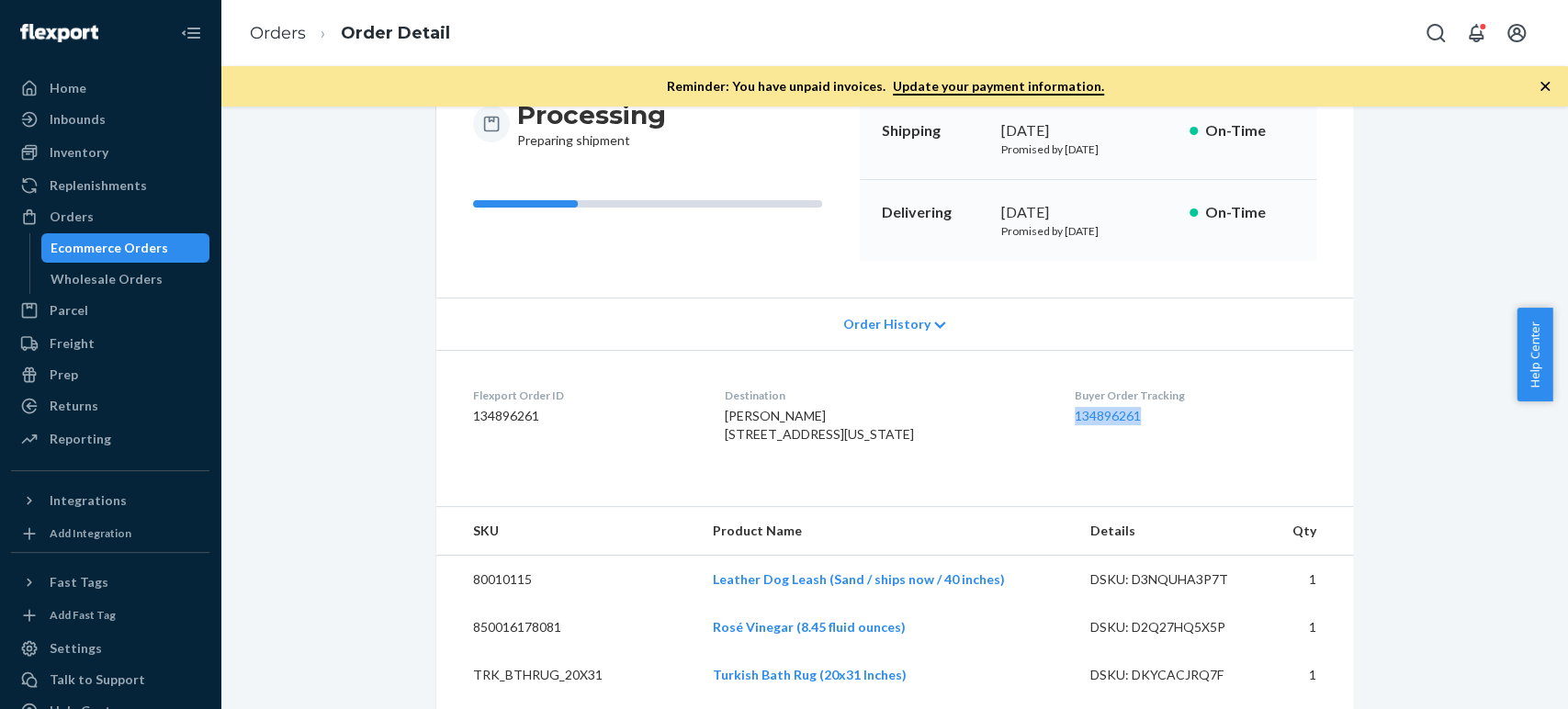
copy link "134896261"
drag, startPoint x: 1141, startPoint y: 424, endPoint x: 1047, endPoint y: 407, distance: 95.5
click at [1047, 407] on dl "Flexport Order ID 134896261 Destination [PERSON_NAME] [STREET_ADDRESS][US_STATE…" at bounding box center [894, 418] width 917 height 137
click at [1075, 413] on link "134896261" at bounding box center [1107, 416] width 66 height 16
